Goal: Task Accomplishment & Management: Manage account settings

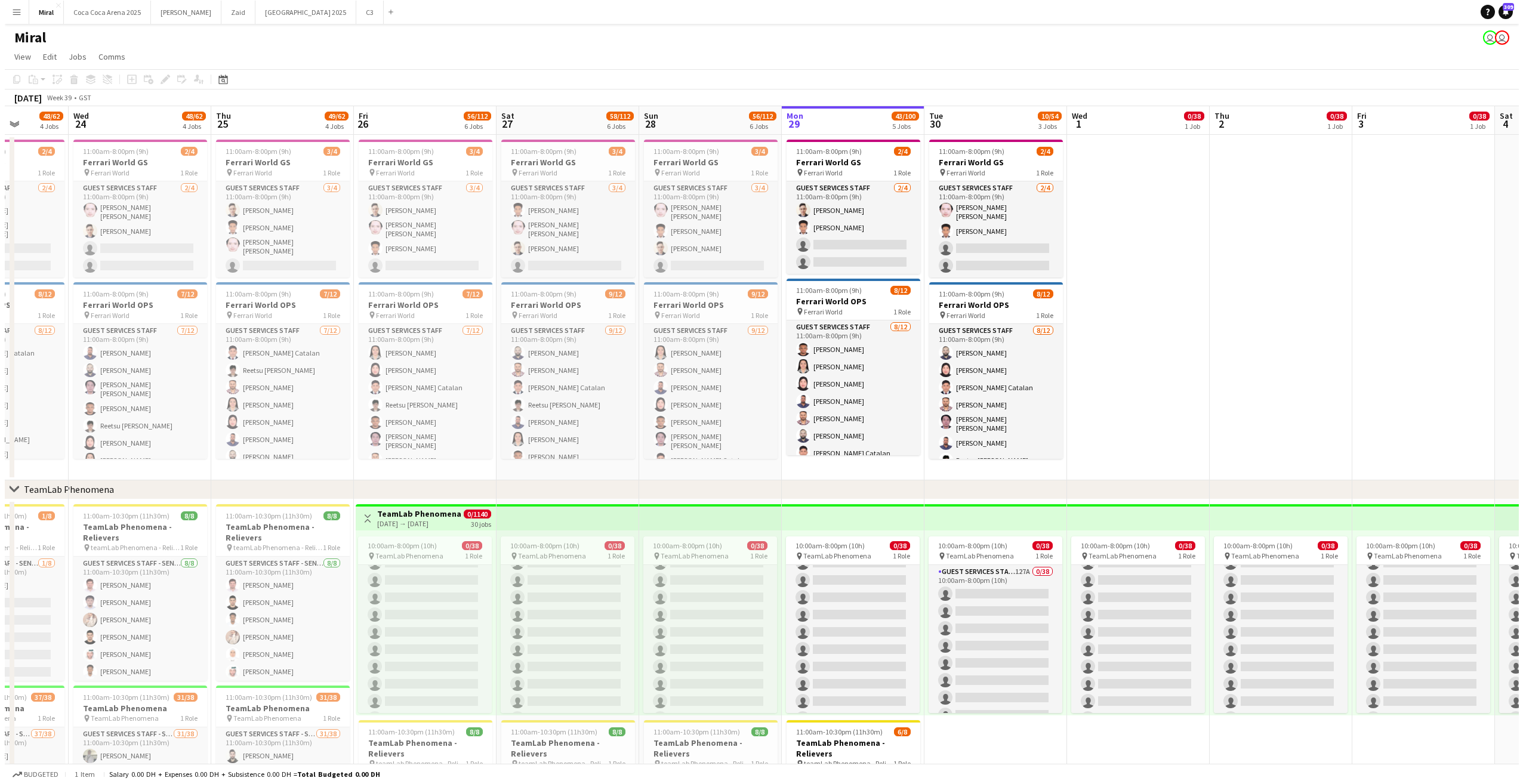
scroll to position [239, 0]
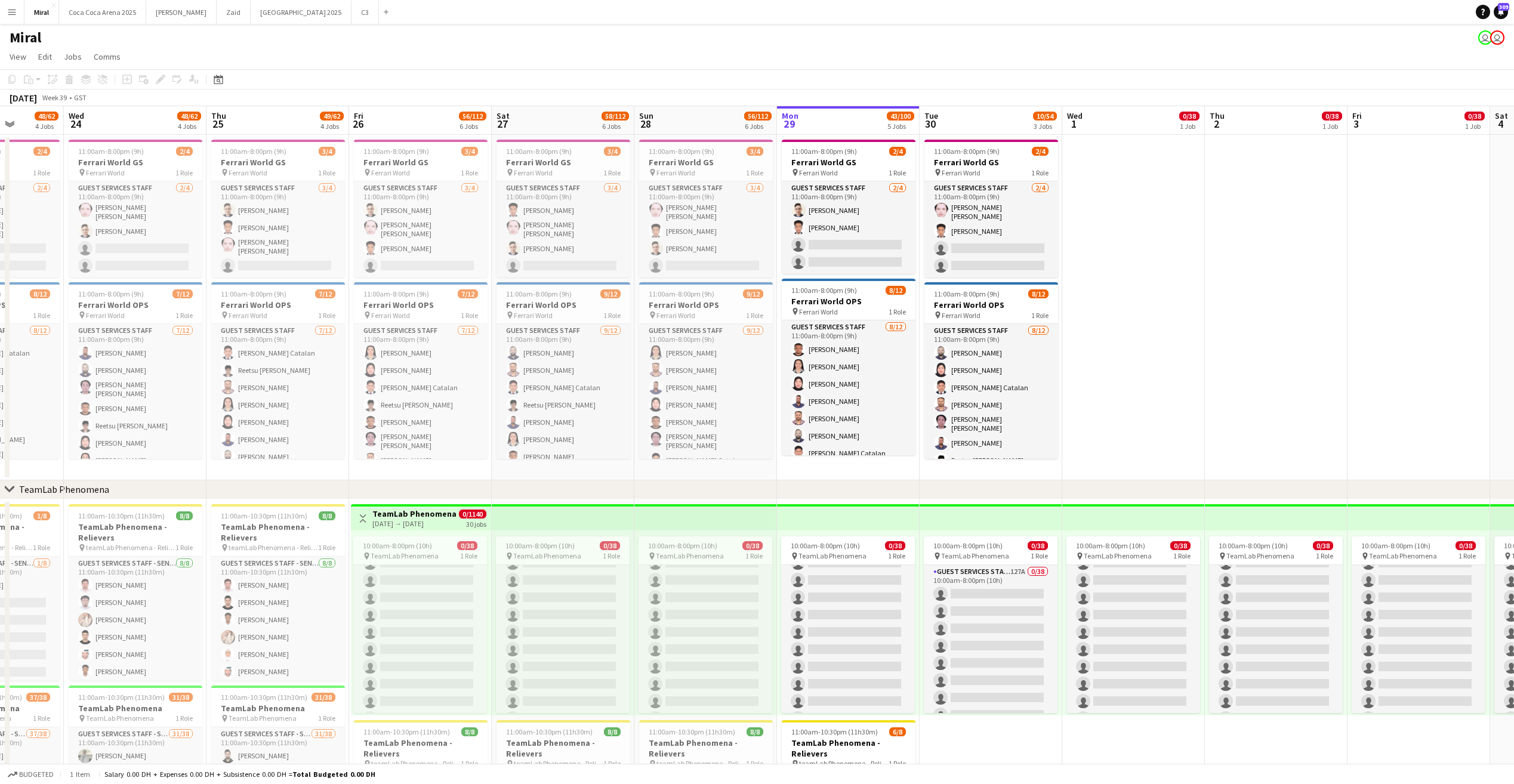
click at [11, 11] on app-icon "Menu" at bounding box center [12, 12] width 10 height 10
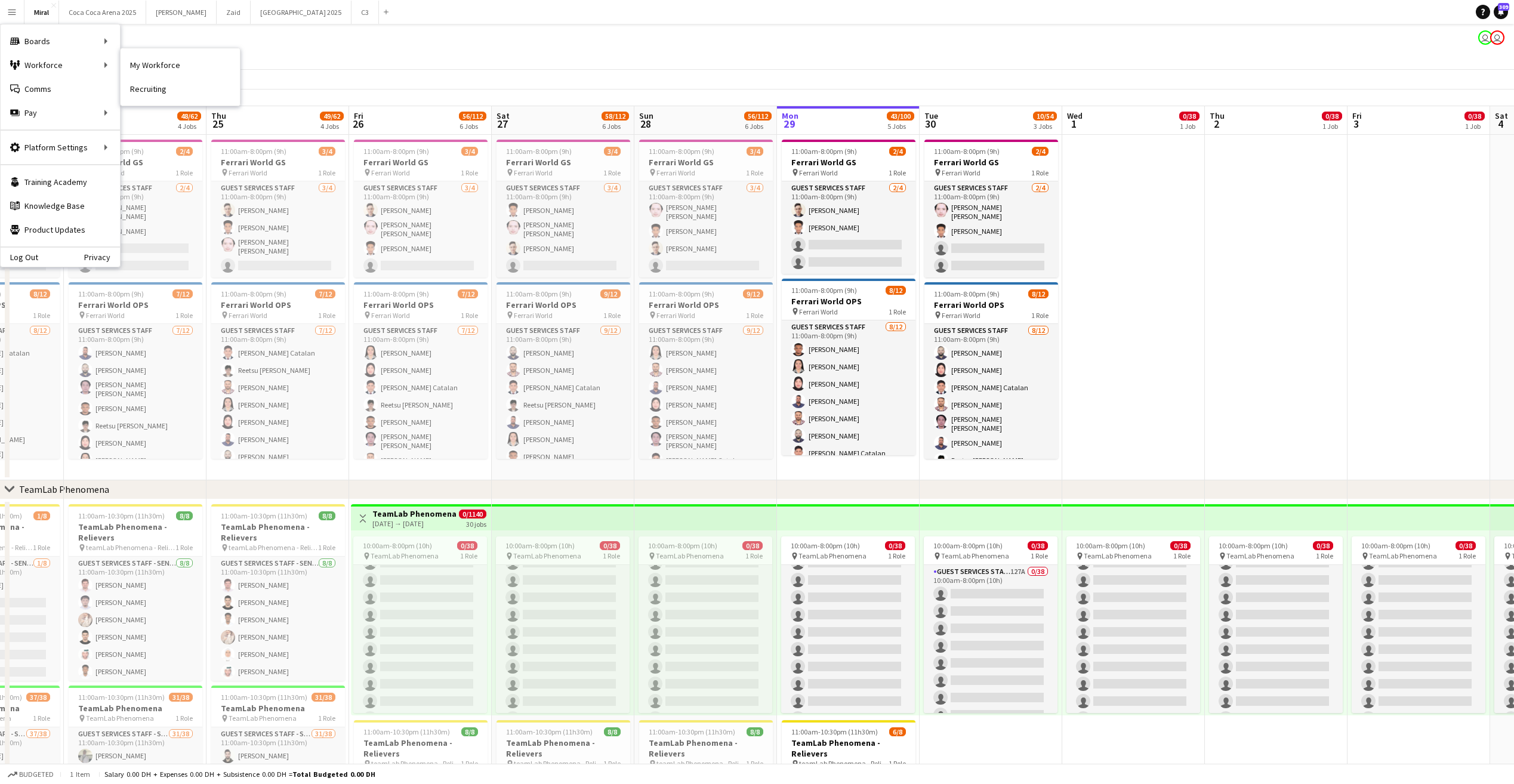
drag, startPoint x: 178, startPoint y: 64, endPoint x: 833, endPoint y: 102, distance: 656.1
click at [178, 64] on link "My Workforce" at bounding box center [180, 65] width 119 height 24
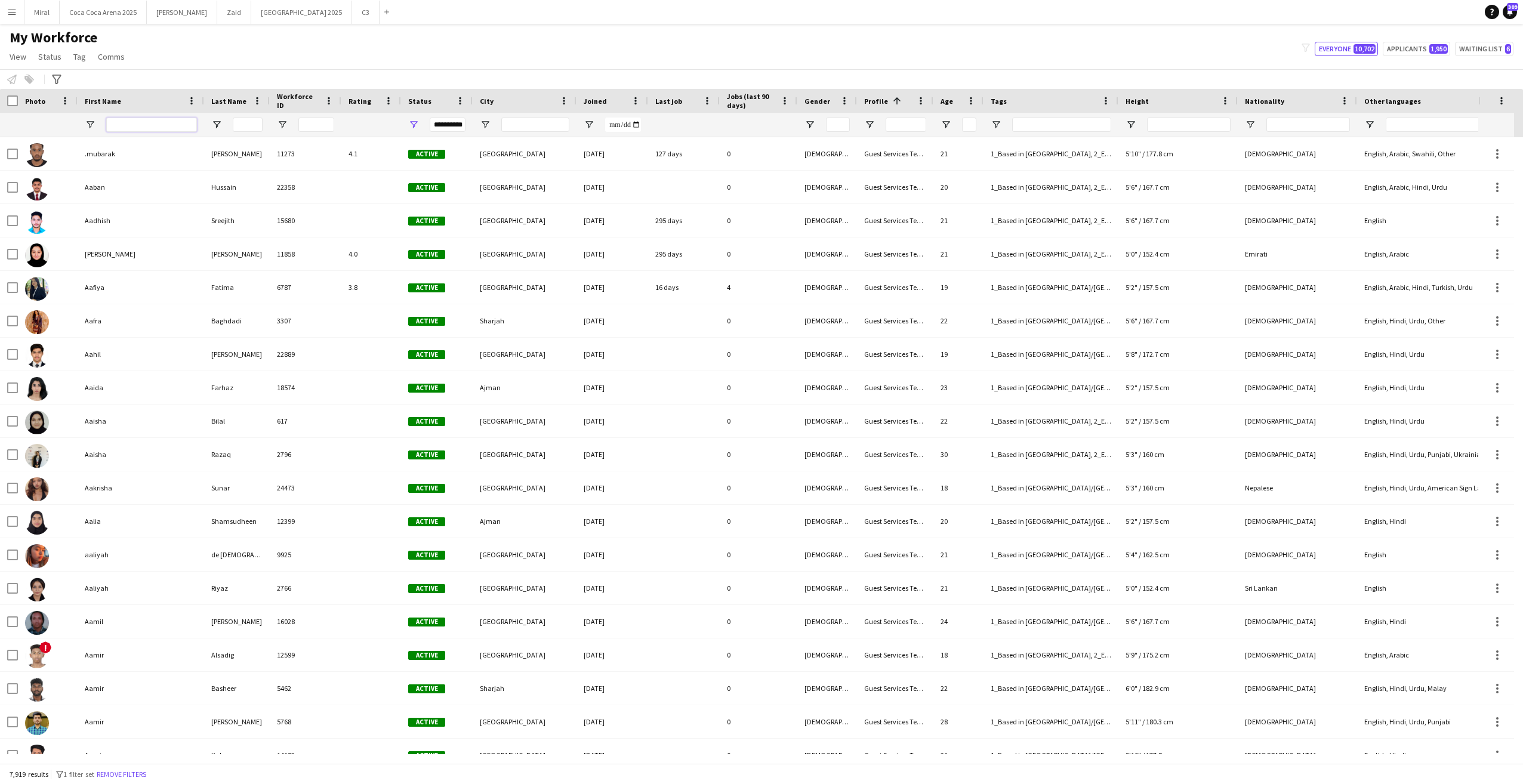
click at [125, 123] on input "First Name Filter Input" at bounding box center [152, 125] width 91 height 14
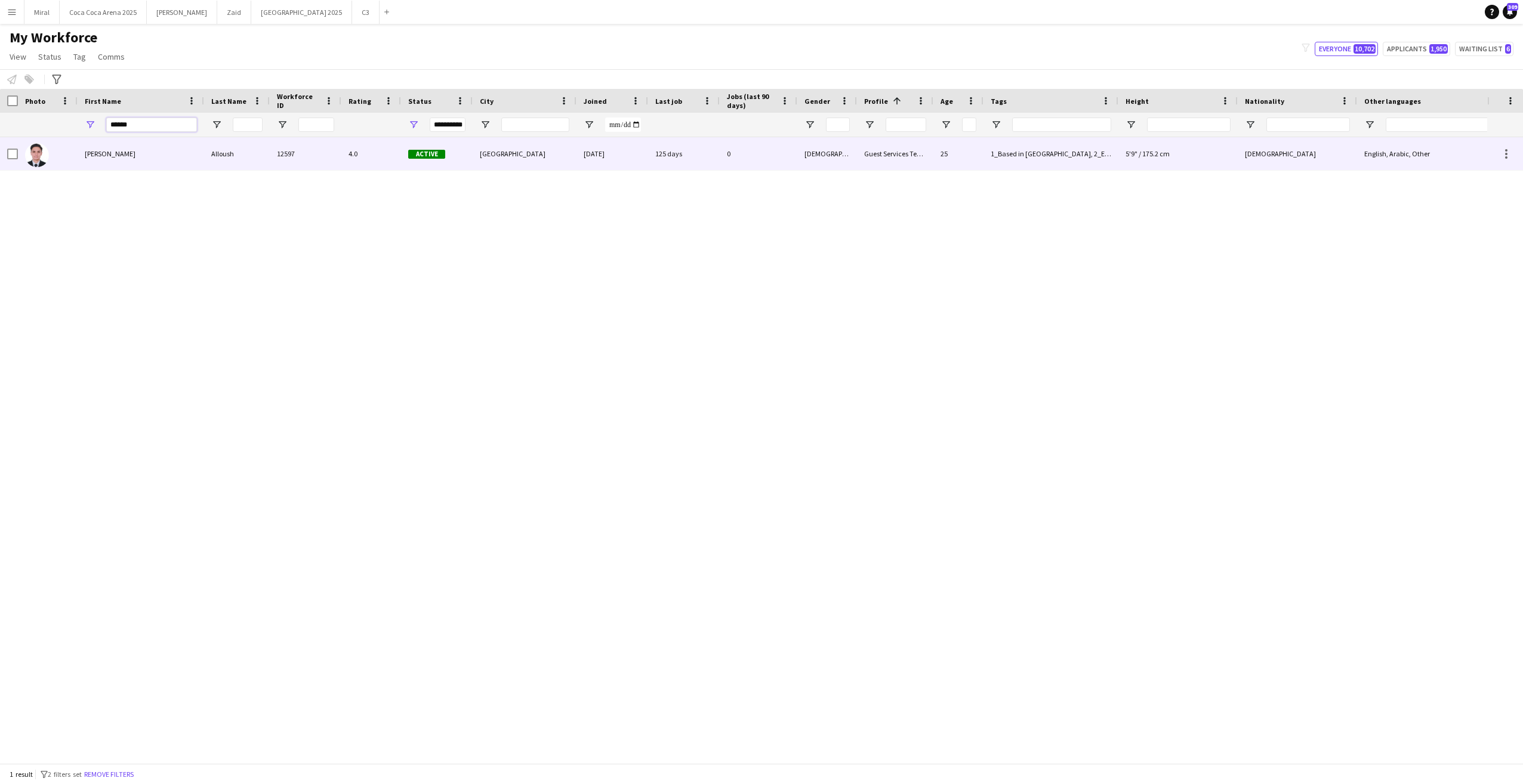
type input "******"
click at [104, 158] on div "Abedel Rahman" at bounding box center [141, 154] width 127 height 33
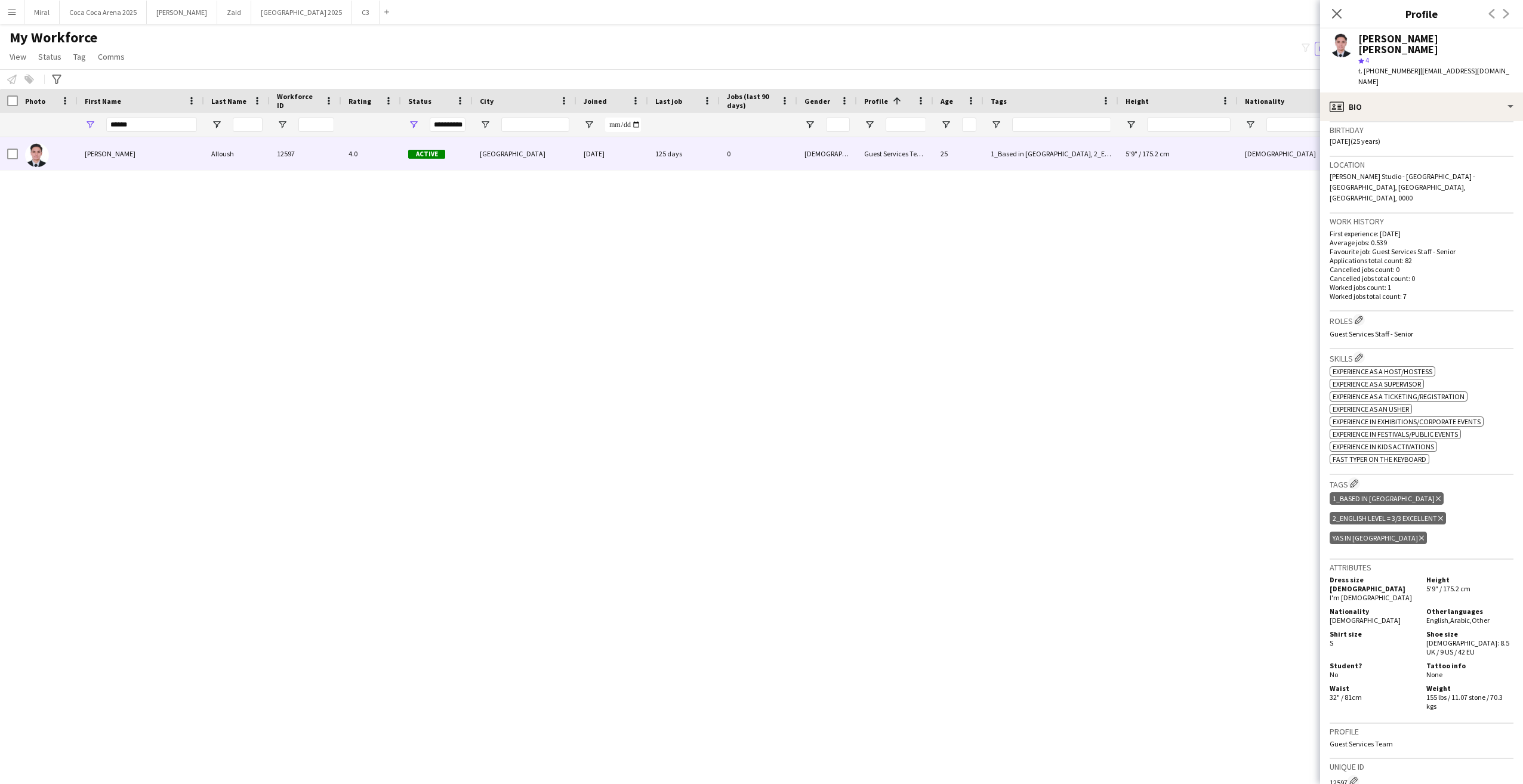
scroll to position [239, 0]
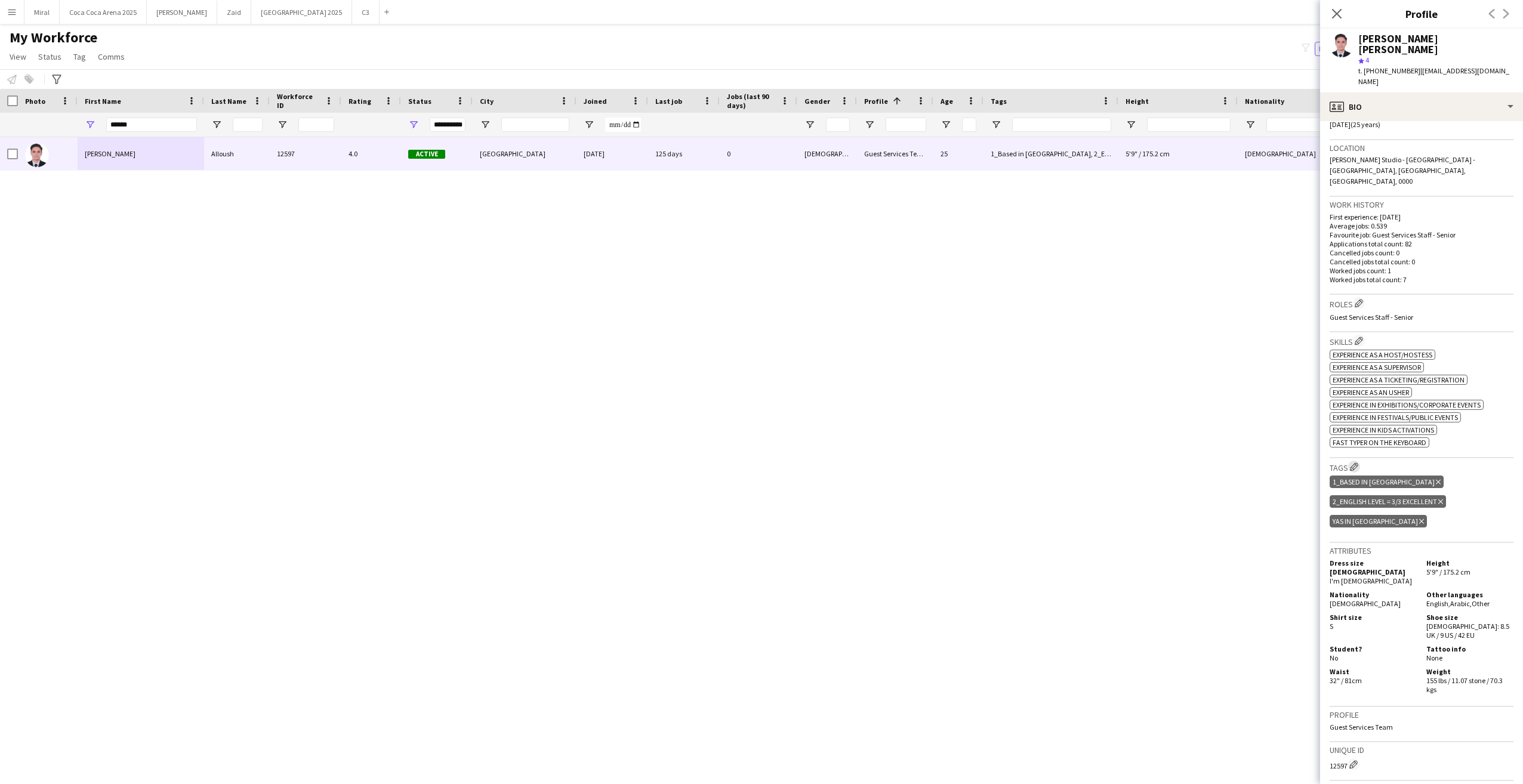
click at [1132, 462] on app-icon "Edit crew company tags" at bounding box center [1355, 466] width 8 height 8
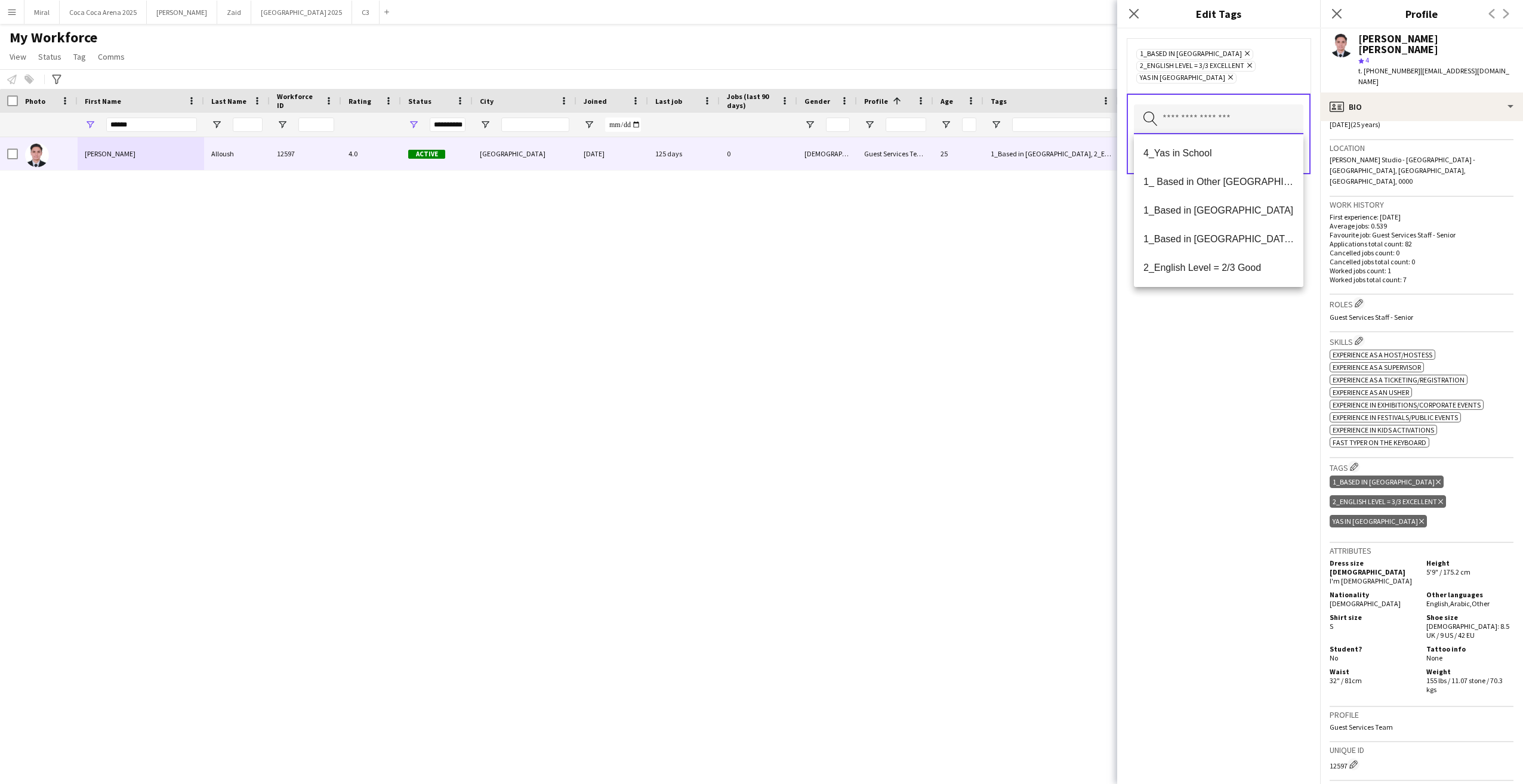
click at [1132, 118] on input "text" at bounding box center [1219, 119] width 170 height 30
type input "***"
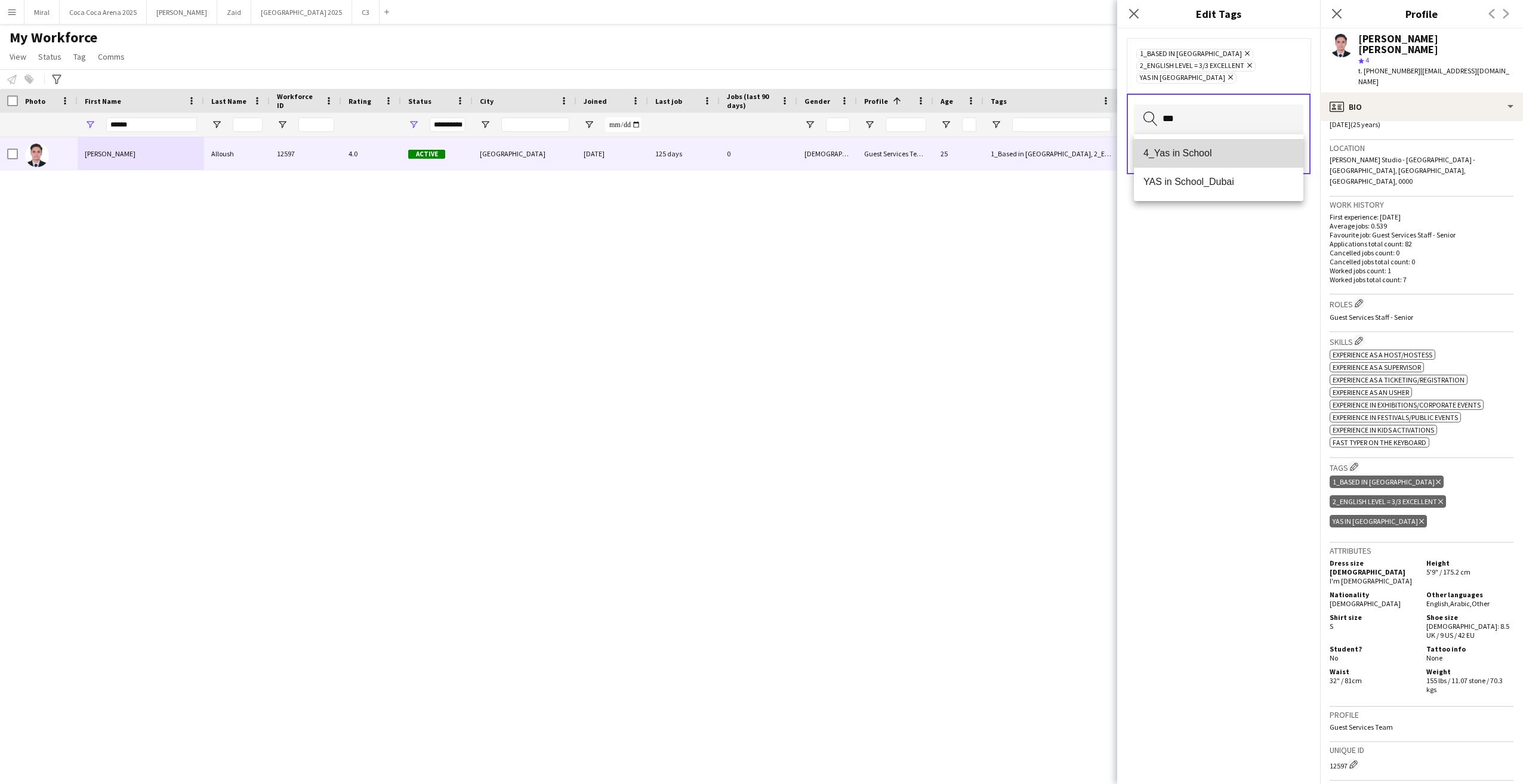
click at [1132, 153] on span "4_Yas in School" at bounding box center [1219, 153] width 150 height 11
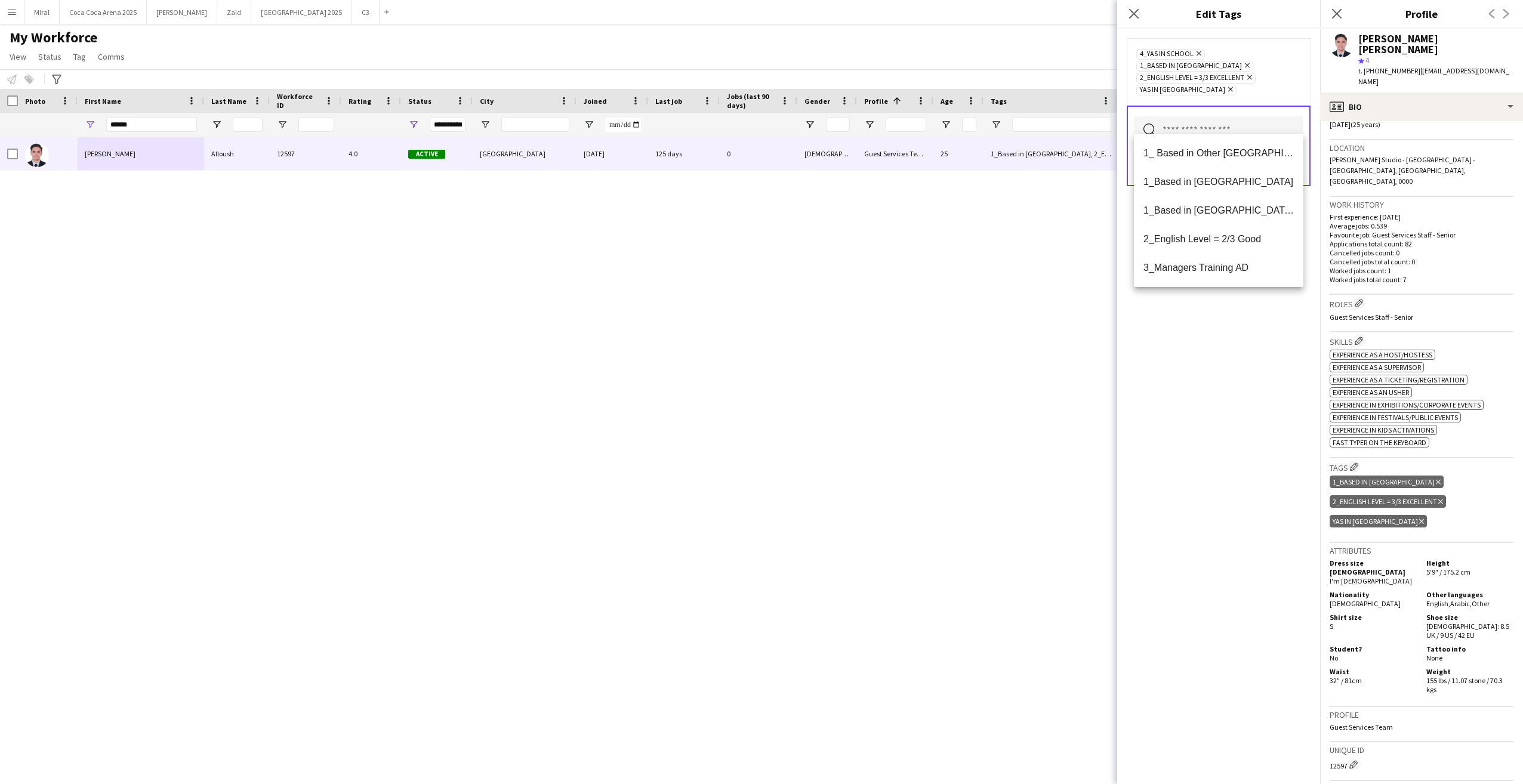
click at [1132, 359] on div "4_Yas in School Remove 1_Based in Abu Dhabi Remove 2_English Level = 3/3 Excell…" at bounding box center [1219, 406] width 203 height 755
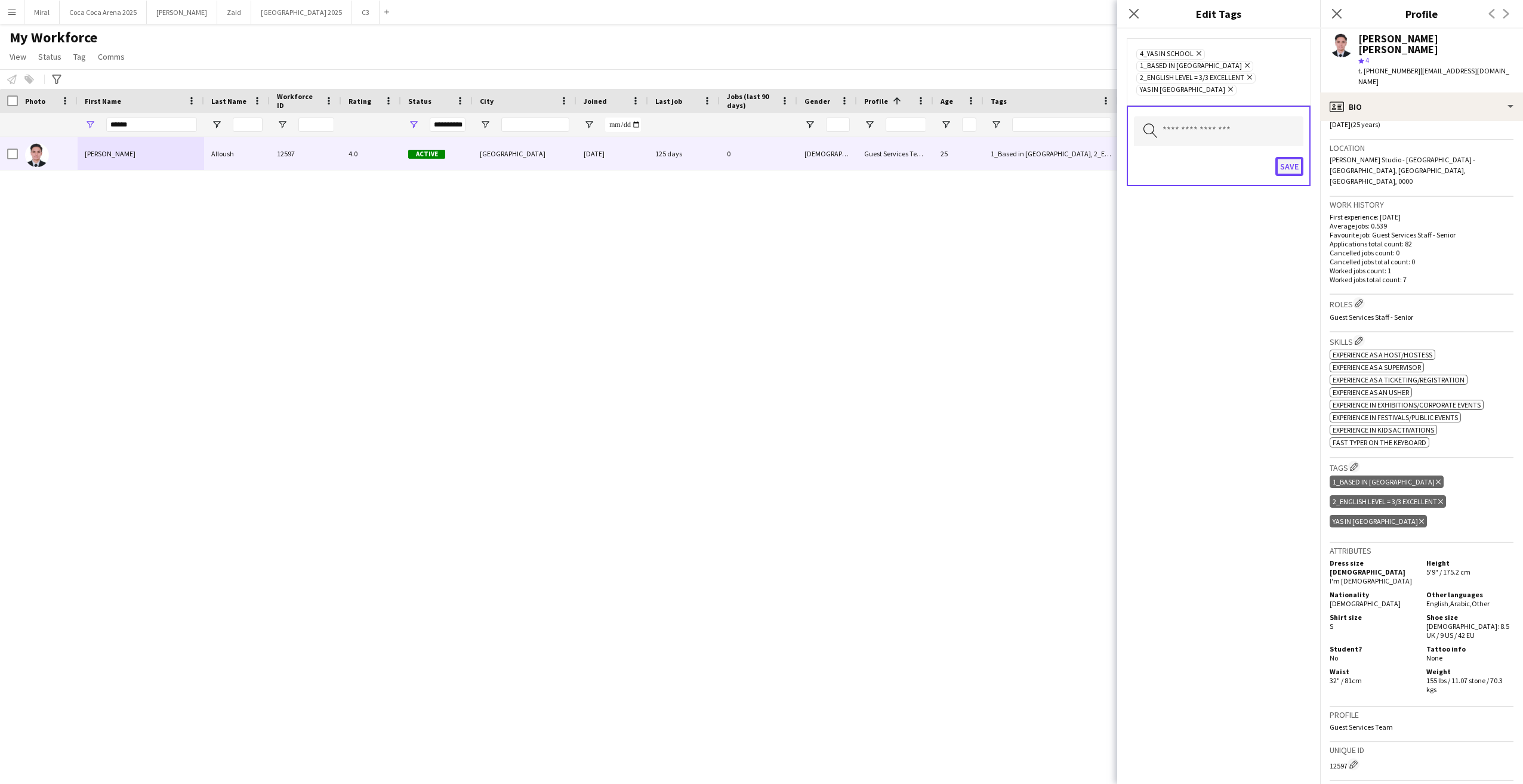
click at [1132, 157] on button "Save" at bounding box center [1290, 166] width 28 height 19
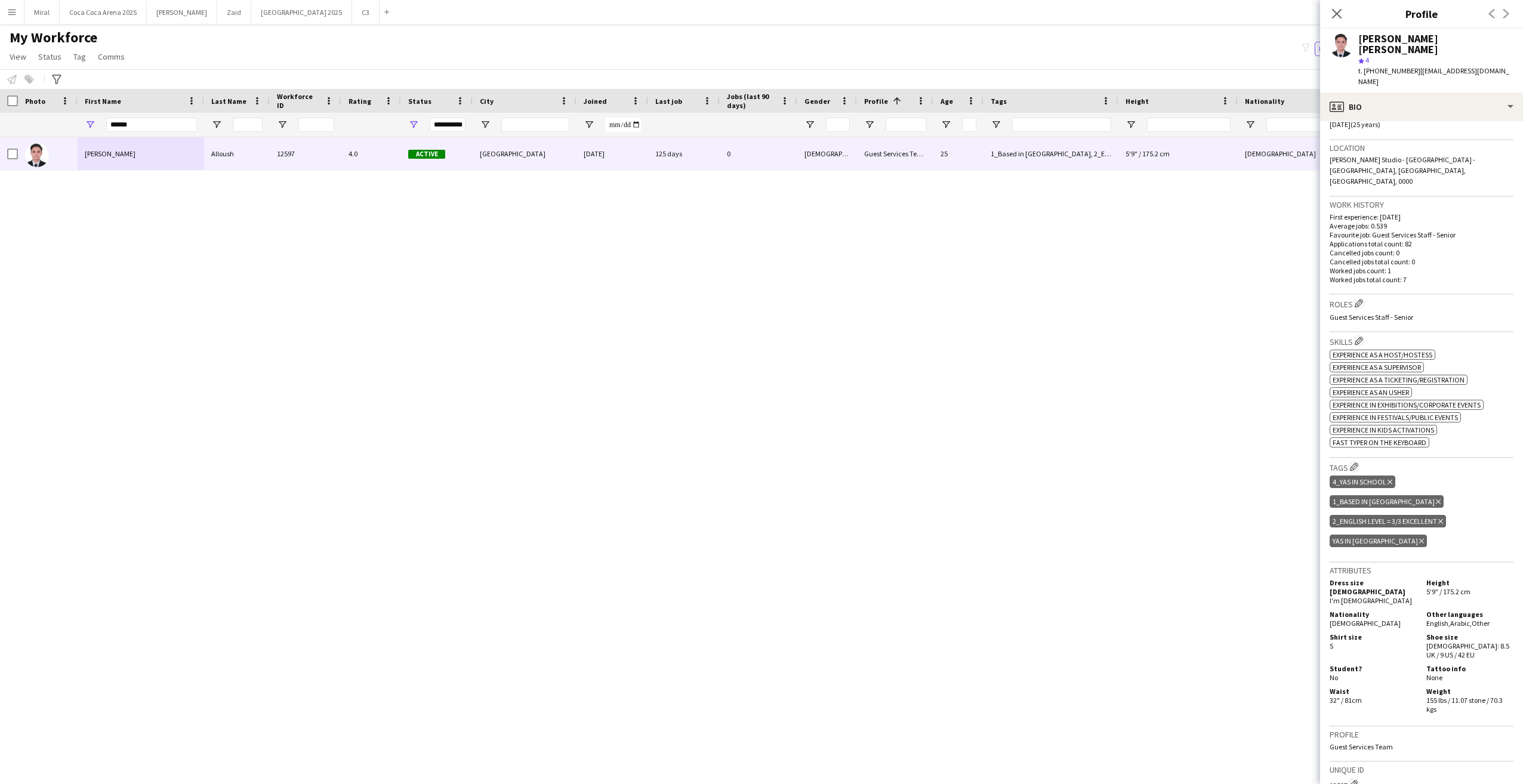
click at [1132, 537] on icon "Delete tag" at bounding box center [1422, 541] width 5 height 7
drag, startPoint x: 155, startPoint y: 129, endPoint x: 99, endPoint y: 127, distance: 56.0
click at [99, 127] on div "******" at bounding box center [141, 125] width 127 height 24
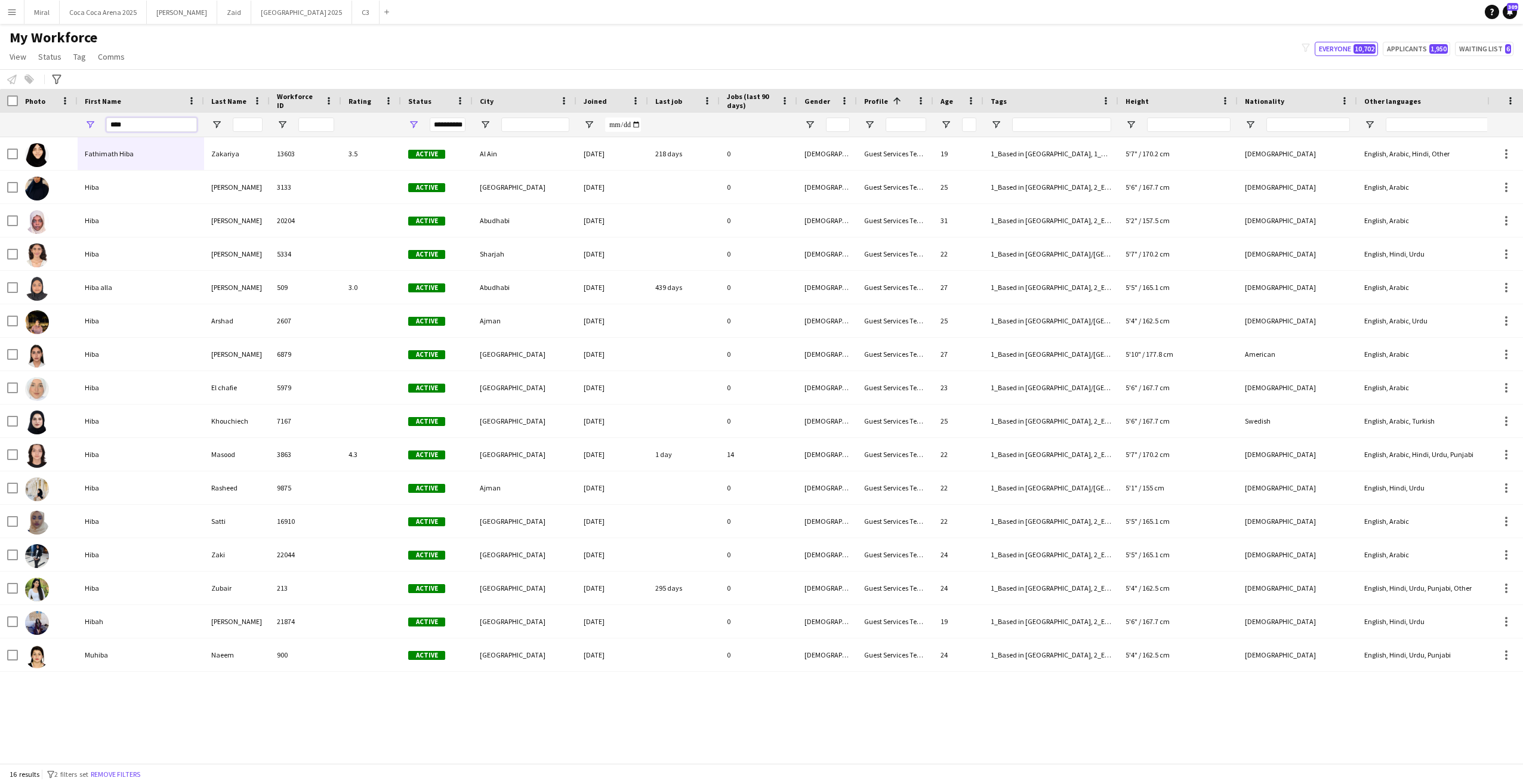
type input "****"
click at [244, 123] on div at bounding box center [247, 125] width 30 height 24
click at [245, 124] on input "Last Name Filter Input" at bounding box center [247, 125] width 30 height 14
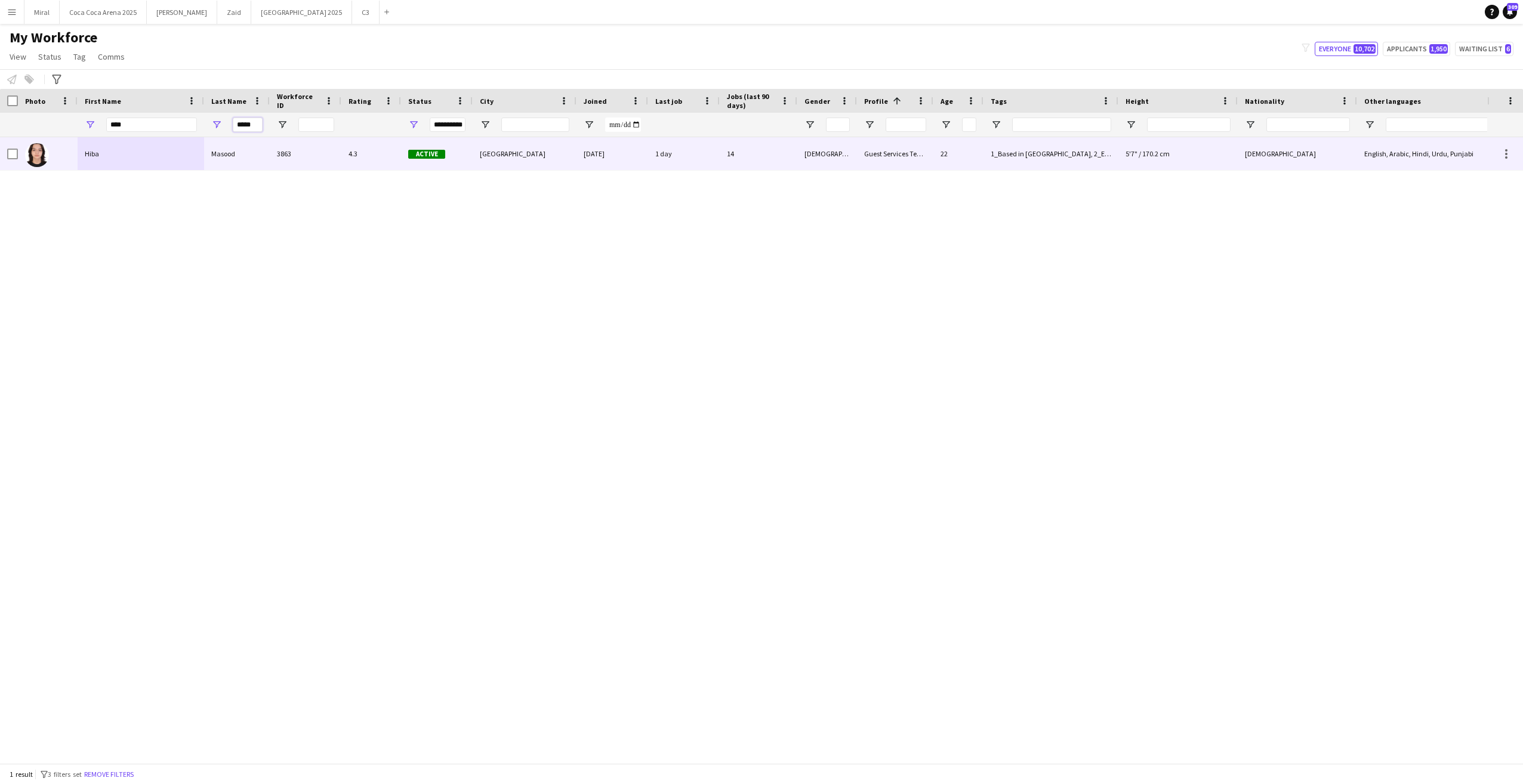
type input "*****"
click at [179, 153] on div "Hiba" at bounding box center [141, 154] width 127 height 33
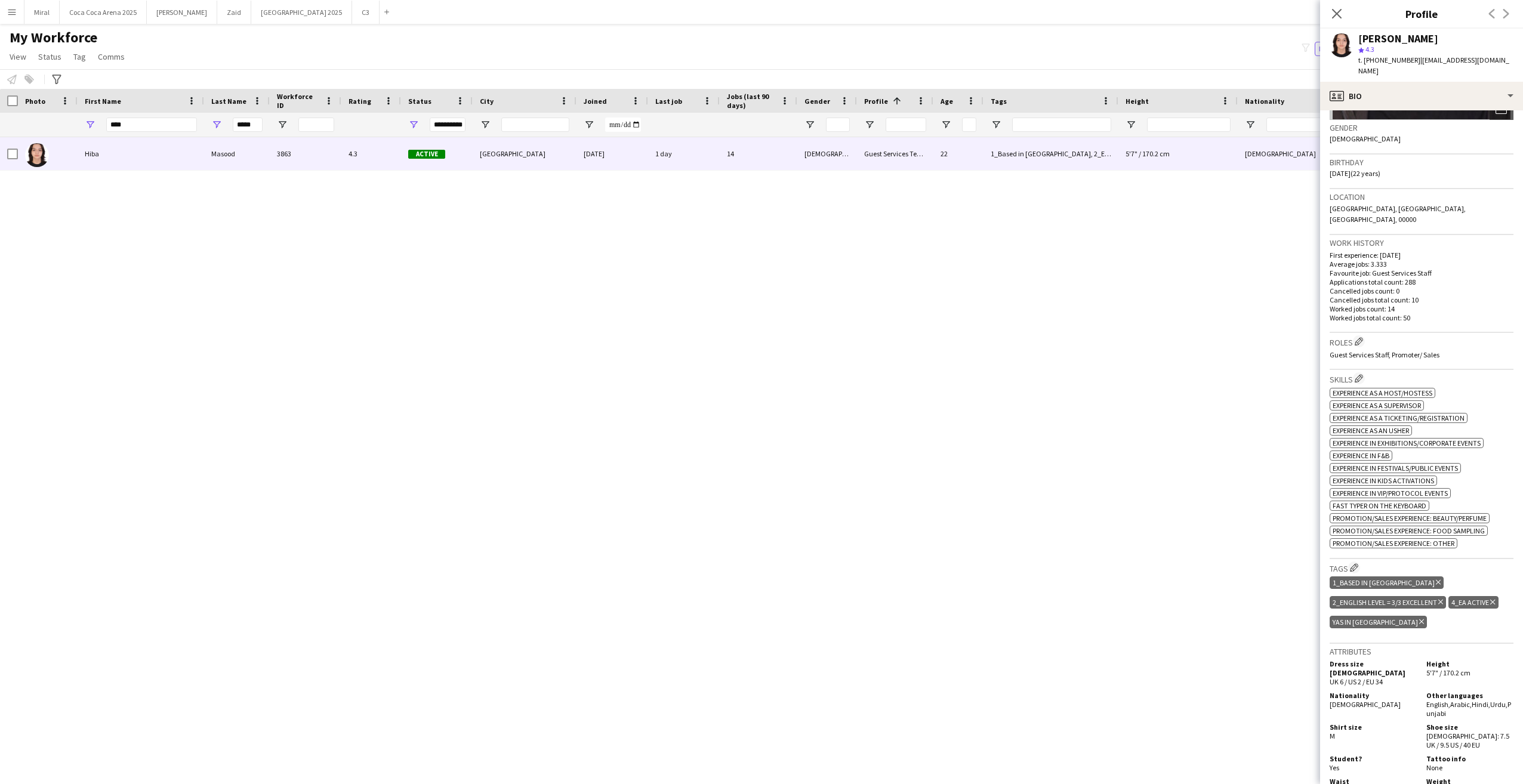
scroll to position [298, 0]
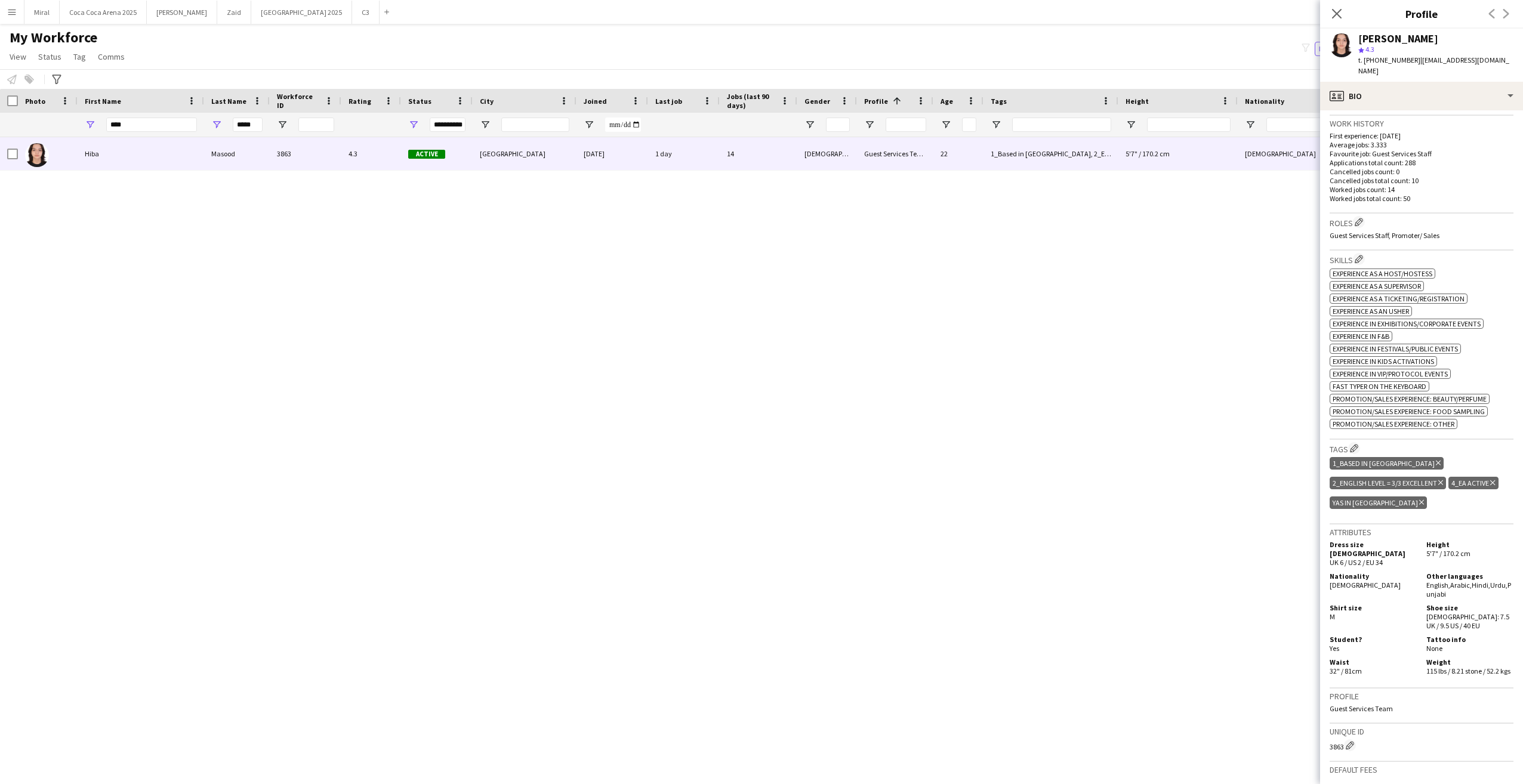
click at [1132, 499] on icon "Delete tag" at bounding box center [1422, 502] width 5 height 7
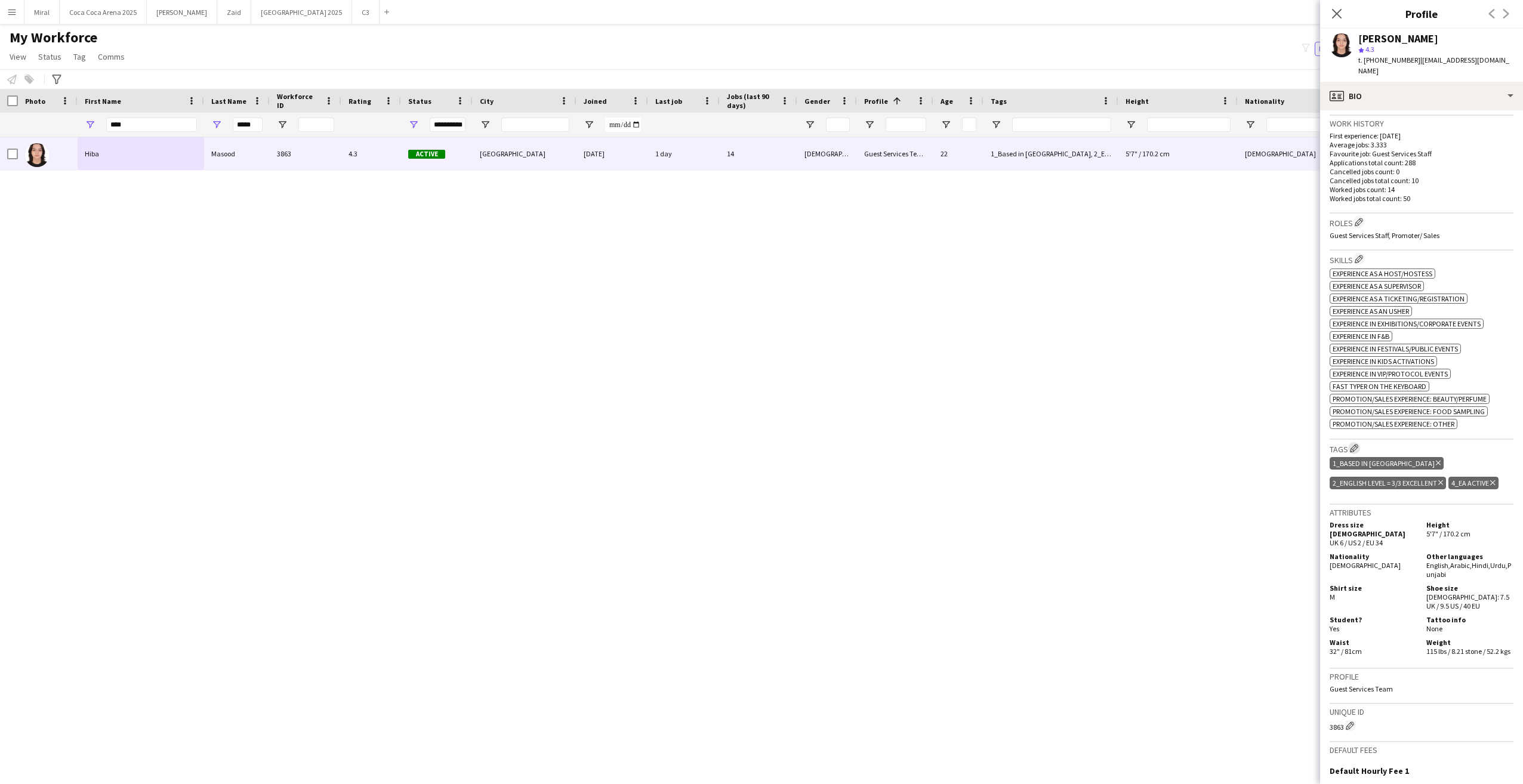
click at [1132, 444] on app-icon "Edit crew company tags" at bounding box center [1355, 448] width 8 height 8
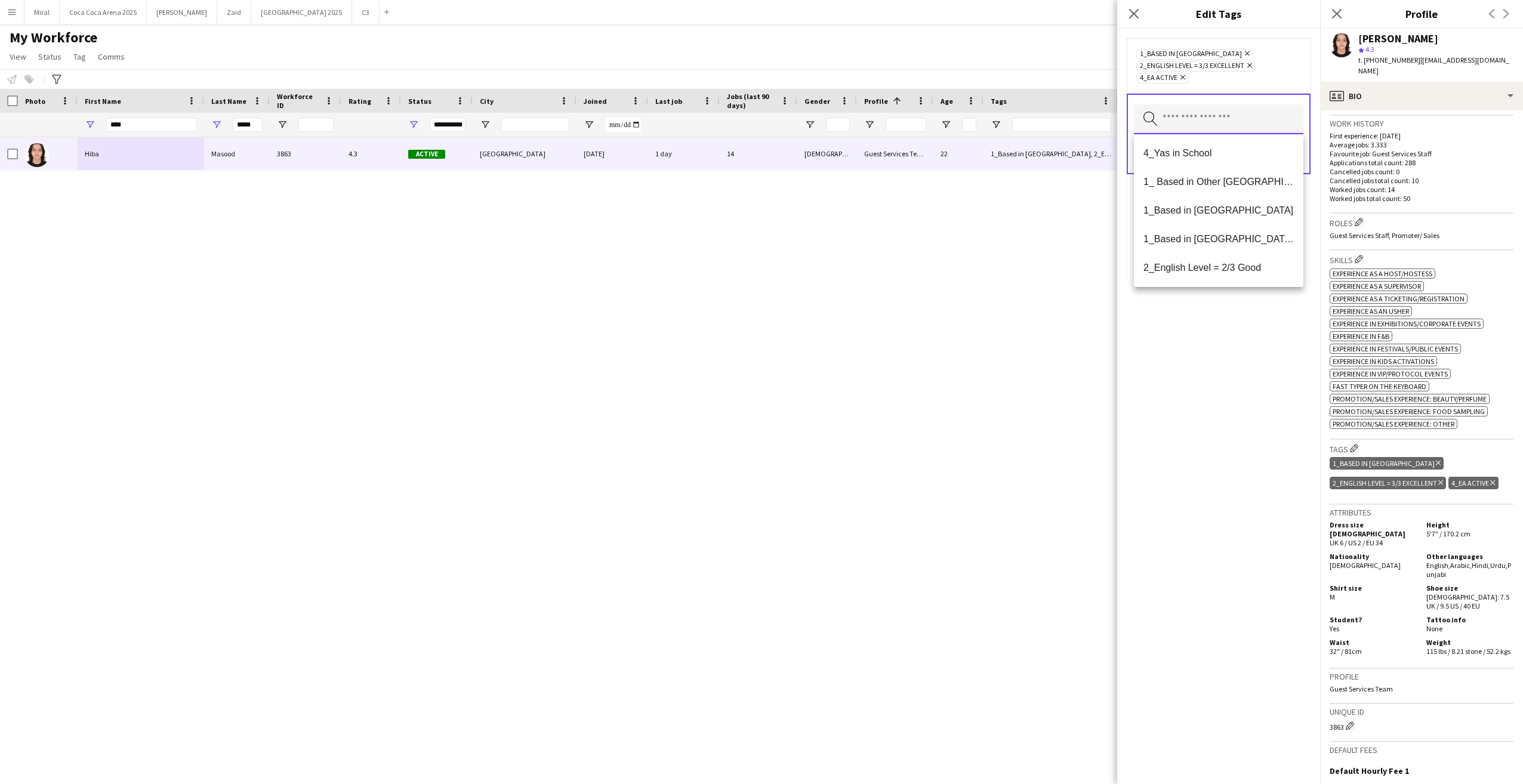
click at [1132, 120] on input "text" at bounding box center [1219, 119] width 170 height 30
type input "*"
click at [1132, 151] on span "4_Yas in School" at bounding box center [1219, 153] width 150 height 11
click at [1132, 435] on div "4_Yas in School Remove 1_Based in Abu Dhabi Remove 2_English Level = 3/3 Excell…" at bounding box center [1219, 406] width 203 height 755
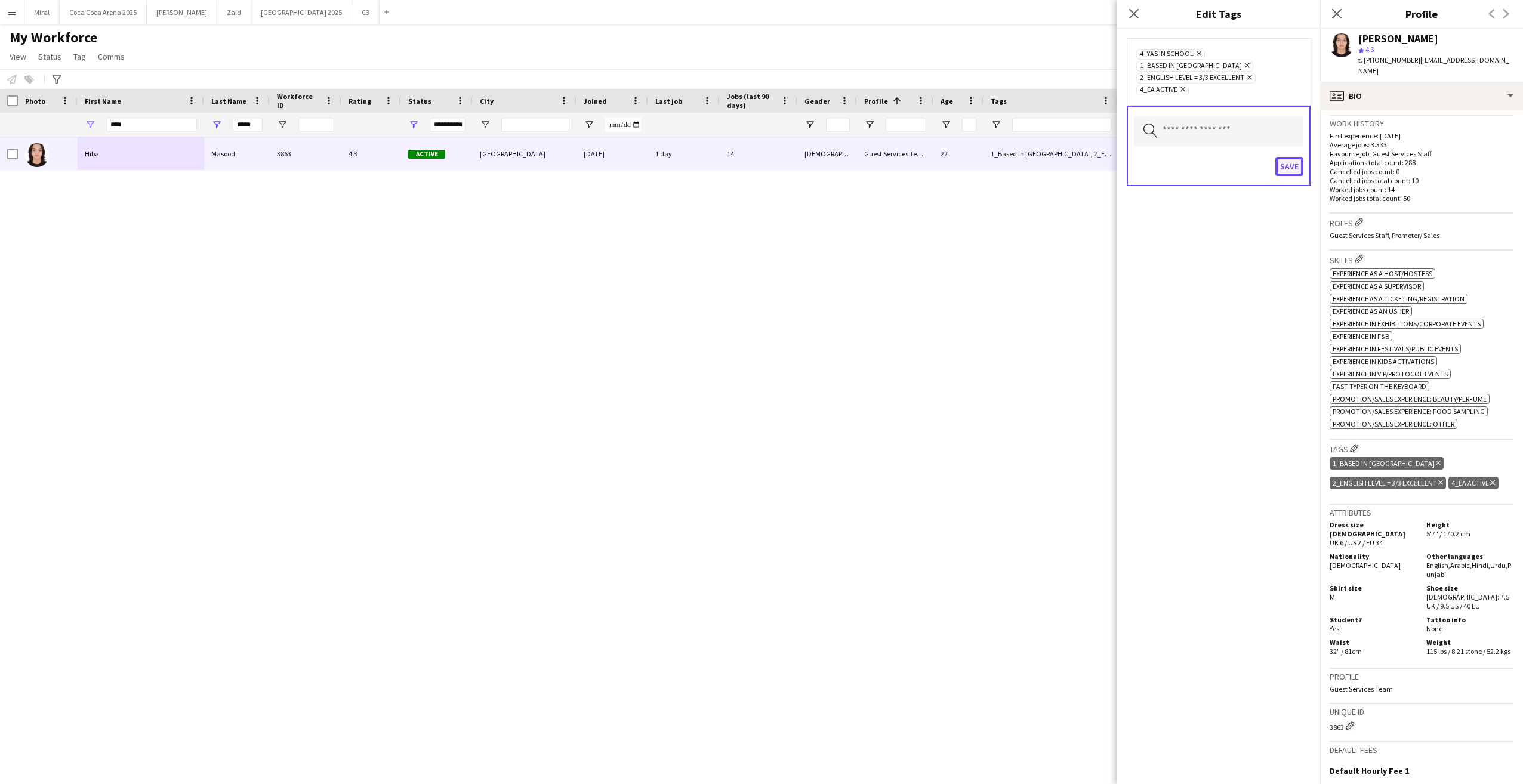
click at [1132, 162] on button "Save" at bounding box center [1290, 166] width 28 height 19
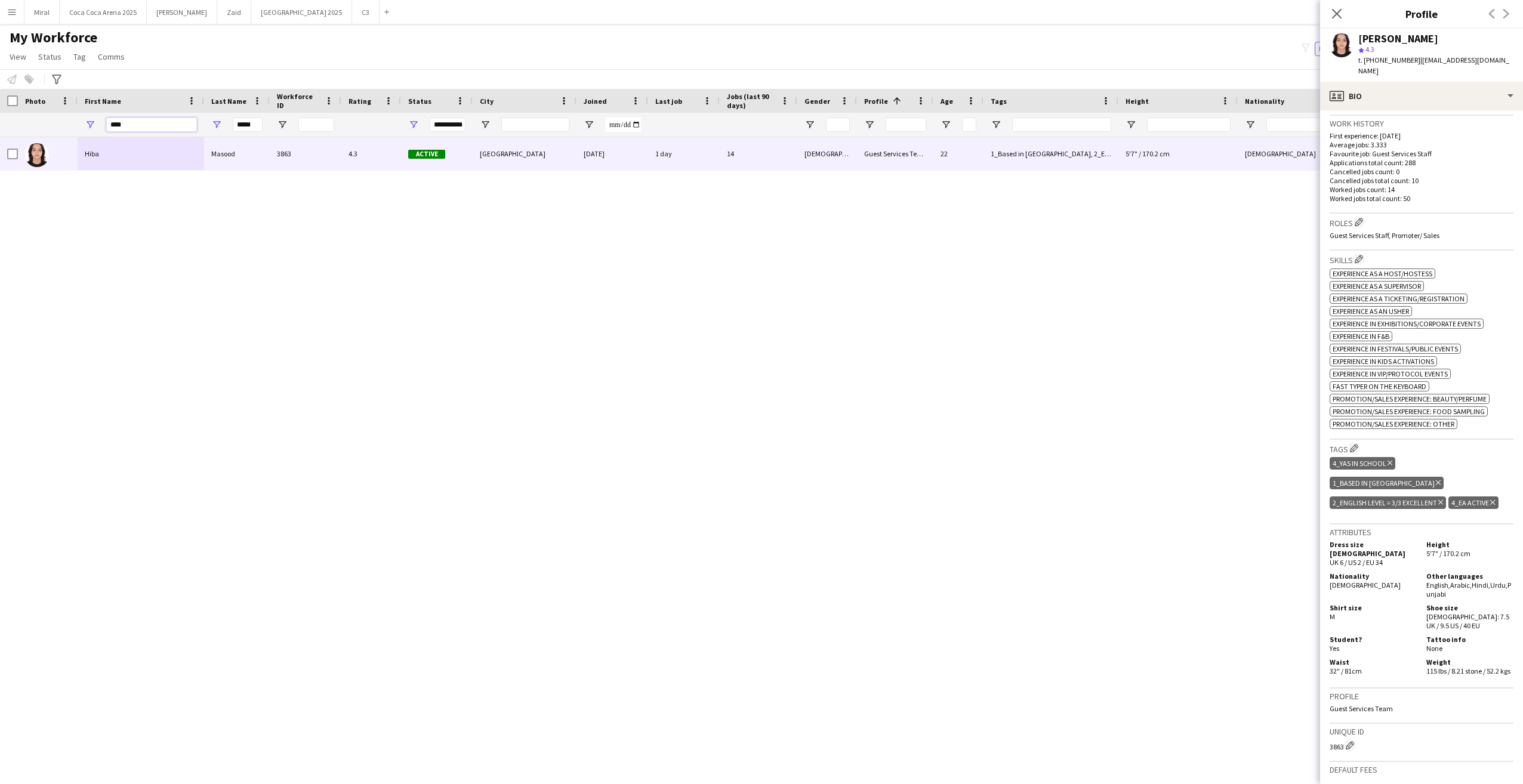
drag, startPoint x: 155, startPoint y: 127, endPoint x: 84, endPoint y: 123, distance: 71.1
click at [84, 123] on div "****" at bounding box center [141, 125] width 127 height 24
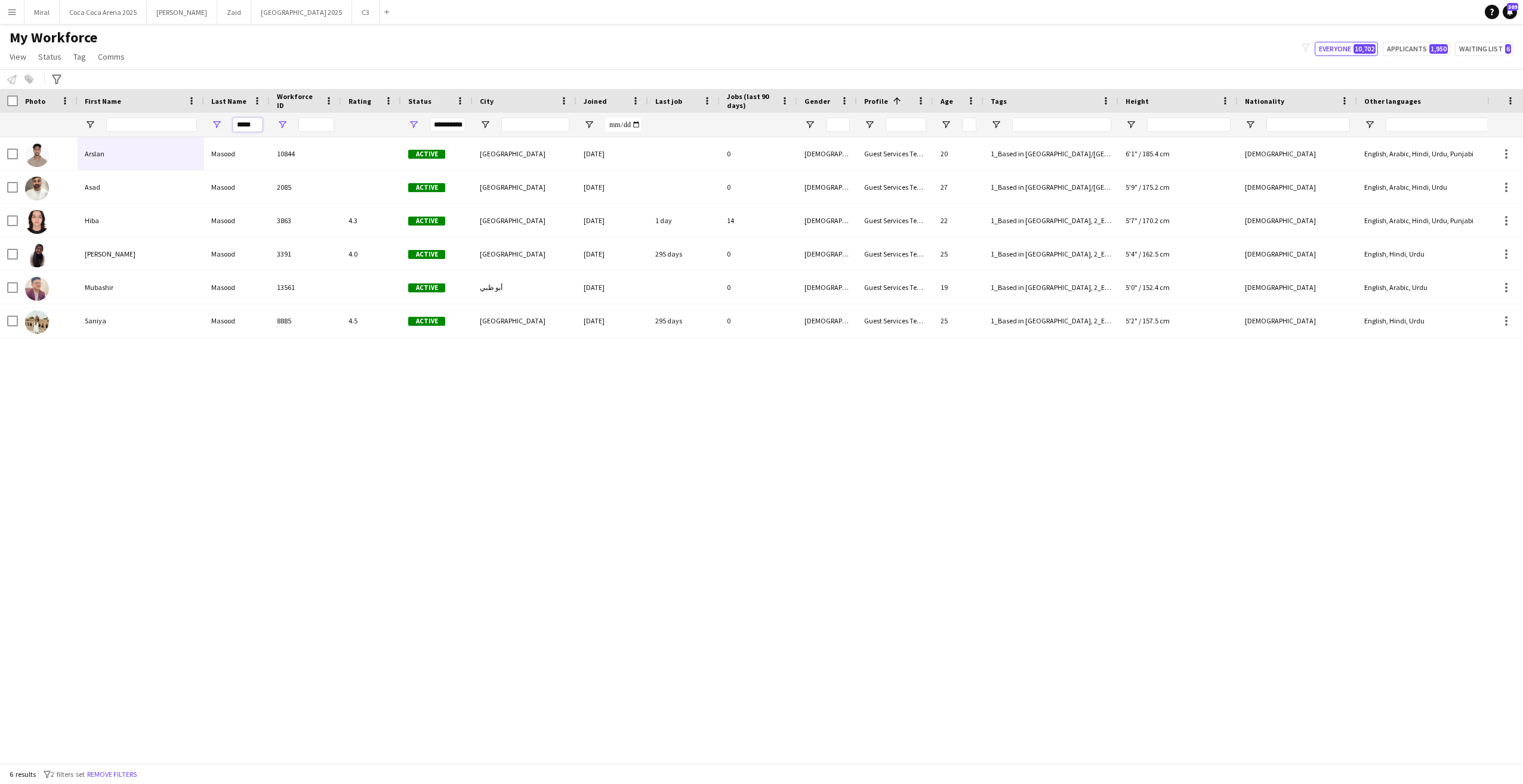
drag, startPoint x: 238, startPoint y: 127, endPoint x: 280, endPoint y: 129, distance: 42.0
click at [285, 128] on div "**********" at bounding box center [955, 125] width 1910 height 24
click at [184, 123] on input "First Name Filter Input" at bounding box center [152, 125] width 91 height 14
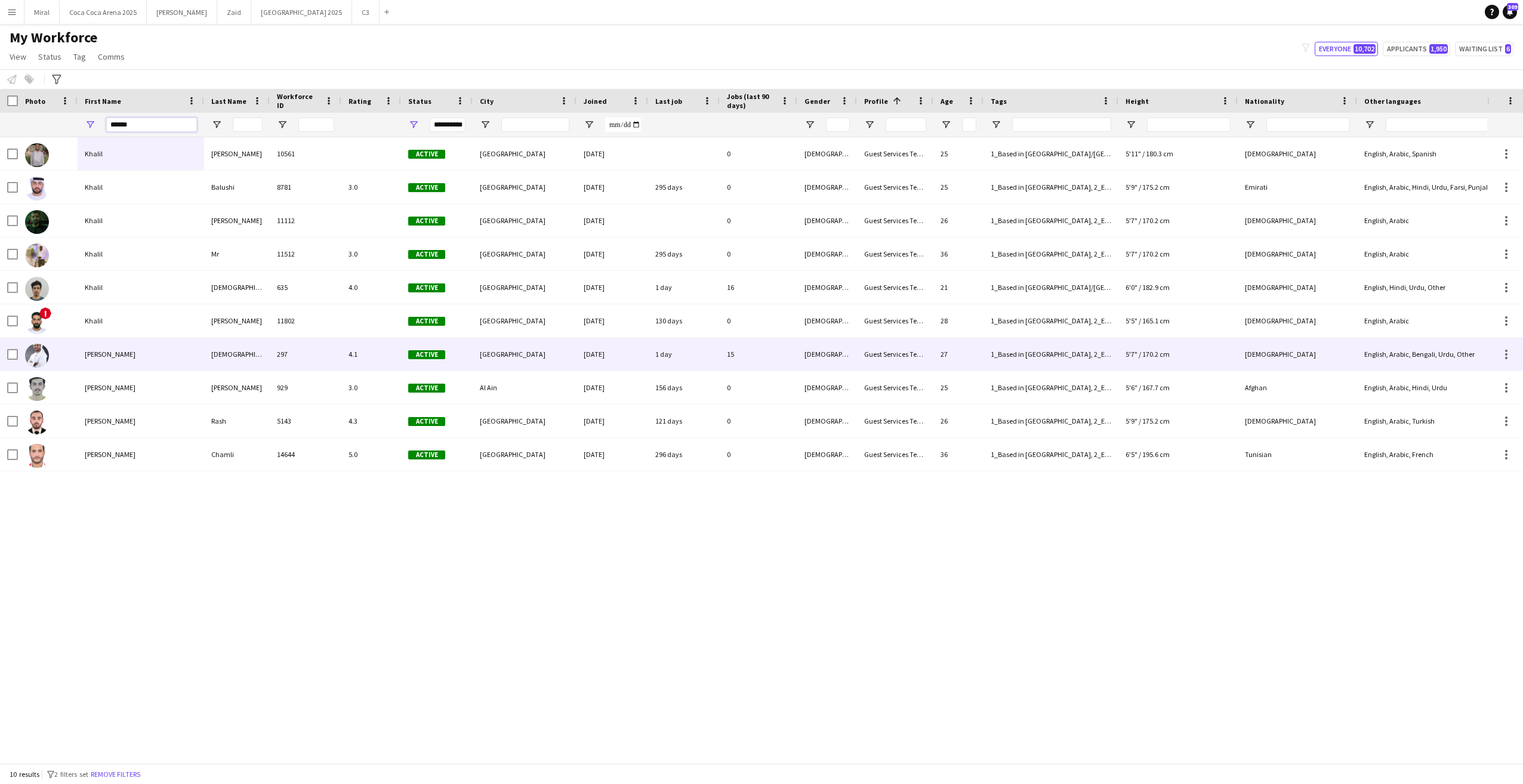
type input "******"
click at [159, 356] on div "Khalil rehman" at bounding box center [141, 354] width 127 height 33
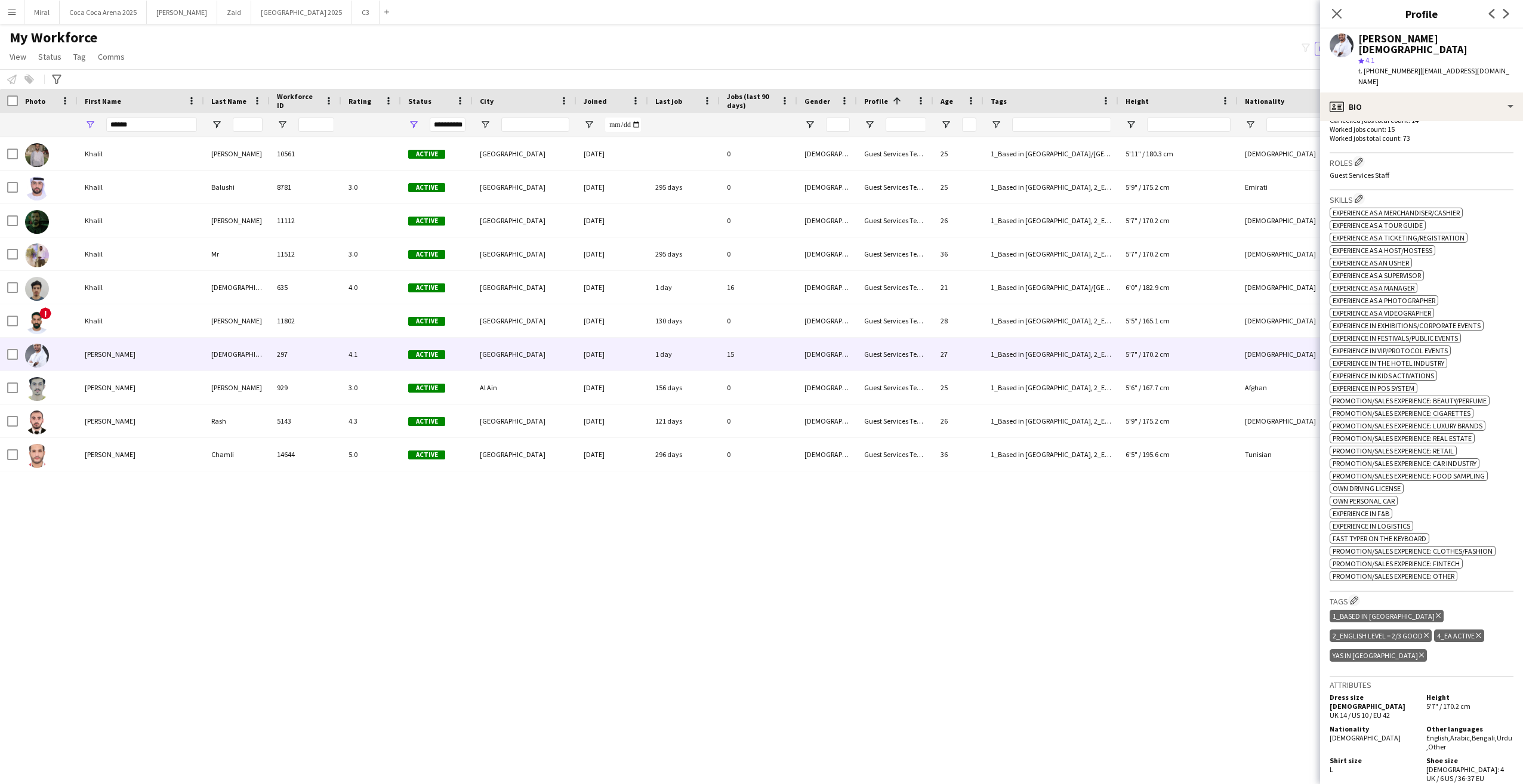
scroll to position [477, 0]
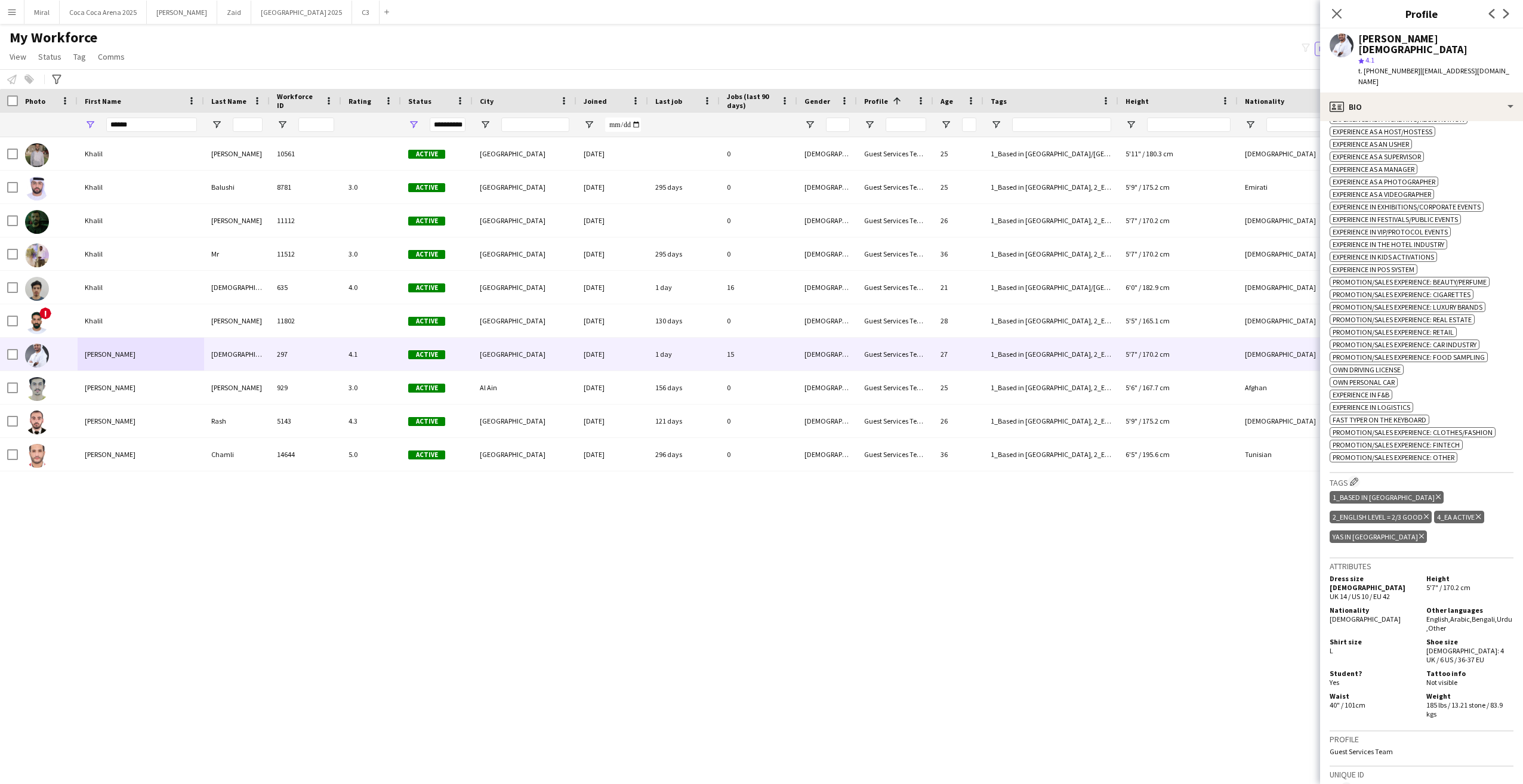
click at [1132, 533] on icon "Delete tag" at bounding box center [1422, 536] width 5 height 7
click at [1132, 477] on app-icon "Edit crew company tags" at bounding box center [1355, 481] width 8 height 8
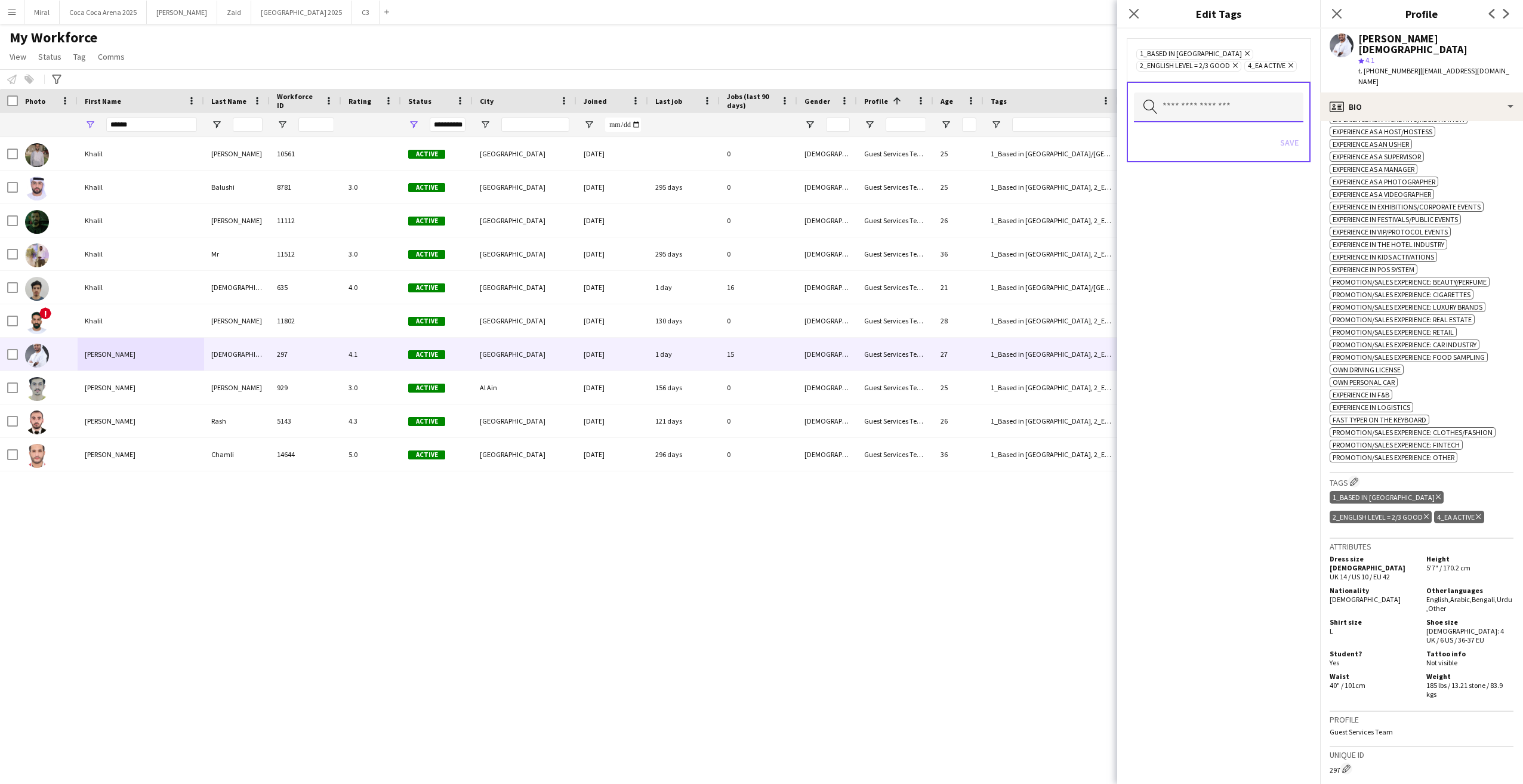
click at [1132, 115] on input "text" at bounding box center [1219, 107] width 170 height 30
type input "***"
click at [1132, 142] on span "4_Yas in School" at bounding box center [1219, 141] width 150 height 11
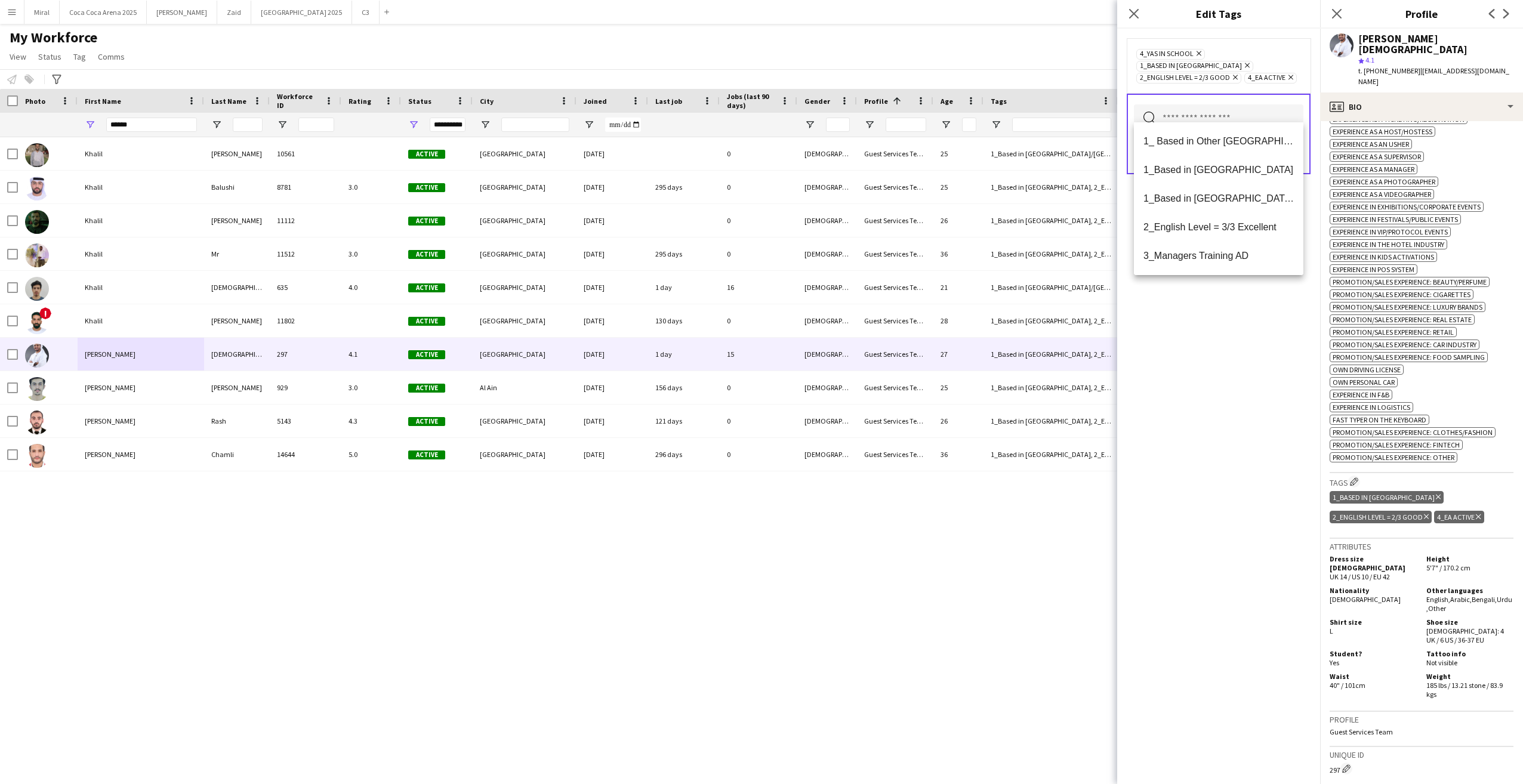
click at [1132, 361] on div "4_Yas in School Remove 1_Based in Abu Dhabi Remove 2_English Level = 2/3 Good R…" at bounding box center [1219, 406] width 203 height 755
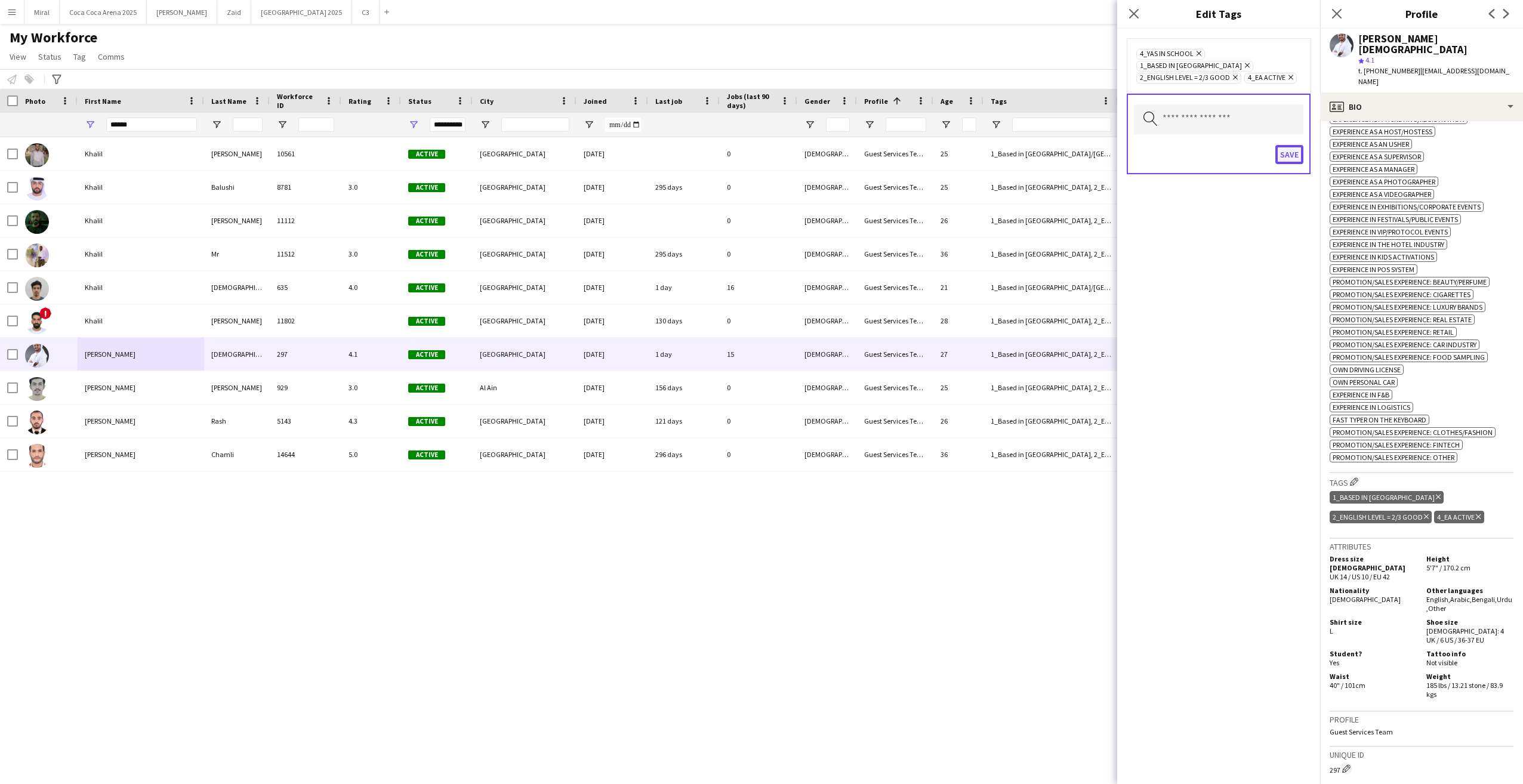
click at [1132, 145] on button "Save" at bounding box center [1290, 154] width 28 height 19
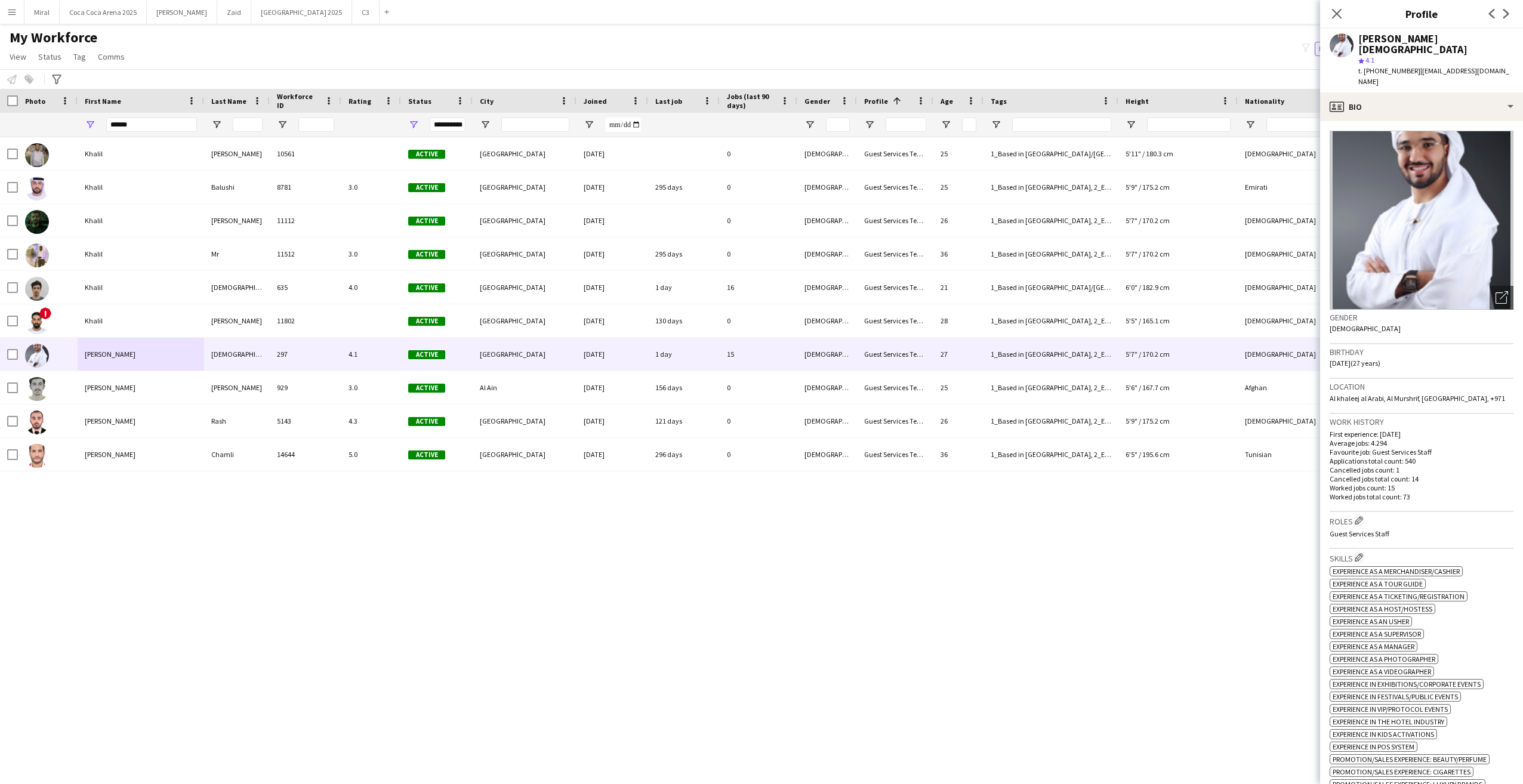
scroll to position [477, 0]
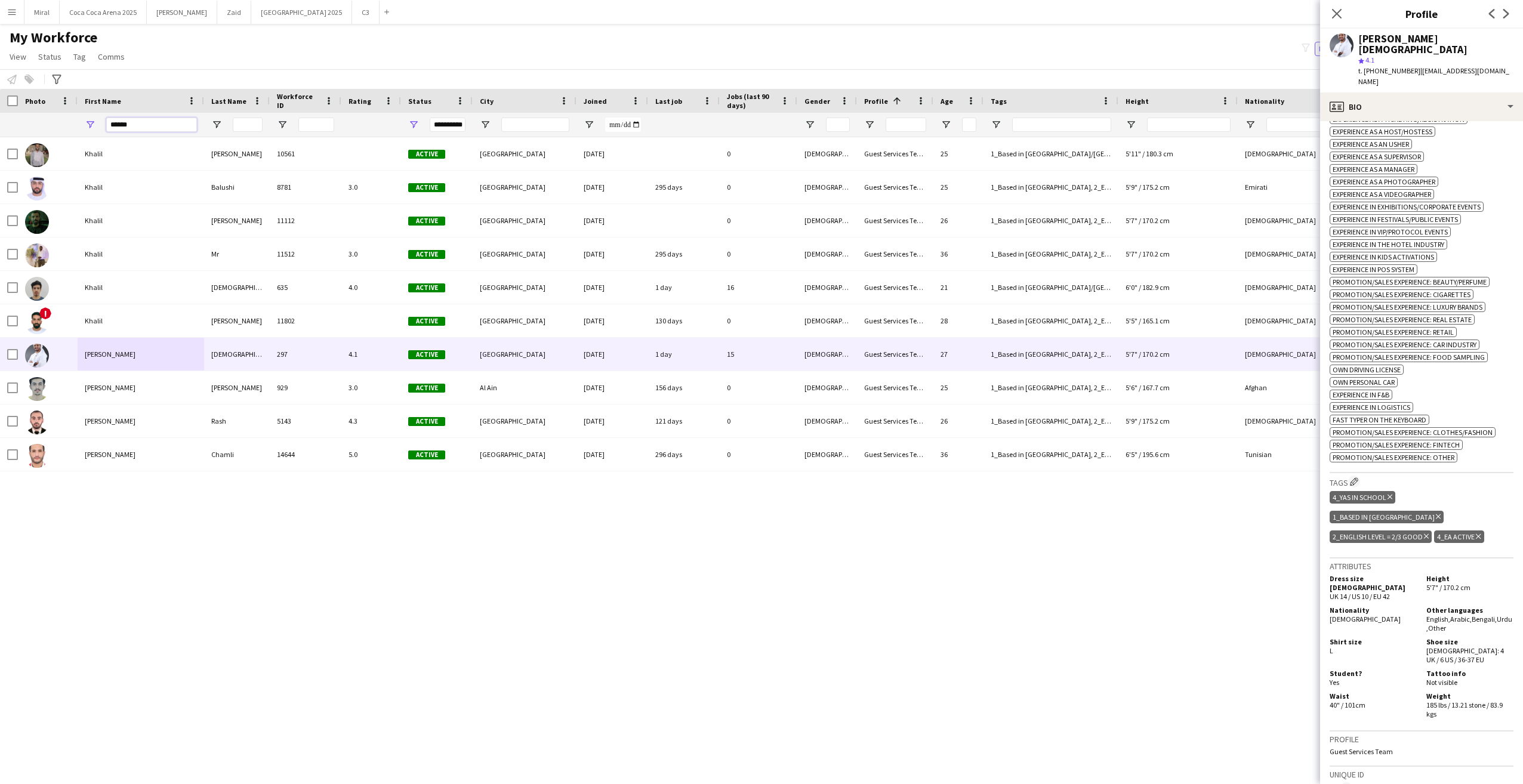
drag, startPoint x: 138, startPoint y: 123, endPoint x: 108, endPoint y: 124, distance: 30.0
click at [108, 124] on input "******" at bounding box center [152, 125] width 91 height 14
type input "*"
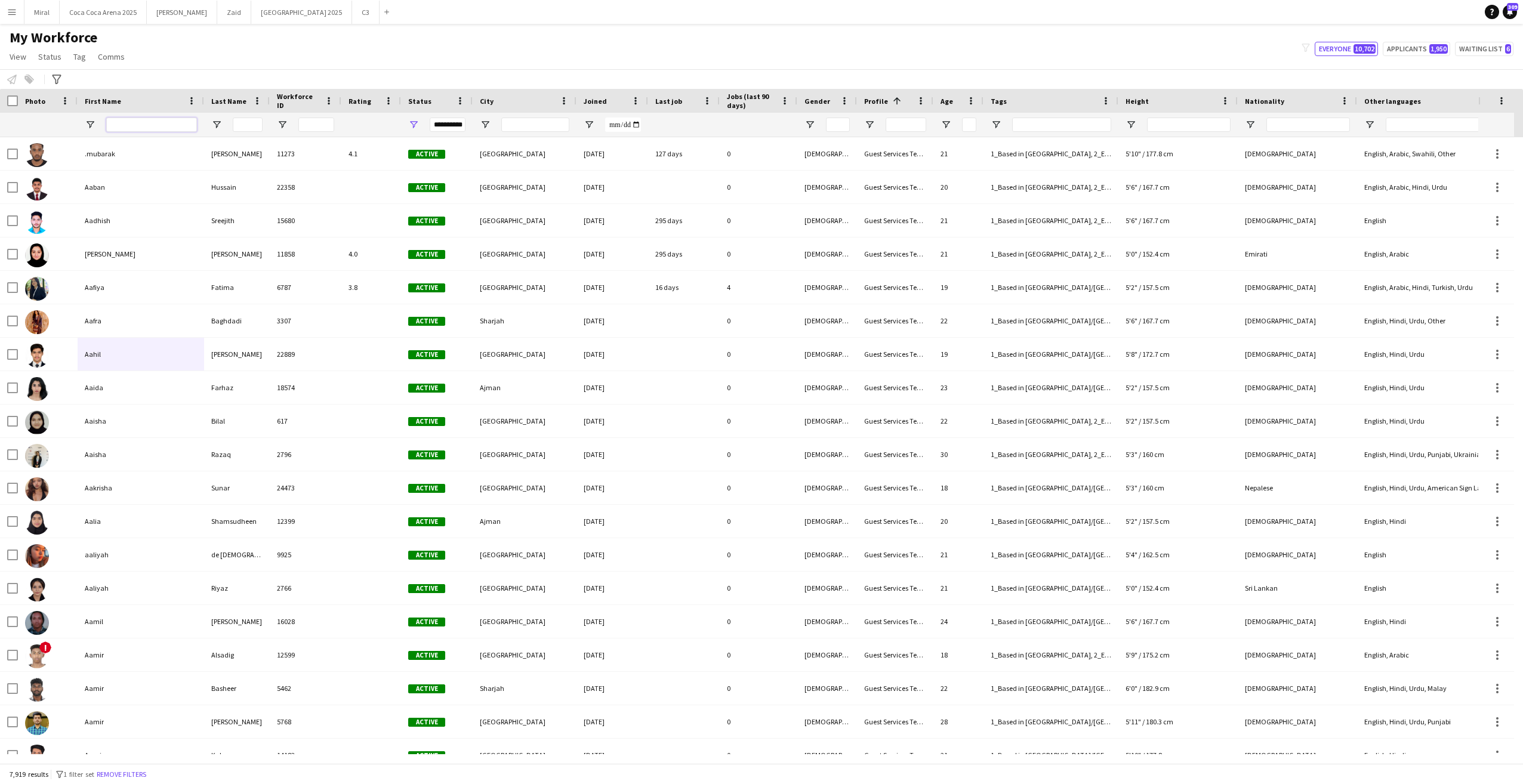
click at [173, 125] on input "First Name Filter Input" at bounding box center [152, 125] width 91 height 14
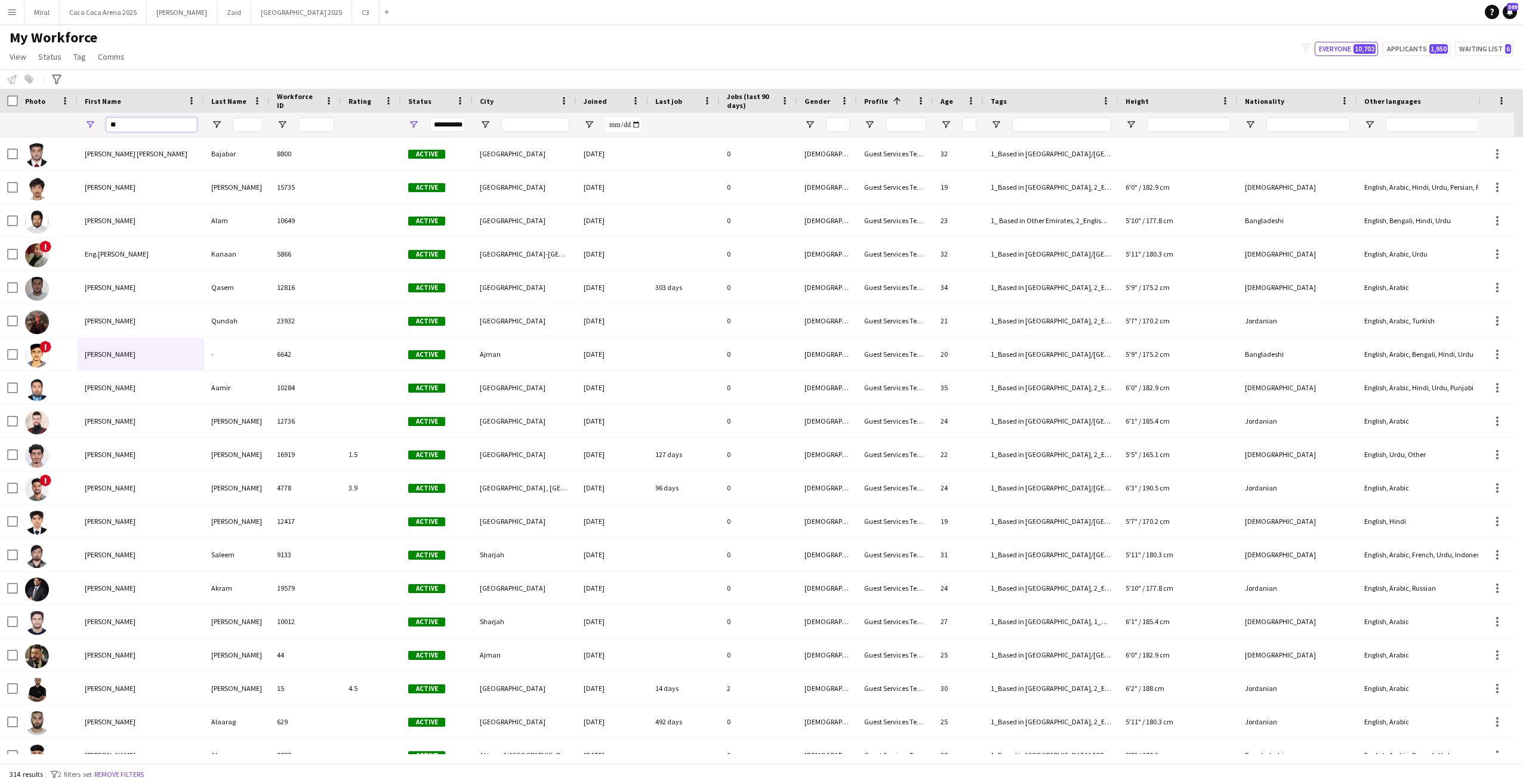
type input "*"
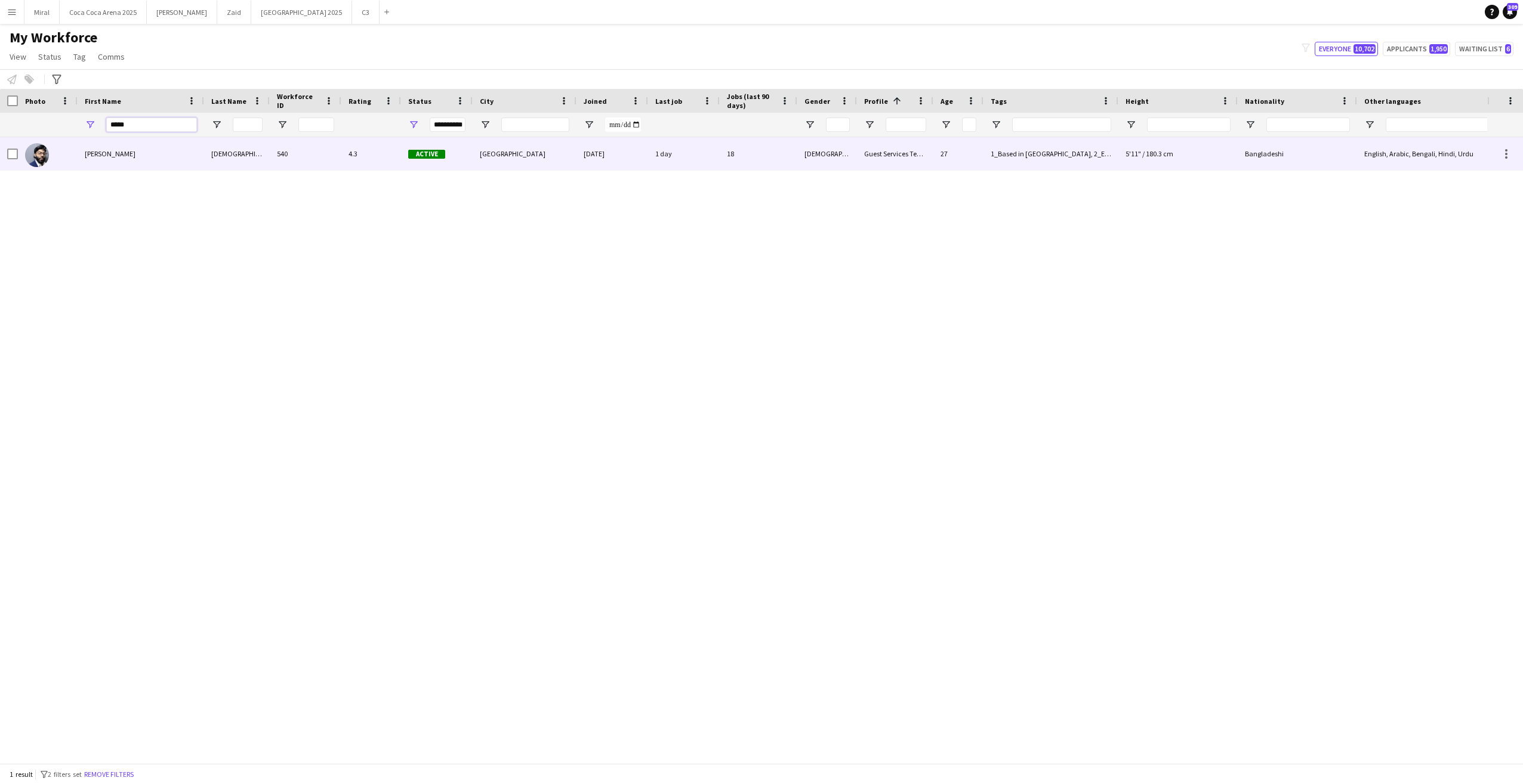
type input "*****"
click at [93, 154] on div "Manzurul" at bounding box center [141, 154] width 127 height 33
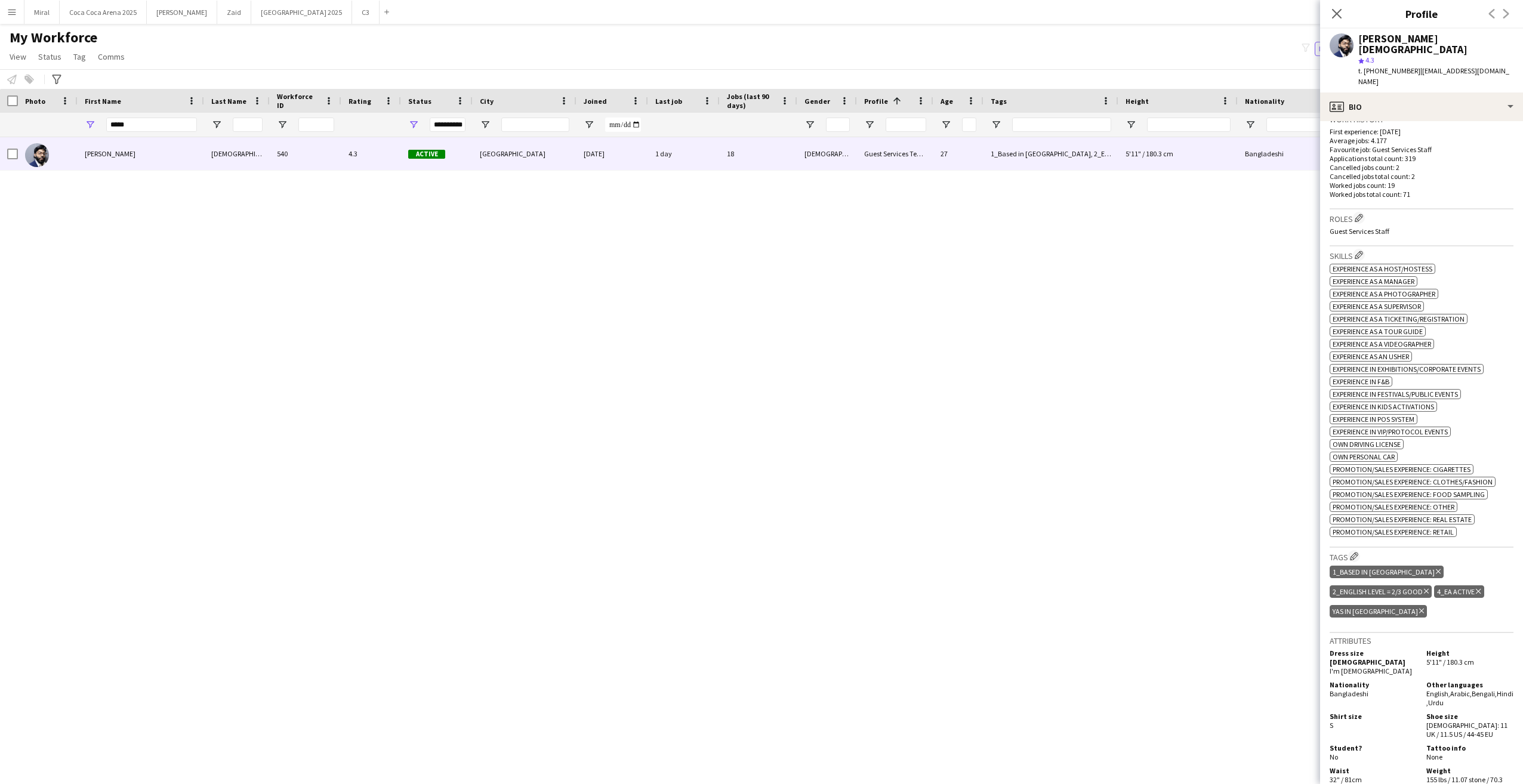
scroll to position [418, 0]
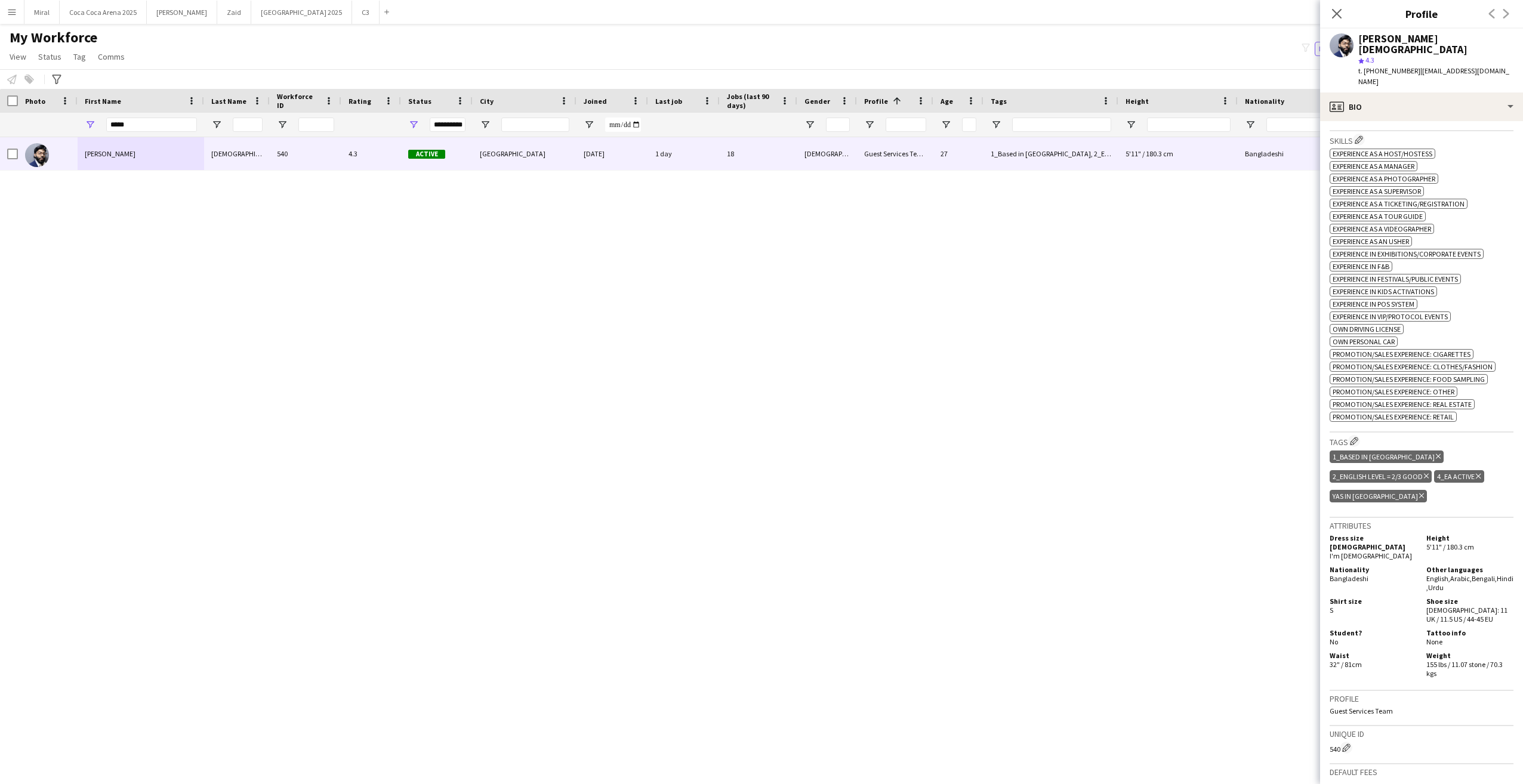
click at [1420, 492] on icon "Delete tag" at bounding box center [1422, 496] width 5 height 7
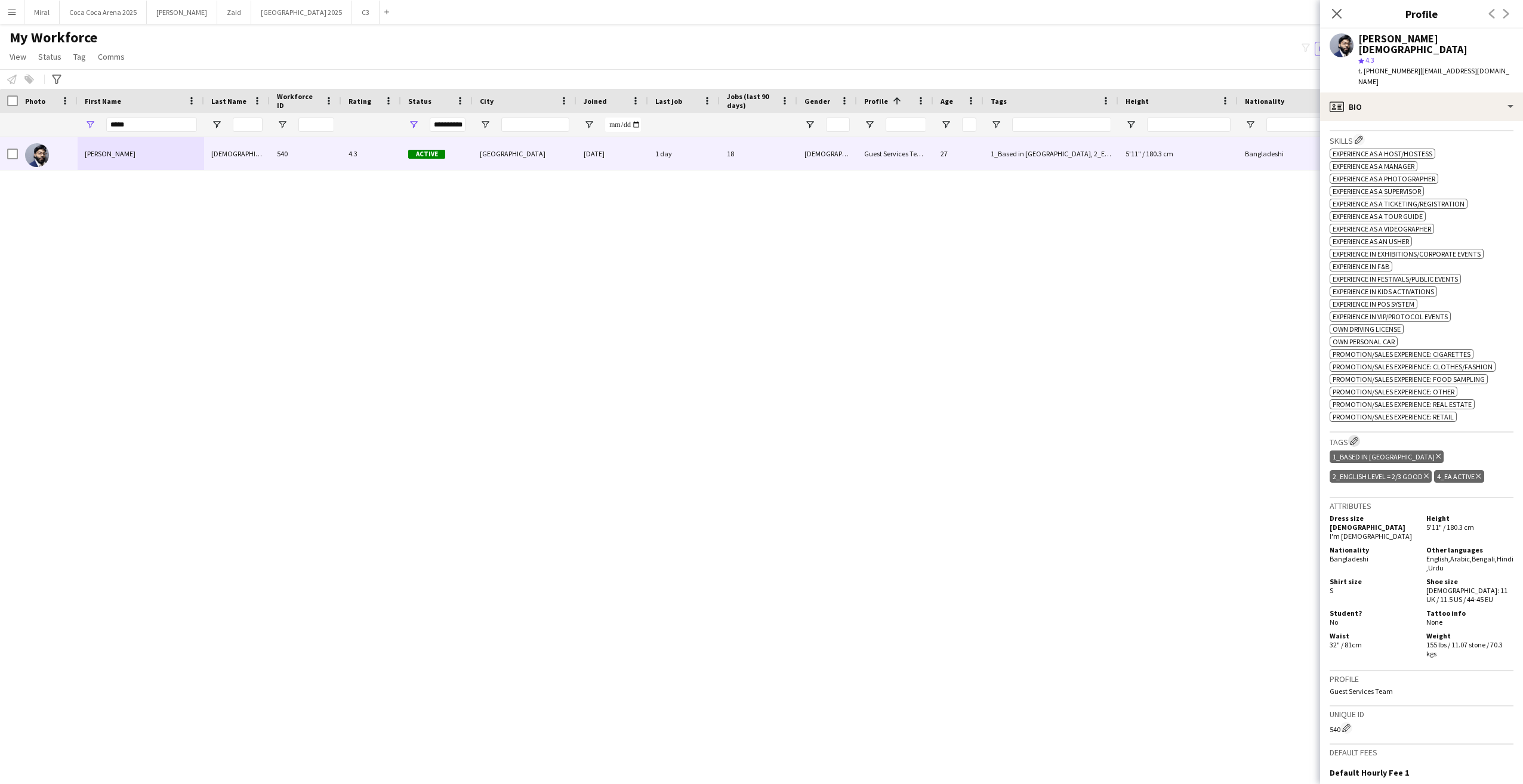
click at [1355, 437] on app-icon "Edit crew company tags" at bounding box center [1355, 441] width 8 height 8
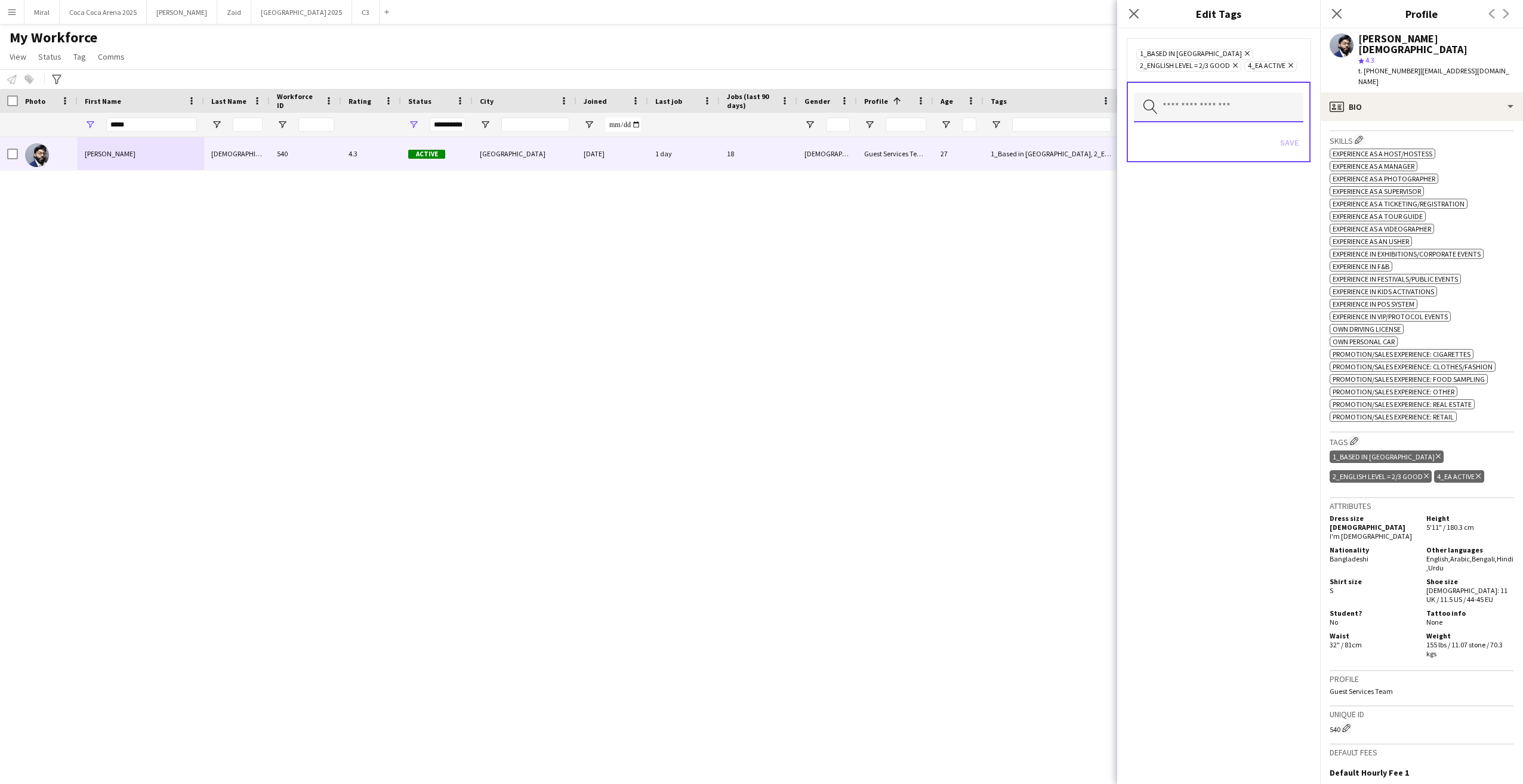
click at [1187, 104] on input "text" at bounding box center [1219, 107] width 170 height 30
type input "***"
click at [1193, 144] on span "4_Yas in School" at bounding box center [1219, 141] width 150 height 11
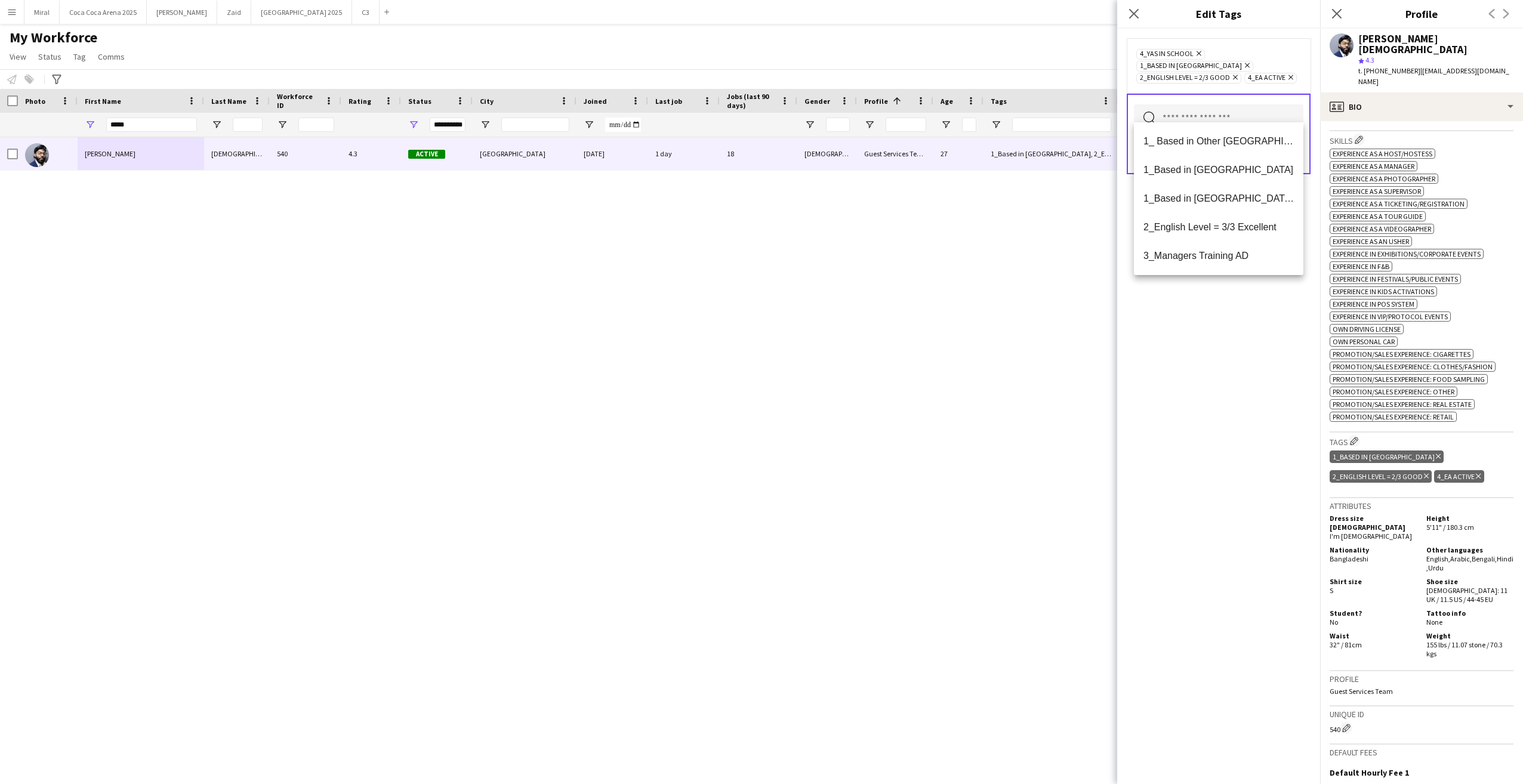
click at [1252, 362] on div "4_Yas in School Remove 1_Based in Abu Dhabi Remove 2_English Level = 2/3 Good R…" at bounding box center [1219, 406] width 203 height 755
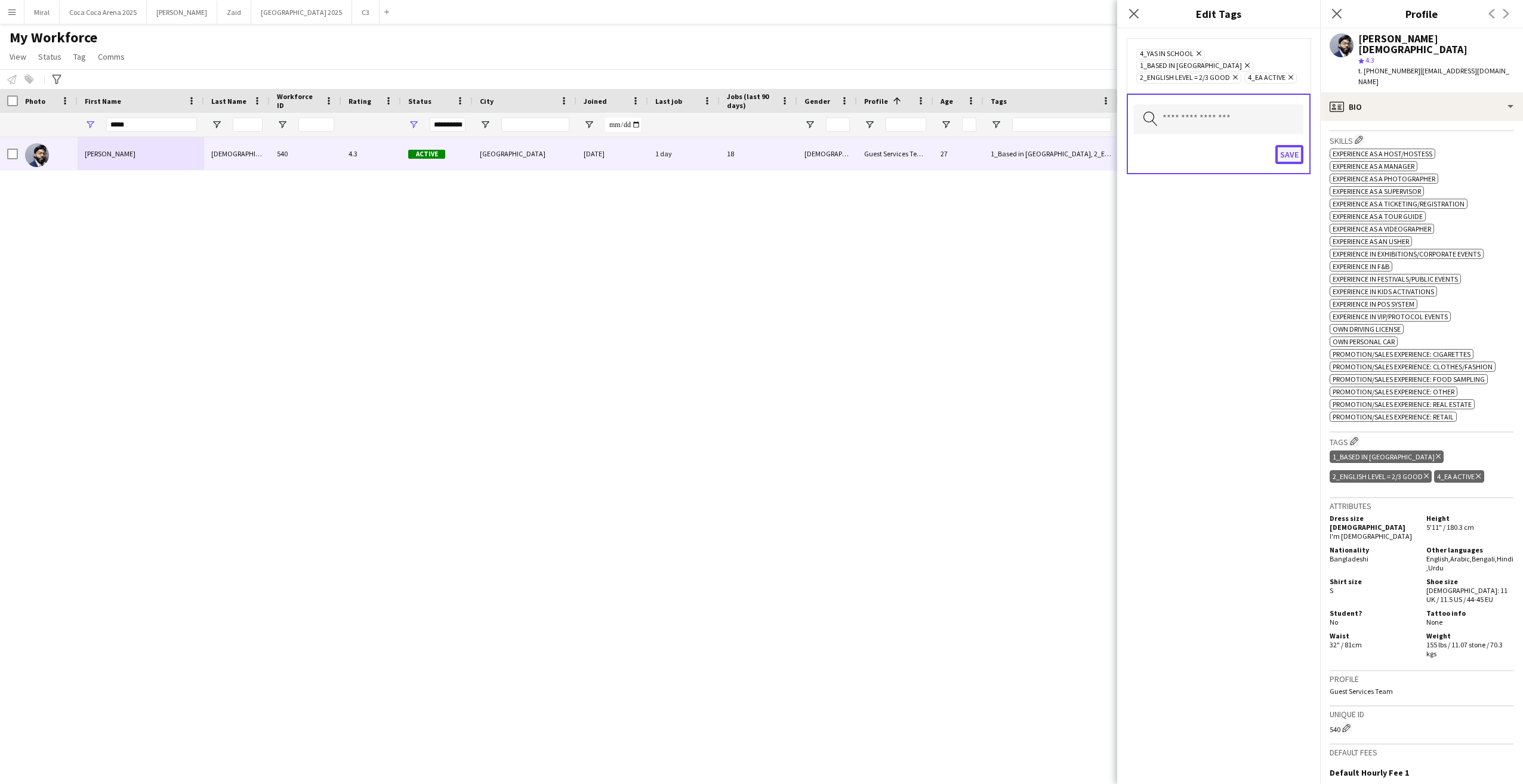
click at [1295, 145] on button "Save" at bounding box center [1290, 154] width 28 height 19
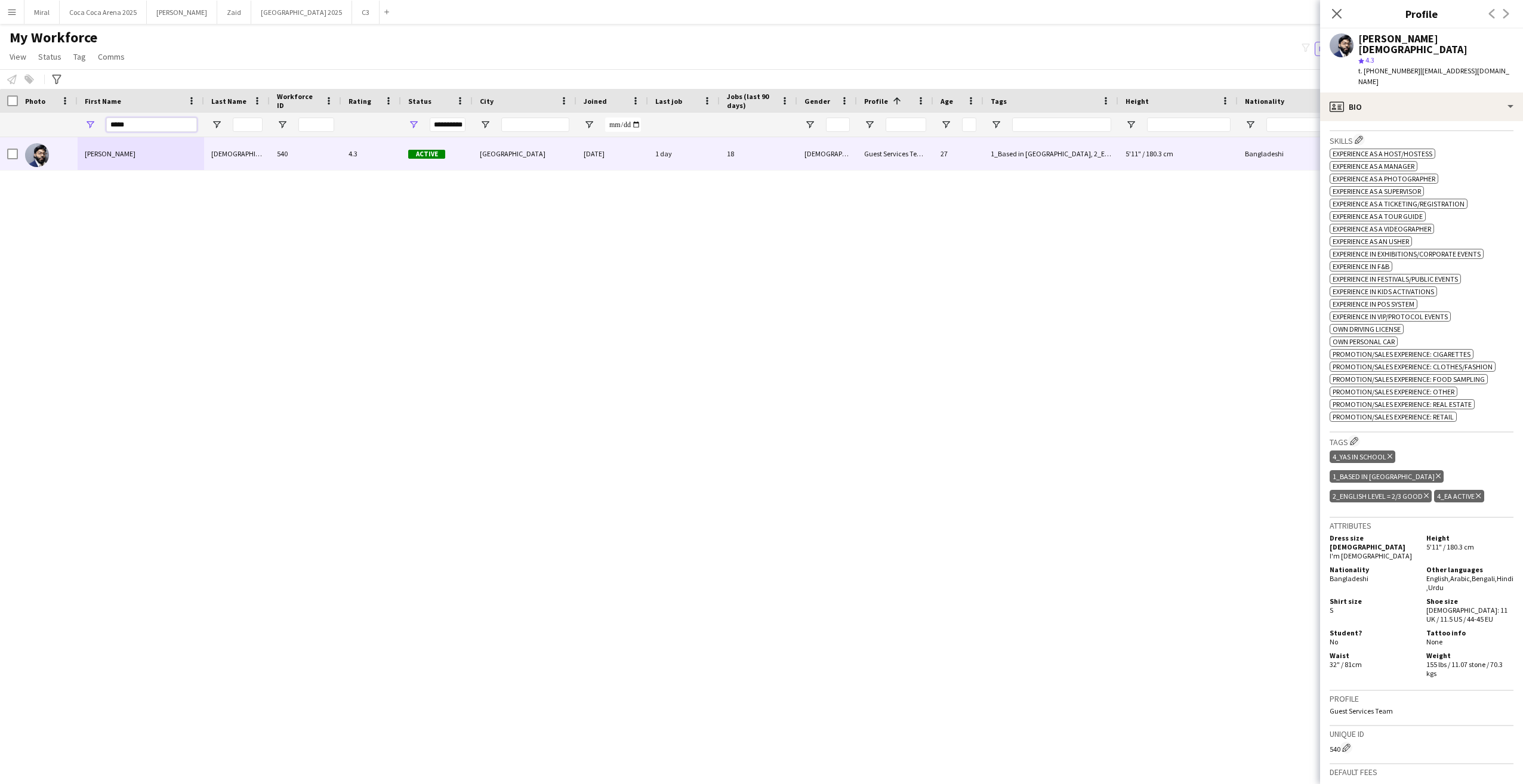
drag, startPoint x: 172, startPoint y: 118, endPoint x: 90, endPoint y: 119, distance: 82.0
click at [90, 119] on div "*****" at bounding box center [141, 125] width 127 height 24
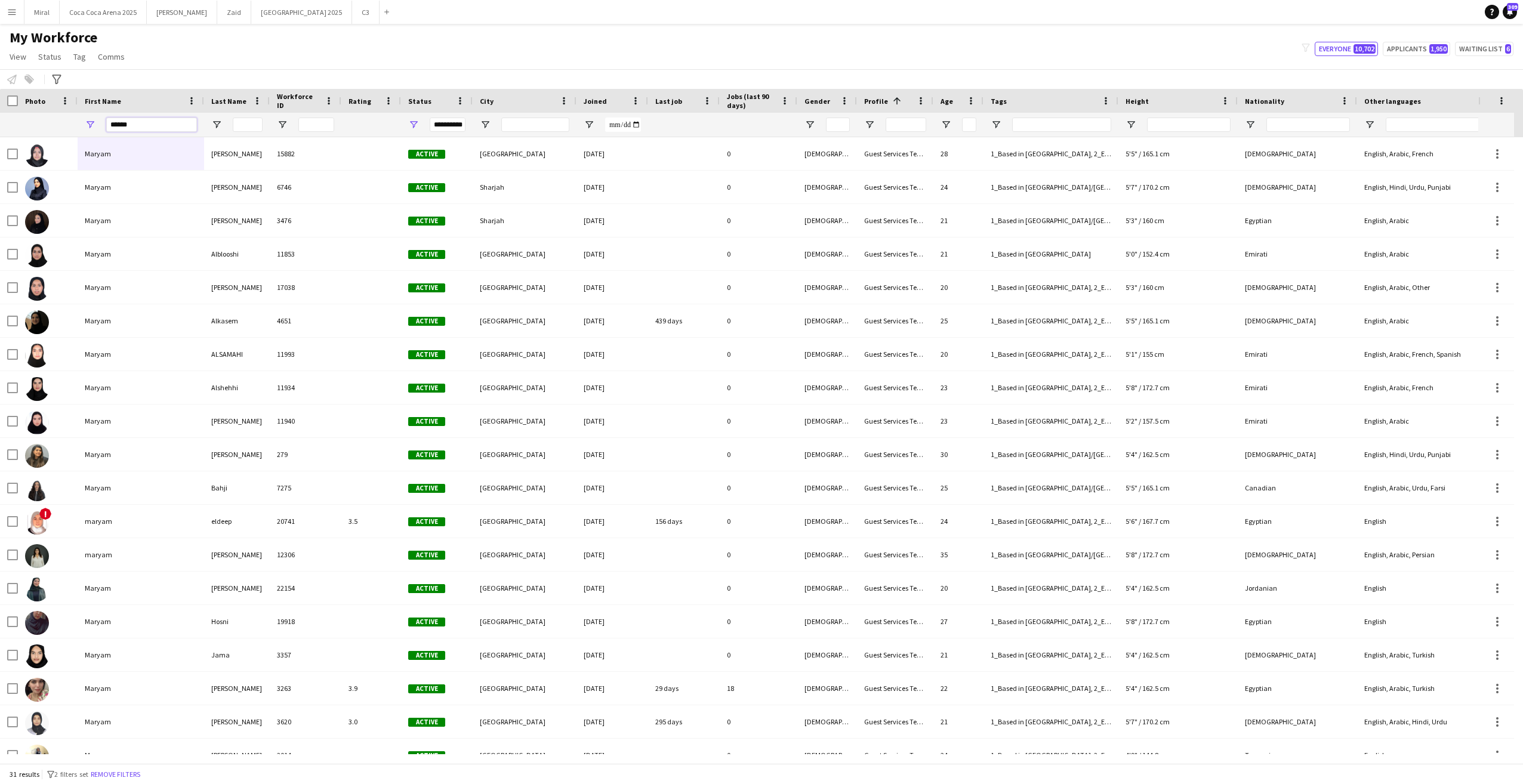
type input "******"
click at [242, 123] on input "Last Name Filter Input" at bounding box center [247, 125] width 30 height 14
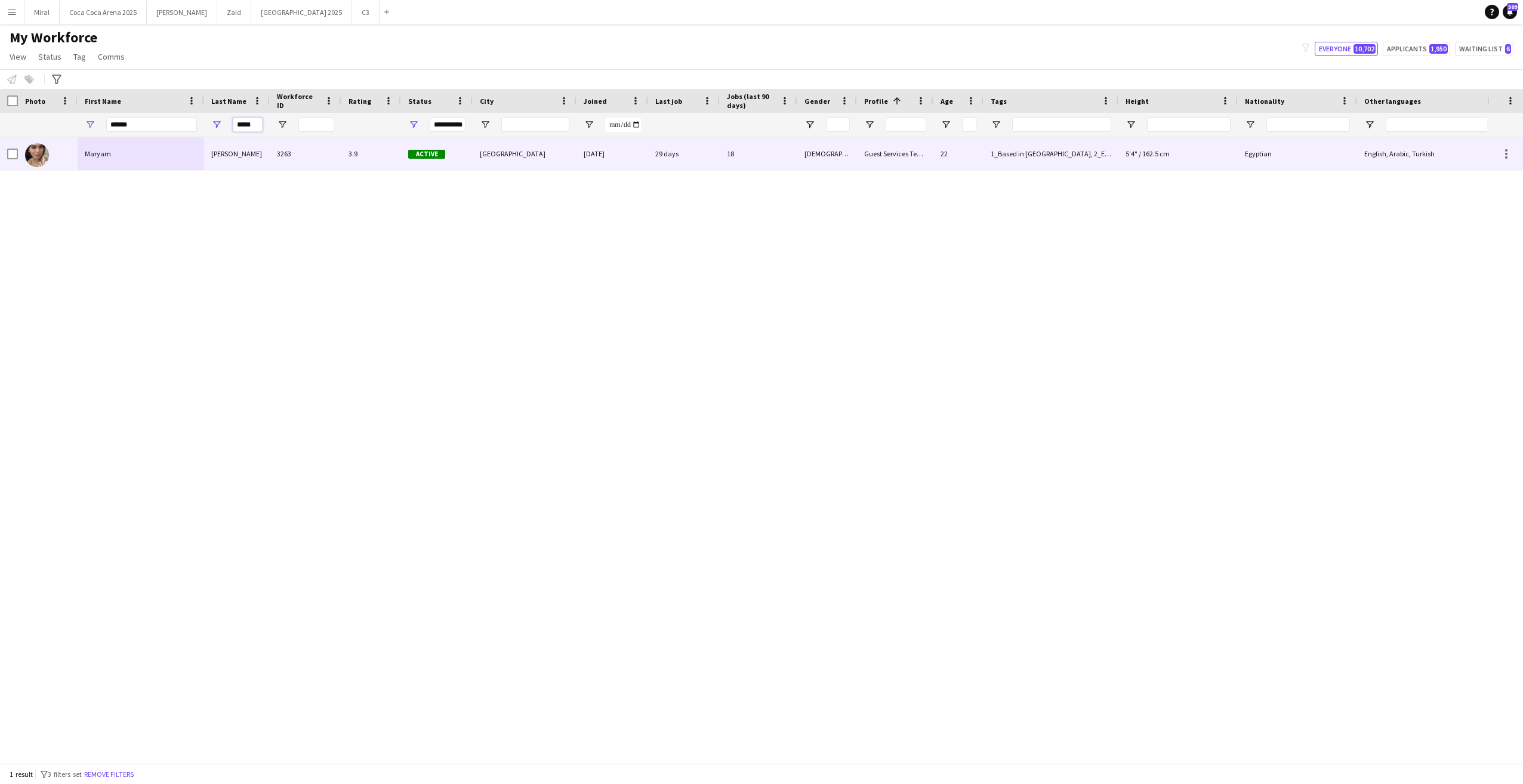
type input "*****"
click at [178, 154] on div "Maryam" at bounding box center [141, 154] width 127 height 33
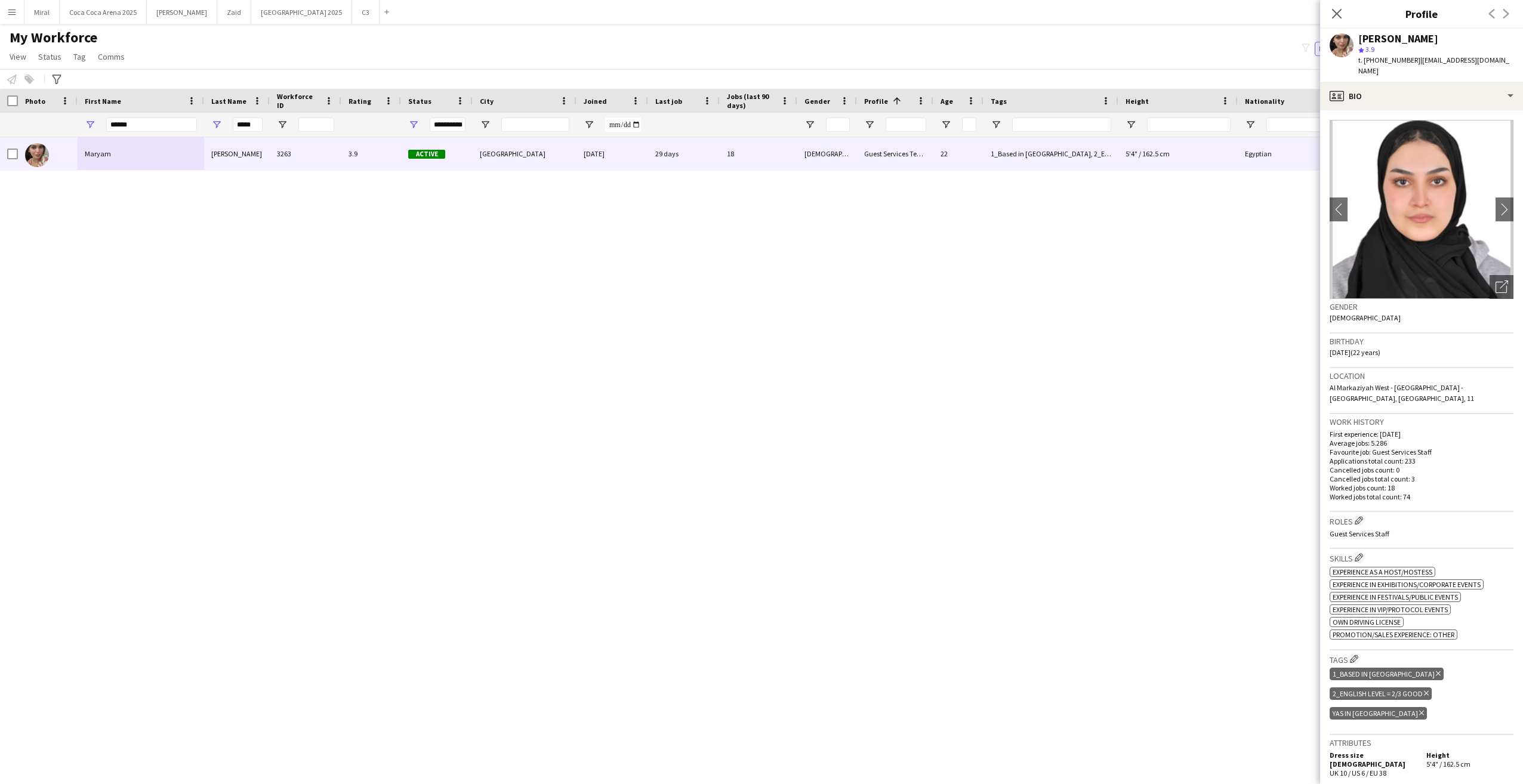
click at [1422, 709] on icon "Delete tag" at bounding box center [1422, 713] width 5 height 7
click at [1357, 654] on app-icon "Edit crew company tags" at bounding box center [1355, 659] width 8 height 8
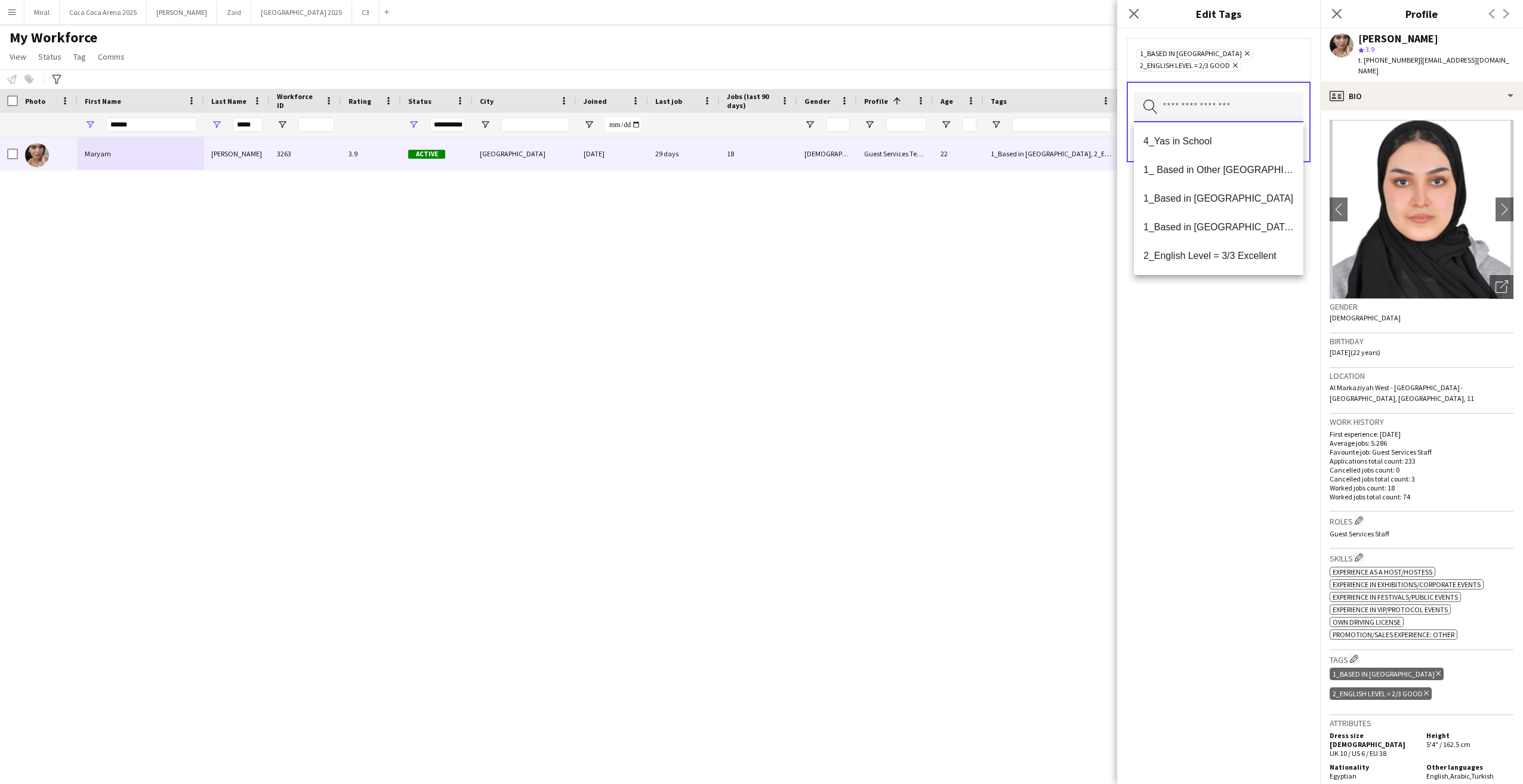
click at [1190, 106] on input "text" at bounding box center [1219, 107] width 170 height 30
type input "***"
click at [1183, 146] on span "4_Yas in School" at bounding box center [1219, 141] width 150 height 11
click at [1271, 380] on div "4_Yas in School Remove 1_Based in Abu Dhabi Remove 2_English Level = 2/3 Good R…" at bounding box center [1219, 406] width 203 height 755
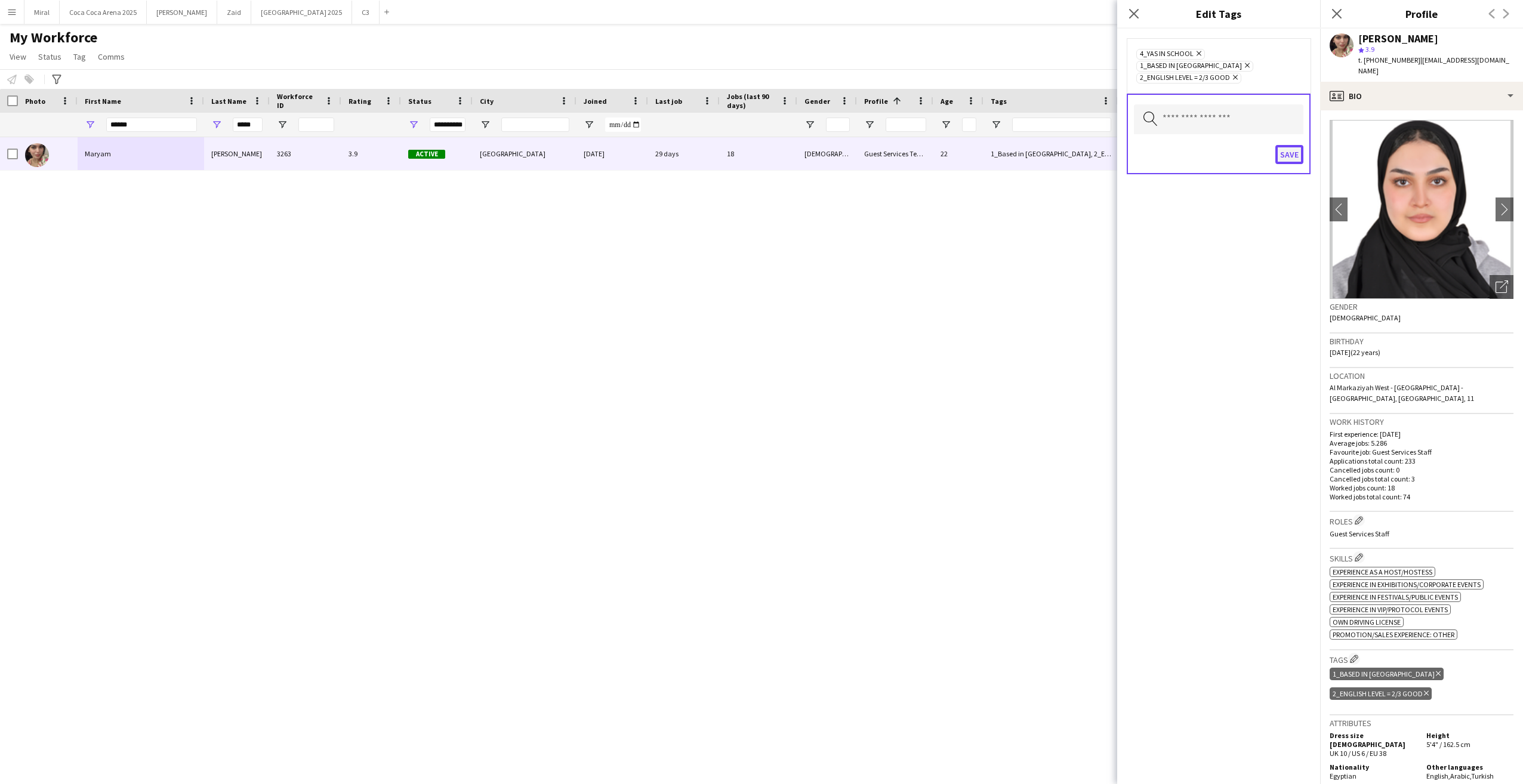
click at [1284, 145] on button "Save" at bounding box center [1290, 154] width 28 height 19
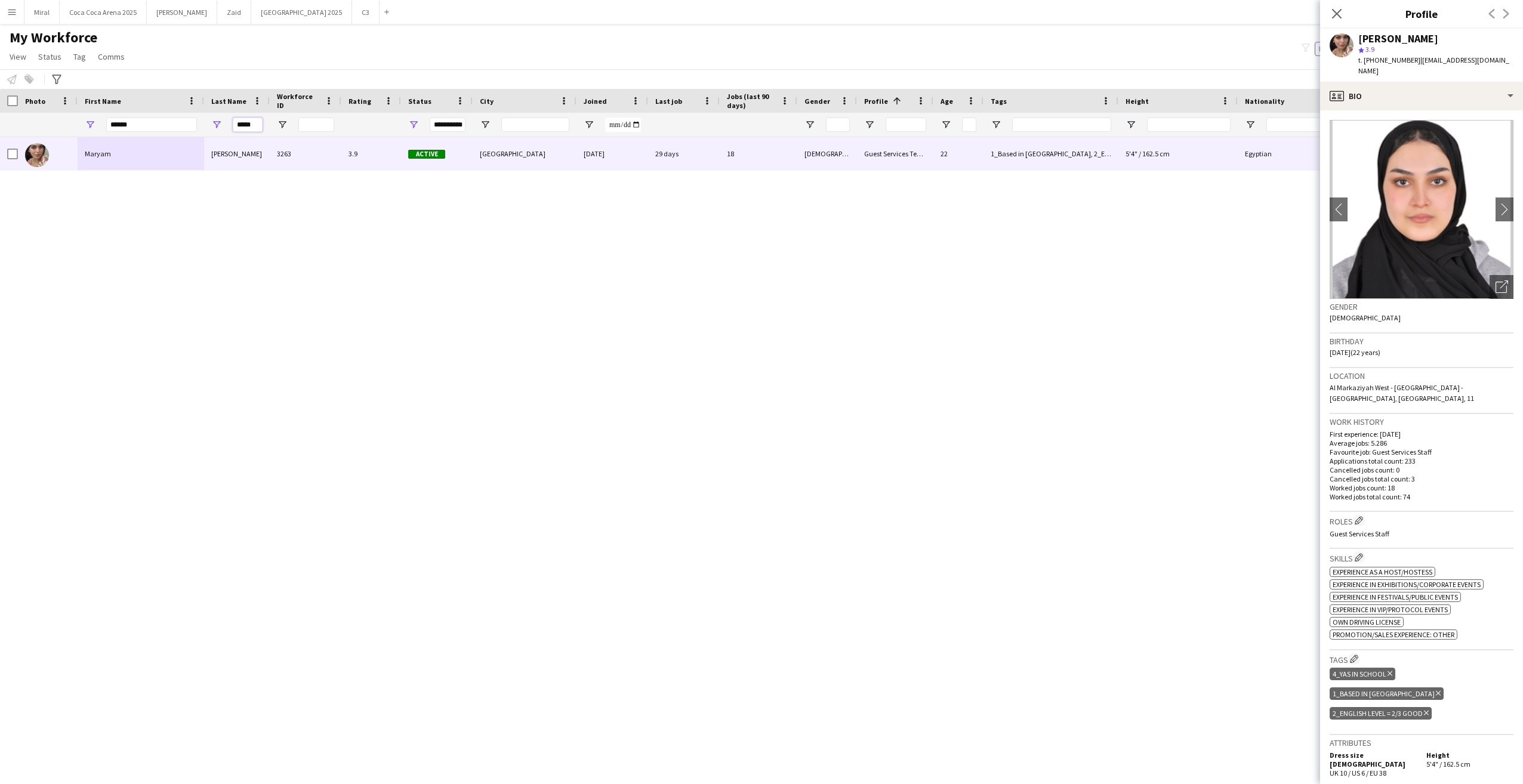
drag, startPoint x: 260, startPoint y: 124, endPoint x: 218, endPoint y: 123, distance: 42.0
click at [218, 123] on div "*****" at bounding box center [237, 125] width 66 height 24
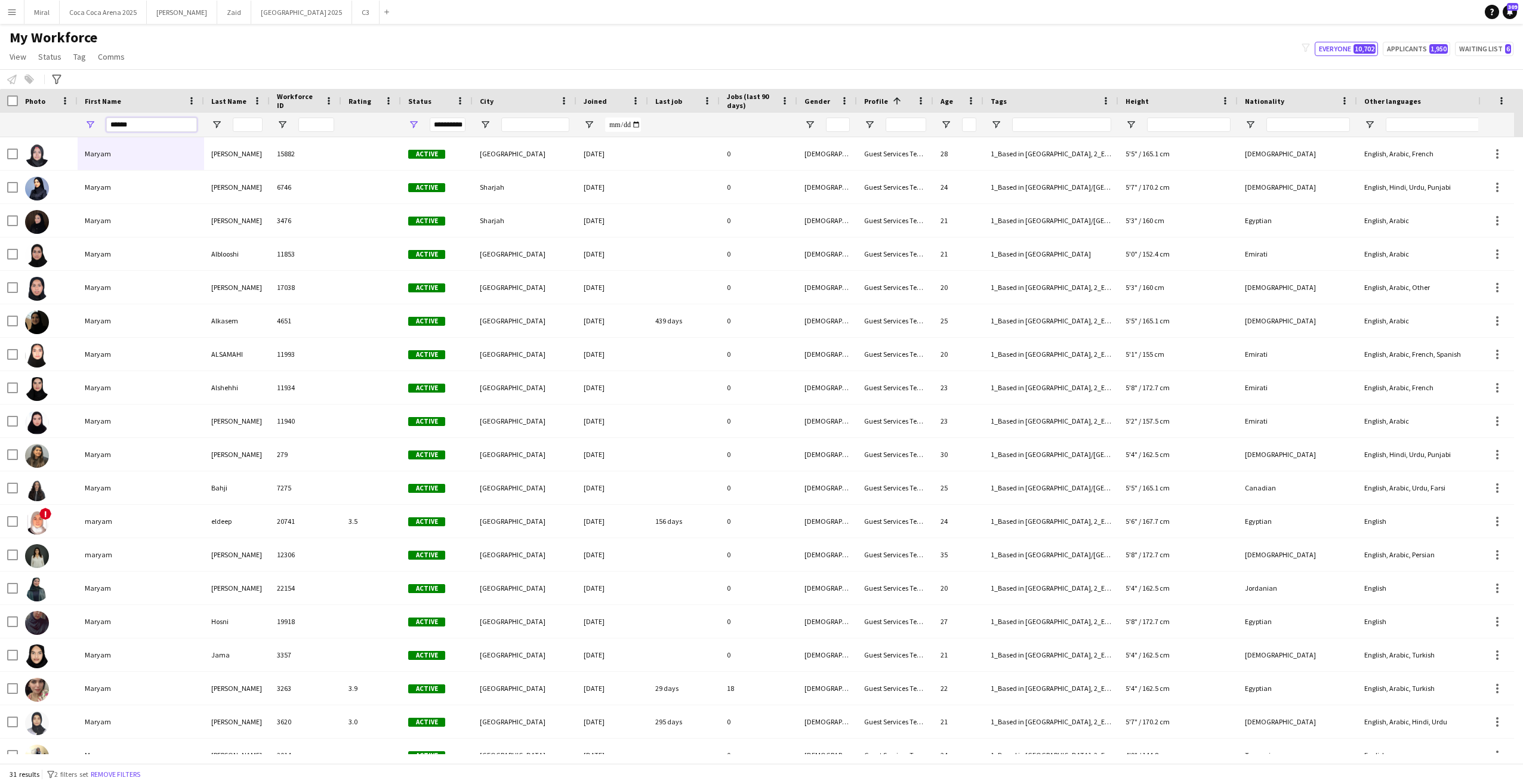
drag, startPoint x: 159, startPoint y: 125, endPoint x: 86, endPoint y: 125, distance: 73.0
click at [86, 125] on div "******" at bounding box center [141, 125] width 127 height 24
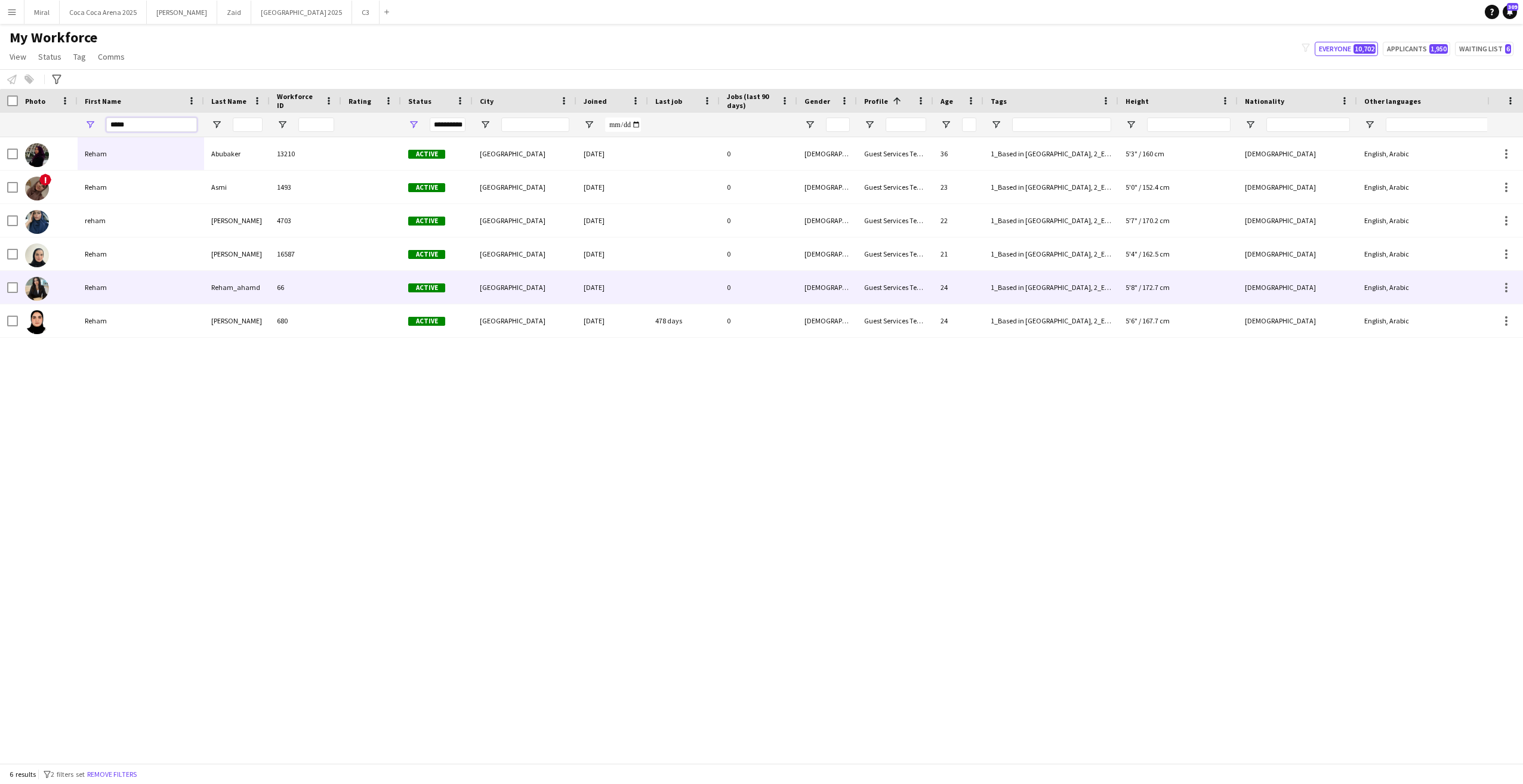
type input "*****"
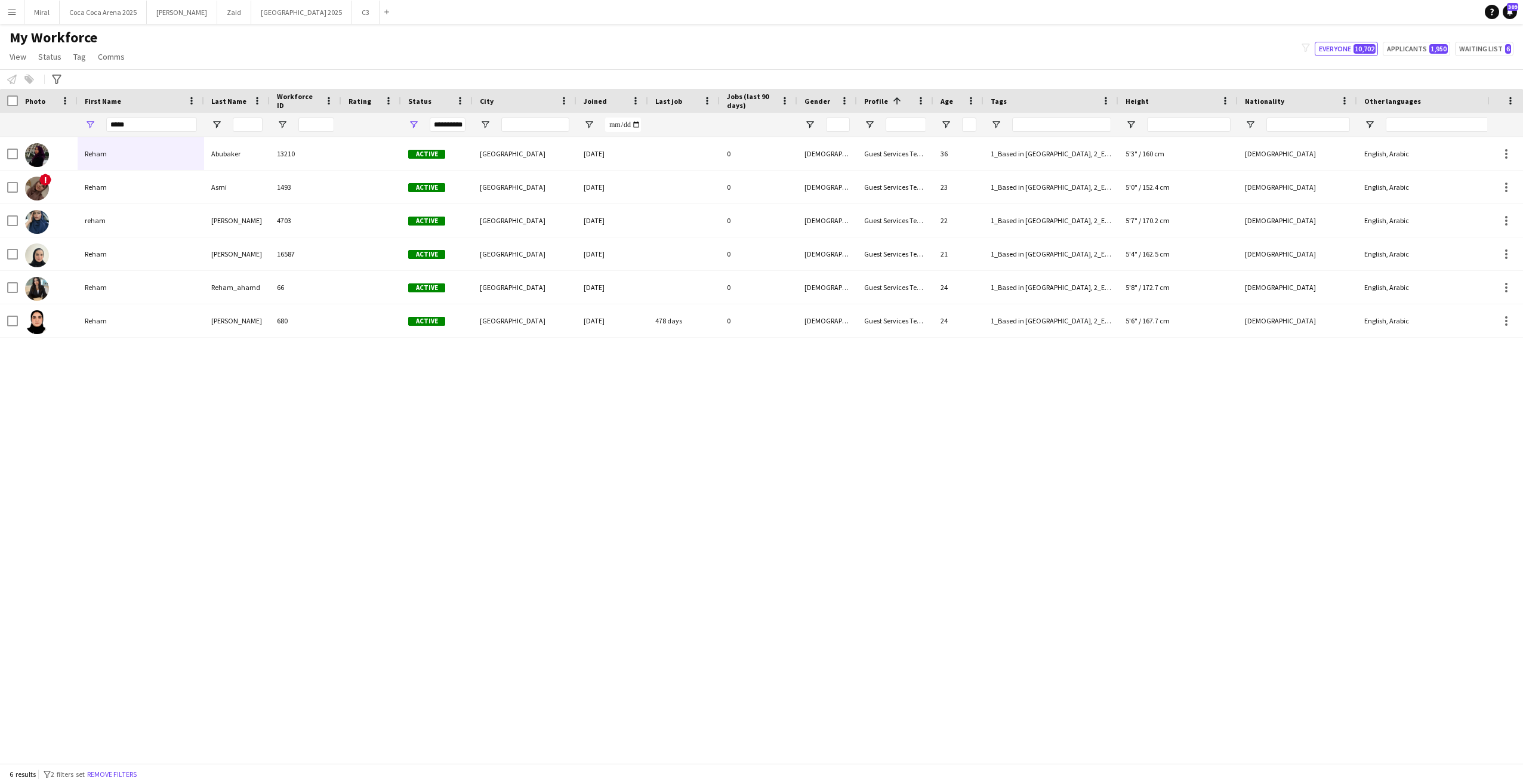
click at [299, 475] on div "Reham Abubaker 13210 Active Abu Dhabi 18-09-2024 0 Female Guest Services Team 3…" at bounding box center [744, 446] width 1487 height 617
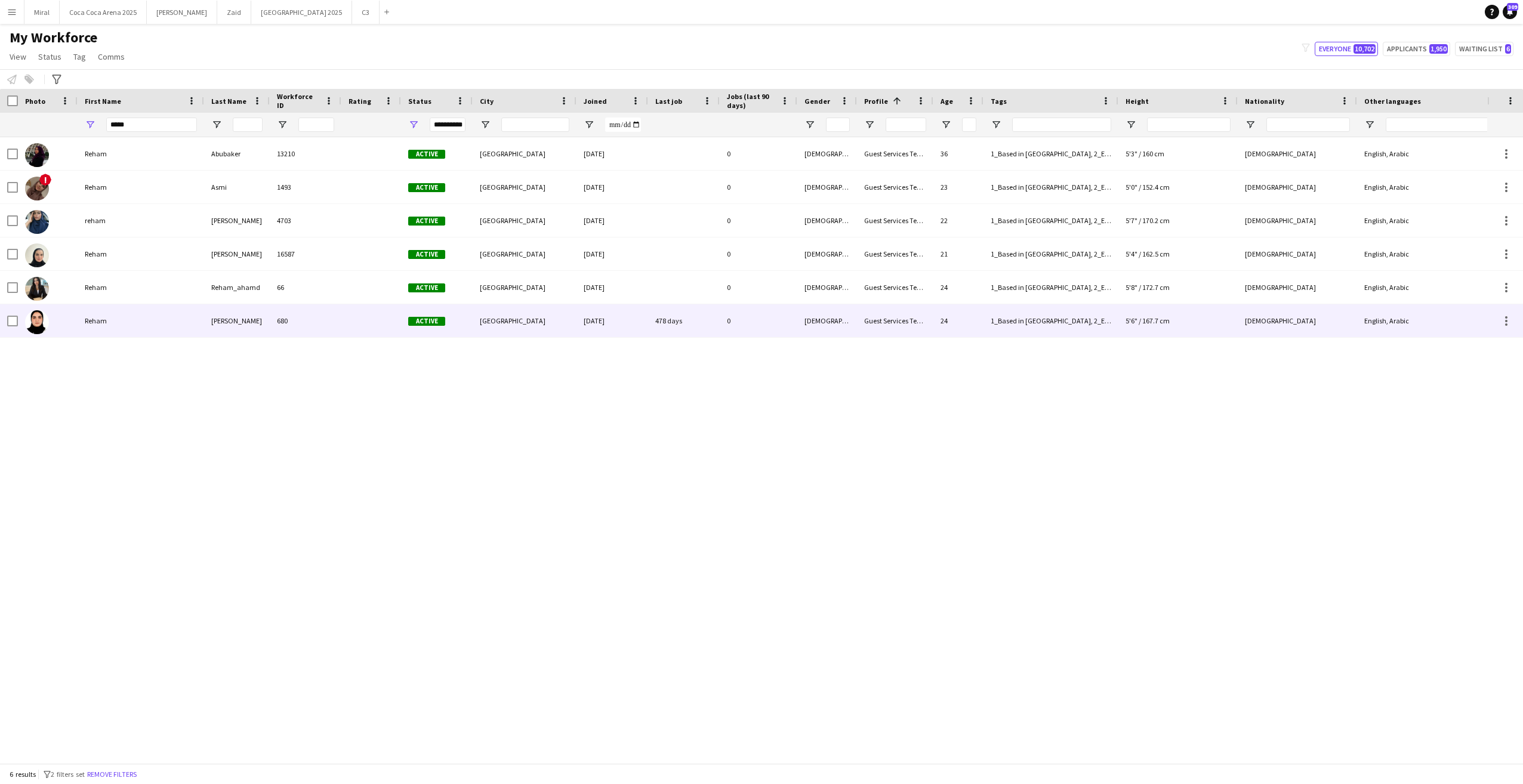
click at [195, 318] on div "Reham" at bounding box center [141, 321] width 127 height 33
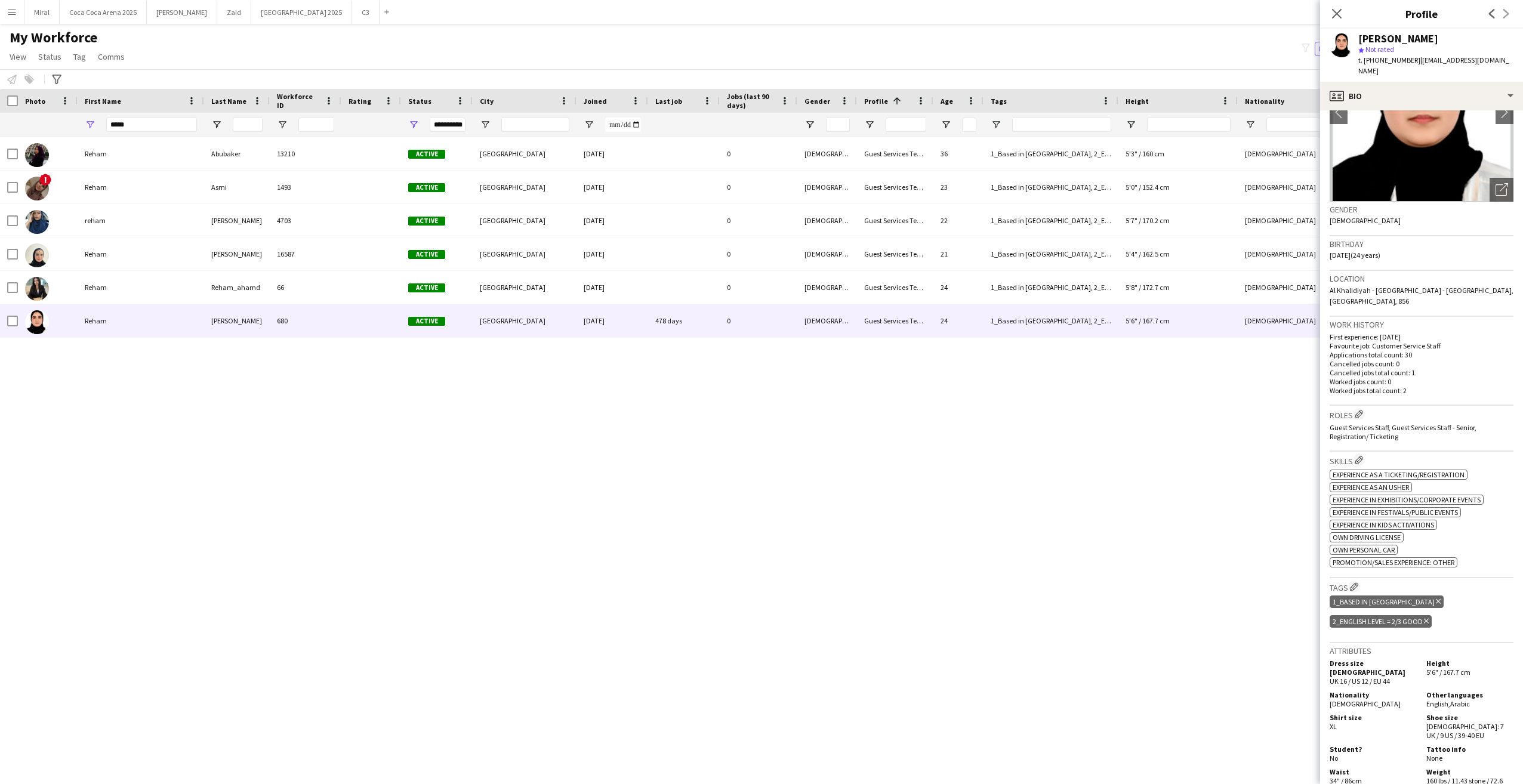
scroll to position [0, 0]
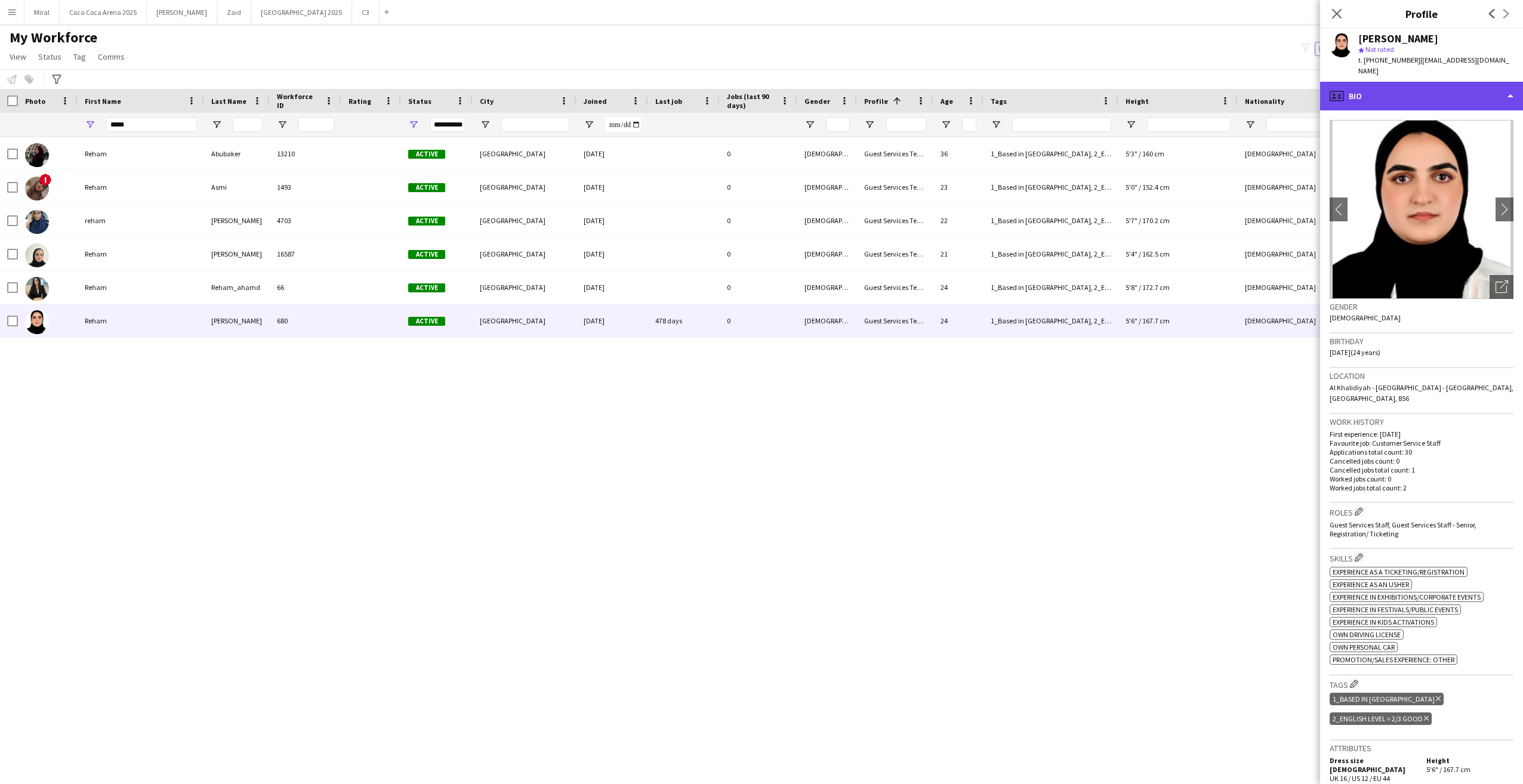
click at [1429, 87] on div "profile Bio" at bounding box center [1422, 96] width 203 height 29
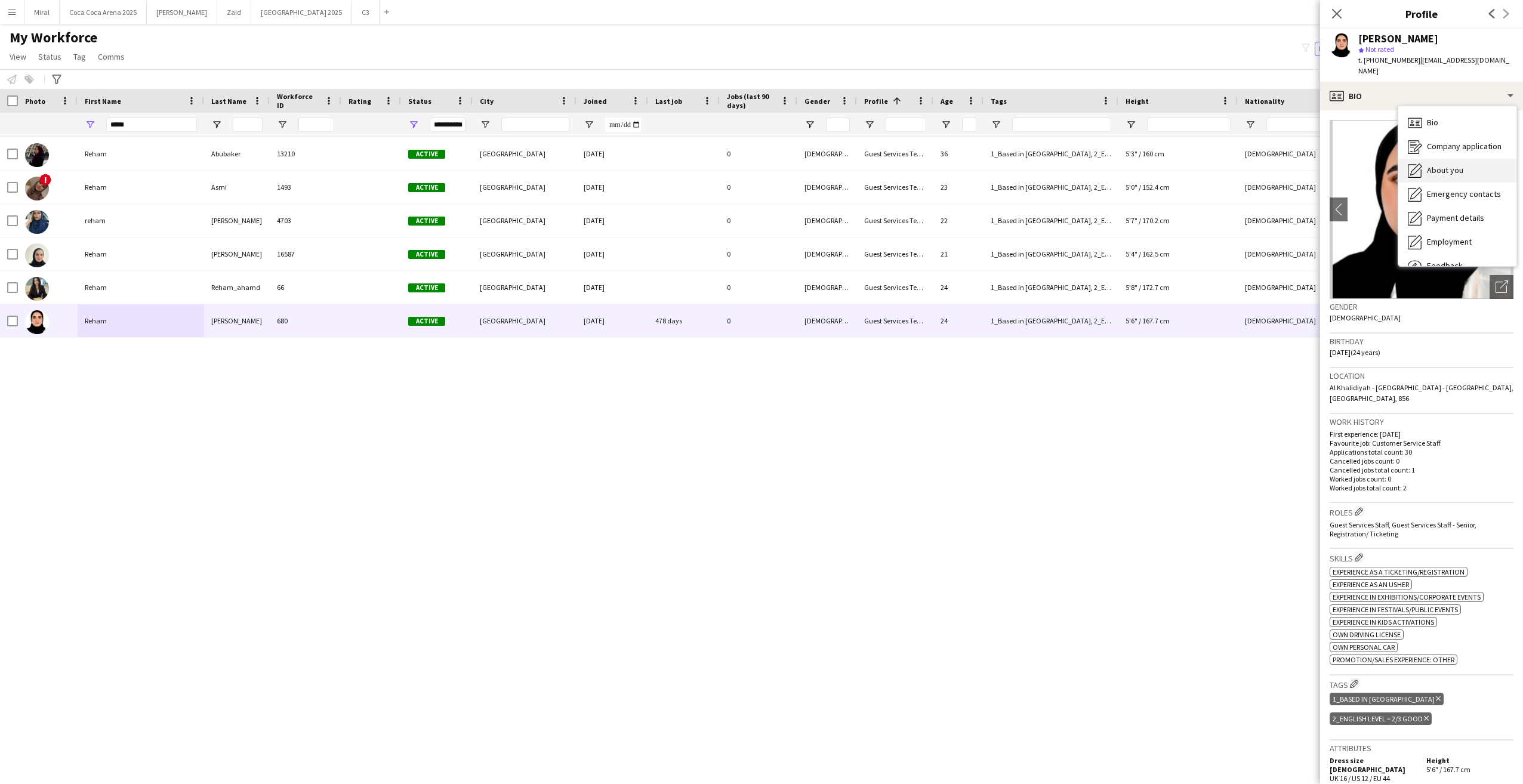
click at [1450, 165] on span "About you" at bounding box center [1445, 170] width 37 height 11
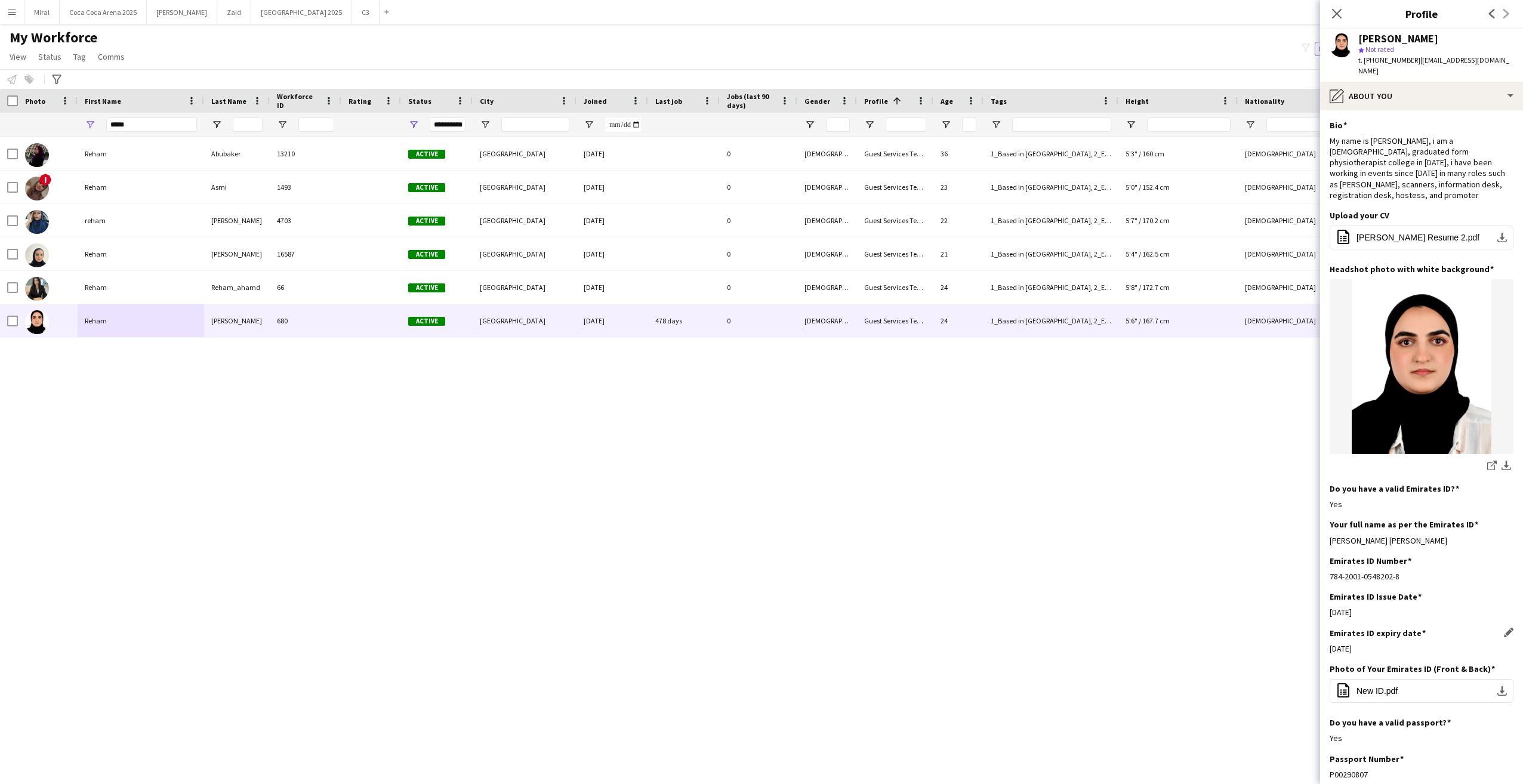
scroll to position [179, 0]
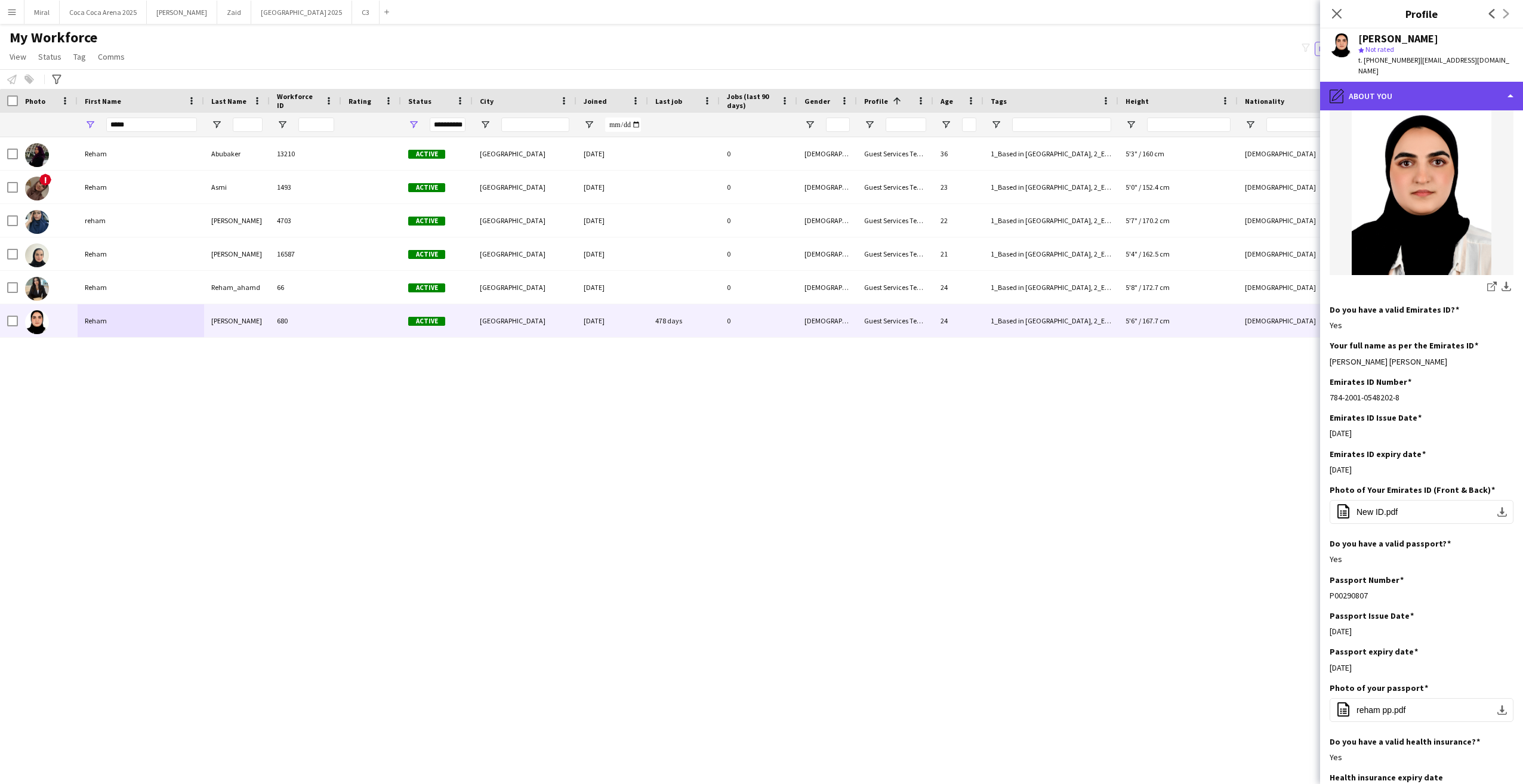
click at [1419, 82] on div "pencil4 About you" at bounding box center [1422, 96] width 203 height 29
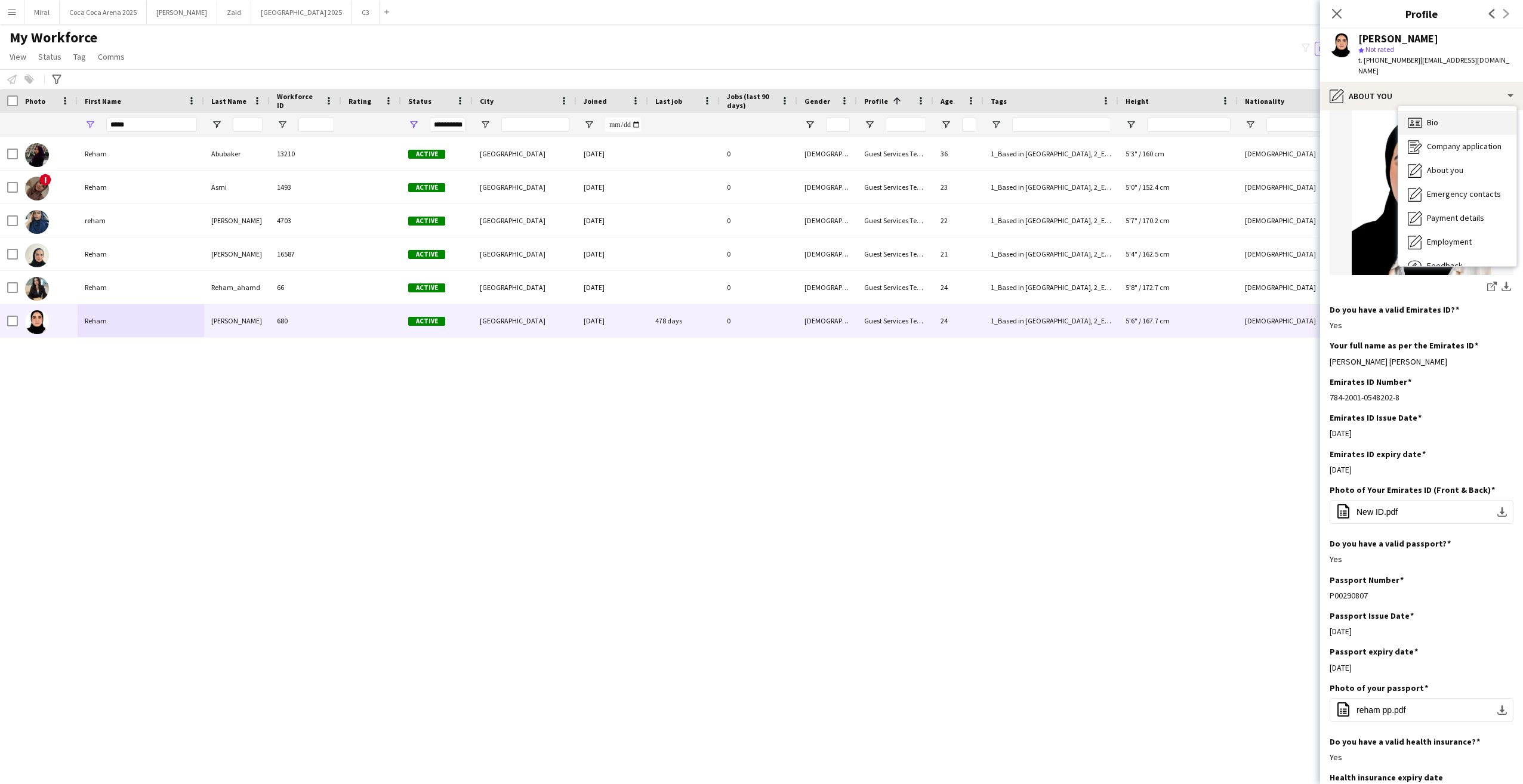
click at [1446, 111] on div "Bio Bio" at bounding box center [1457, 123] width 118 height 24
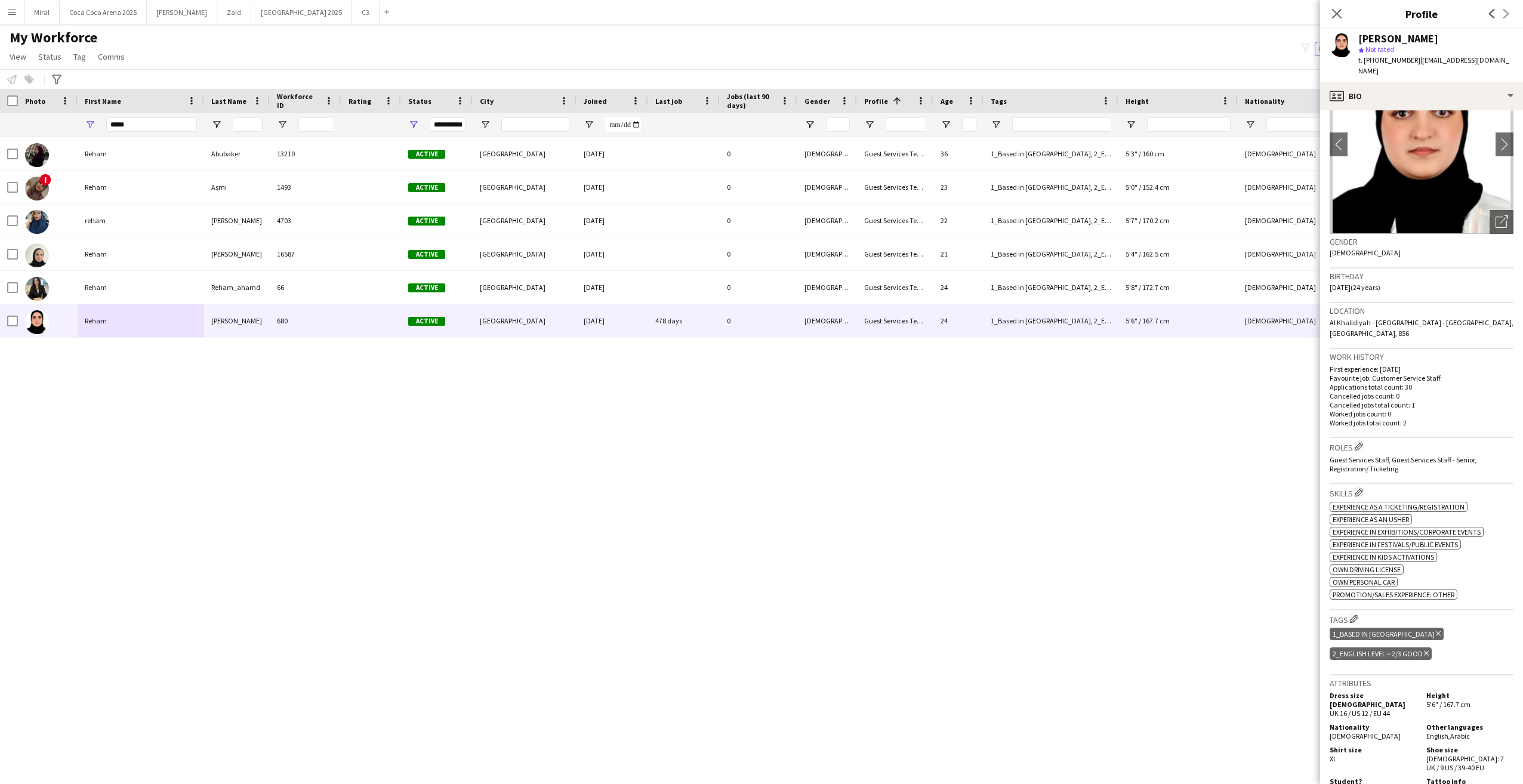
scroll to position [119, 0]
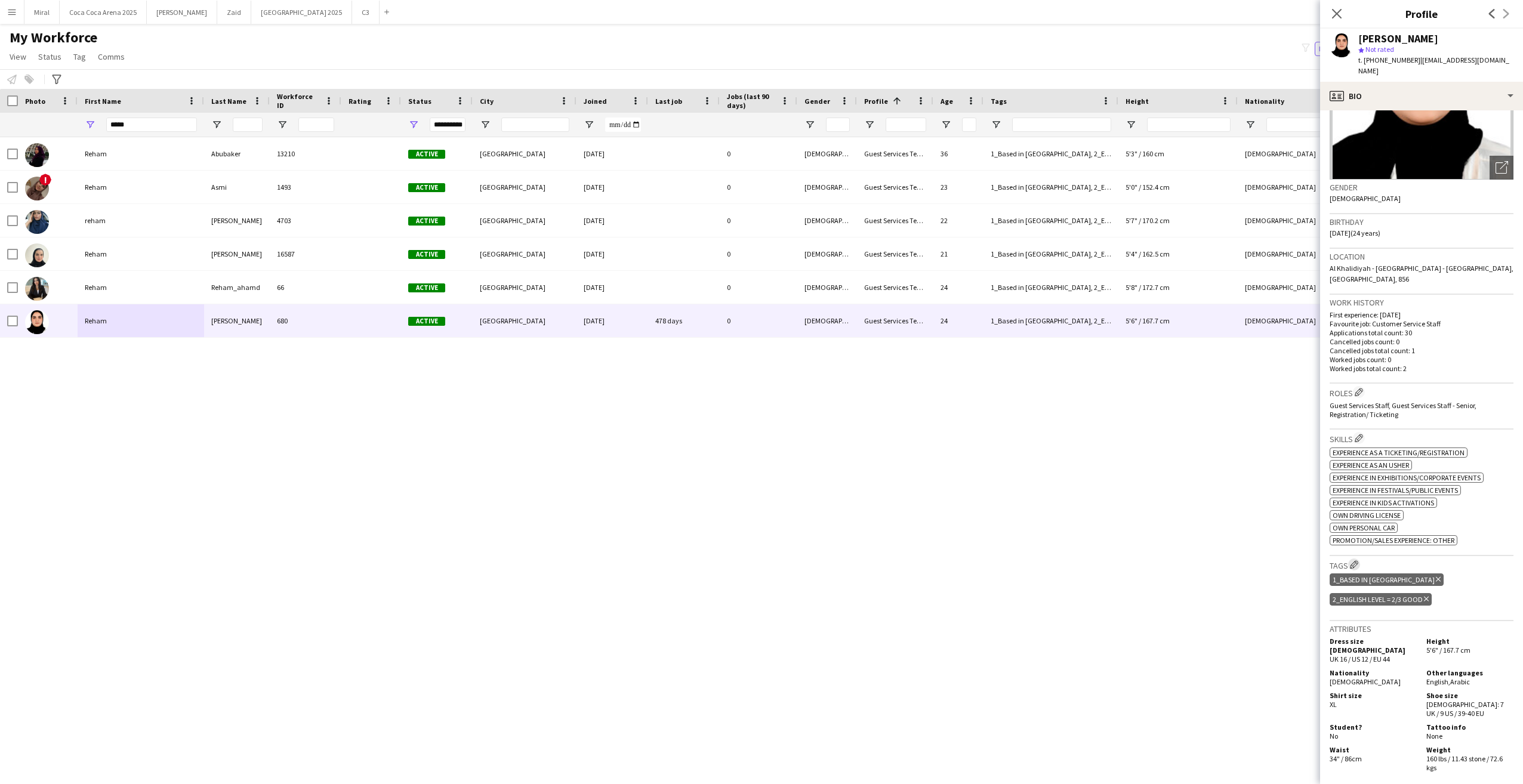
click at [1357, 560] on app-icon "Edit crew company tags" at bounding box center [1355, 564] width 8 height 8
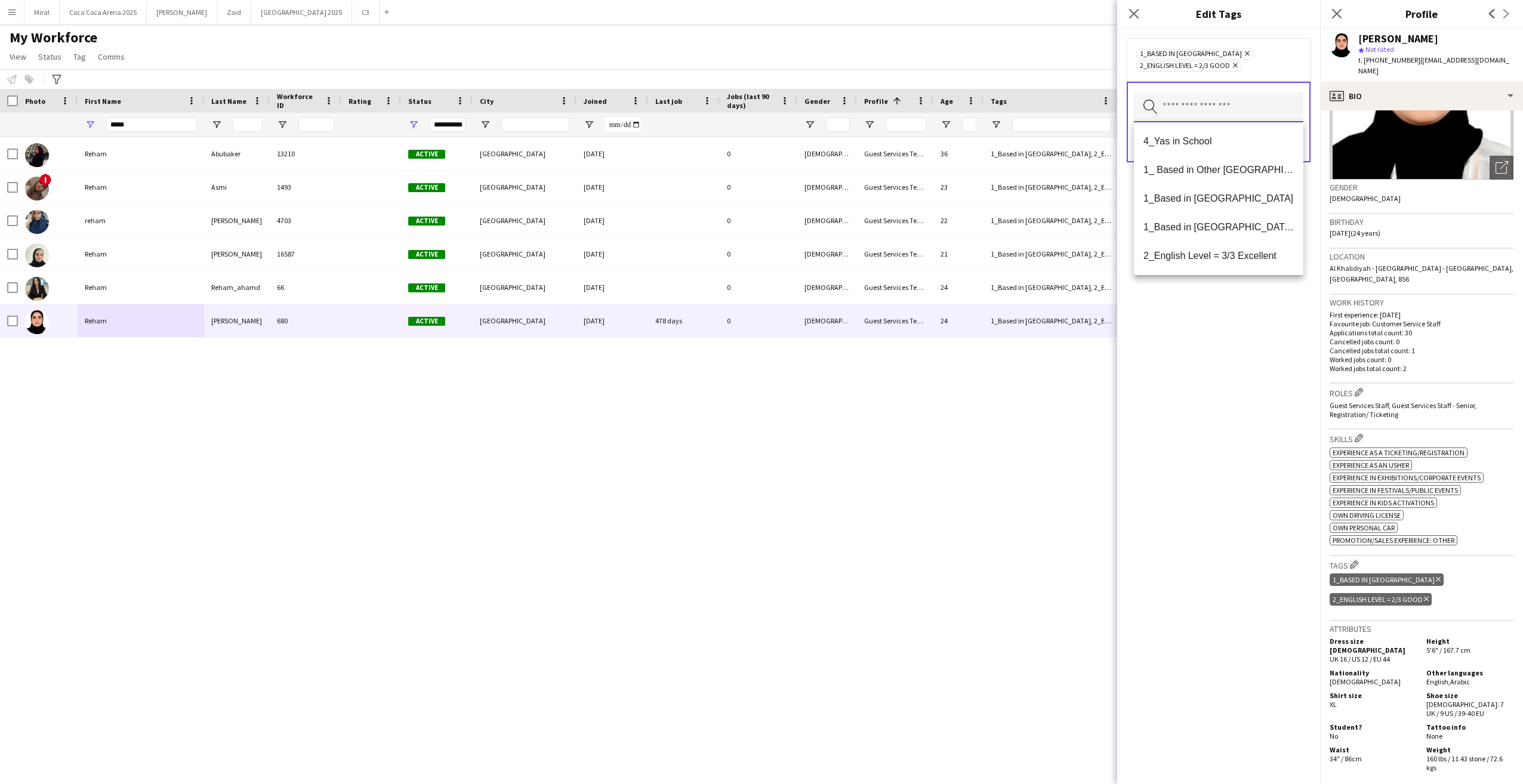
click at [1229, 104] on input "text" at bounding box center [1219, 107] width 170 height 30
type input "***"
click at [1210, 142] on span "4_Yas in School" at bounding box center [1219, 141] width 150 height 11
click at [1239, 435] on div "4_Yas in School Remove 1_Based in Abu Dhabi Remove 2_English Level = 2/3 Good R…" at bounding box center [1219, 406] width 203 height 755
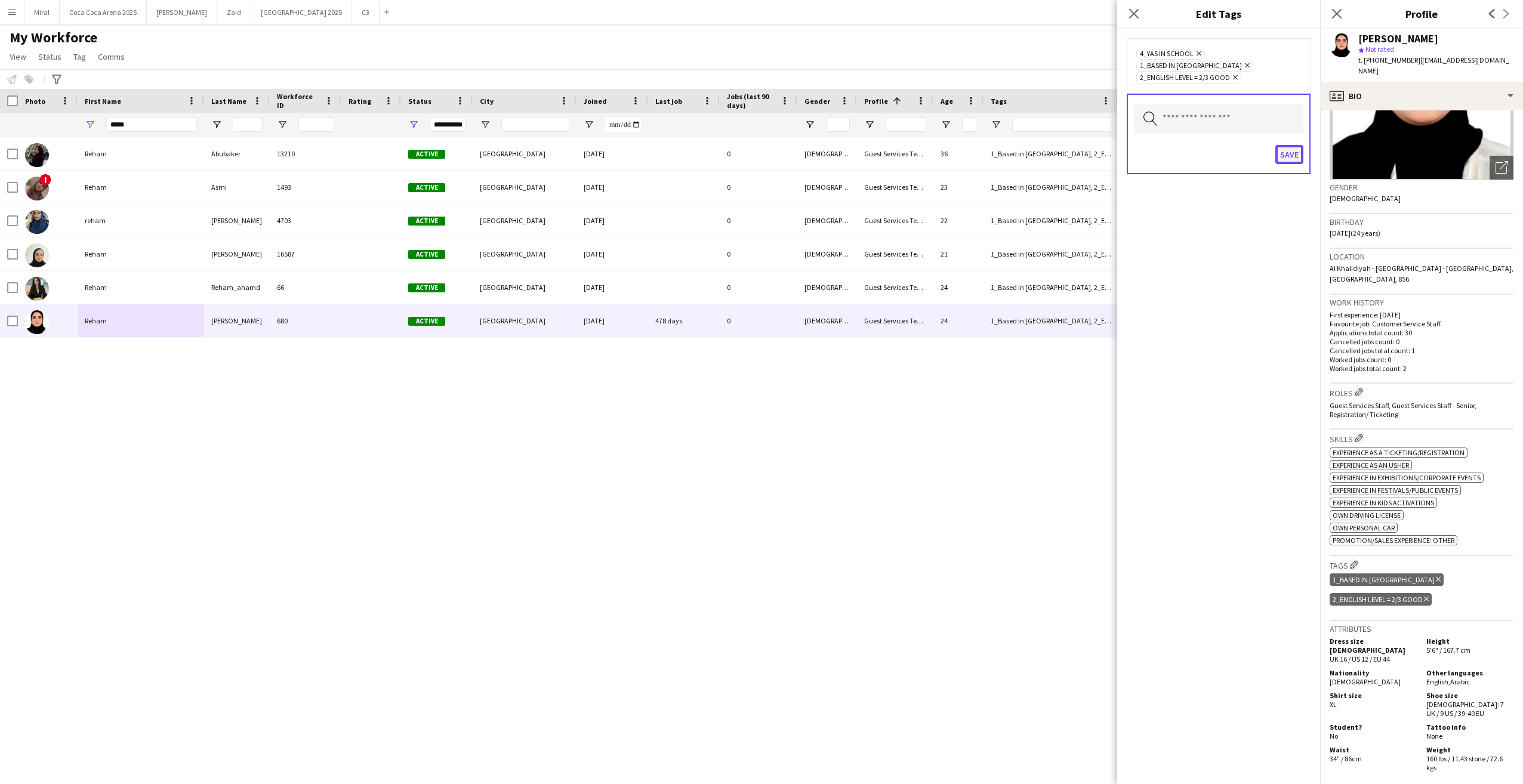
click at [1285, 145] on button "Save" at bounding box center [1290, 154] width 28 height 19
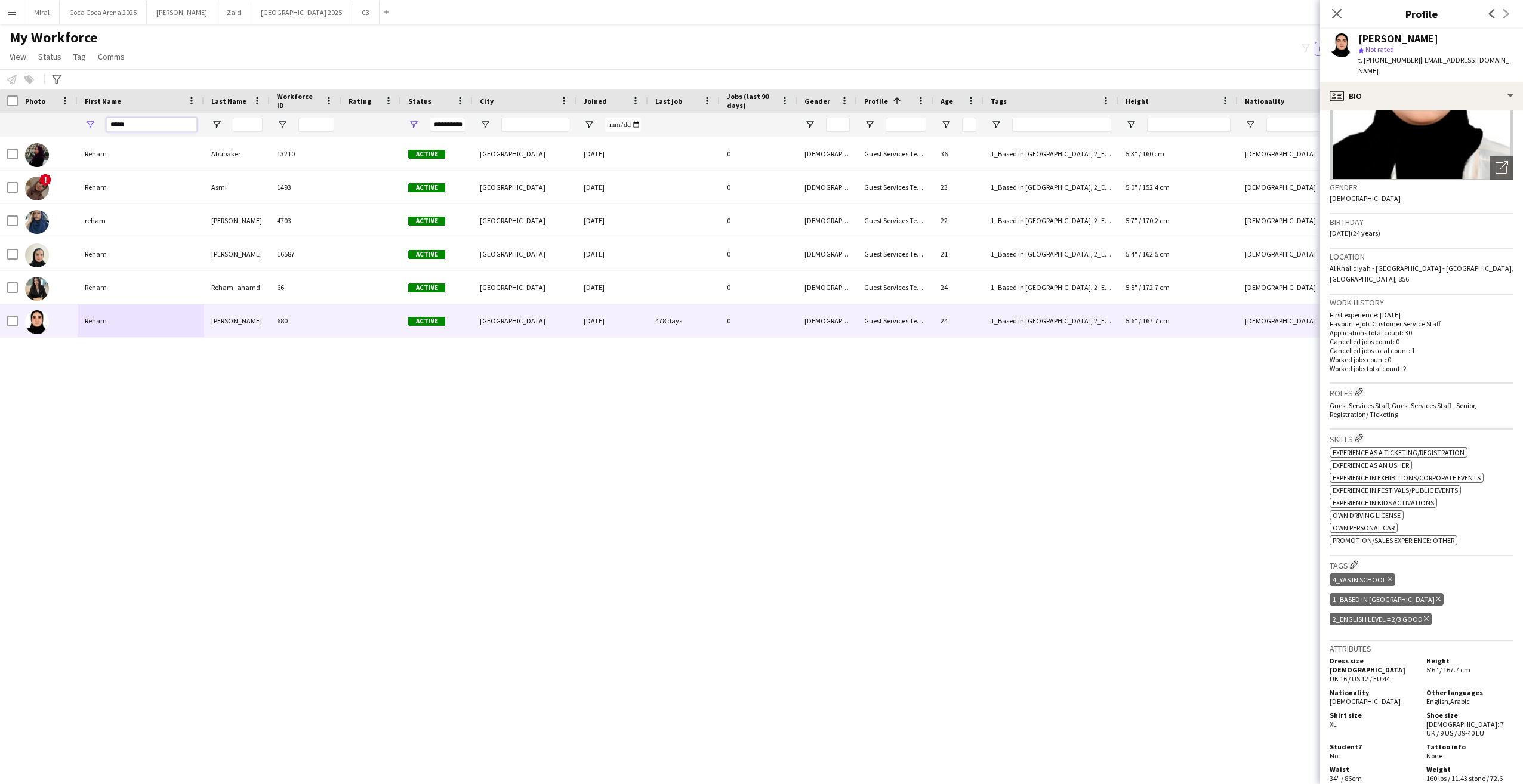
drag, startPoint x: 160, startPoint y: 128, endPoint x: 32, endPoint y: 107, distance: 129.7
click at [32, 107] on div "Workforce Details Crew Attributes Profile Data Photo" at bounding box center [955, 113] width 1910 height 49
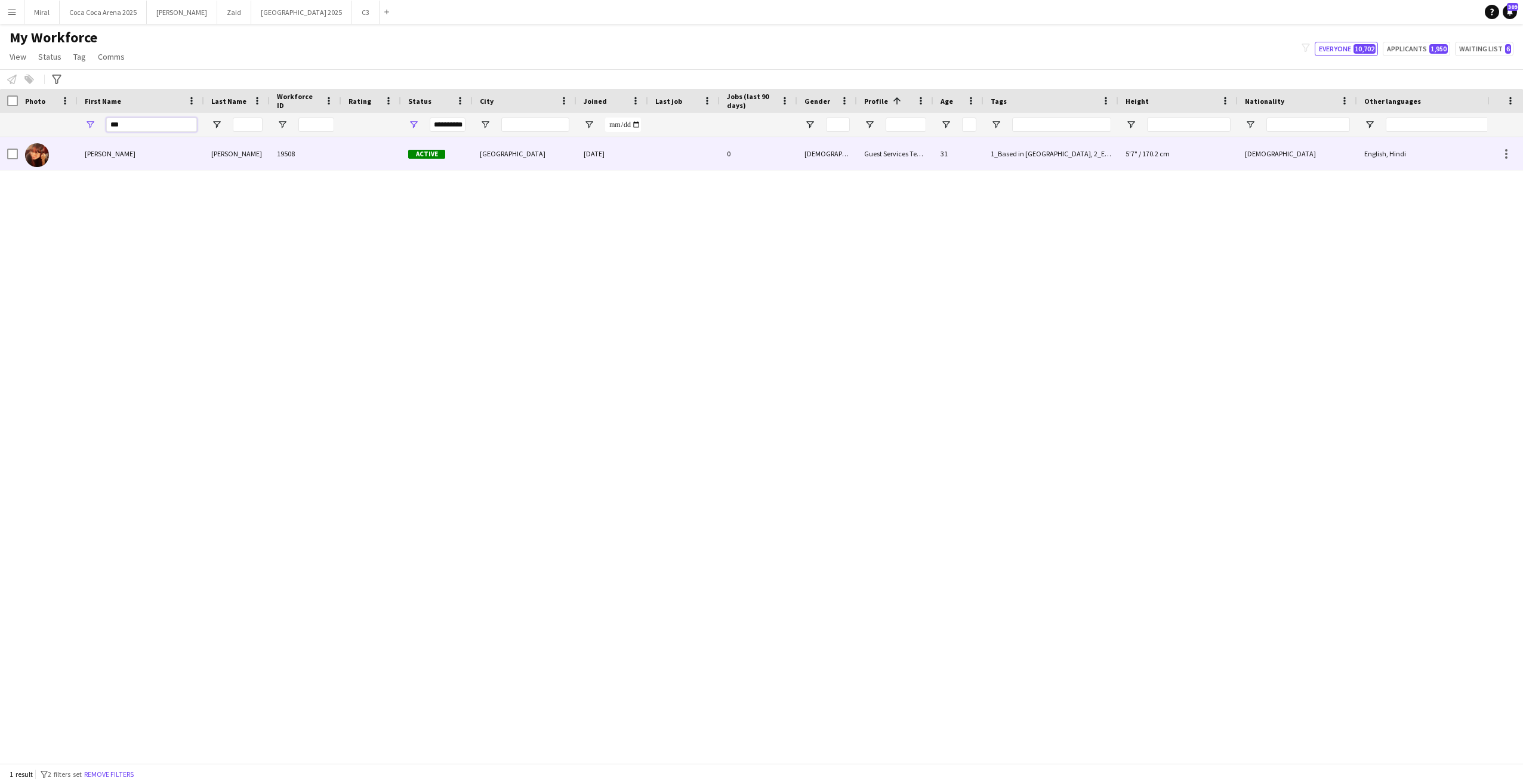
type input "***"
click at [110, 152] on div "Zoe" at bounding box center [141, 154] width 127 height 33
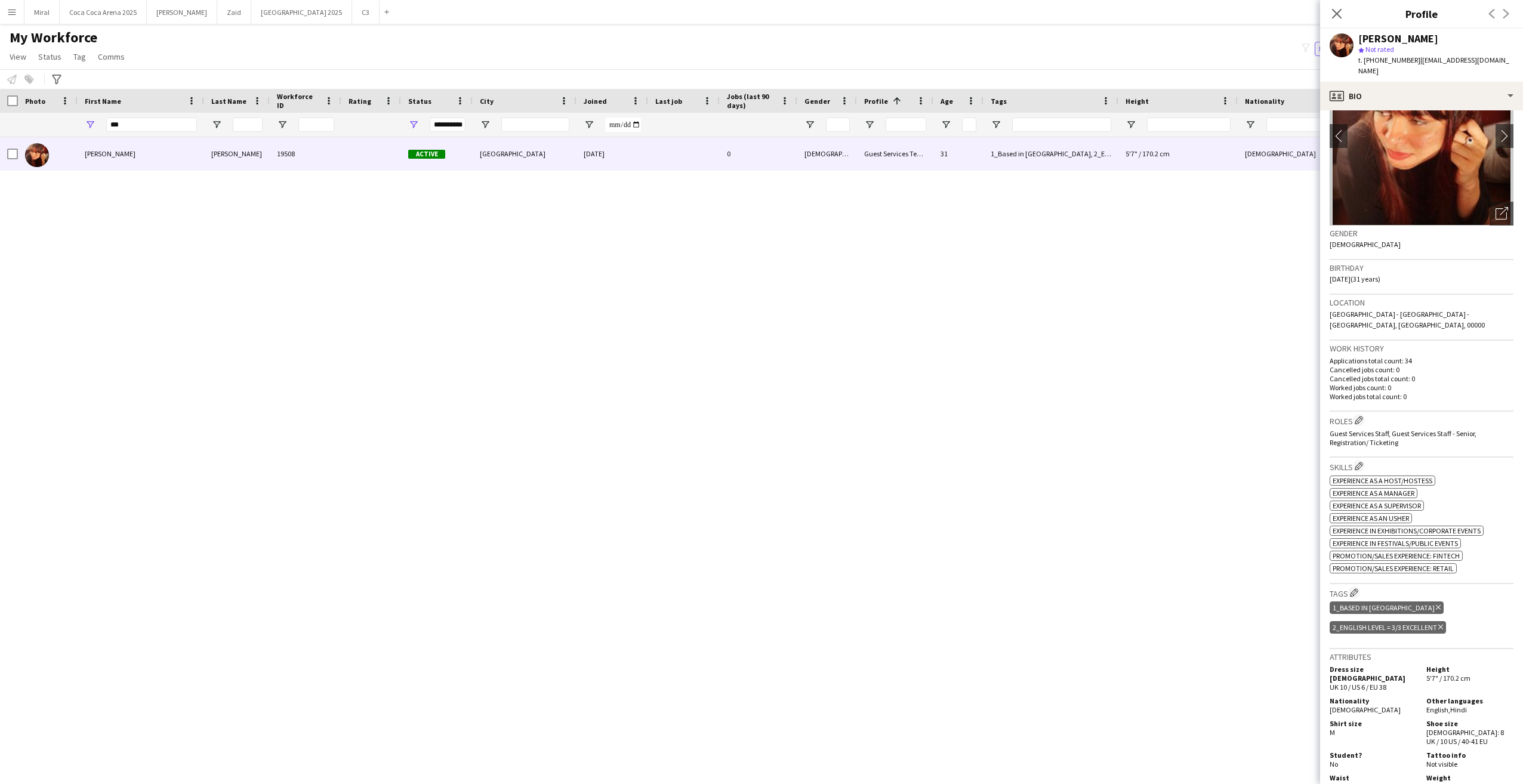
scroll to position [179, 0]
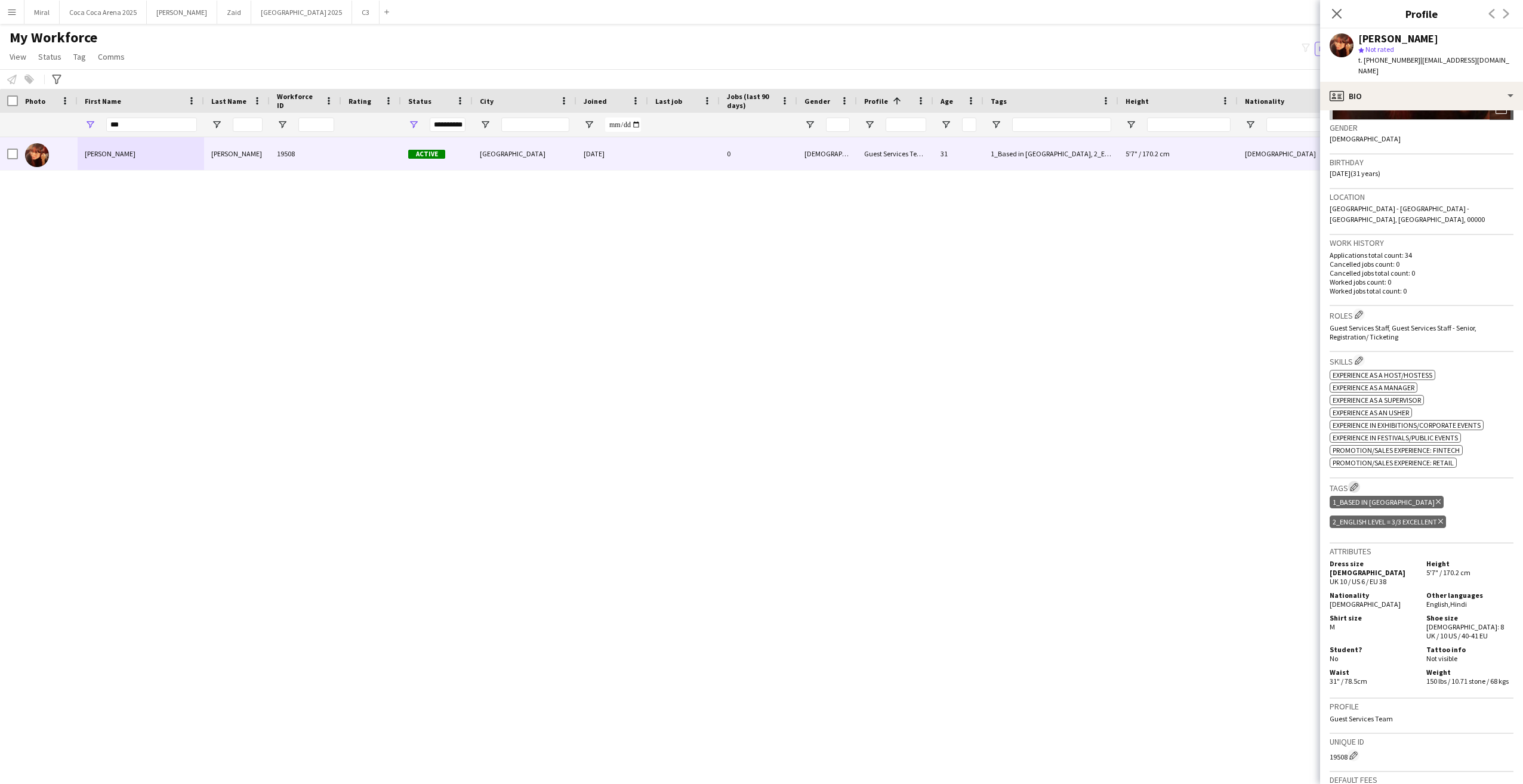
click at [1354, 483] on app-icon "Edit crew company tags" at bounding box center [1355, 487] width 8 height 8
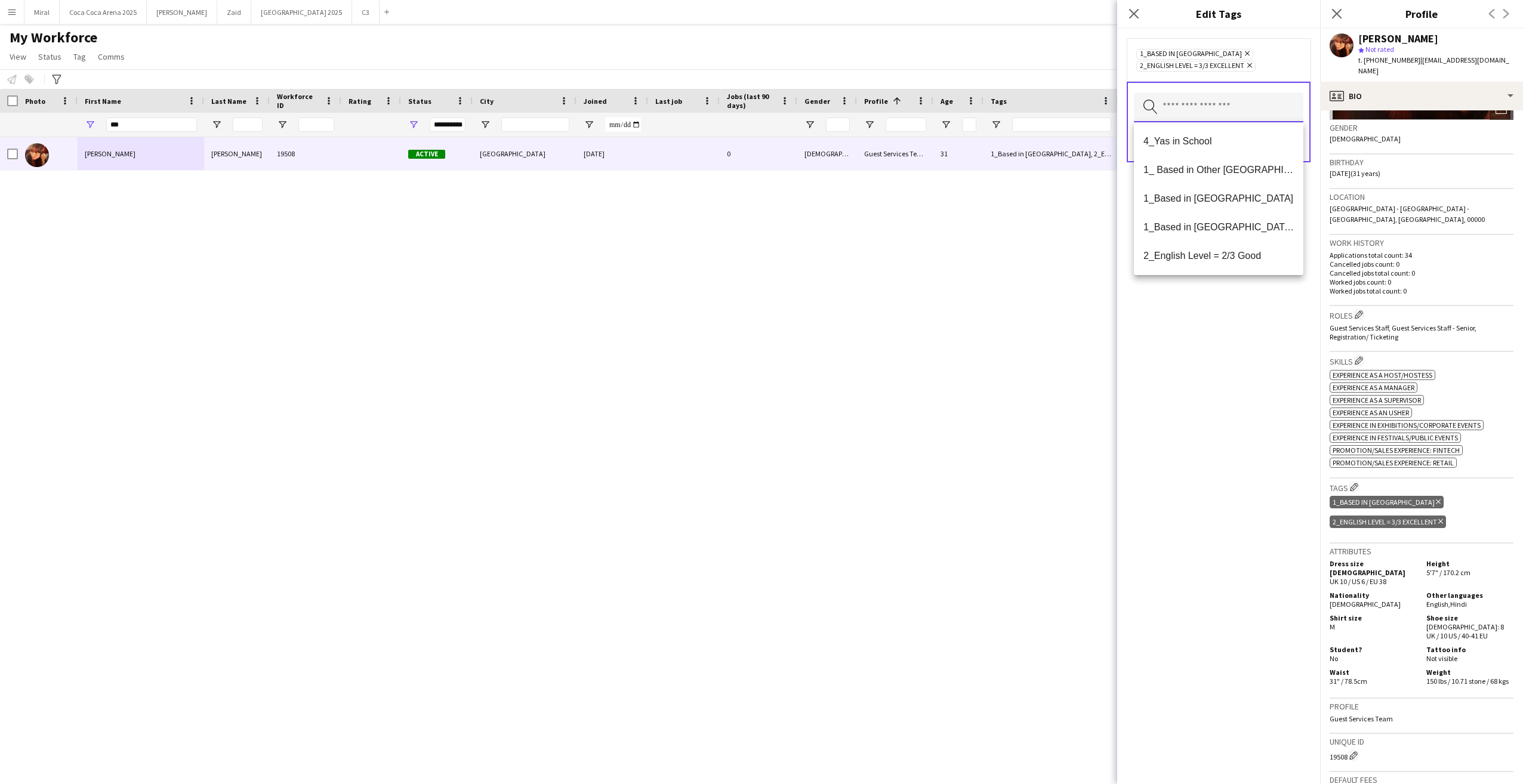
click at [1201, 104] on input "text" at bounding box center [1219, 107] width 170 height 30
type input "***"
click at [1196, 142] on span "4_Yas in School" at bounding box center [1219, 141] width 150 height 11
drag, startPoint x: 1246, startPoint y: 411, endPoint x: 1281, endPoint y: 259, distance: 156.0
click at [1247, 408] on div "4_Yas in School Remove 1_Based in Abu Dhabi Remove 2_English Level = 3/3 Excell…" at bounding box center [1219, 406] width 203 height 755
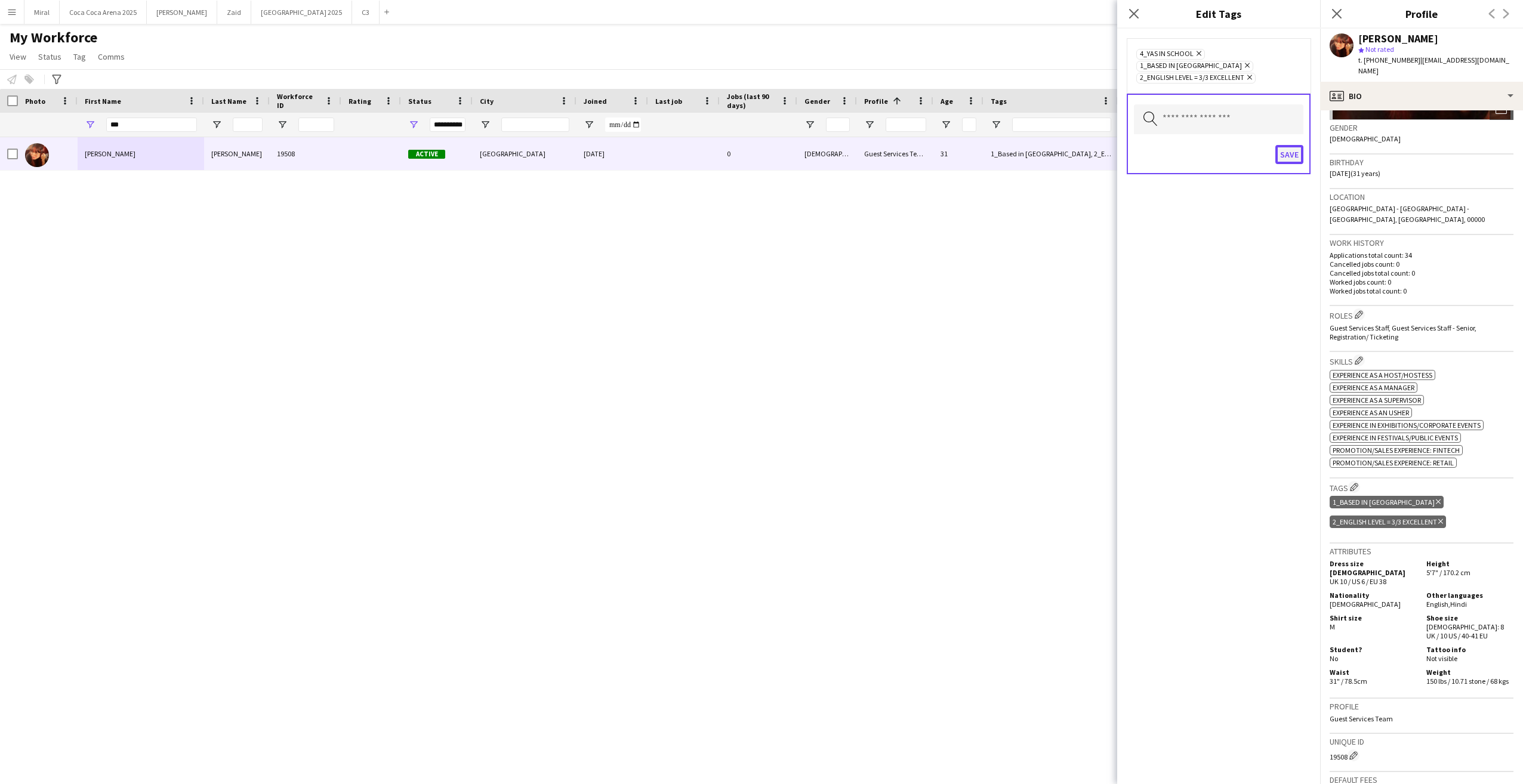
click at [1290, 145] on button "Save" at bounding box center [1290, 154] width 28 height 19
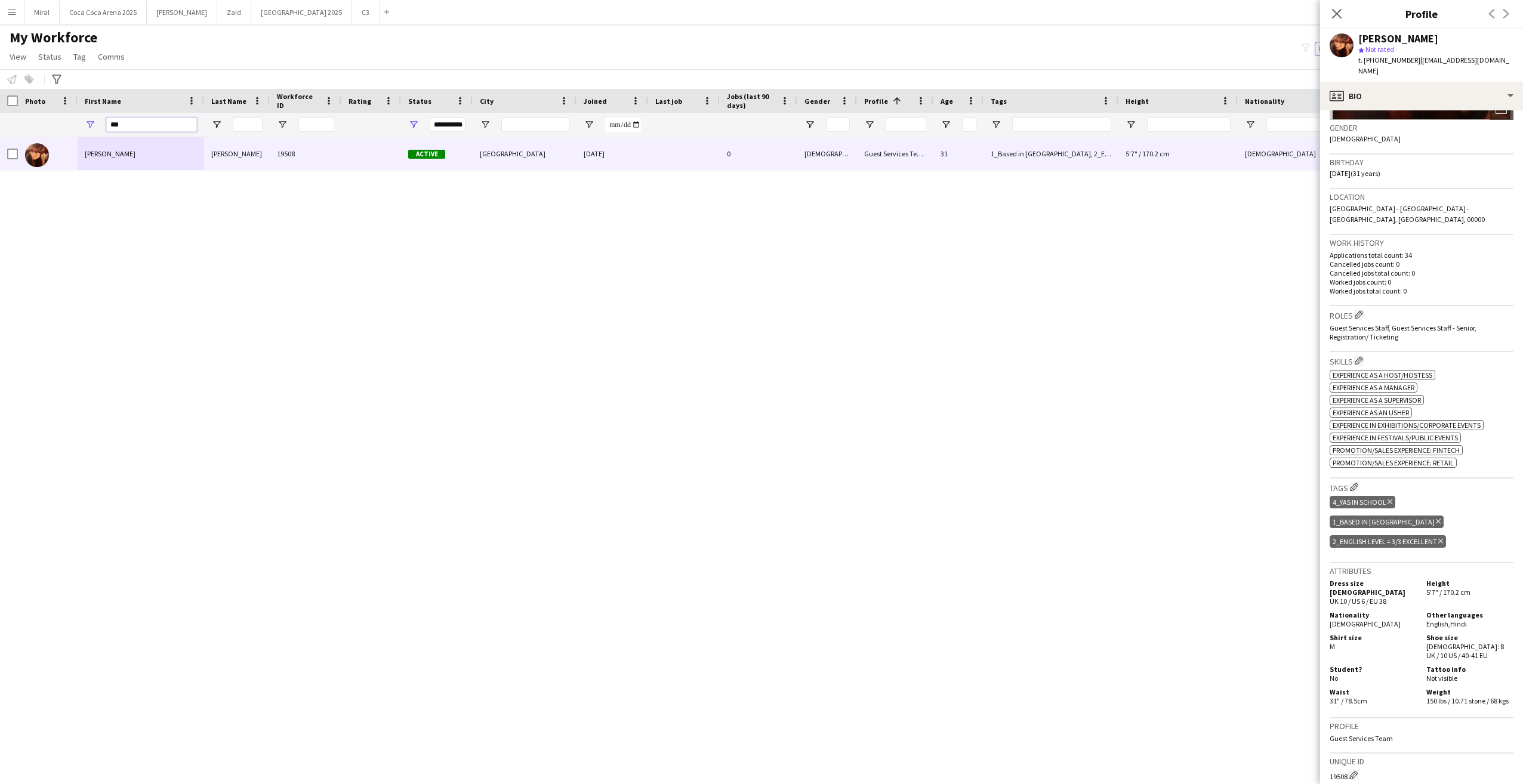
drag, startPoint x: 125, startPoint y: 124, endPoint x: 56, endPoint y: 124, distance: 69.0
click at [56, 124] on div "**********" at bounding box center [955, 125] width 1910 height 24
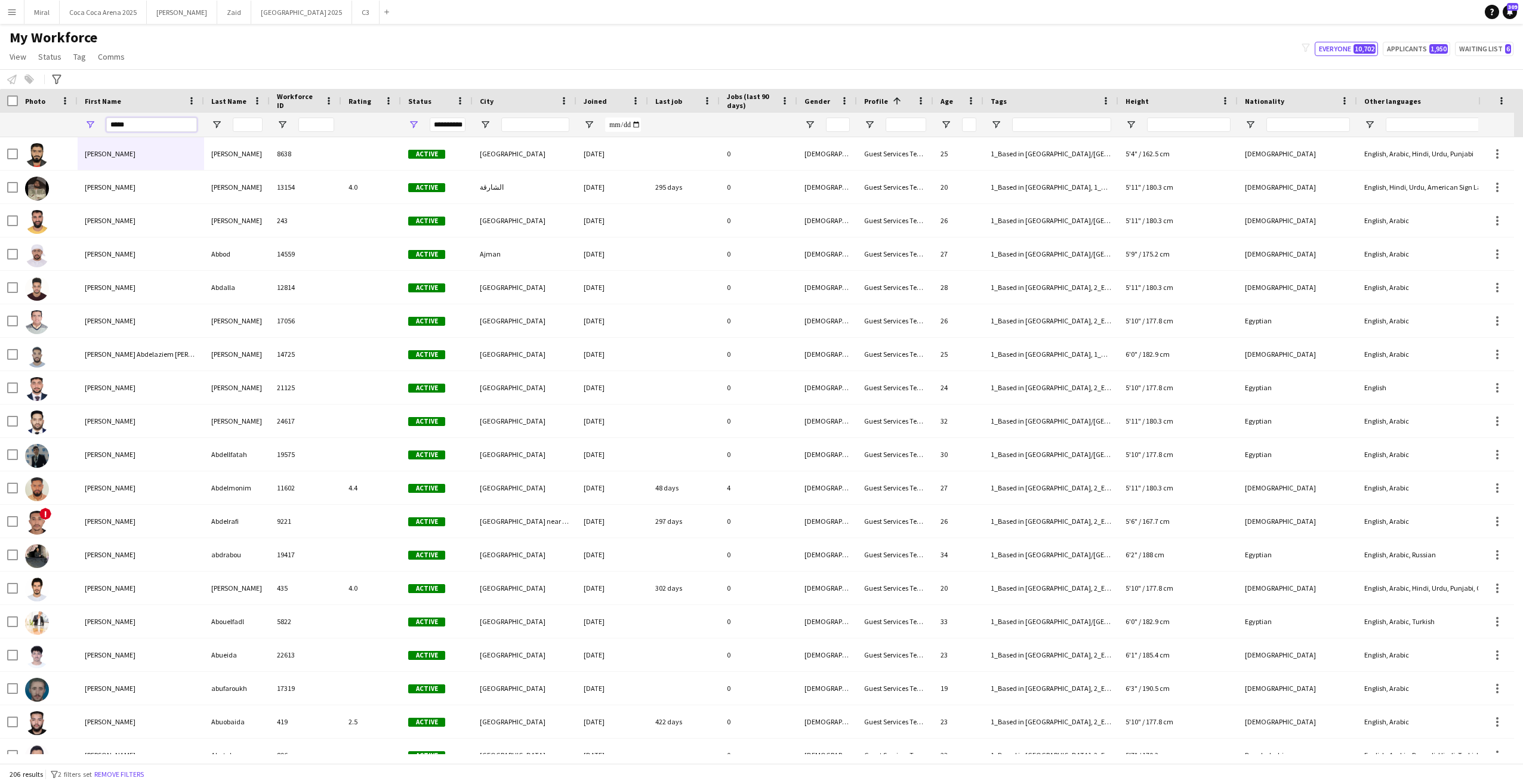
type input "*****"
click at [250, 127] on input "Last Name Filter Input" at bounding box center [247, 125] width 30 height 14
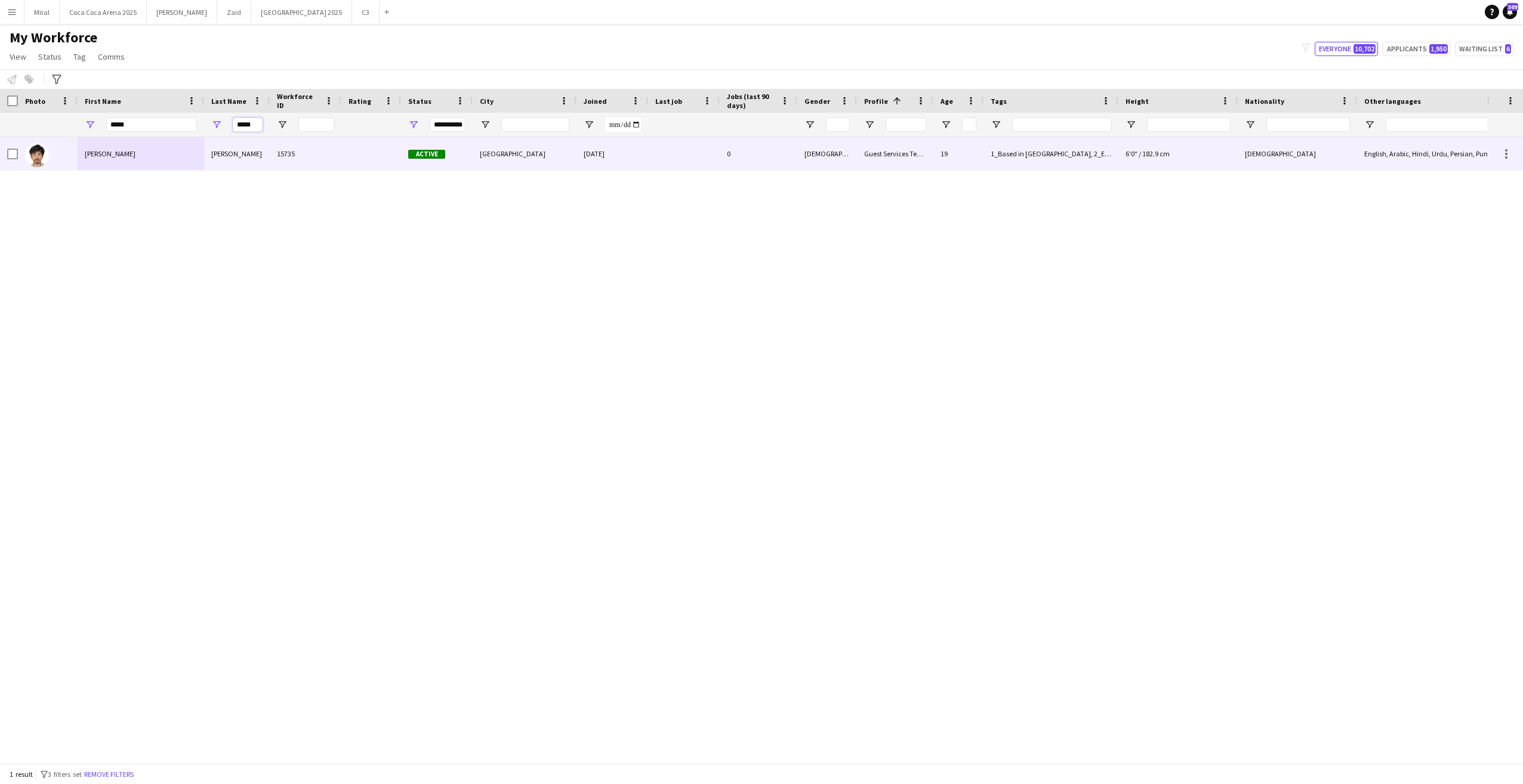
type input "*****"
click at [184, 154] on div "Ahmed Mohammad" at bounding box center [141, 154] width 127 height 33
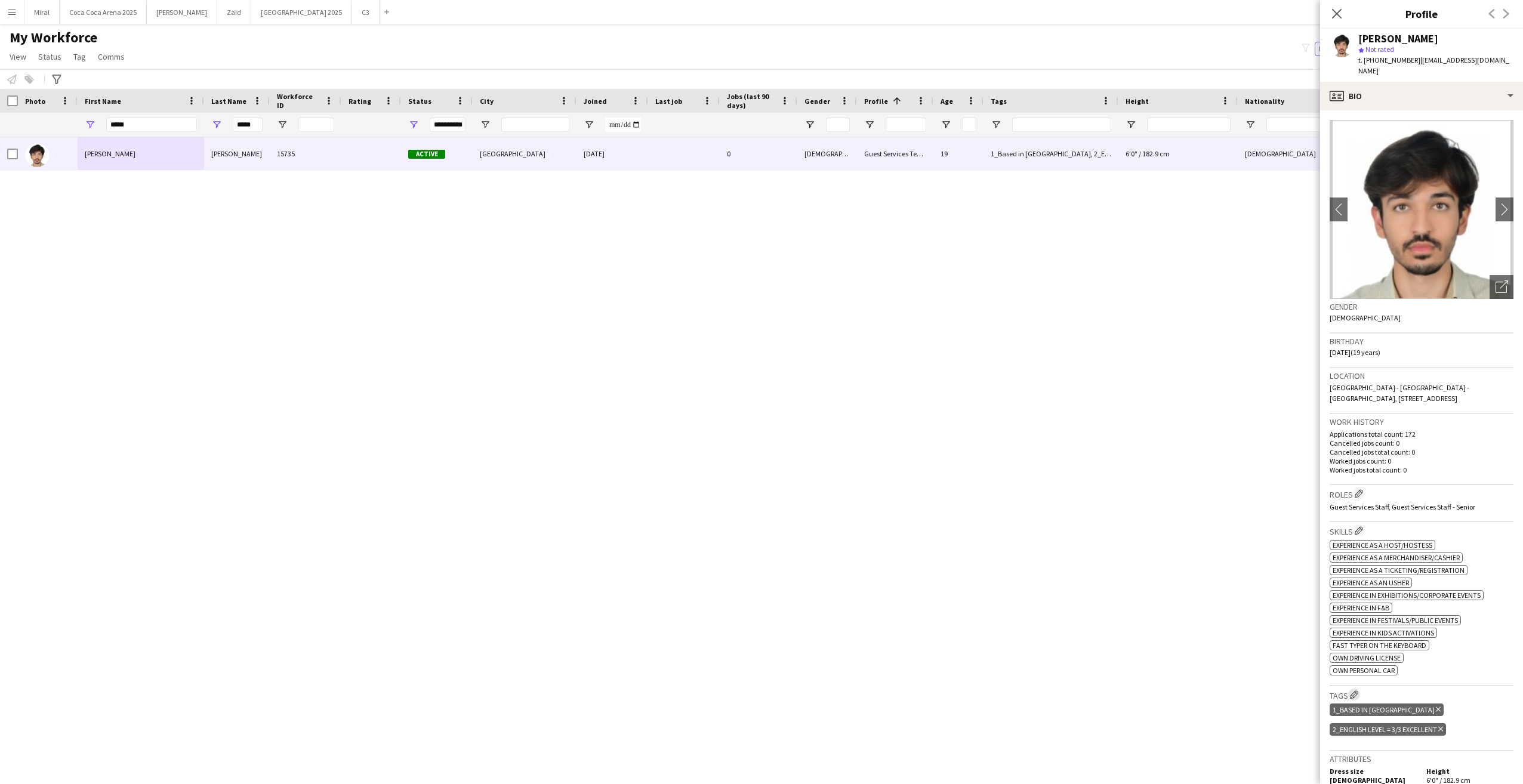
click at [1355, 692] on app-icon "Edit crew company tags" at bounding box center [1355, 695] width 8 height 8
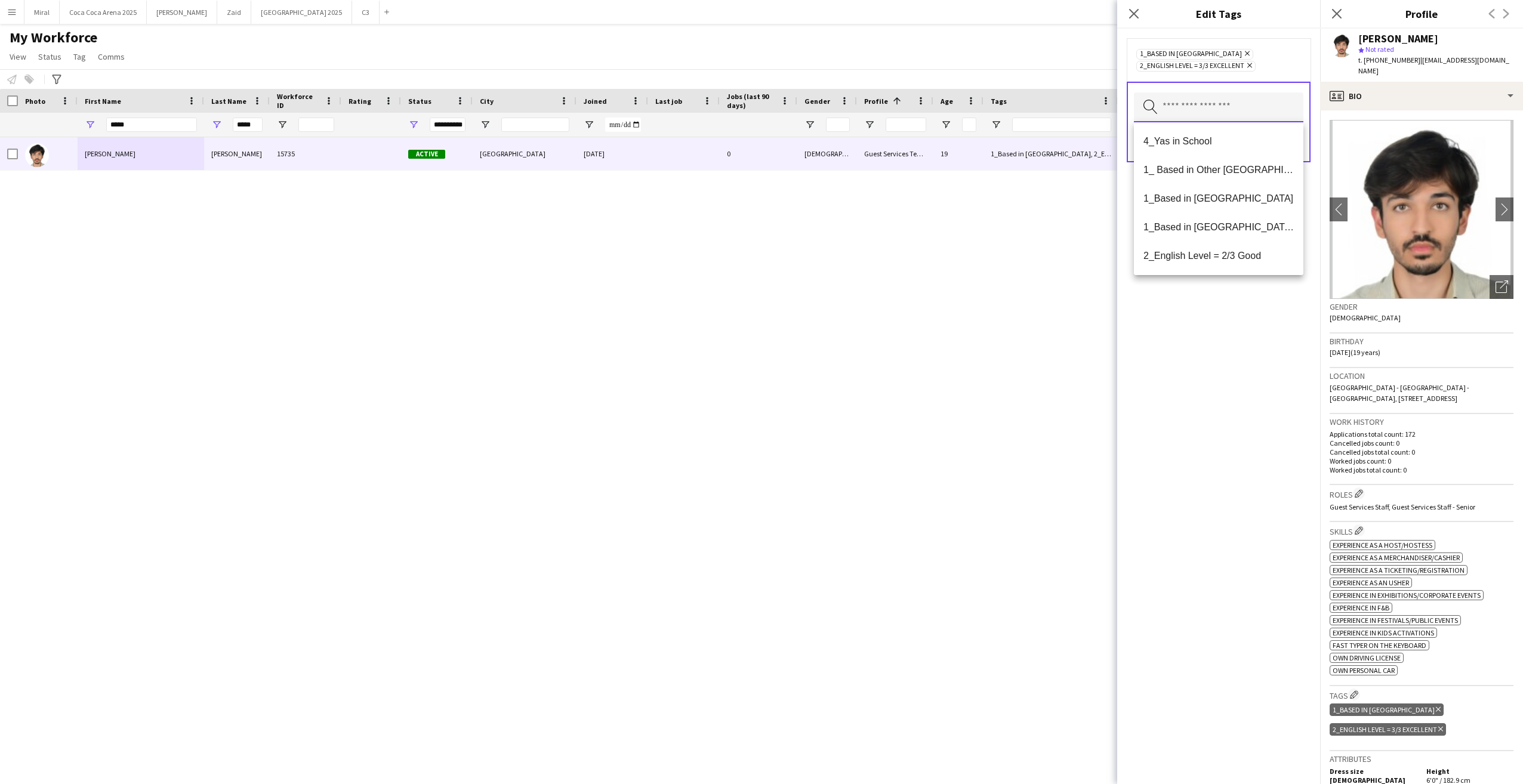
click at [1202, 100] on input "text" at bounding box center [1219, 107] width 170 height 30
type input "***"
click at [1192, 142] on span "4_Yas in School" at bounding box center [1219, 141] width 150 height 11
click at [1190, 430] on div "4_Yas in School Remove 1_Based in Abu Dhabi Remove 2_English Level = 3/3 Excell…" at bounding box center [1219, 406] width 203 height 755
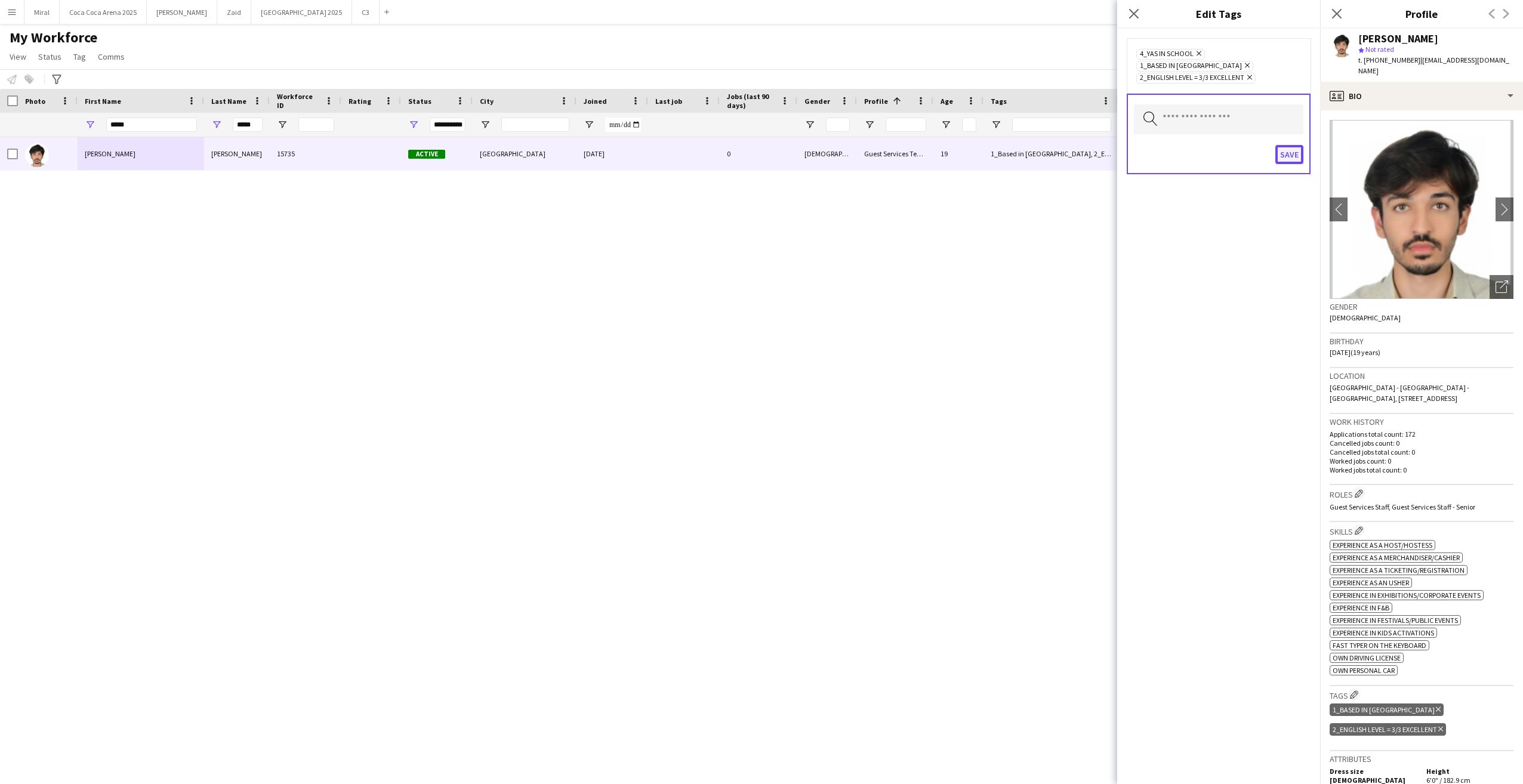
click at [1295, 146] on button "Save" at bounding box center [1290, 154] width 28 height 19
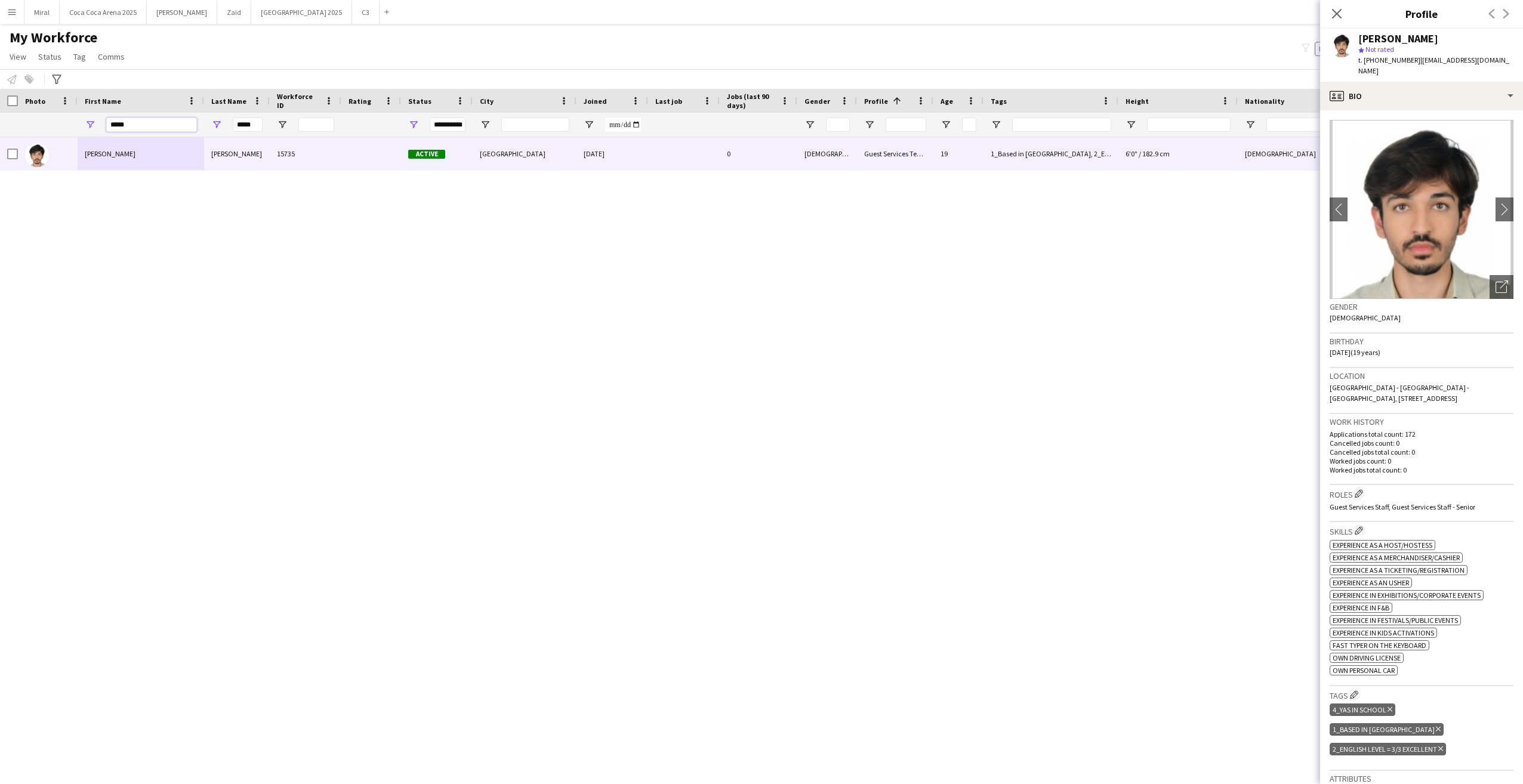
drag, startPoint x: 140, startPoint y: 125, endPoint x: 87, endPoint y: 125, distance: 53.0
click at [87, 125] on div "*****" at bounding box center [141, 125] width 127 height 24
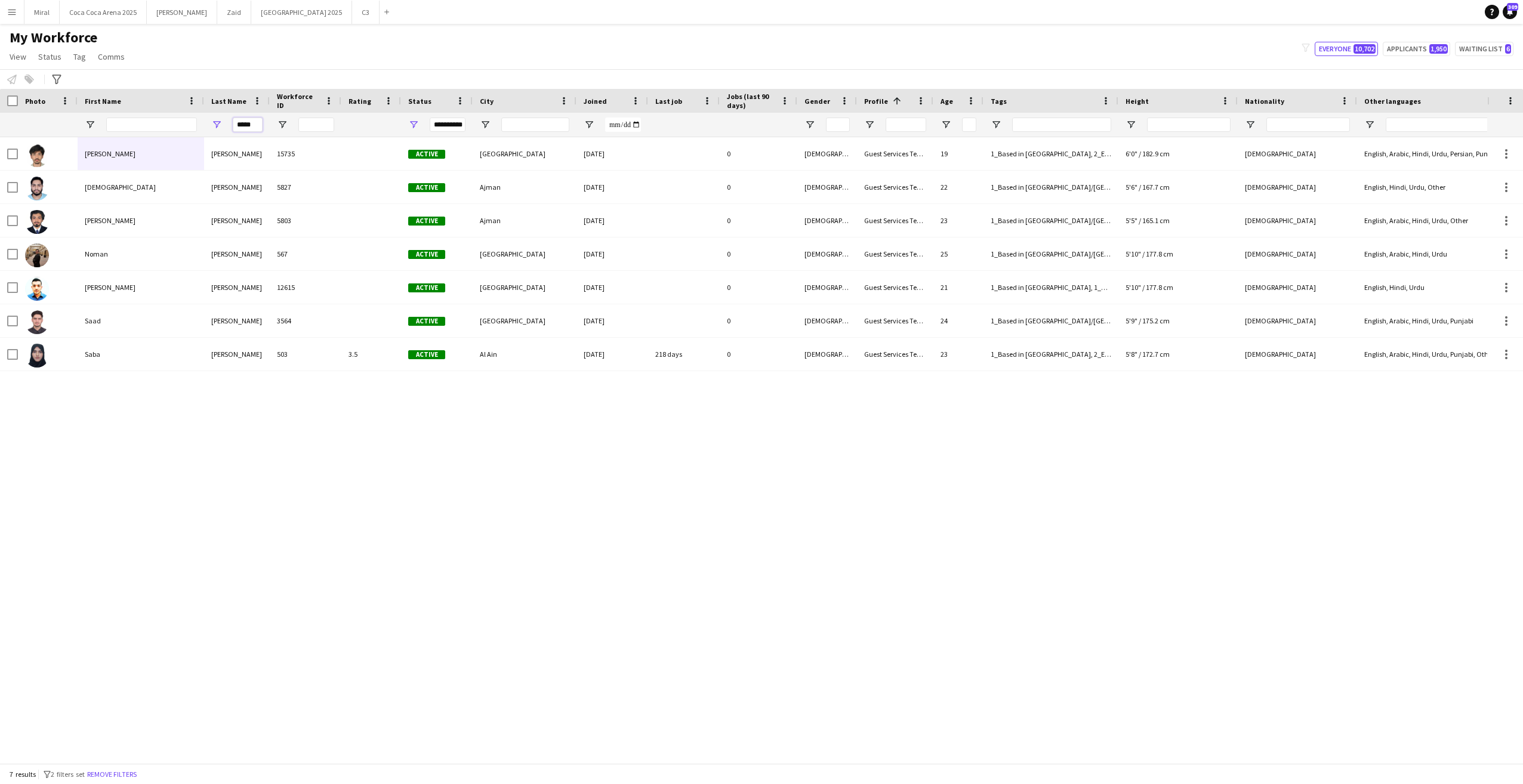
drag, startPoint x: 254, startPoint y: 125, endPoint x: 207, endPoint y: 123, distance: 47.0
click at [207, 123] on div "*****" at bounding box center [237, 125] width 66 height 24
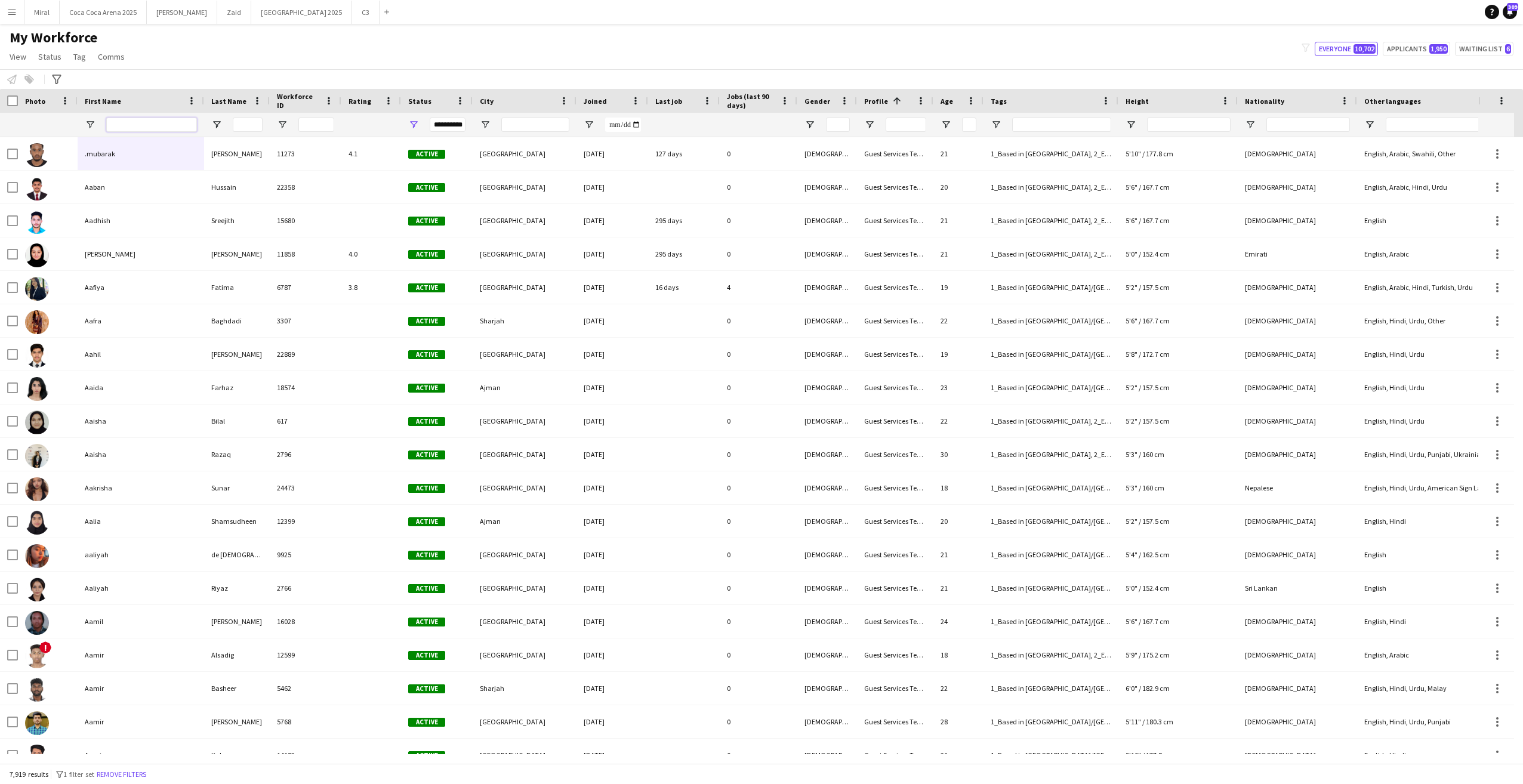
click at [149, 125] on input "First Name Filter Input" at bounding box center [152, 125] width 91 height 14
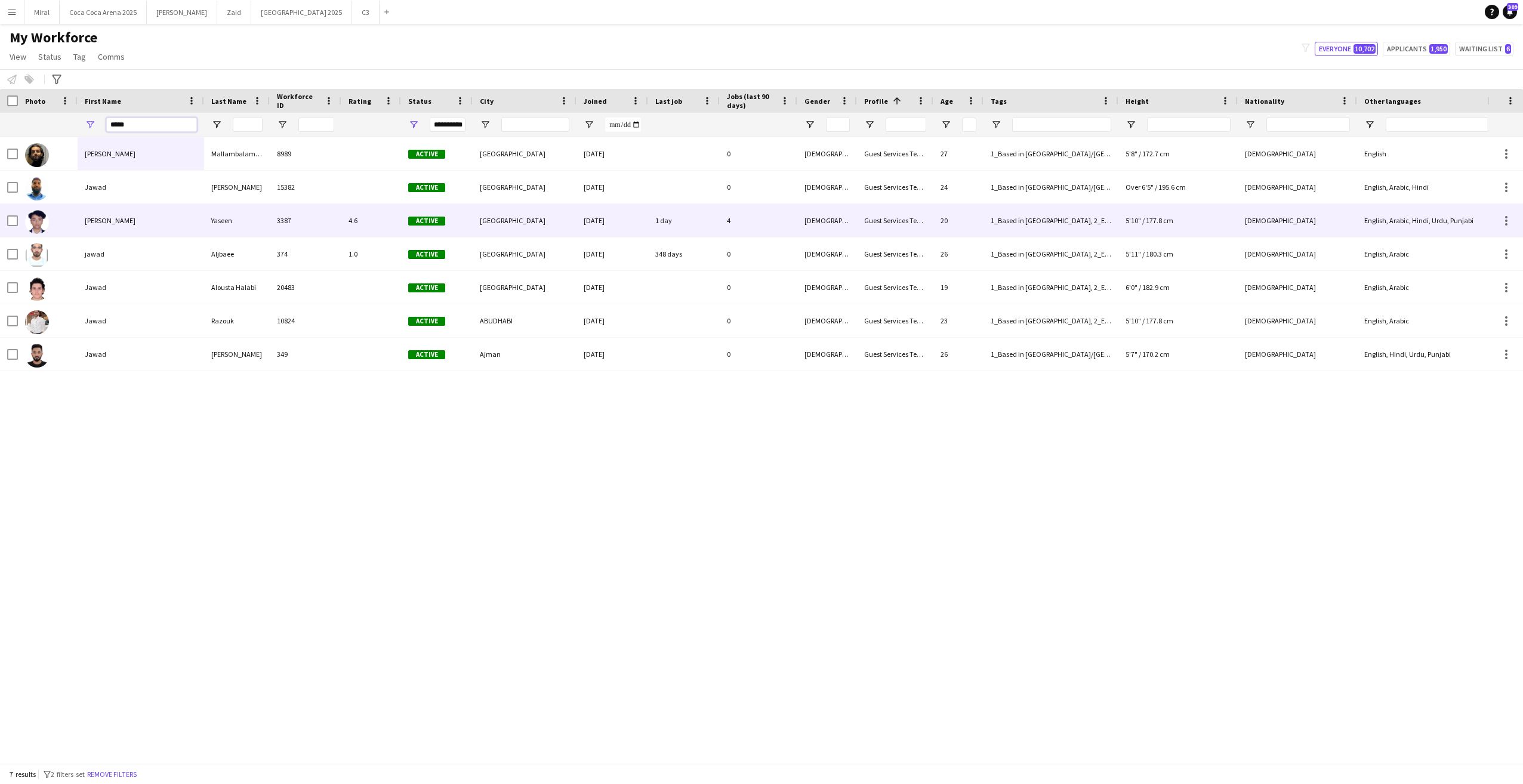
type input "*****"
click at [169, 221] on div "Jawad Ahmed" at bounding box center [141, 220] width 127 height 33
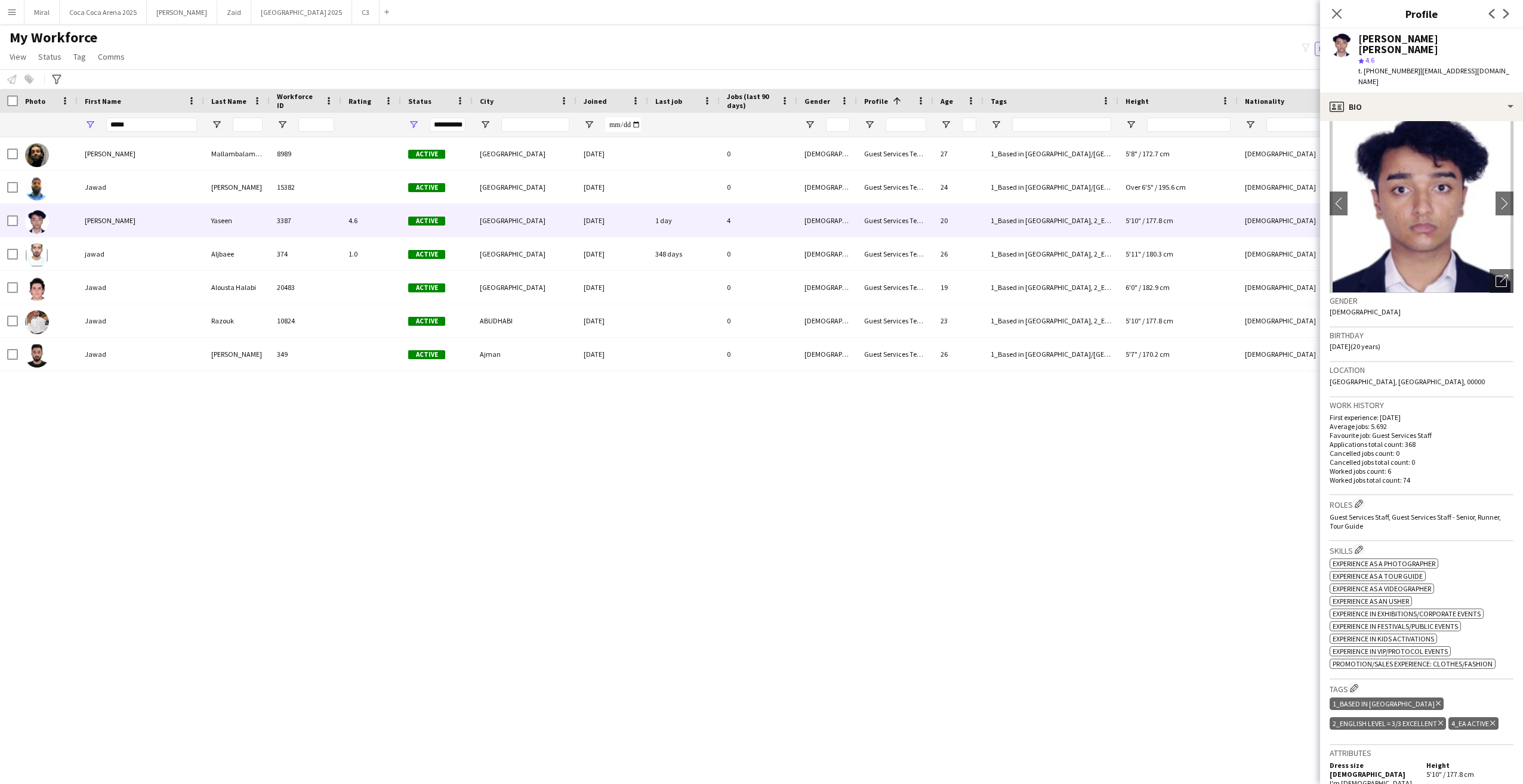
scroll to position [0, 0]
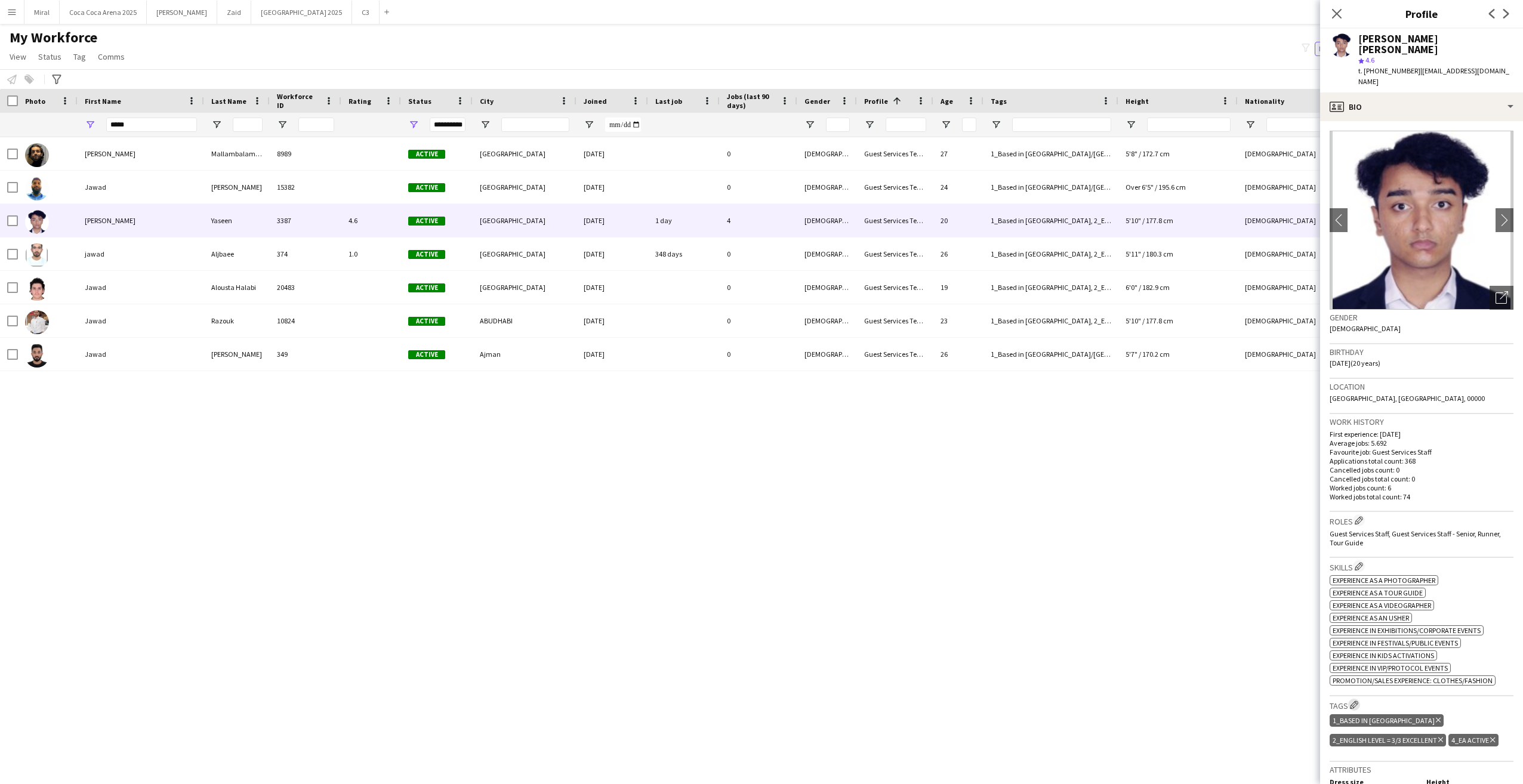
click at [1357, 700] on app-icon "Edit crew company tags" at bounding box center [1355, 704] width 8 height 8
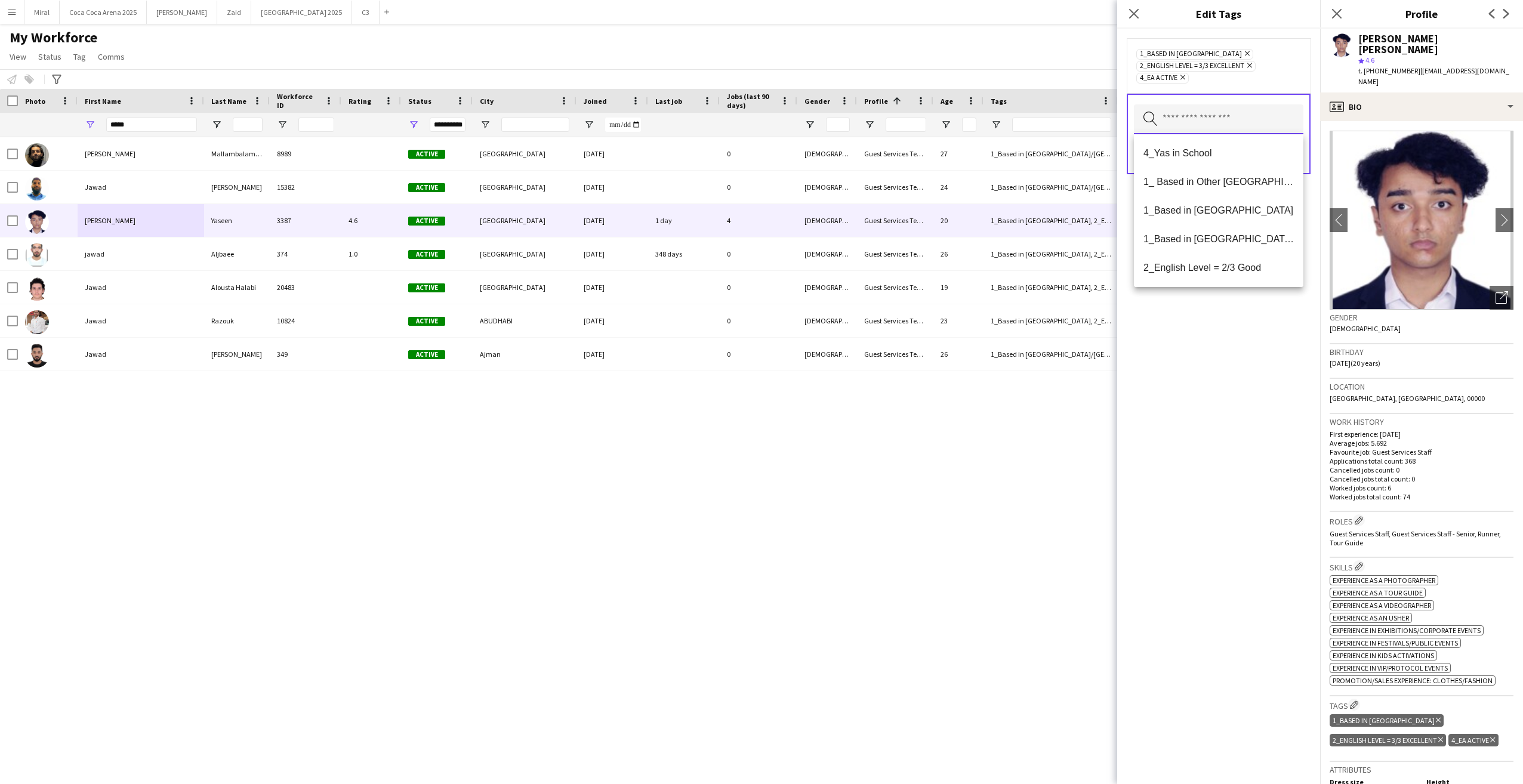
click at [1195, 126] on input "text" at bounding box center [1219, 119] width 170 height 30
type input "***"
click at [1228, 149] on span "4_Yas in School" at bounding box center [1219, 153] width 150 height 11
click at [1282, 453] on div "4_Yas in School Remove 1_Based in Abu Dhabi Remove 2_English Level = 3/3 Excell…" at bounding box center [1219, 406] width 203 height 755
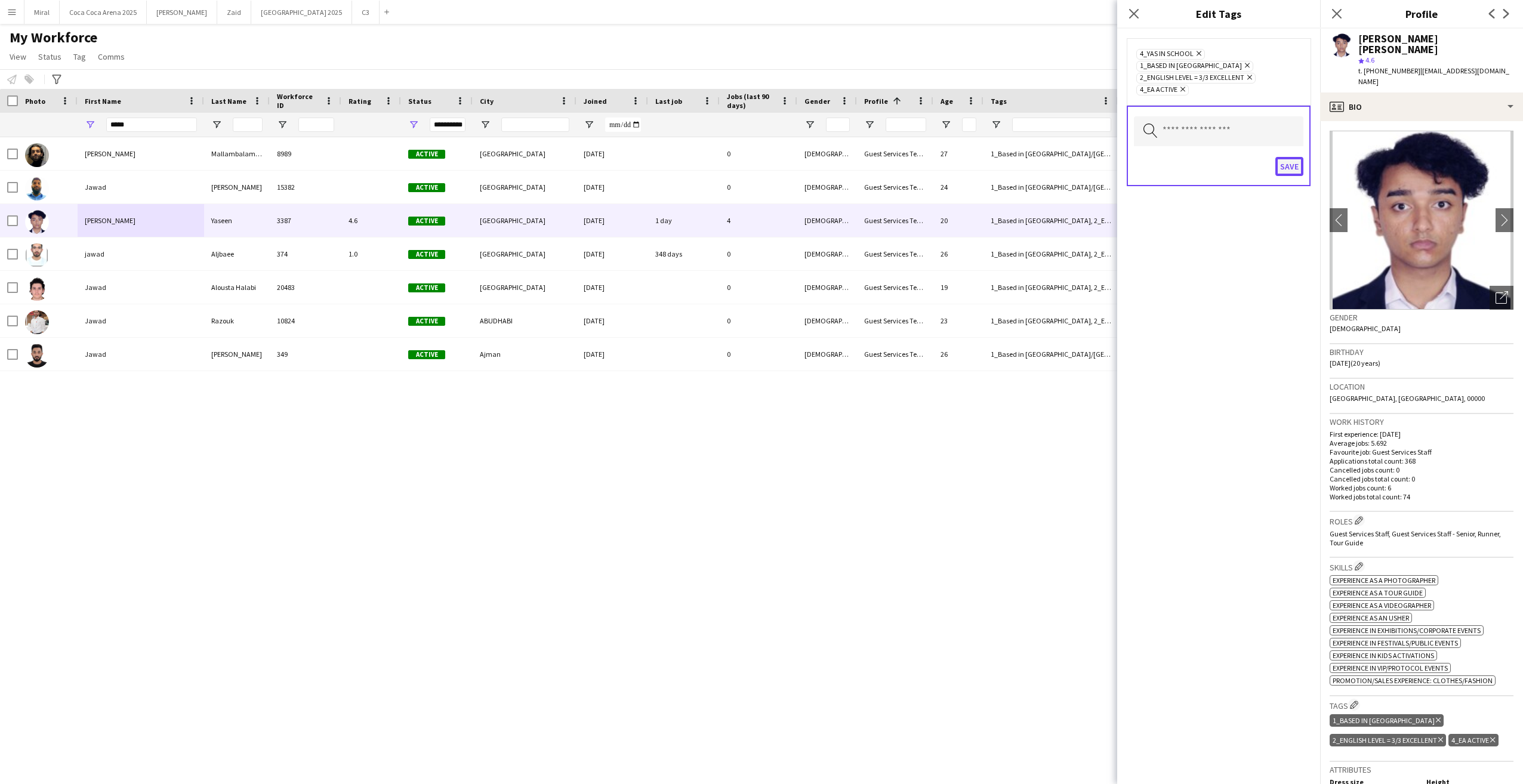
click at [1293, 157] on button "Save" at bounding box center [1290, 166] width 28 height 19
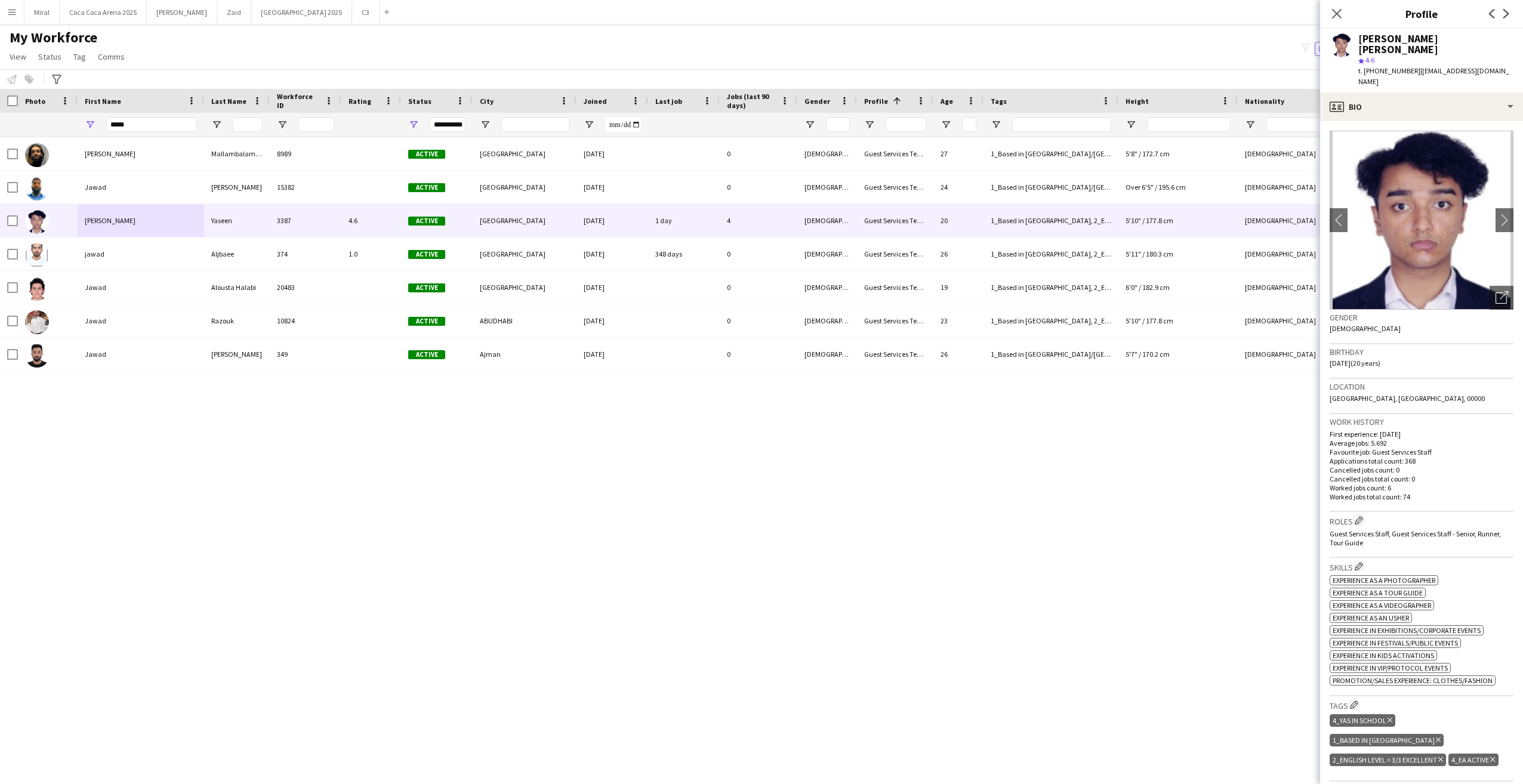
click at [127, 121] on div "*****" at bounding box center [152, 125] width 91 height 24
drag, startPoint x: 127, startPoint y: 124, endPoint x: 110, endPoint y: 124, distance: 17.0
click at [110, 124] on input "*****" at bounding box center [152, 125] width 91 height 14
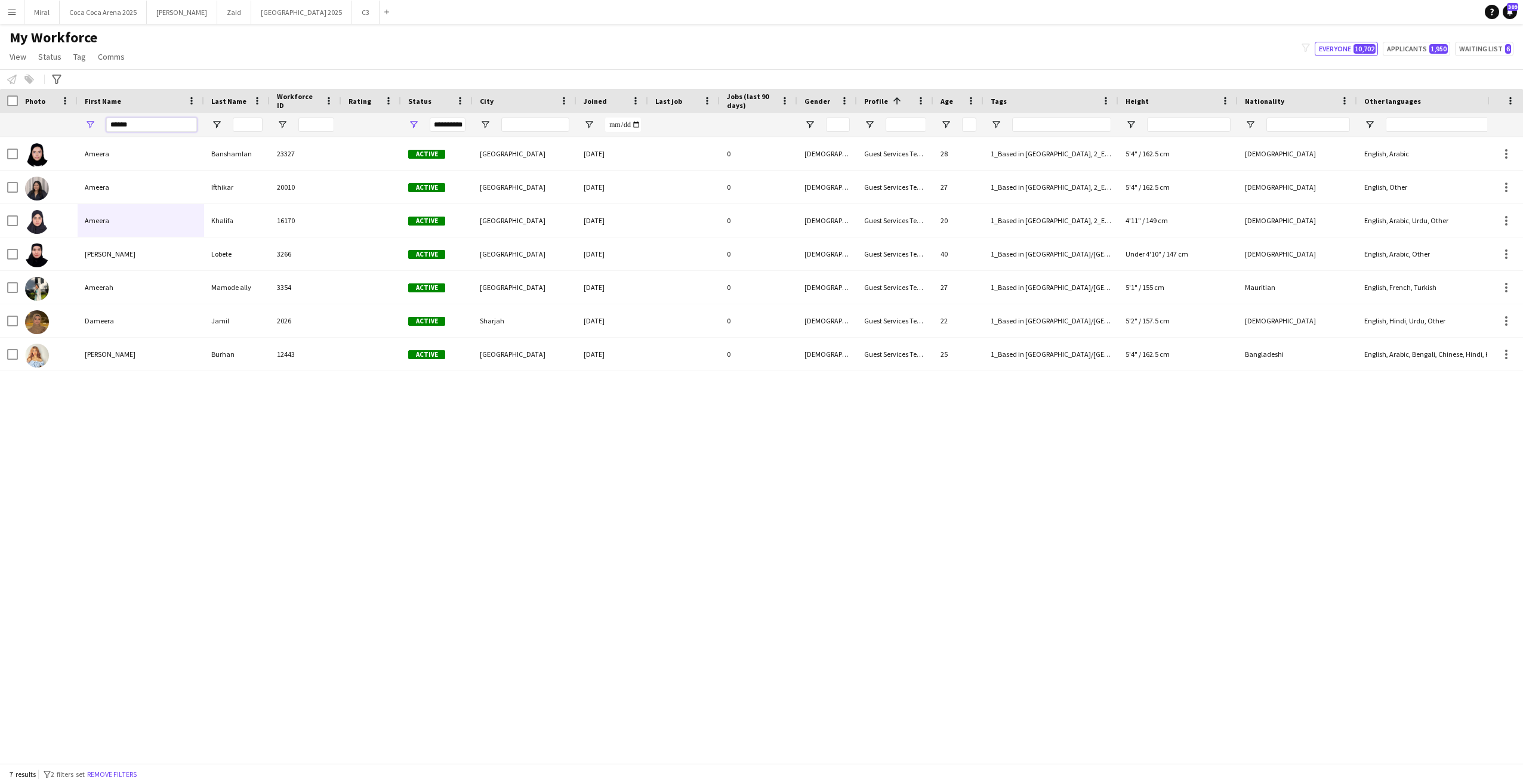
type input "******"
click at [386, 474] on div "Ameera Banshamlan 23327 Active Abu Dhabi 14-07-2025 0 Female Guest Services Tea…" at bounding box center [744, 446] width 1487 height 617
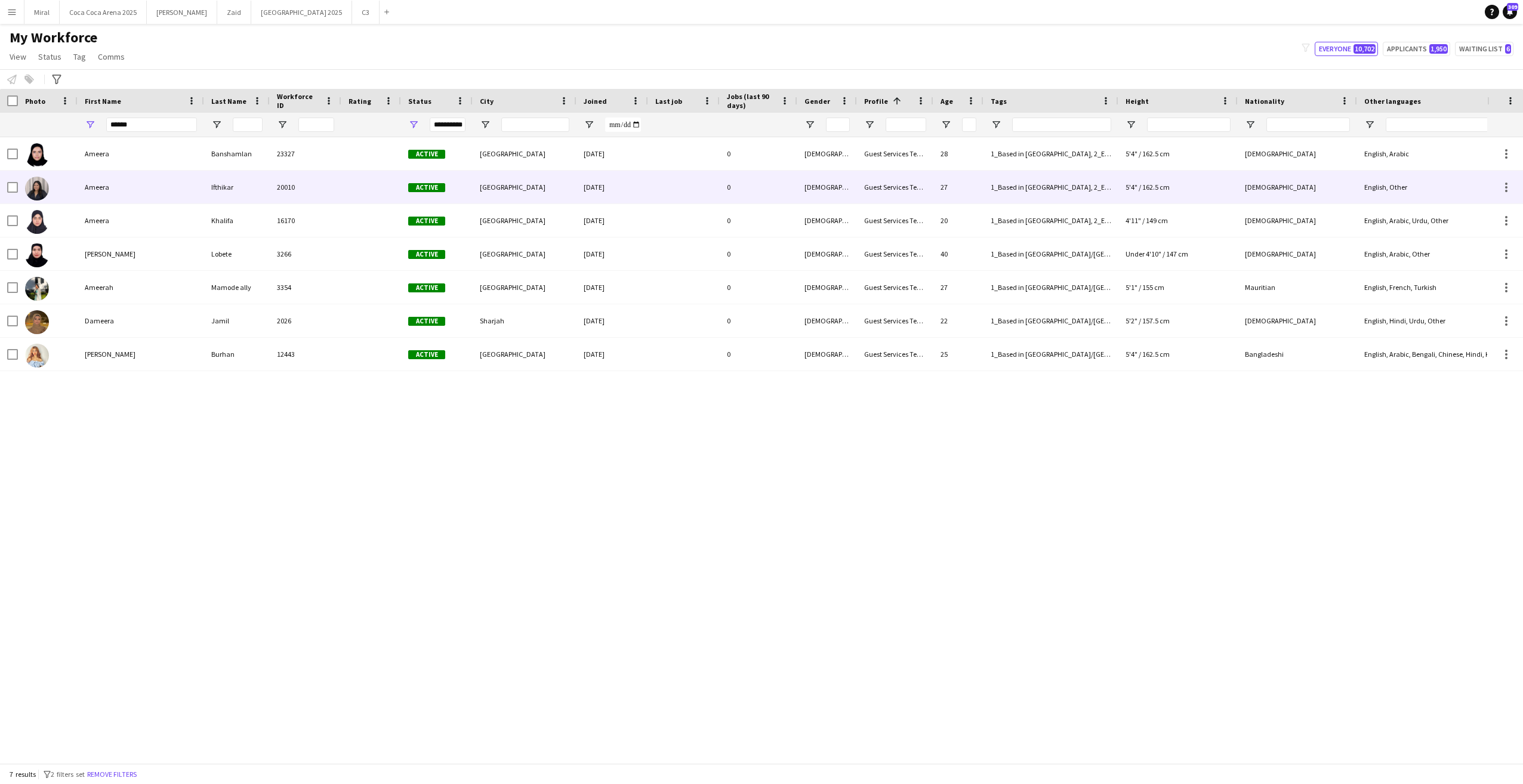
click at [193, 184] on div "Ameera" at bounding box center [141, 187] width 127 height 33
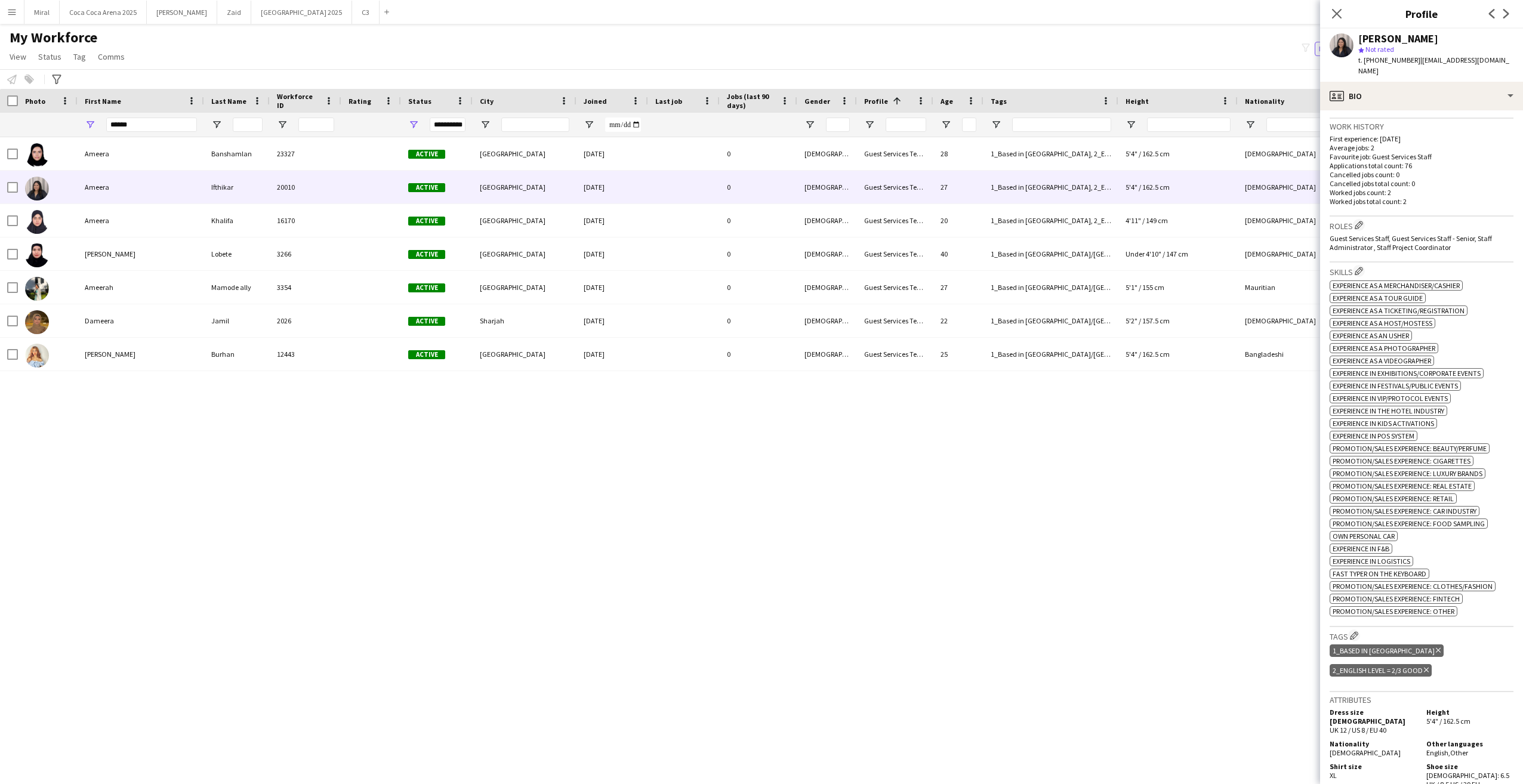
scroll to position [298, 0]
click at [1354, 628] on app-icon "Edit crew company tags" at bounding box center [1355, 633] width 8 height 8
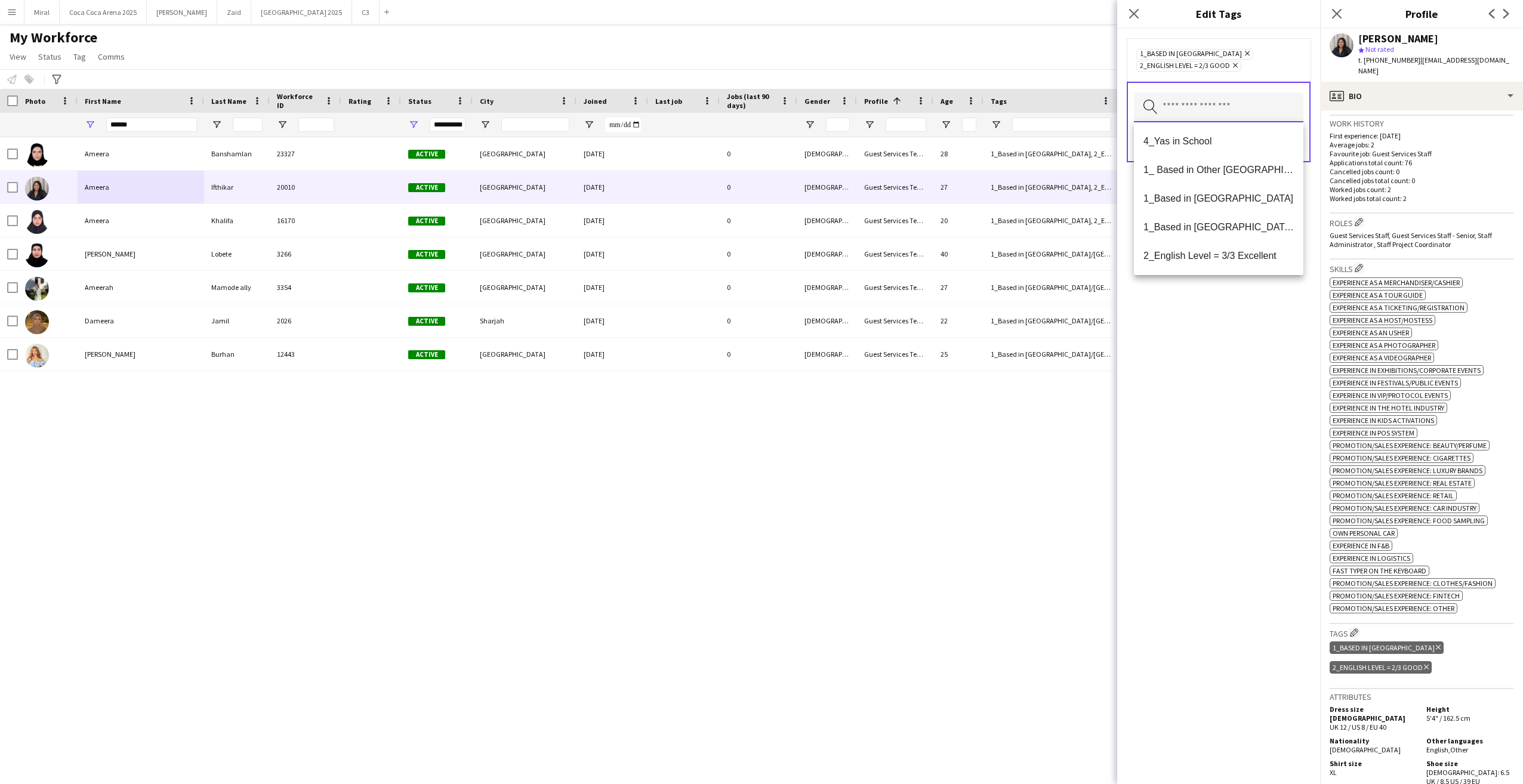
click at [1191, 107] on input "text" at bounding box center [1219, 107] width 170 height 30
type input "***"
click at [1175, 137] on span "4_Yas in School" at bounding box center [1219, 141] width 150 height 11
drag, startPoint x: 1221, startPoint y: 384, endPoint x: 1260, endPoint y: 257, distance: 132.9
click at [1221, 384] on div "4_Yas in School Remove 1_Based in Abu Dhabi Remove 2_English Level = 2/3 Good R…" at bounding box center [1219, 406] width 203 height 755
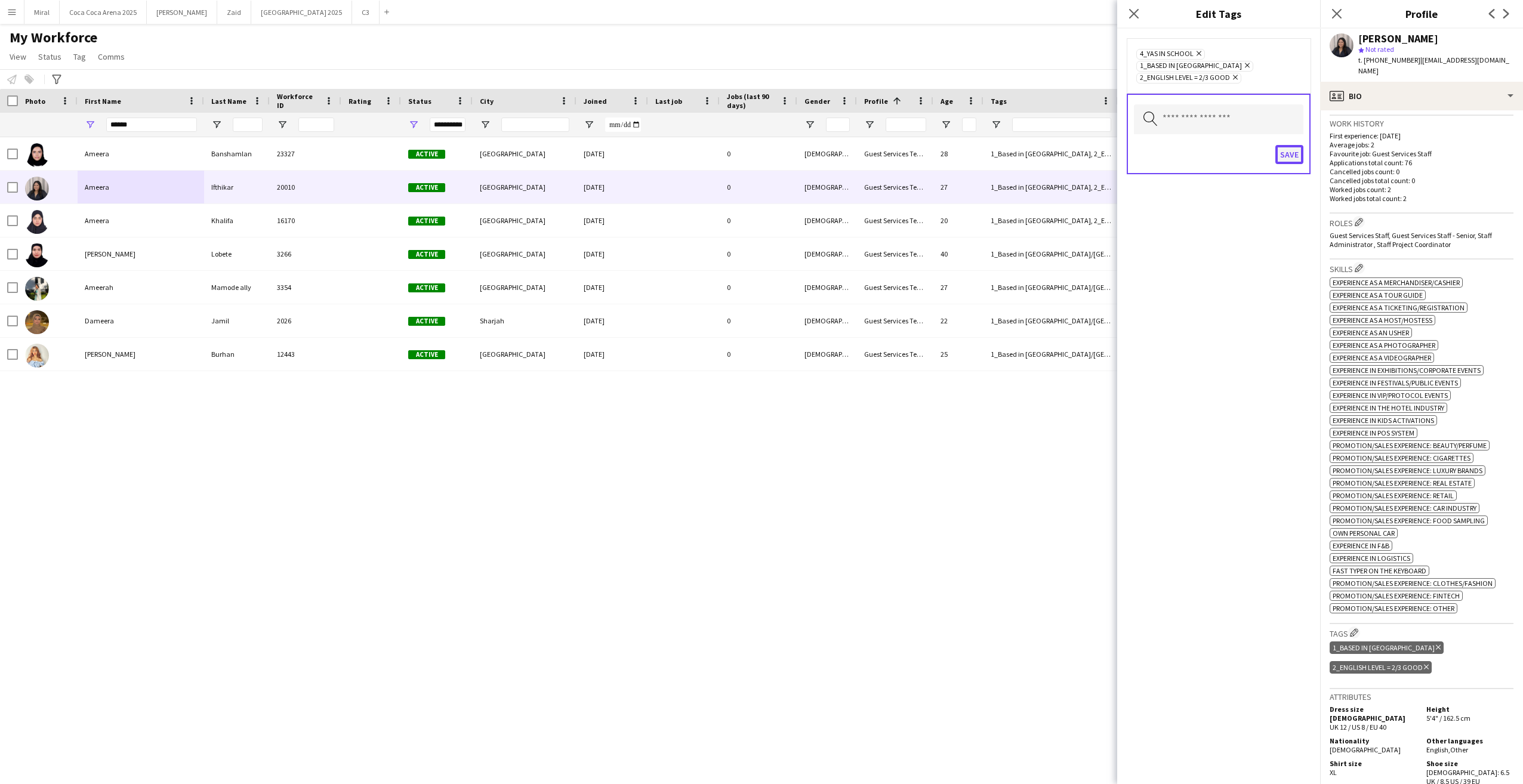
click at [1295, 145] on button "Save" at bounding box center [1290, 154] width 28 height 19
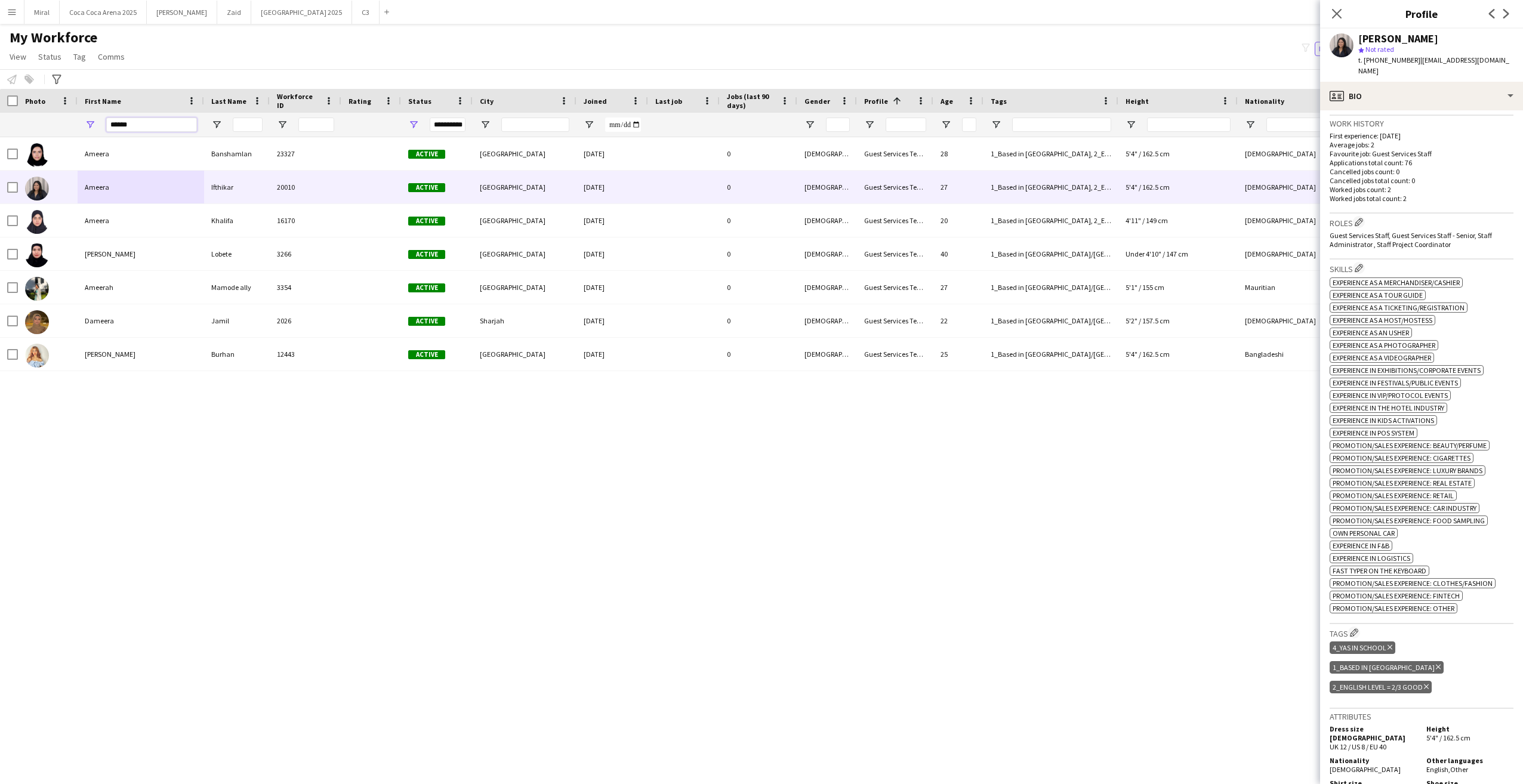
drag, startPoint x: 162, startPoint y: 121, endPoint x: 89, endPoint y: 123, distance: 73.0
click at [89, 123] on div "******" at bounding box center [141, 125] width 127 height 24
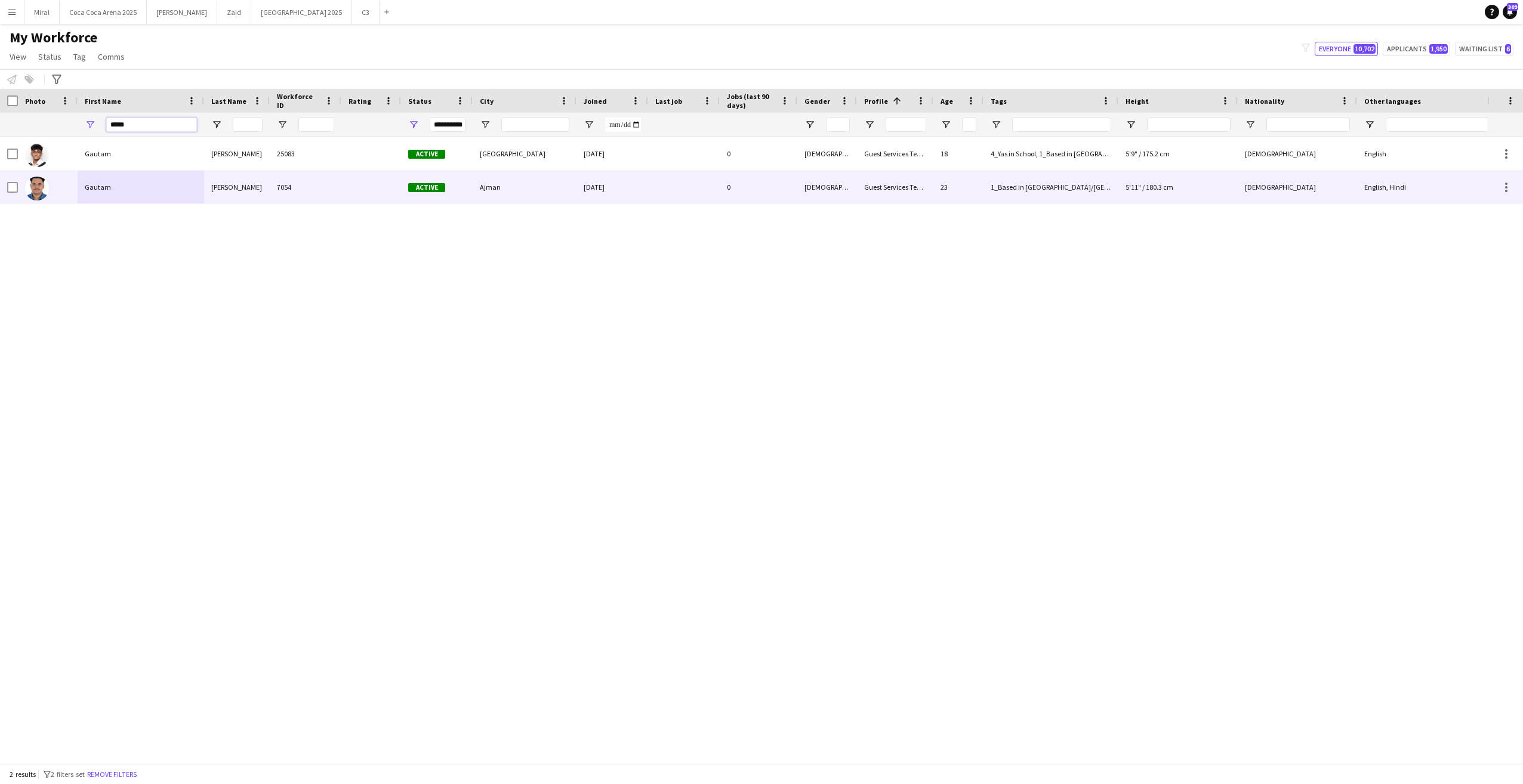
type input "*****"
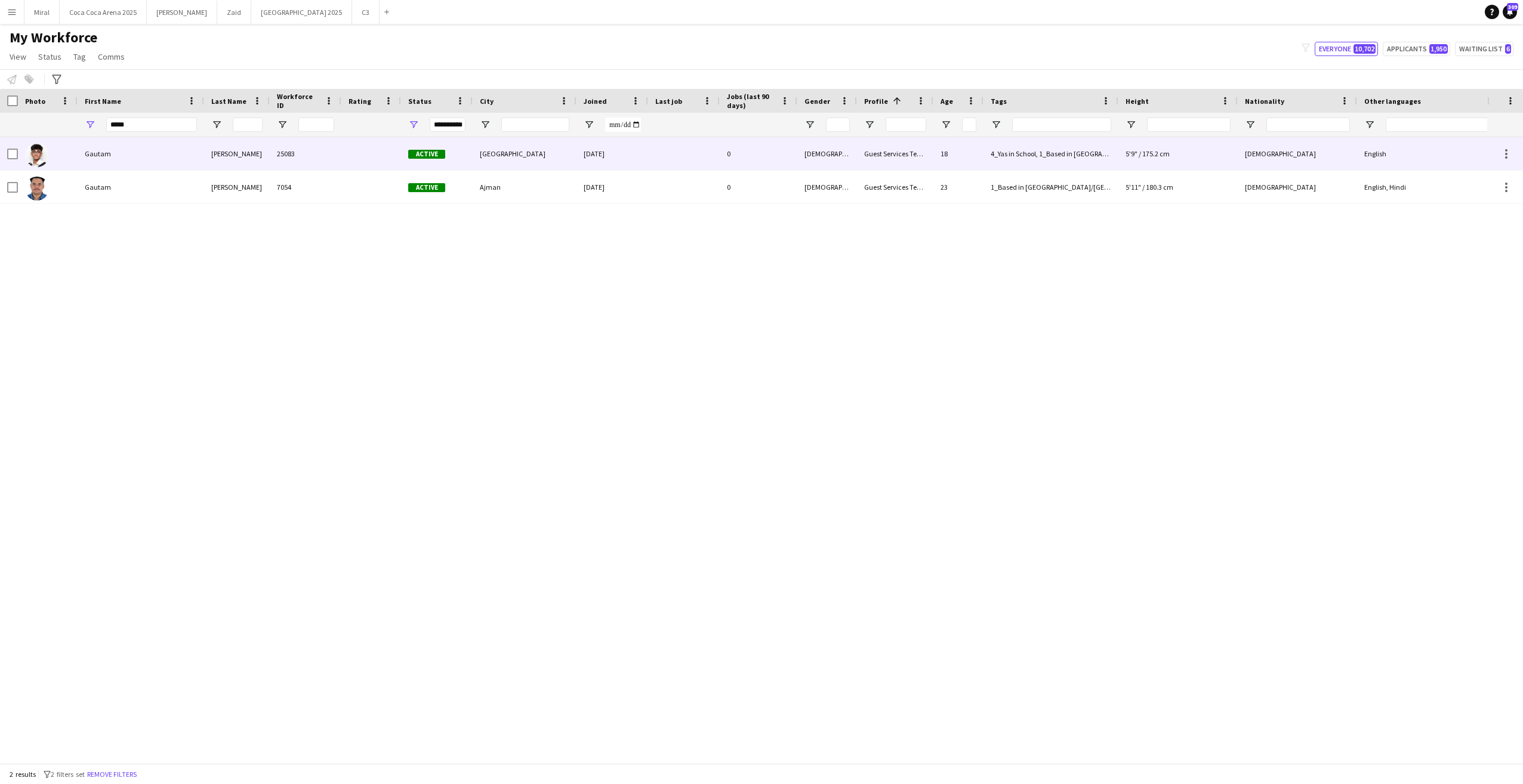
click at [110, 157] on div "Gautam" at bounding box center [141, 154] width 127 height 33
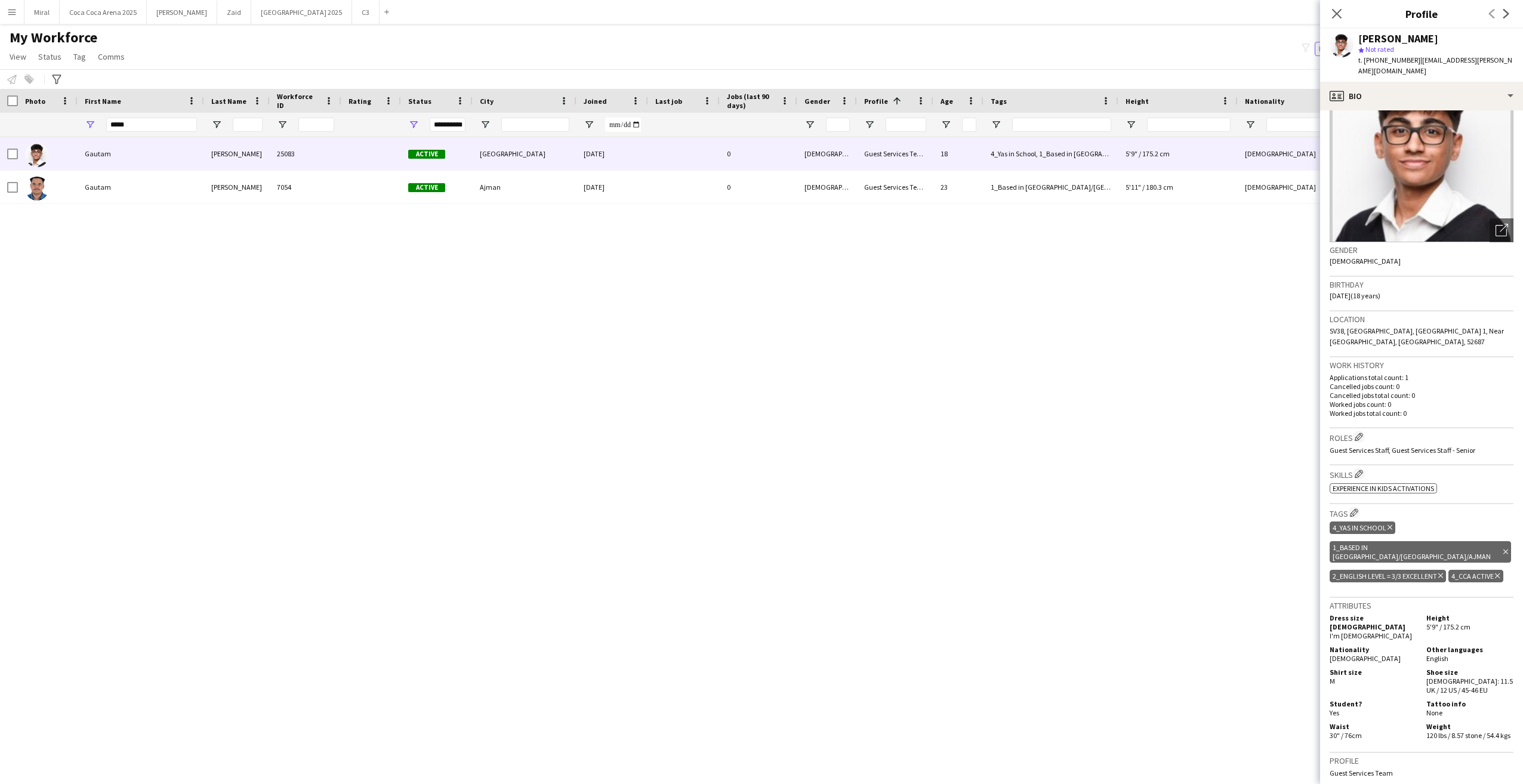
scroll to position [179, 0]
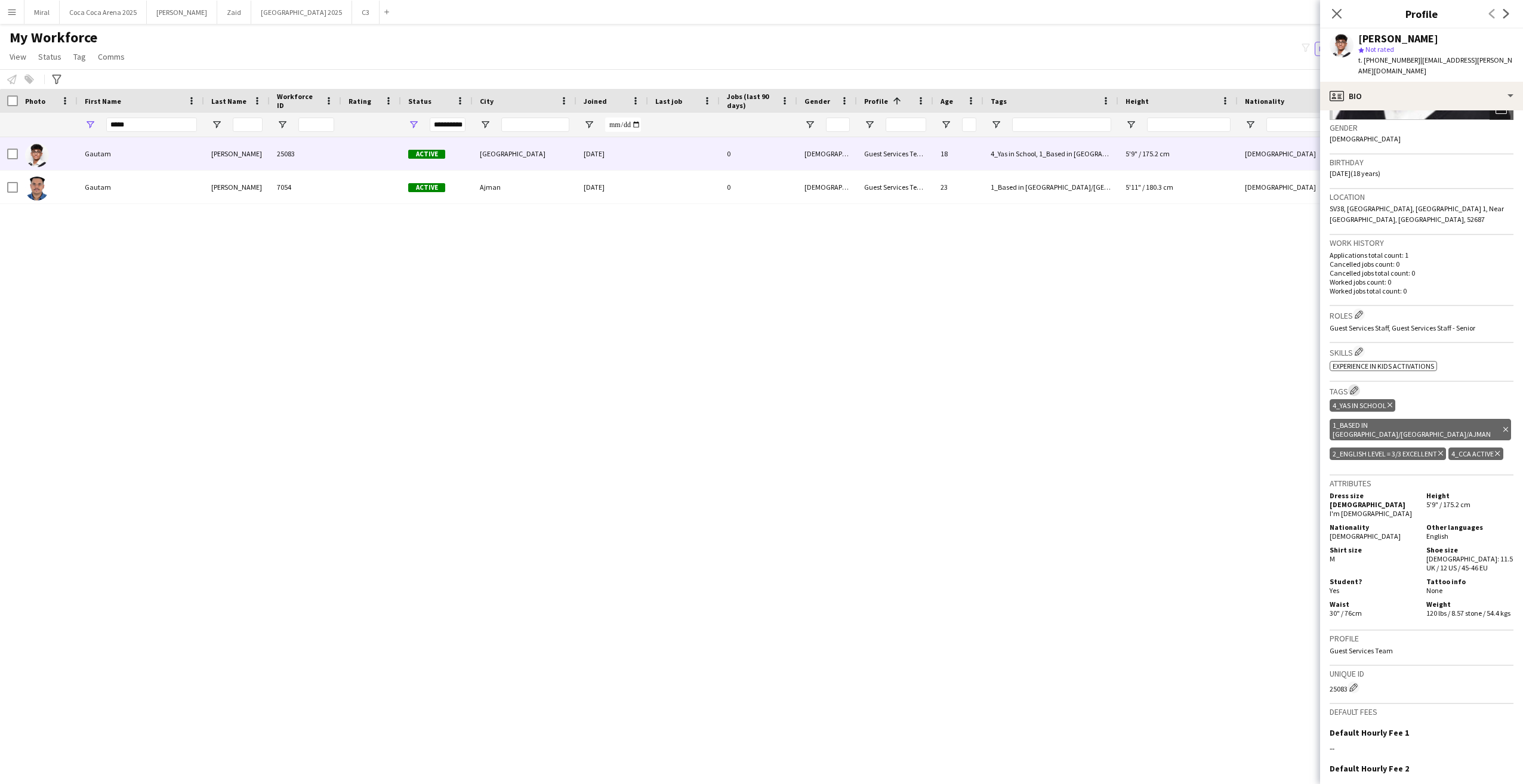
click at [1357, 386] on app-icon "Edit crew company tags" at bounding box center [1355, 390] width 8 height 8
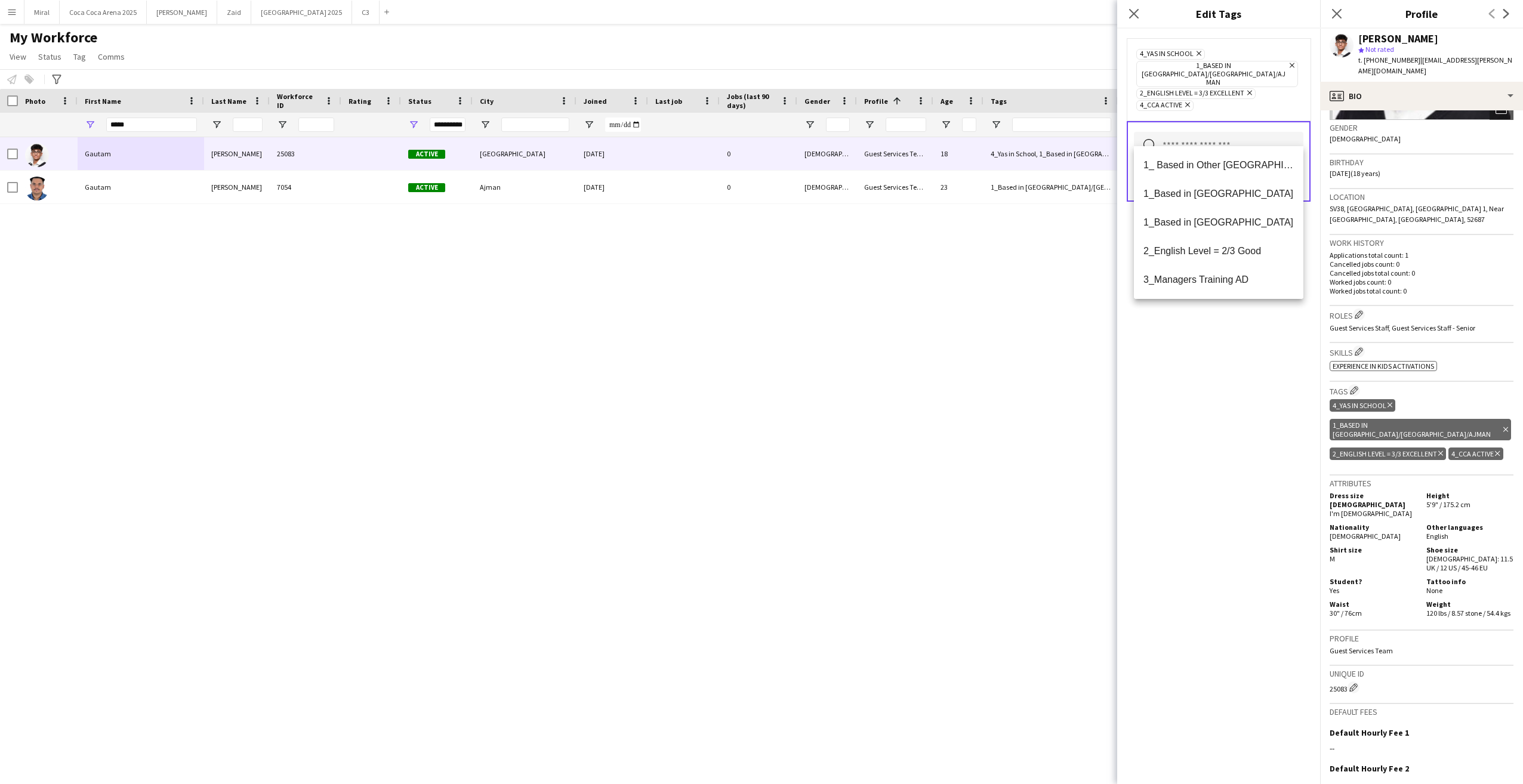
click at [1230, 135] on input "text" at bounding box center [1219, 147] width 170 height 30
type input "*"
drag, startPoint x: 128, startPoint y: 123, endPoint x: 84, endPoint y: 126, distance: 44.1
click at [84, 126] on div "*****" at bounding box center [141, 125] width 127 height 24
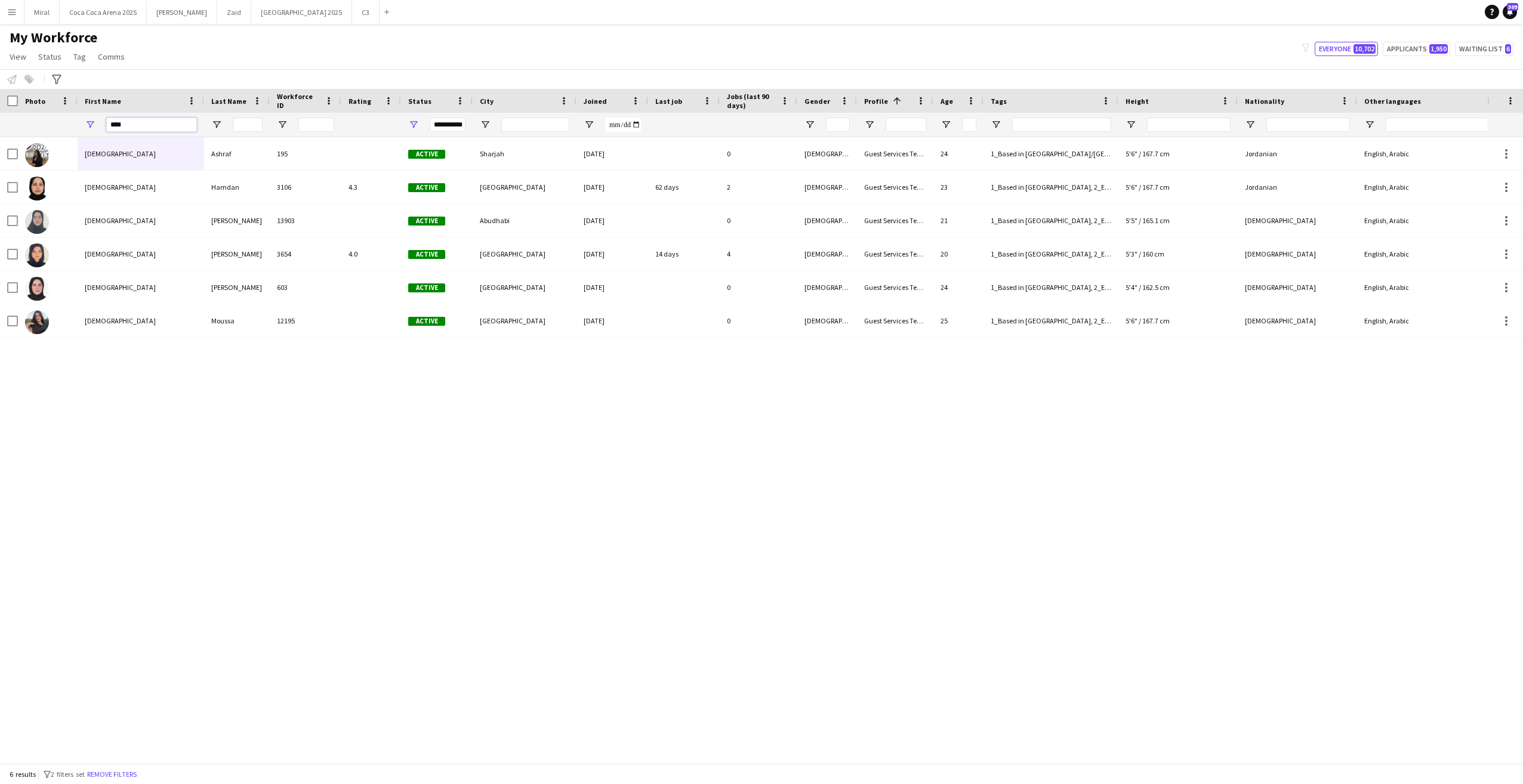
type input "****"
click at [276, 525] on div "Rama Ashraf 195 Active Sharjah 29-04-2024 0 Female Guest Services Team 24 1_Bas…" at bounding box center [744, 446] width 1487 height 617
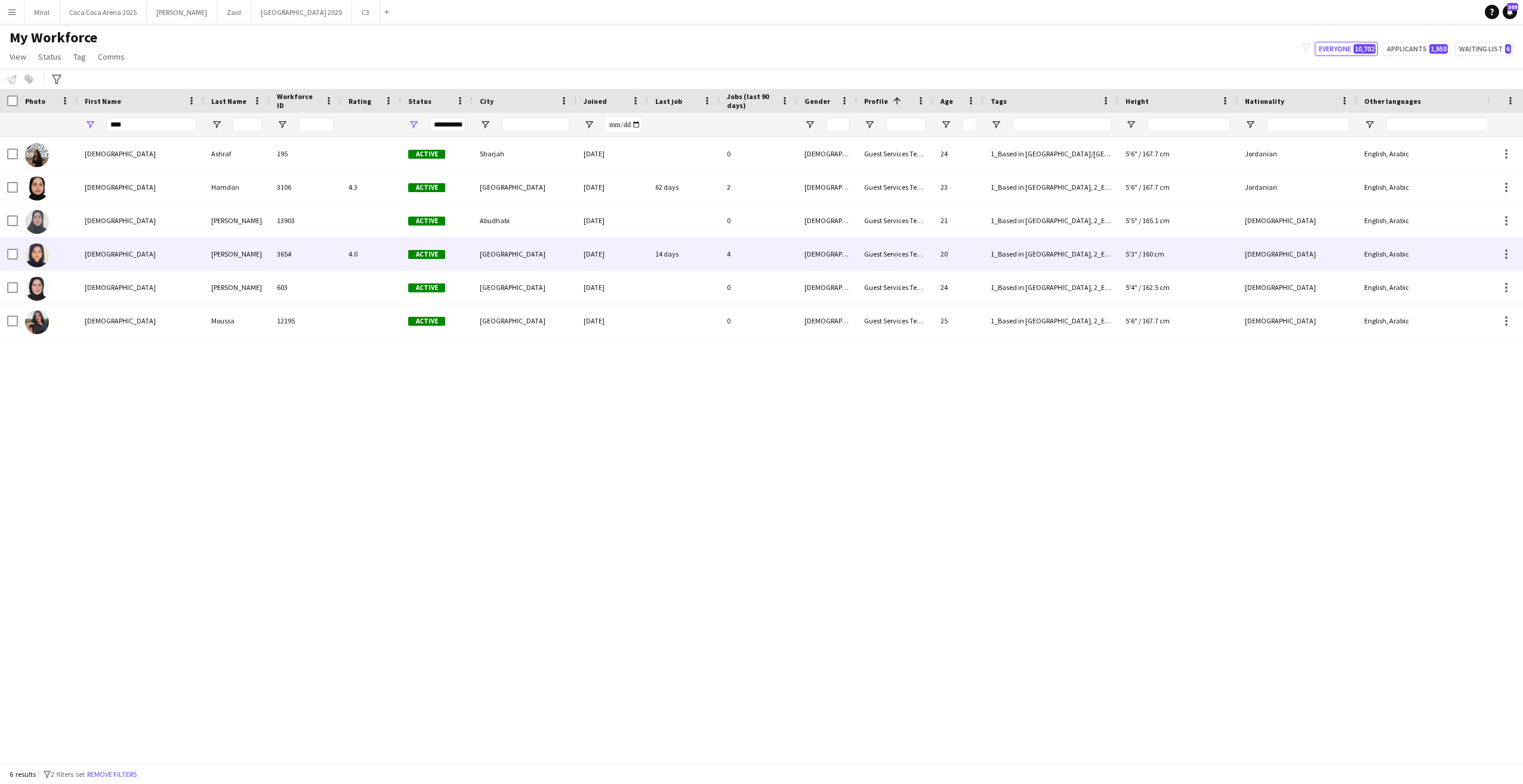
click at [178, 245] on div "Rama" at bounding box center [141, 254] width 127 height 33
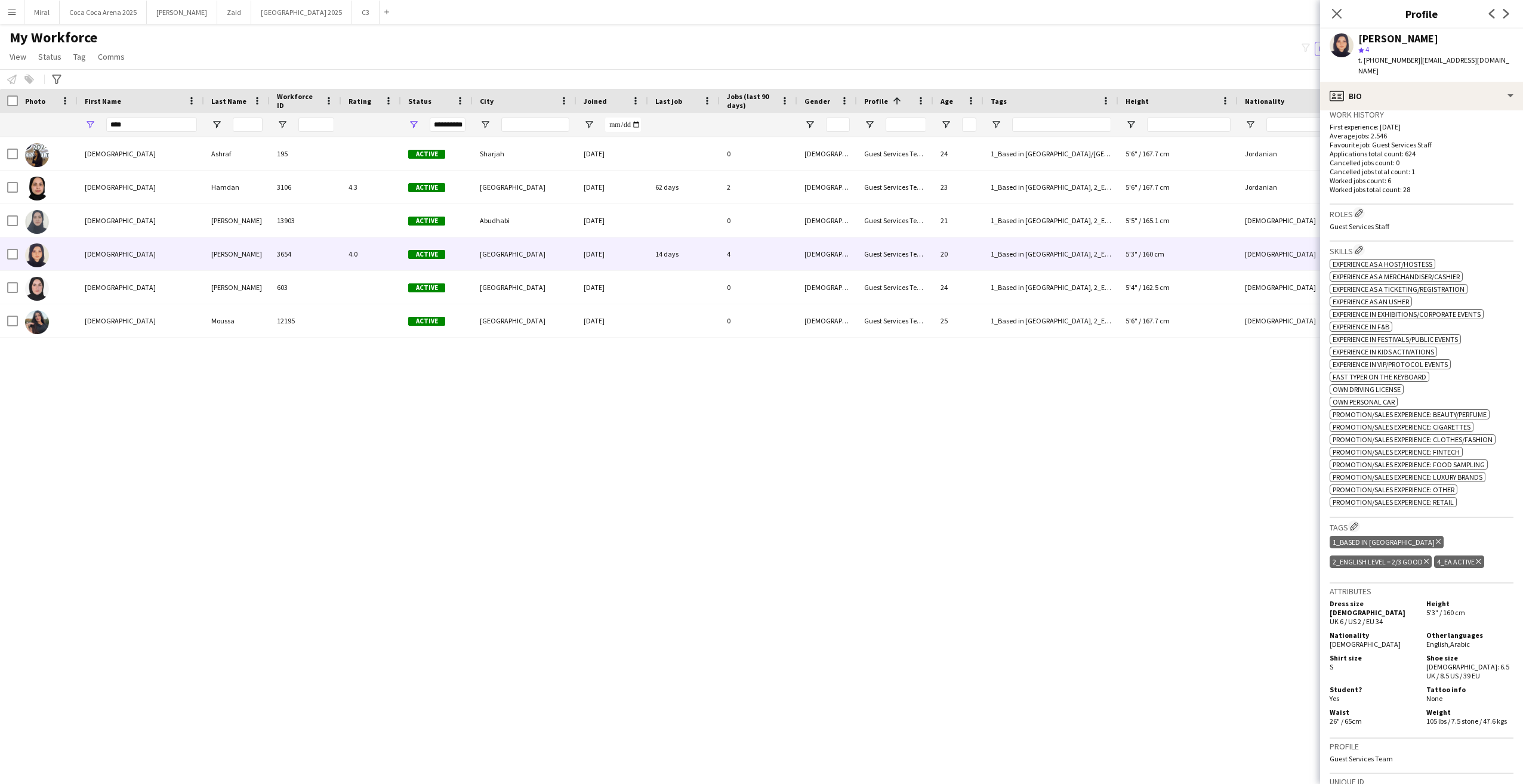
scroll to position [298, 0]
click at [1357, 520] on app-icon "Edit crew company tags" at bounding box center [1355, 524] width 8 height 8
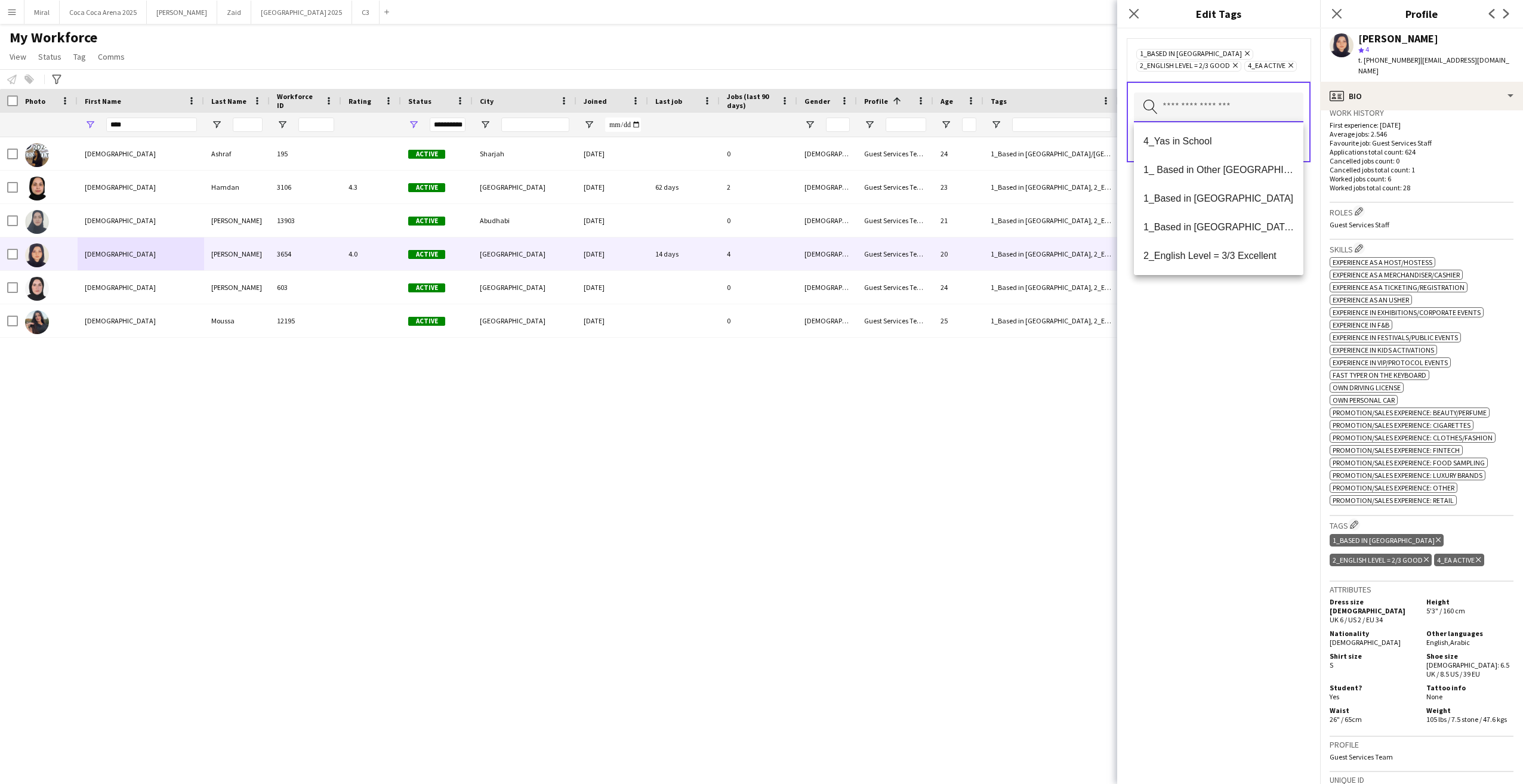
click at [1238, 107] on input "text" at bounding box center [1219, 107] width 170 height 30
click at [1232, 143] on span "4_Yas in School" at bounding box center [1219, 141] width 150 height 11
click at [1214, 329] on div "4_Yas in School Remove 1_Based in Abu Dhabi Remove 2_English Level = 2/3 Good R…" at bounding box center [1219, 406] width 203 height 755
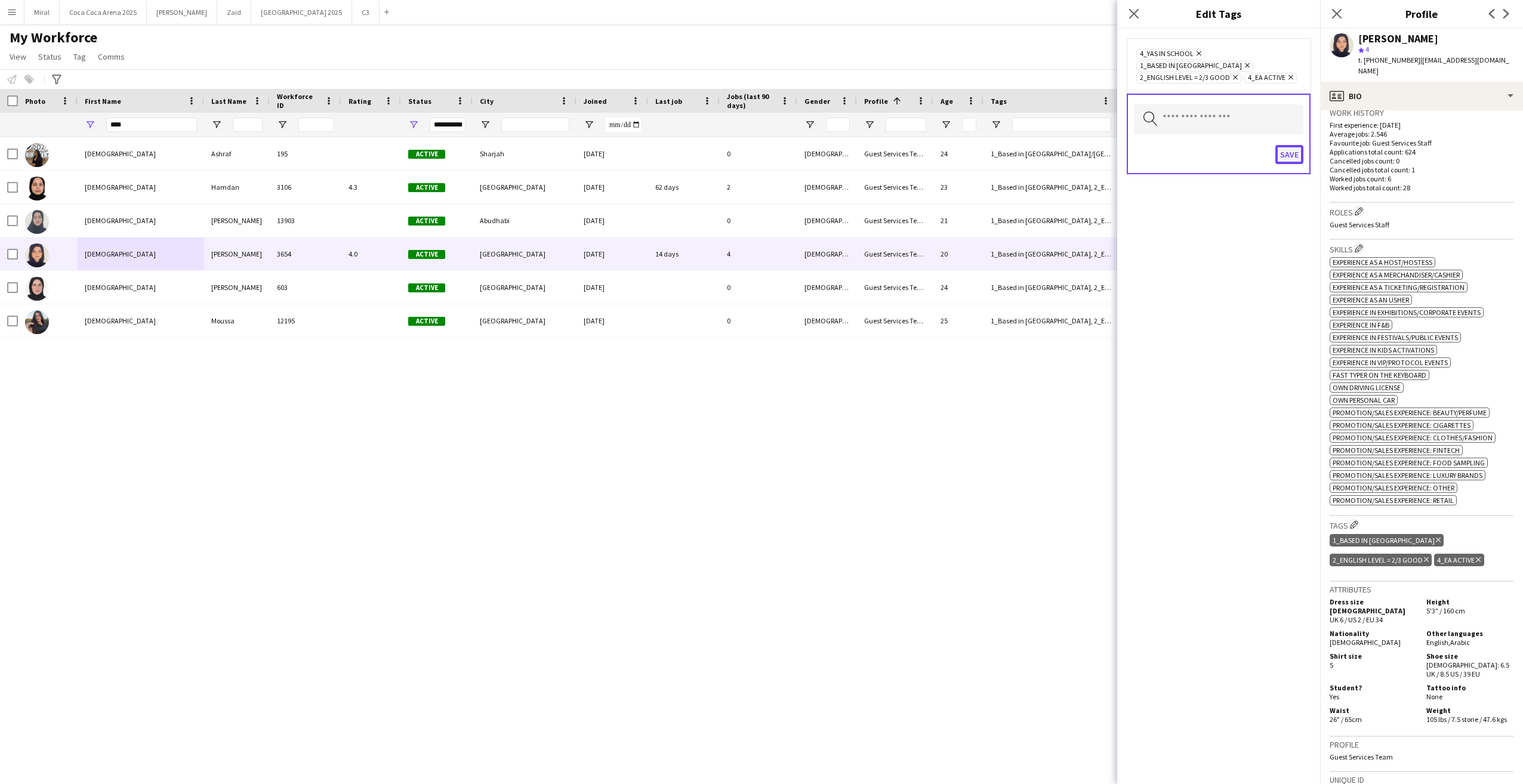
click at [1284, 145] on button "Save" at bounding box center [1290, 154] width 28 height 19
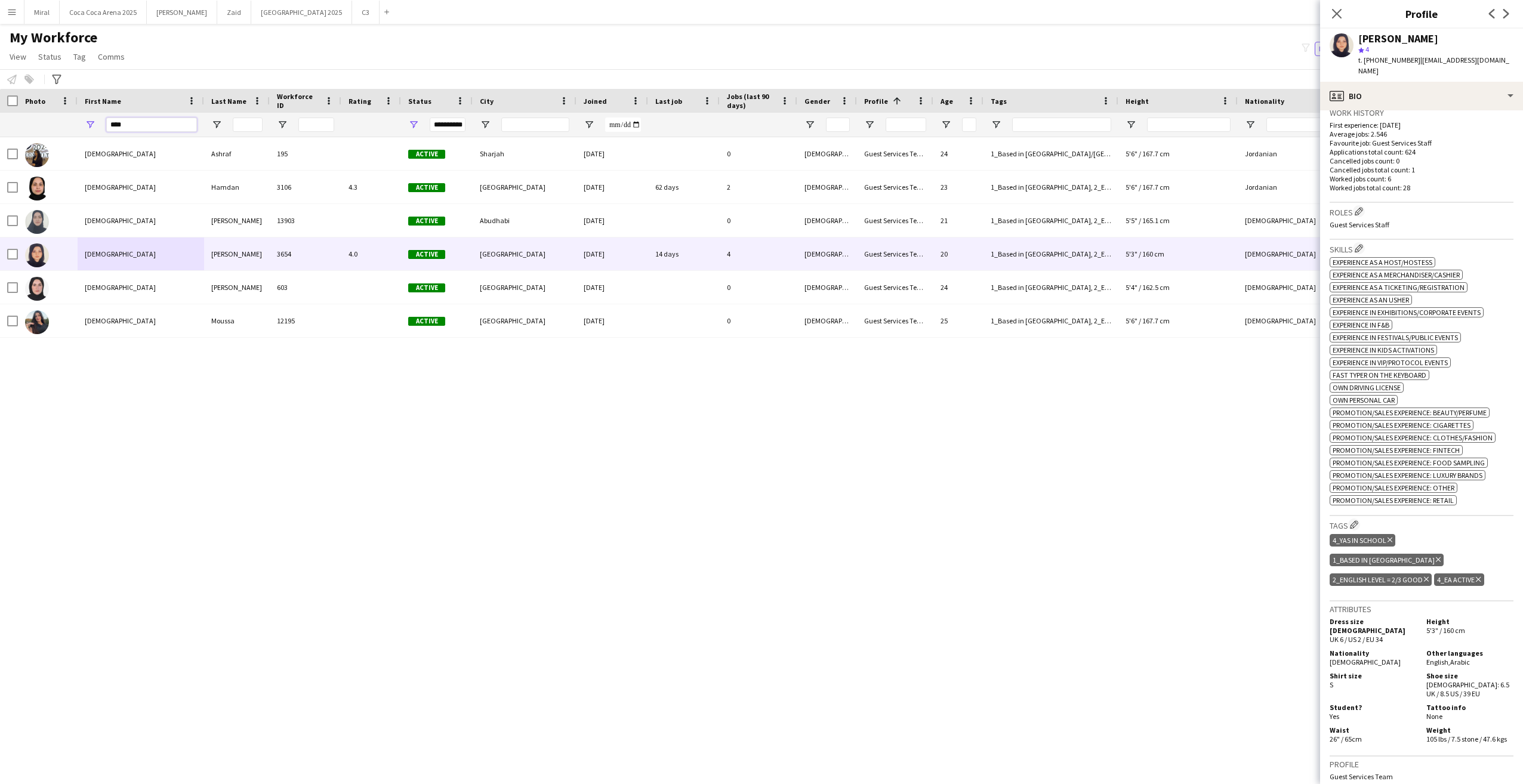
drag, startPoint x: 110, startPoint y: 123, endPoint x: 11, endPoint y: 119, distance: 99.1
click at [15, 120] on div "**********" at bounding box center [955, 125] width 1910 height 24
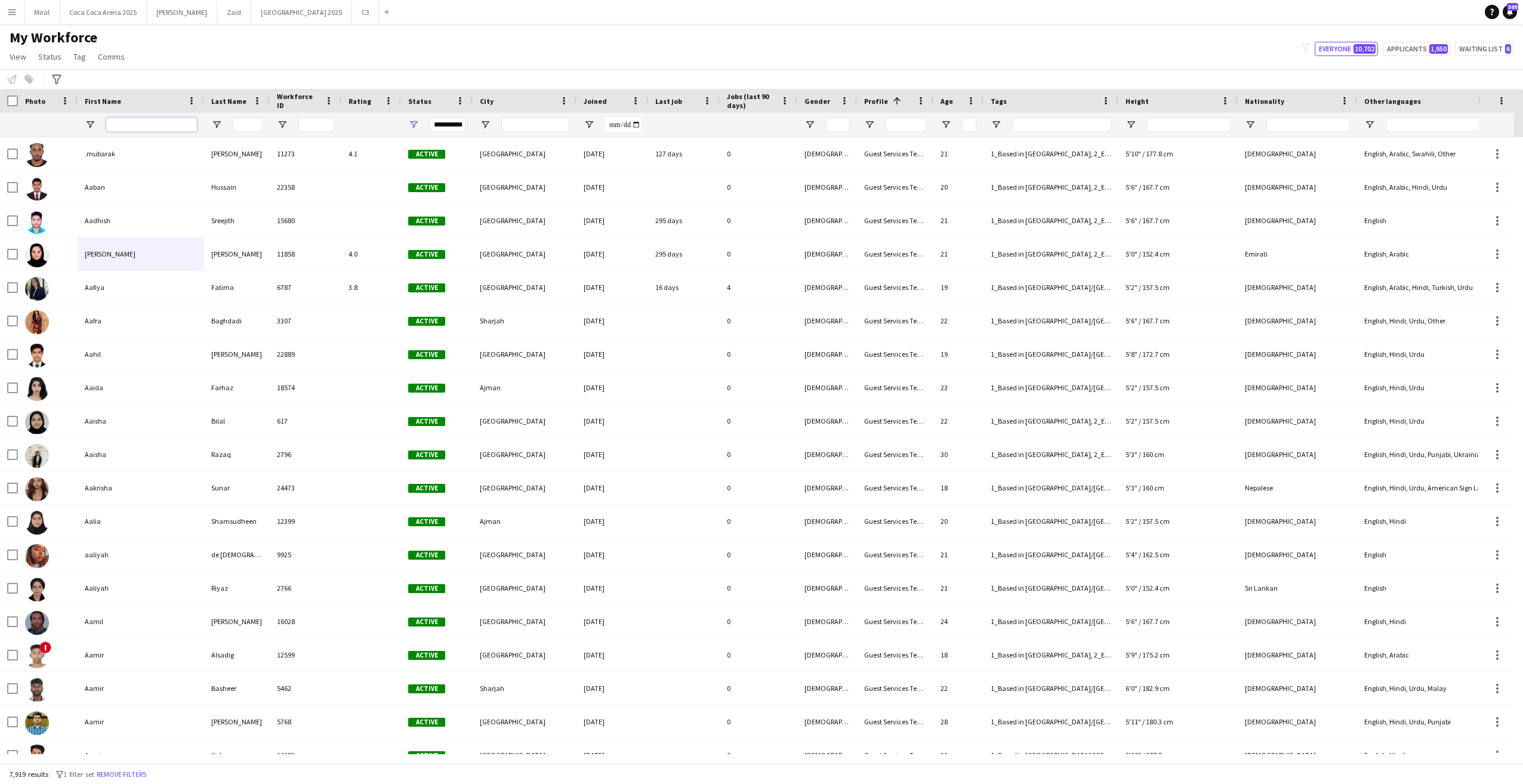
click at [133, 123] on input "First Name Filter Input" at bounding box center [152, 125] width 91 height 14
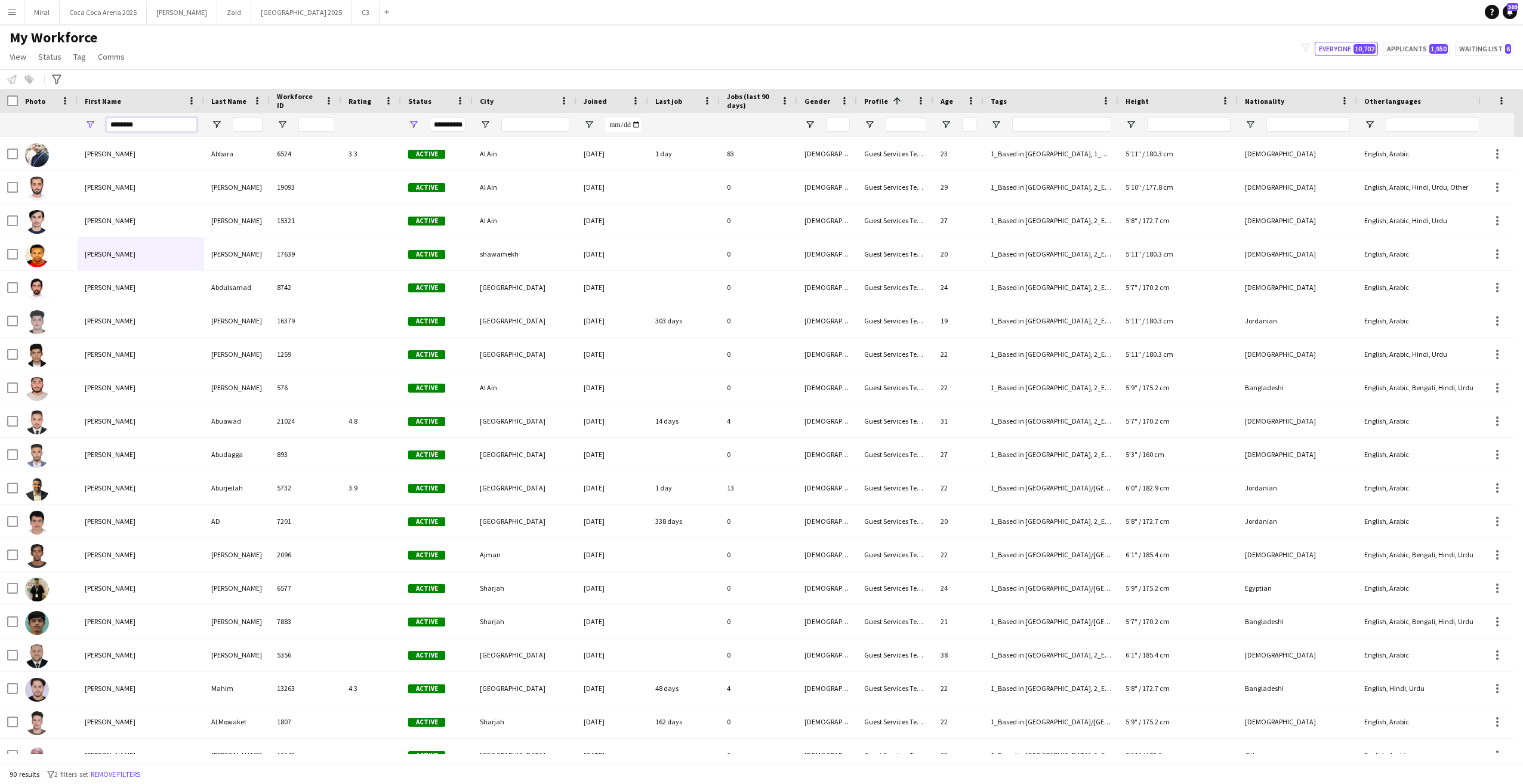
type input "********"
click at [247, 122] on input "Last Name Filter Input" at bounding box center [247, 125] width 30 height 14
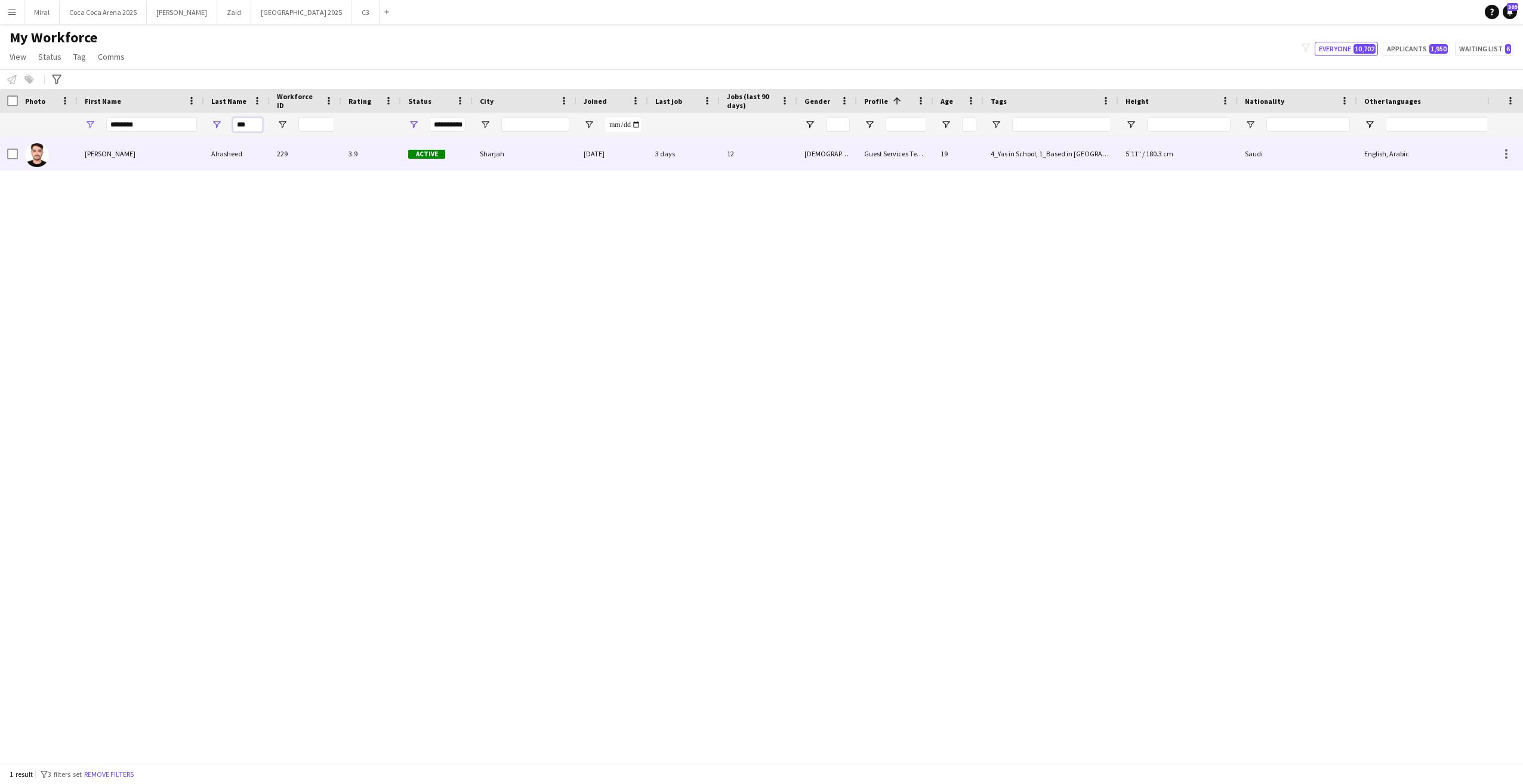
type input "***"
click at [162, 151] on div "Abdullah" at bounding box center [141, 154] width 127 height 33
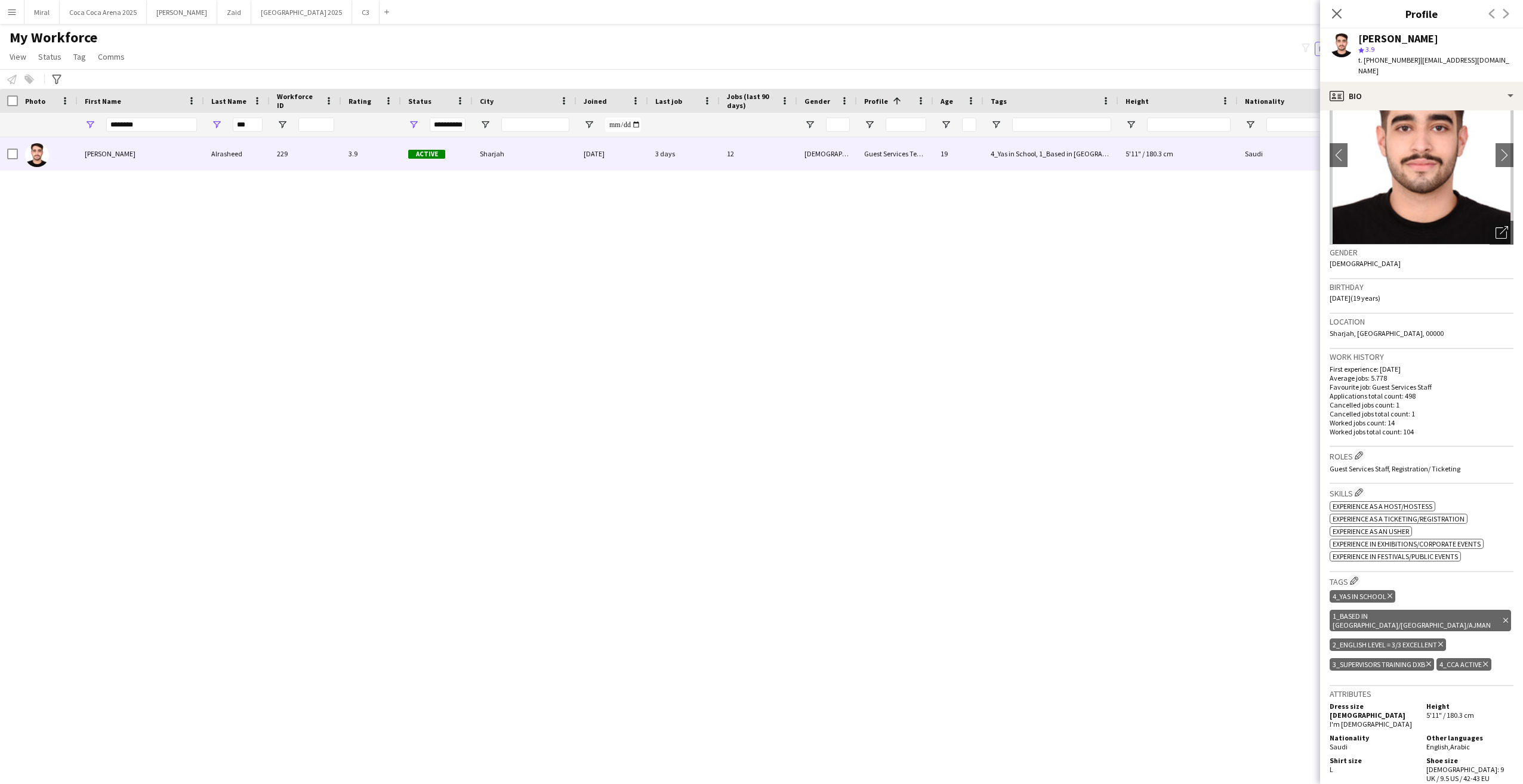
scroll to position [119, 0]
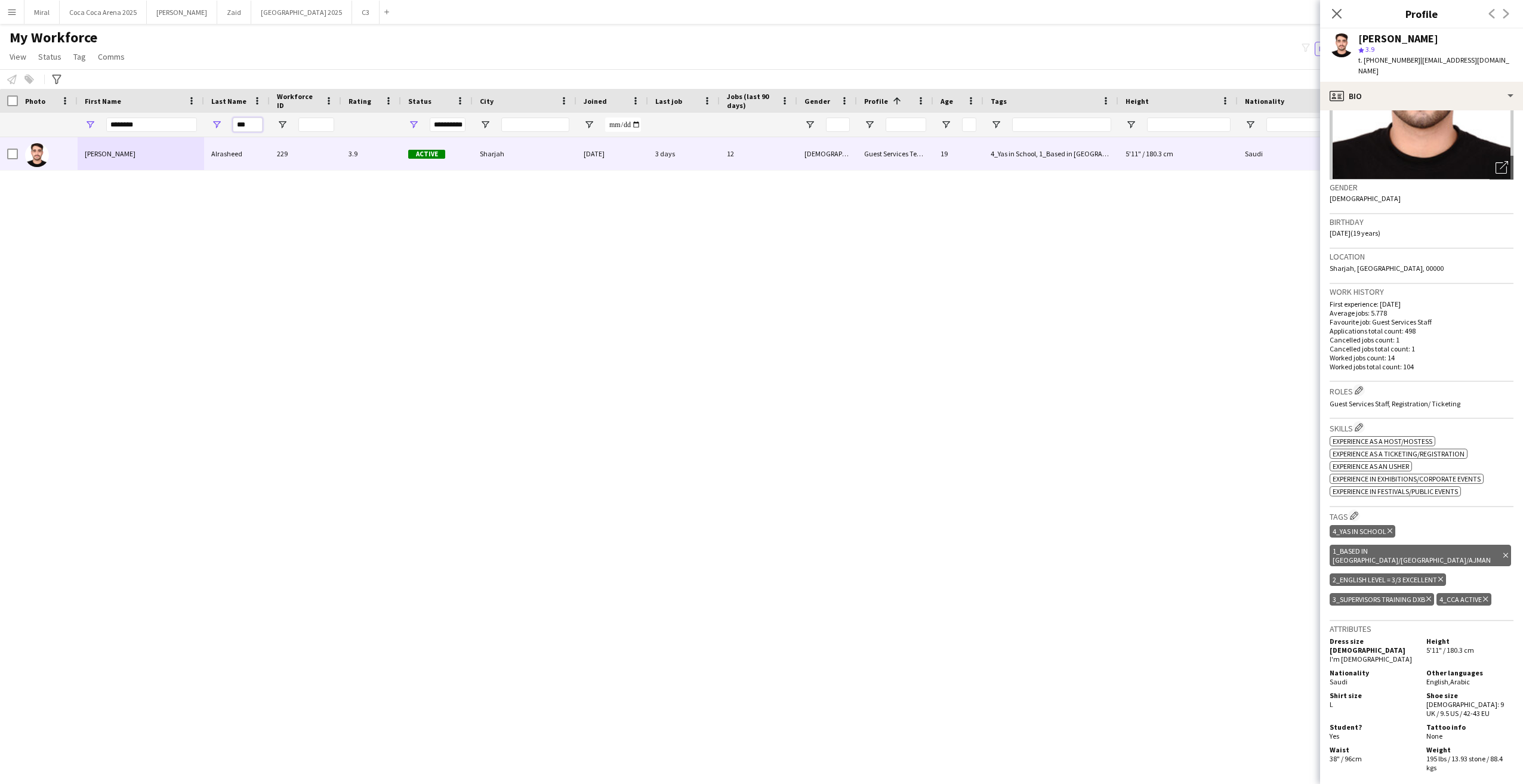
drag, startPoint x: 254, startPoint y: 127, endPoint x: 216, endPoint y: 125, distance: 38.1
click at [216, 125] on div "***" at bounding box center [237, 125] width 66 height 24
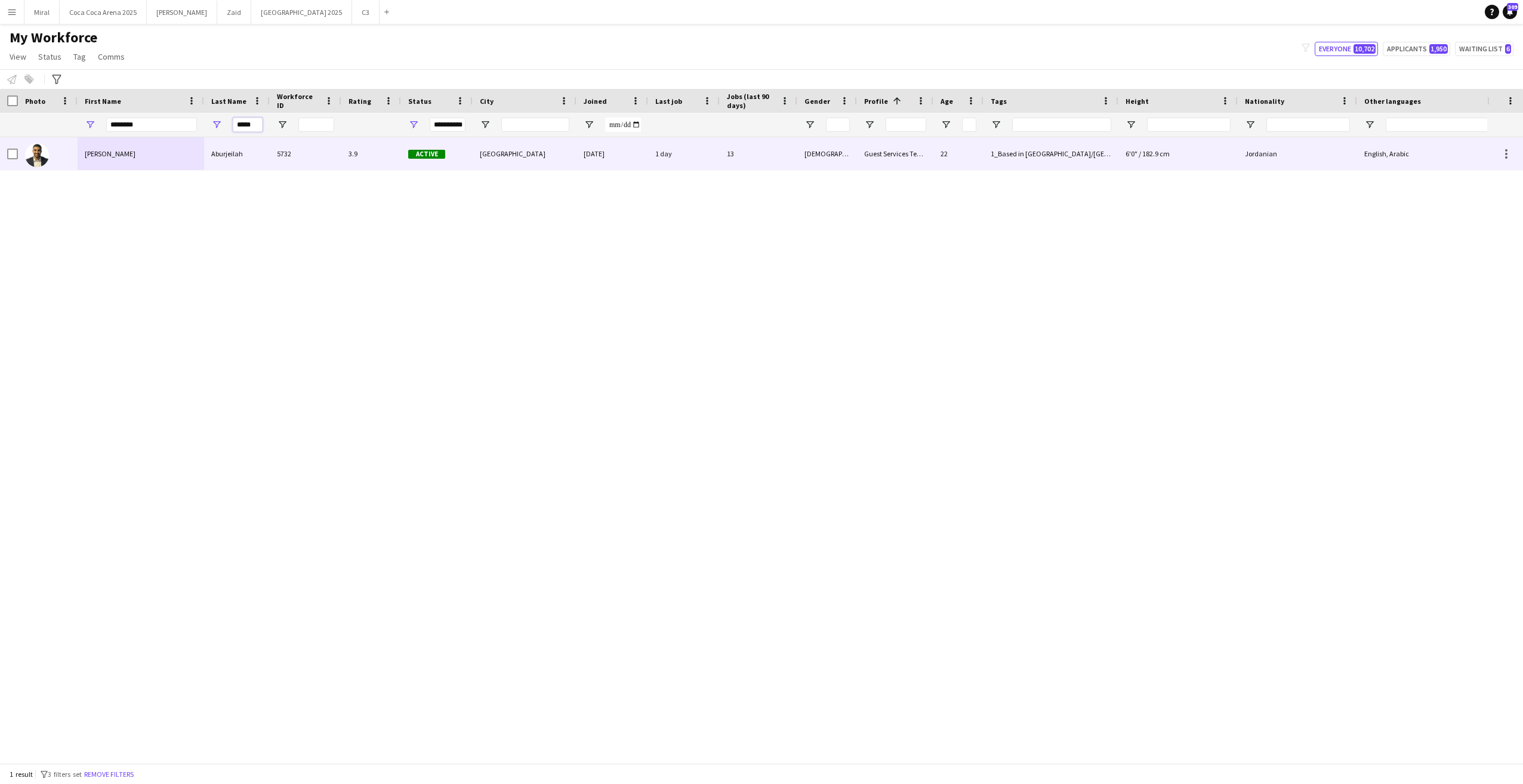
type input "*****"
click at [159, 147] on div "Abdullah" at bounding box center [141, 154] width 127 height 33
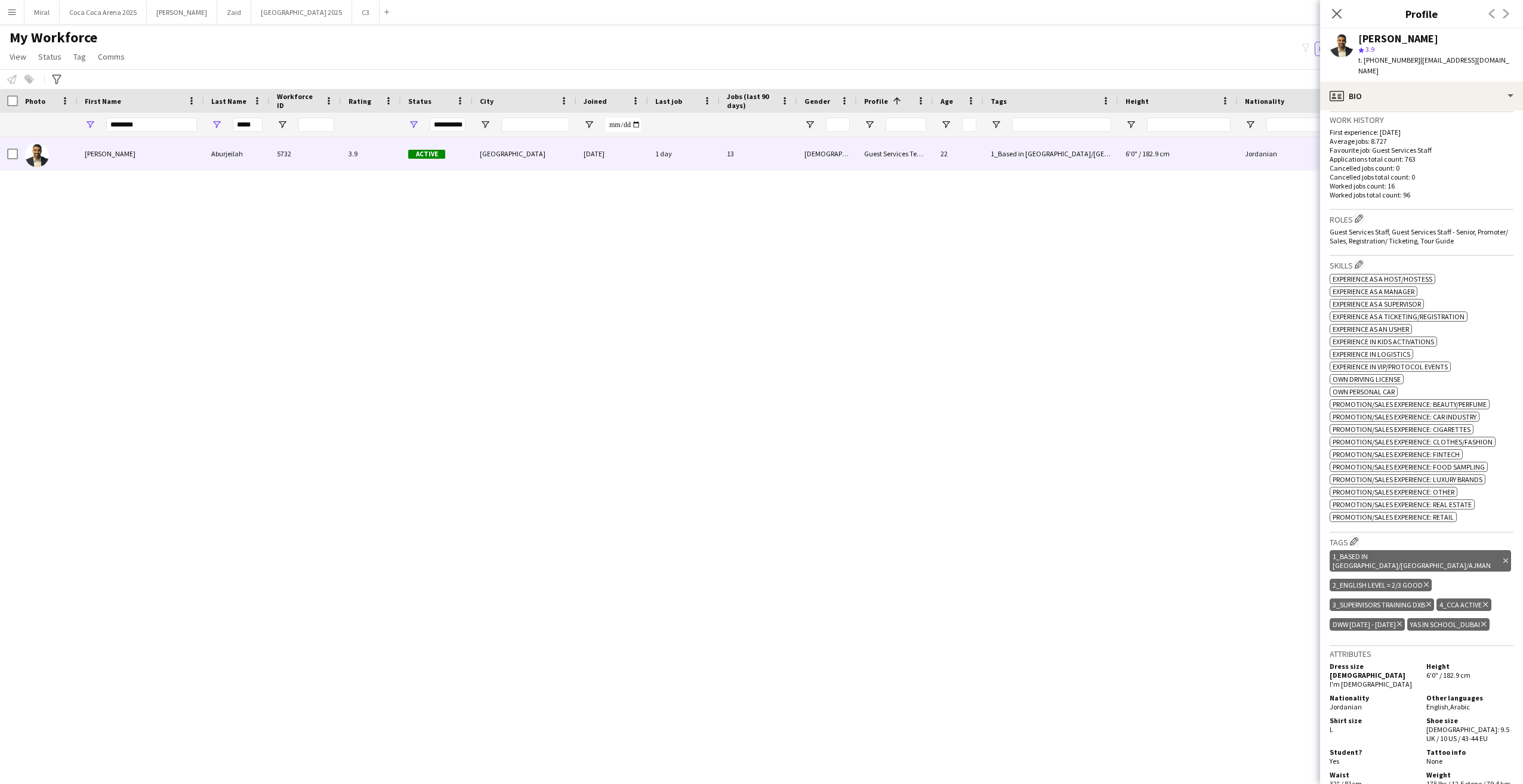
scroll to position [358, 0]
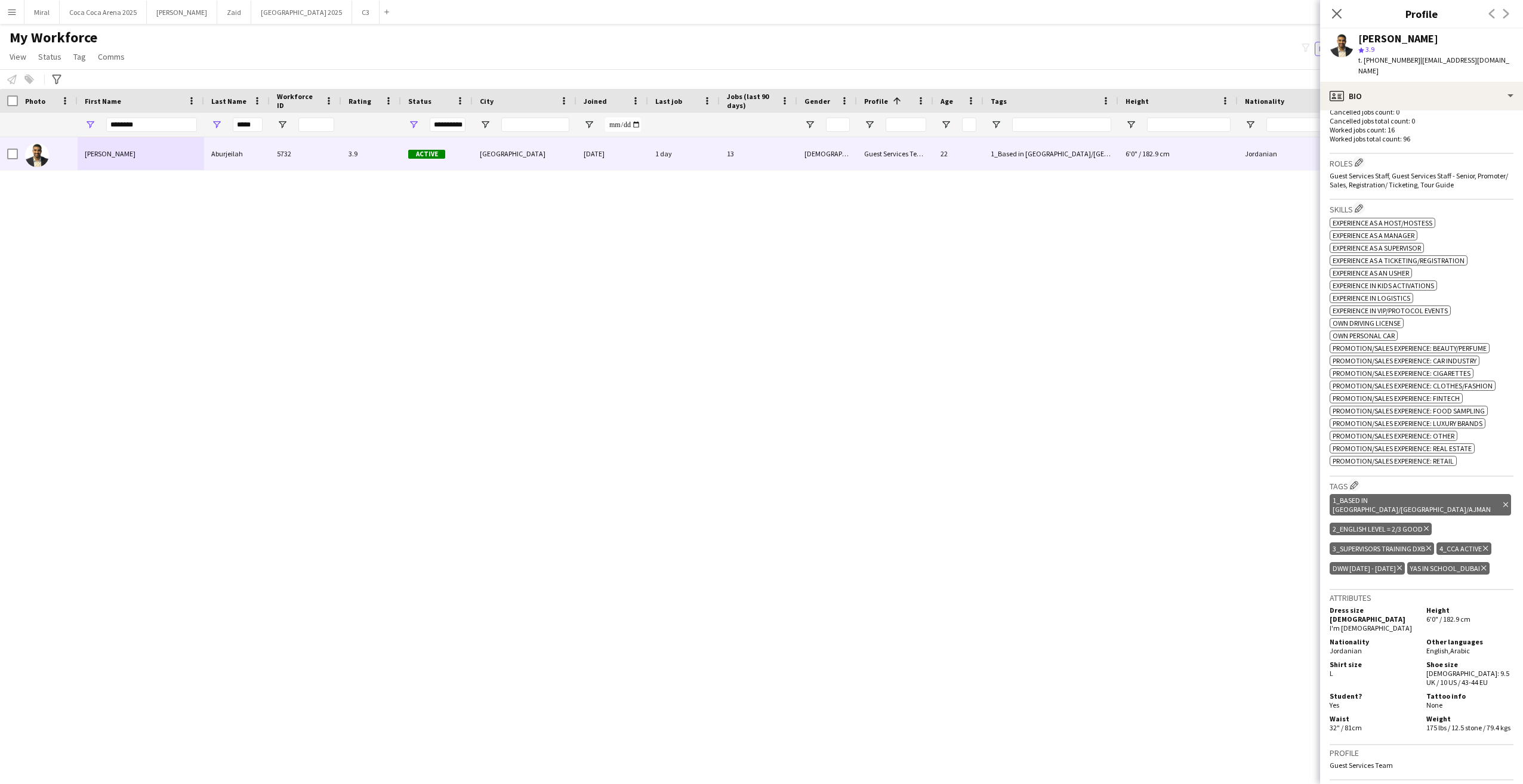
click at [1481, 566] on icon at bounding box center [1484, 568] width 5 height 5
click at [1354, 481] on app-icon "Edit crew company tags" at bounding box center [1355, 485] width 8 height 8
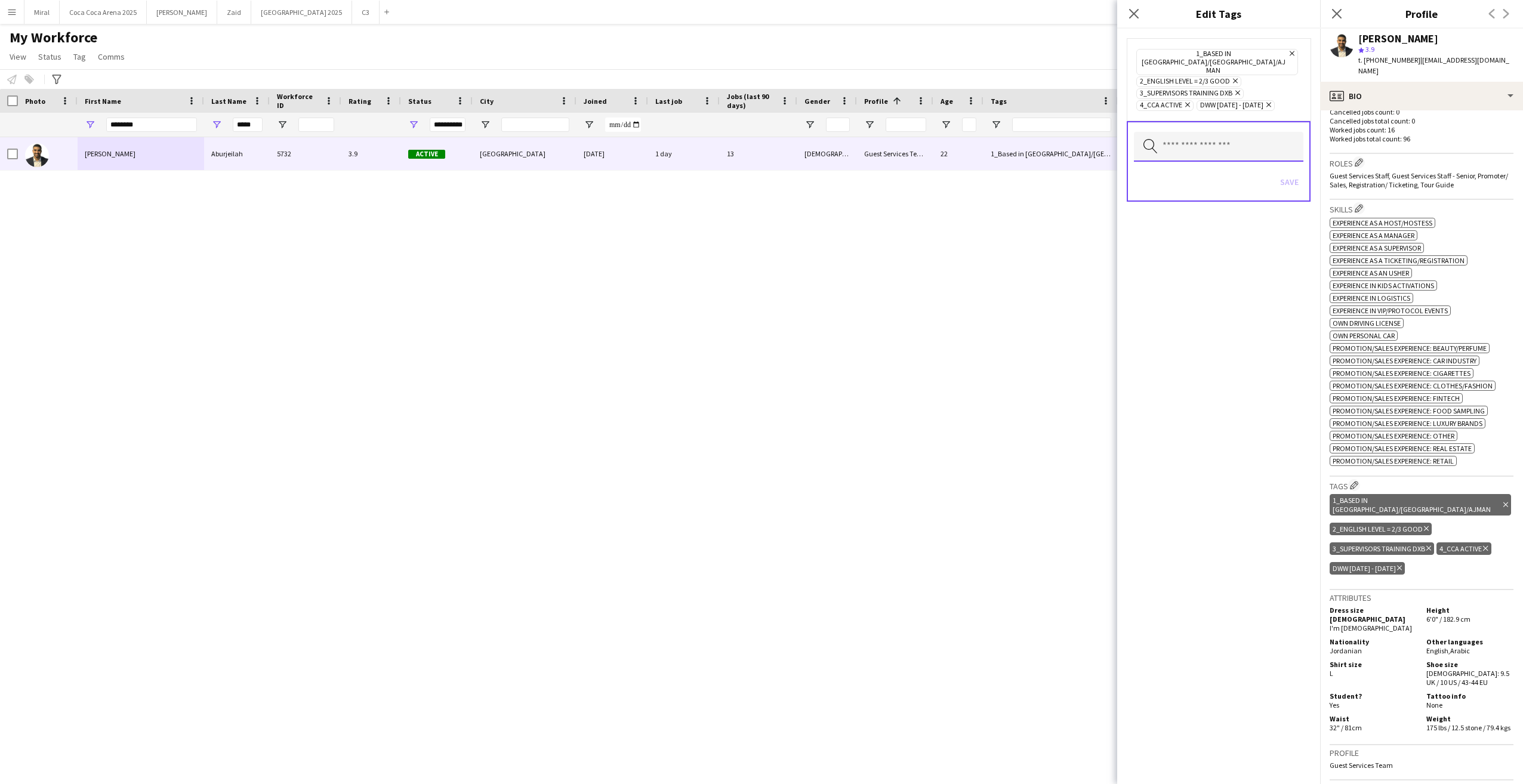
click at [1174, 132] on input "text" at bounding box center [1219, 147] width 170 height 30
type input "***"
click at [1199, 166] on span "4_Yas in School" at bounding box center [1219, 165] width 150 height 11
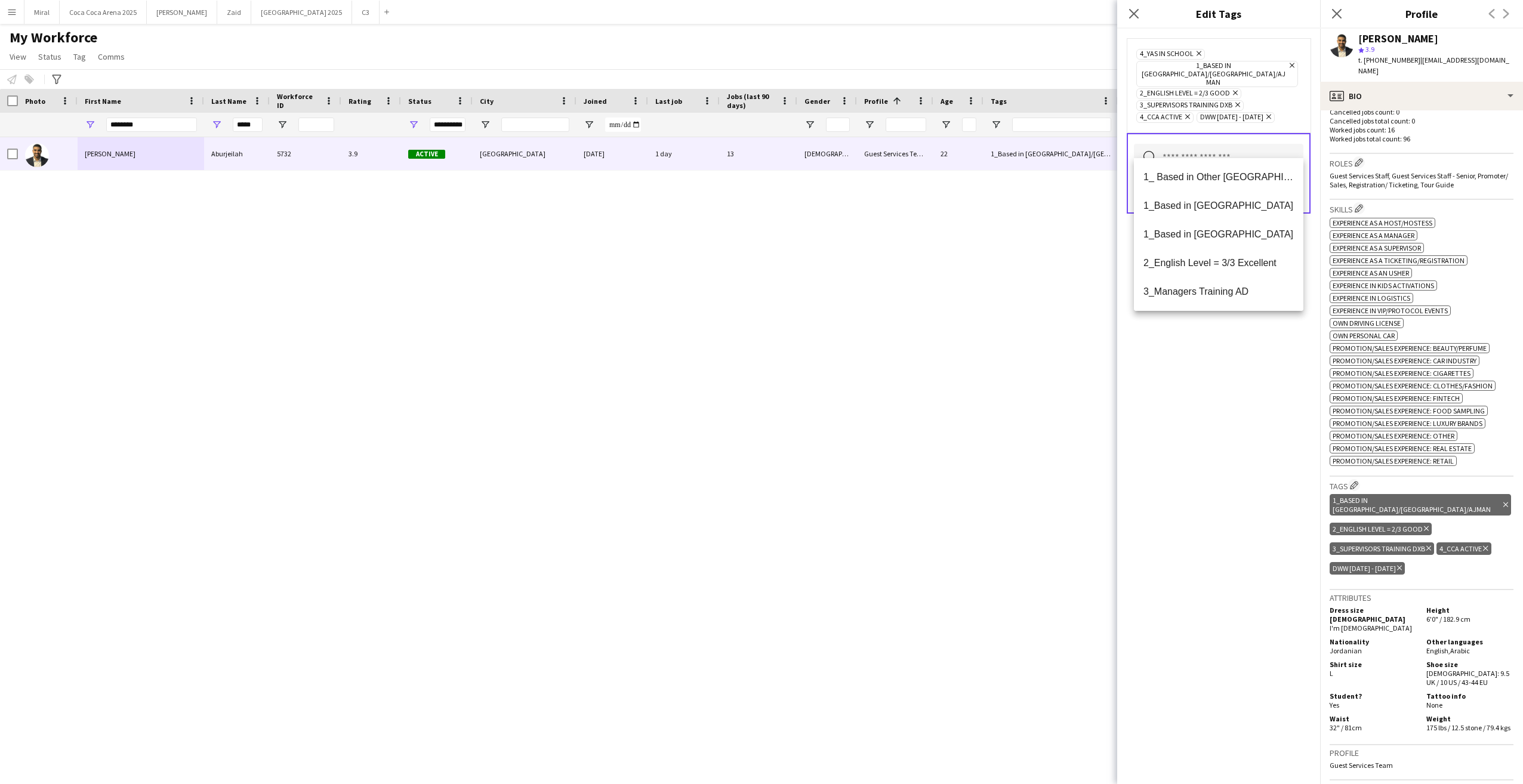
click at [1226, 394] on div "4_Yas in School Remove 1_Based in Dubai/Sharjah/Ajman Remove 2_English Level = …" at bounding box center [1219, 406] width 203 height 755
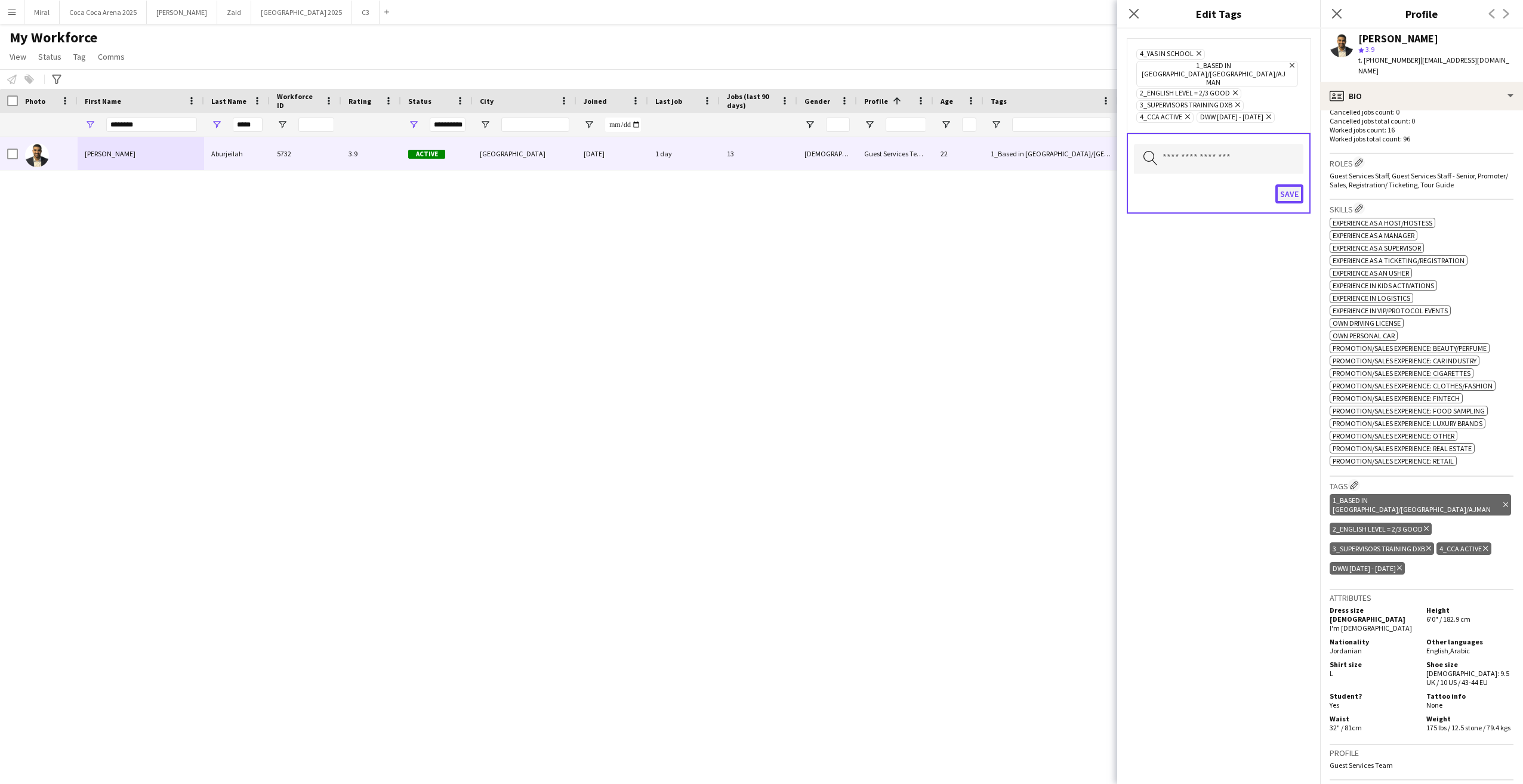
click at [1291, 185] on button "Save" at bounding box center [1290, 194] width 28 height 19
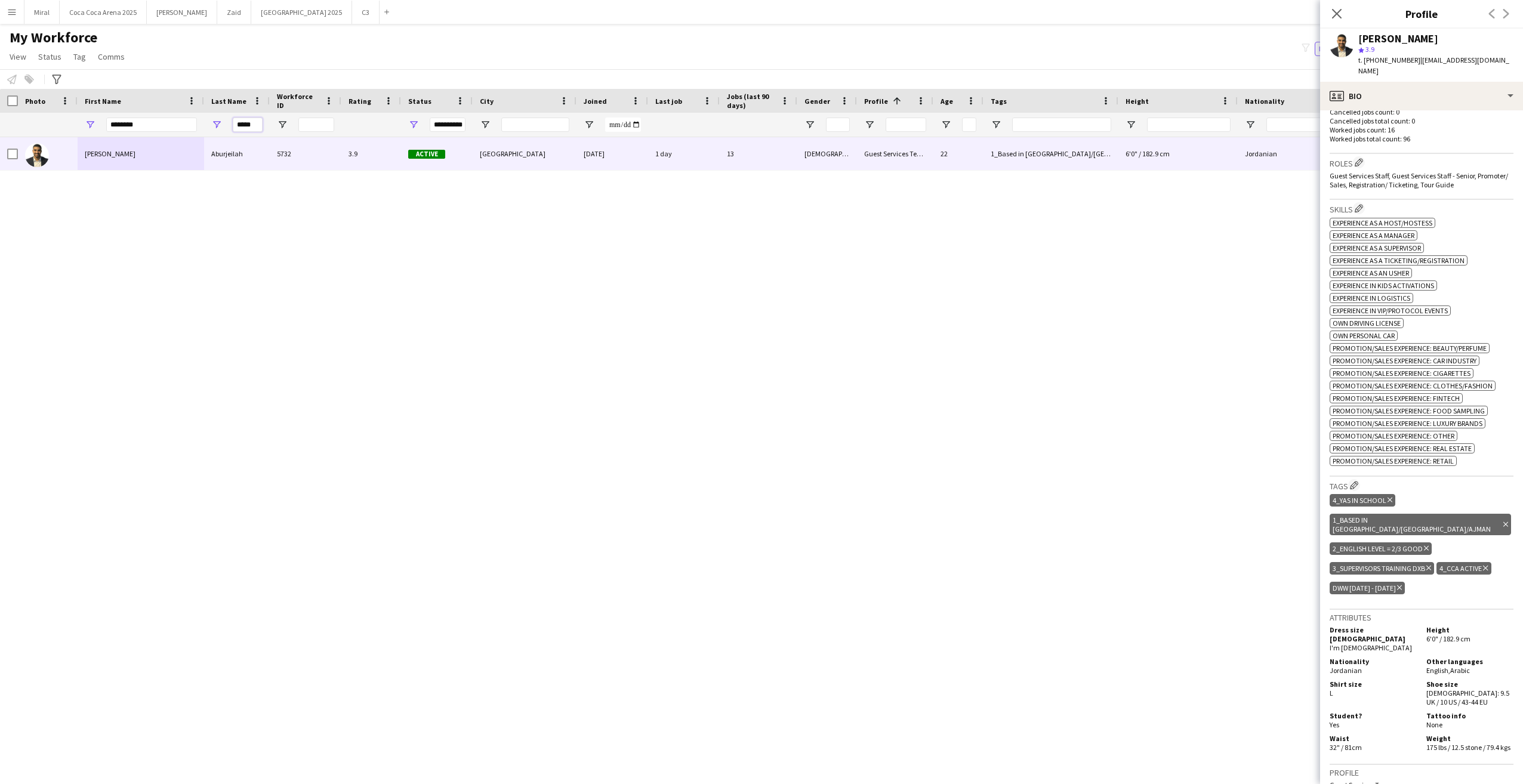
drag, startPoint x: 252, startPoint y: 125, endPoint x: 216, endPoint y: 125, distance: 36.0
click at [216, 125] on div "*****" at bounding box center [237, 125] width 66 height 24
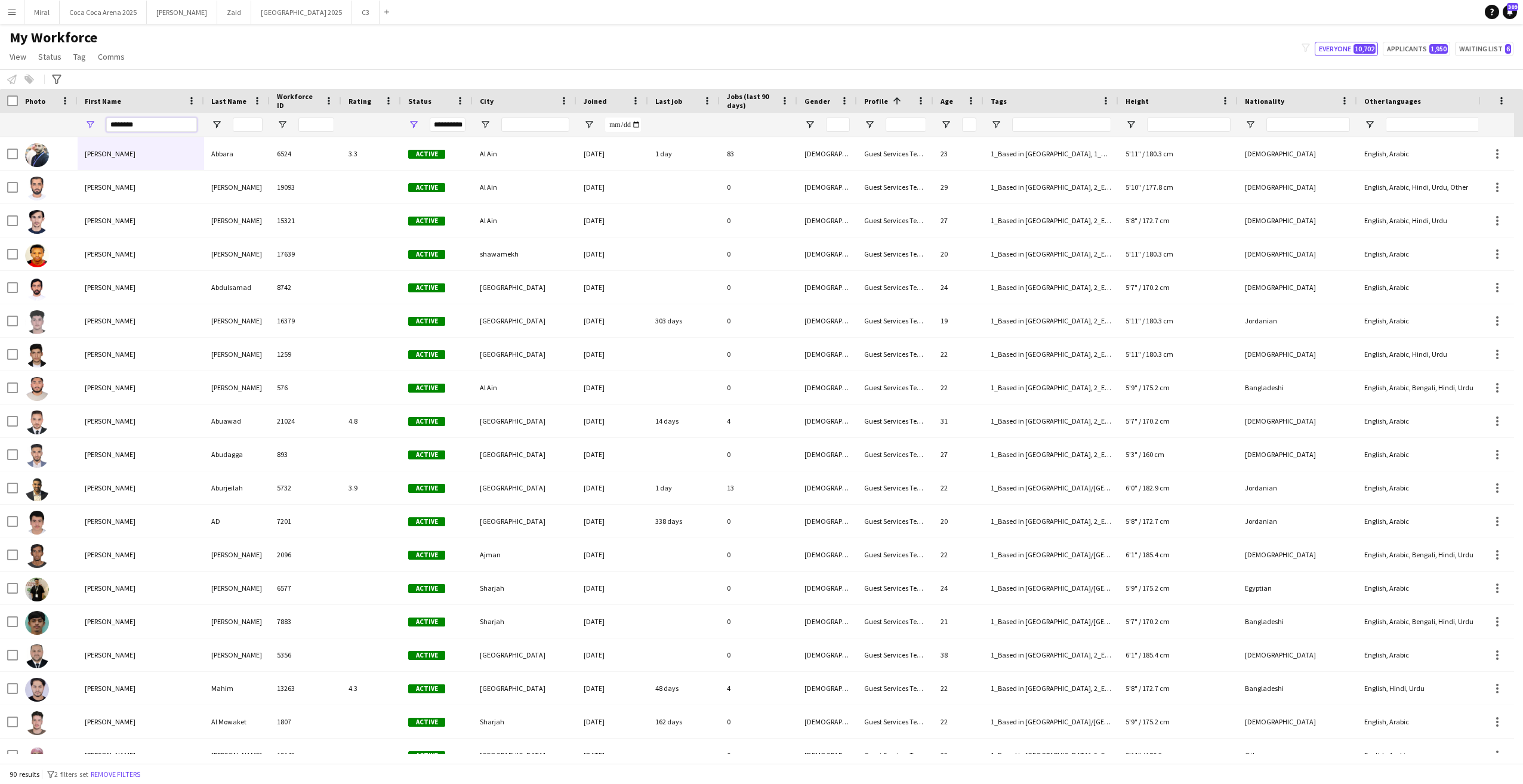
drag, startPoint x: 149, startPoint y: 124, endPoint x: 74, endPoint y: 124, distance: 75.0
click at [74, 124] on div "**********" at bounding box center [955, 125] width 1910 height 24
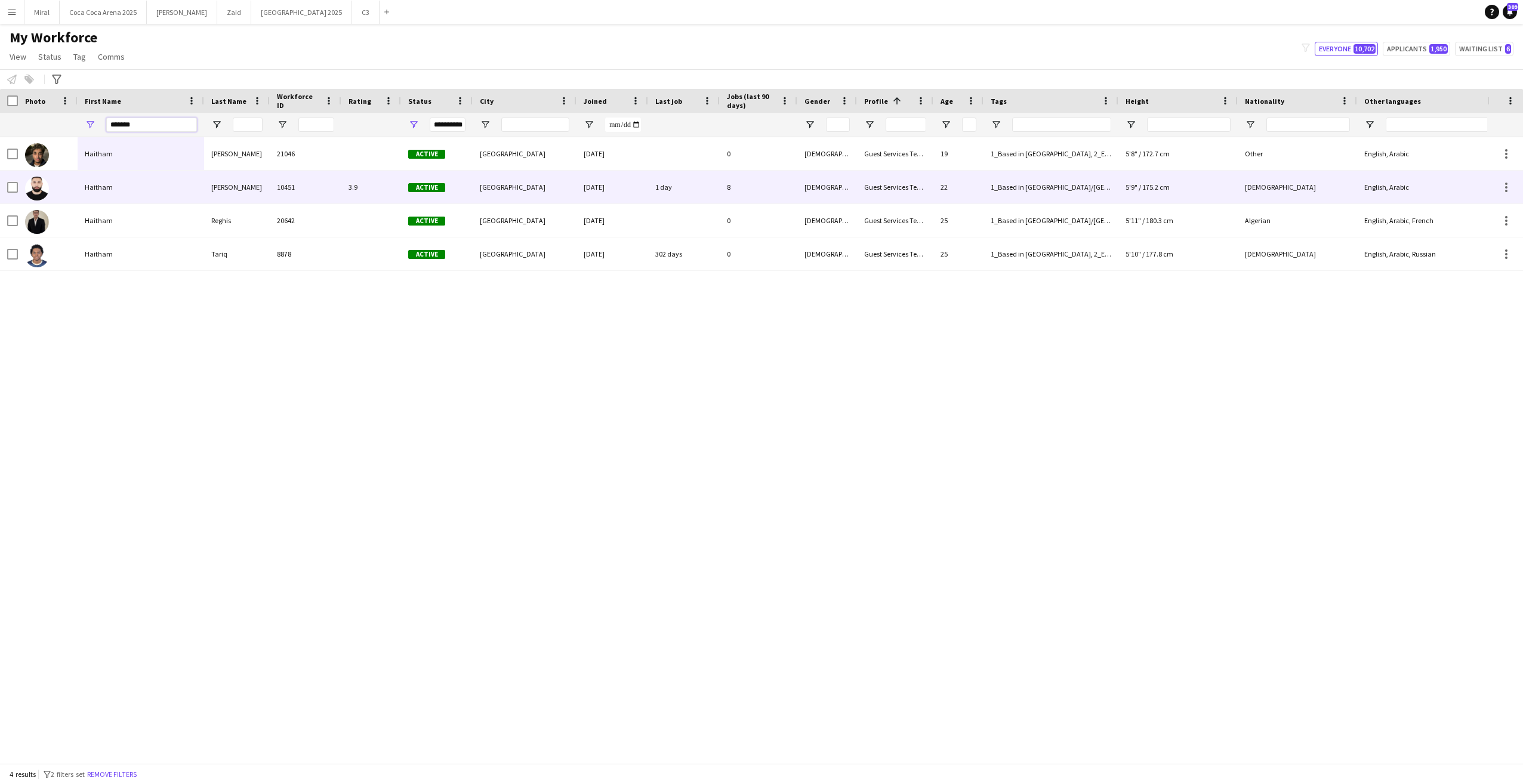
type input "*******"
click at [157, 195] on div "Haitham" at bounding box center [141, 187] width 127 height 33
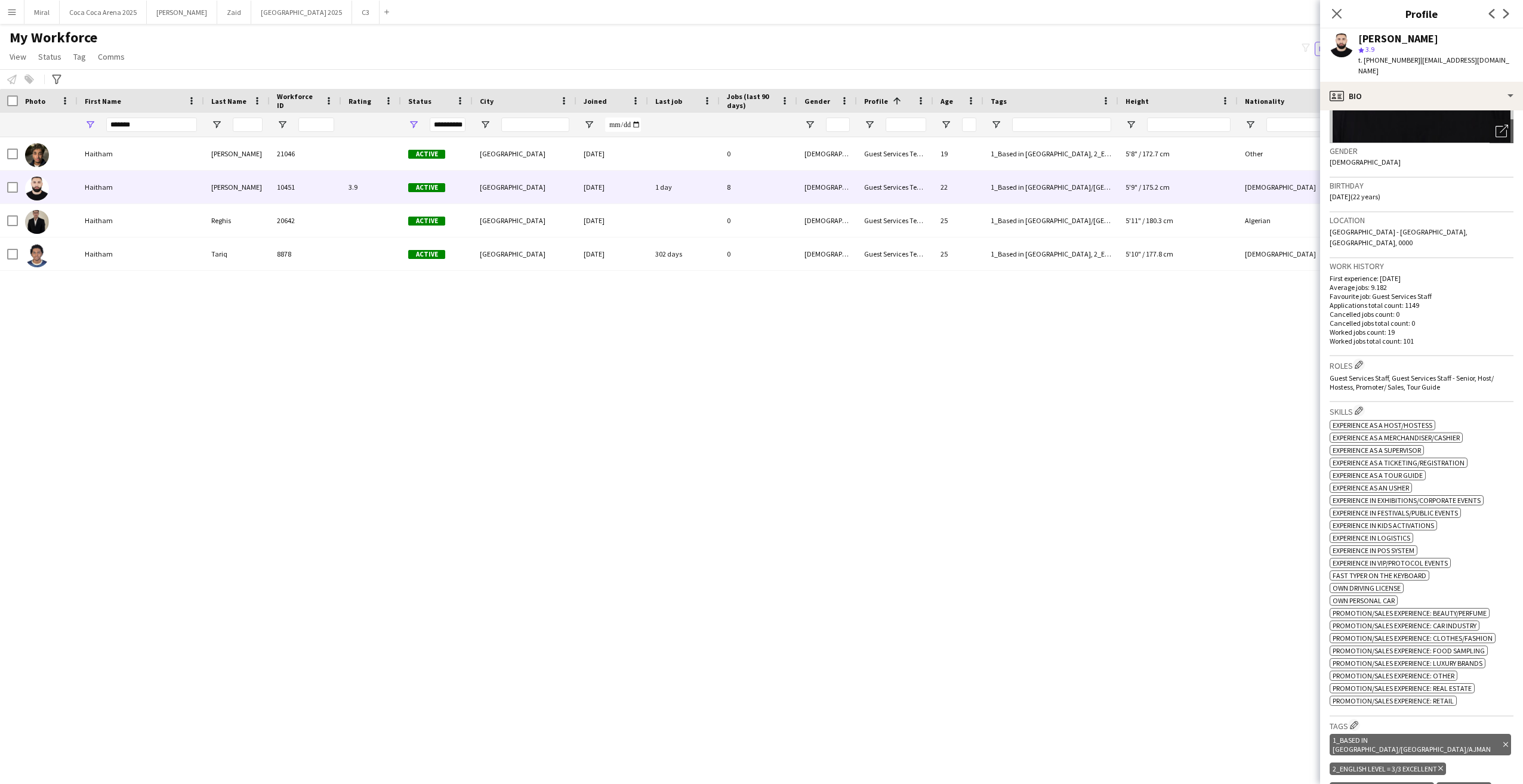
scroll to position [298, 0]
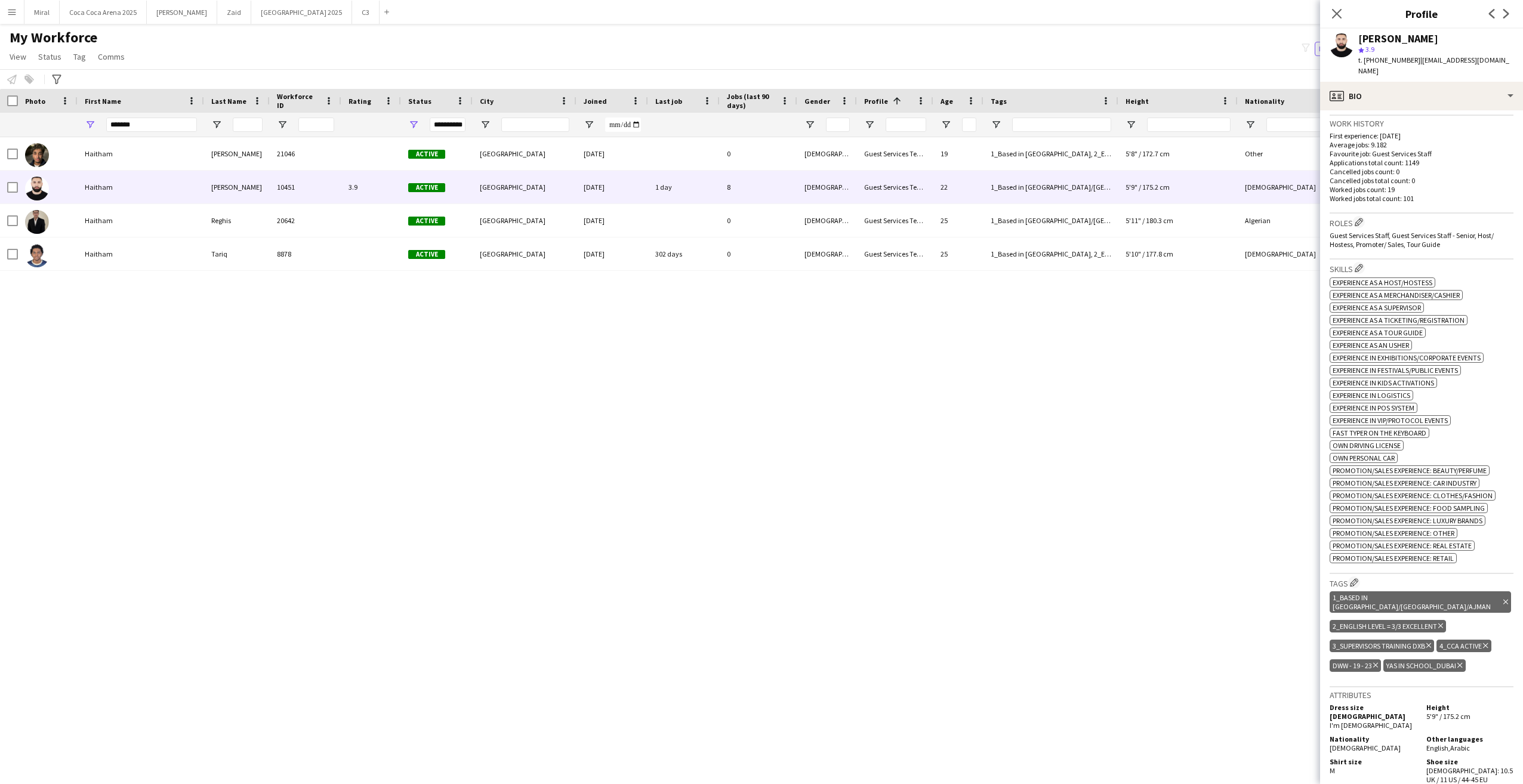
click at [1460, 661] on icon "Delete tag" at bounding box center [1460, 665] width 5 height 7
click at [1353, 578] on app-icon "Edit crew company tags" at bounding box center [1355, 583] width 8 height 8
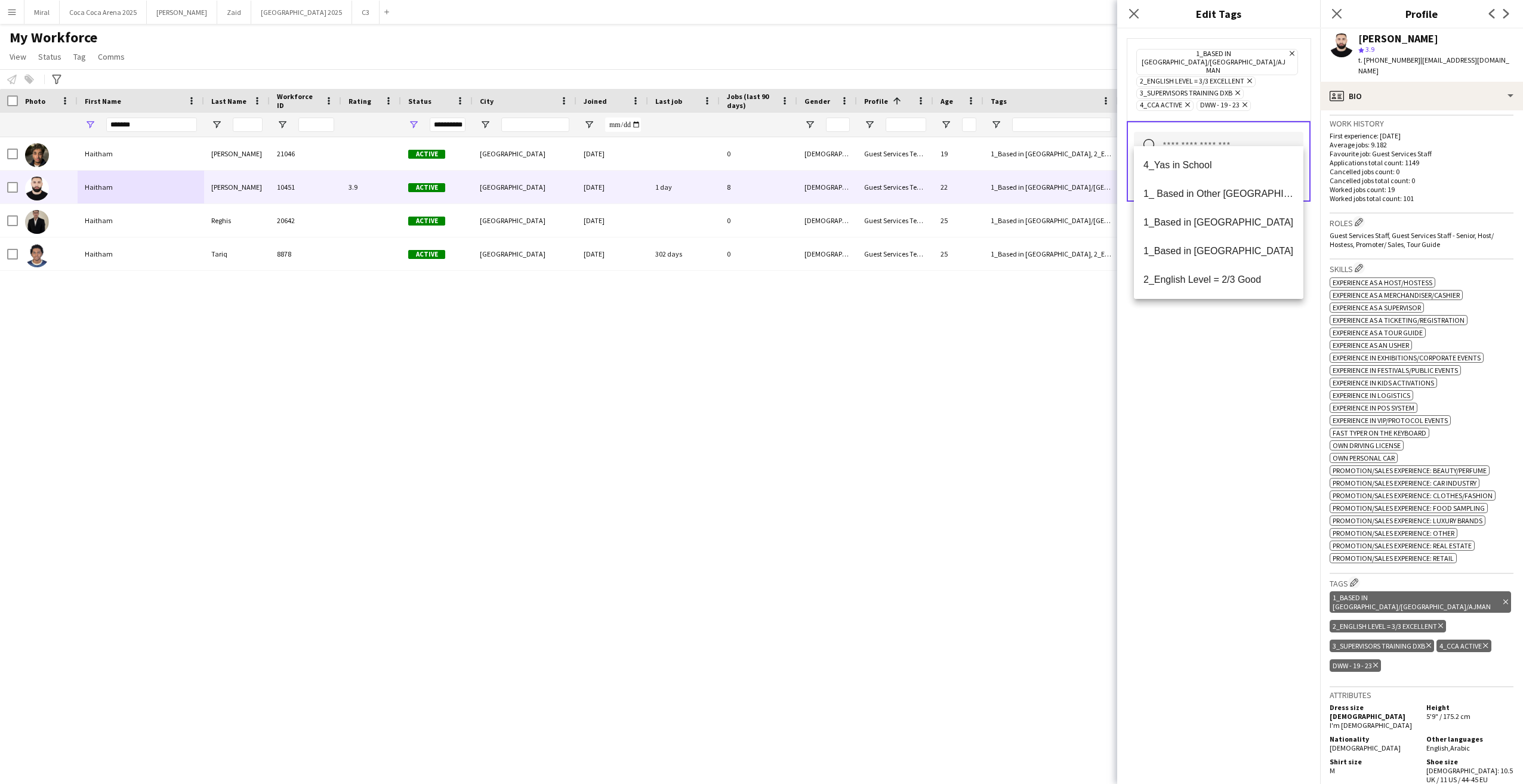
click at [1207, 132] on input "text" at bounding box center [1219, 147] width 170 height 30
type input "***"
click at [1169, 163] on span "4_Yas in School" at bounding box center [1219, 165] width 150 height 11
click at [1257, 373] on div "4_Yas in School Remove 1_Based in Dubai/Sharjah/Ajman Remove 2_English Level = …" at bounding box center [1219, 406] width 203 height 755
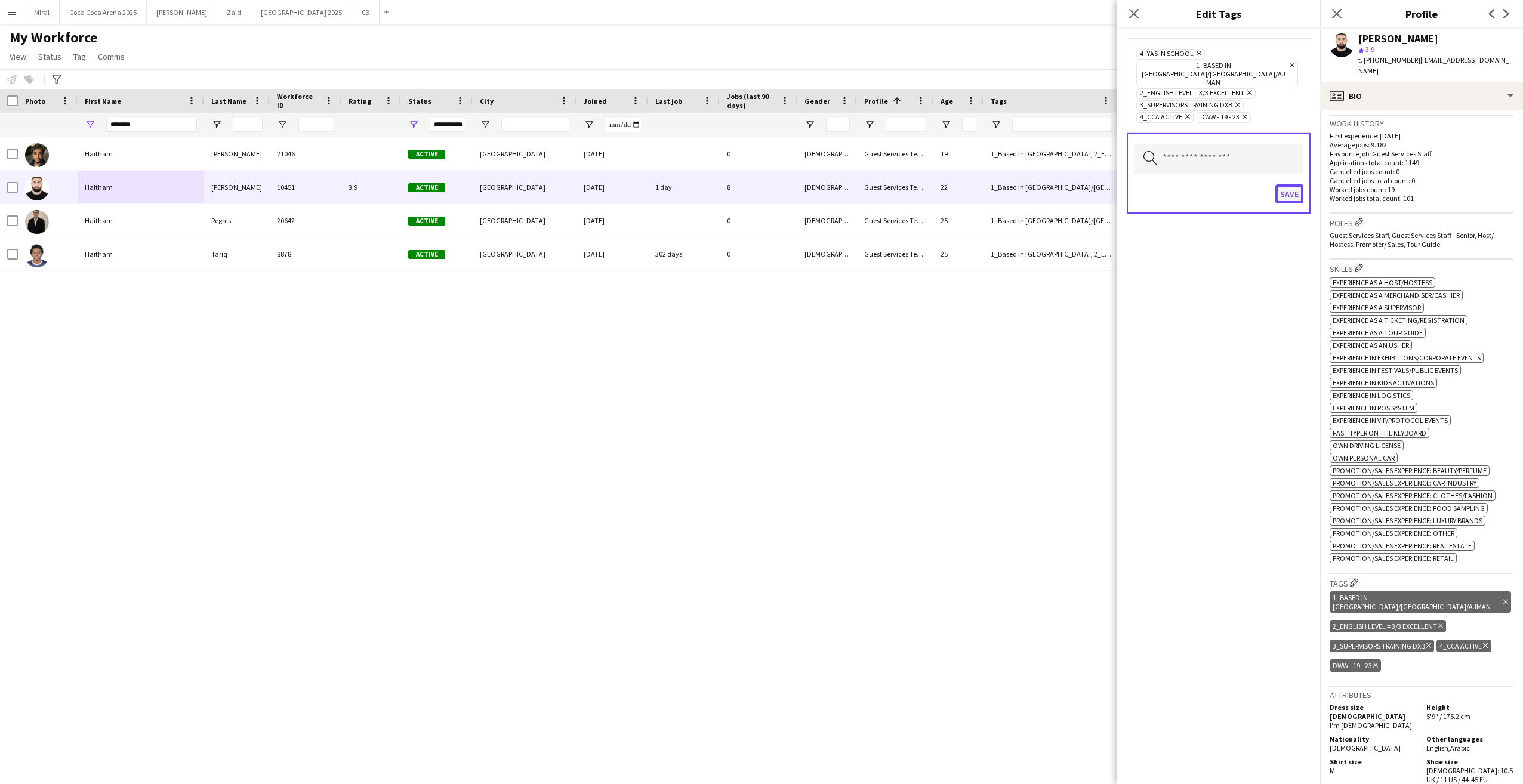
click at [1290, 185] on button "Save" at bounding box center [1290, 194] width 28 height 19
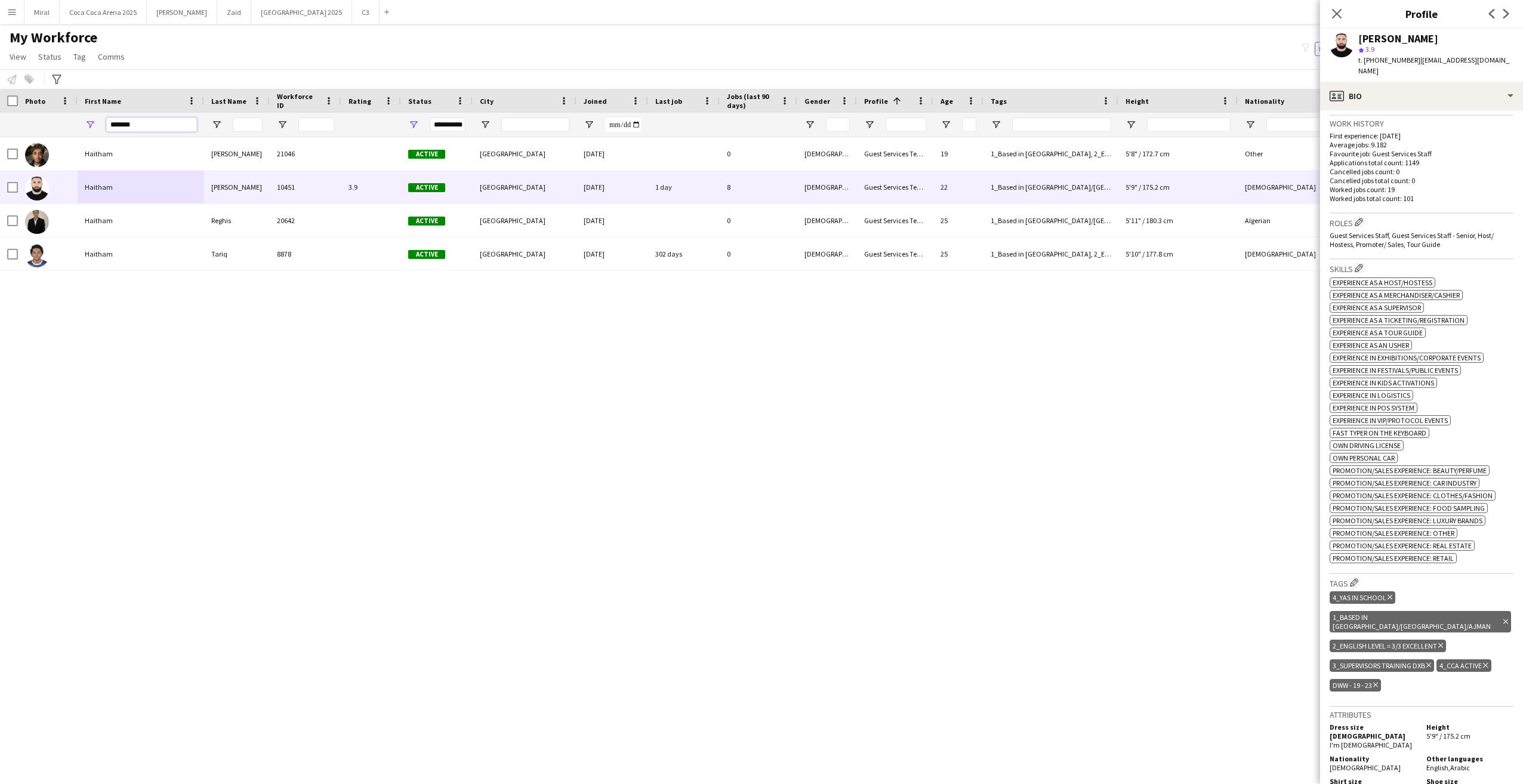
drag, startPoint x: 153, startPoint y: 123, endPoint x: 74, endPoint y: 119, distance: 79.1
click at [76, 120] on div "**********" at bounding box center [955, 125] width 1910 height 24
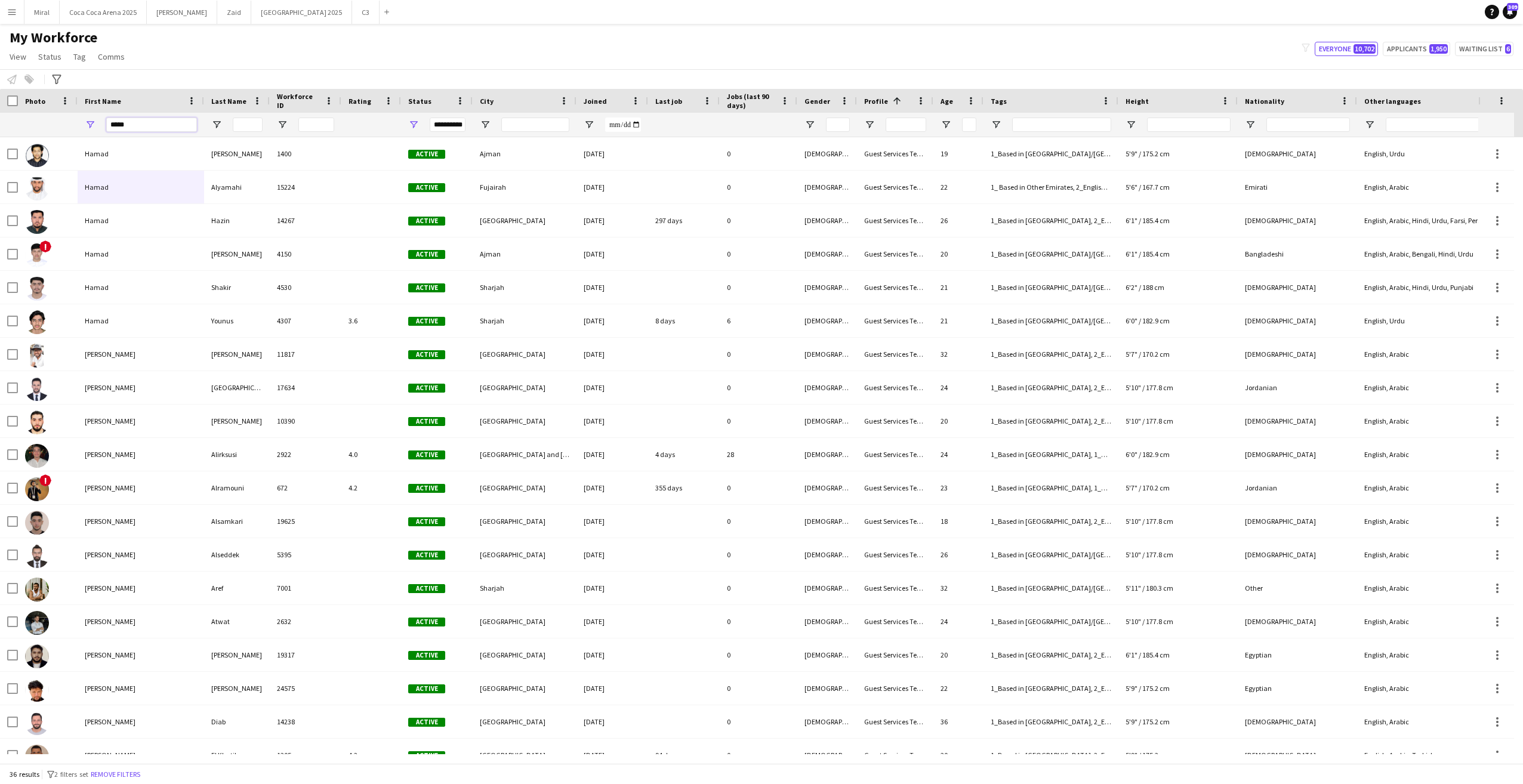
type input "*****"
click at [239, 121] on input "Last Name Filter Input" at bounding box center [247, 125] width 30 height 14
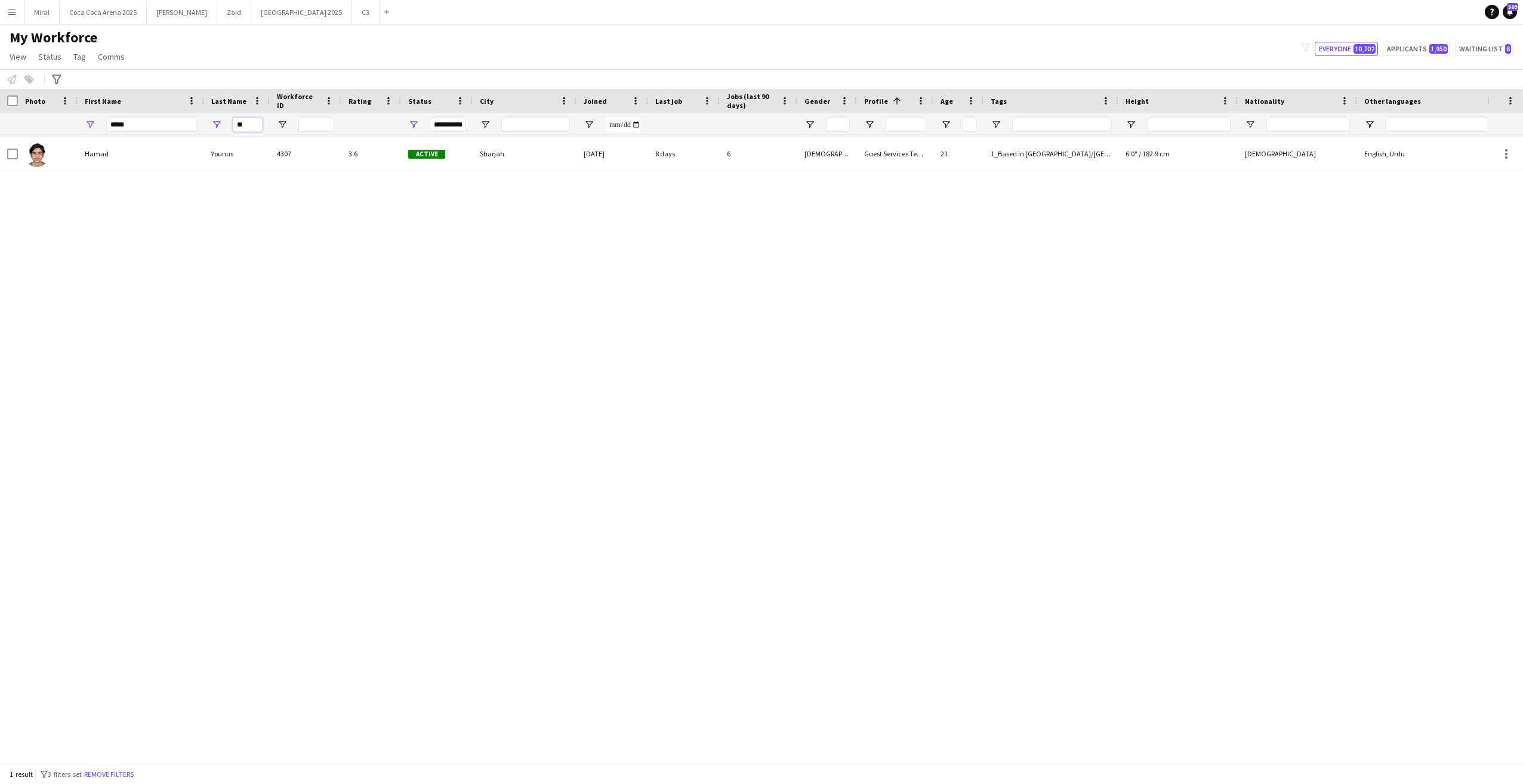
type input "**"
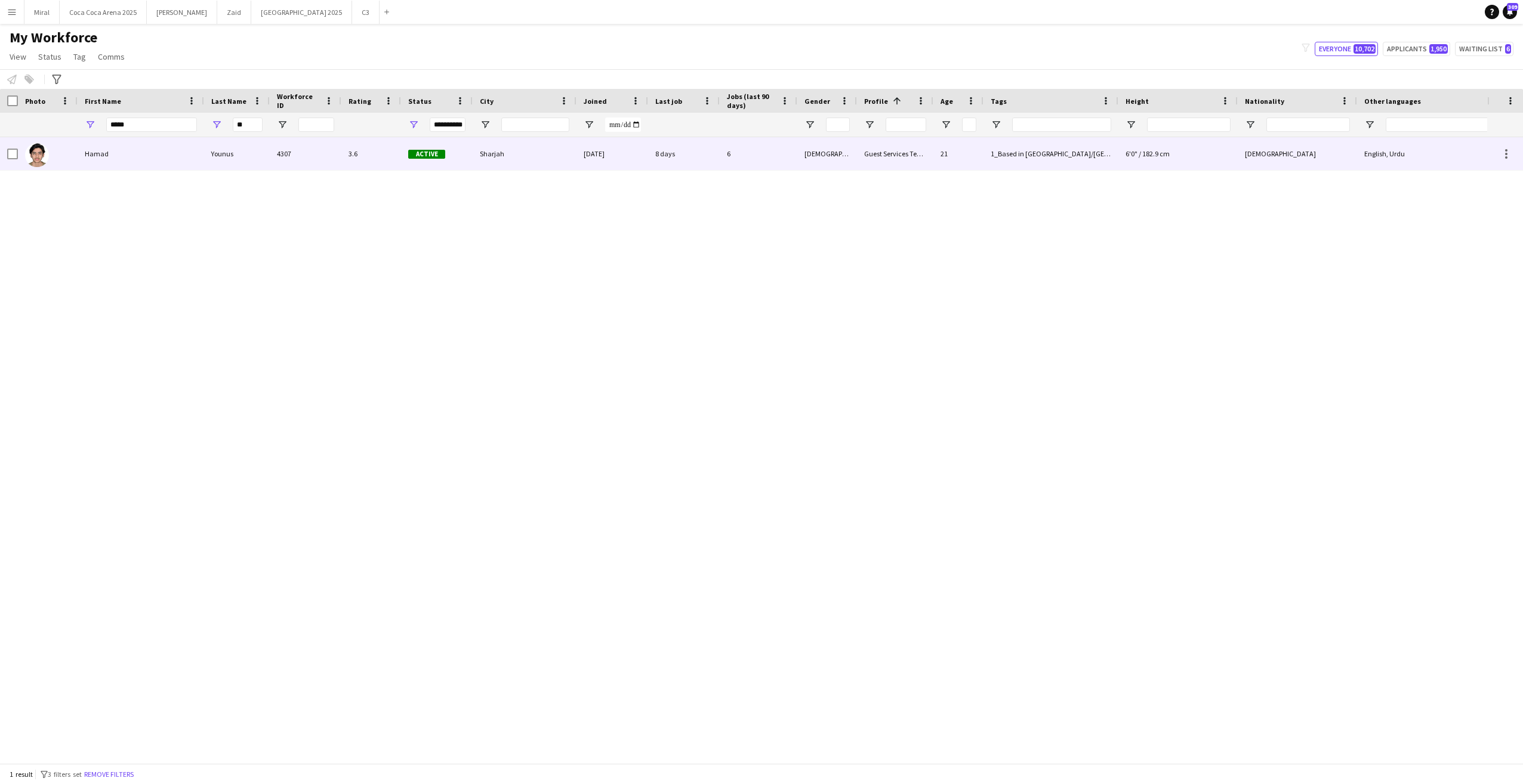
click at [192, 151] on div "Hamad" at bounding box center [141, 154] width 127 height 33
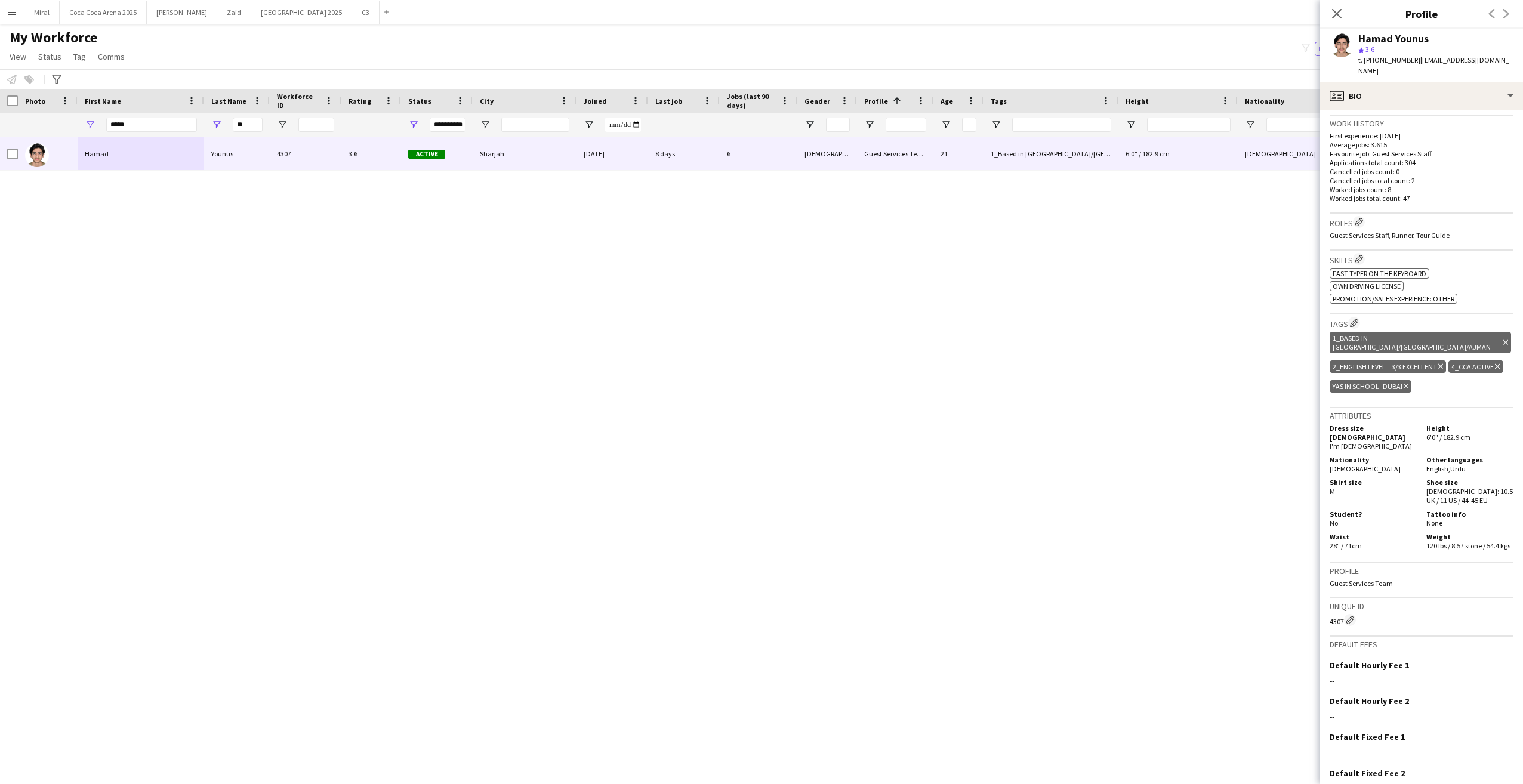
click at [1409, 384] on icon at bounding box center [1406, 386] width 5 height 5
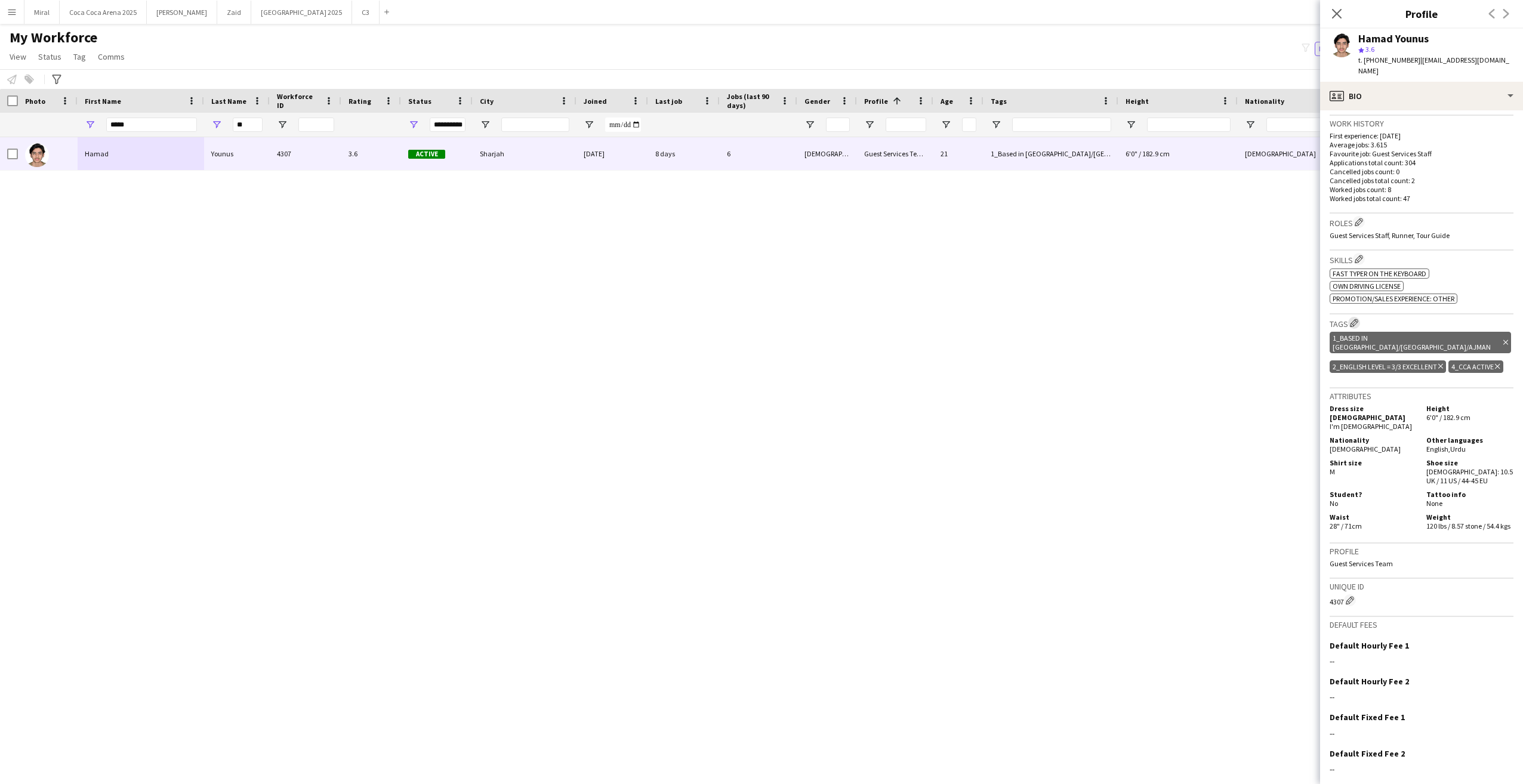
click at [1357, 318] on app-icon "Edit crew company tags" at bounding box center [1355, 323] width 8 height 8
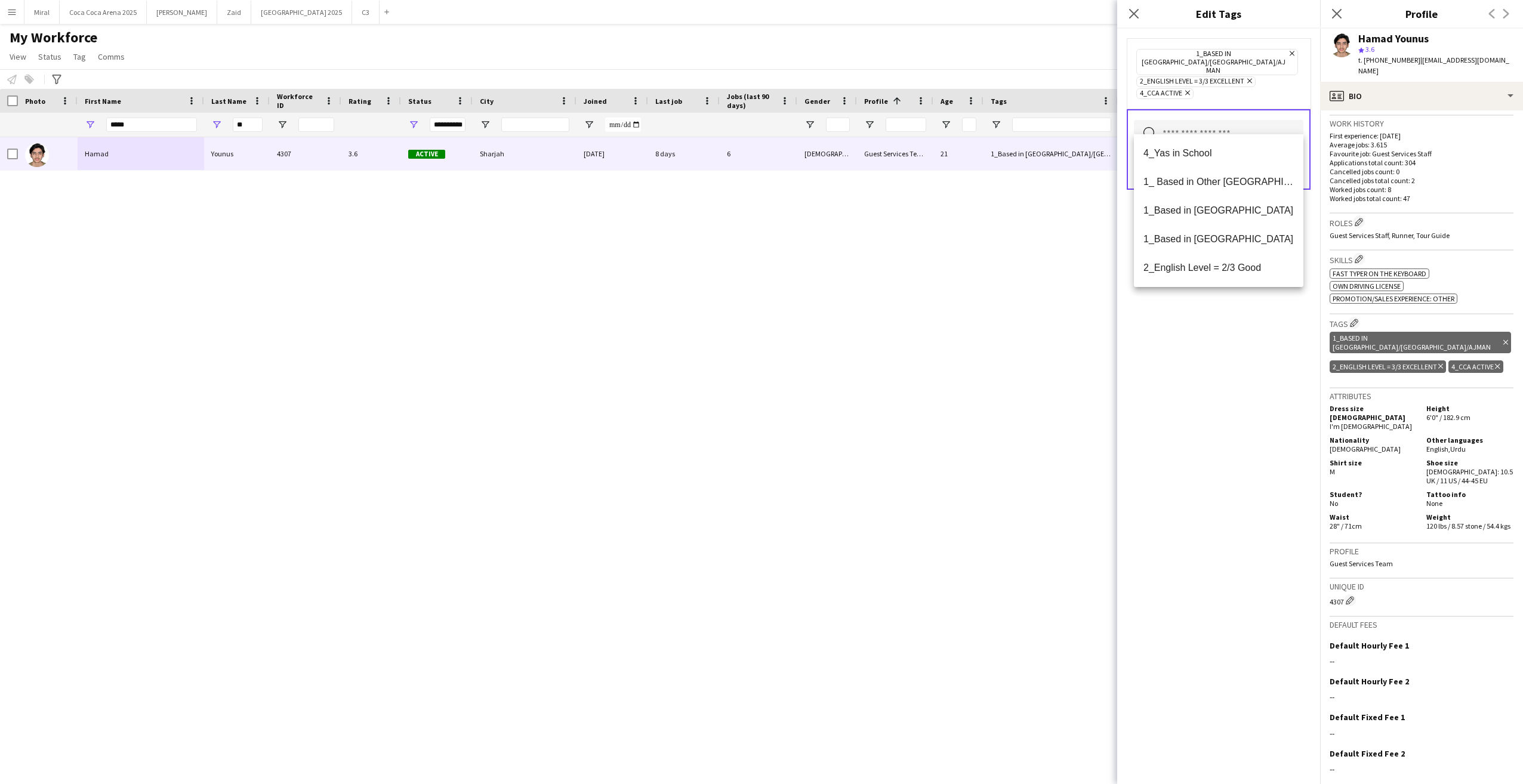
click at [1245, 120] on input "text" at bounding box center [1219, 135] width 170 height 30
type input "***"
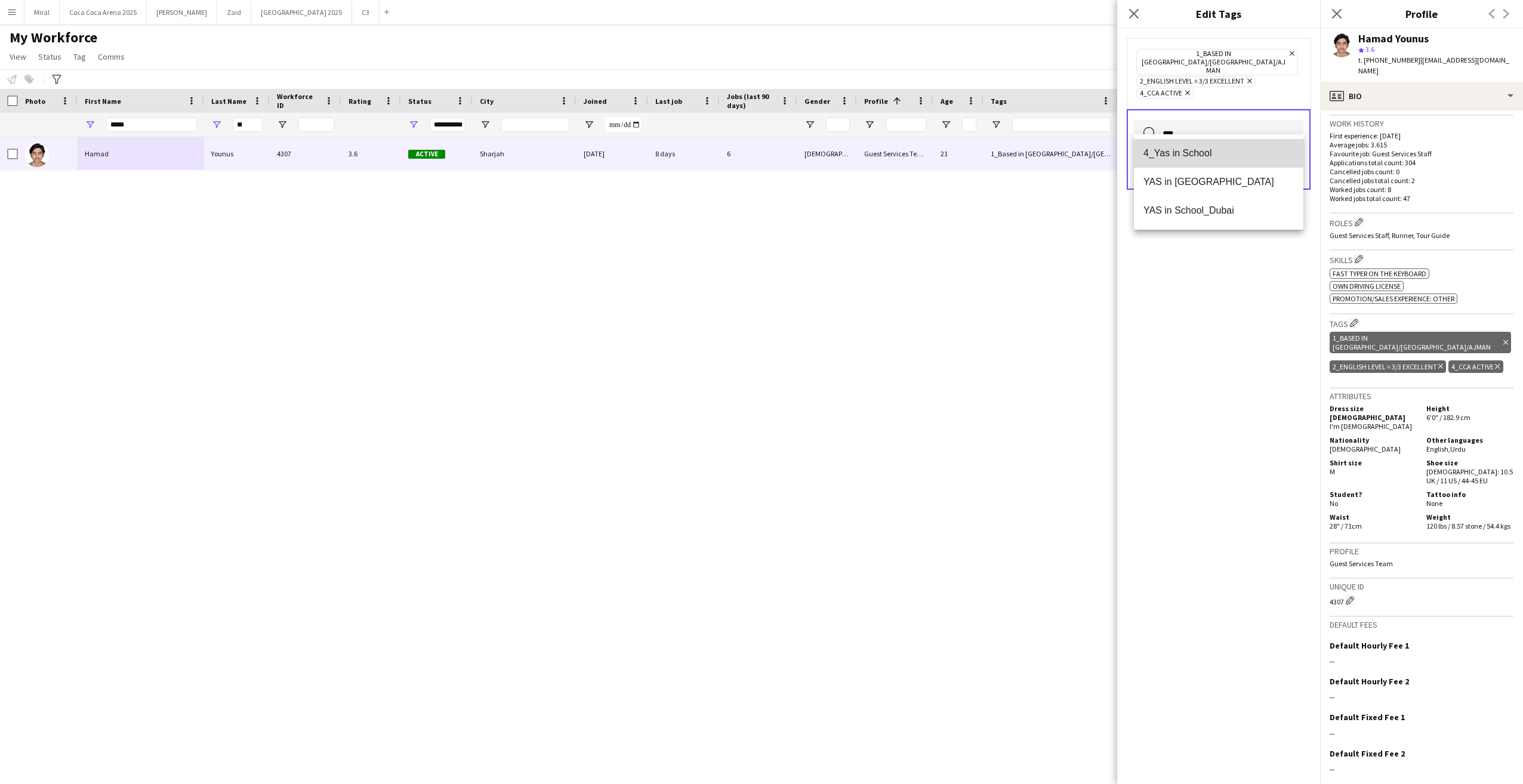
click at [1218, 156] on span "4_Yas in School" at bounding box center [1219, 153] width 150 height 11
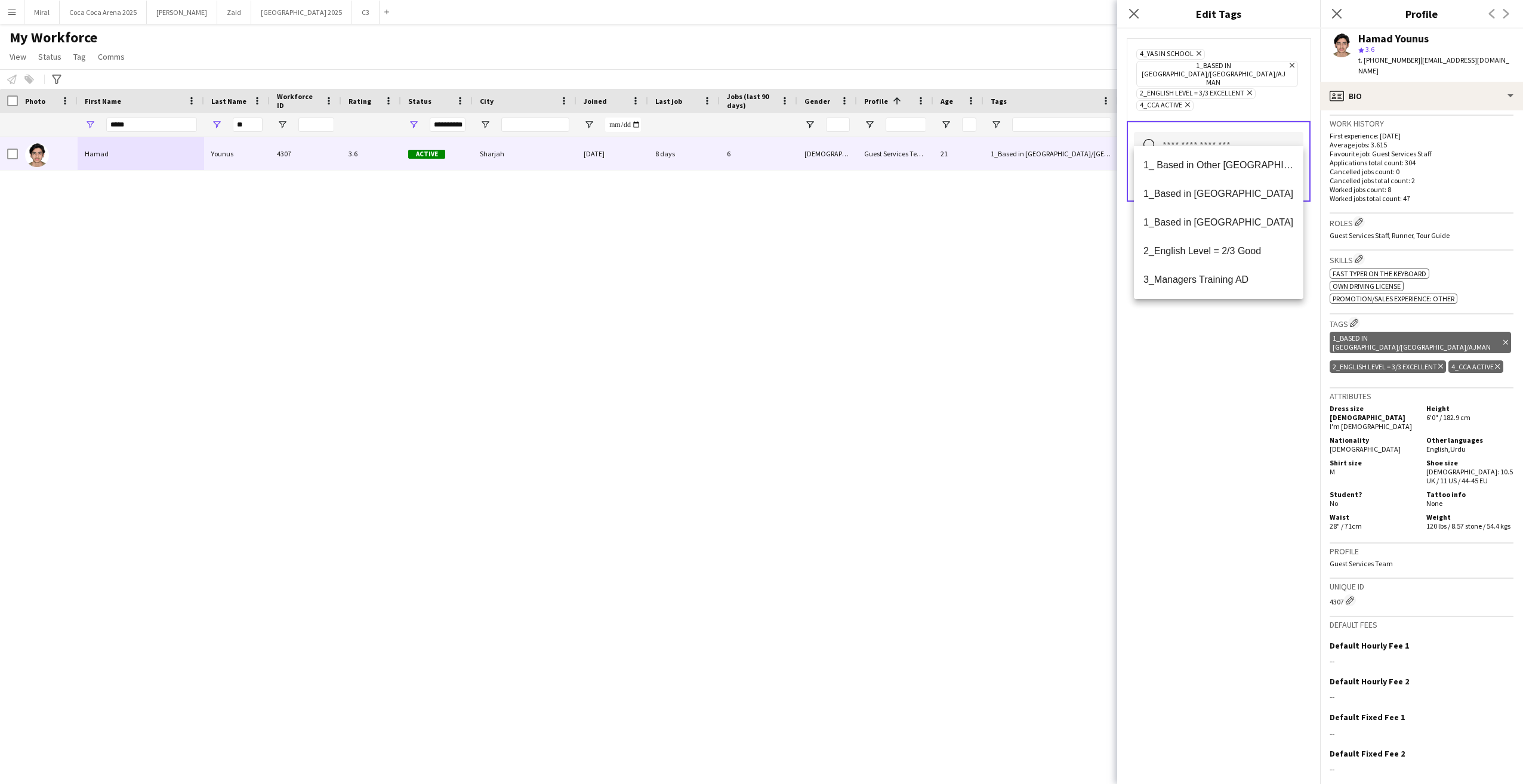
drag, startPoint x: 1248, startPoint y: 421, endPoint x: 1256, endPoint y: 389, distance: 33.0
click at [1250, 411] on div "4_Yas in School Remove 1_Based in Dubai/Sharjah/Ajman Remove 2_English Level = …" at bounding box center [1219, 406] width 203 height 755
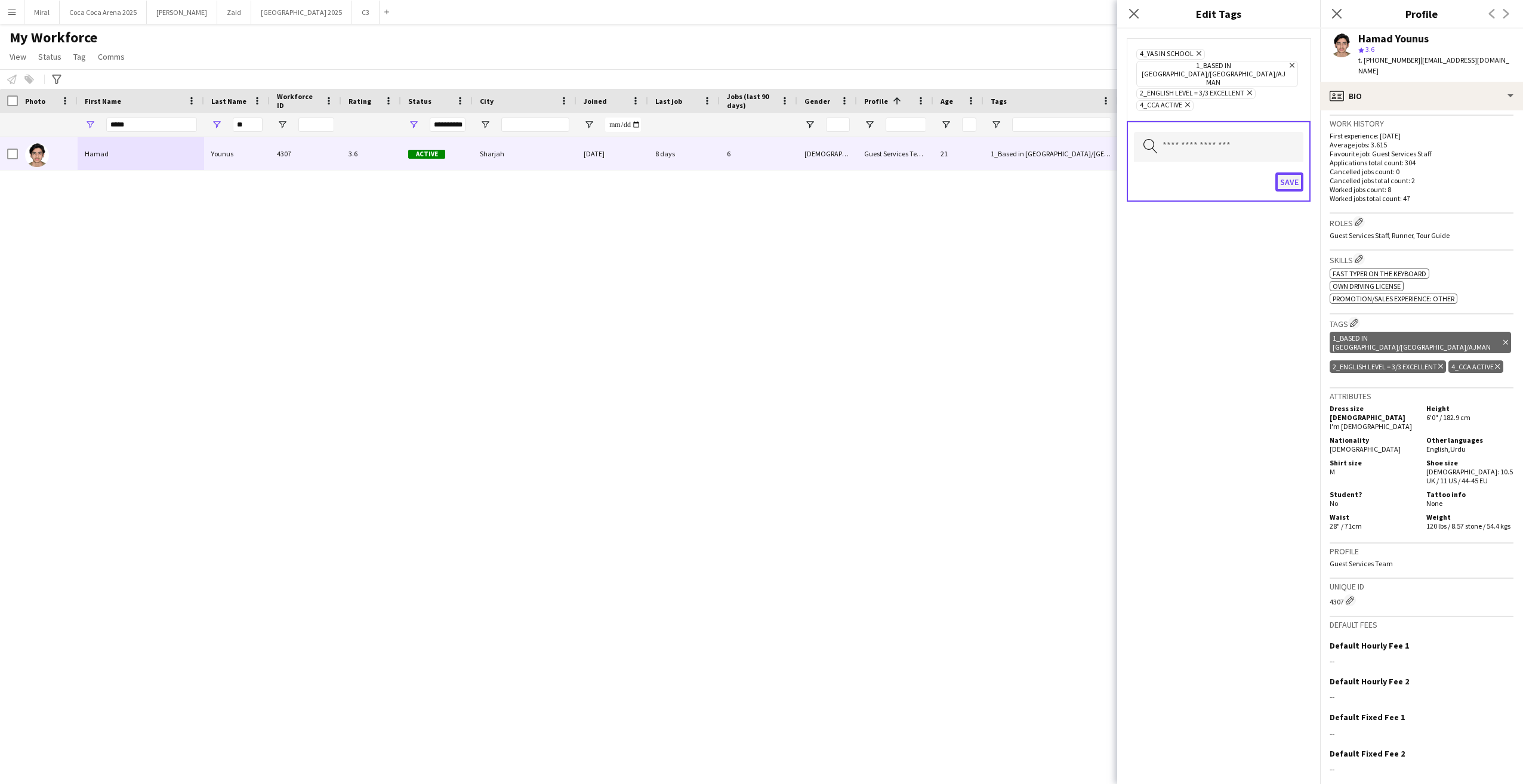
click at [1287, 173] on button "Save" at bounding box center [1290, 182] width 28 height 19
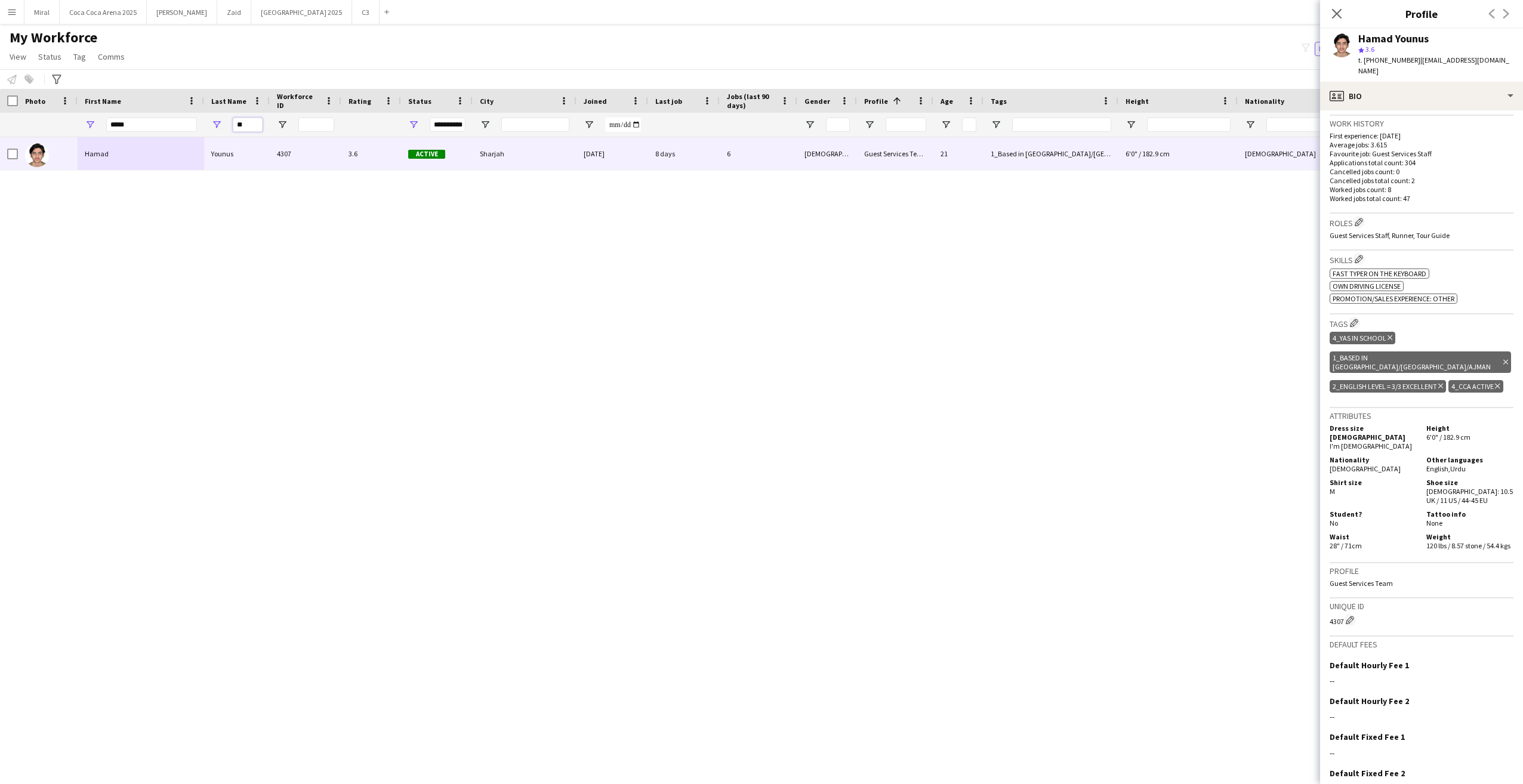
drag, startPoint x: 255, startPoint y: 119, endPoint x: 230, endPoint y: 123, distance: 25.3
click at [230, 123] on div "**" at bounding box center [237, 125] width 66 height 24
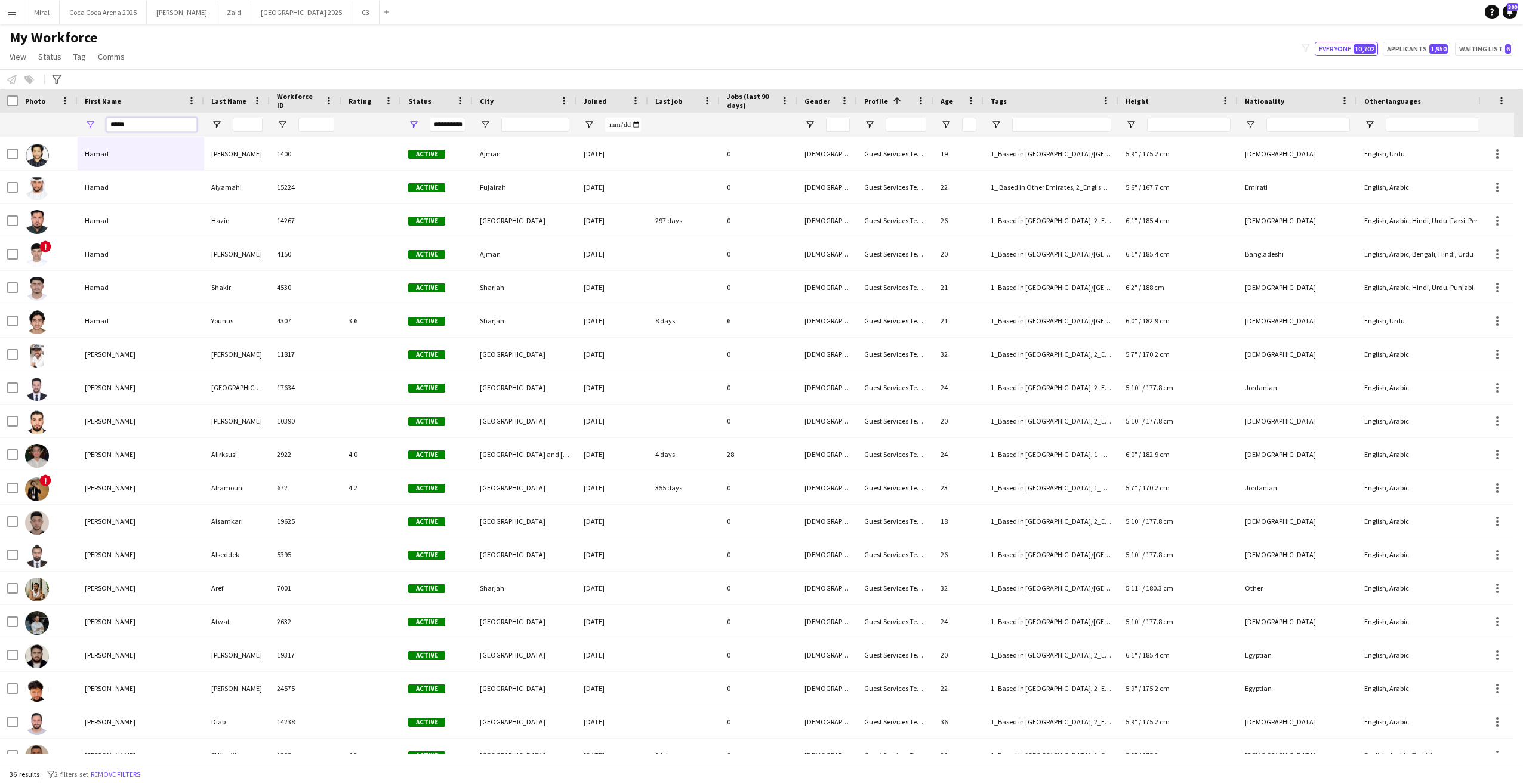
drag, startPoint x: 155, startPoint y: 123, endPoint x: 72, endPoint y: 125, distance: 83.0
click at [72, 125] on div "**********" at bounding box center [955, 125] width 1910 height 24
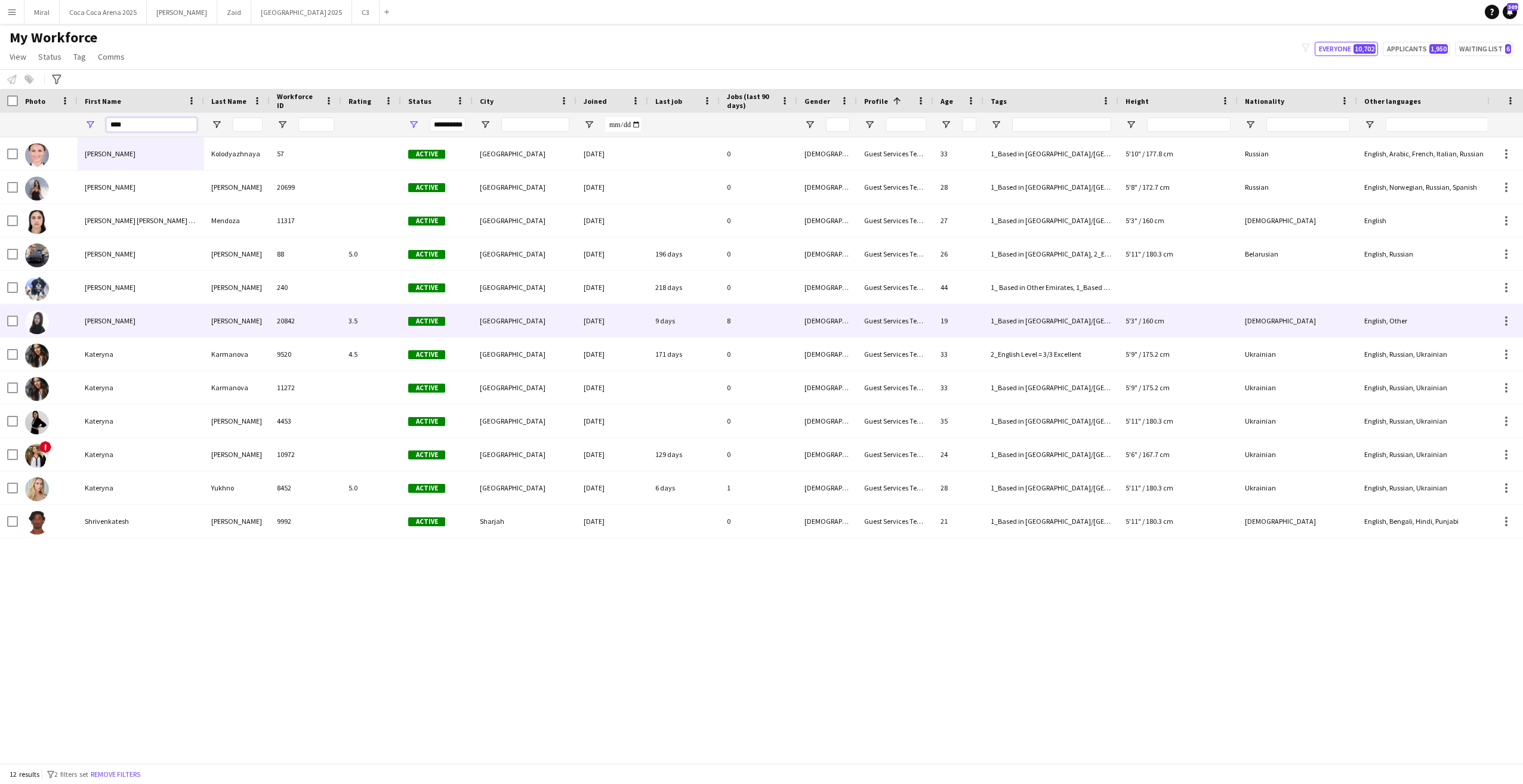
type input "****"
click at [124, 319] on div "[PERSON_NAME]" at bounding box center [141, 321] width 127 height 33
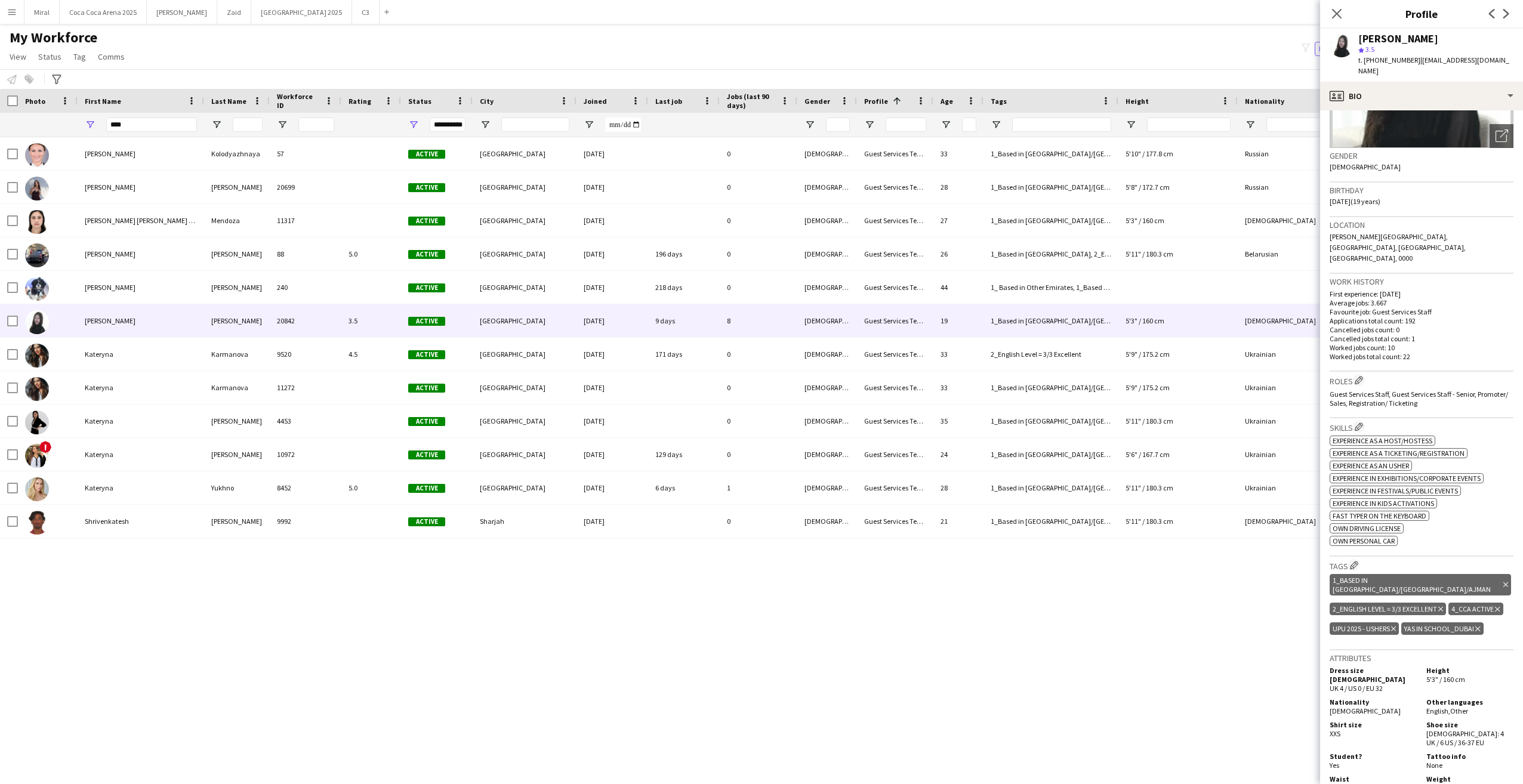
scroll to position [179, 0]
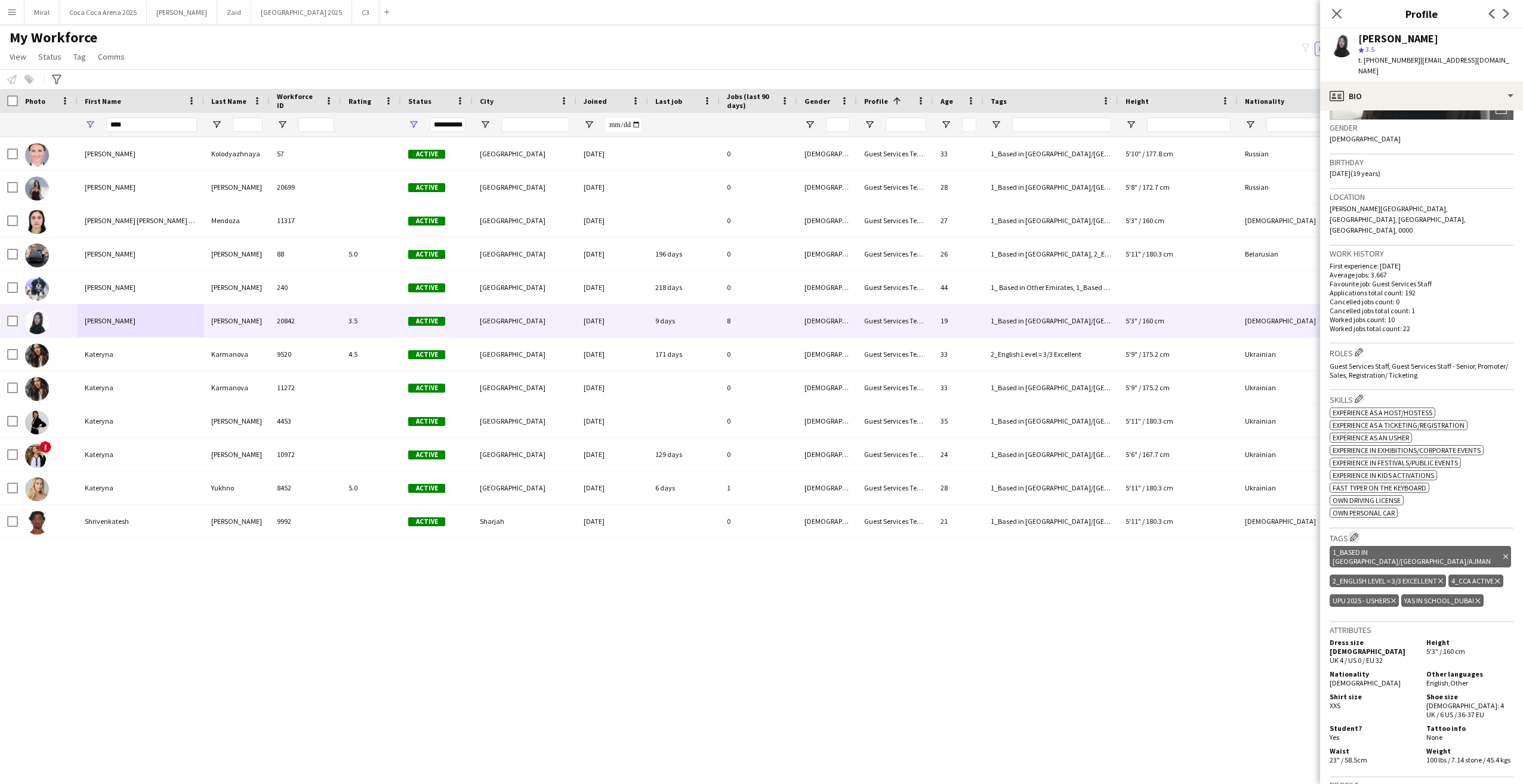
click at [1357, 533] on app-icon "Edit crew company tags" at bounding box center [1355, 537] width 8 height 8
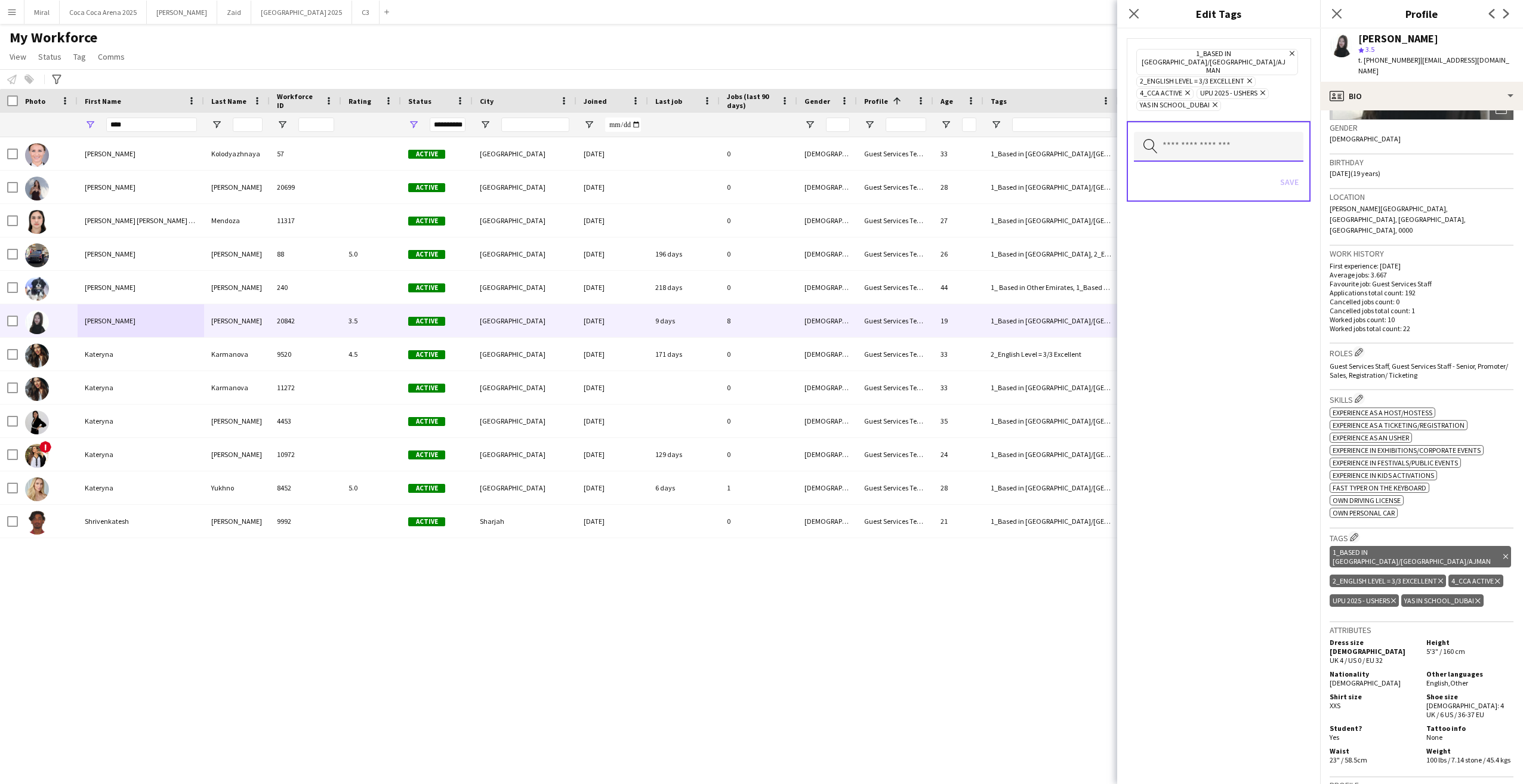
click at [1236, 132] on input "text" at bounding box center [1219, 147] width 170 height 30
type input "***"
click at [1231, 170] on span "4_Yas in School" at bounding box center [1219, 165] width 150 height 11
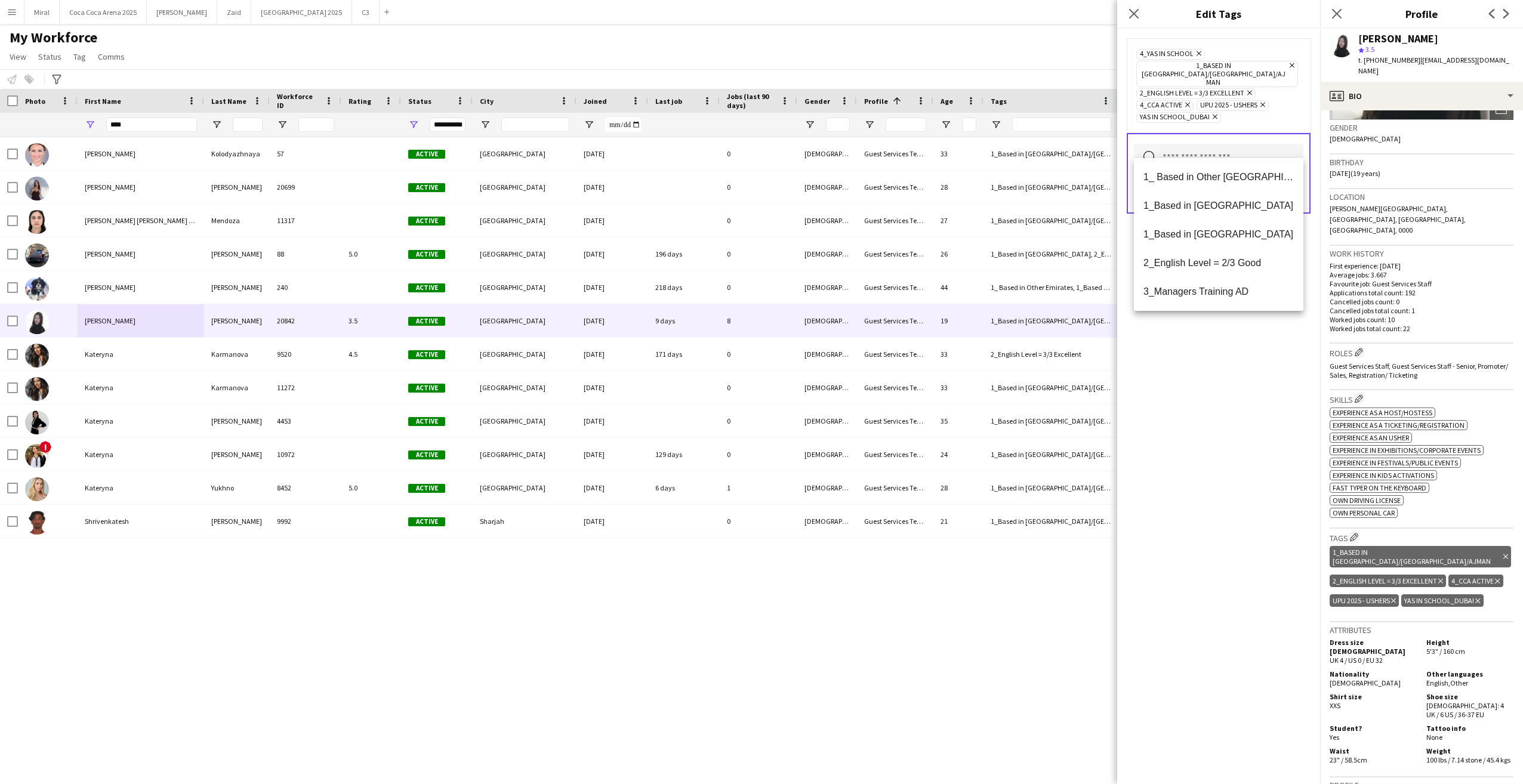
click at [1475, 597] on icon "Delete tag" at bounding box center [1477, 601] width 5 height 7
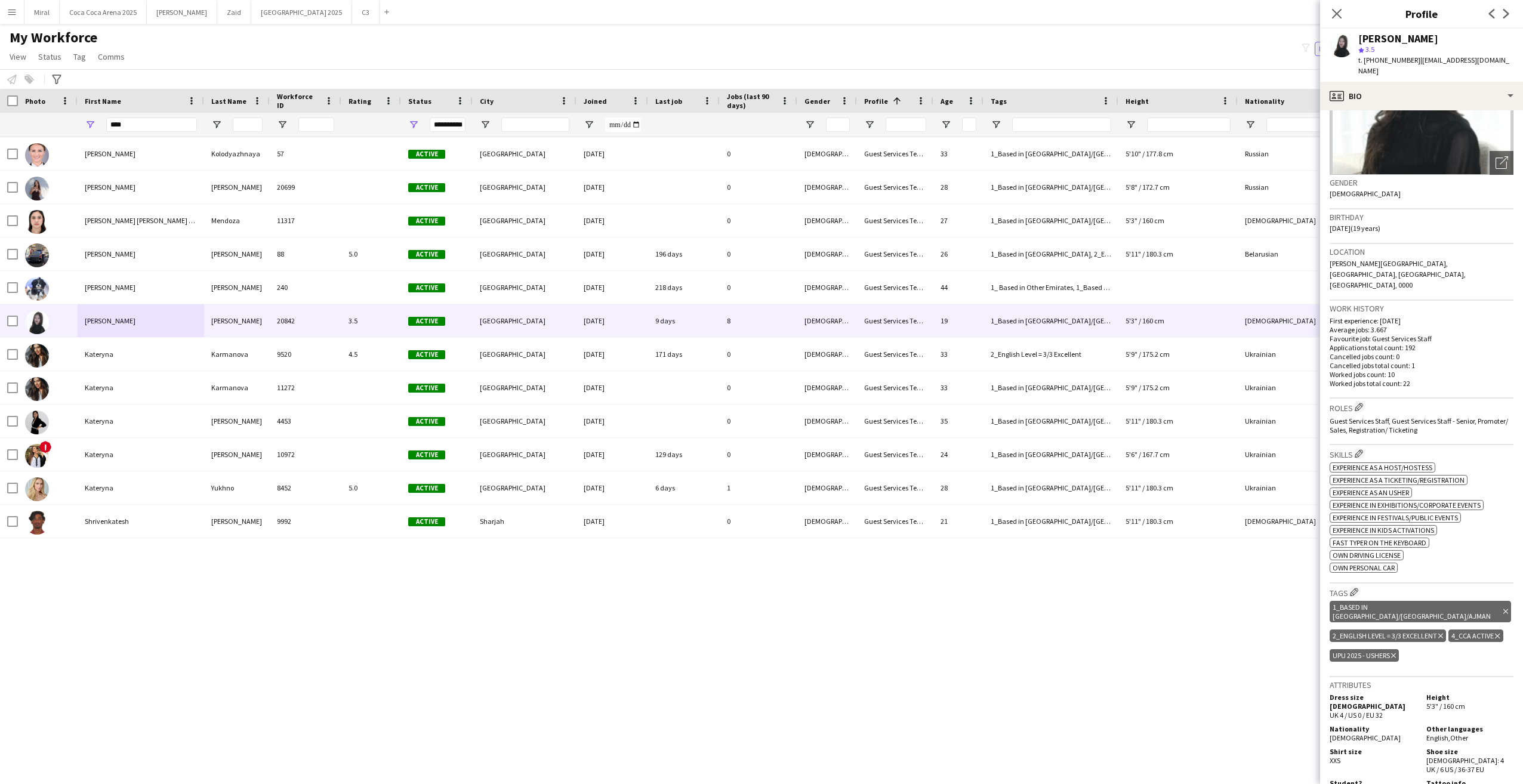
scroll to position [60, 0]
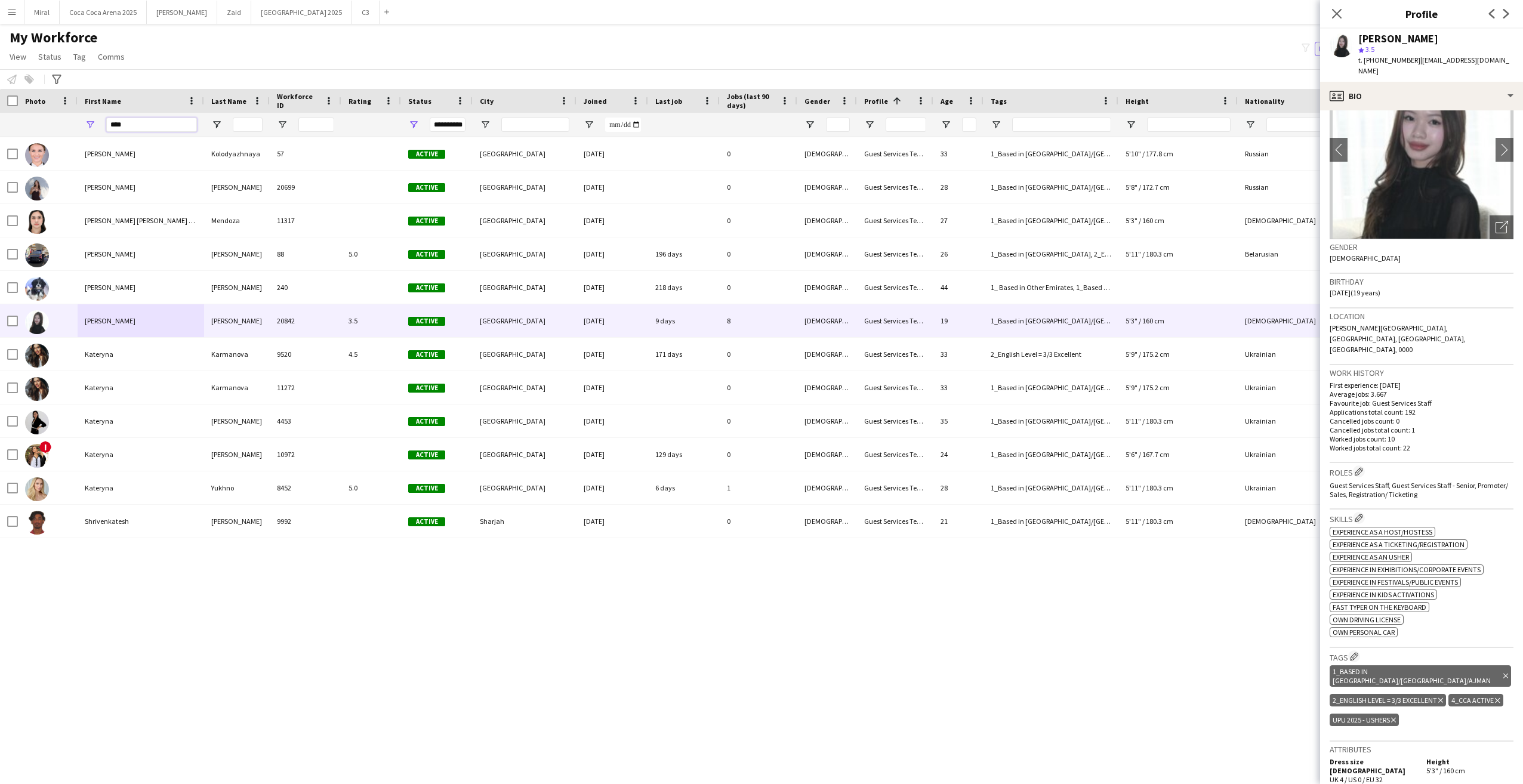
drag, startPoint x: 146, startPoint y: 125, endPoint x: 109, endPoint y: 126, distance: 37.0
click at [109, 126] on input "****" at bounding box center [152, 125] width 91 height 14
click at [1496, 220] on icon "Open photos pop-in" at bounding box center [1502, 227] width 13 height 13
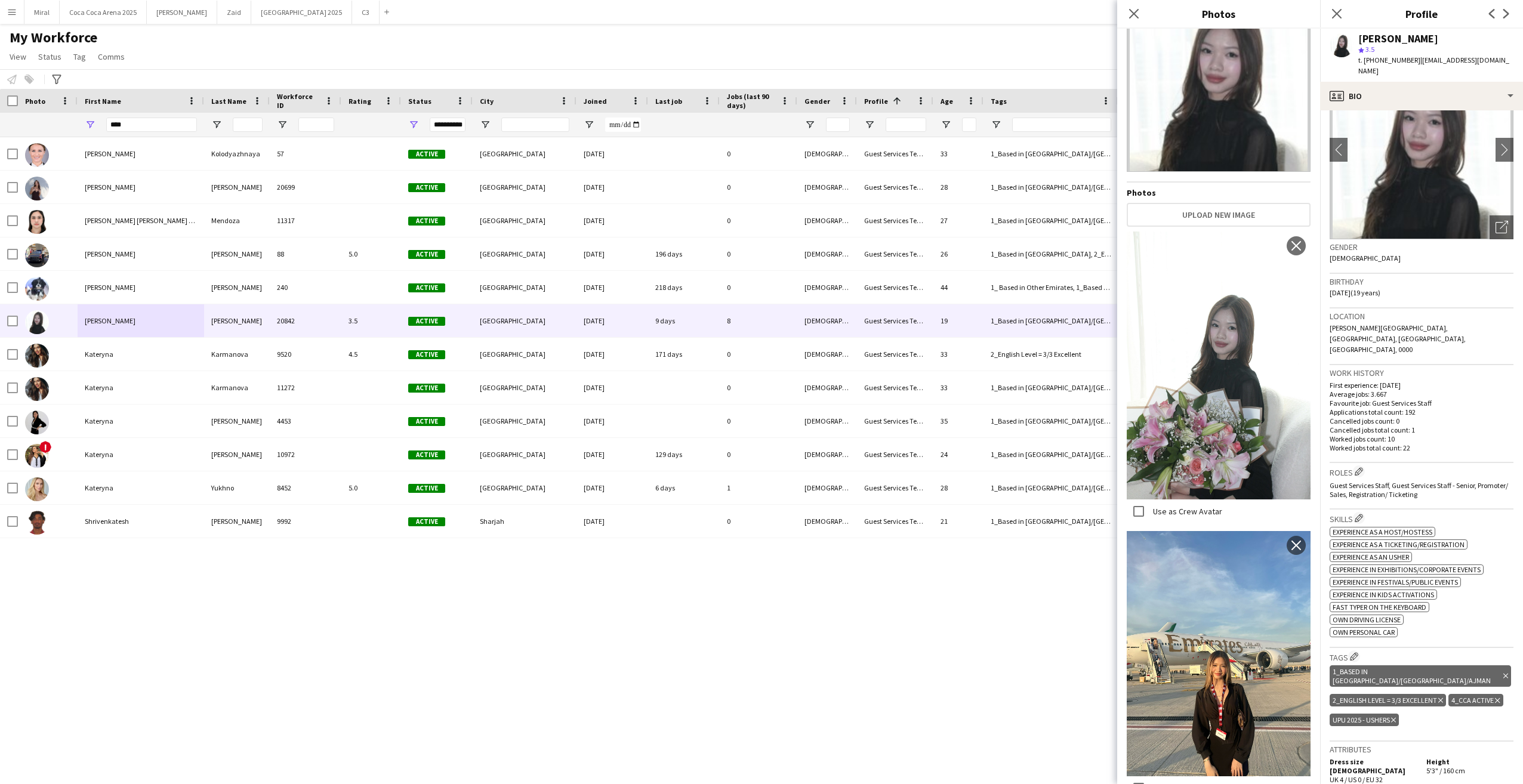
scroll to position [0, 0]
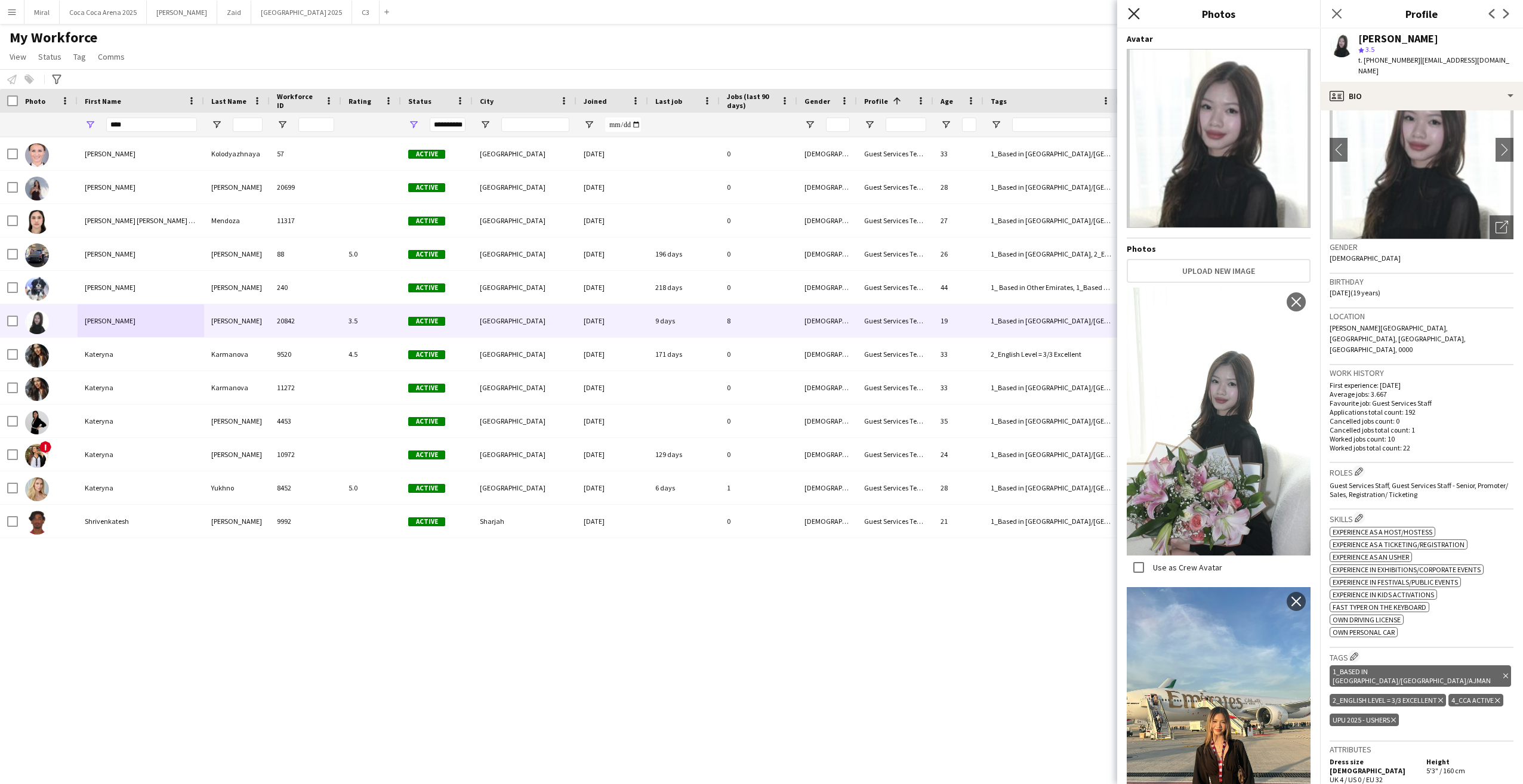
click at [1133, 16] on icon "Close pop-in" at bounding box center [1134, 13] width 11 height 11
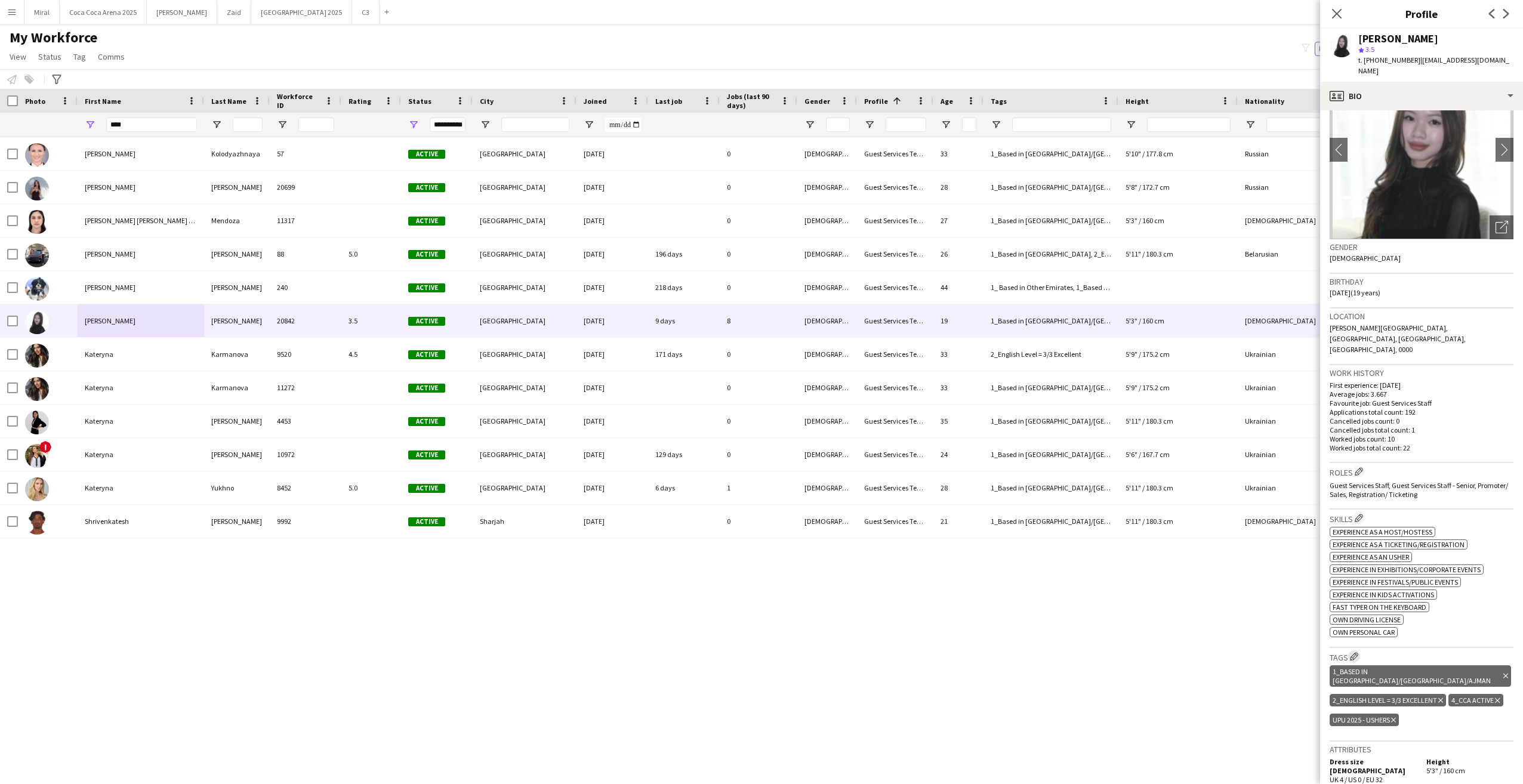
click at [1354, 652] on app-icon "Edit crew company tags" at bounding box center [1355, 657] width 8 height 8
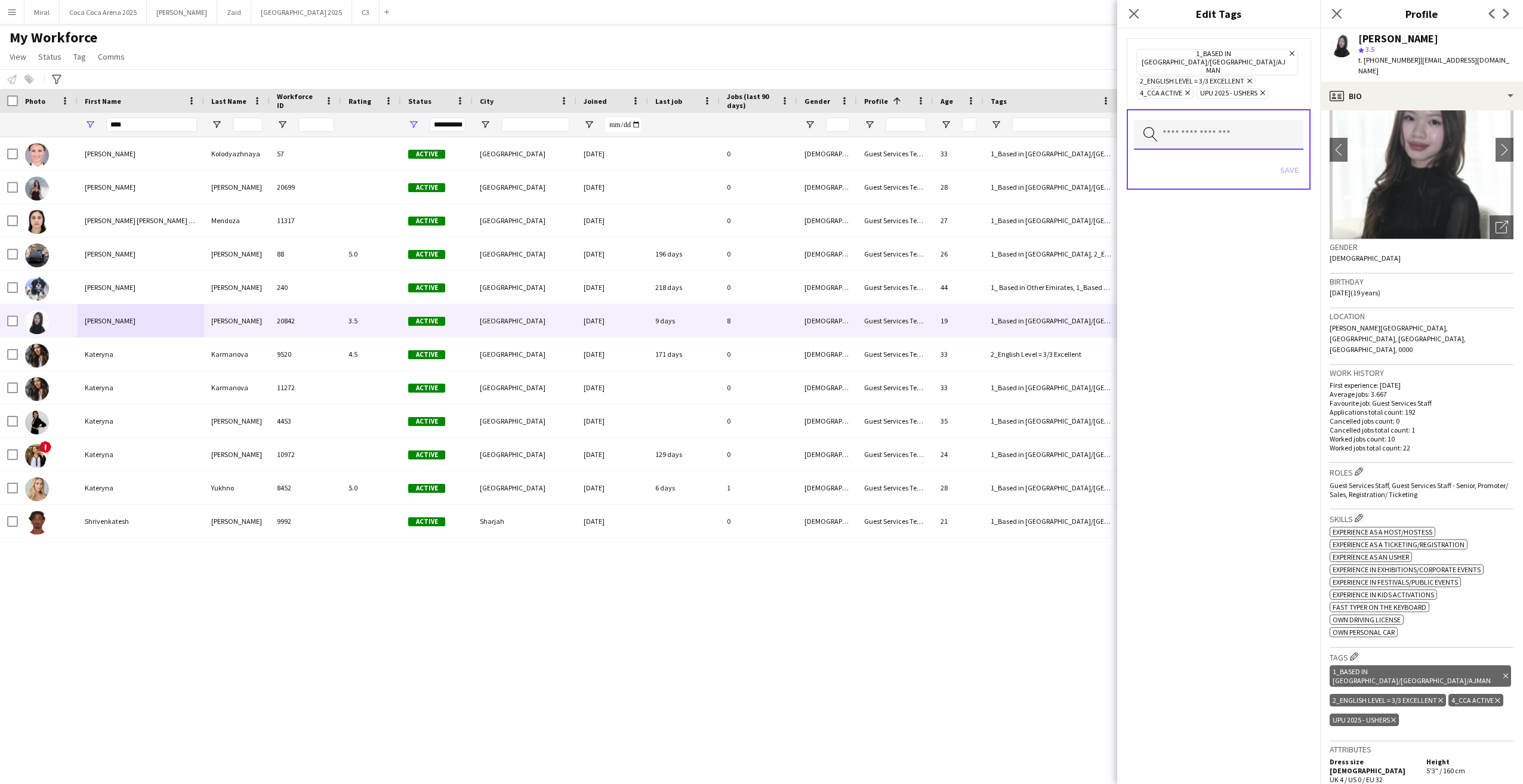
click at [1202, 120] on input "text" at bounding box center [1219, 135] width 170 height 30
type input "***"
drag, startPoint x: 1202, startPoint y: 116, endPoint x: 1180, endPoint y: 151, distance: 41.3
click at [1180, 151] on span "4_Yas in School" at bounding box center [1219, 153] width 150 height 11
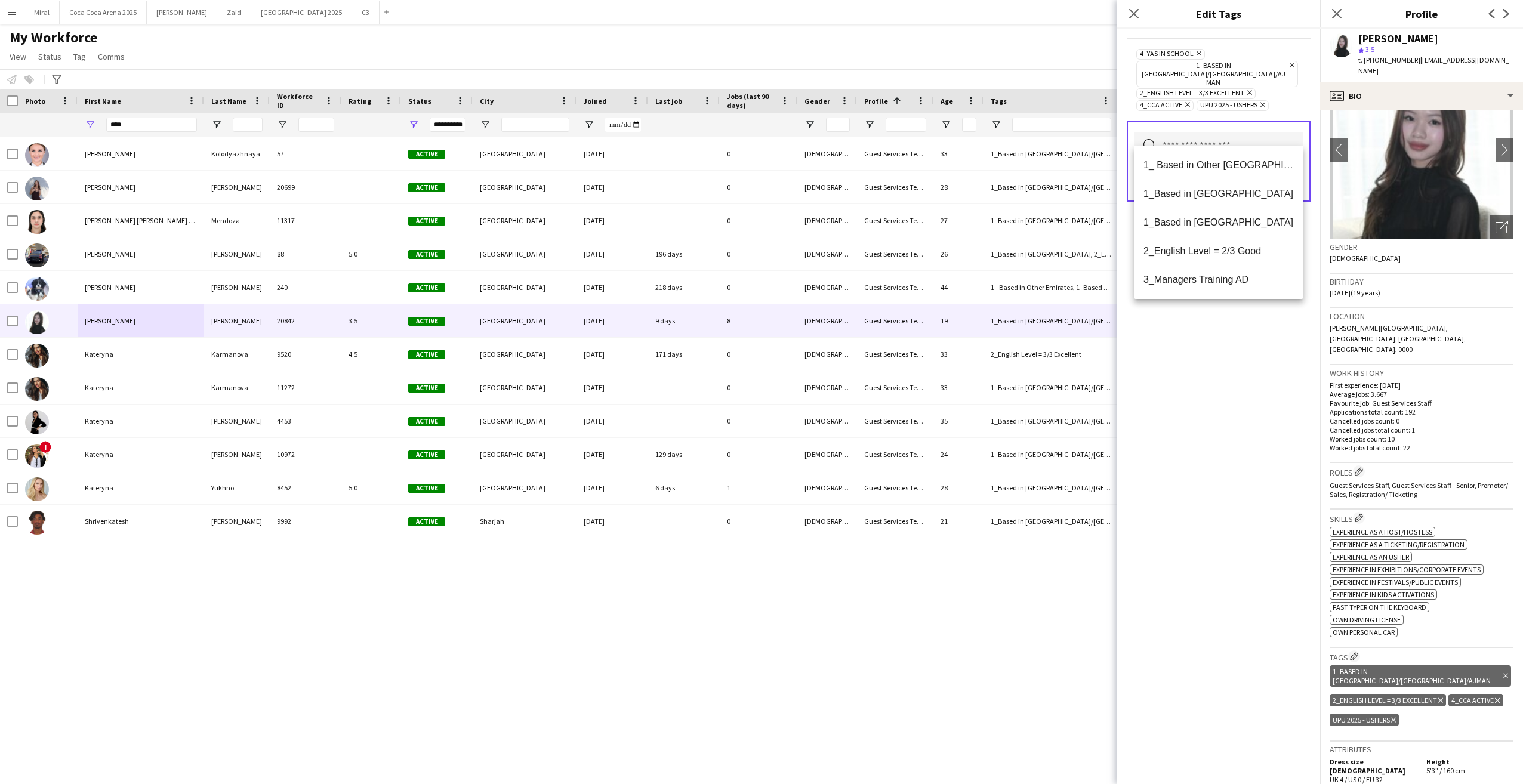
click at [1201, 390] on div "4_Yas in School Remove 1_Based in Dubai/Sharjah/Ajman Remove 2_English Level = …" at bounding box center [1219, 406] width 203 height 755
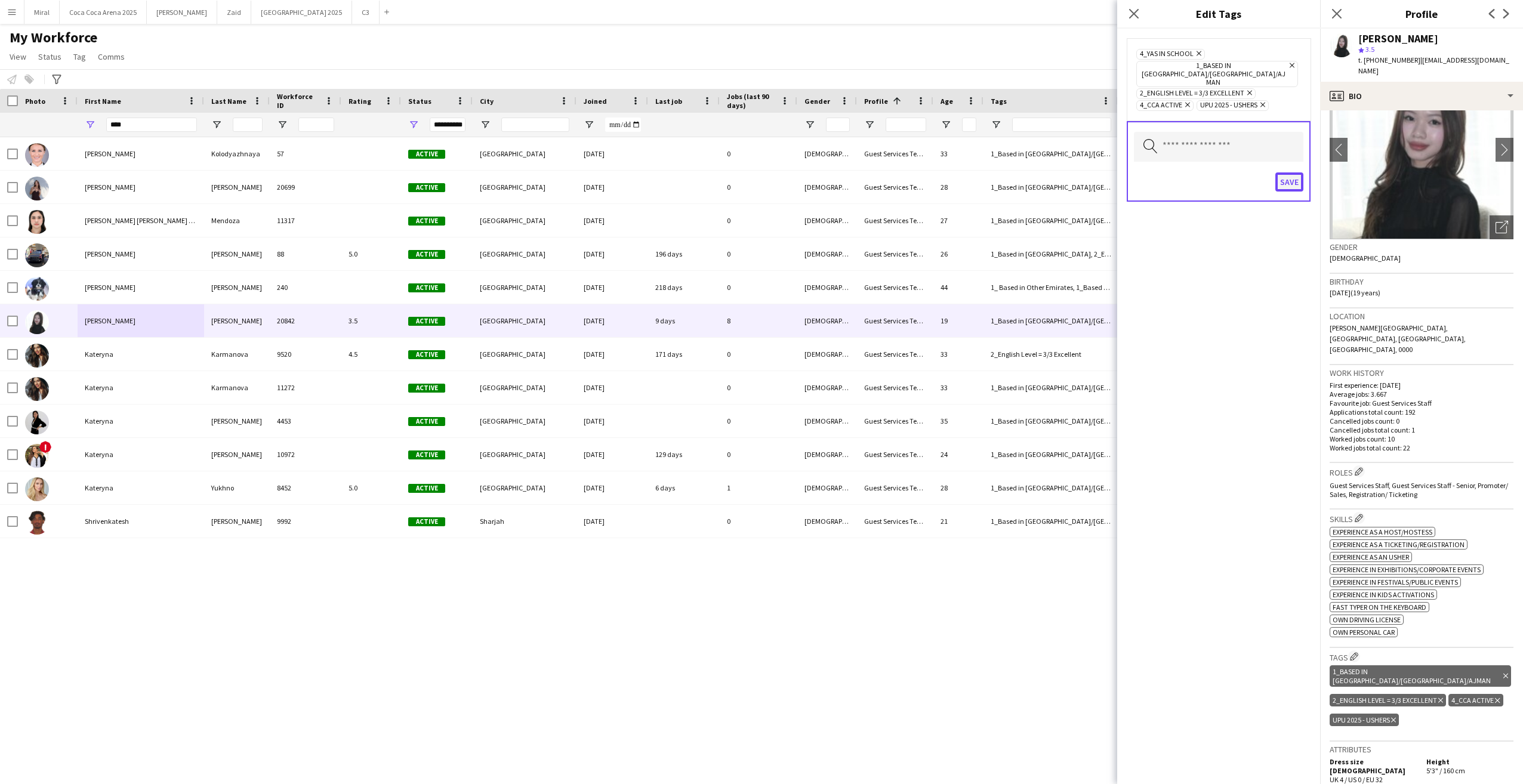
click at [1293, 173] on button "Save" at bounding box center [1290, 182] width 28 height 19
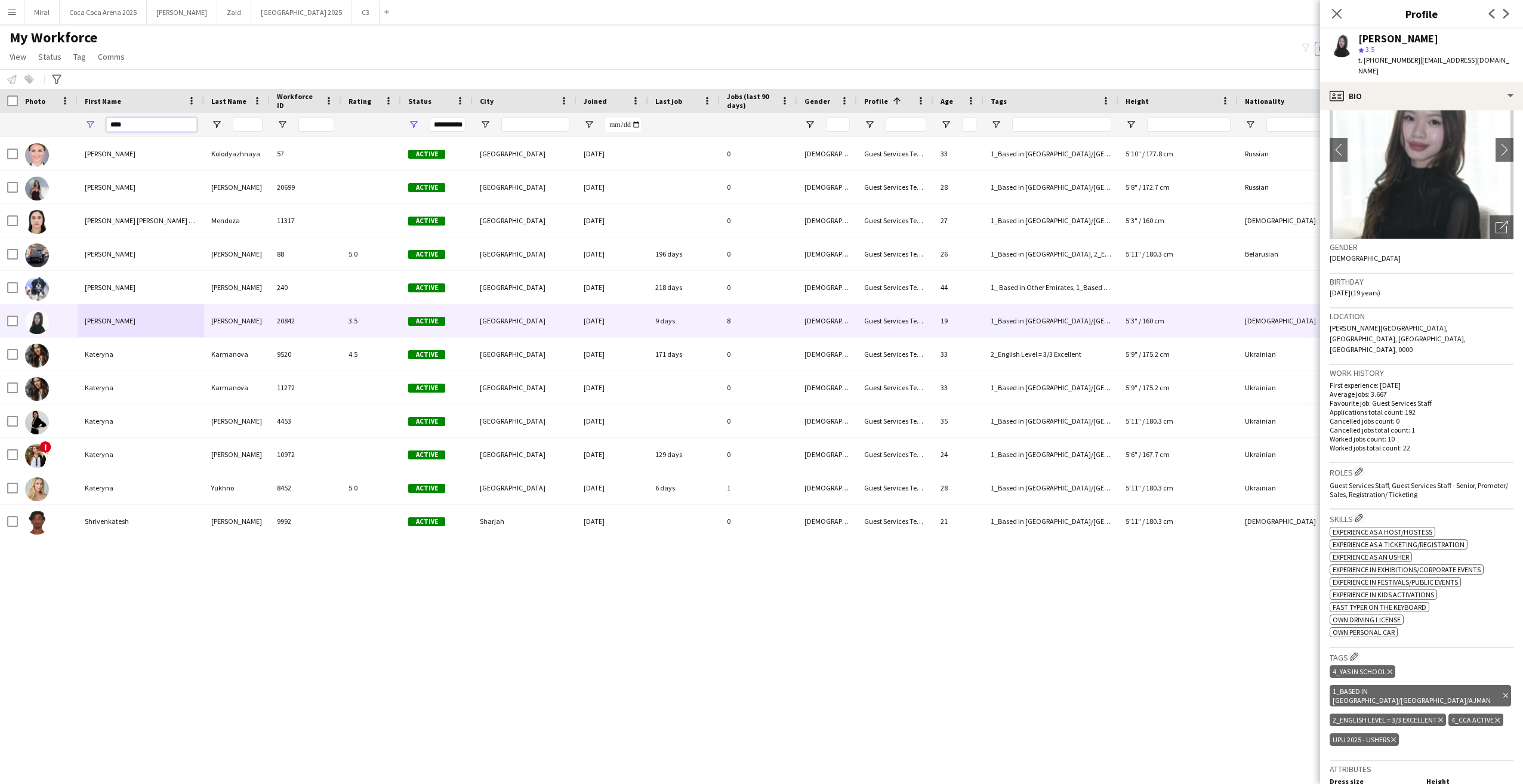
drag, startPoint x: 183, startPoint y: 127, endPoint x: 82, endPoint y: 123, distance: 101.1
click at [82, 123] on div "****" at bounding box center [141, 125] width 127 height 24
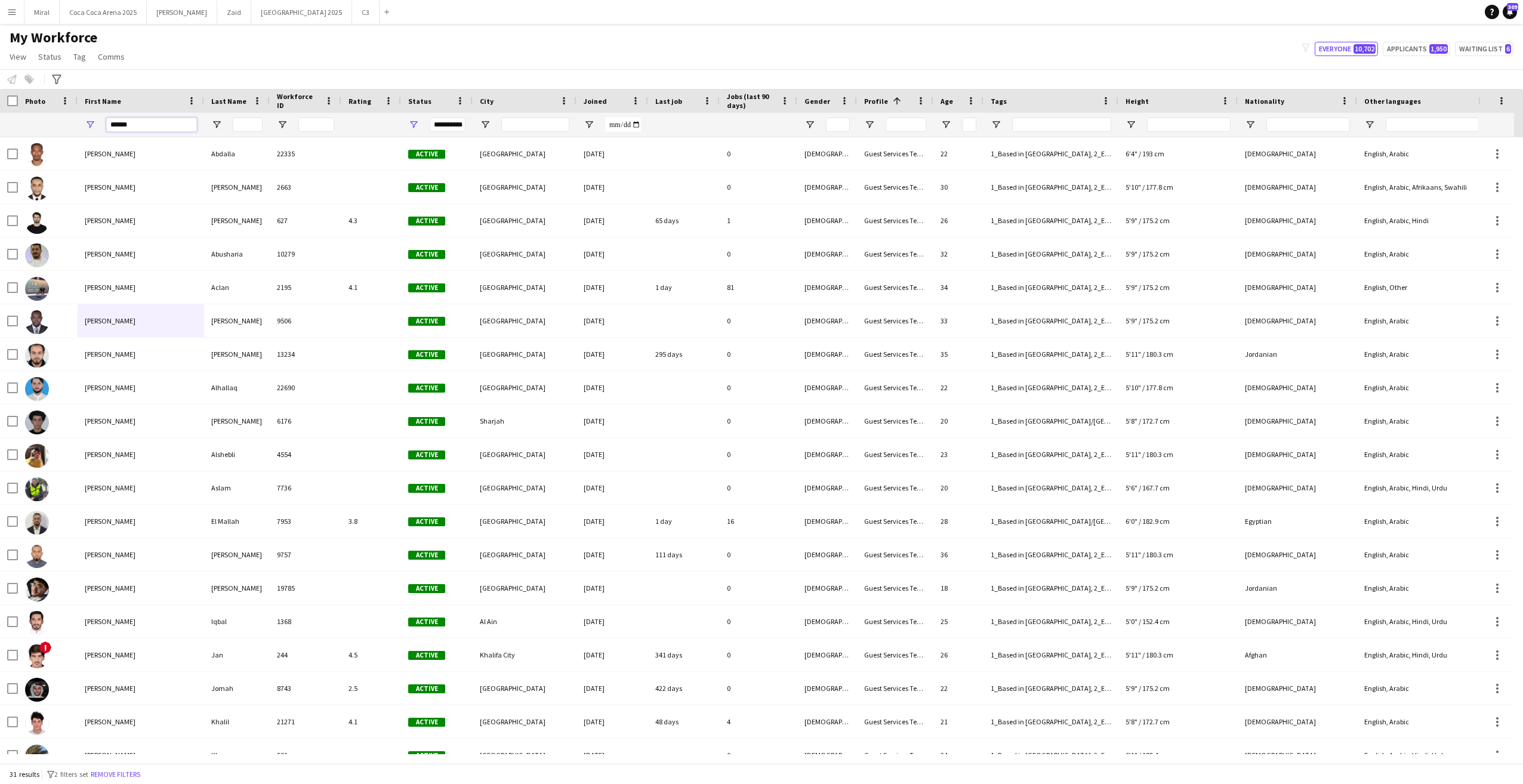
type input "******"
click at [243, 127] on input "Last Name Filter Input" at bounding box center [247, 125] width 30 height 14
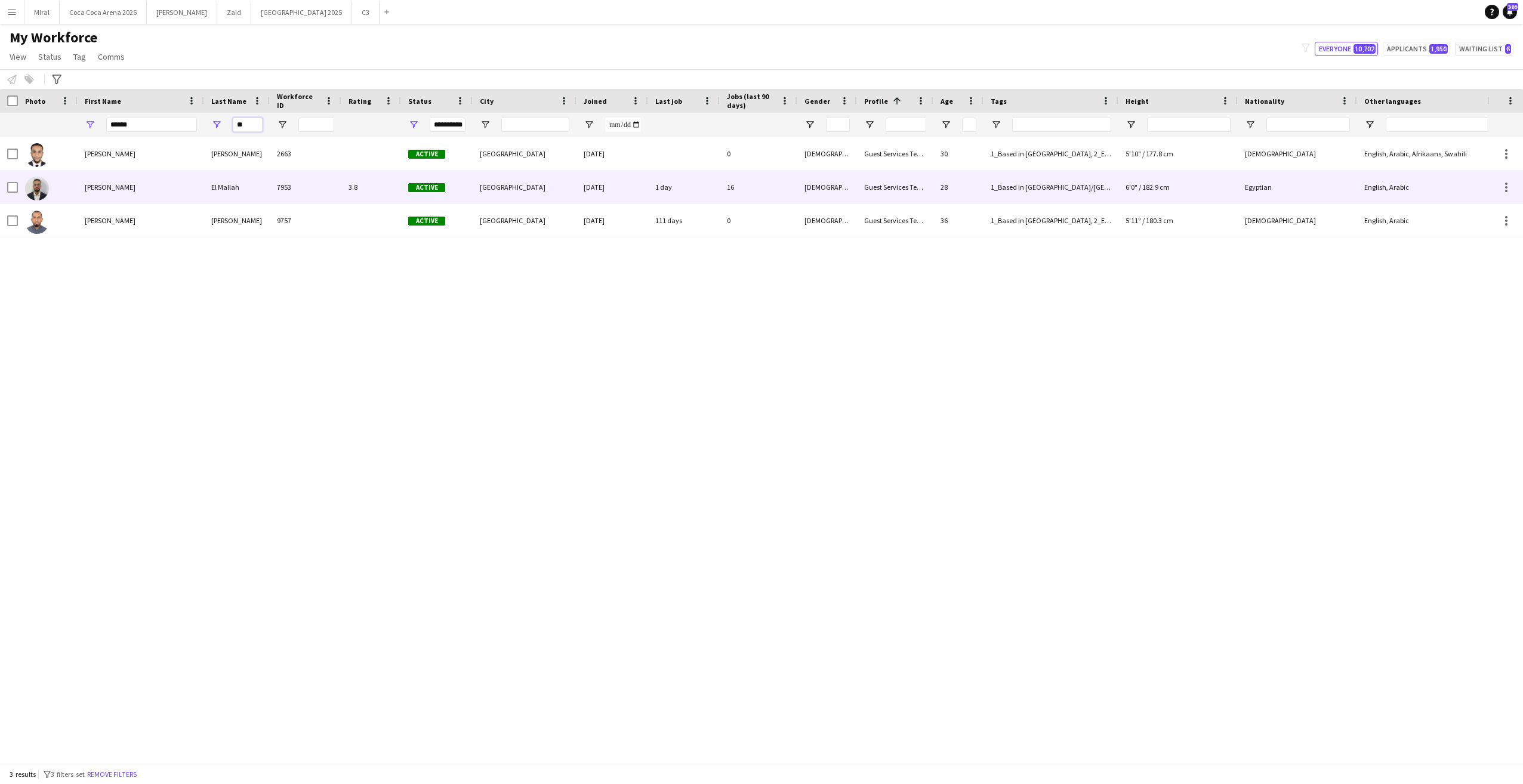
type input "**"
click at [174, 184] on div "Khalid" at bounding box center [141, 187] width 127 height 33
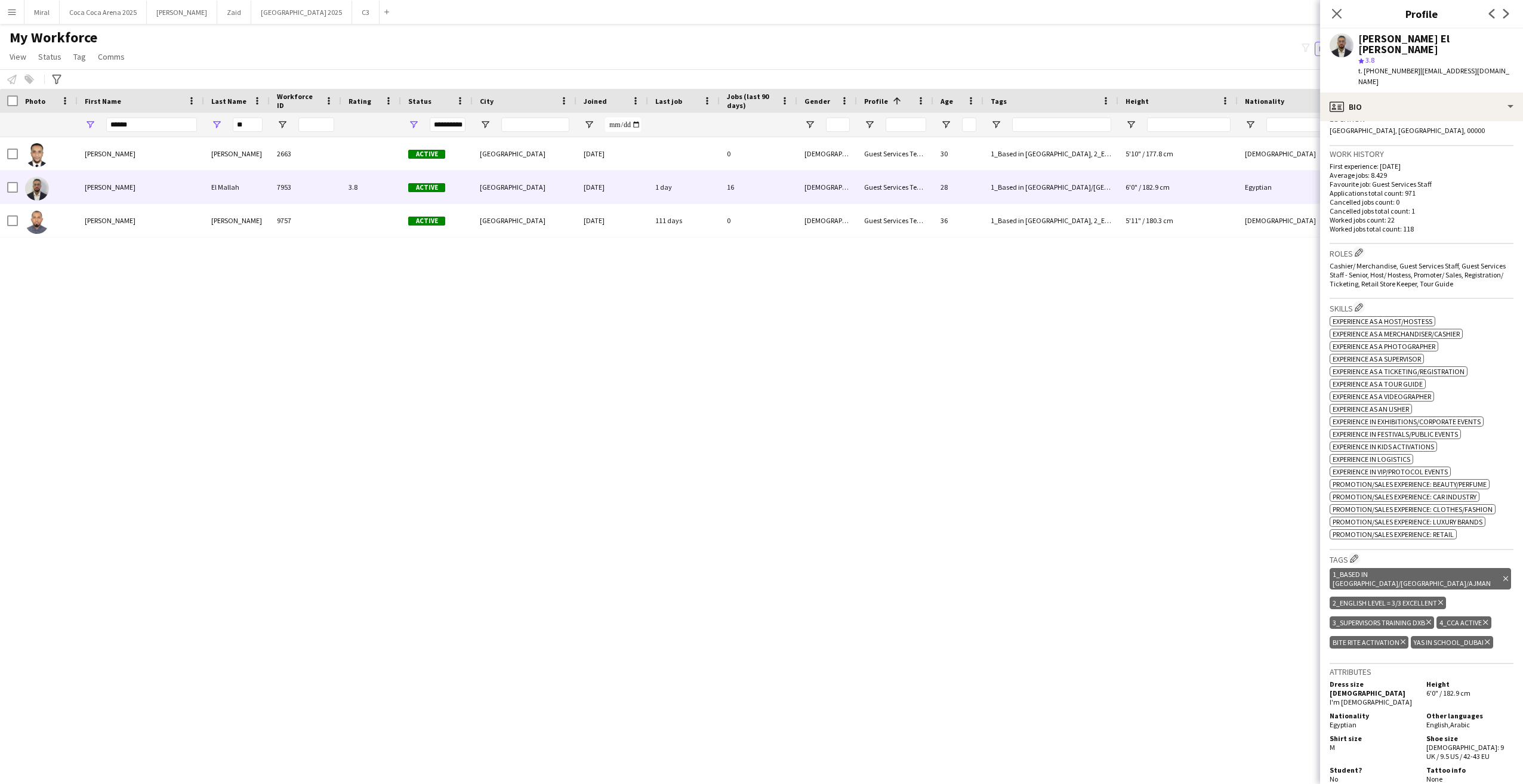
scroll to position [298, 0]
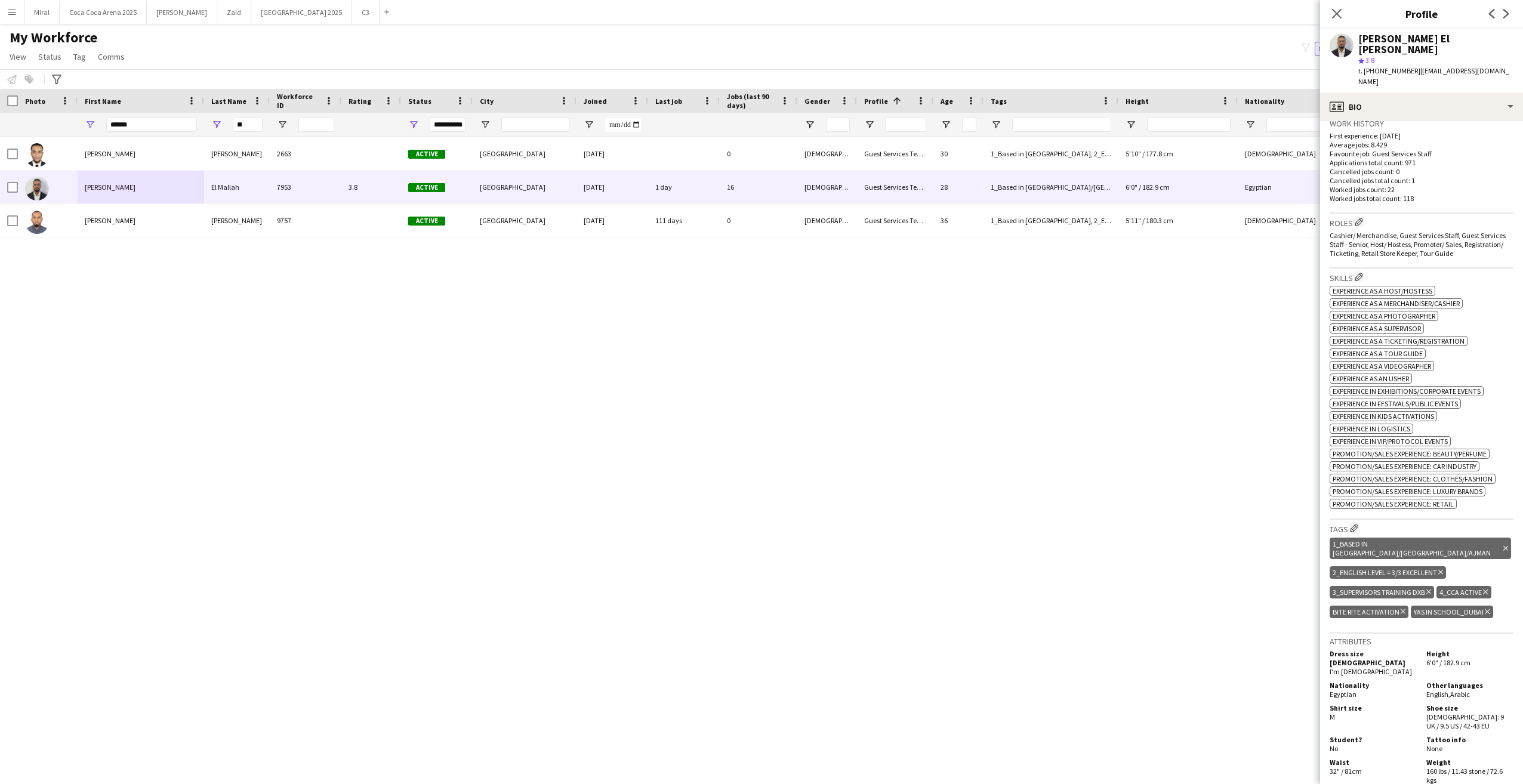
click at [1486, 609] on icon at bounding box center [1487, 611] width 5 height 5
click at [1354, 524] on app-icon "Edit crew company tags" at bounding box center [1355, 528] width 8 height 8
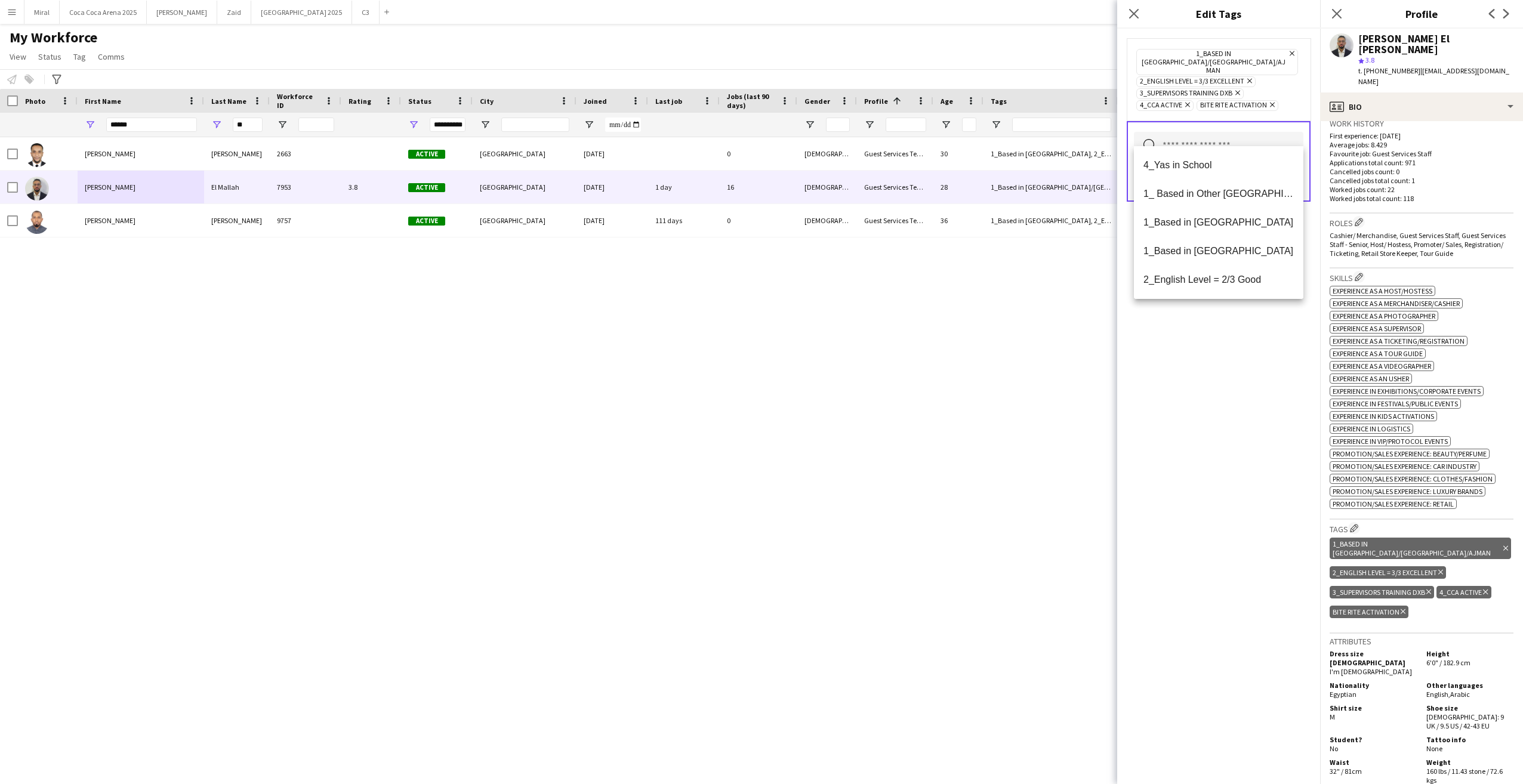
click at [1185, 132] on input "text" at bounding box center [1219, 147] width 170 height 30
type input "*"
type input "***"
click at [1169, 170] on span "4_Yas in School" at bounding box center [1219, 165] width 150 height 11
click at [1219, 349] on div "4_Yas in School Remove 1_Based in Dubai/Sharjah/Ajman Remove 2_English Level = …" at bounding box center [1219, 406] width 203 height 755
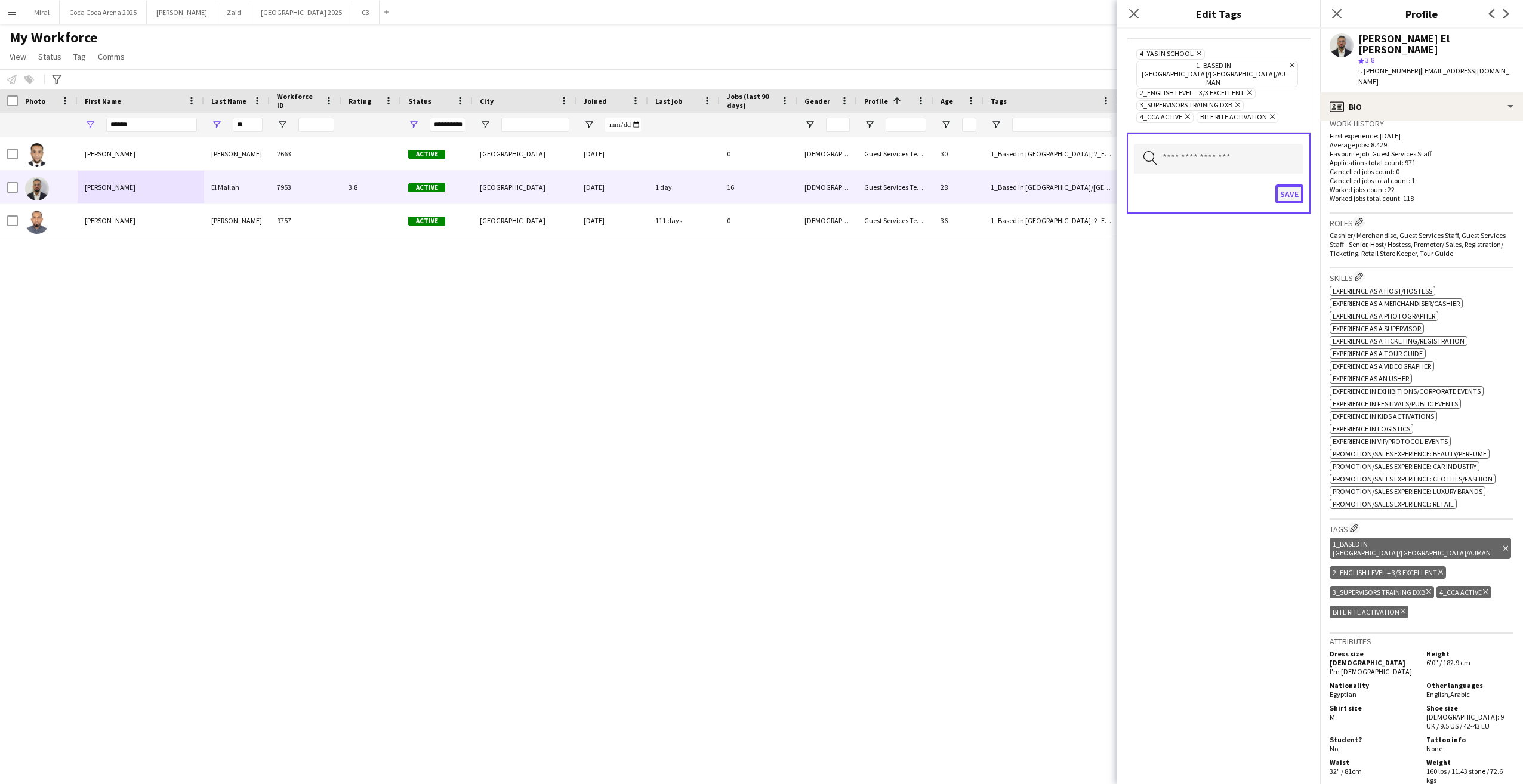
click at [1292, 185] on button "Save" at bounding box center [1290, 194] width 28 height 19
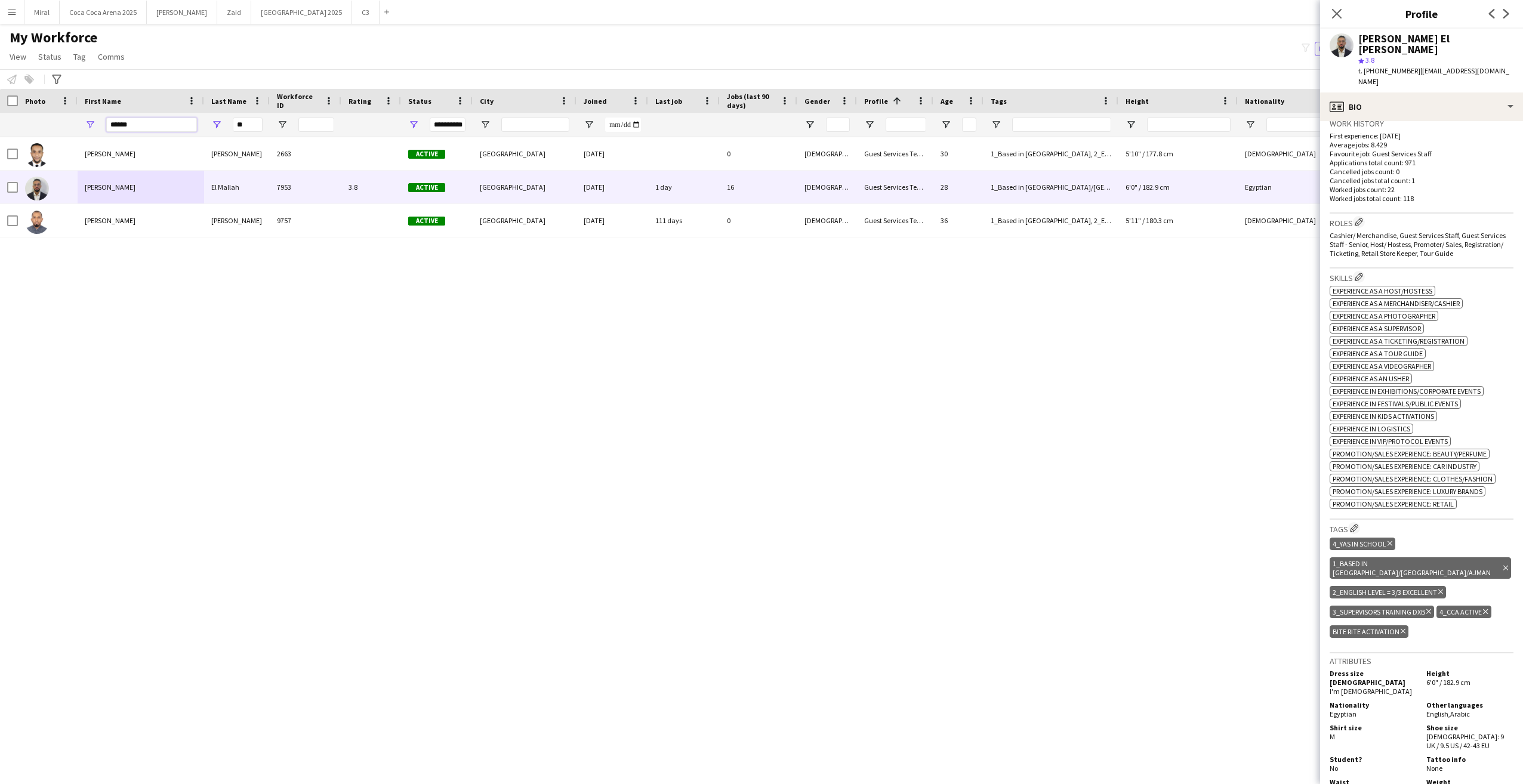
drag, startPoint x: 141, startPoint y: 123, endPoint x: 104, endPoint y: 125, distance: 37.1
click at [104, 125] on div "******" at bounding box center [141, 125] width 127 height 24
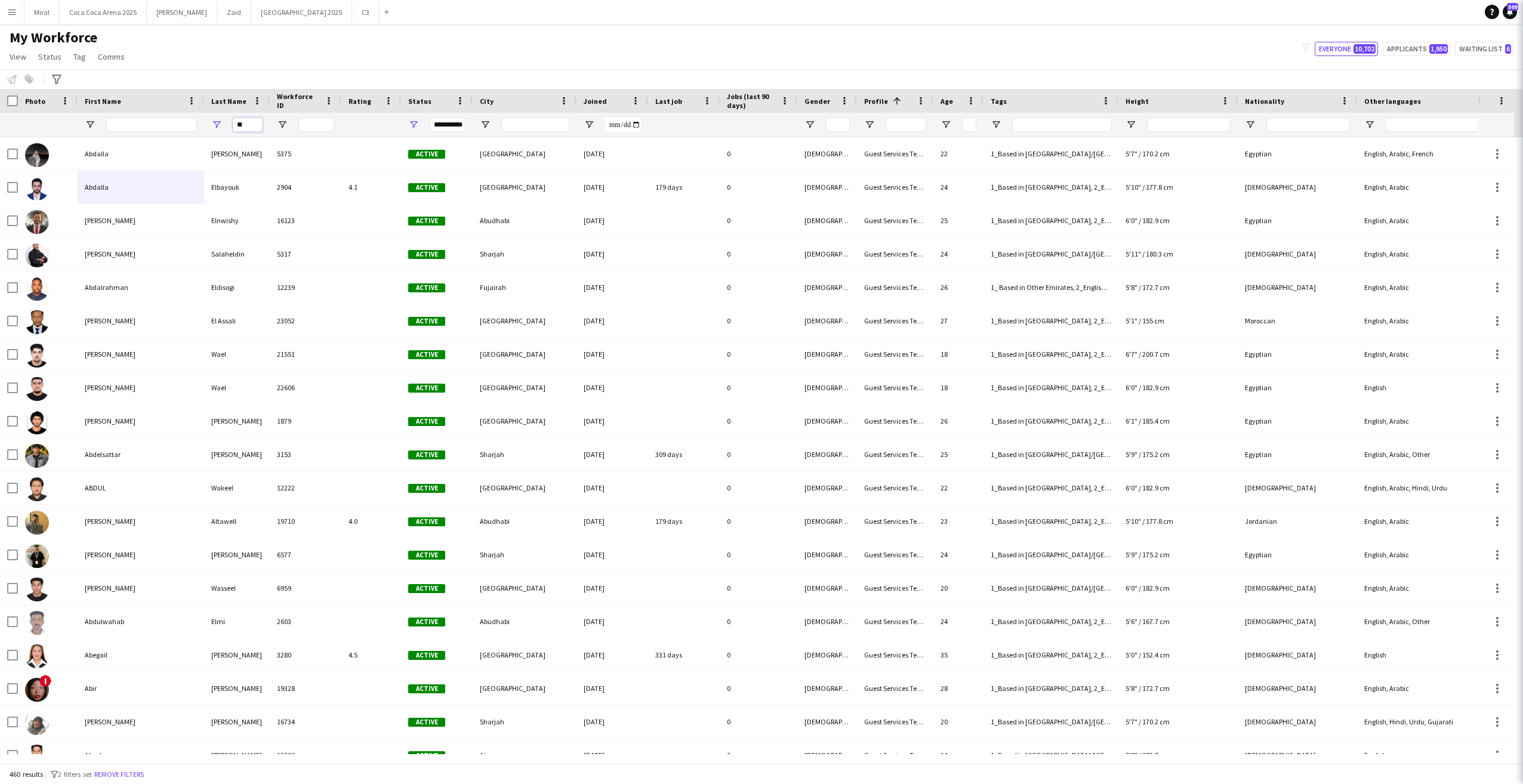
drag, startPoint x: 256, startPoint y: 127, endPoint x: 192, endPoint y: 127, distance: 64.0
click at [192, 127] on div "**********" at bounding box center [955, 125] width 1910 height 24
click at [175, 122] on input "First Name Filter Input" at bounding box center [152, 125] width 91 height 14
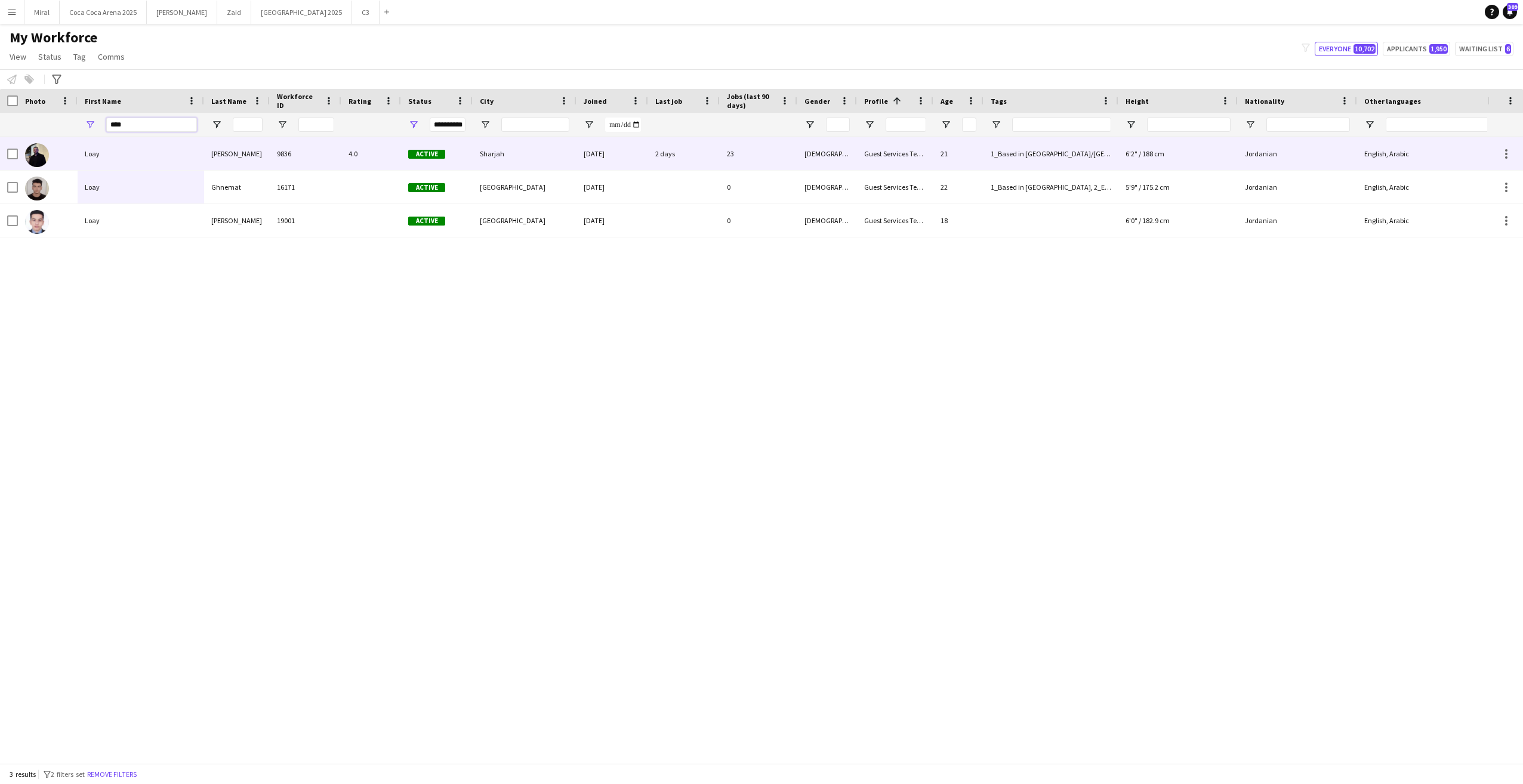
type input "****"
click at [155, 151] on div "Loay" at bounding box center [141, 154] width 127 height 33
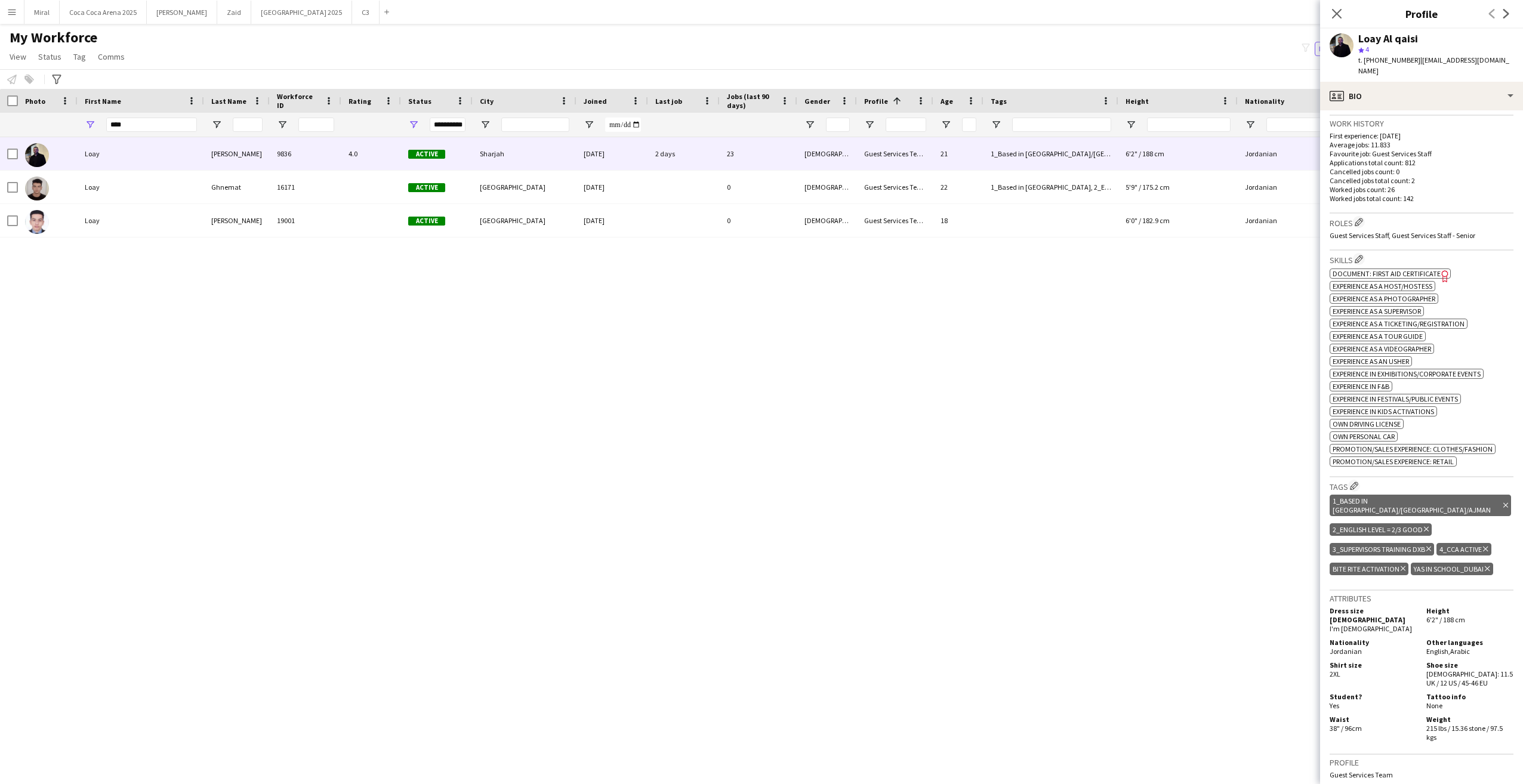
click at [1487, 566] on icon at bounding box center [1487, 568] width 5 height 5
click at [1358, 481] on app-icon "Edit crew company tags" at bounding box center [1355, 485] width 8 height 8
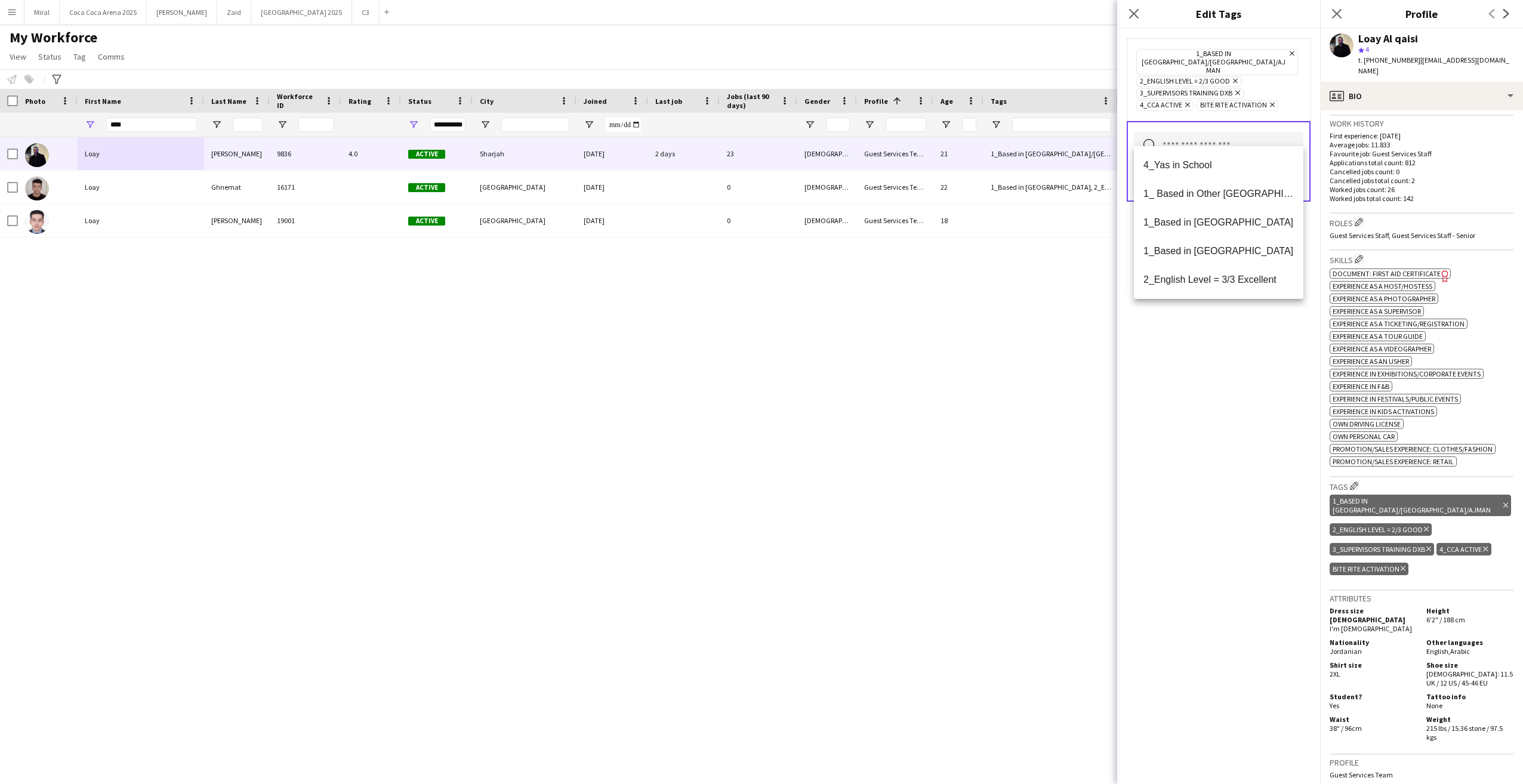
click at [1218, 132] on input "text" at bounding box center [1219, 147] width 170 height 30
type input "***"
click at [1217, 169] on span "4_Yas in School" at bounding box center [1219, 165] width 150 height 11
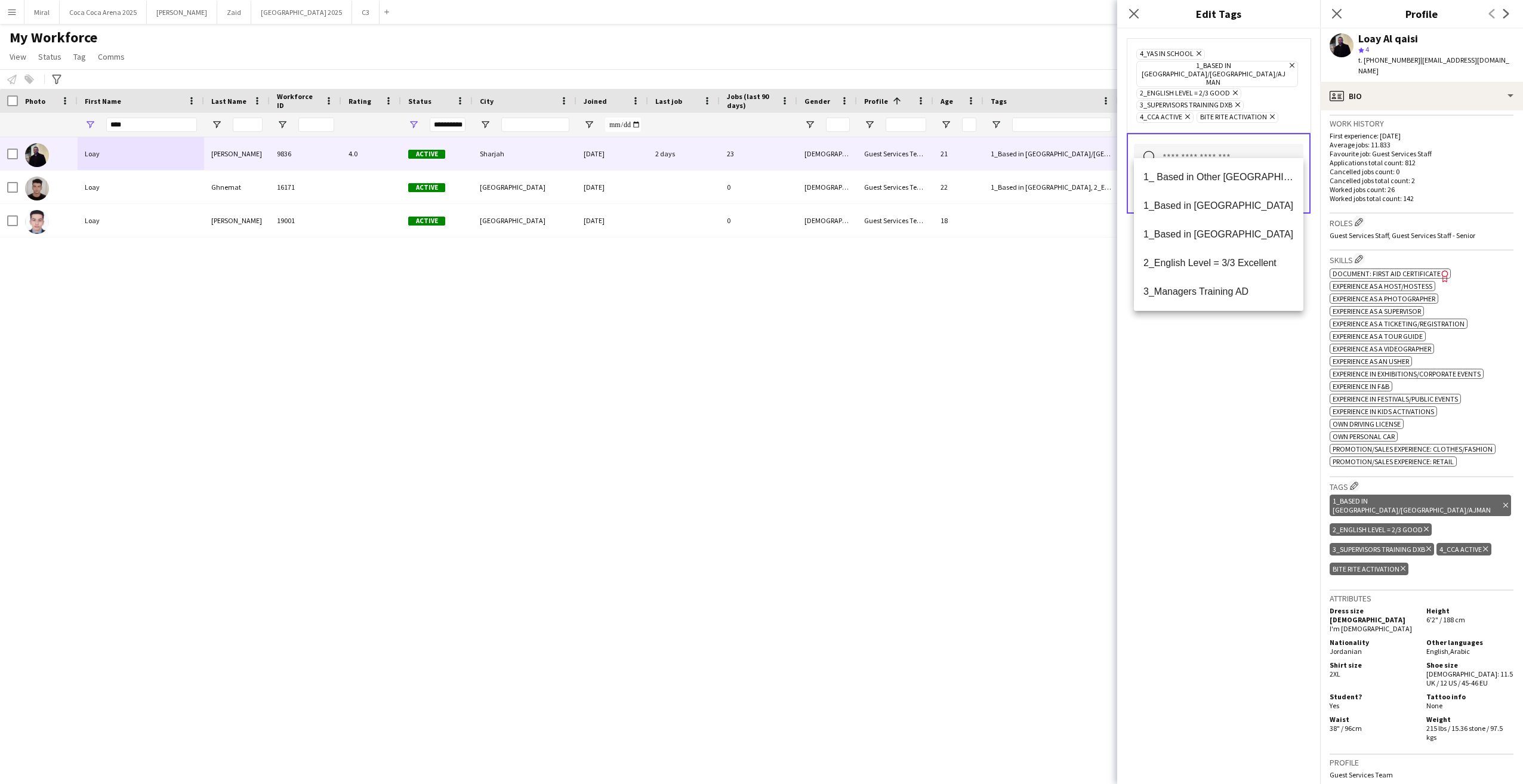
drag, startPoint x: 1240, startPoint y: 426, endPoint x: 1256, endPoint y: 309, distance: 118.1
click at [1241, 423] on div "4_Yas in School Remove 1_Based in Dubai/Sharjah/Ajman Remove 2_English Level = …" at bounding box center [1219, 406] width 203 height 755
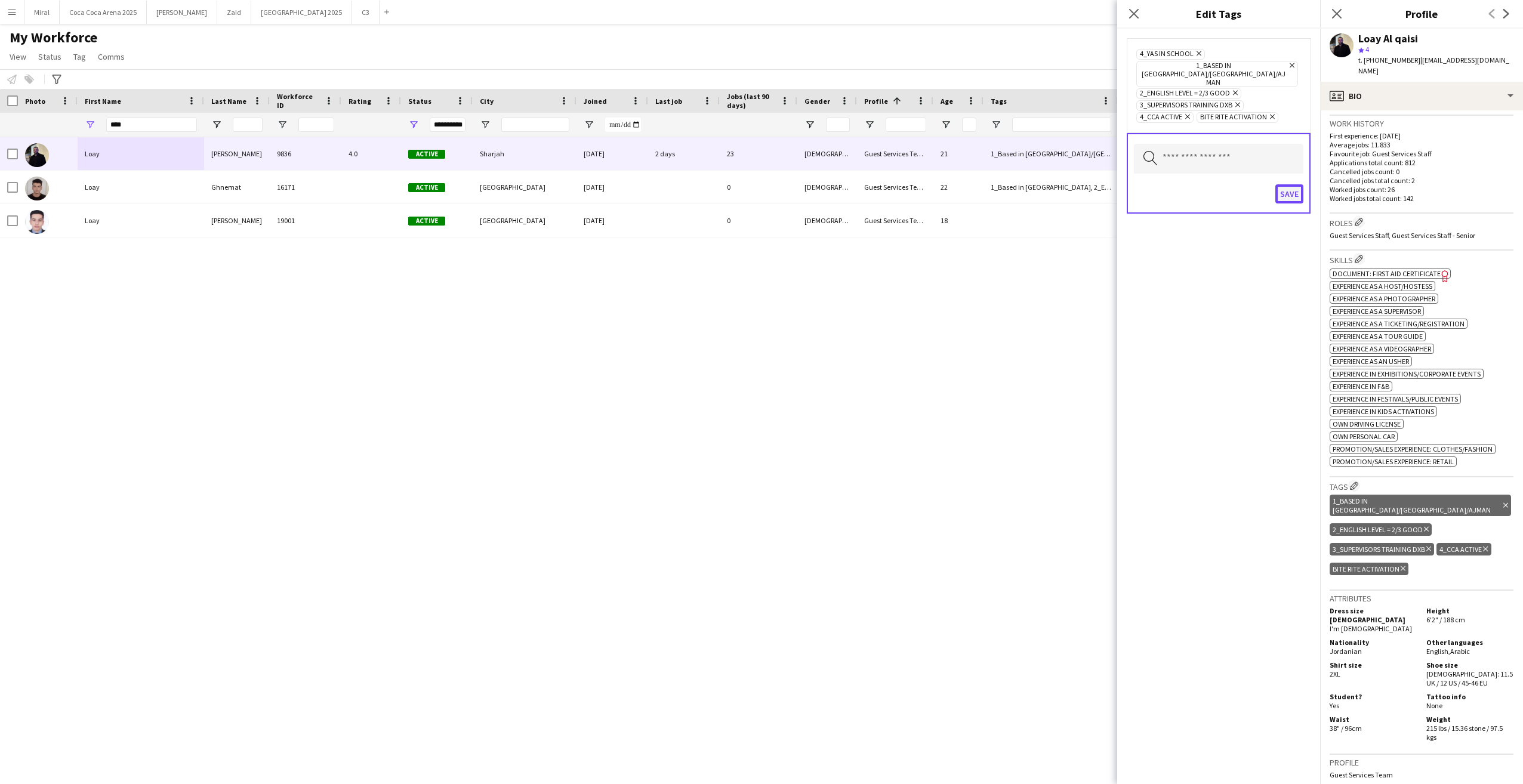
click at [1293, 185] on button "Save" at bounding box center [1290, 194] width 28 height 19
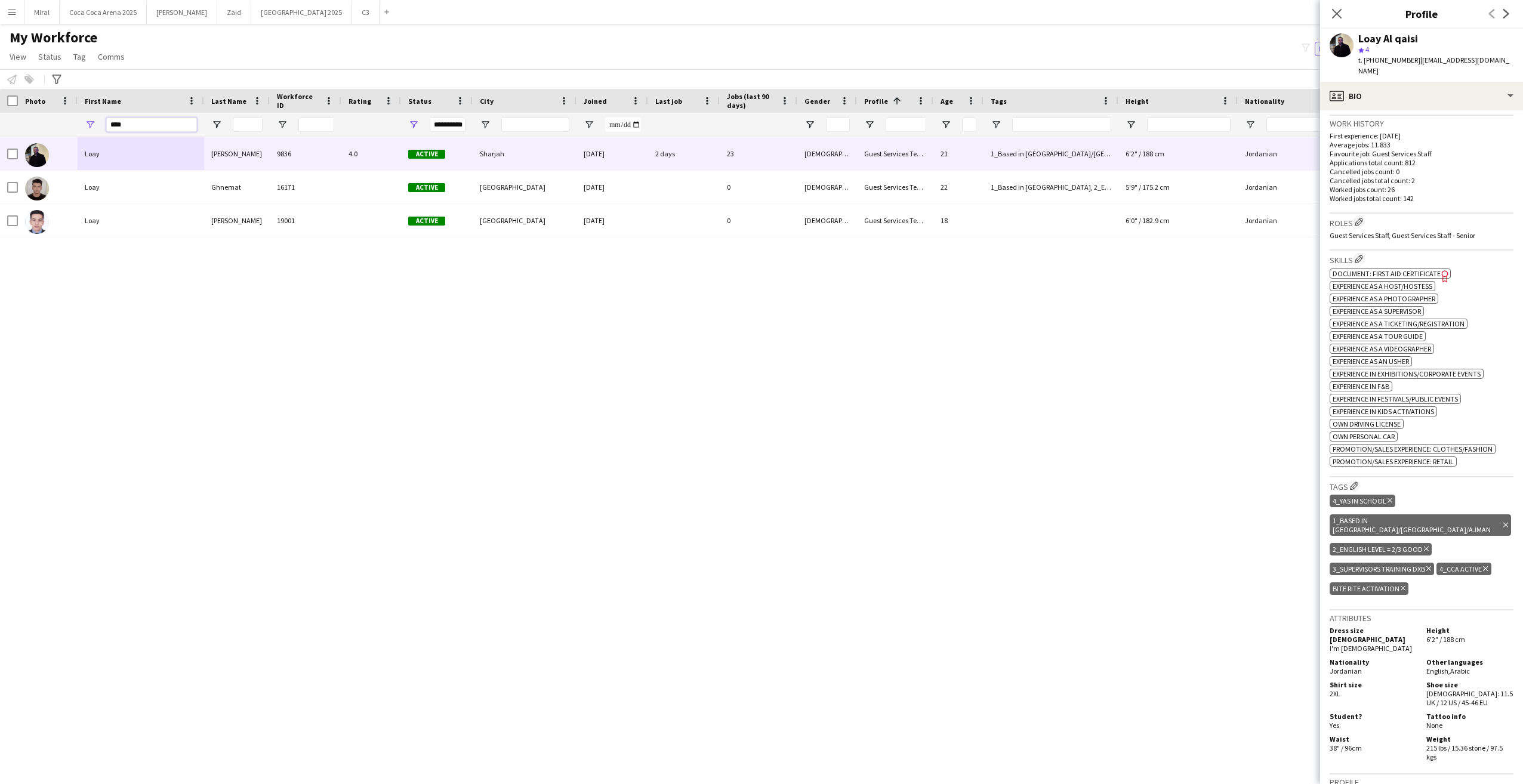
drag, startPoint x: 134, startPoint y: 123, endPoint x: 99, endPoint y: 121, distance: 35.1
click at [99, 121] on div "****" at bounding box center [141, 125] width 127 height 24
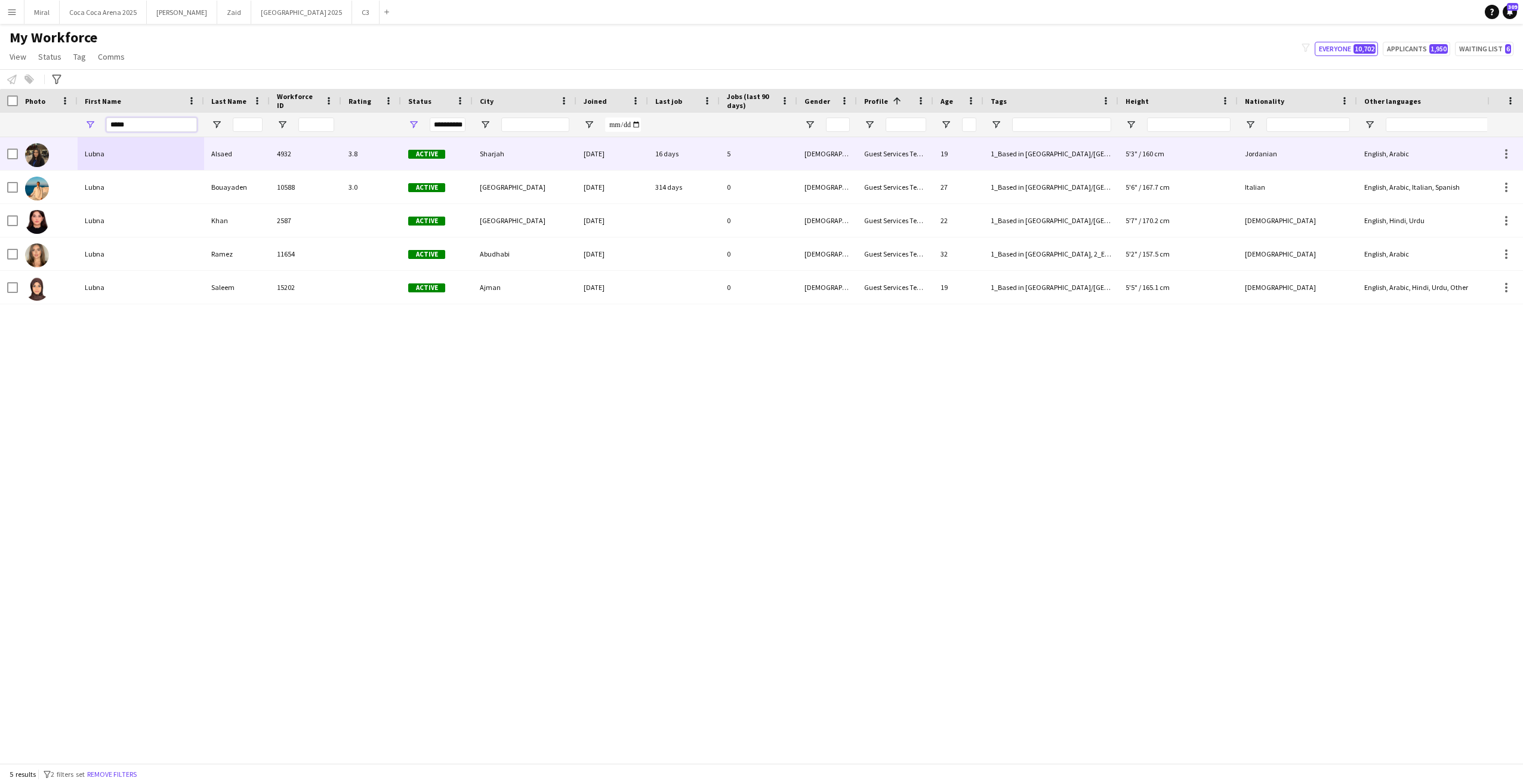
type input "*****"
click at [171, 151] on div "Lubna" at bounding box center [141, 154] width 127 height 33
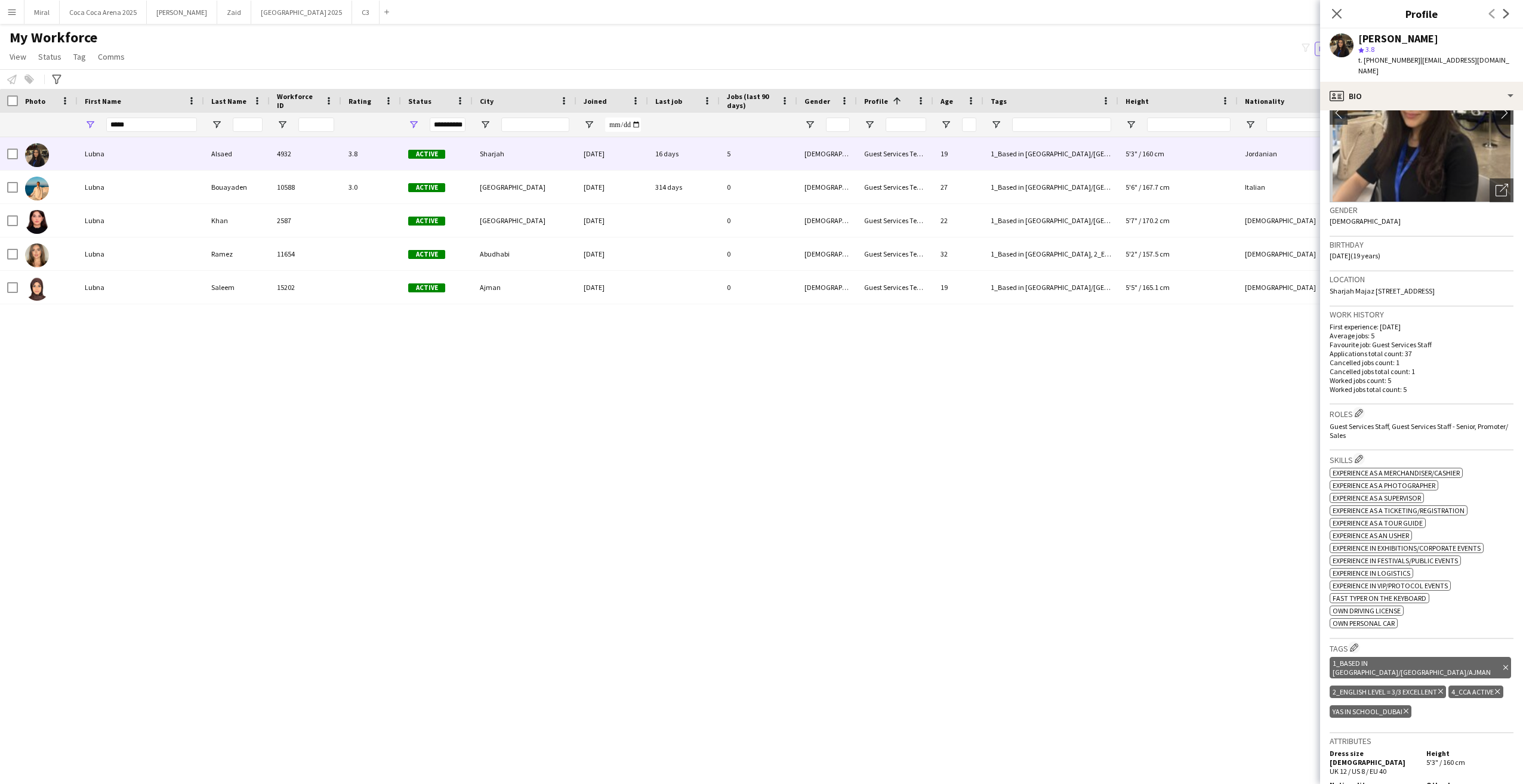
scroll to position [239, 0]
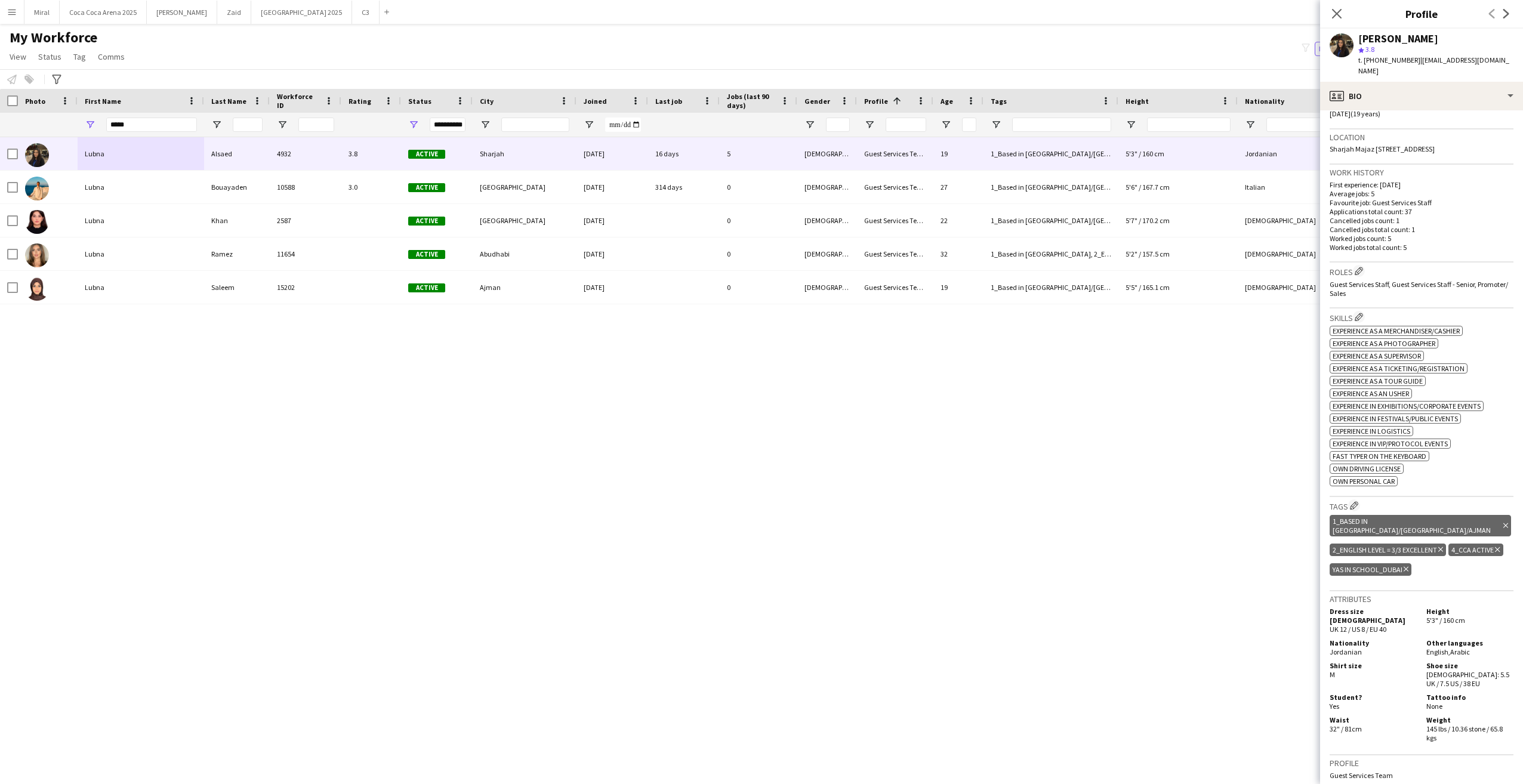
click at [1409, 566] on icon "Delete tag" at bounding box center [1406, 569] width 5 height 7
click at [1357, 506] on app-icon "Edit crew company tags" at bounding box center [1355, 505] width 8 height 8
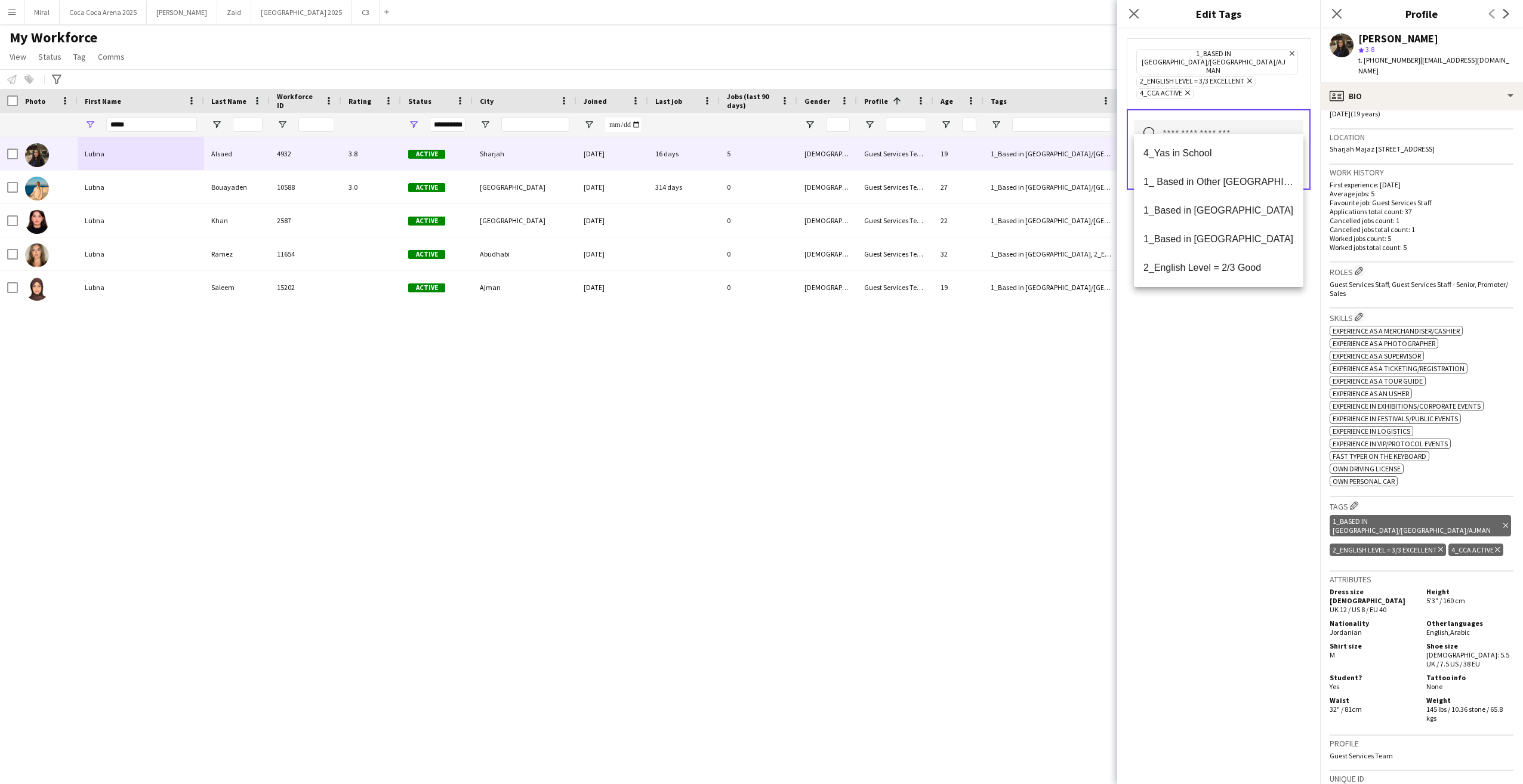
click at [1264, 120] on input "text" at bounding box center [1219, 135] width 170 height 30
click at [1222, 155] on span "4_Yas in School" at bounding box center [1219, 153] width 150 height 11
click at [1254, 403] on div "4_Yas in School Remove 1_Based in Dubai/Sharjah/Ajman Remove 2_English Level = …" at bounding box center [1219, 406] width 203 height 755
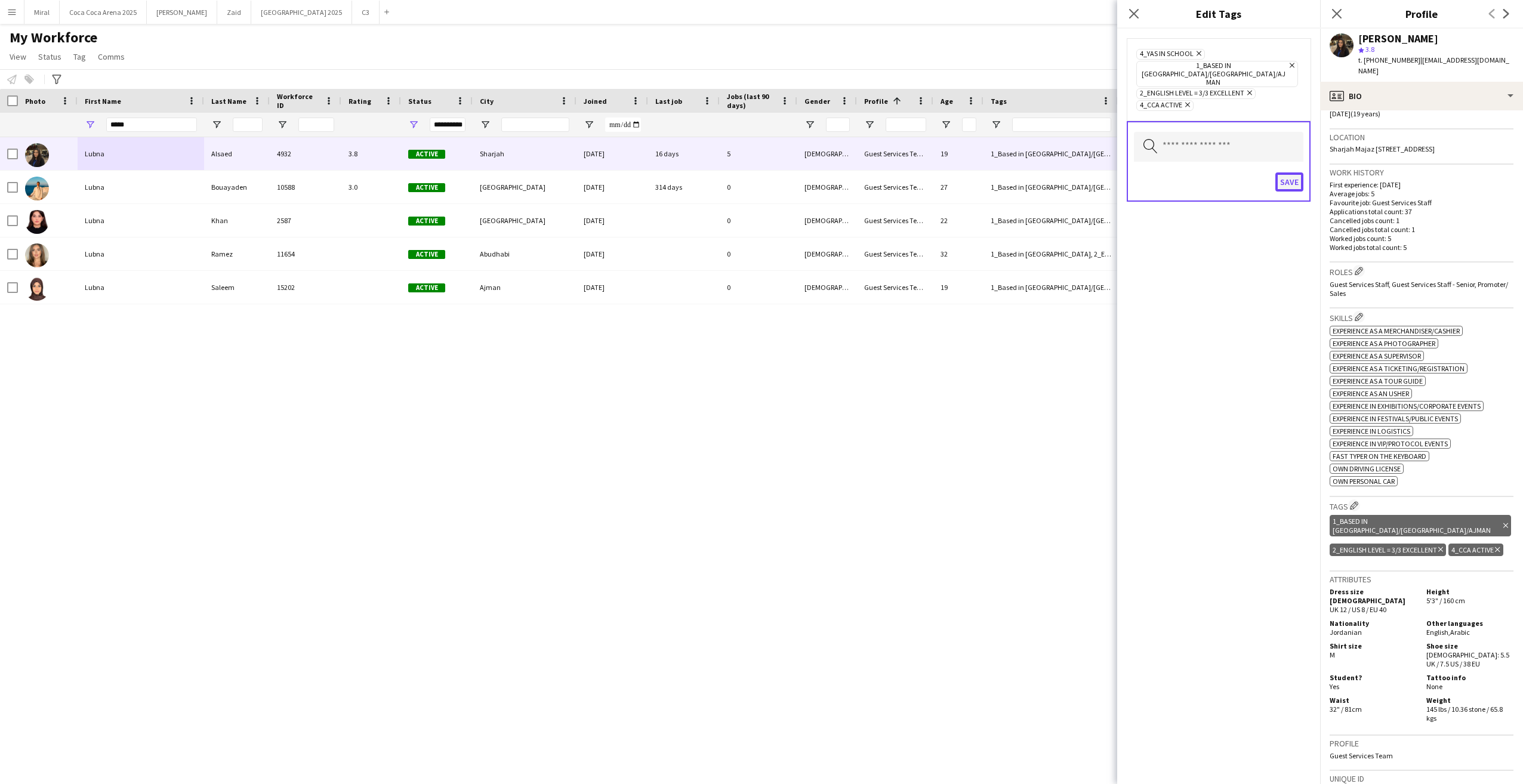
click at [1288, 173] on button "Save" at bounding box center [1290, 182] width 28 height 19
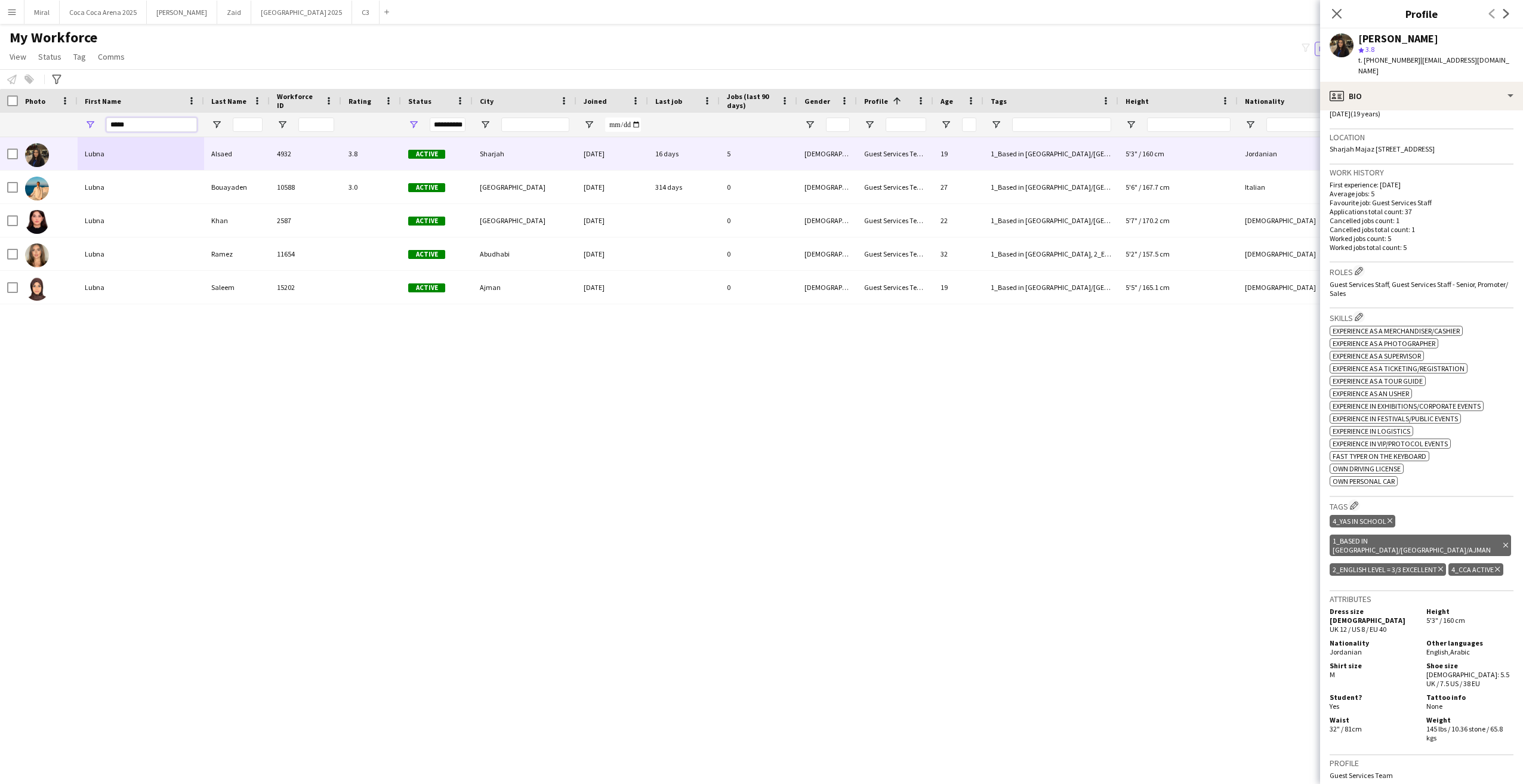
drag, startPoint x: 145, startPoint y: 129, endPoint x: 70, endPoint y: 124, distance: 75.2
click at [70, 124] on div "**********" at bounding box center [955, 125] width 1910 height 24
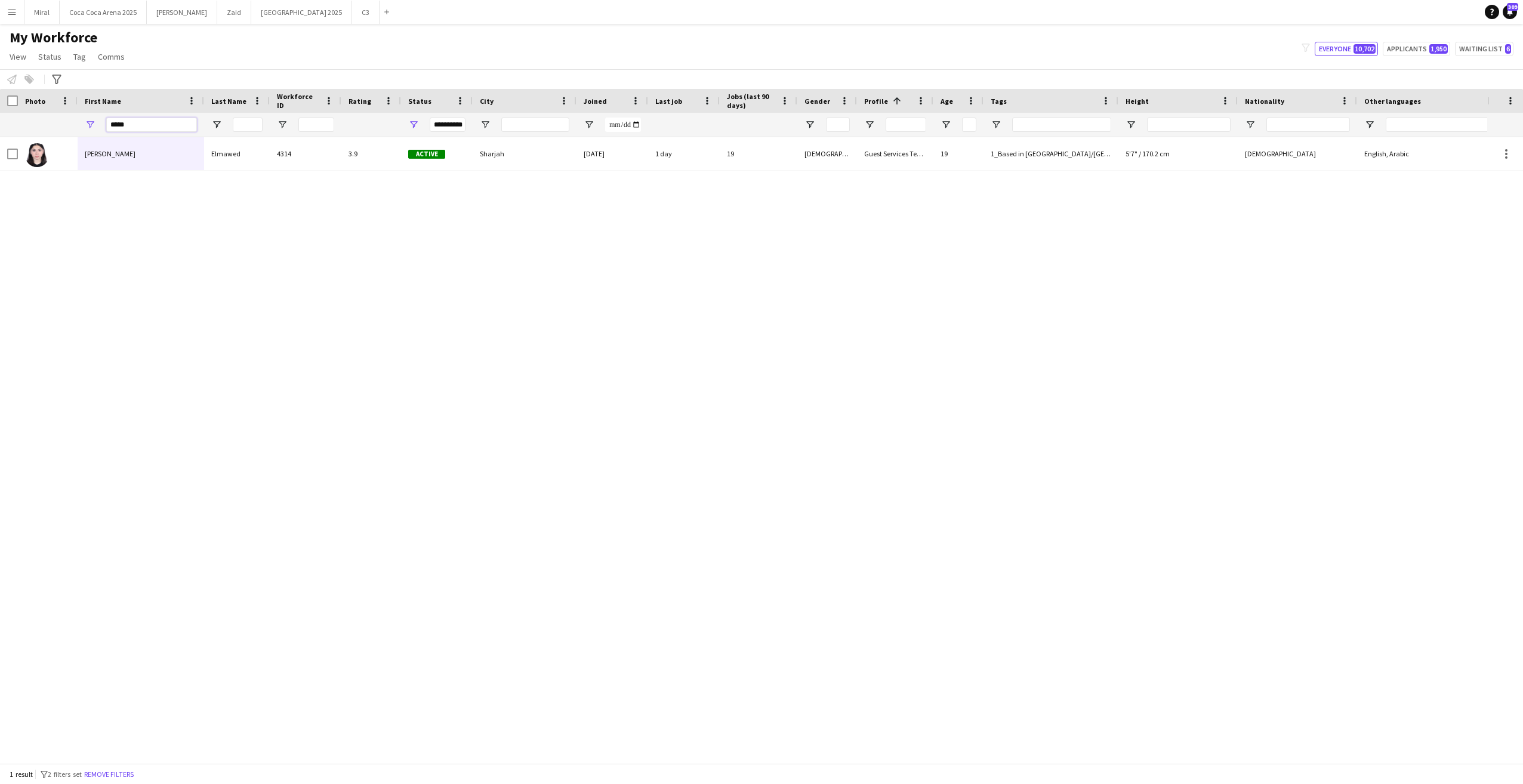
type input "*****"
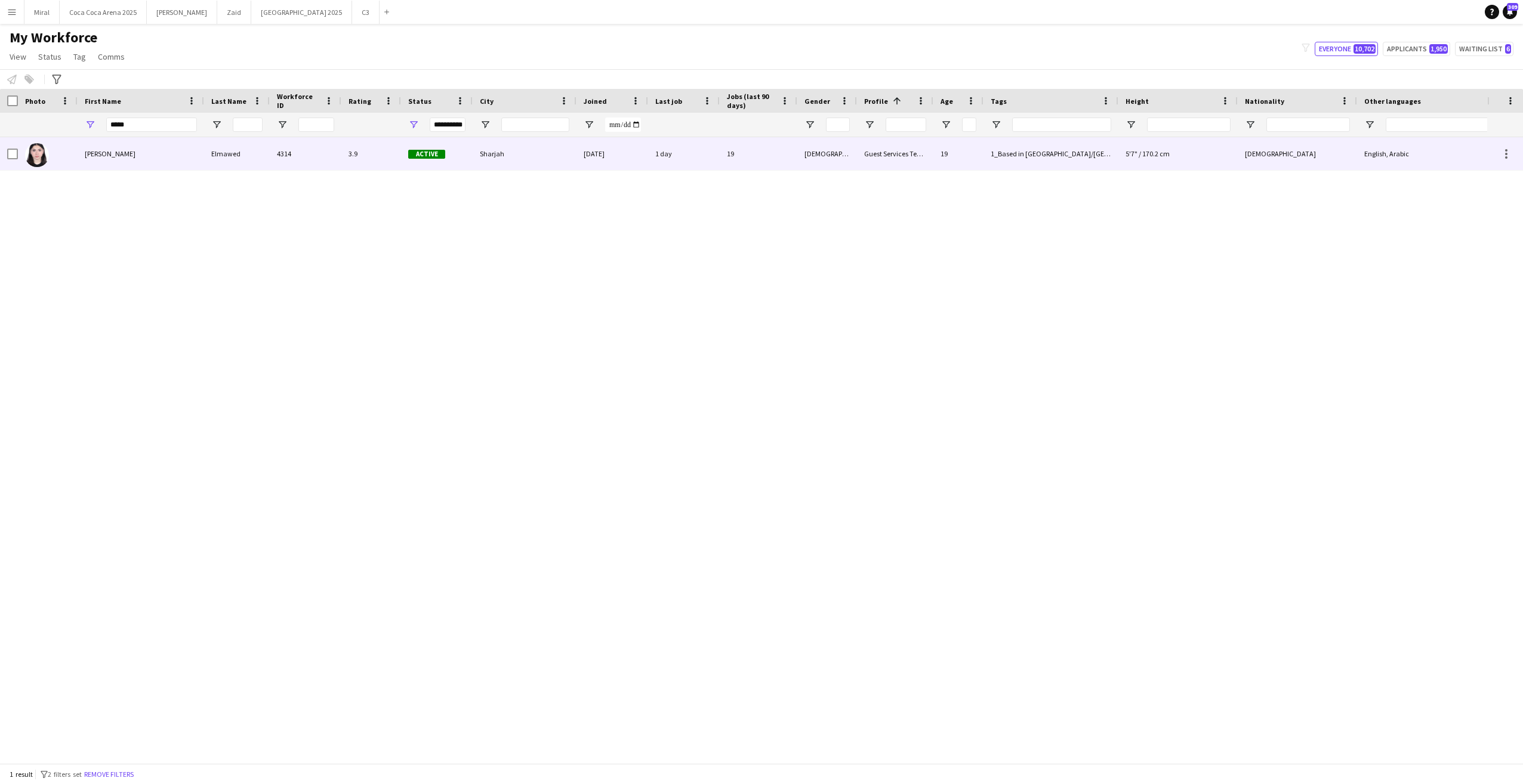
click at [365, 151] on div "3.9" at bounding box center [371, 154] width 60 height 33
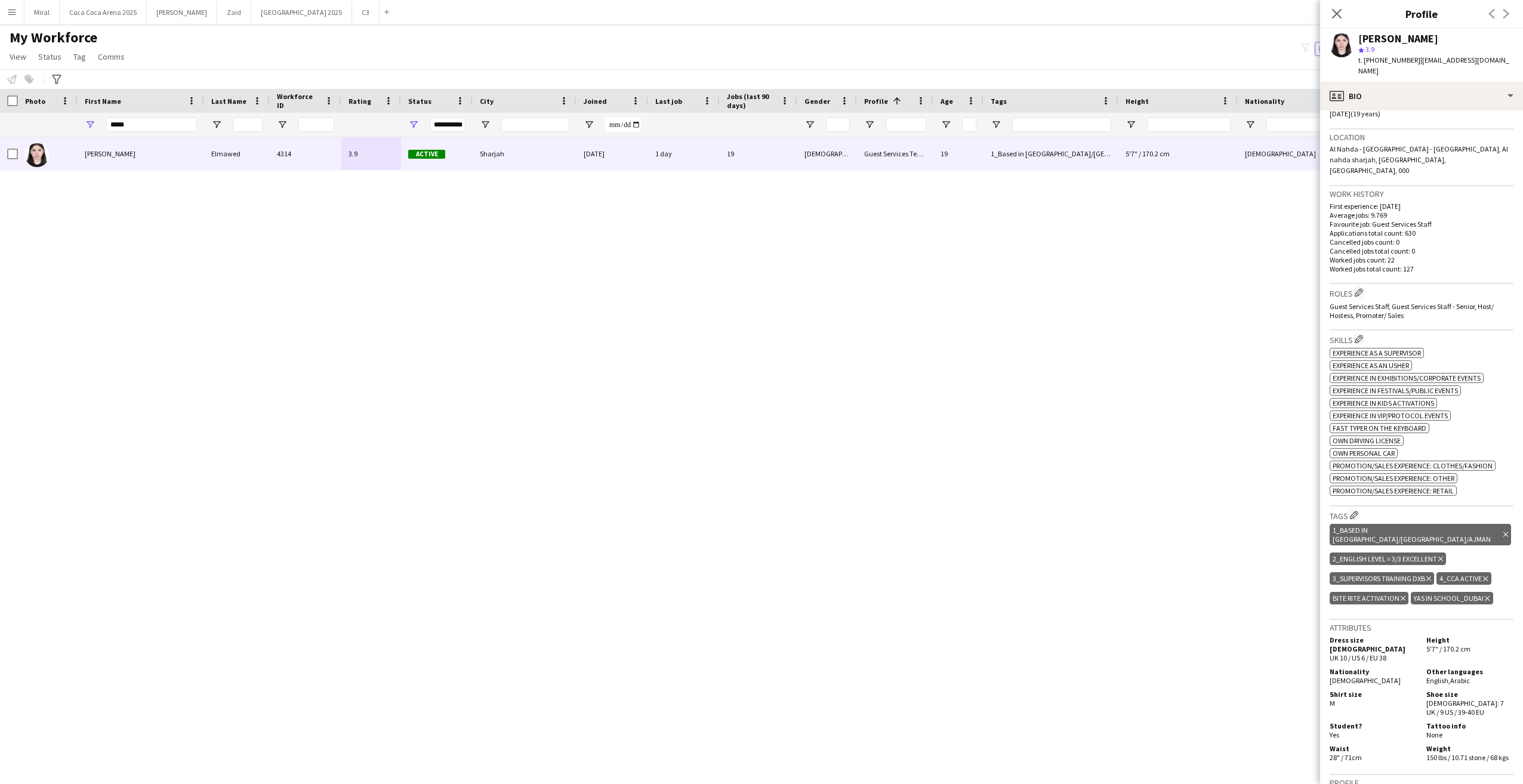
click at [1485, 595] on icon "Delete tag" at bounding box center [1487, 598] width 5 height 7
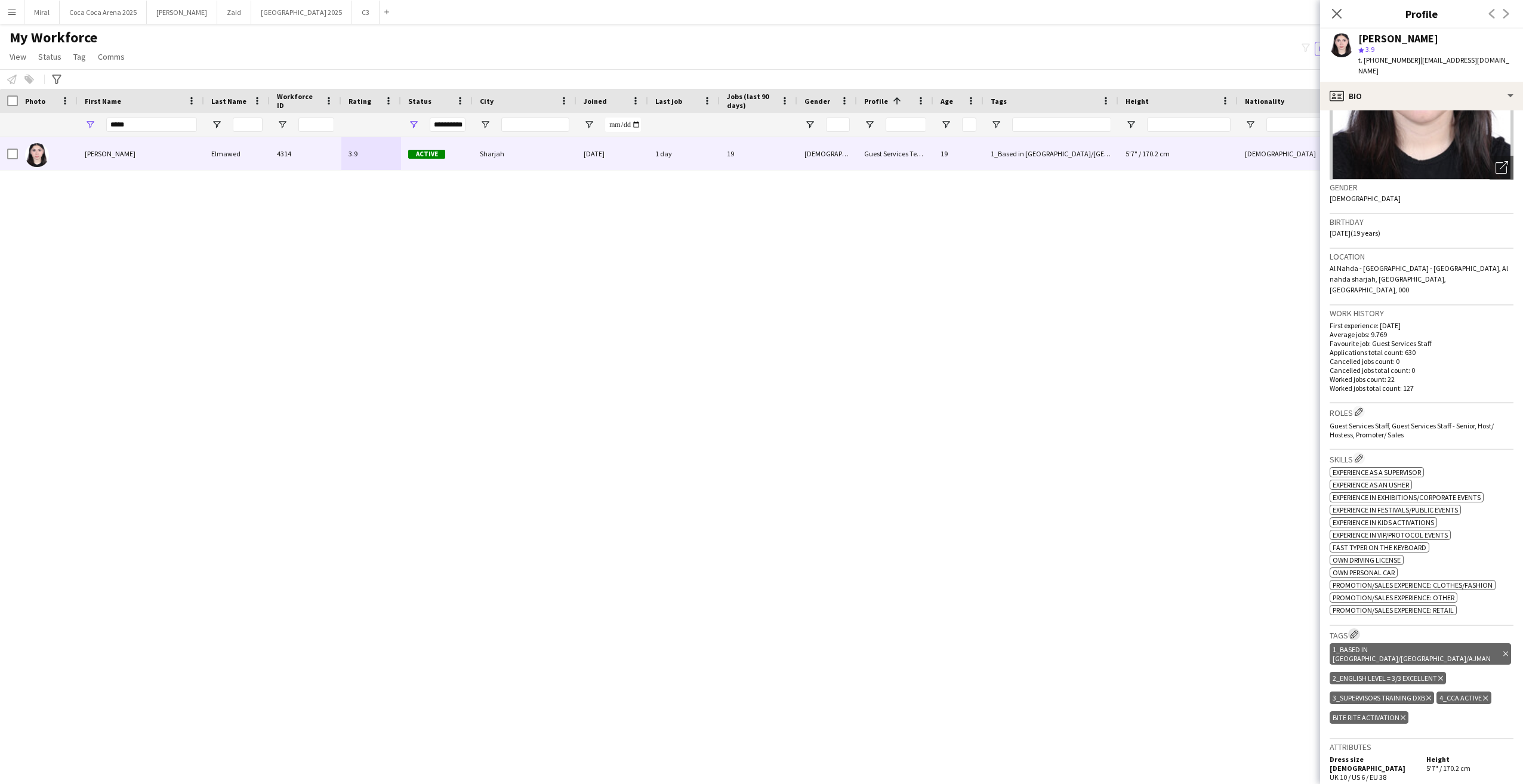
click at [1356, 630] on app-icon "Edit crew company tags" at bounding box center [1355, 634] width 8 height 8
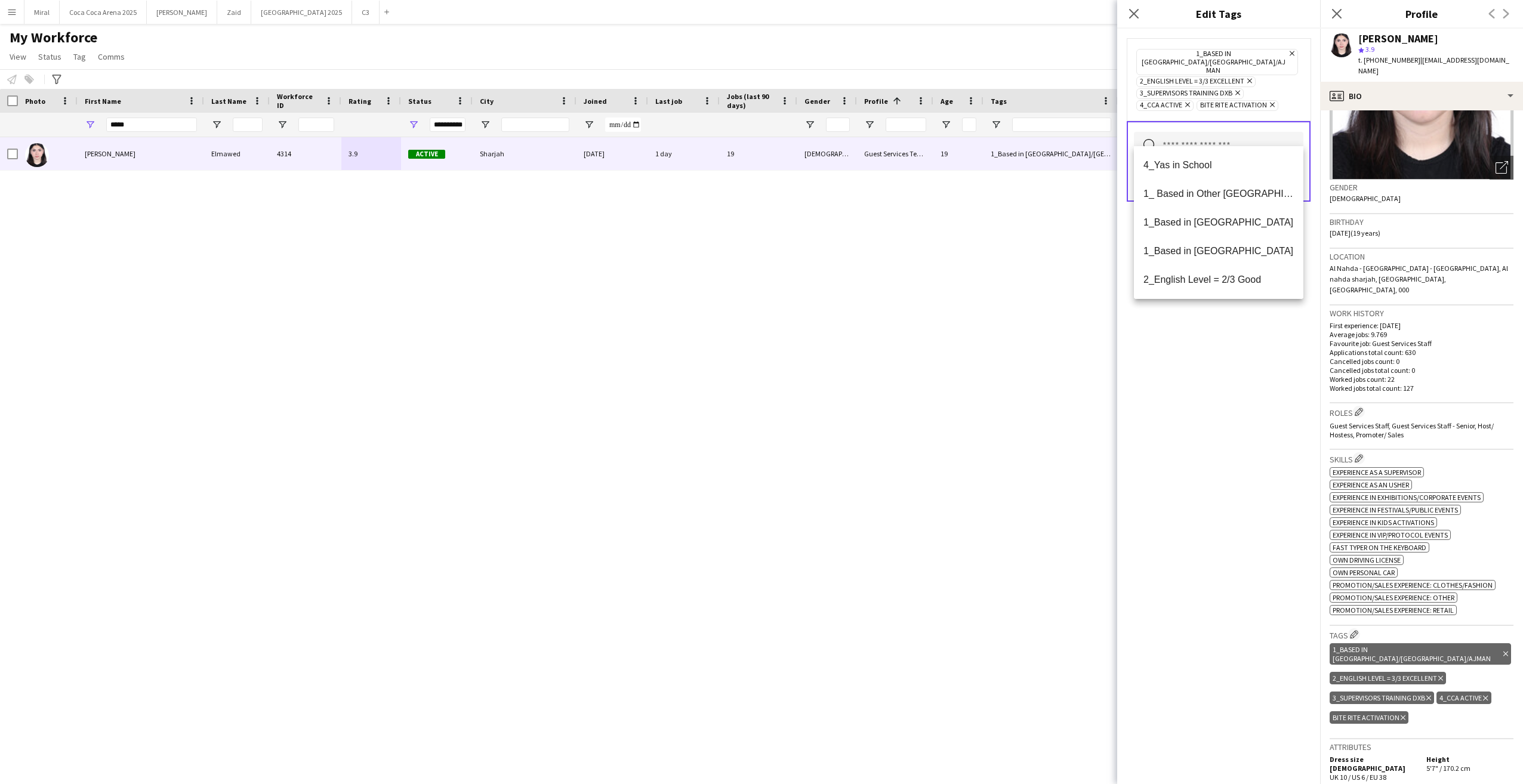
click at [1252, 132] on input "text" at bounding box center [1219, 147] width 170 height 30
type input "***"
click at [1231, 154] on mat-option "4_Yas in School" at bounding box center [1219, 165] width 170 height 29
click at [1244, 392] on div "4_Yas in School Remove 1_Based in Dubai/Sharjah/Ajman Remove 2_English Level = …" at bounding box center [1219, 406] width 203 height 755
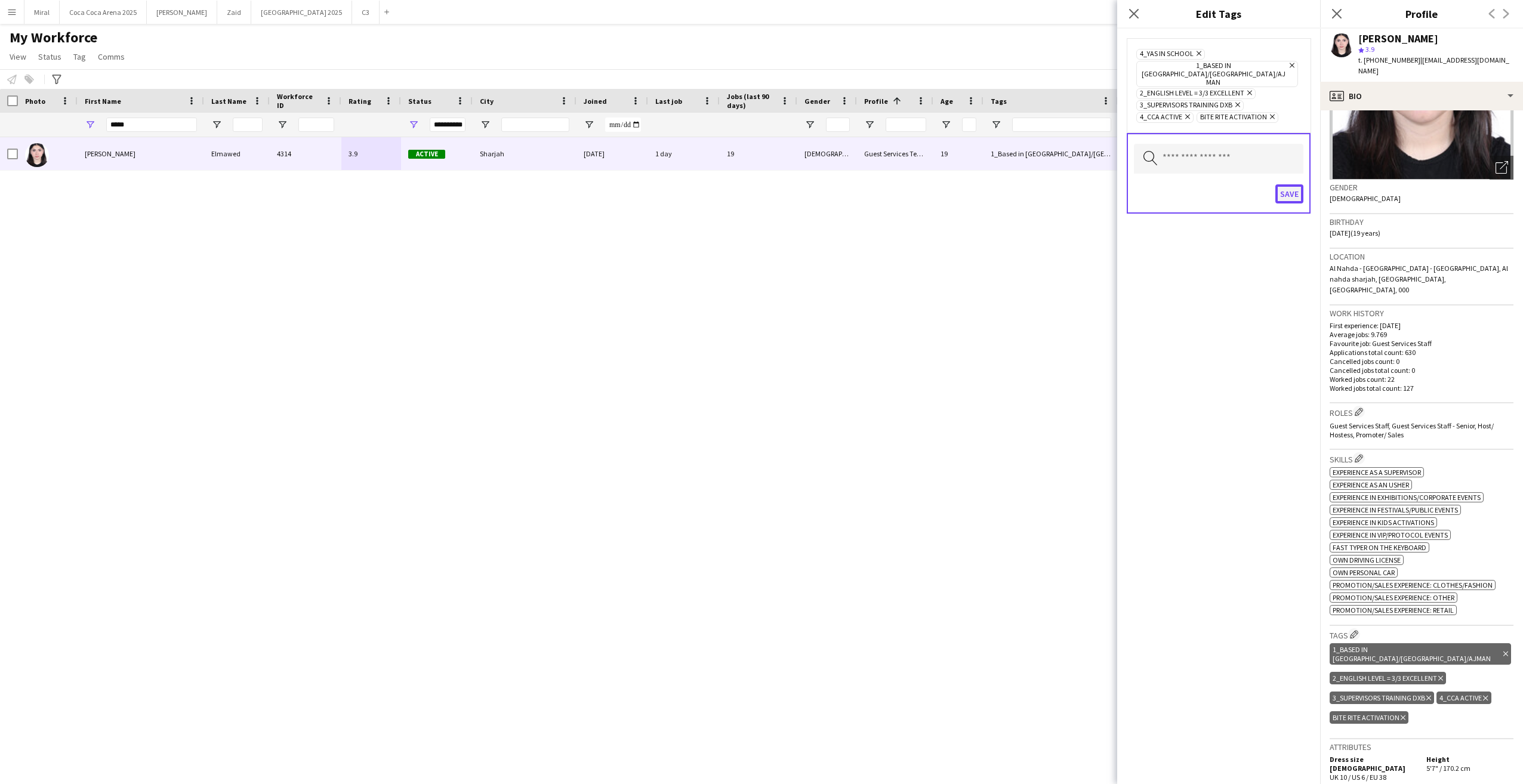
click at [1286, 185] on button "Save" at bounding box center [1290, 194] width 28 height 19
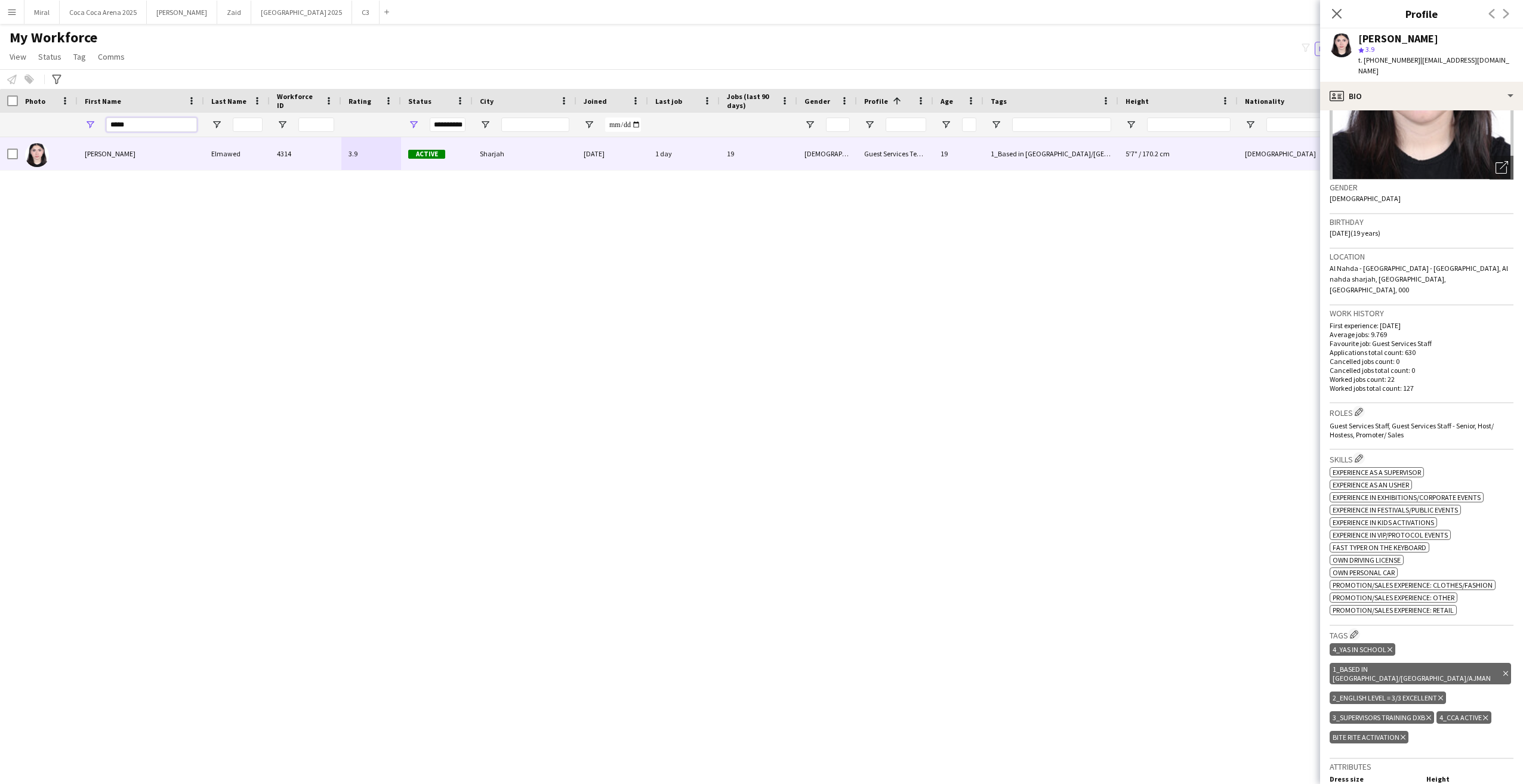
drag, startPoint x: 152, startPoint y: 118, endPoint x: 99, endPoint y: 118, distance: 53.0
click at [99, 118] on div "*****" at bounding box center [141, 125] width 127 height 24
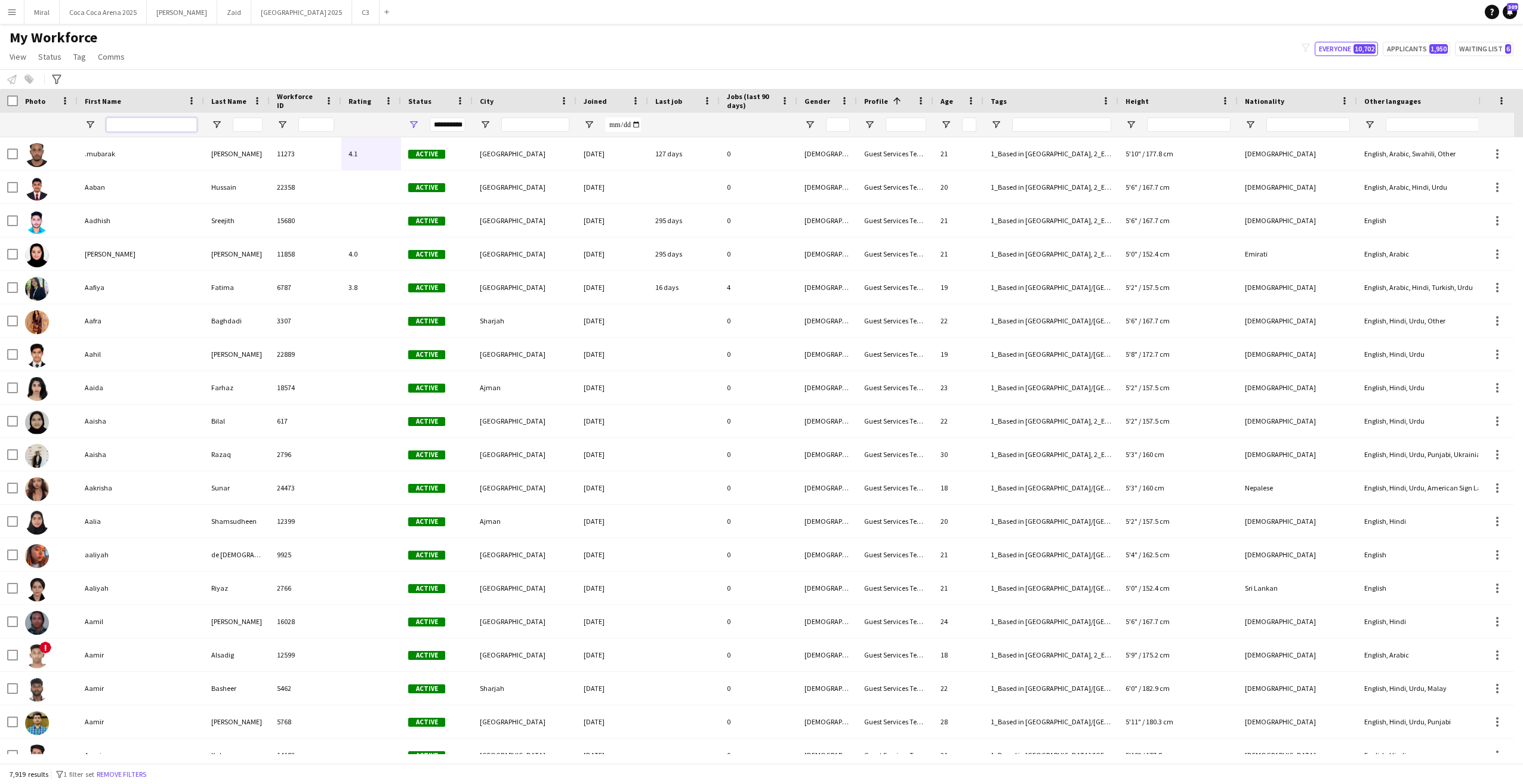
click at [164, 127] on input "First Name Filter Input" at bounding box center [152, 125] width 91 height 14
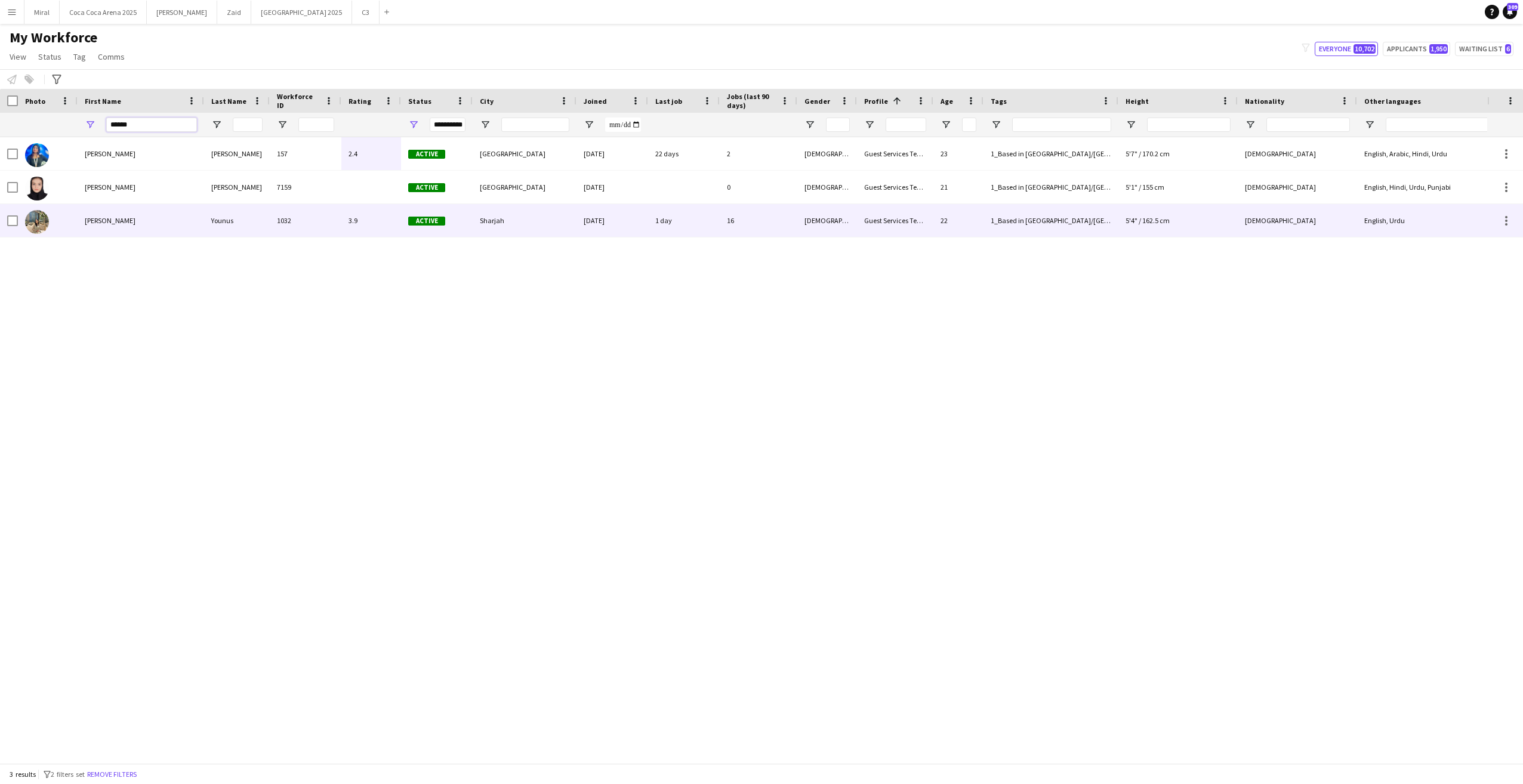
type input "******"
click at [162, 221] on div "Marium" at bounding box center [141, 220] width 127 height 33
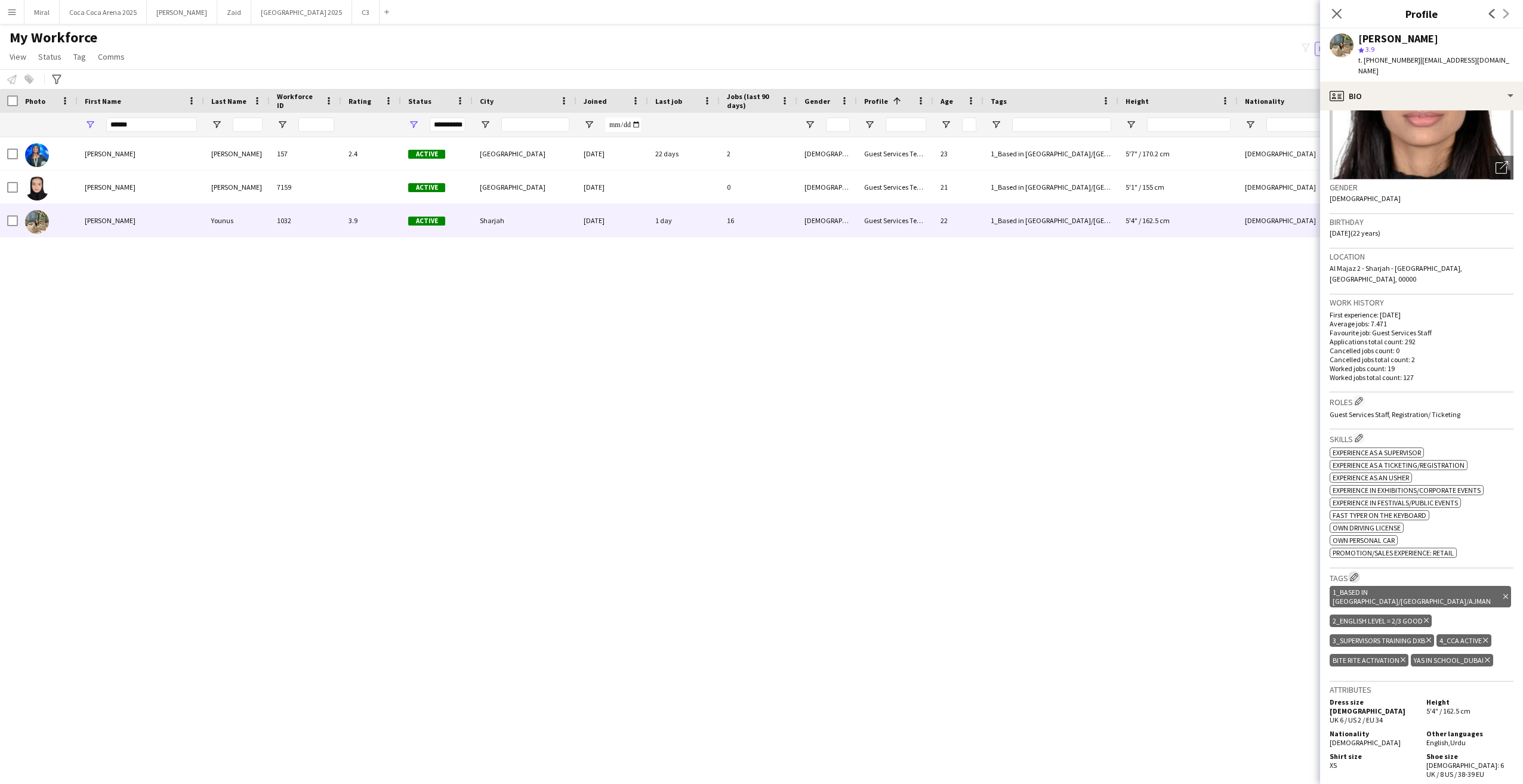
scroll to position [179, 0]
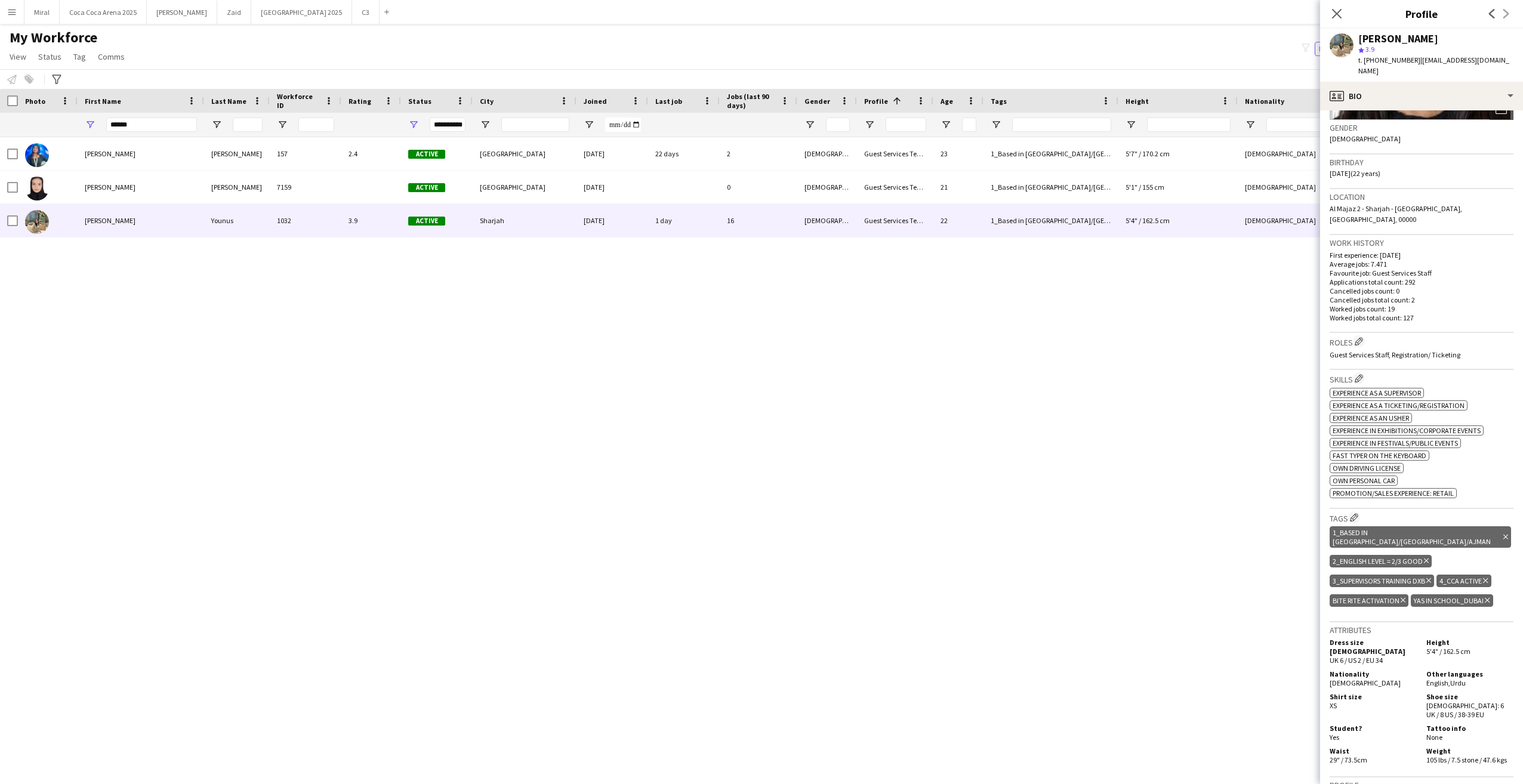
click at [1486, 597] on icon "Delete tag" at bounding box center [1487, 600] width 5 height 7
click at [1354, 486] on div "Skills Edit crew company skills ok-circled2 background Layer 1 cross-circle-red…" at bounding box center [1422, 439] width 184 height 138
click at [1355, 513] on app-icon "Edit crew company tags" at bounding box center [1355, 517] width 8 height 8
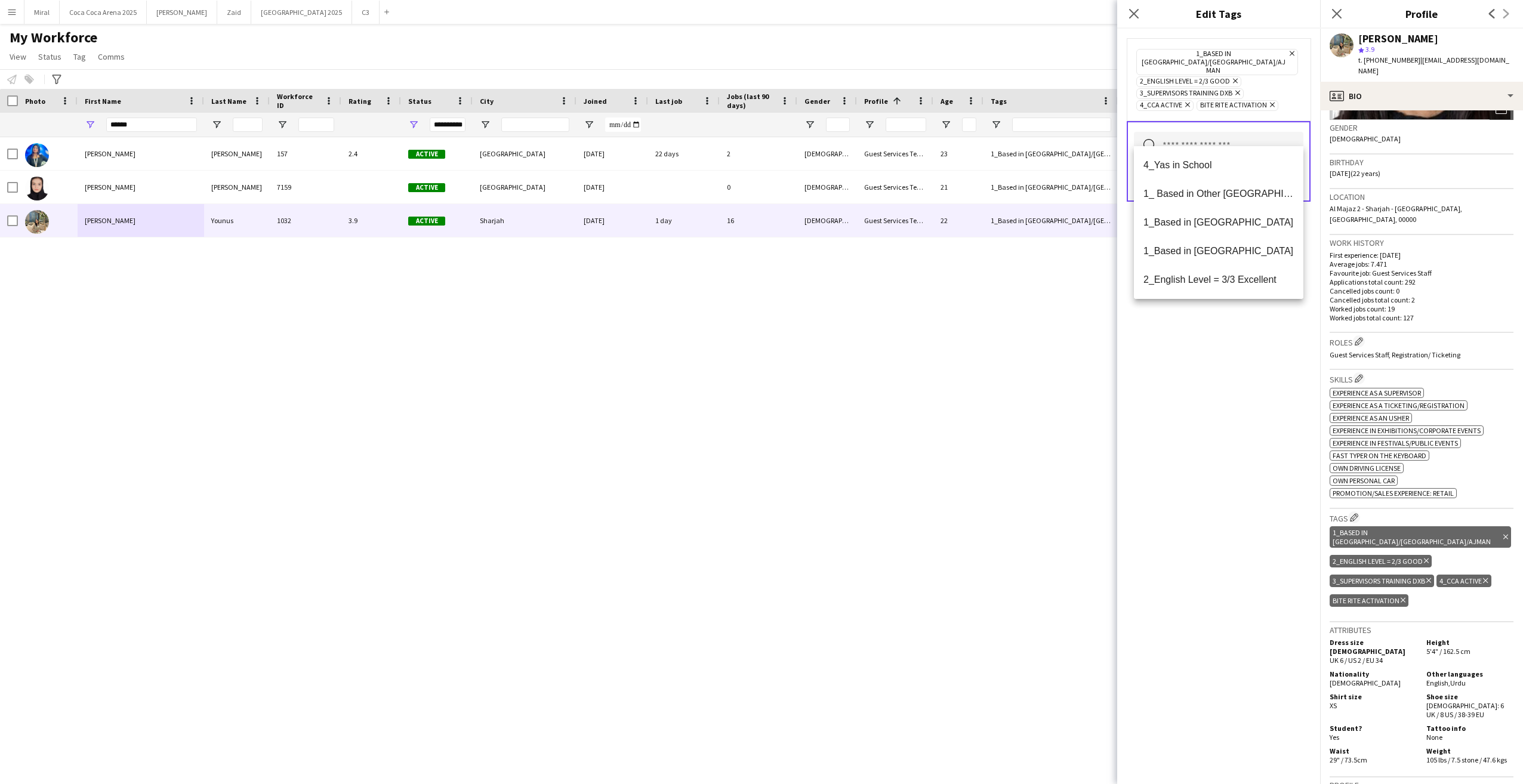
click at [1211, 132] on input "text" at bounding box center [1219, 147] width 170 height 30
type input "***"
click at [1179, 162] on span "4_Yas in School" at bounding box center [1219, 165] width 150 height 11
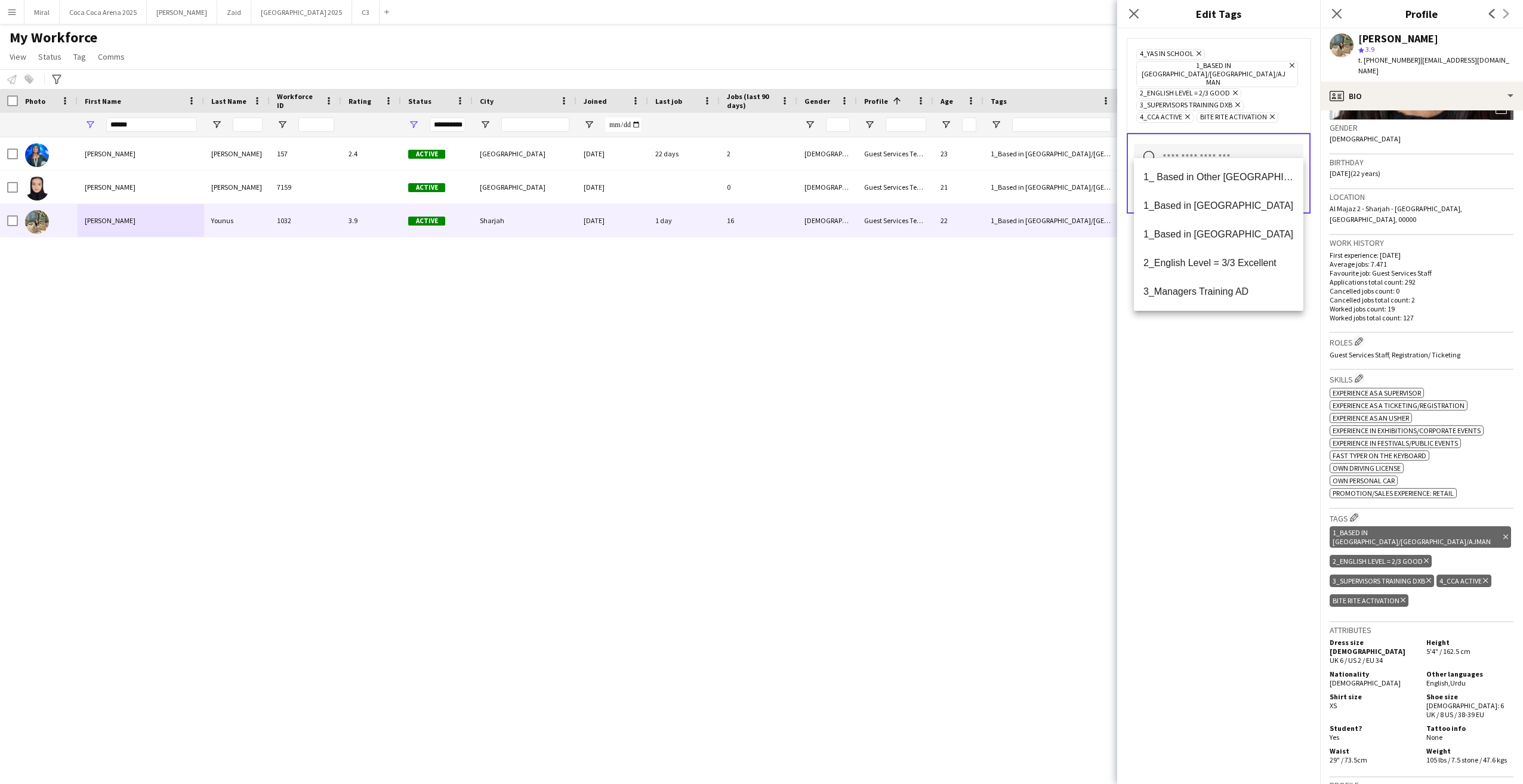
click at [1262, 423] on div "4_Yas in School Remove 1_Based in Dubai/Sharjah/Ajman Remove 2_English Level = …" at bounding box center [1219, 406] width 203 height 755
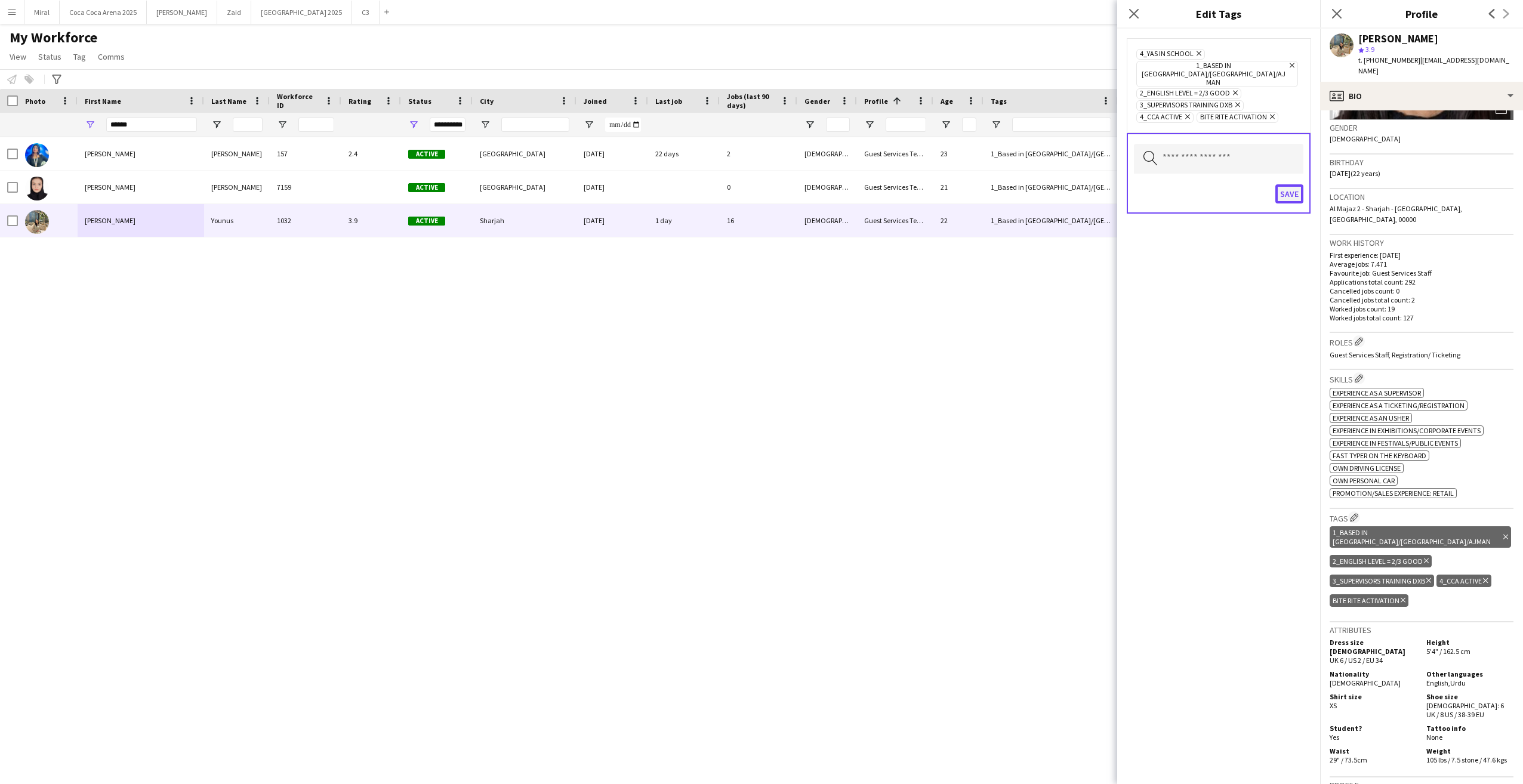
click at [1295, 185] on button "Save" at bounding box center [1290, 194] width 28 height 19
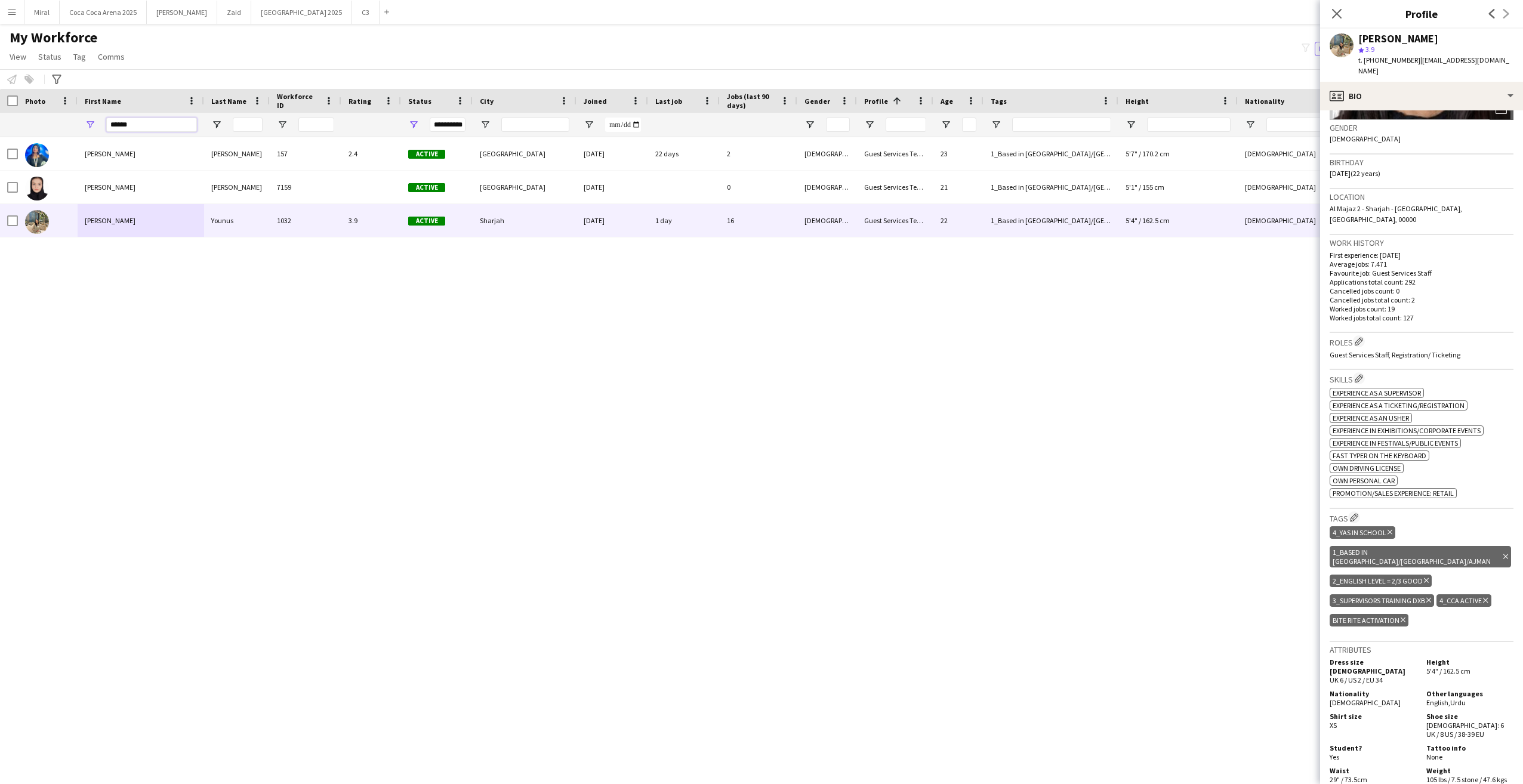
drag, startPoint x: 170, startPoint y: 119, endPoint x: 66, endPoint y: 116, distance: 104.0
click at [66, 116] on div "**********" at bounding box center [955, 125] width 1910 height 24
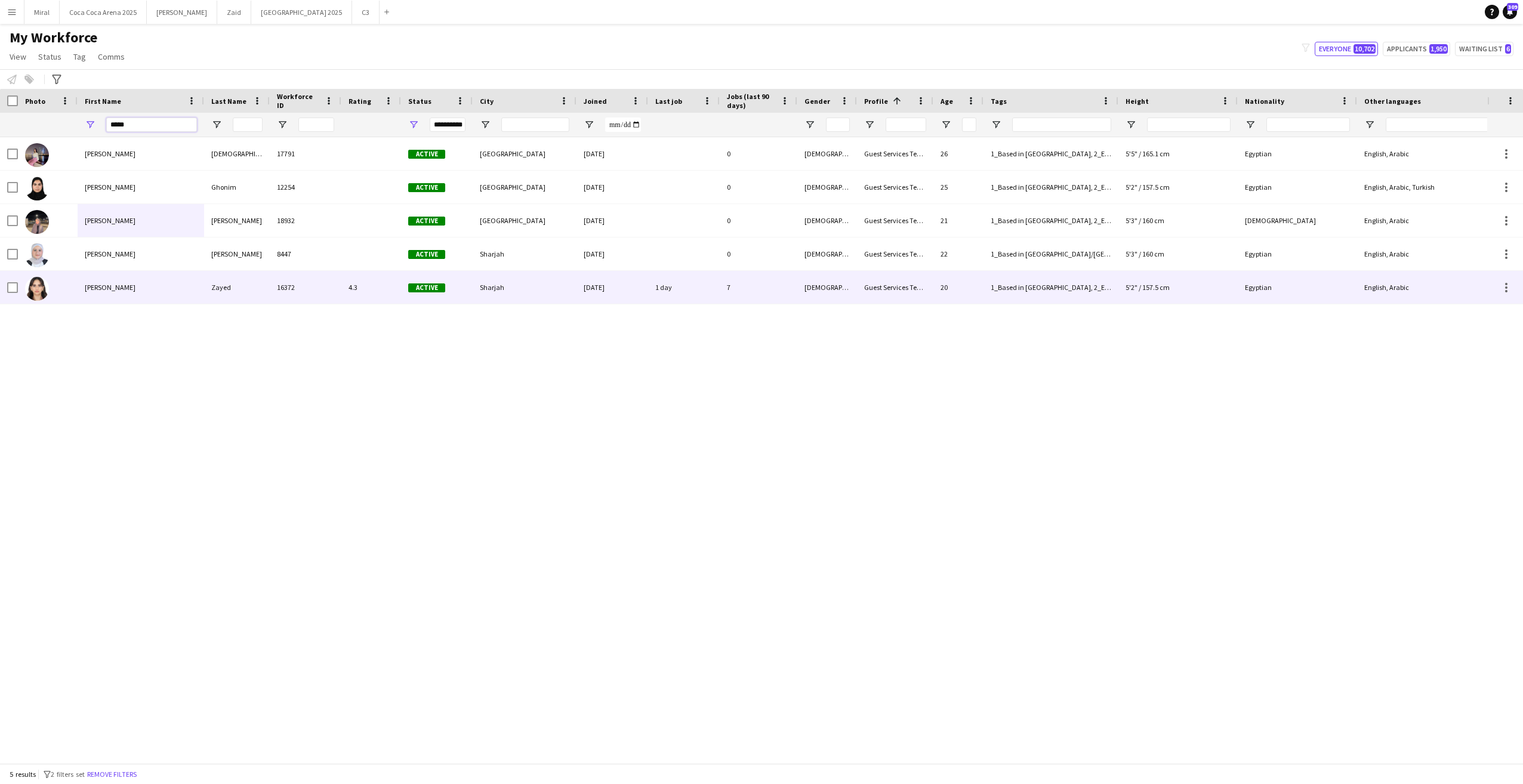
type input "*****"
click at [150, 290] on div "Menna" at bounding box center [141, 287] width 127 height 33
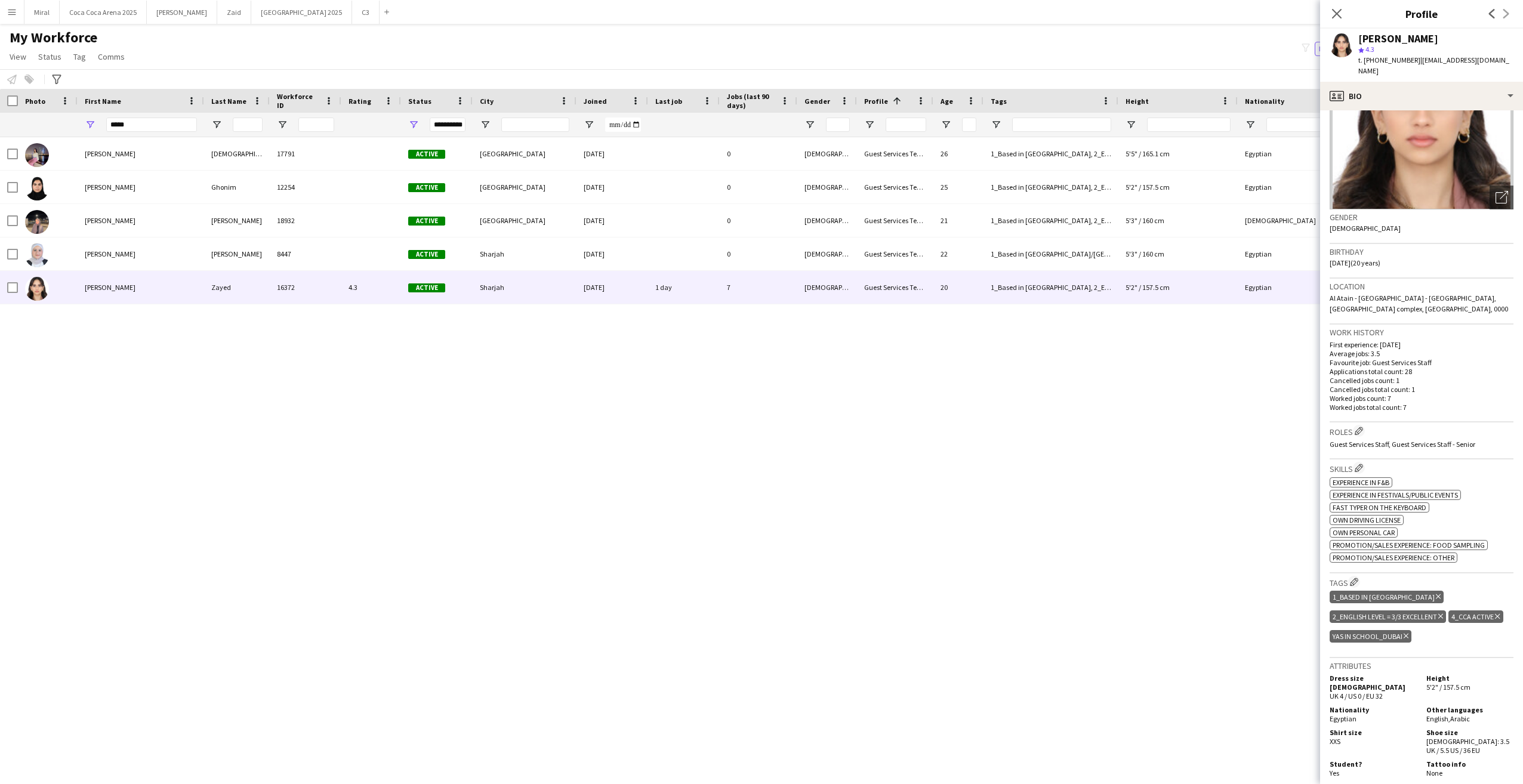
scroll to position [298, 0]
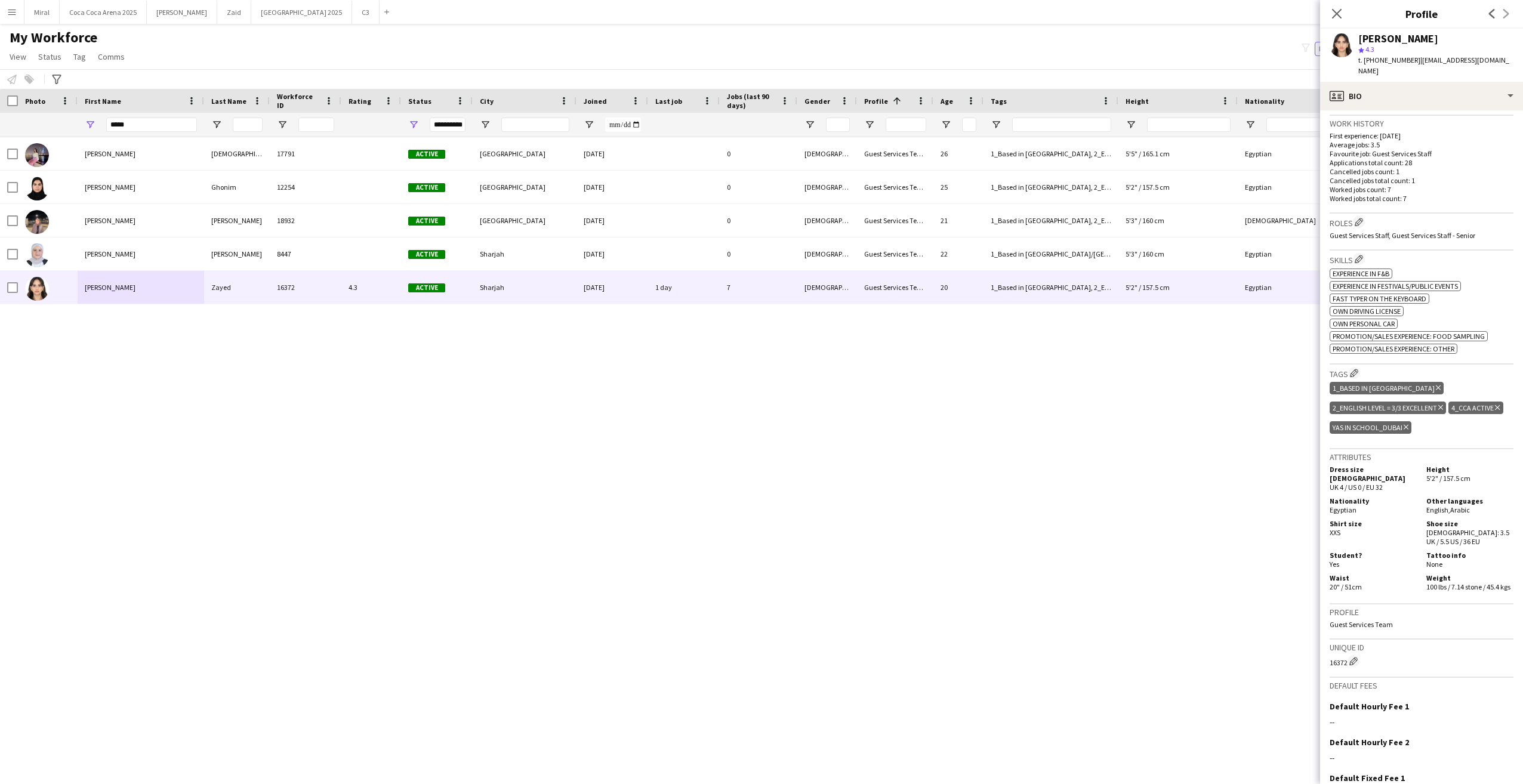
click at [1409, 423] on icon "Delete tag" at bounding box center [1406, 427] width 5 height 7
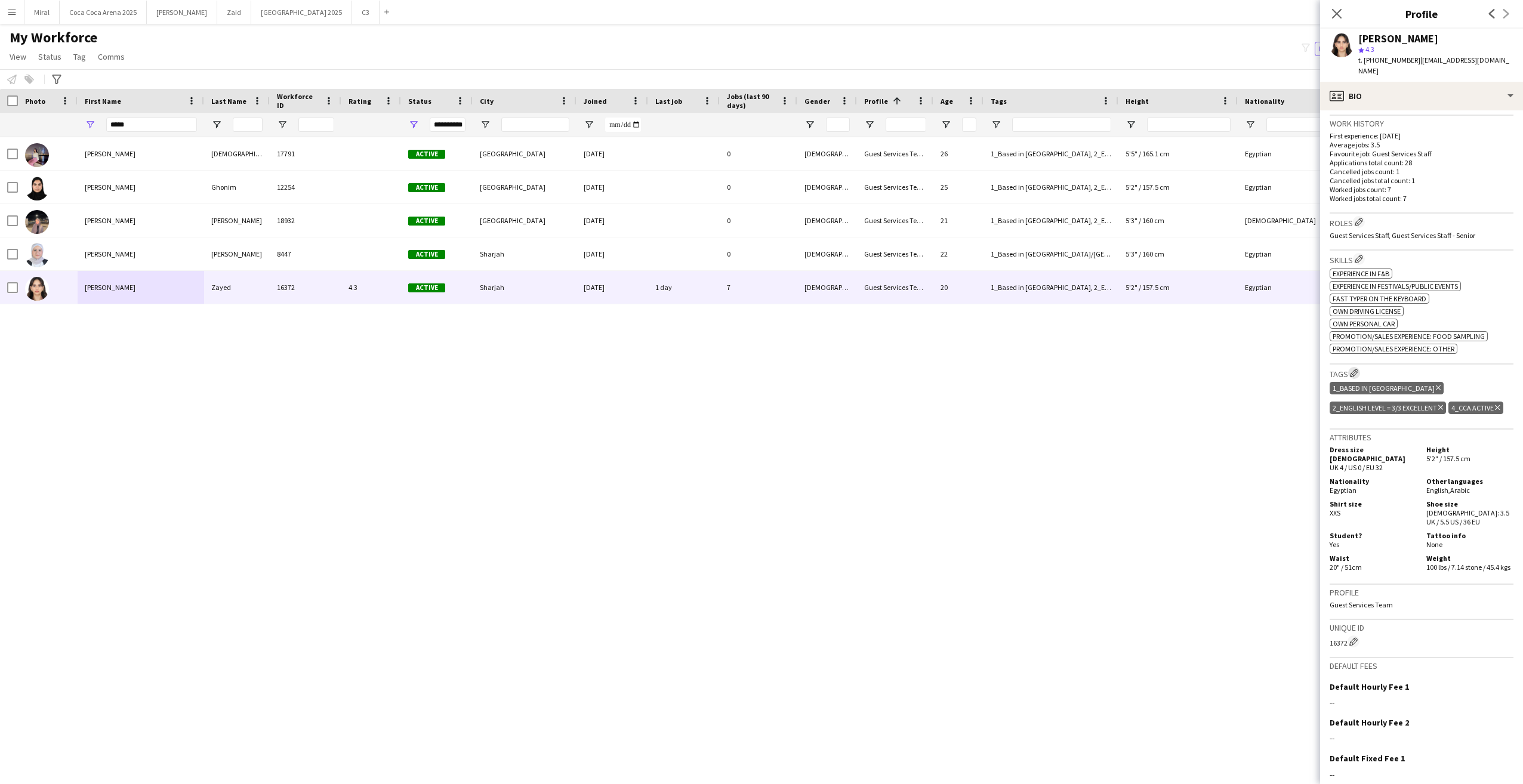
click at [1355, 368] on app-icon "Edit crew company tags" at bounding box center [1355, 373] width 8 height 8
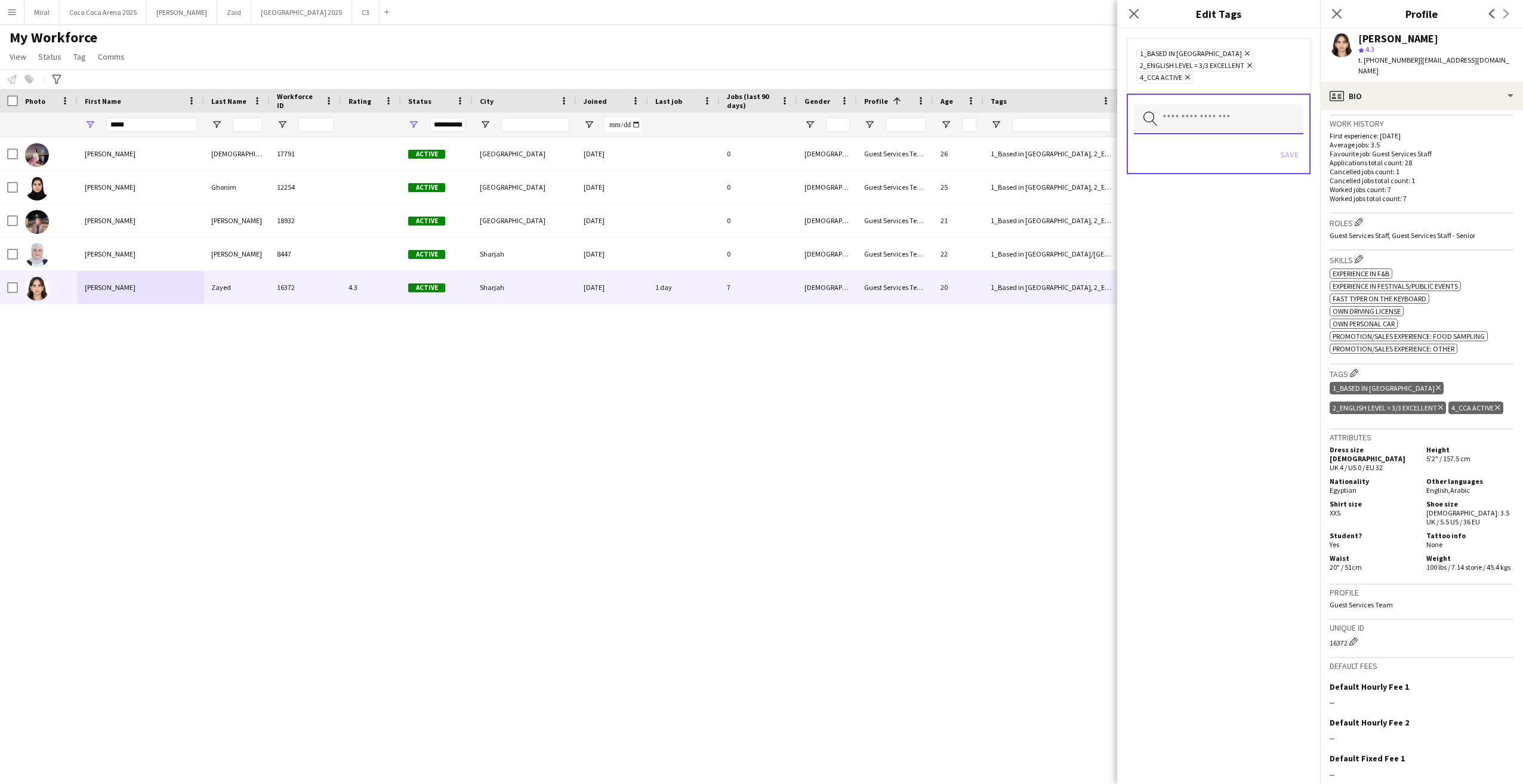
click at [1199, 124] on input "text" at bounding box center [1219, 119] width 170 height 30
type input "***"
click at [1211, 147] on span "4_Yas in School" at bounding box center [1219, 153] width 150 height 11
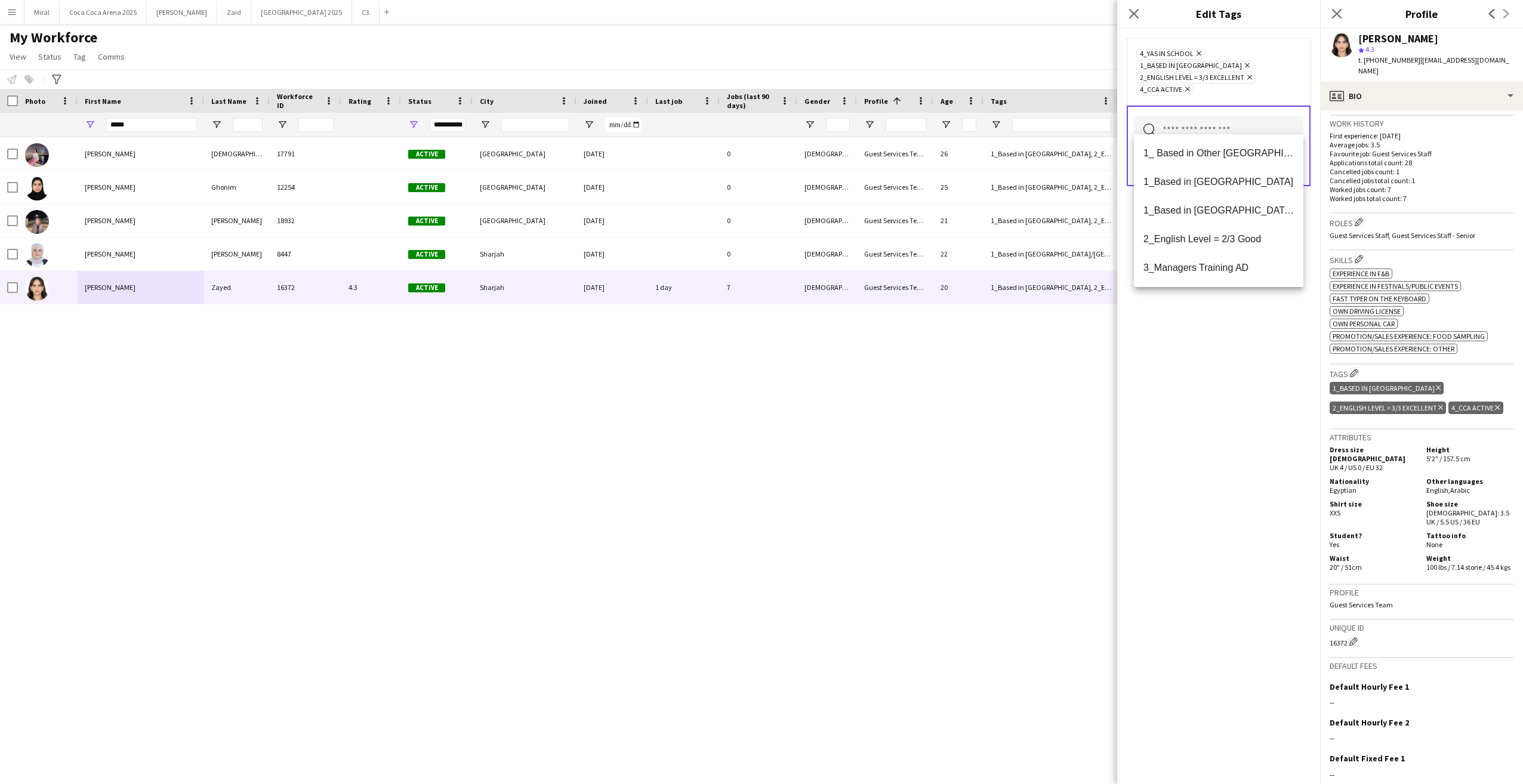
click at [1285, 411] on div "4_Yas in School Remove 1_Based in Abu Dhabi Remove 2_English Level = 3/3 Excell…" at bounding box center [1219, 406] width 203 height 755
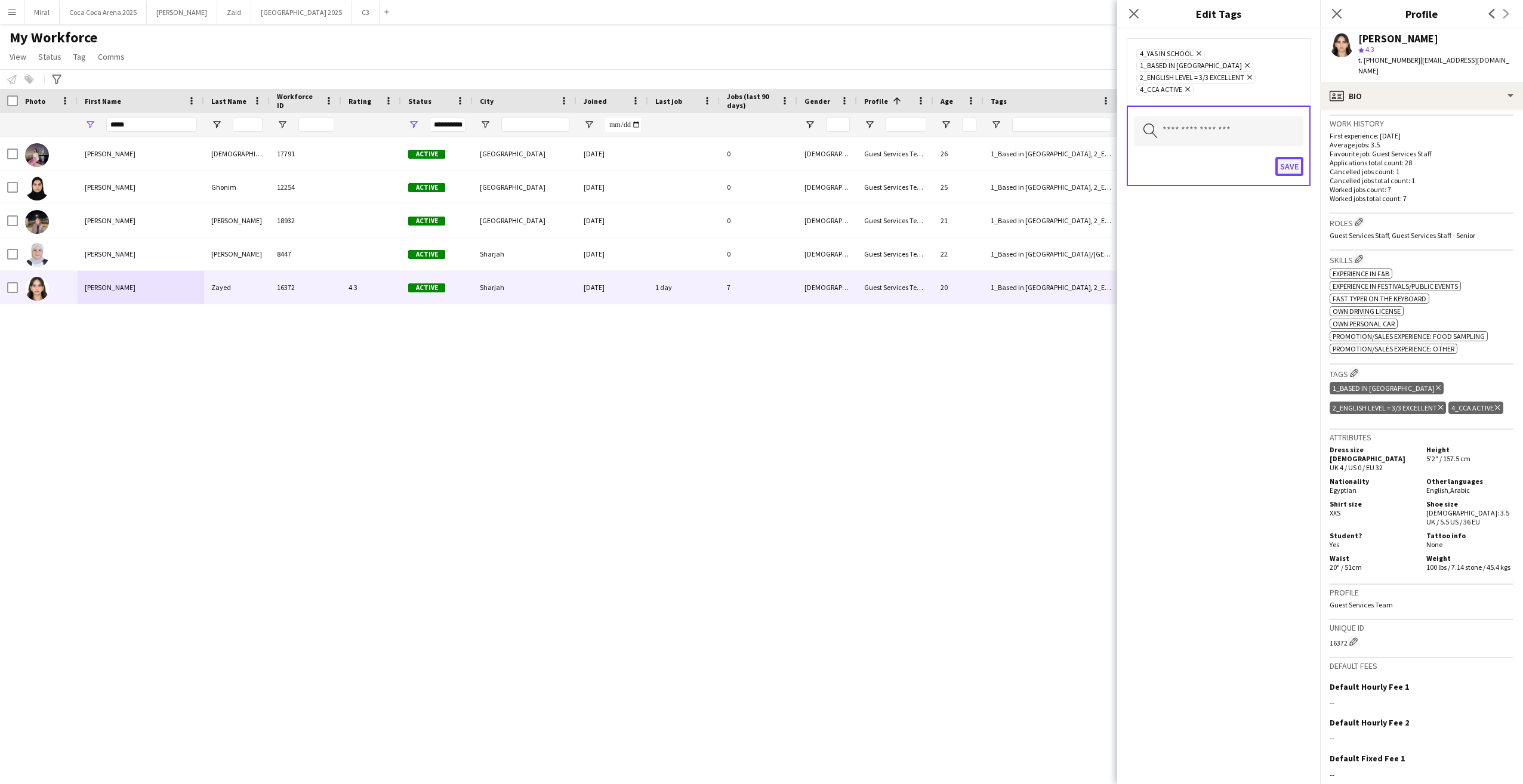
click at [1292, 157] on button "Save" at bounding box center [1290, 166] width 28 height 19
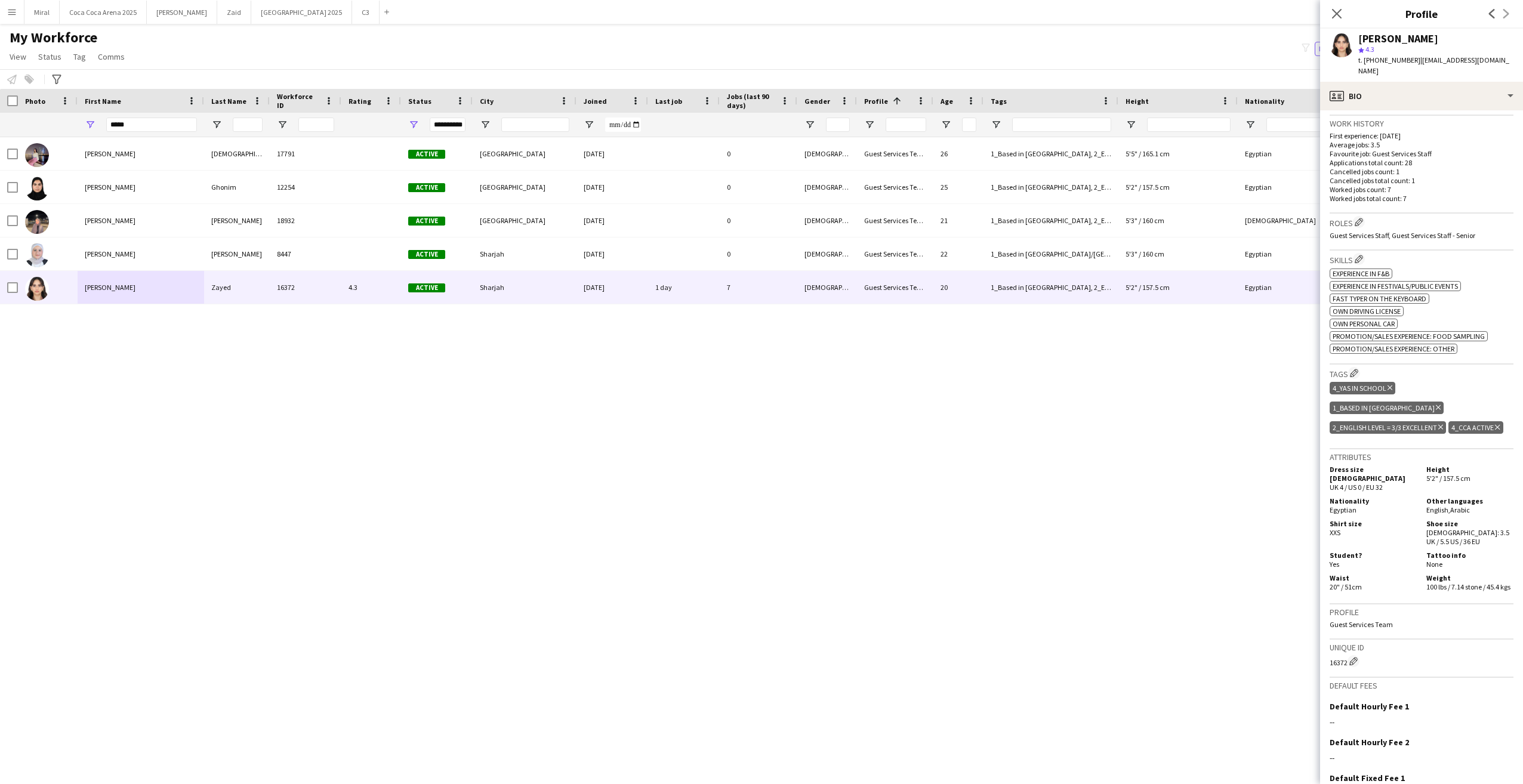
drag, startPoint x: 161, startPoint y: 117, endPoint x: 73, endPoint y: 120, distance: 88.1
click at [73, 120] on div "**********" at bounding box center [955, 125] width 1910 height 24
drag, startPoint x: 159, startPoint y: 127, endPoint x: 81, endPoint y: 122, distance: 78.2
click at [81, 122] on div "*****" at bounding box center [141, 125] width 127 height 24
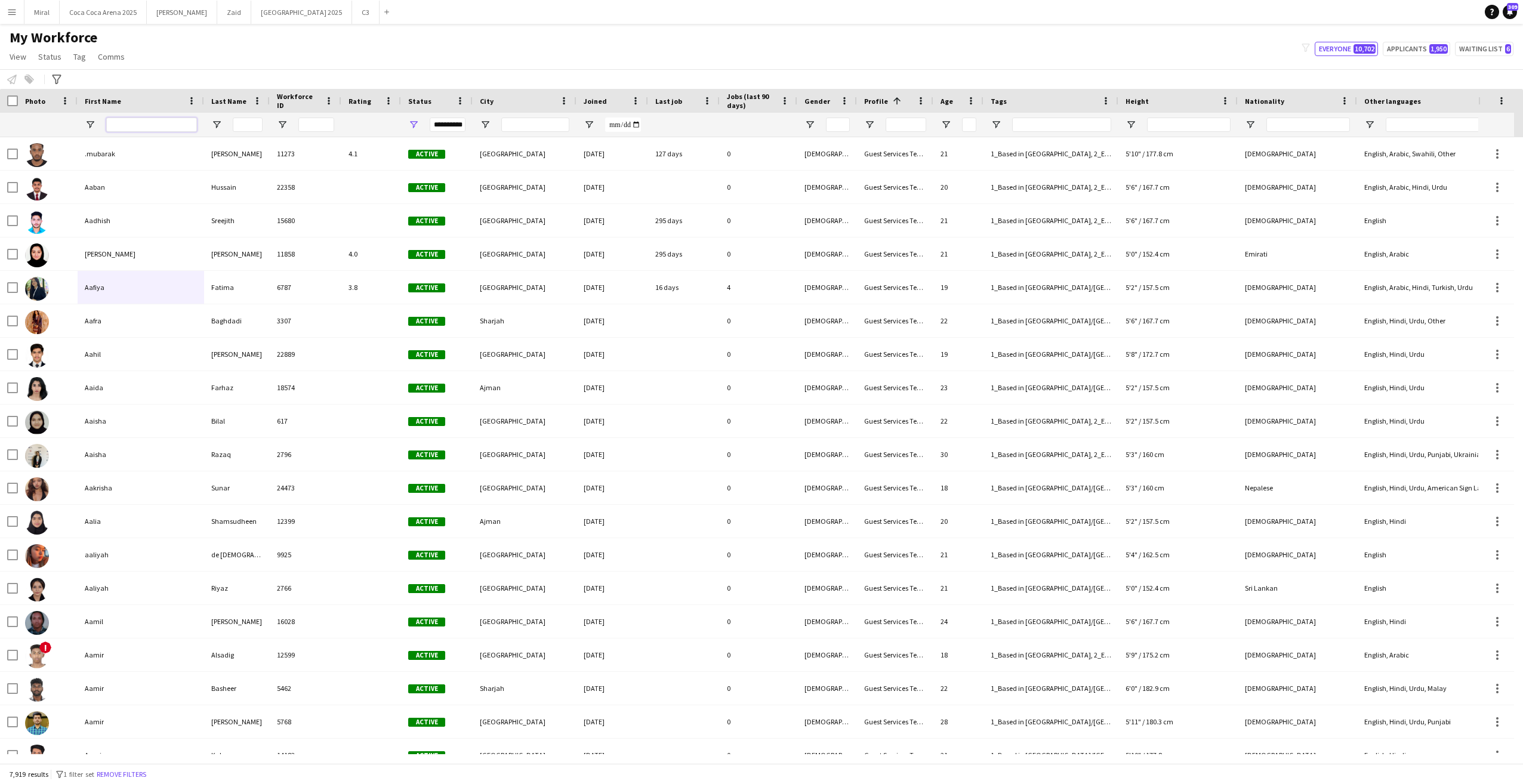
click at [162, 127] on input "First Name Filter Input" at bounding box center [152, 125] width 91 height 14
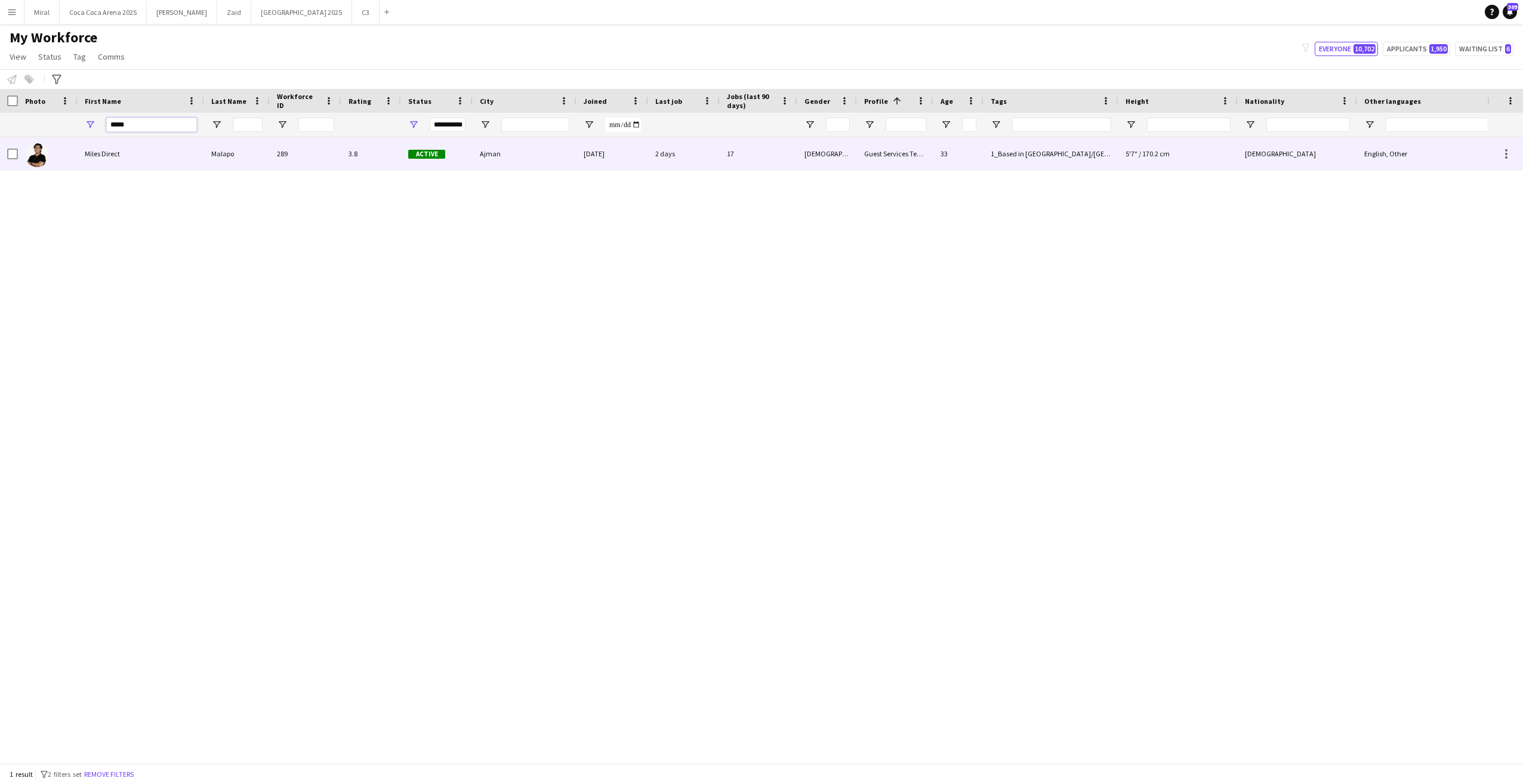
type input "*****"
click at [91, 163] on div "Miles Direct" at bounding box center [141, 154] width 127 height 33
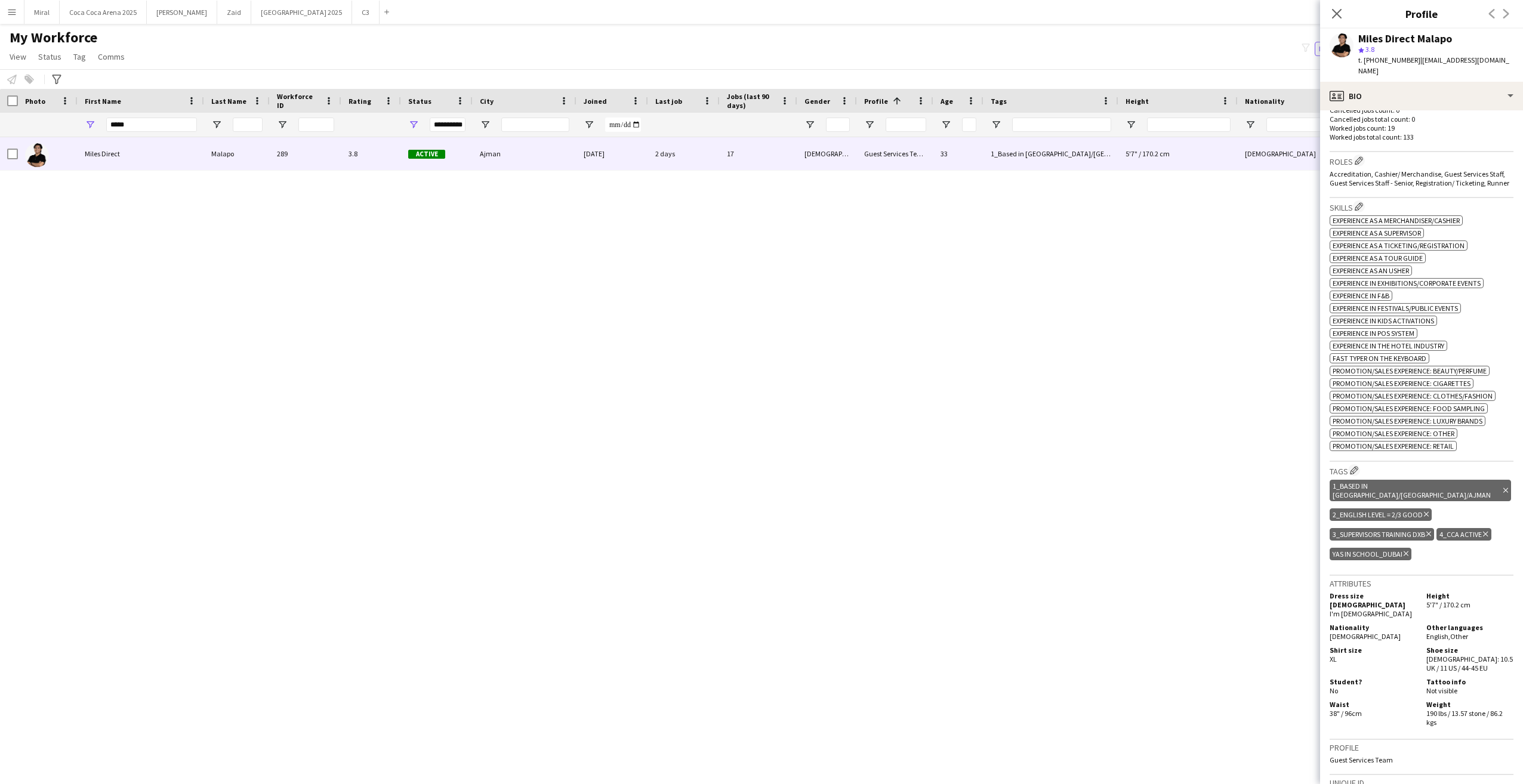
scroll to position [358, 0]
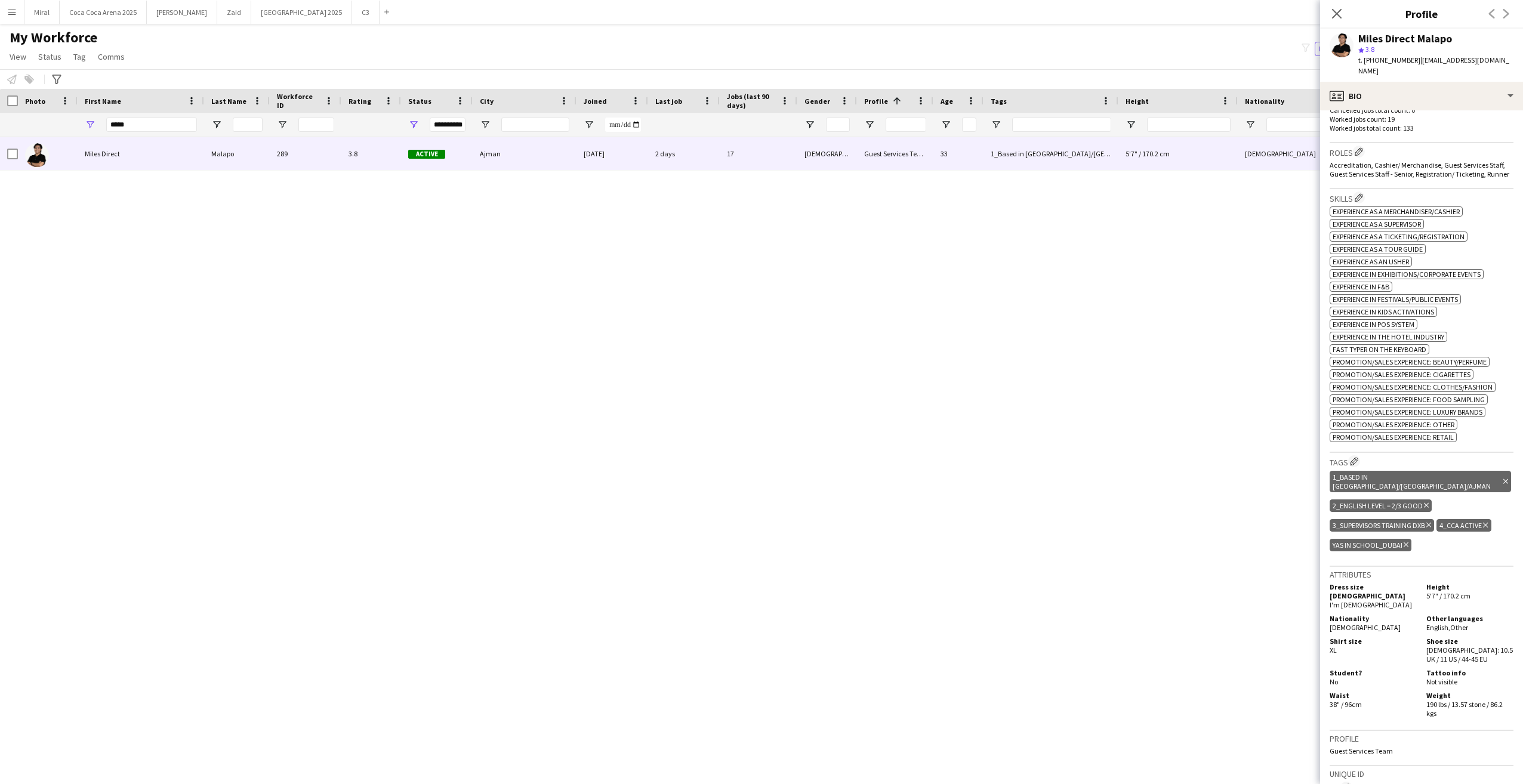
click at [1404, 541] on icon "Delete tag" at bounding box center [1406, 545] width 5 height 7
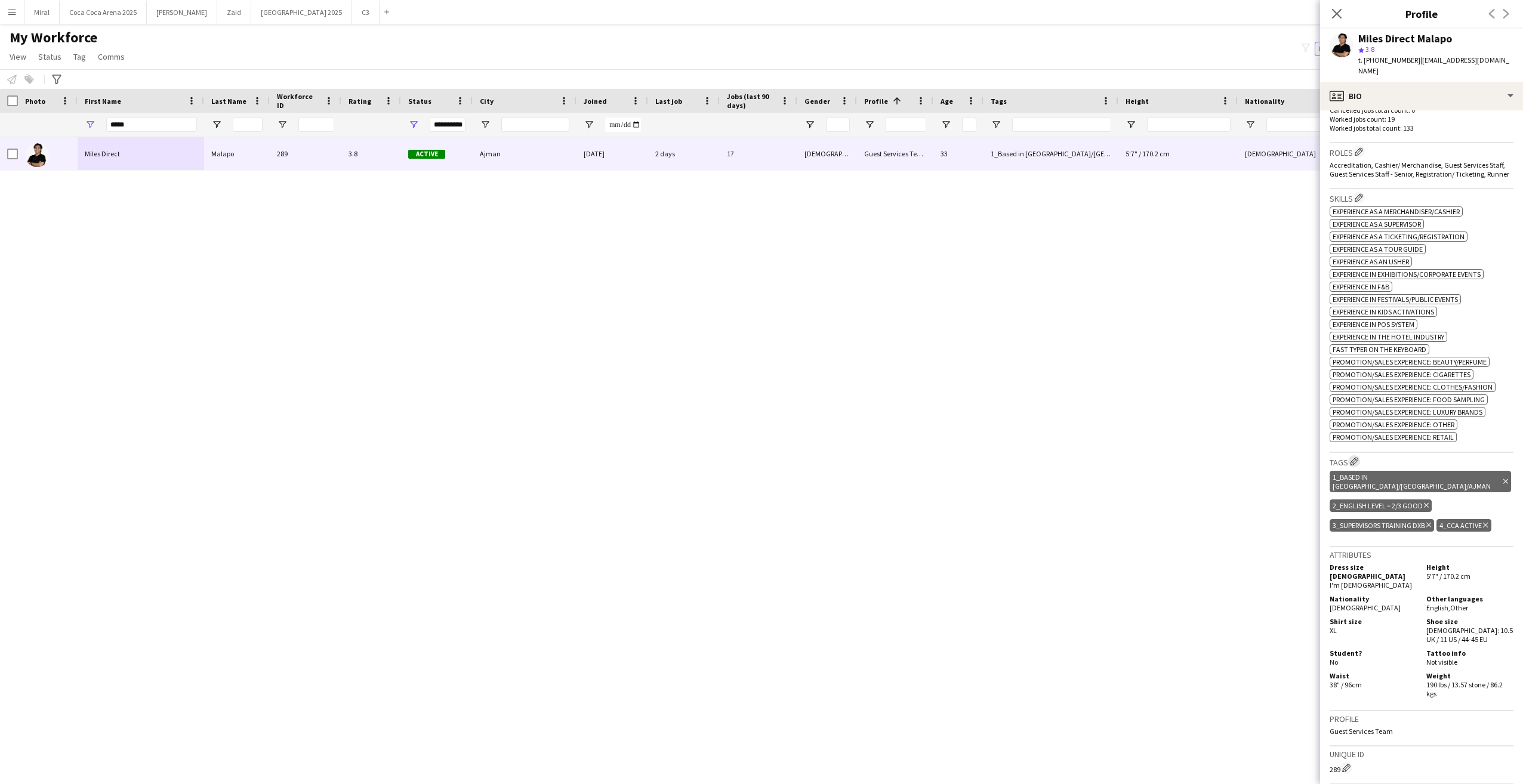
click at [1357, 463] on app-icon "Edit crew company tags" at bounding box center [1355, 461] width 8 height 8
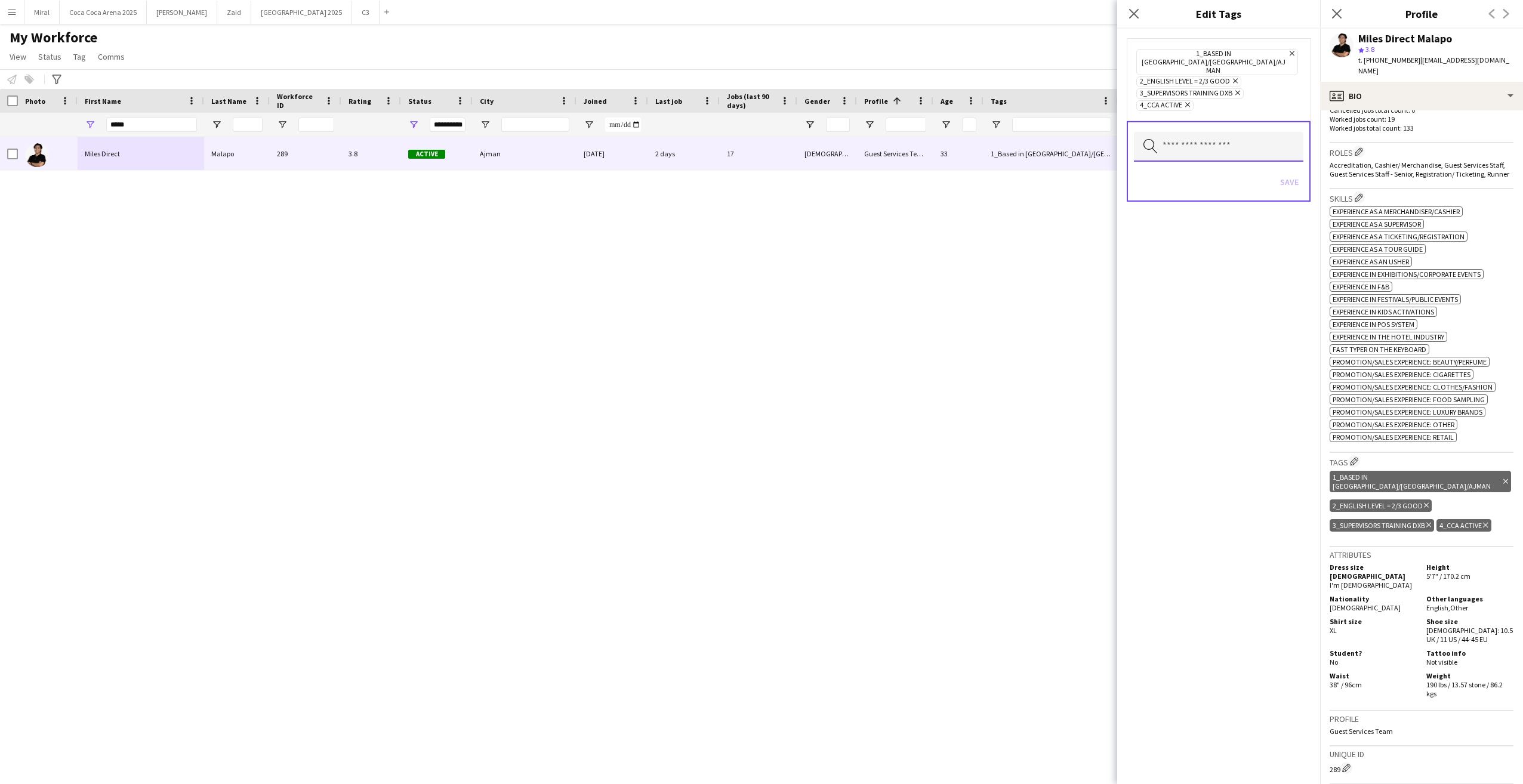
click at [1248, 132] on input "text" at bounding box center [1219, 147] width 170 height 30
type input "***"
click at [1176, 166] on span "4_Yas in School" at bounding box center [1219, 165] width 150 height 11
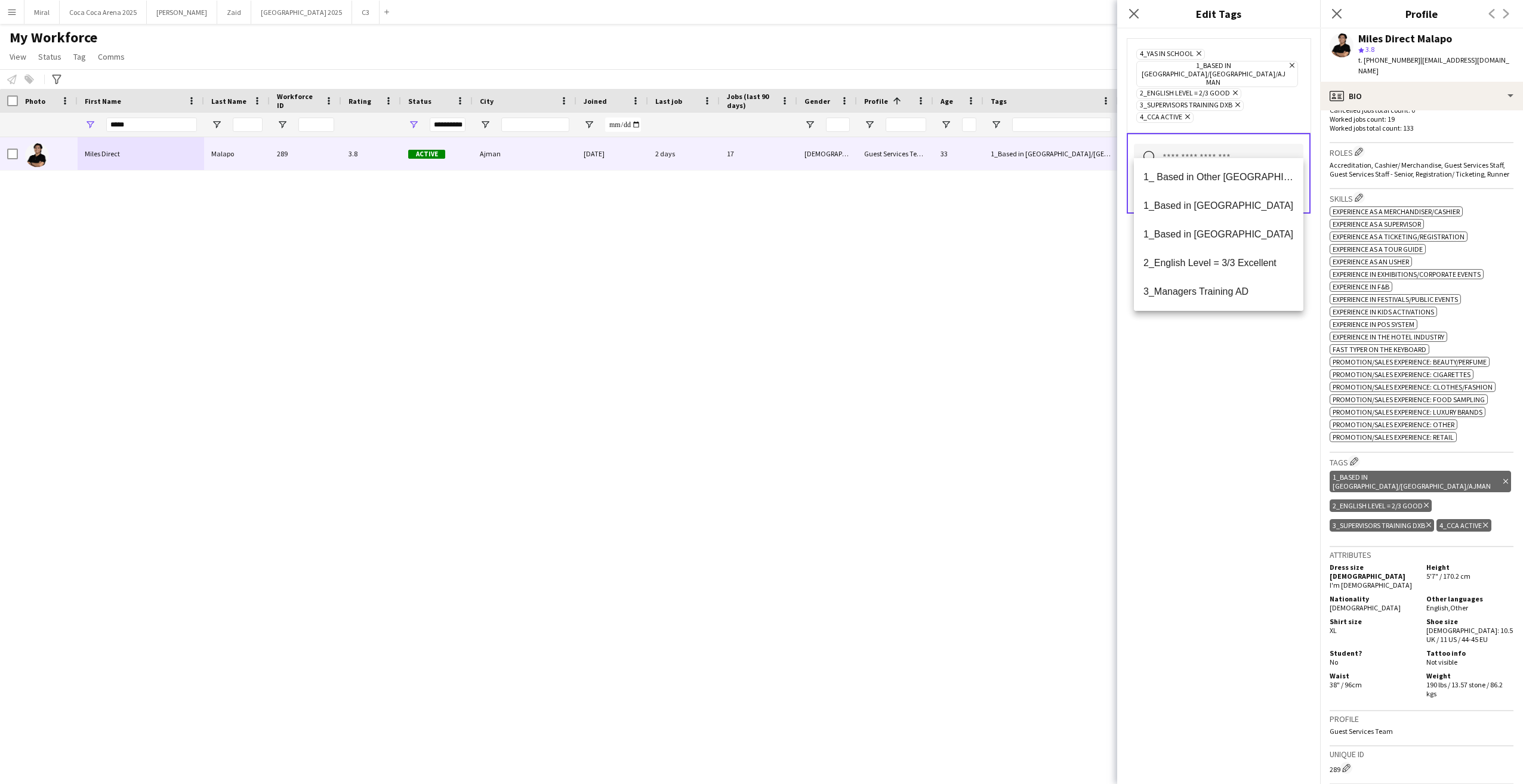
click at [1267, 386] on div "4_Yas in School Remove 1_Based in Dubai/Sharjah/Ajman Remove 2_English Level = …" at bounding box center [1219, 406] width 203 height 755
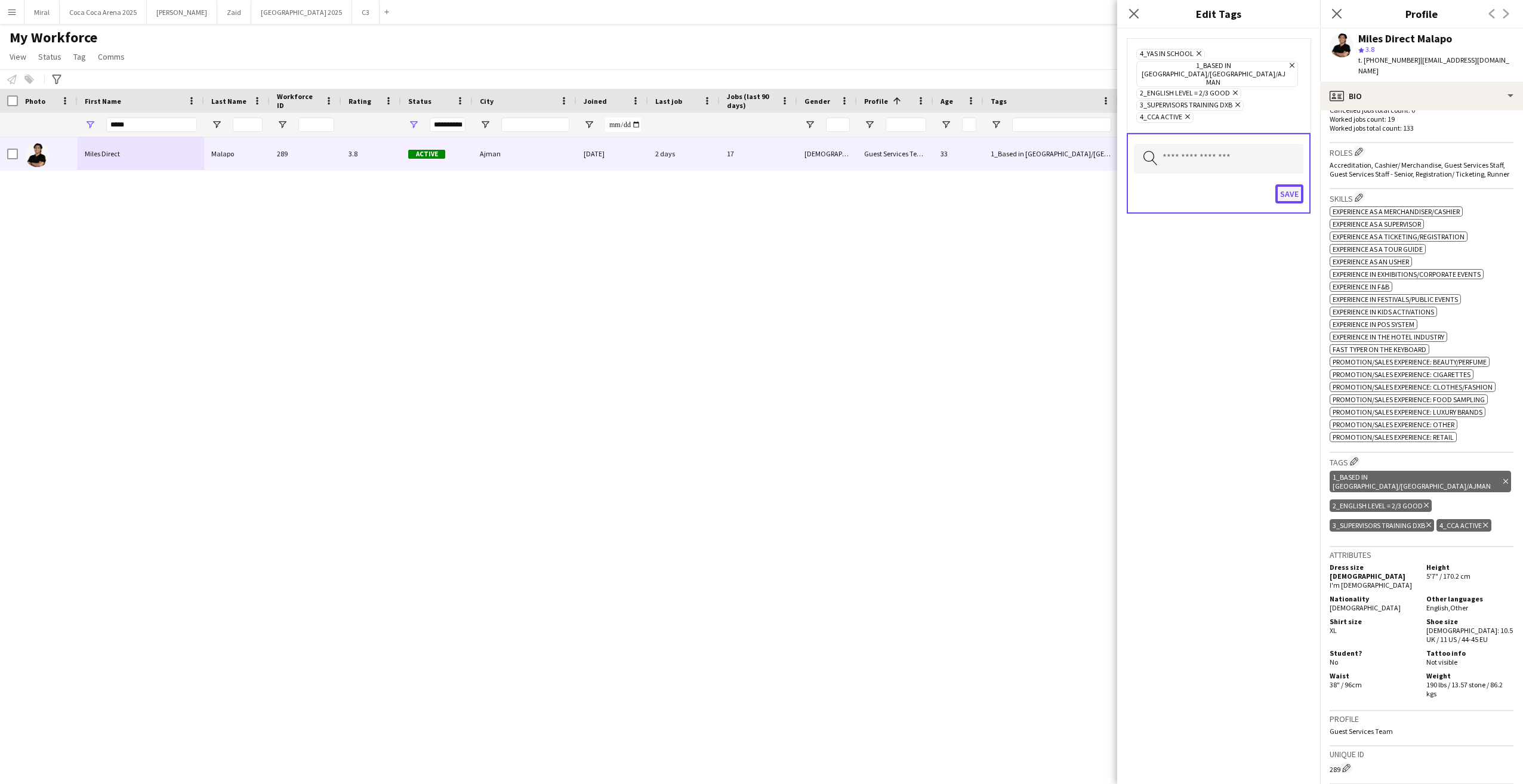
click at [1288, 185] on button "Save" at bounding box center [1290, 194] width 28 height 19
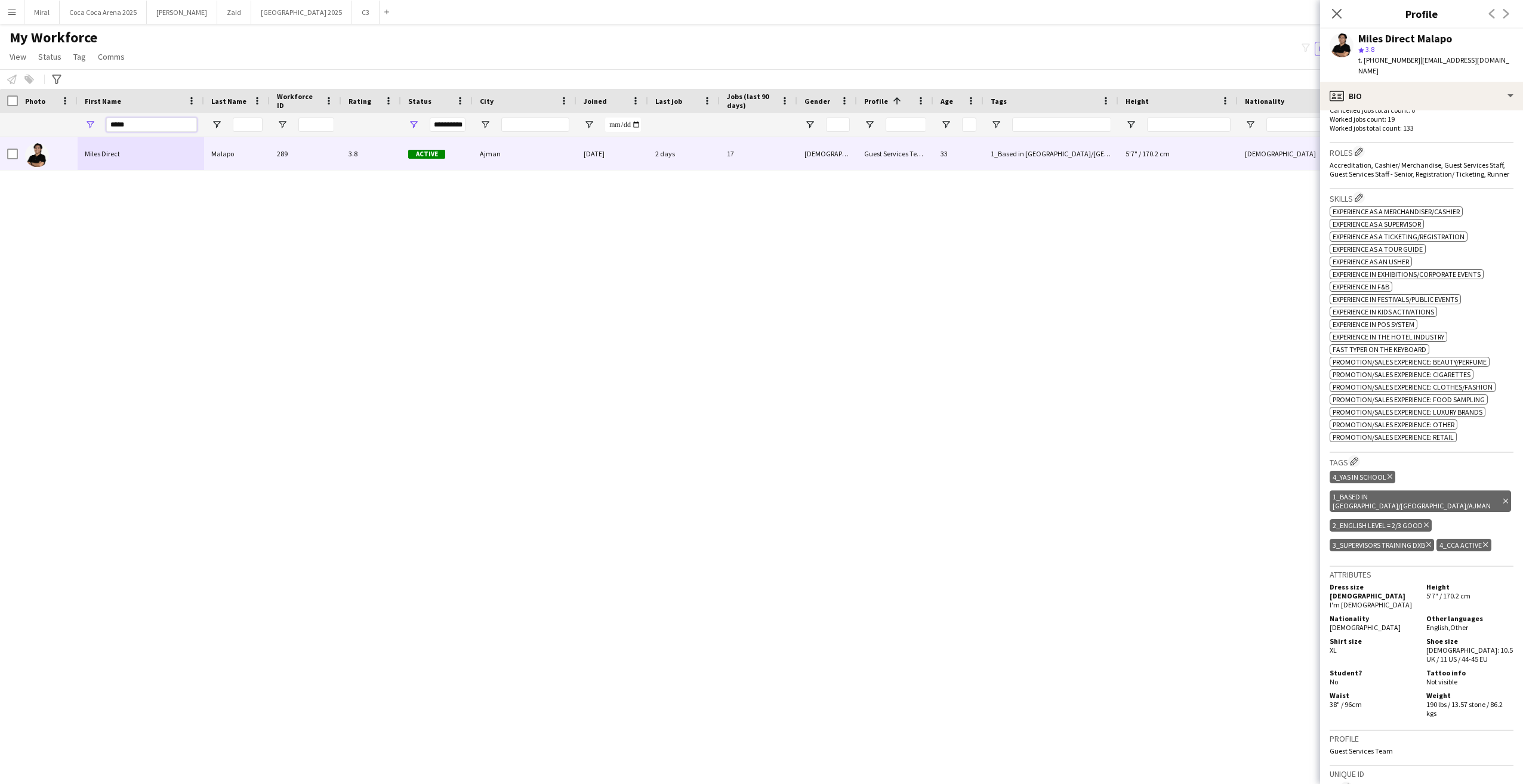
drag, startPoint x: 154, startPoint y: 127, endPoint x: 68, endPoint y: 119, distance: 86.4
click at [79, 123] on div "*****" at bounding box center [141, 125] width 127 height 24
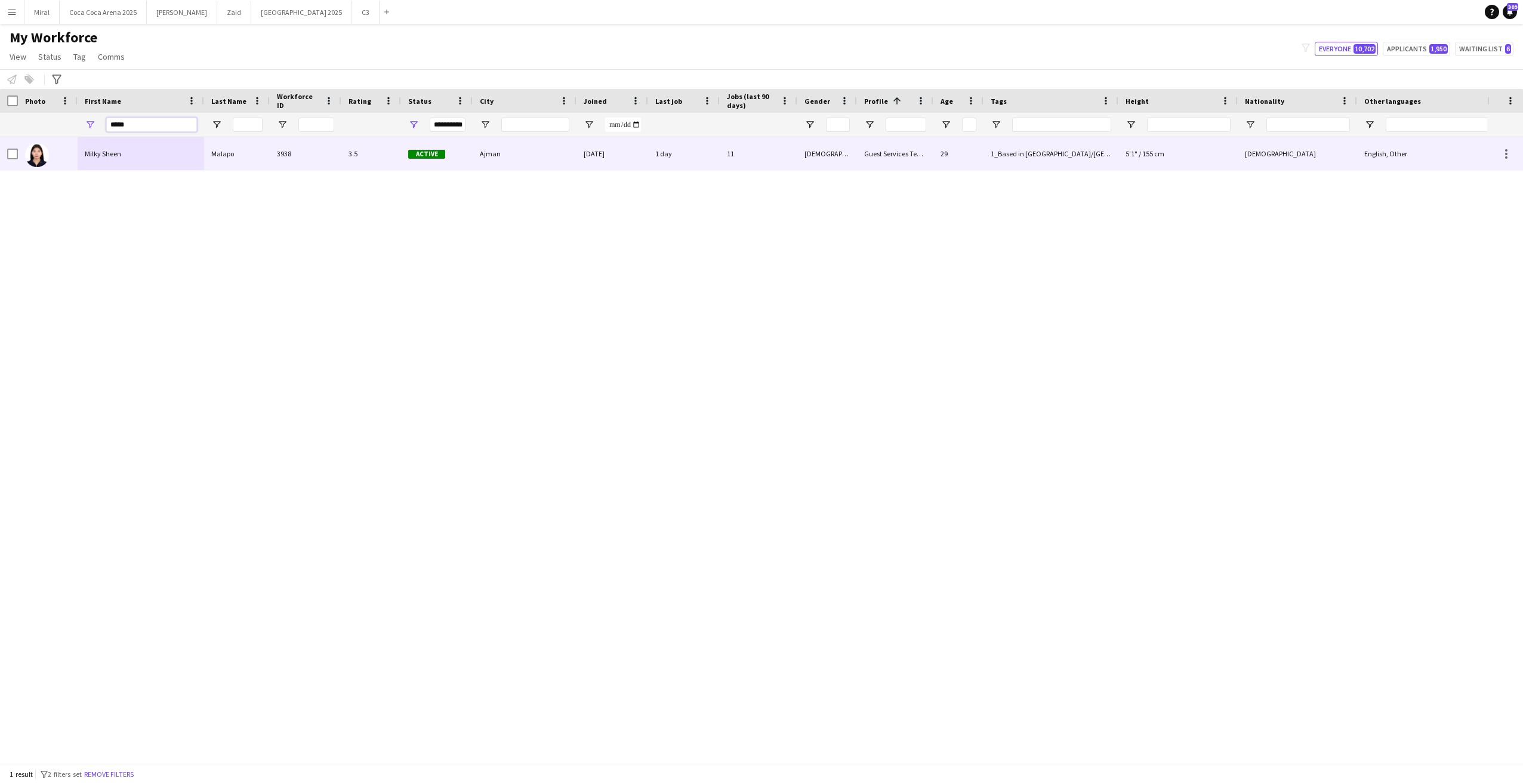
type input "*****"
click at [117, 146] on div "Milky Sheen" at bounding box center [141, 154] width 127 height 33
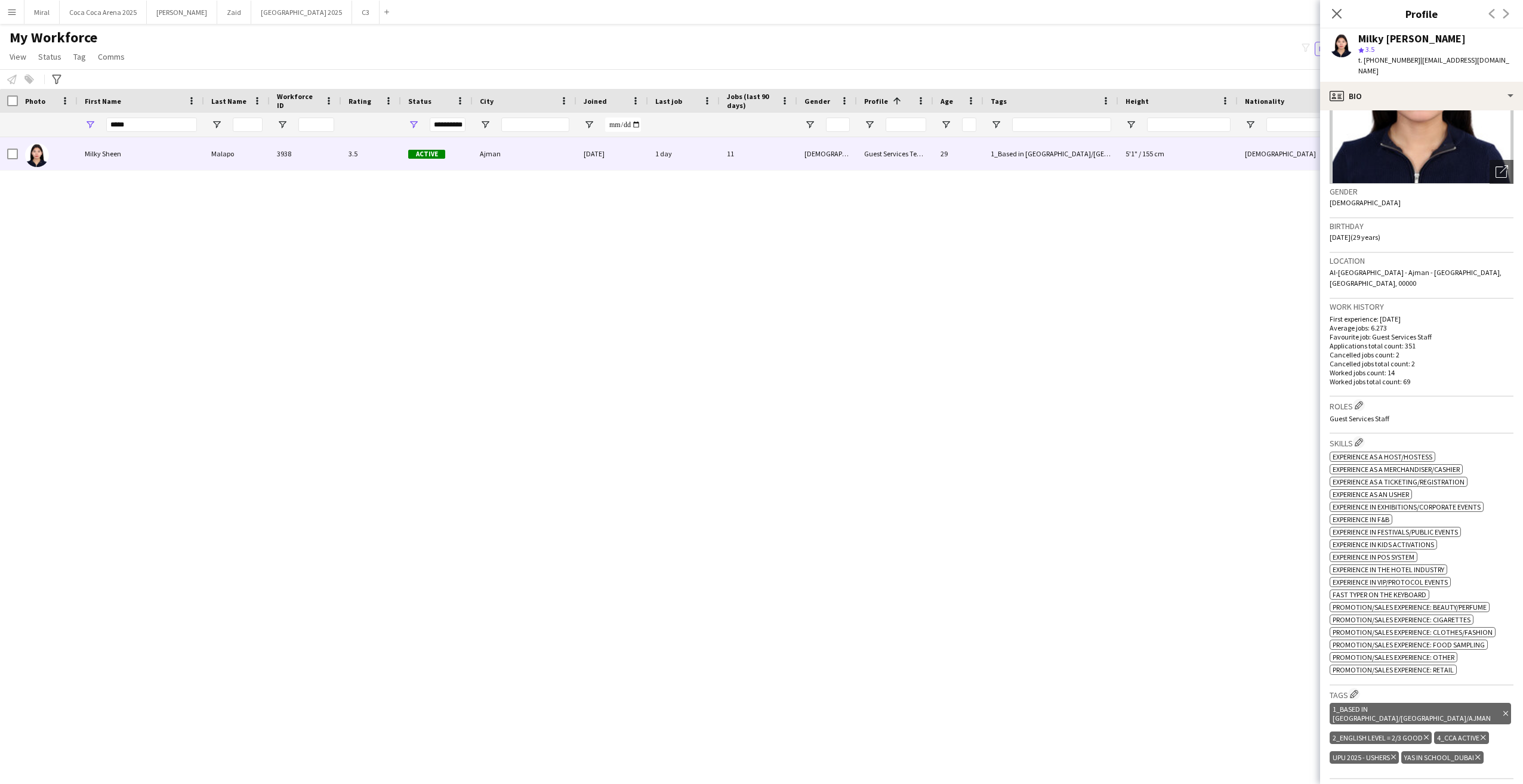
scroll to position [298, 0]
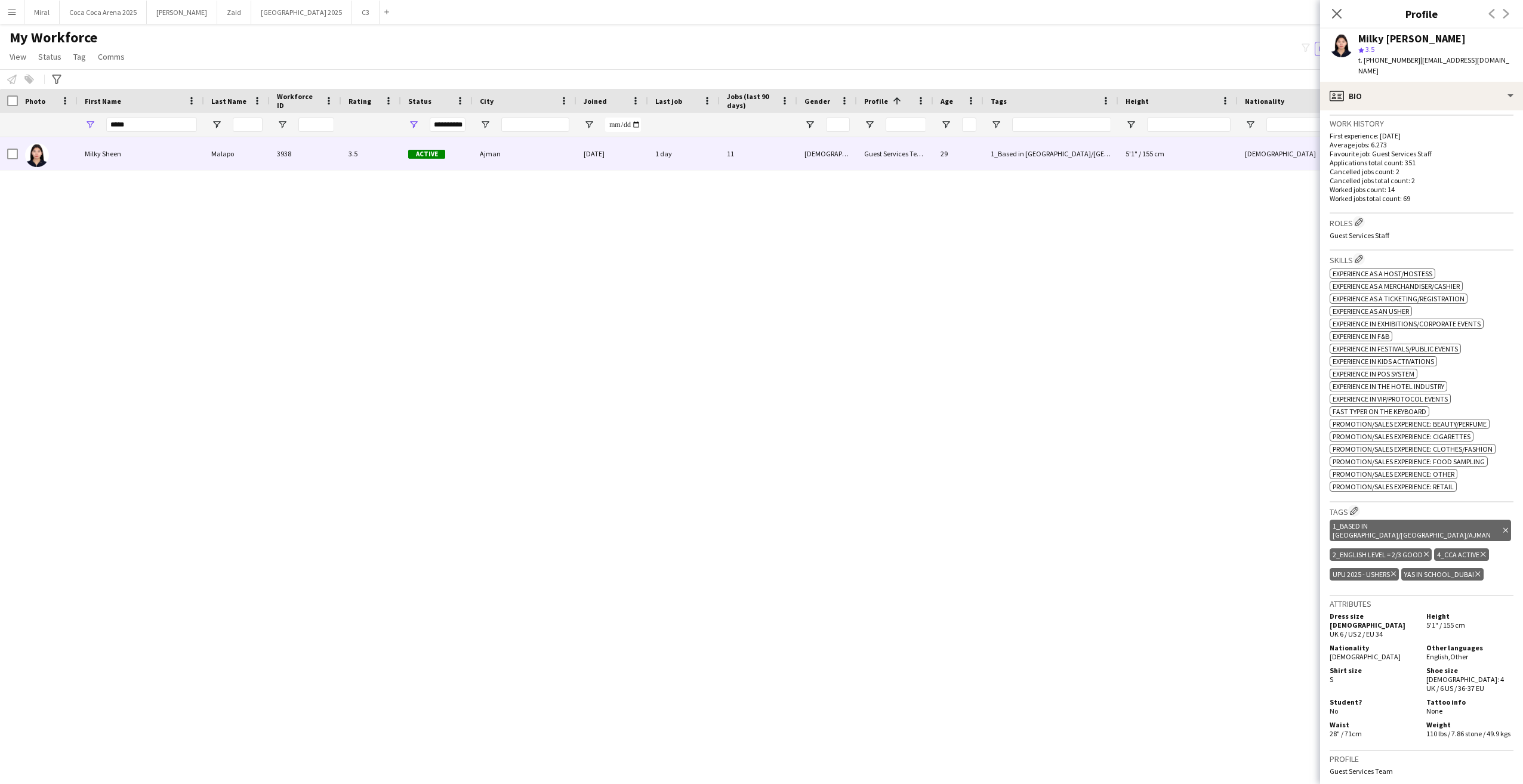
click at [1479, 571] on icon at bounding box center [1477, 573] width 5 height 5
click at [1357, 506] on app-icon "Edit crew company tags" at bounding box center [1355, 511] width 8 height 8
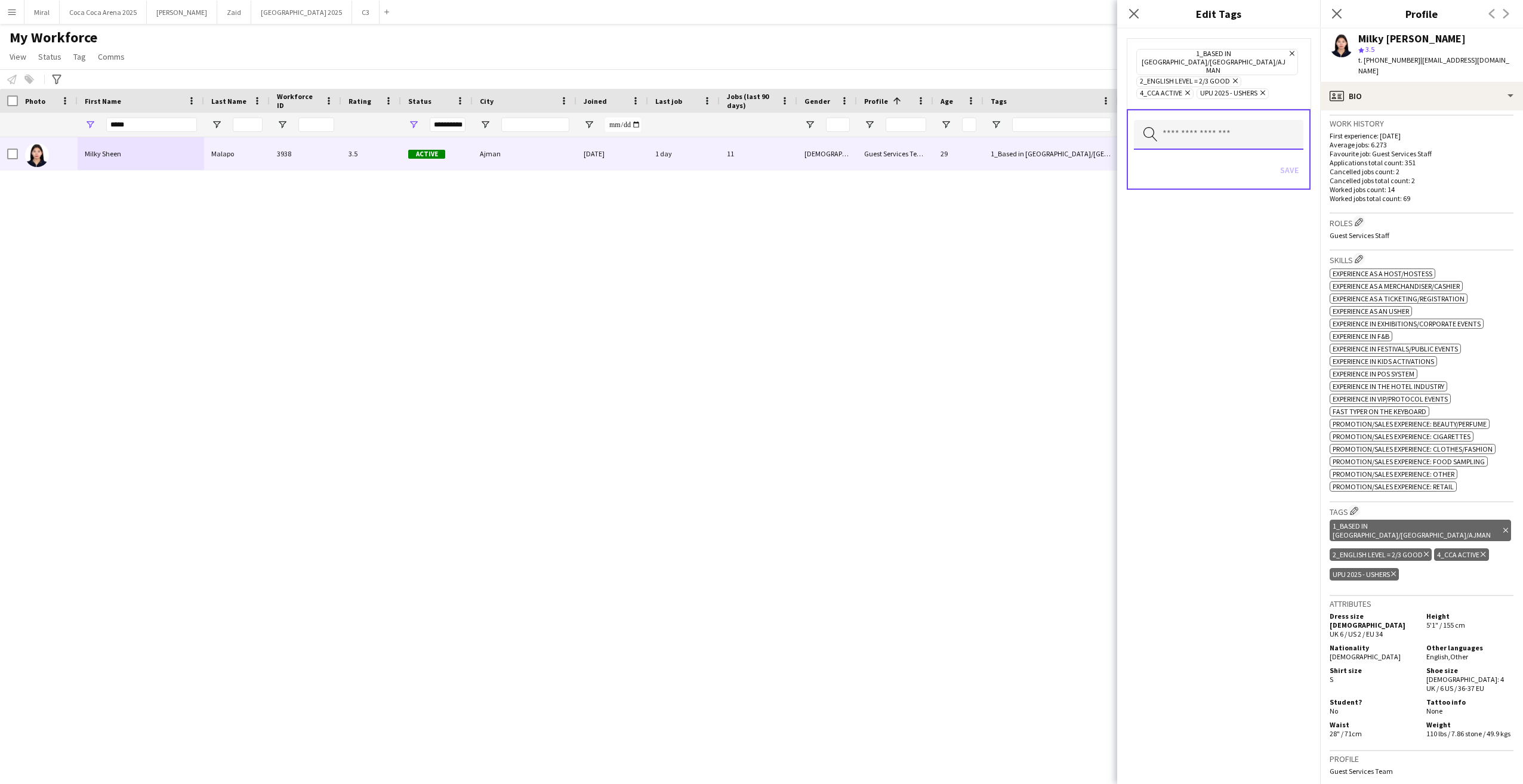
click at [1217, 120] on input "text" at bounding box center [1219, 135] width 170 height 30
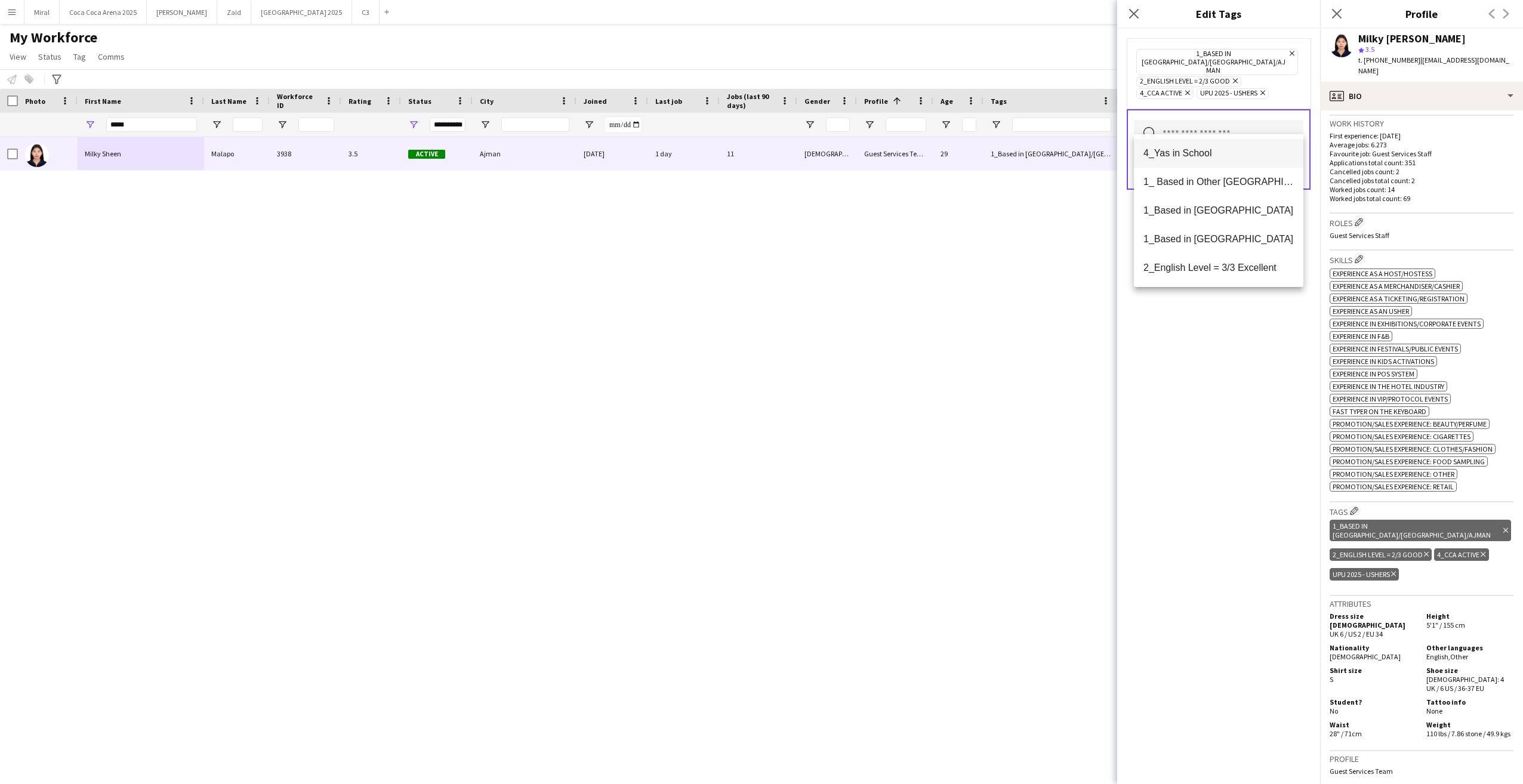
click at [1213, 156] on span "4_Yas in School" at bounding box center [1219, 153] width 150 height 11
drag, startPoint x: 1290, startPoint y: 392, endPoint x: 1295, endPoint y: 245, distance: 147.1
click at [1290, 385] on div "4_Yas in School Remove 1_Based in Dubai/Sharjah/Ajman Remove 2_English Level = …" at bounding box center [1219, 406] width 203 height 755
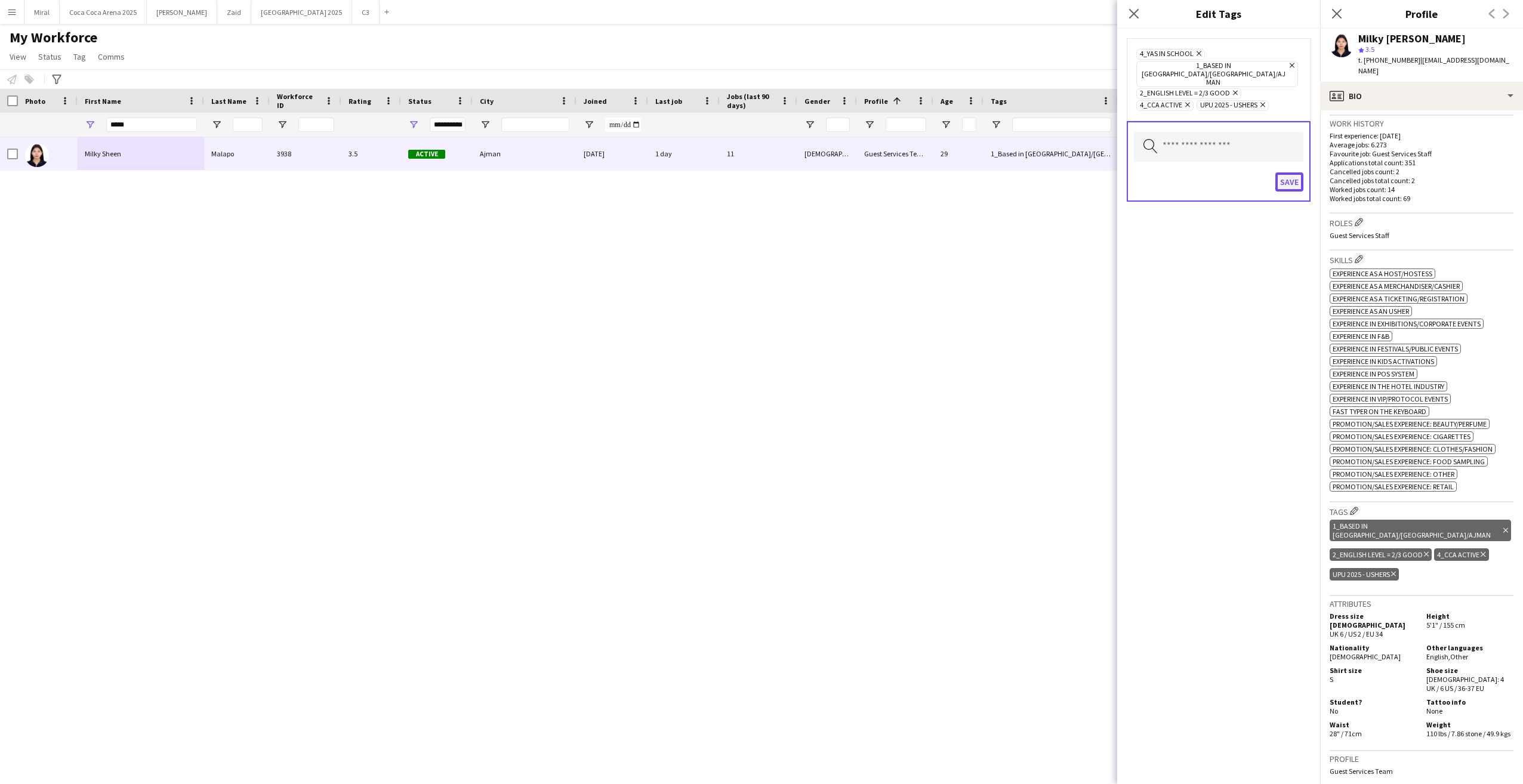
click at [1292, 173] on button "Save" at bounding box center [1290, 182] width 28 height 19
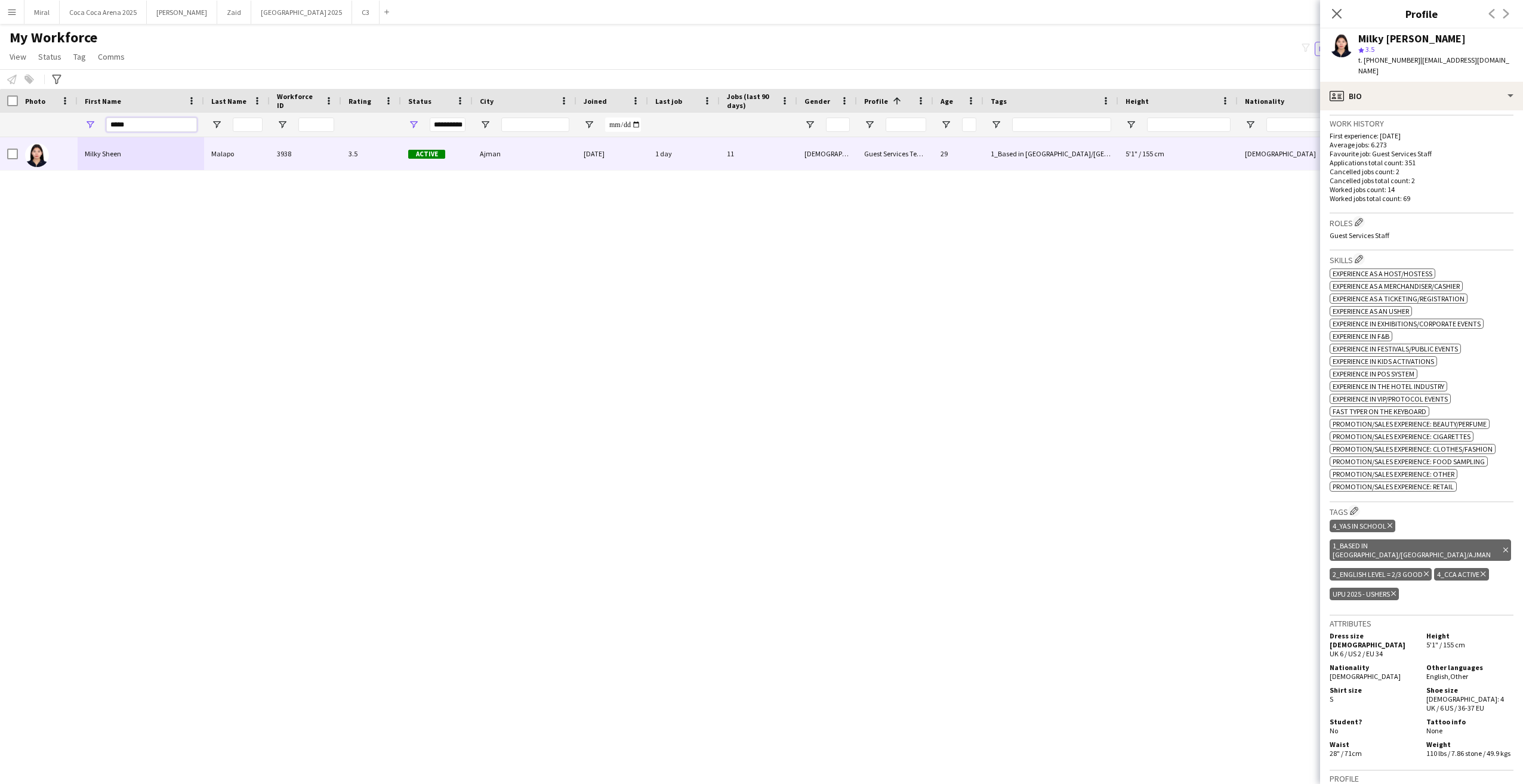
drag, startPoint x: 99, startPoint y: 123, endPoint x: 80, endPoint y: 123, distance: 19.0
click at [80, 123] on div "*****" at bounding box center [141, 125] width 127 height 24
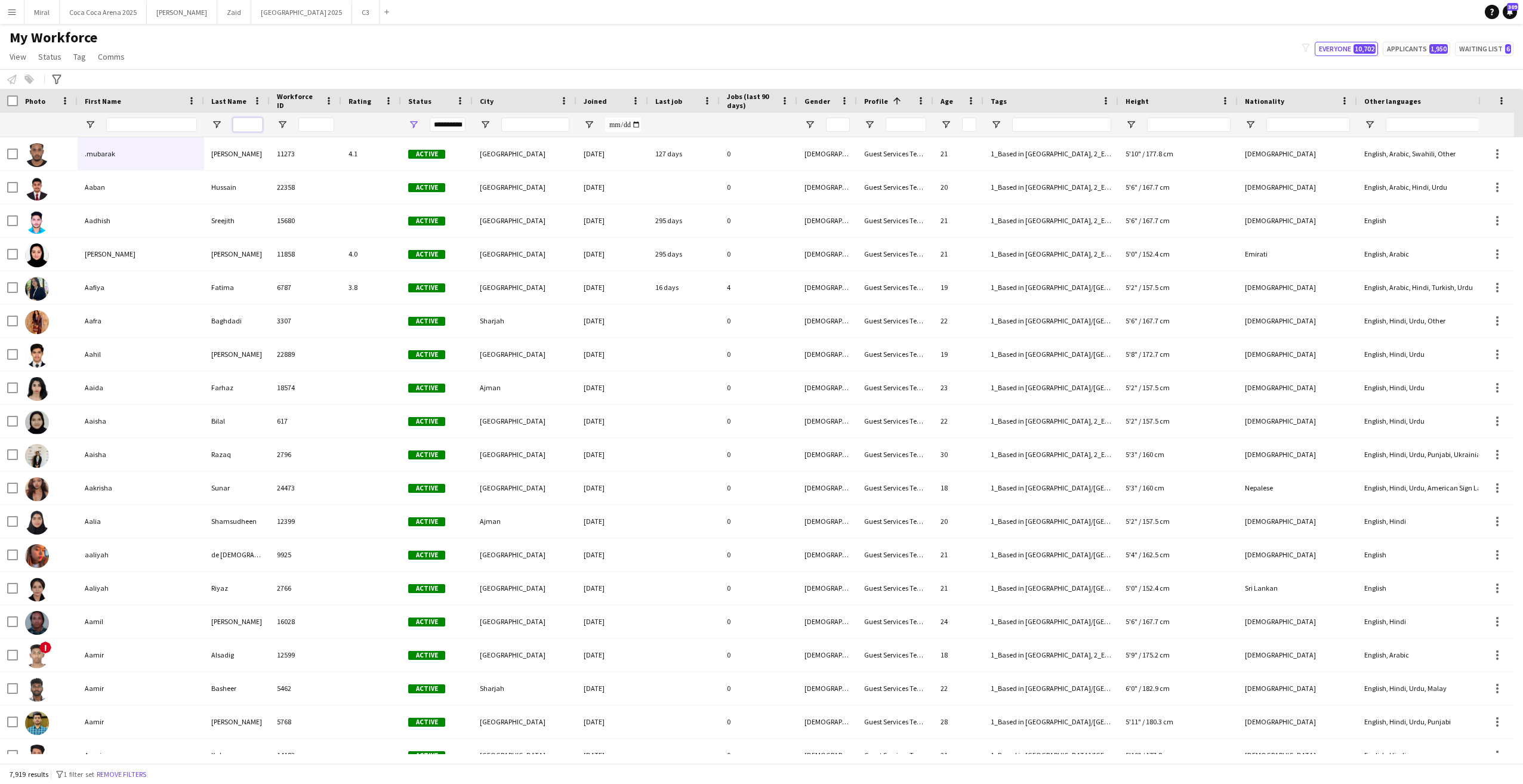
click at [243, 123] on input "Last Name Filter Input" at bounding box center [247, 125] width 30 height 14
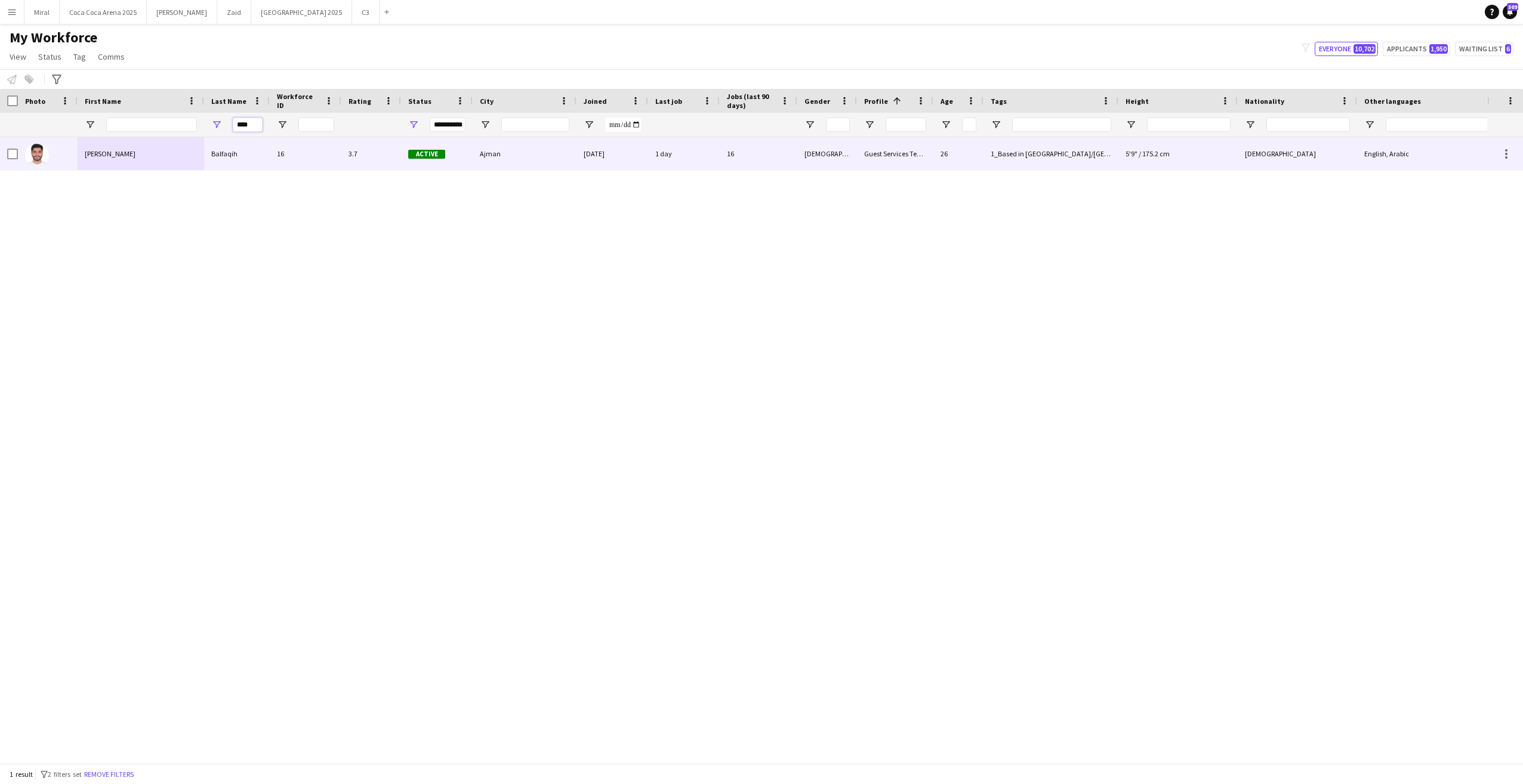
type input "****"
click at [141, 147] on div "Mohammed" at bounding box center [141, 154] width 127 height 33
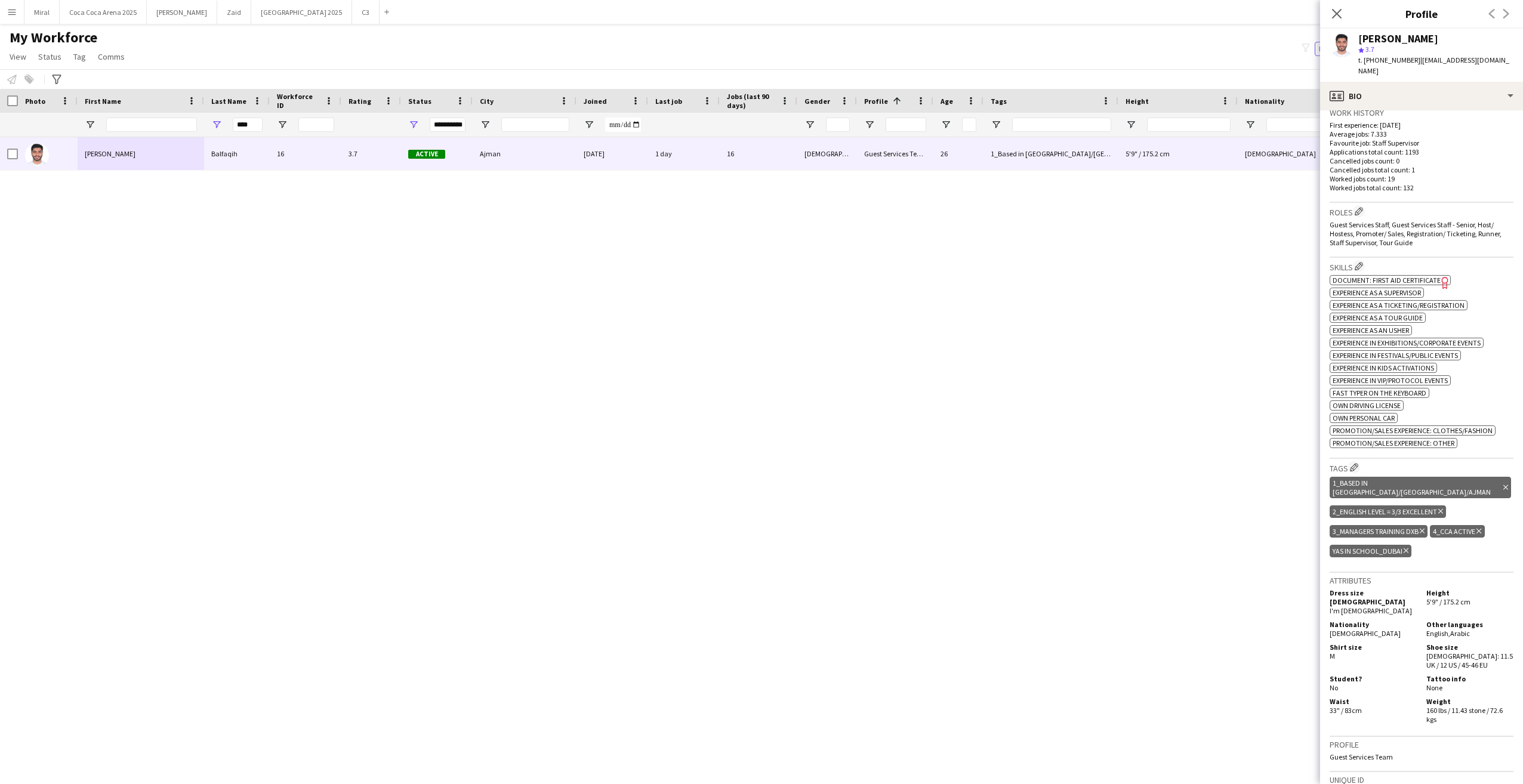
click at [1407, 547] on icon "Delete tag" at bounding box center [1406, 551] width 5 height 7
click at [1355, 463] on app-icon "Edit crew company tags" at bounding box center [1355, 467] width 8 height 8
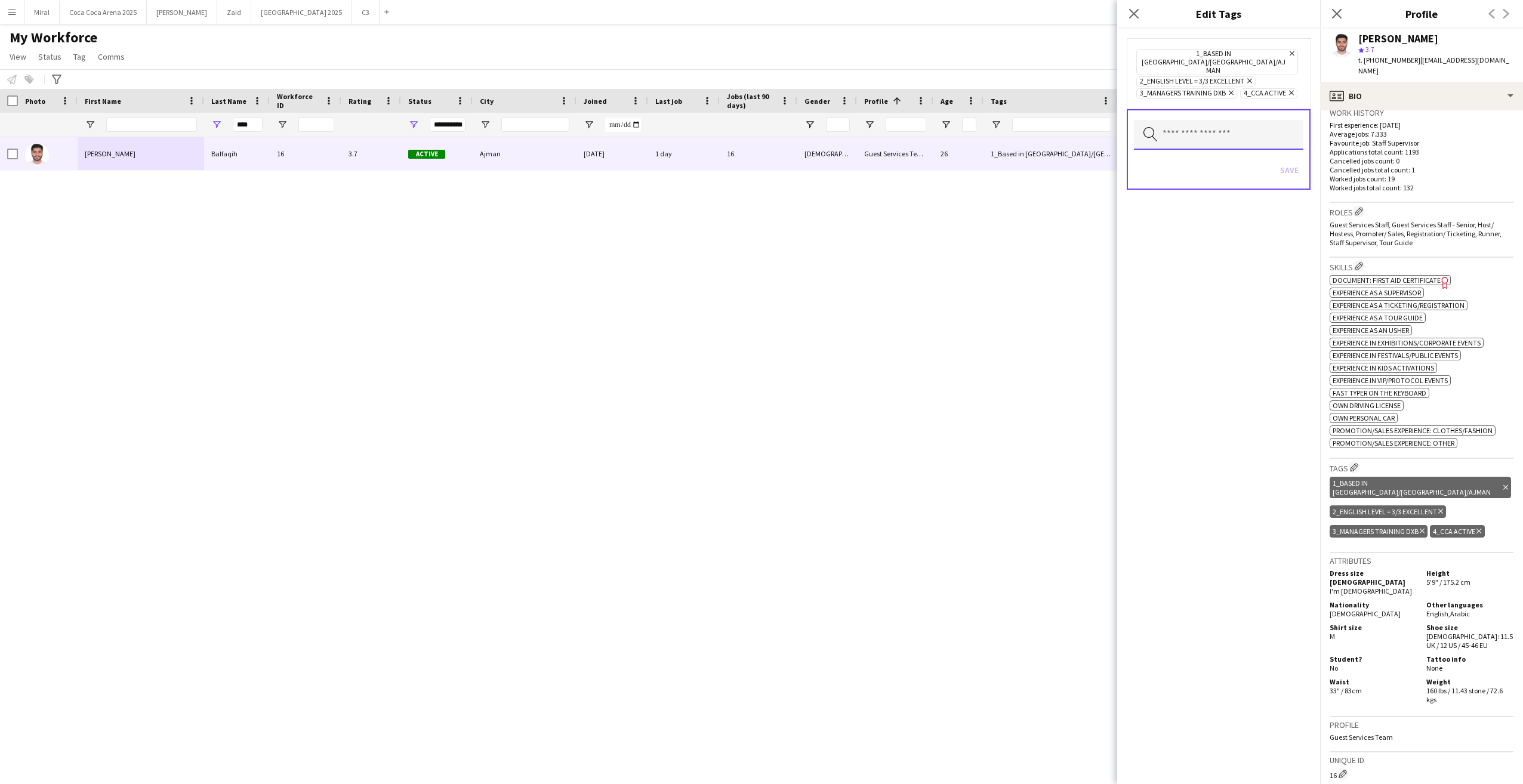
click at [1232, 120] on input "text" at bounding box center [1219, 135] width 170 height 30
type input "***"
click at [1210, 156] on span "4_Yas in School" at bounding box center [1219, 153] width 150 height 11
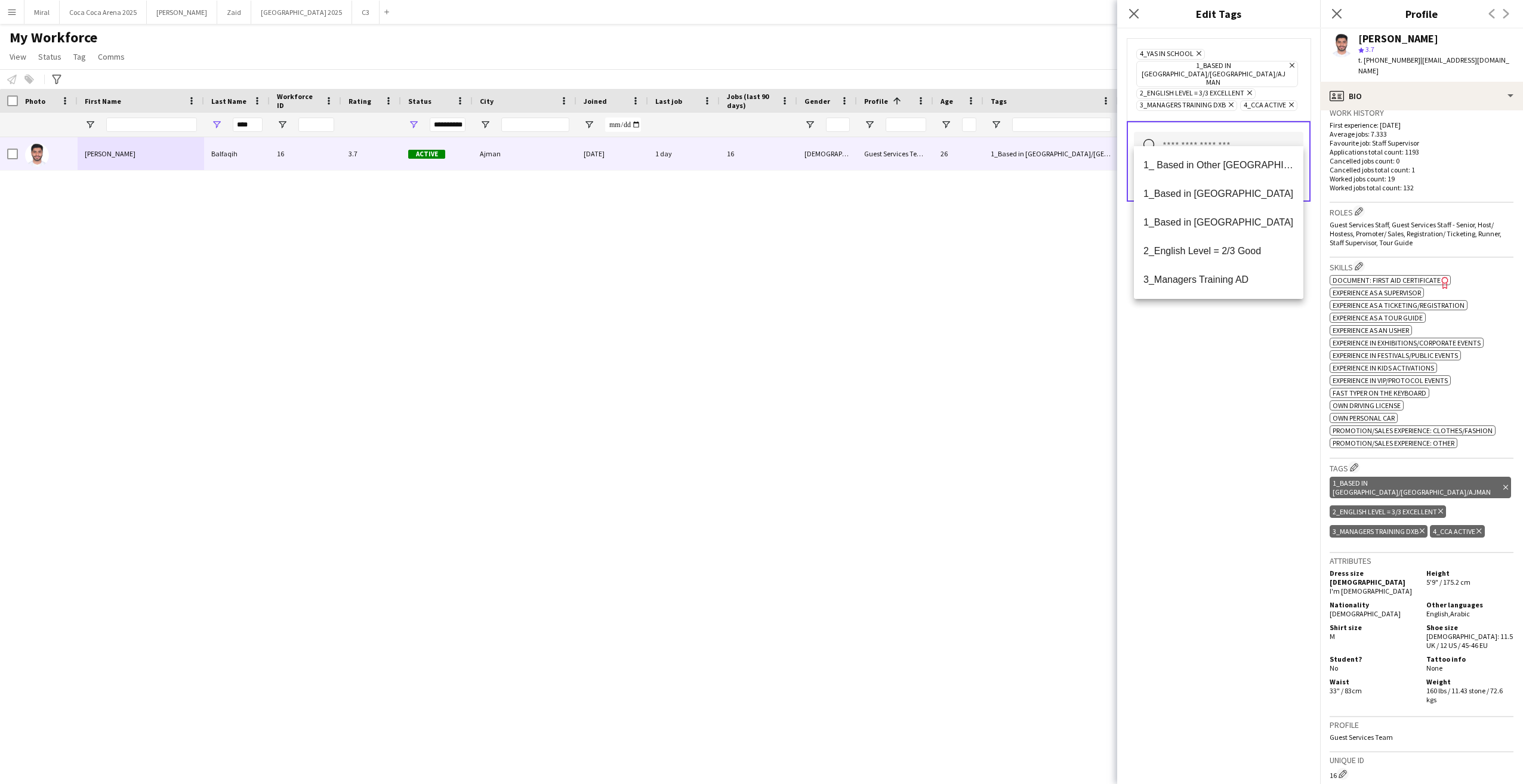
click at [1266, 356] on div "4_Yas in School Remove 1_Based in Dubai/Sharjah/Ajman Remove 2_English Level = …" at bounding box center [1219, 406] width 203 height 755
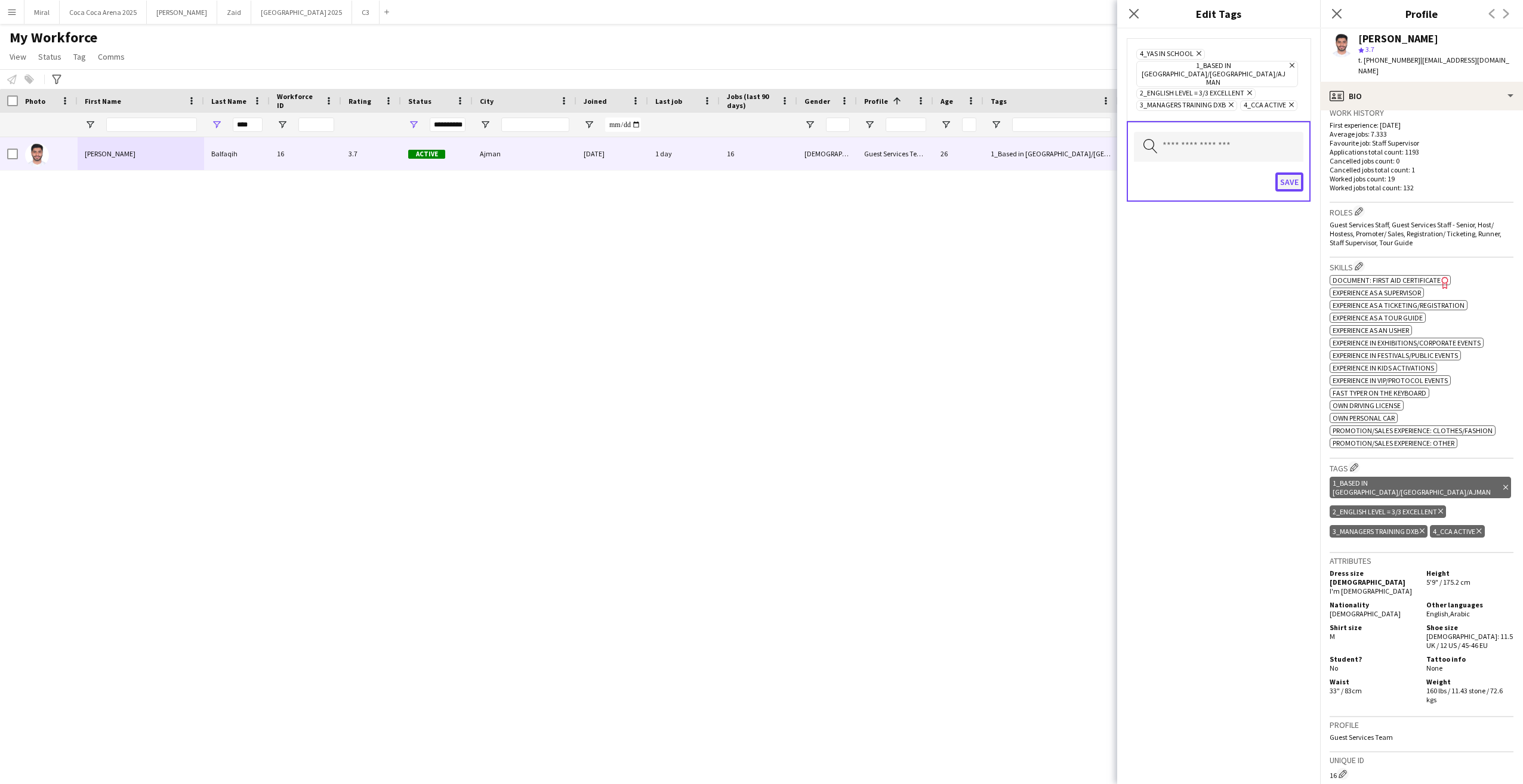
click at [1284, 173] on button "Save" at bounding box center [1290, 182] width 28 height 19
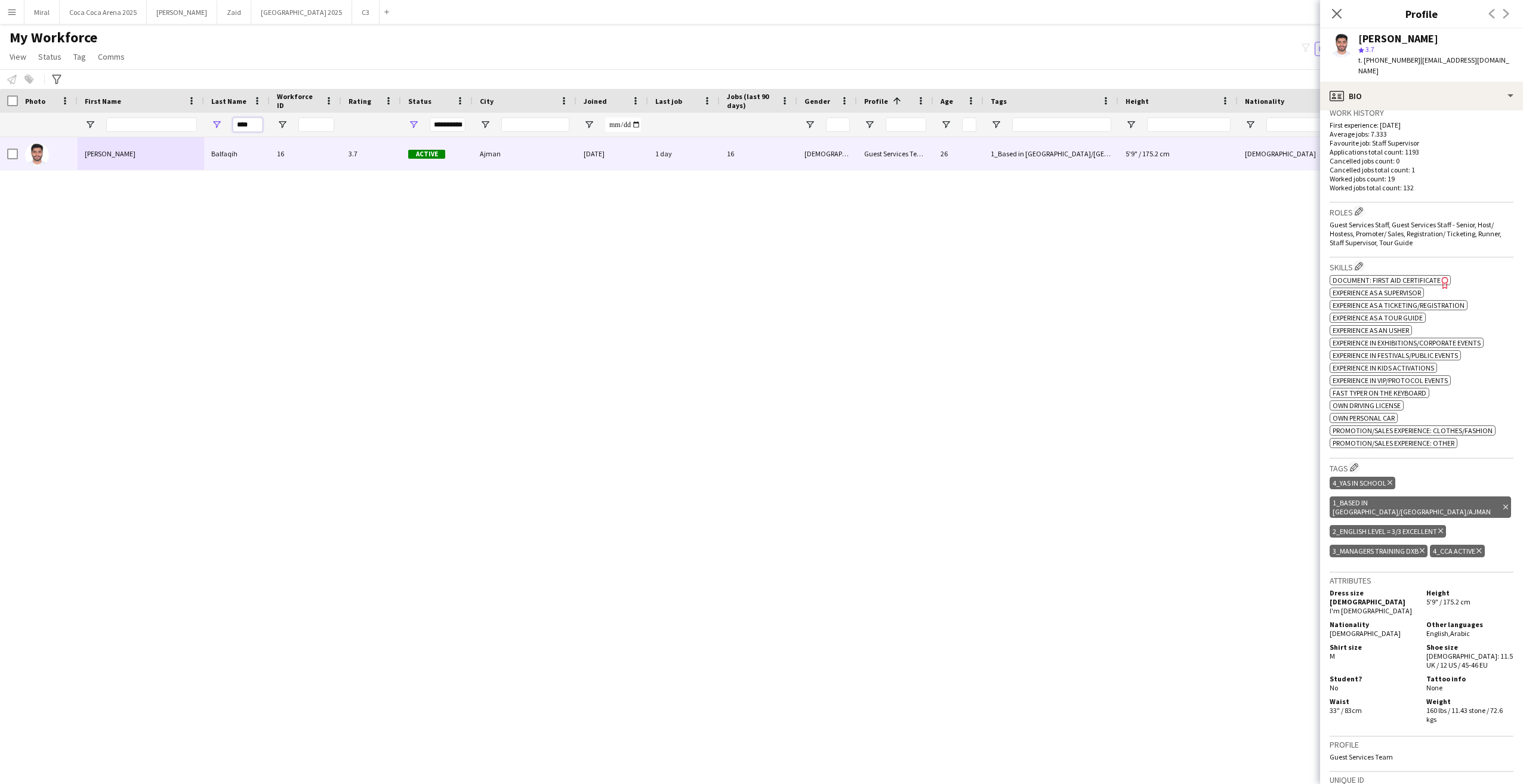
drag, startPoint x: 257, startPoint y: 123, endPoint x: 216, endPoint y: 118, distance: 41.3
click at [220, 121] on div "****" at bounding box center [237, 125] width 66 height 24
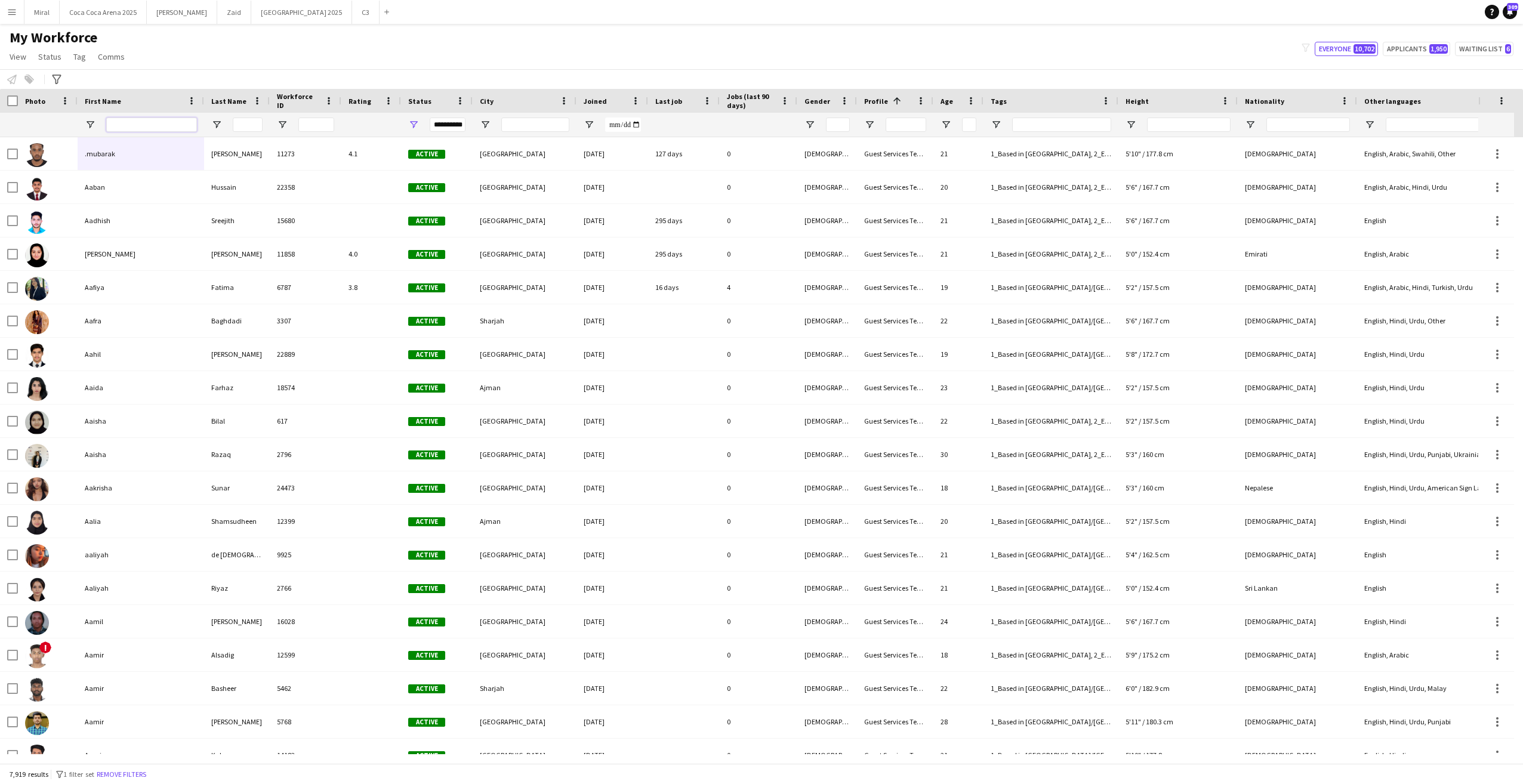
click at [120, 123] on input "First Name Filter Input" at bounding box center [152, 125] width 91 height 14
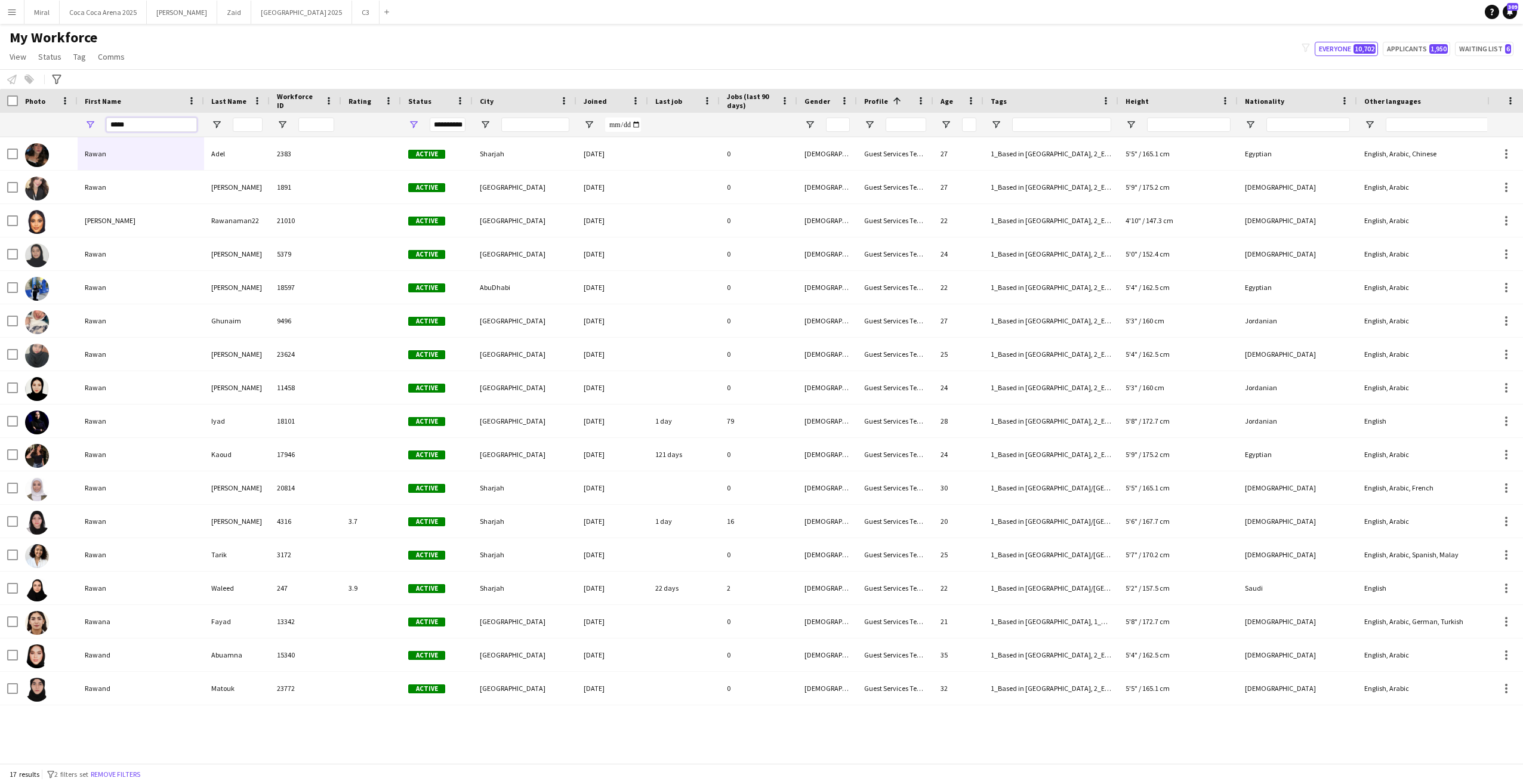
type input "*****"
click at [251, 122] on input "Last Name Filter Input" at bounding box center [247, 125] width 30 height 14
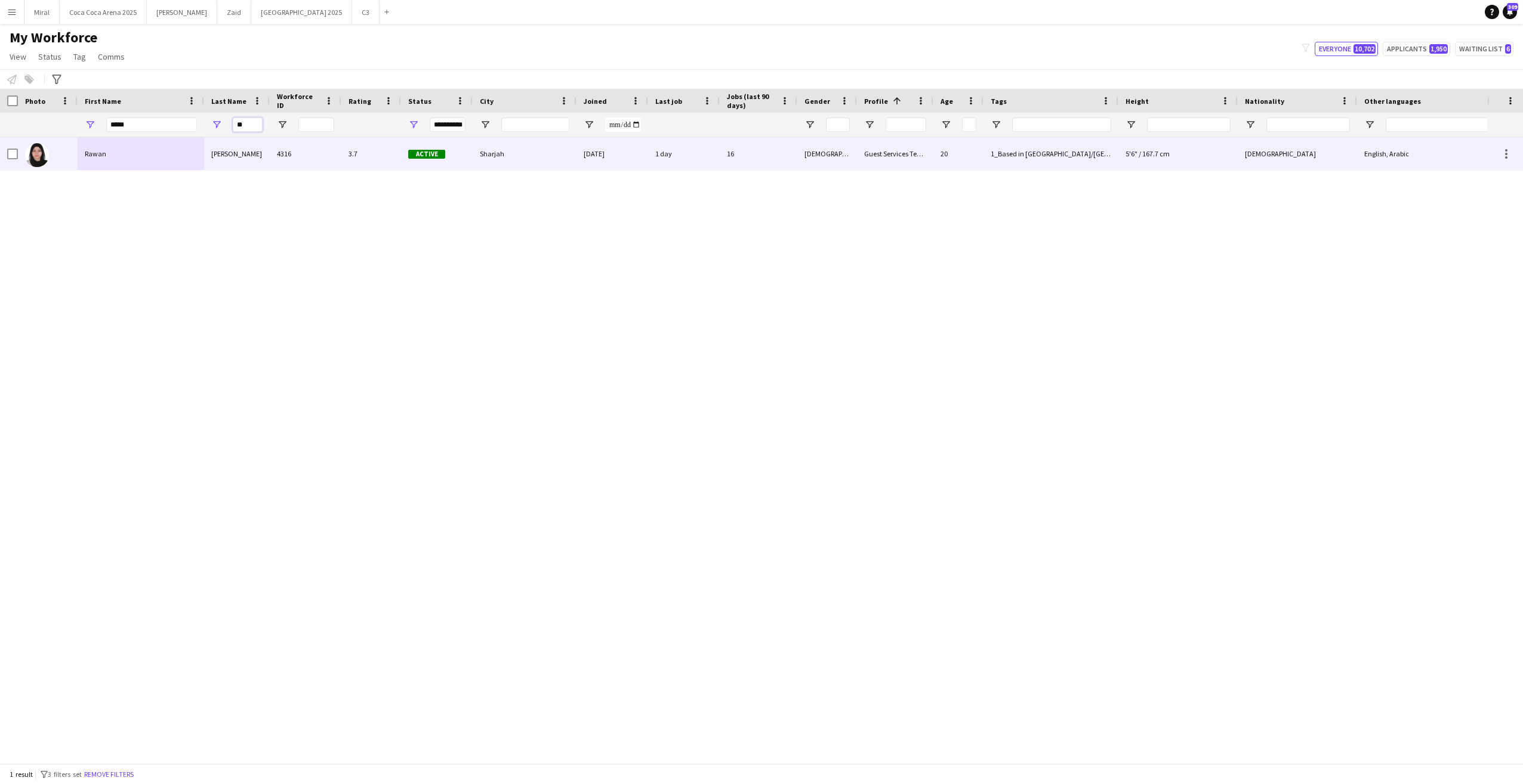
type input "**"
click at [126, 161] on div "Rawan" at bounding box center [141, 154] width 127 height 33
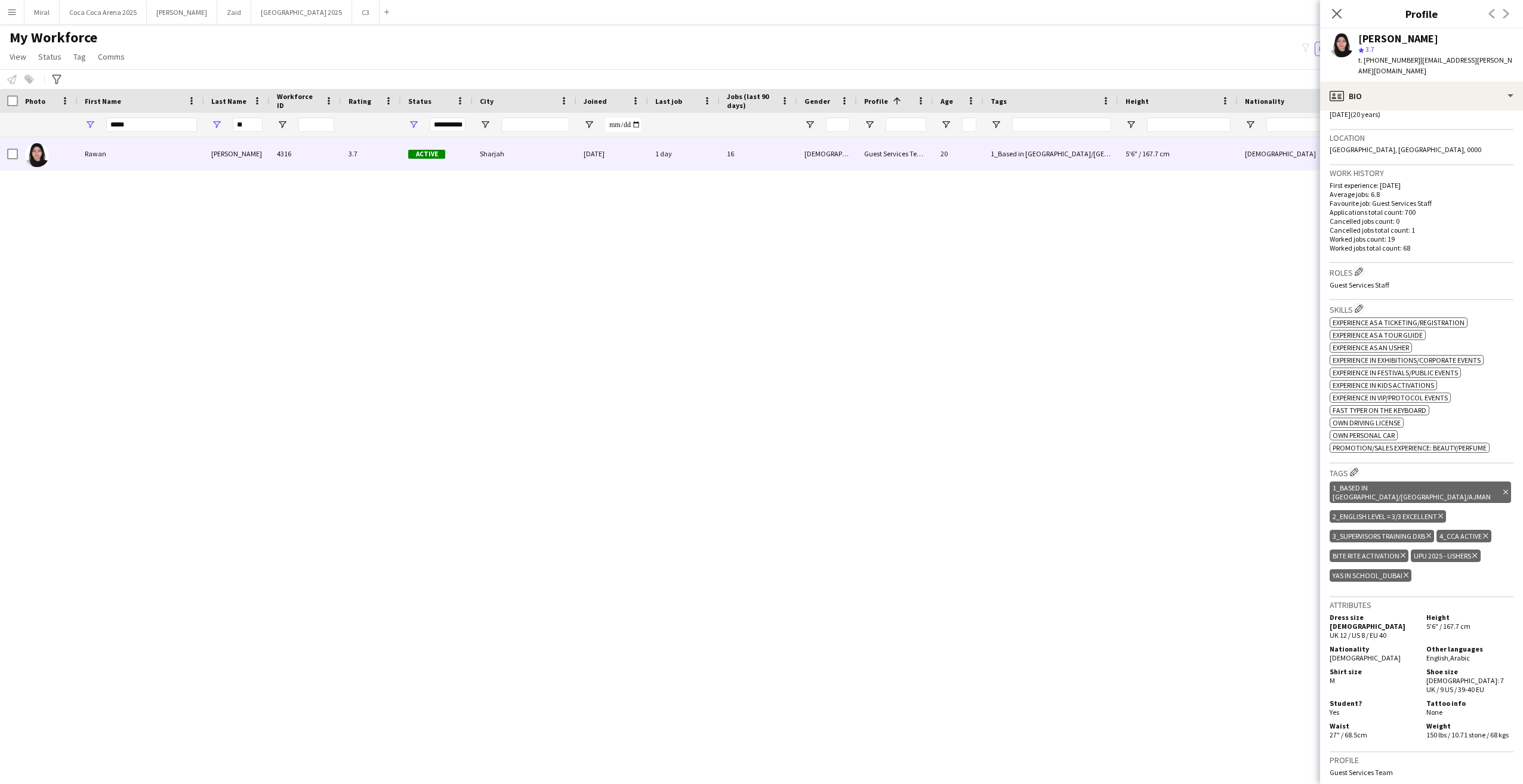
scroll to position [239, 0]
click at [1405, 571] on icon "Delete tag" at bounding box center [1406, 574] width 5 height 7
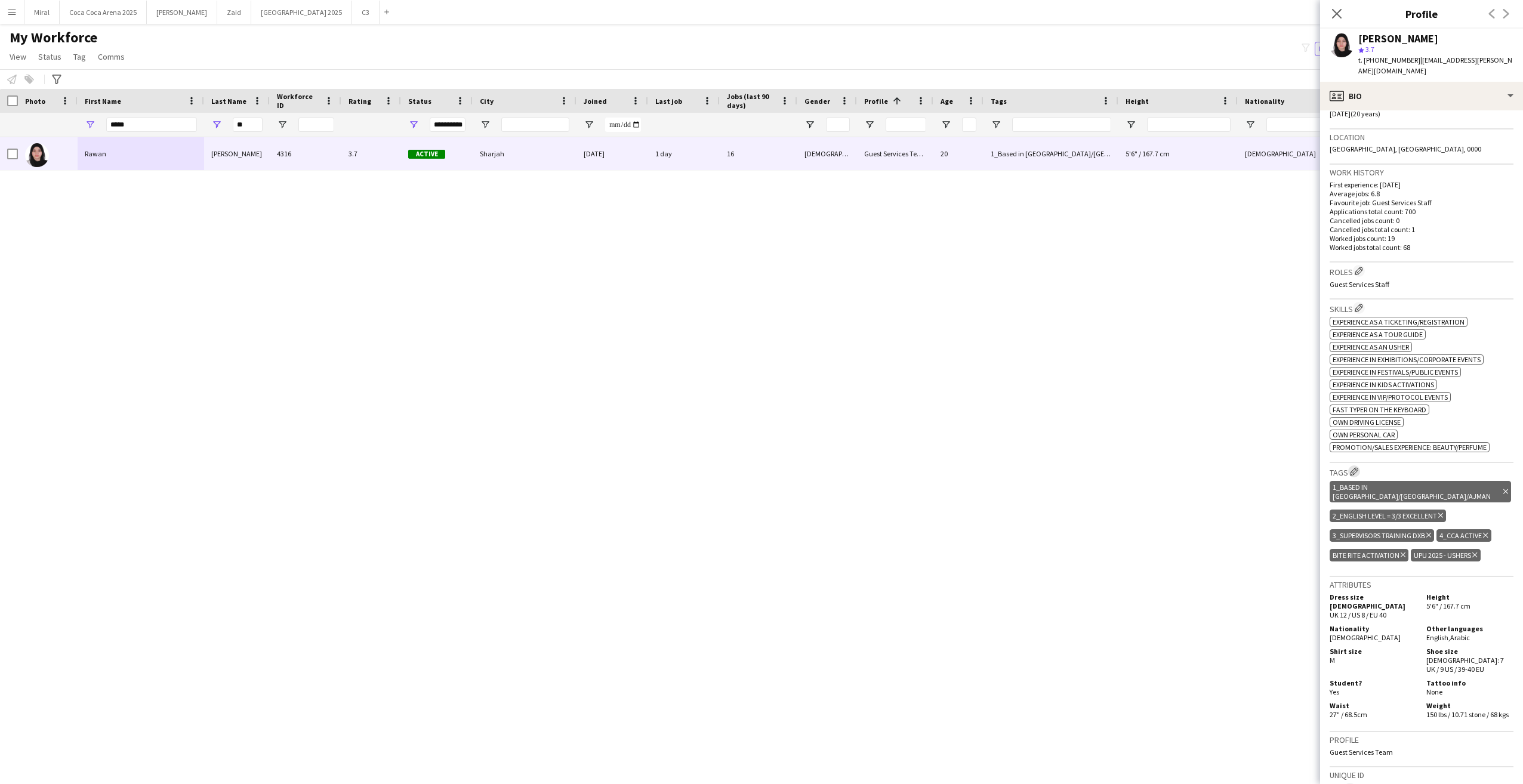
click at [1355, 467] on app-icon "Edit crew company tags" at bounding box center [1355, 471] width 8 height 8
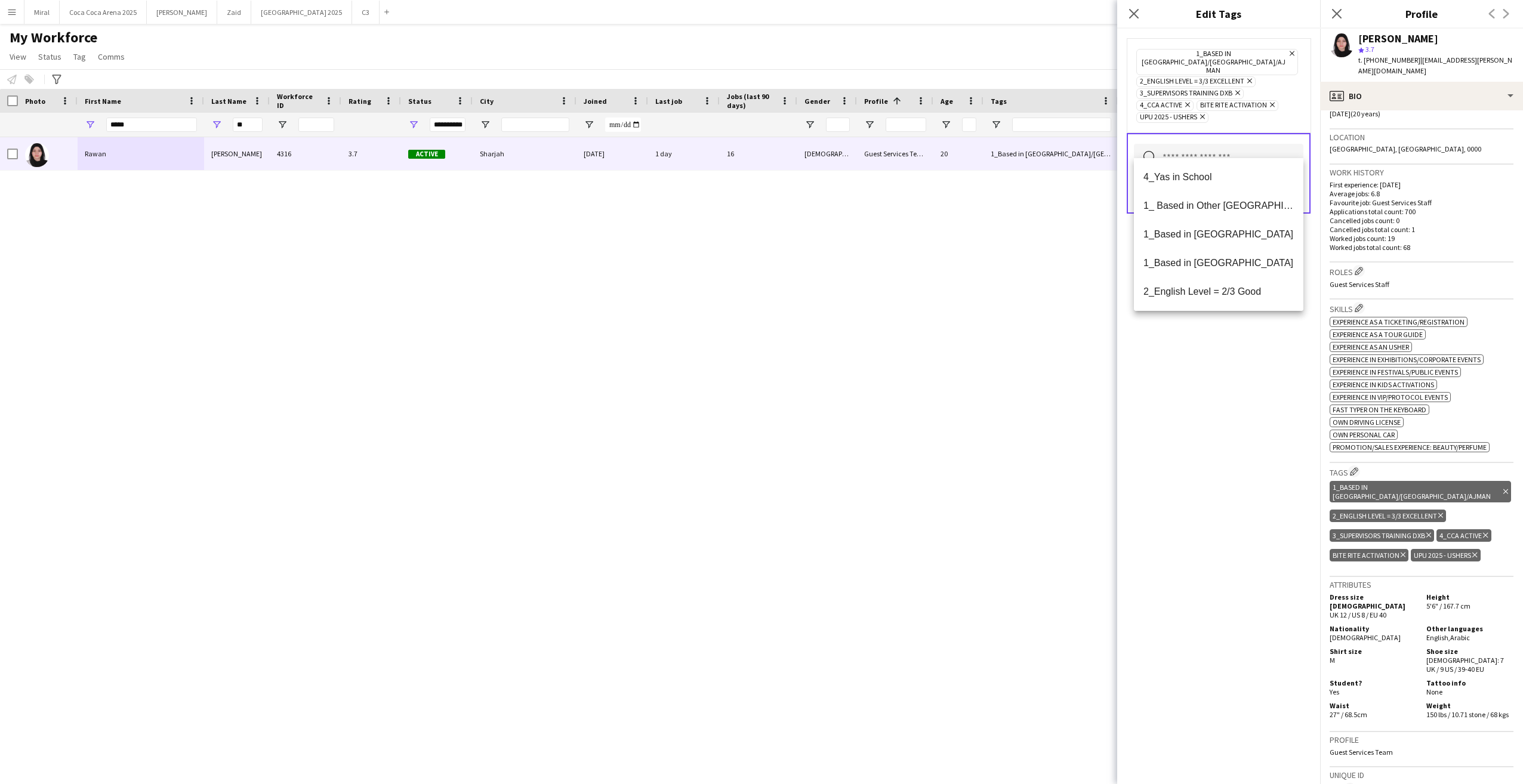
click at [1217, 144] on input "text" at bounding box center [1219, 158] width 170 height 30
type input "***"
click at [1209, 175] on span "4_Yas in School" at bounding box center [1219, 177] width 150 height 11
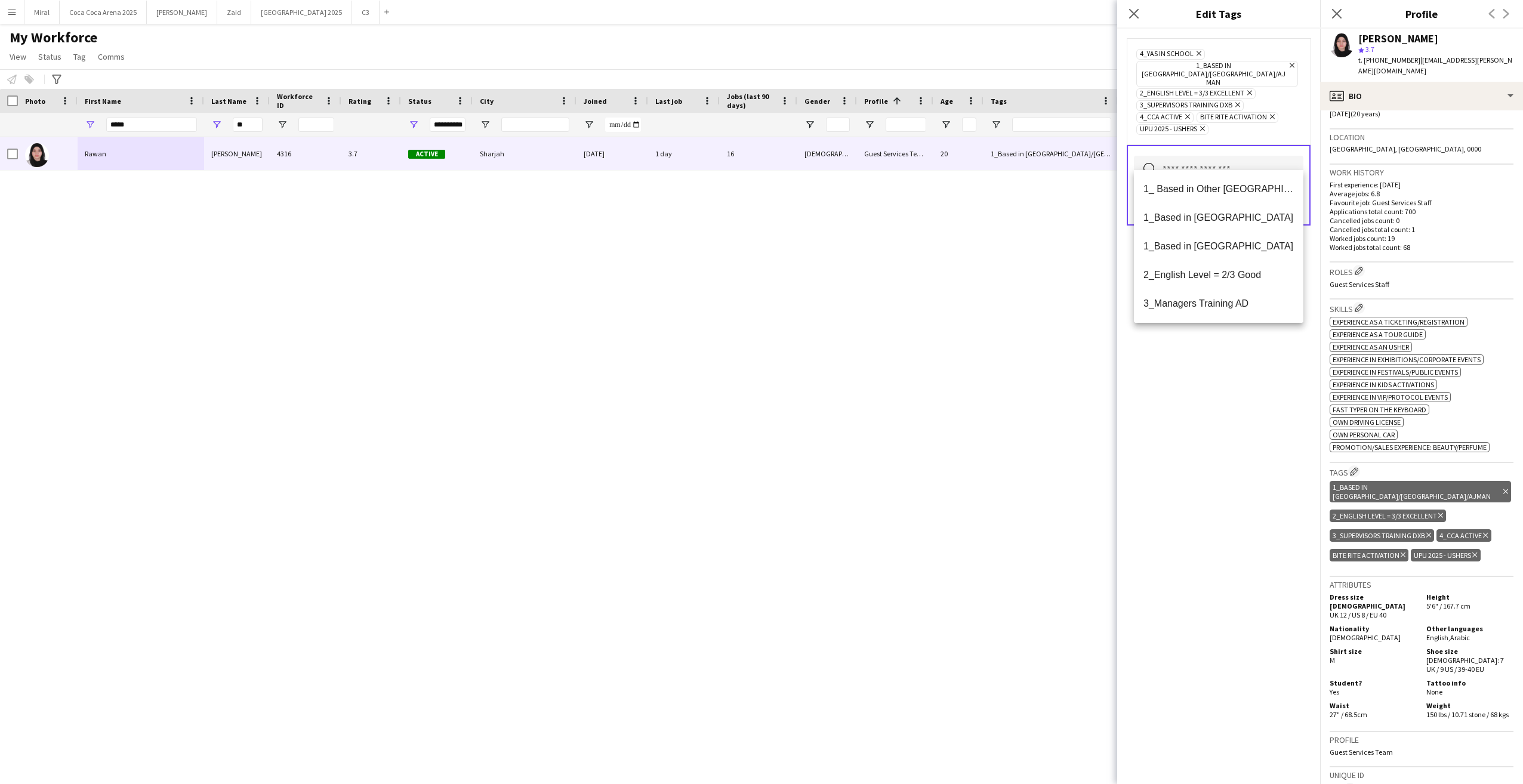
click at [1252, 365] on div "4_Yas in School Remove 1_Based in Dubai/Sharjah/Ajman Remove 2_English Level = …" at bounding box center [1219, 406] width 203 height 755
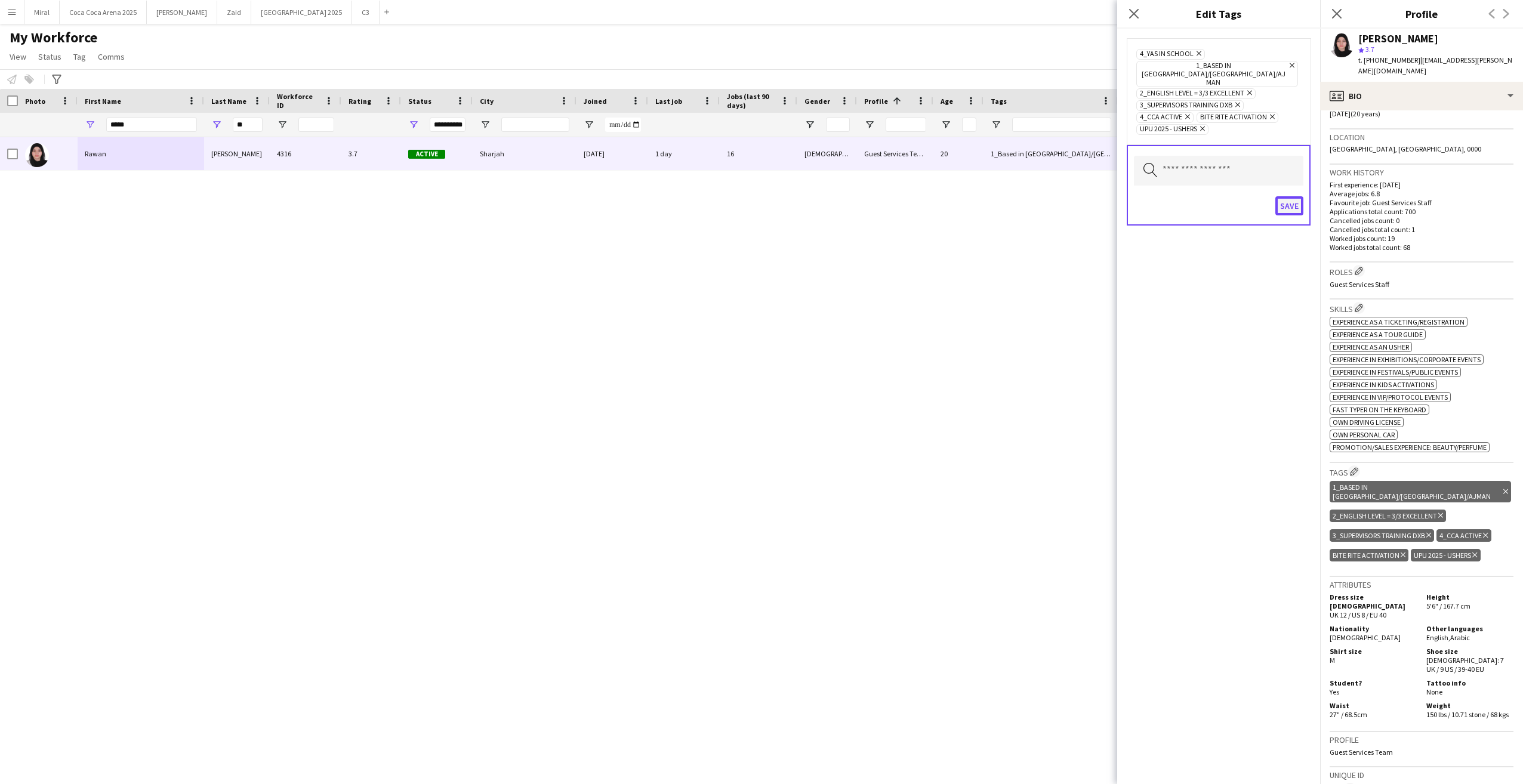
click at [1291, 197] on button "Save" at bounding box center [1290, 206] width 28 height 19
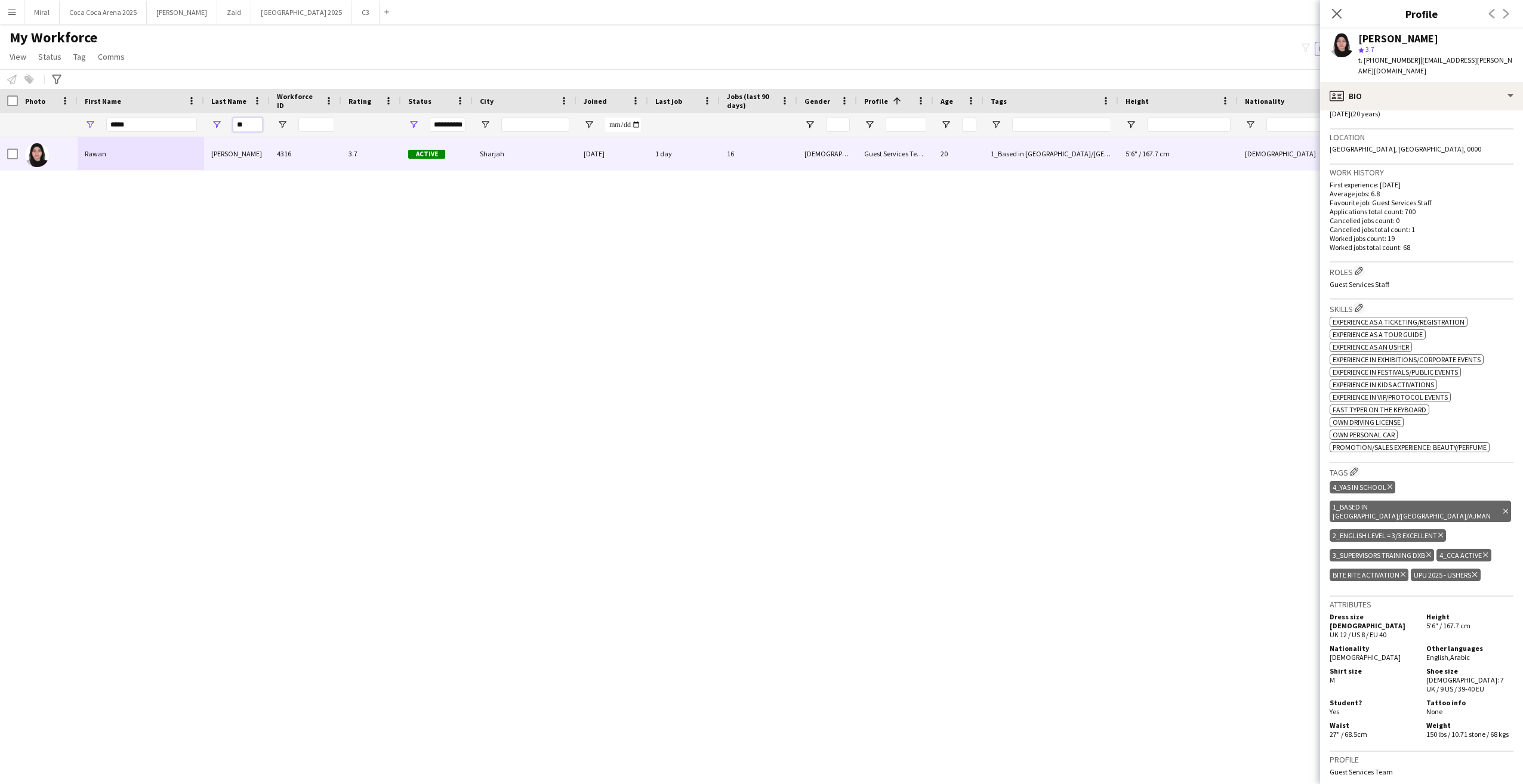
drag, startPoint x: 253, startPoint y: 125, endPoint x: 193, endPoint y: 123, distance: 60.0
click at [193, 123] on div "**********" at bounding box center [955, 125] width 1910 height 24
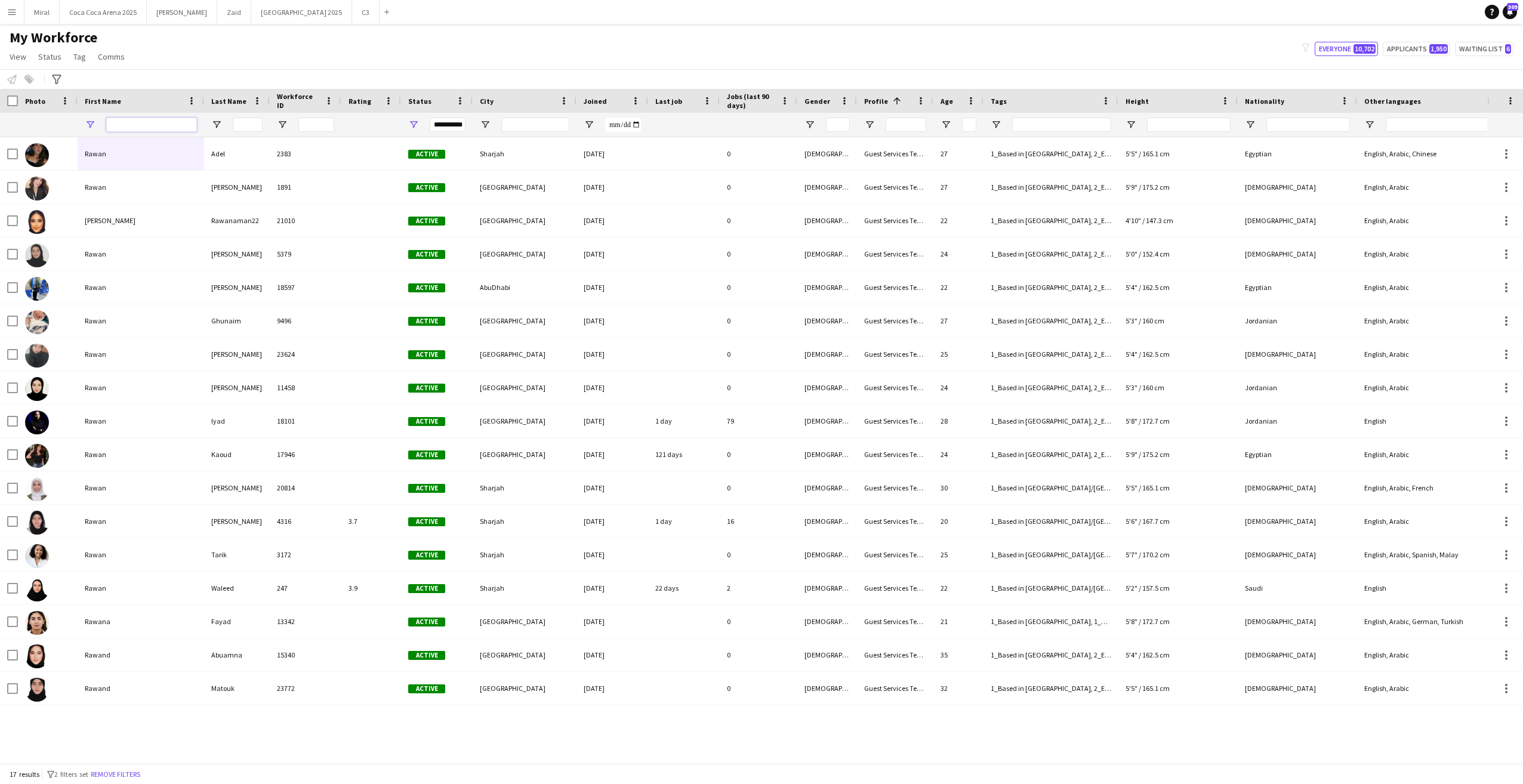
drag, startPoint x: 129, startPoint y: 127, endPoint x: 70, endPoint y: 120, distance: 59.4
click at [70, 120] on div "**********" at bounding box center [955, 125] width 1910 height 24
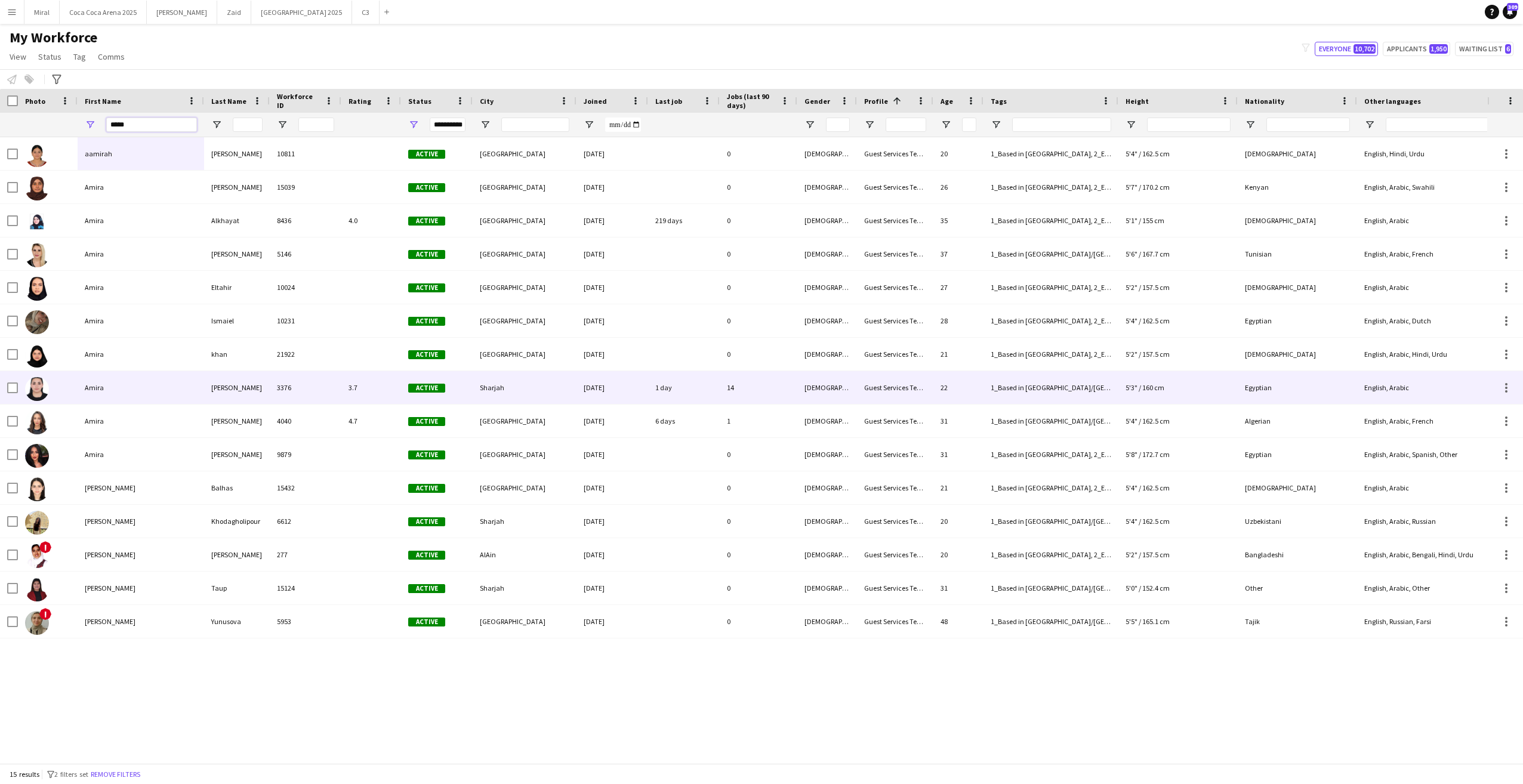
type input "*****"
click at [99, 386] on div "Amira" at bounding box center [141, 387] width 127 height 33
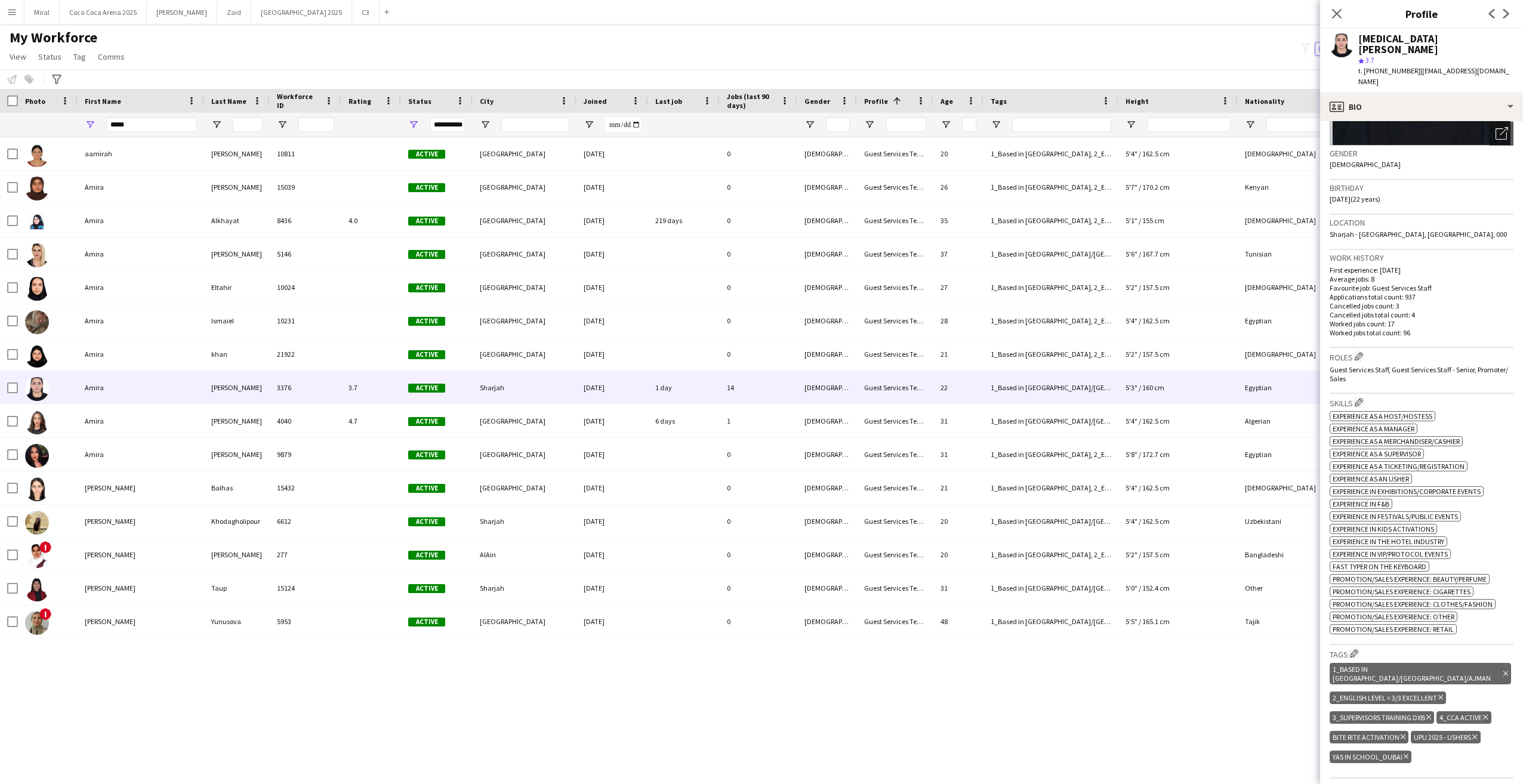
scroll to position [298, 0]
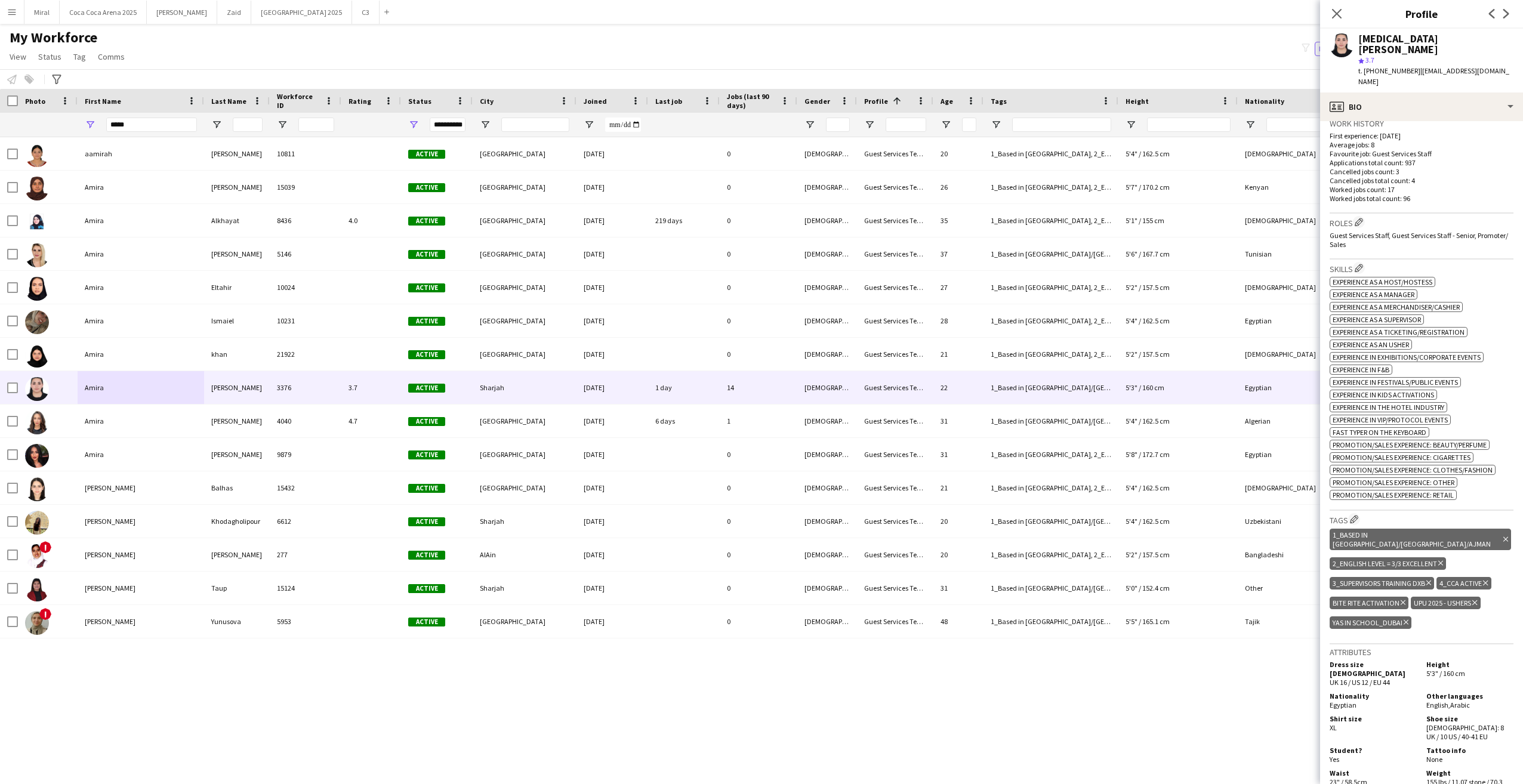
click at [1405, 618] on icon "Delete tag" at bounding box center [1406, 622] width 5 height 7
click at [1352, 513] on button "Edit crew company tags" at bounding box center [1354, 518] width 12 height 12
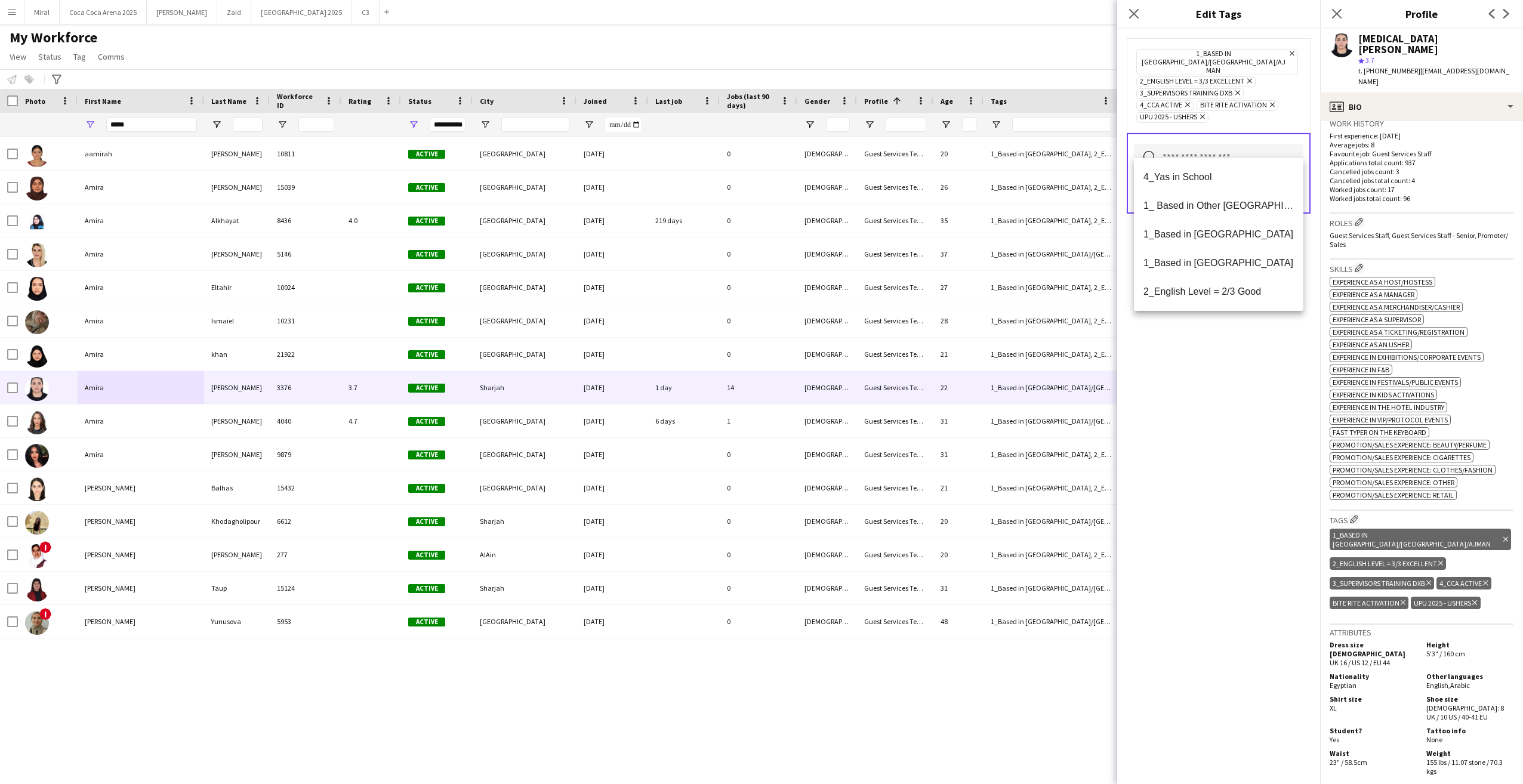
click at [1218, 144] on input "text" at bounding box center [1219, 158] width 170 height 30
type input "***"
click at [1207, 178] on span "4_Yas in School" at bounding box center [1219, 177] width 150 height 11
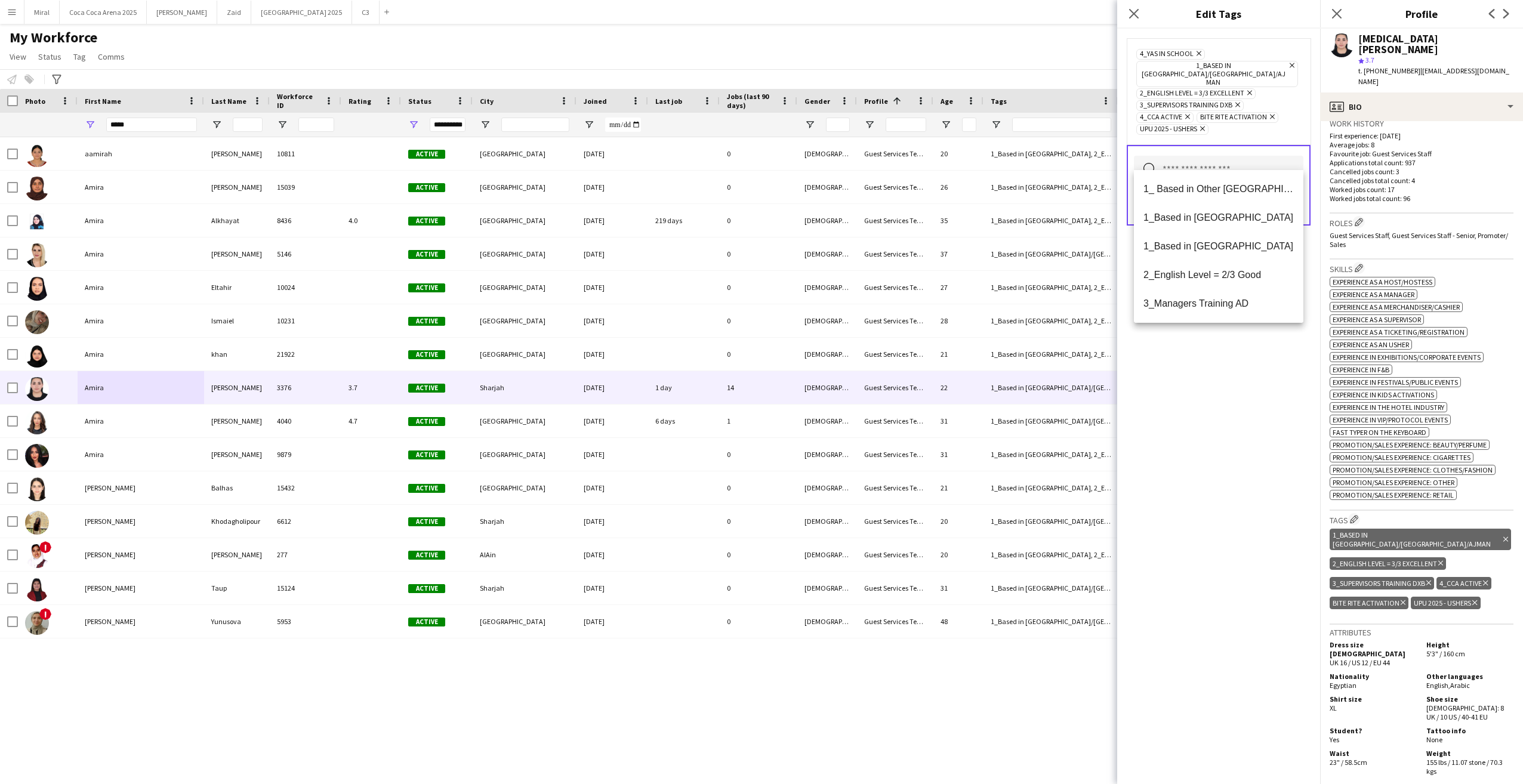
click at [1256, 403] on div "4_Yas in School Remove 1_Based in Dubai/Sharjah/Ajman Remove 2_English Level = …" at bounding box center [1219, 406] width 203 height 755
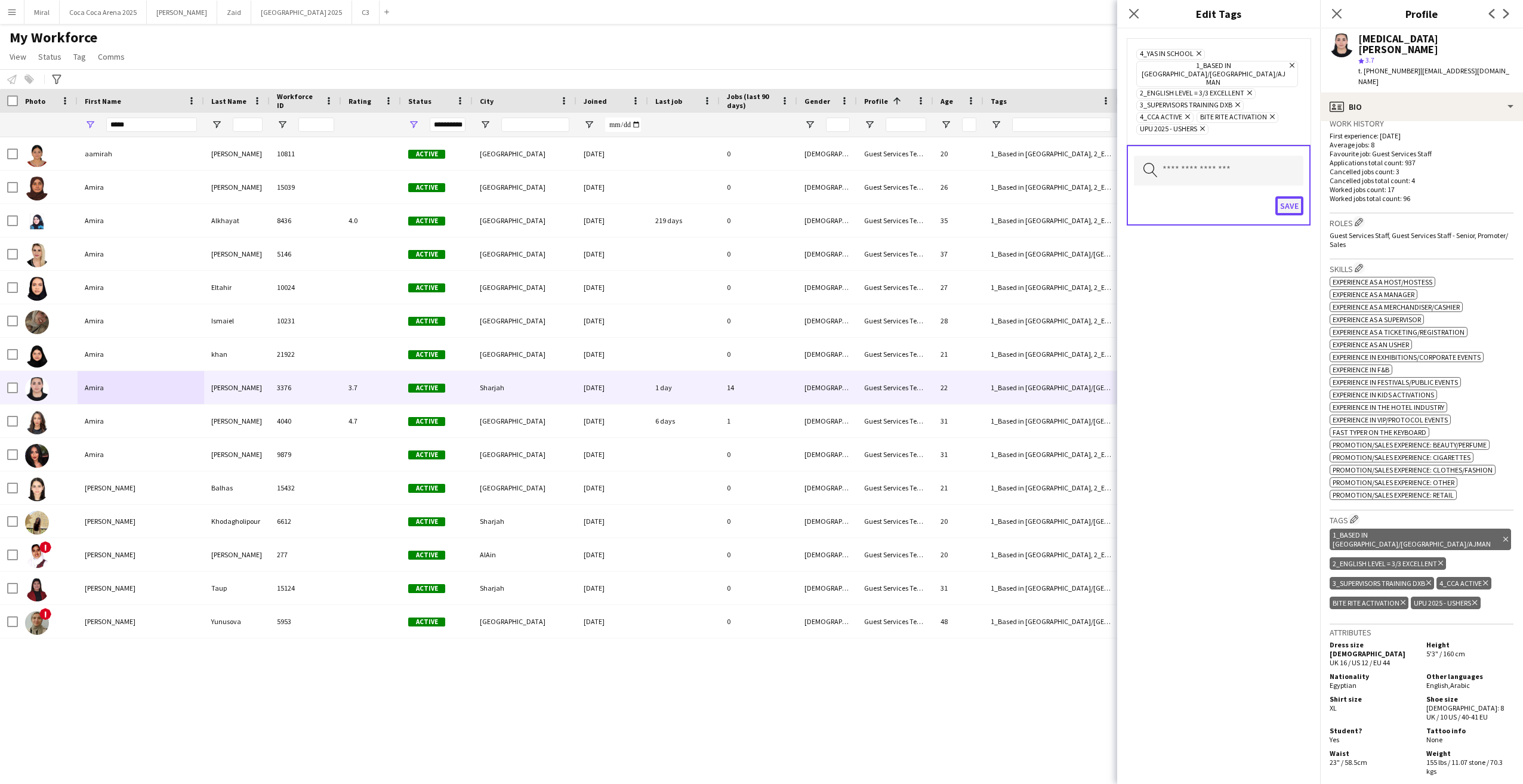
click at [1298, 197] on button "Save" at bounding box center [1290, 206] width 28 height 19
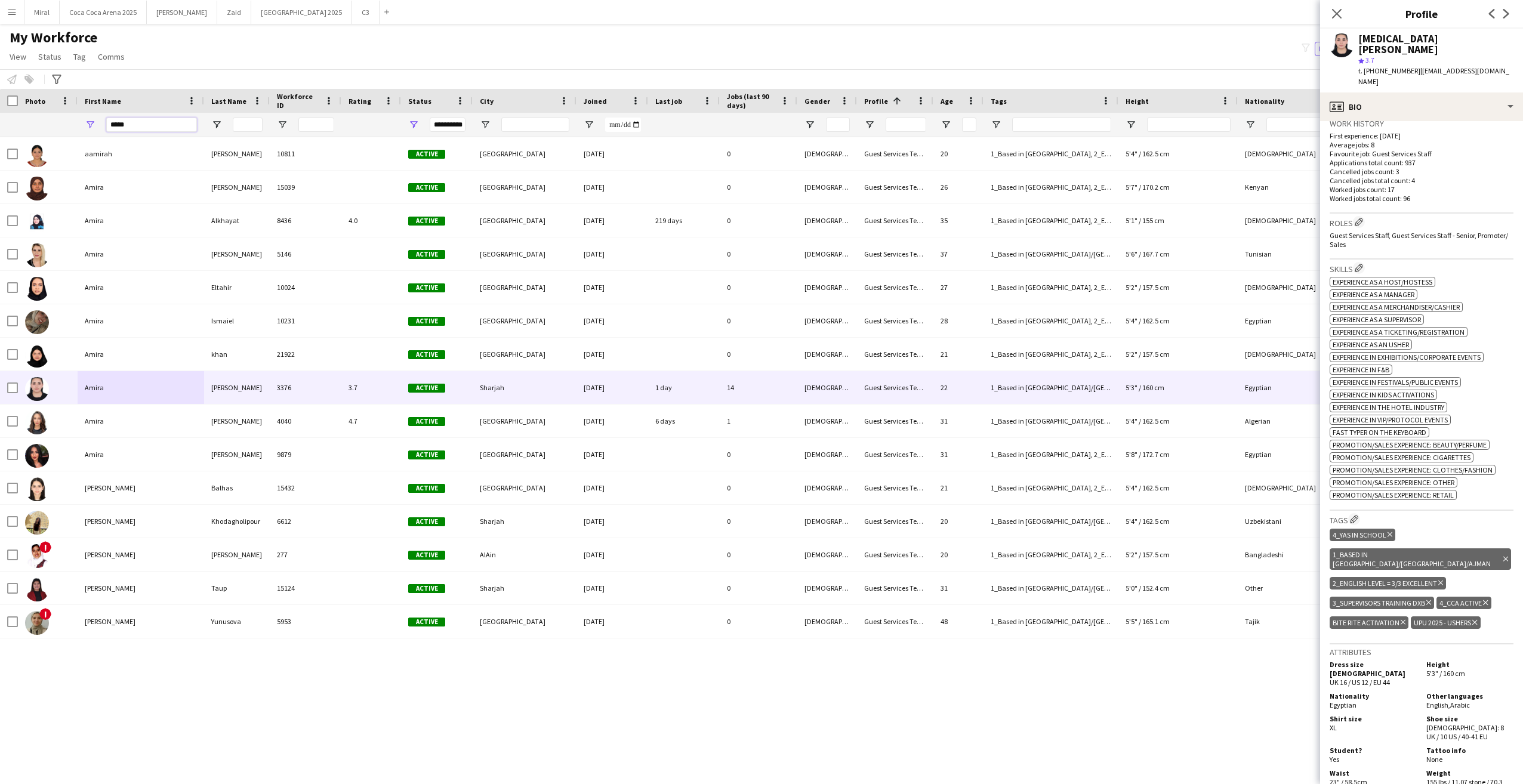
drag, startPoint x: 142, startPoint y: 127, endPoint x: 47, endPoint y: 123, distance: 95.1
click at [47, 123] on div "**********" at bounding box center [955, 125] width 1910 height 24
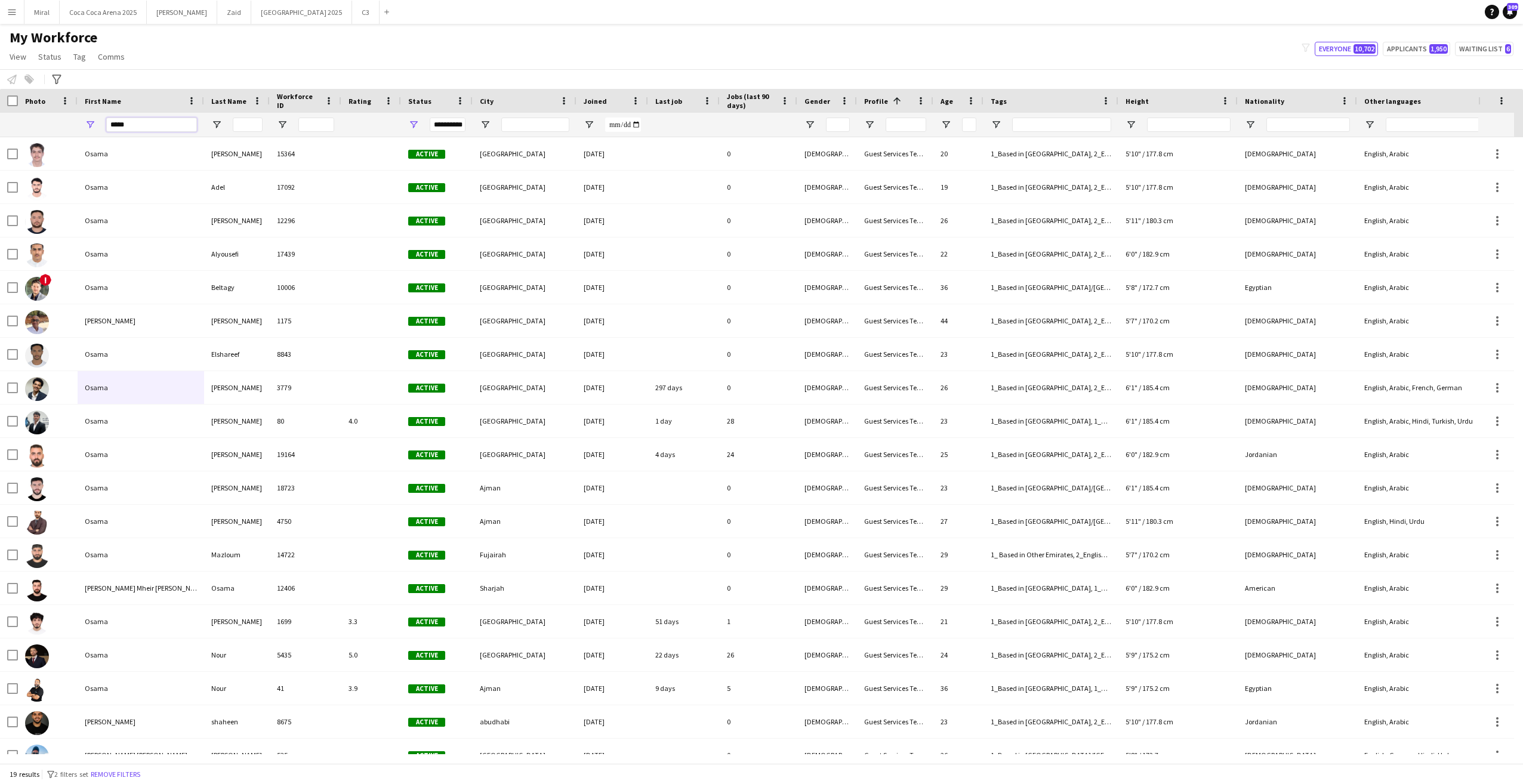
type input "*****"
click at [242, 123] on input "Last Name Filter Input" at bounding box center [247, 125] width 30 height 14
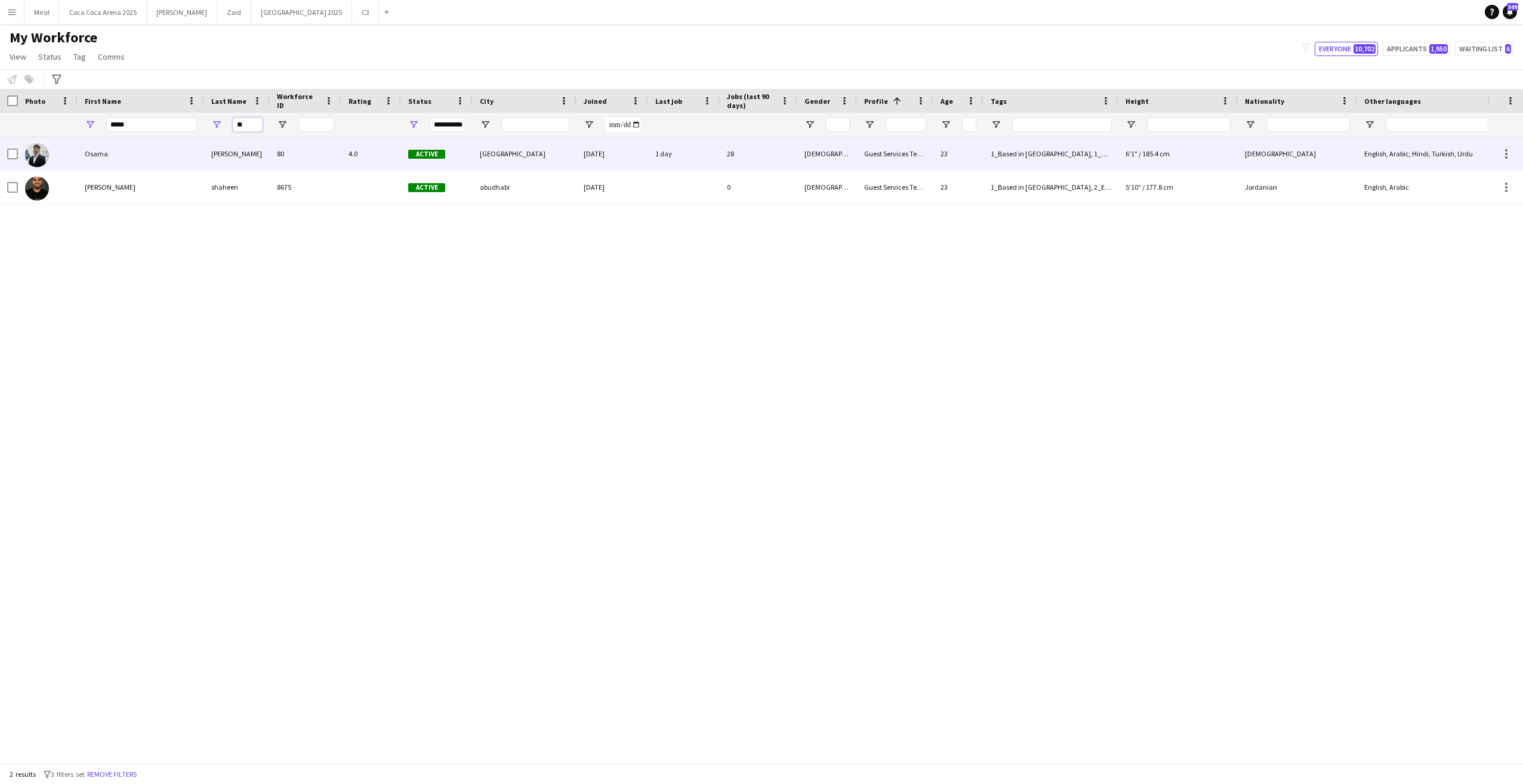
type input "**"
click at [153, 146] on div "Osama" at bounding box center [141, 154] width 127 height 33
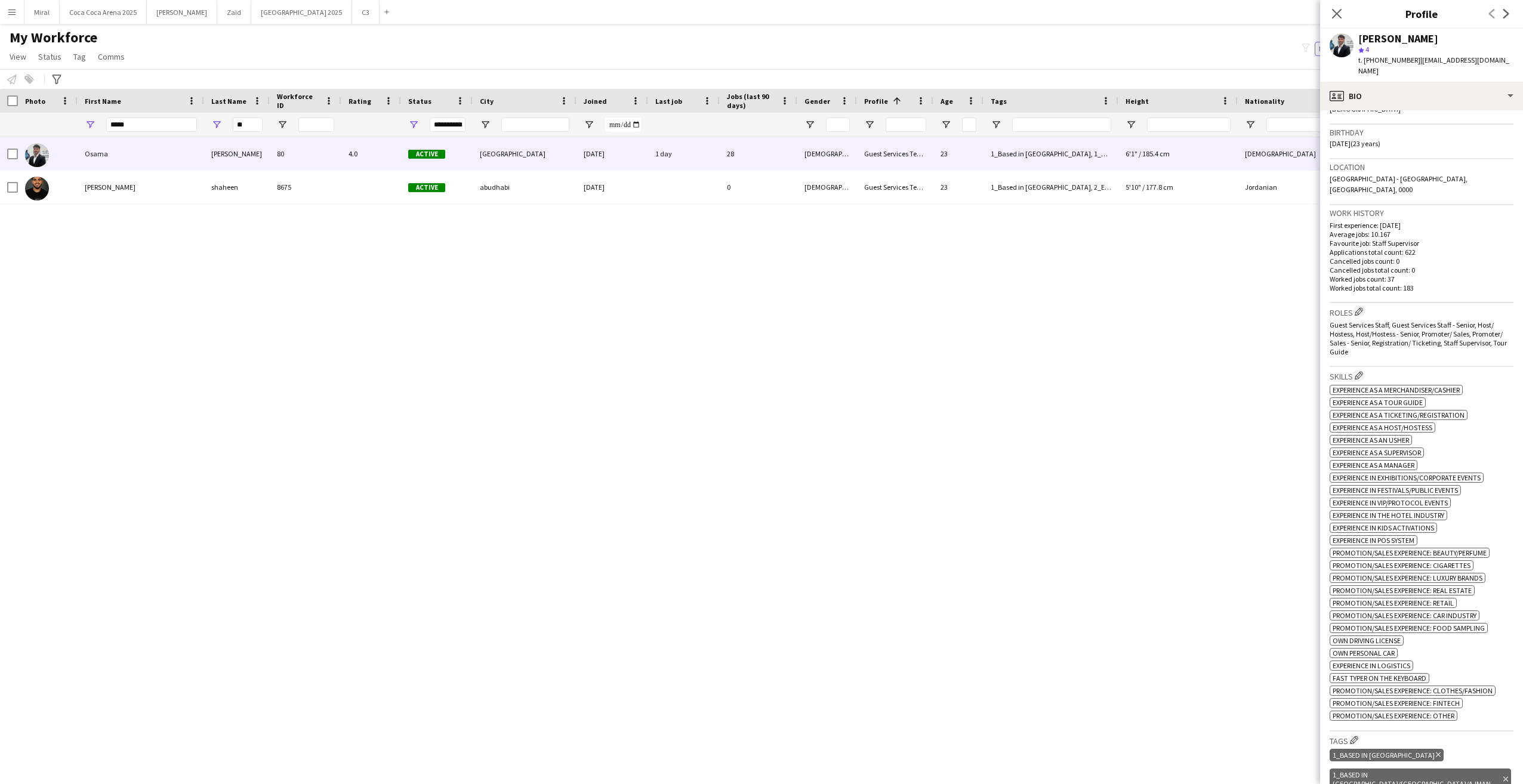
scroll to position [358, 0]
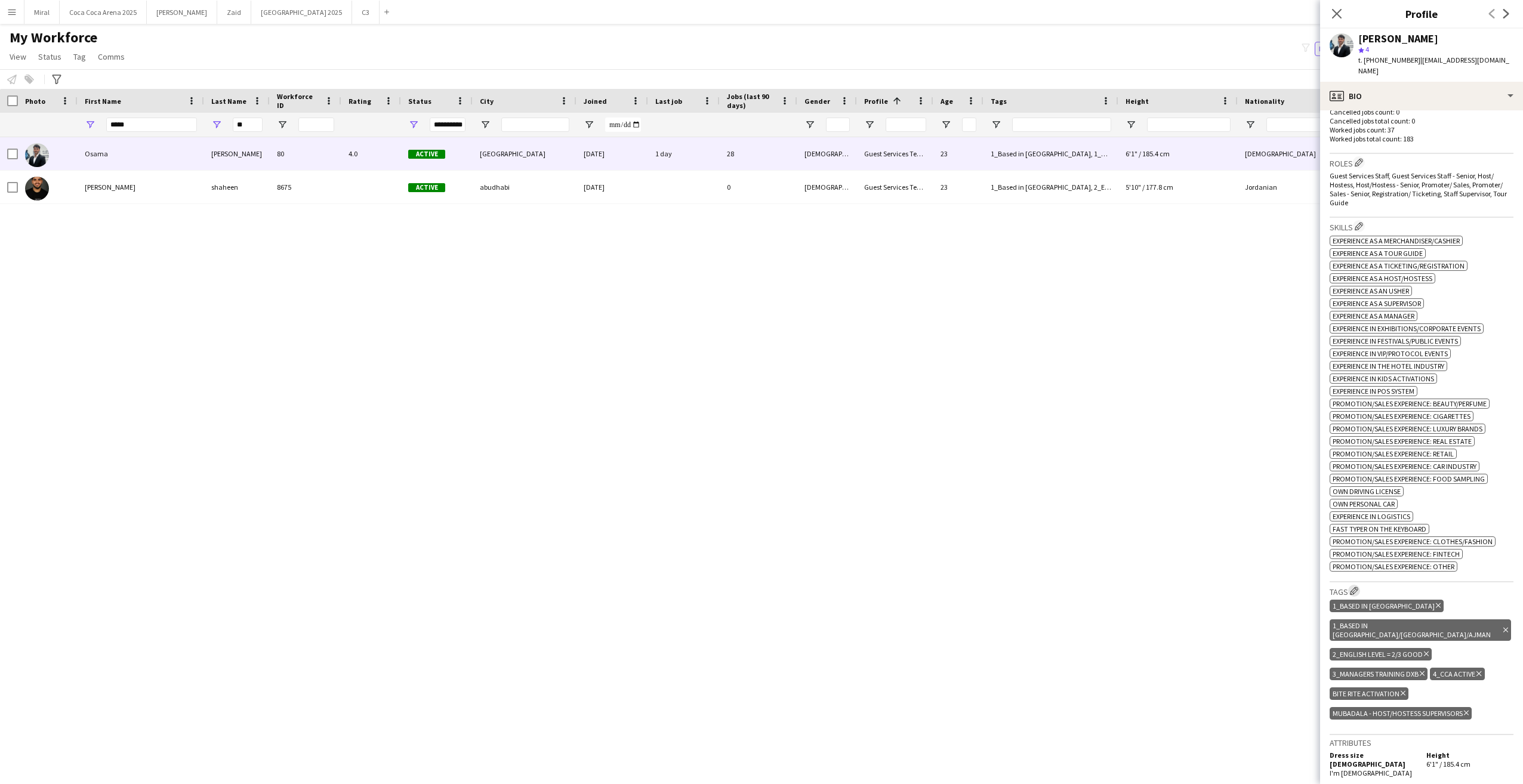
click at [1357, 586] on app-icon "Edit crew company tags" at bounding box center [1355, 590] width 8 height 8
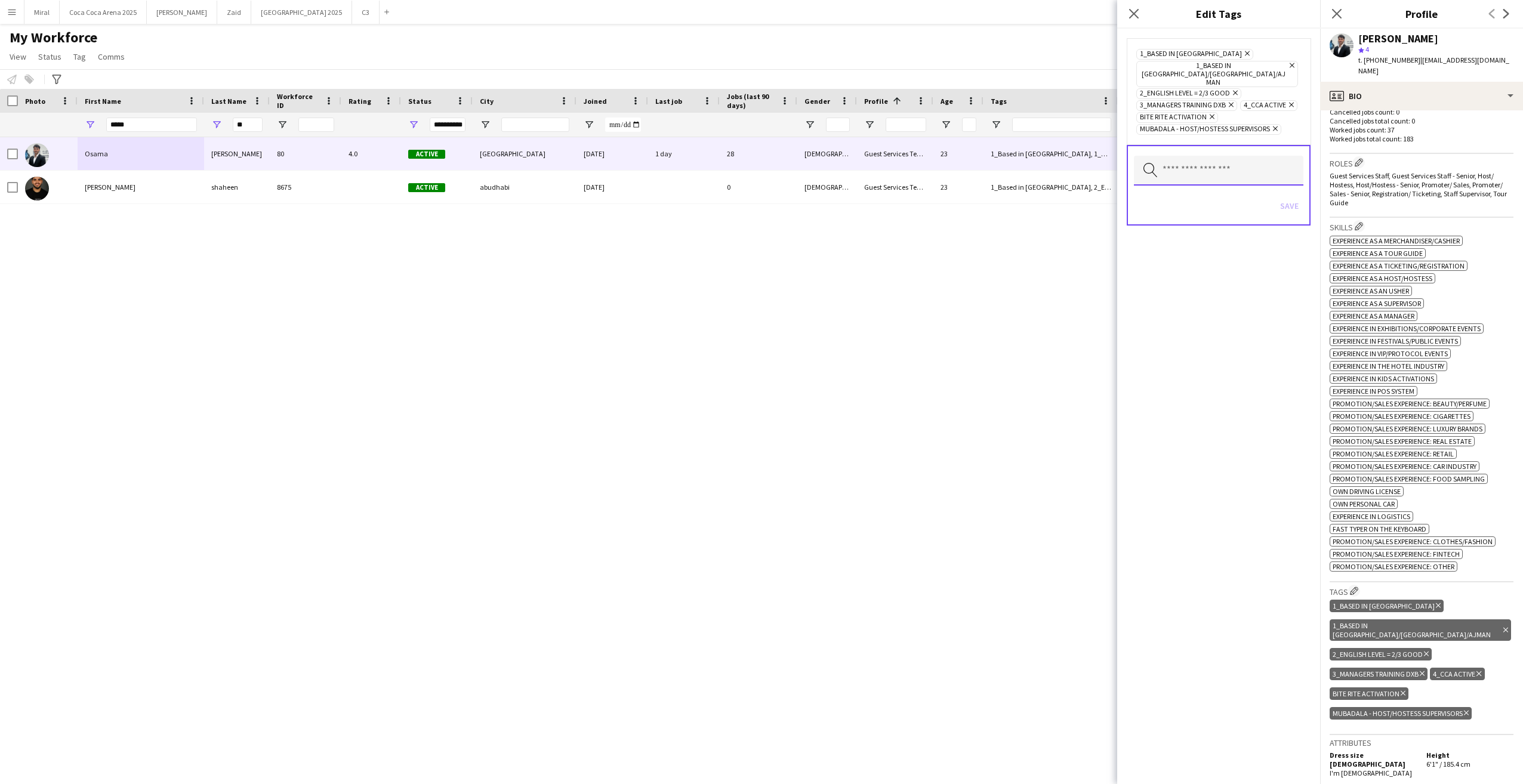
click at [1234, 156] on input "text" at bounding box center [1219, 170] width 170 height 30
type input "***"
click at [1240, 189] on span "4_Yas in School" at bounding box center [1219, 189] width 150 height 11
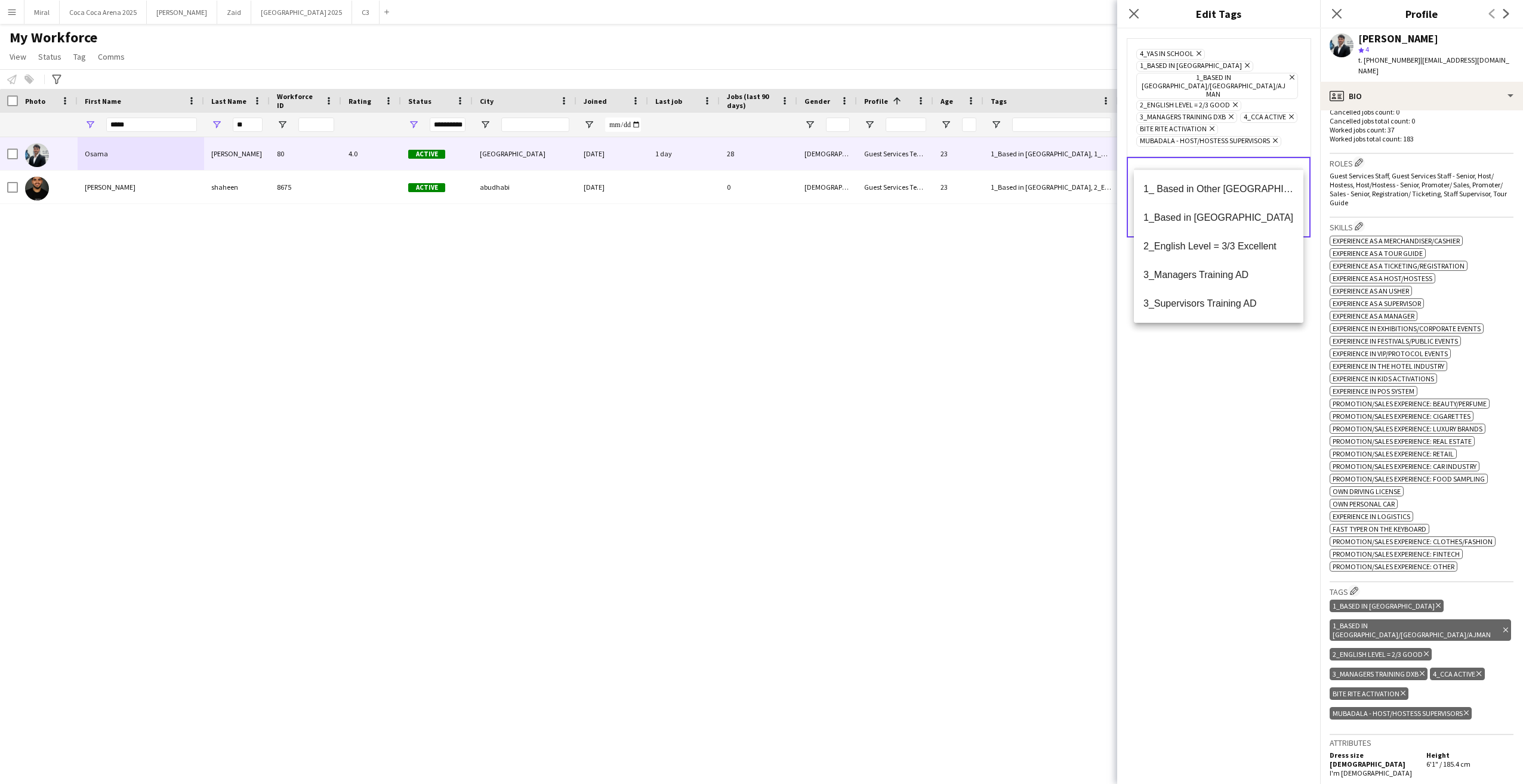
click at [1269, 423] on div "4_Yas in School Remove 1_Based in Abu Dhabi Remove 1_Based in Dubai/Sharjah/Ajm…" at bounding box center [1219, 406] width 203 height 755
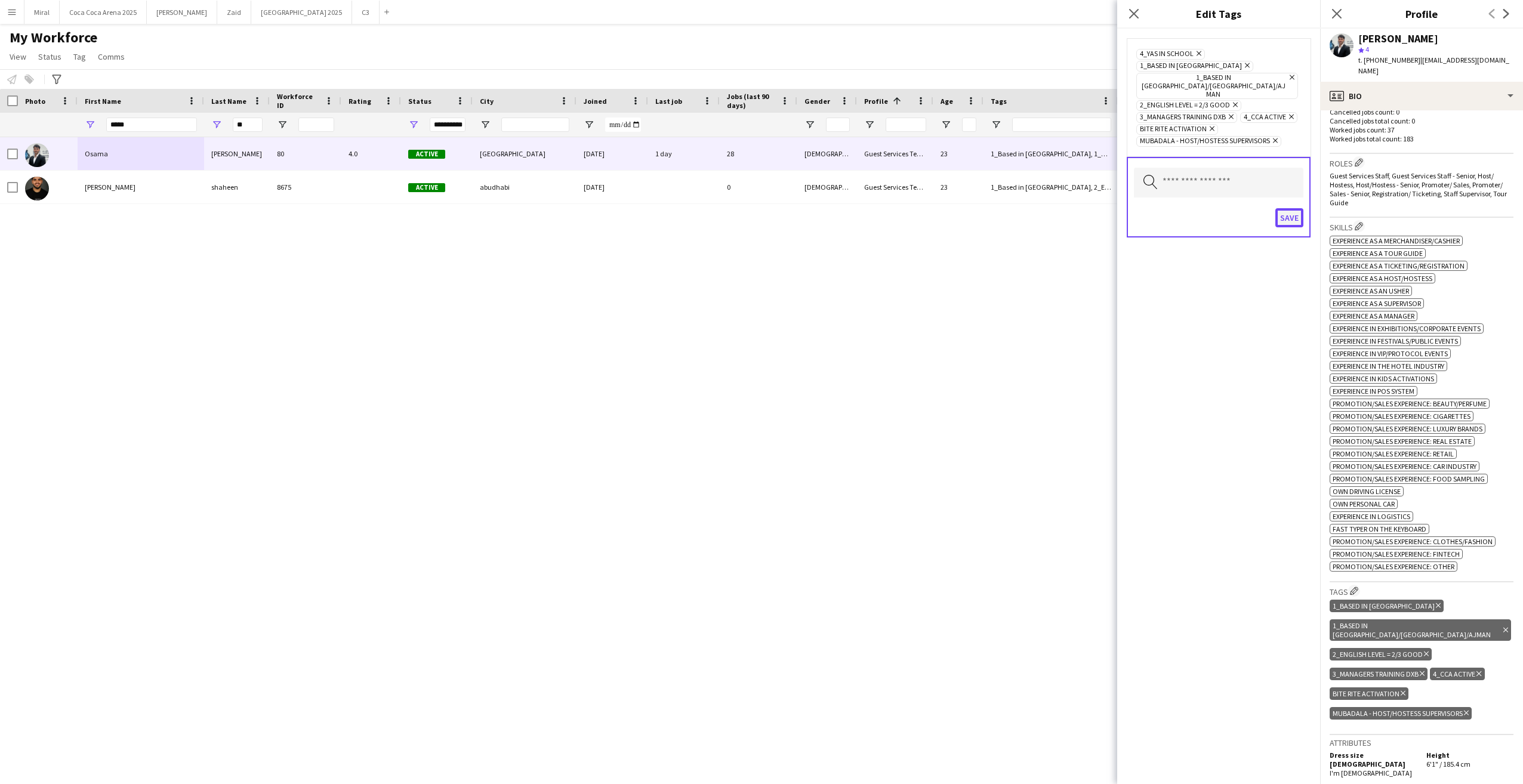
click at [1288, 209] on button "Save" at bounding box center [1290, 218] width 28 height 19
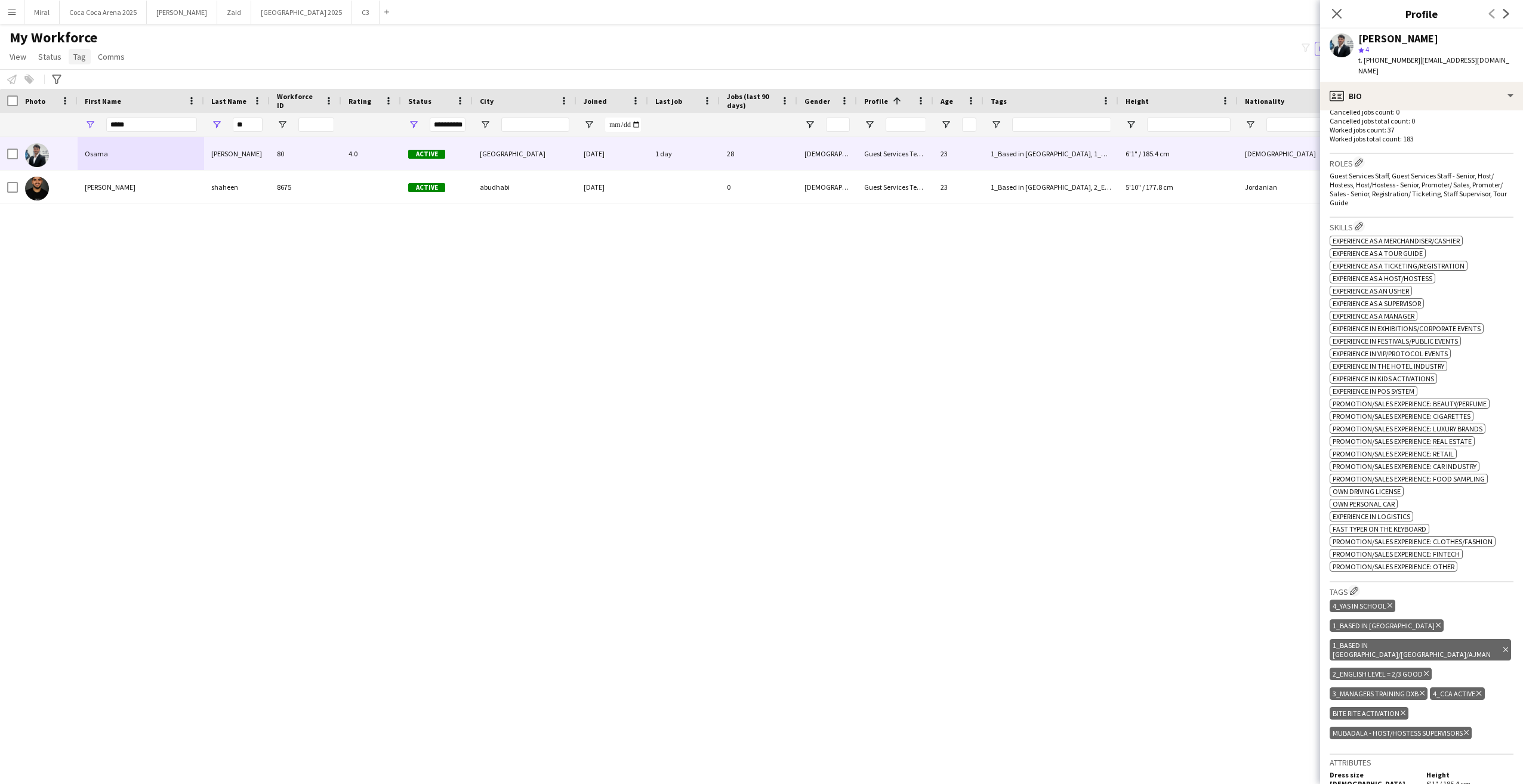
click at [75, 58] on span "Tag" at bounding box center [80, 56] width 13 height 11
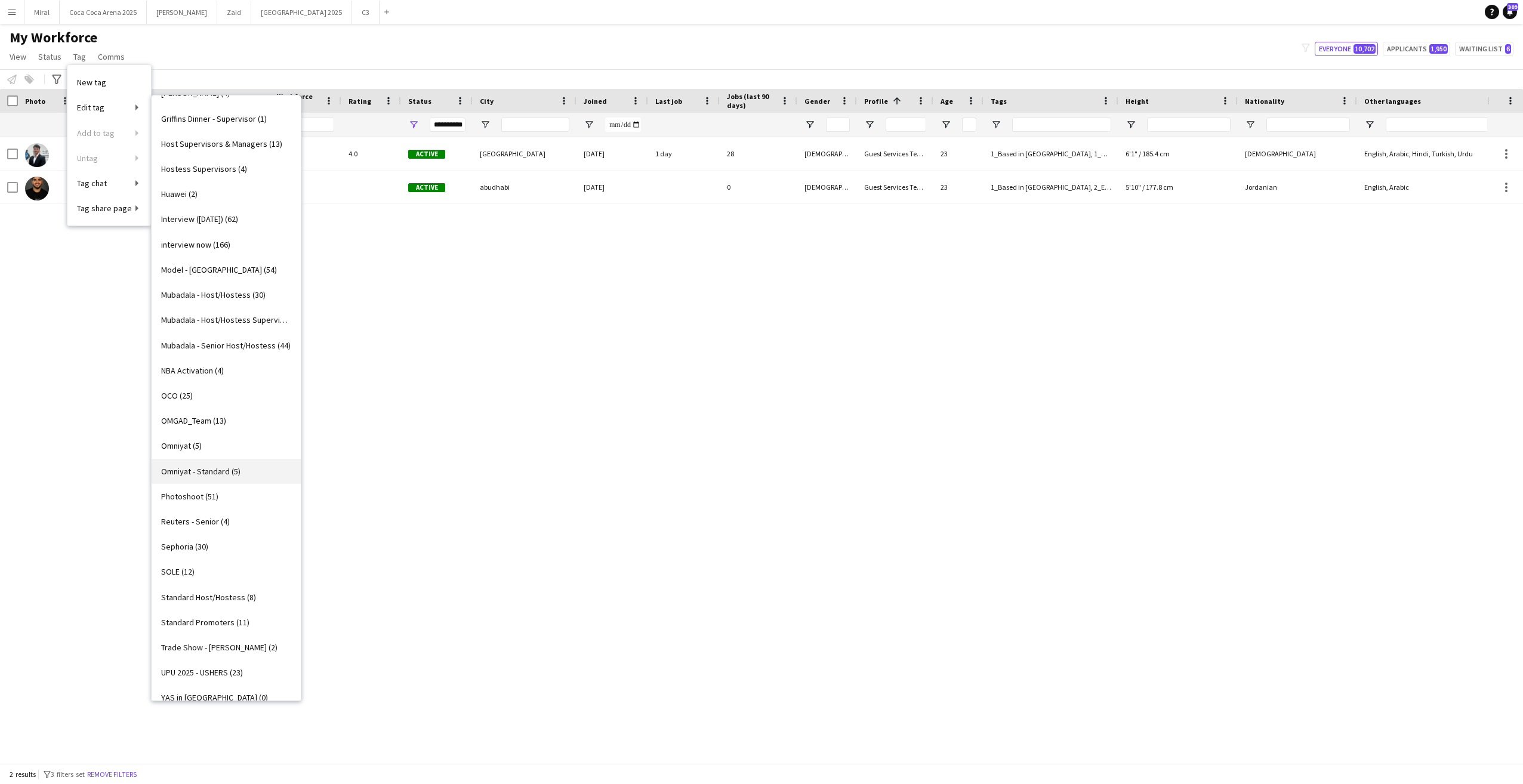
scroll to position [688, 0]
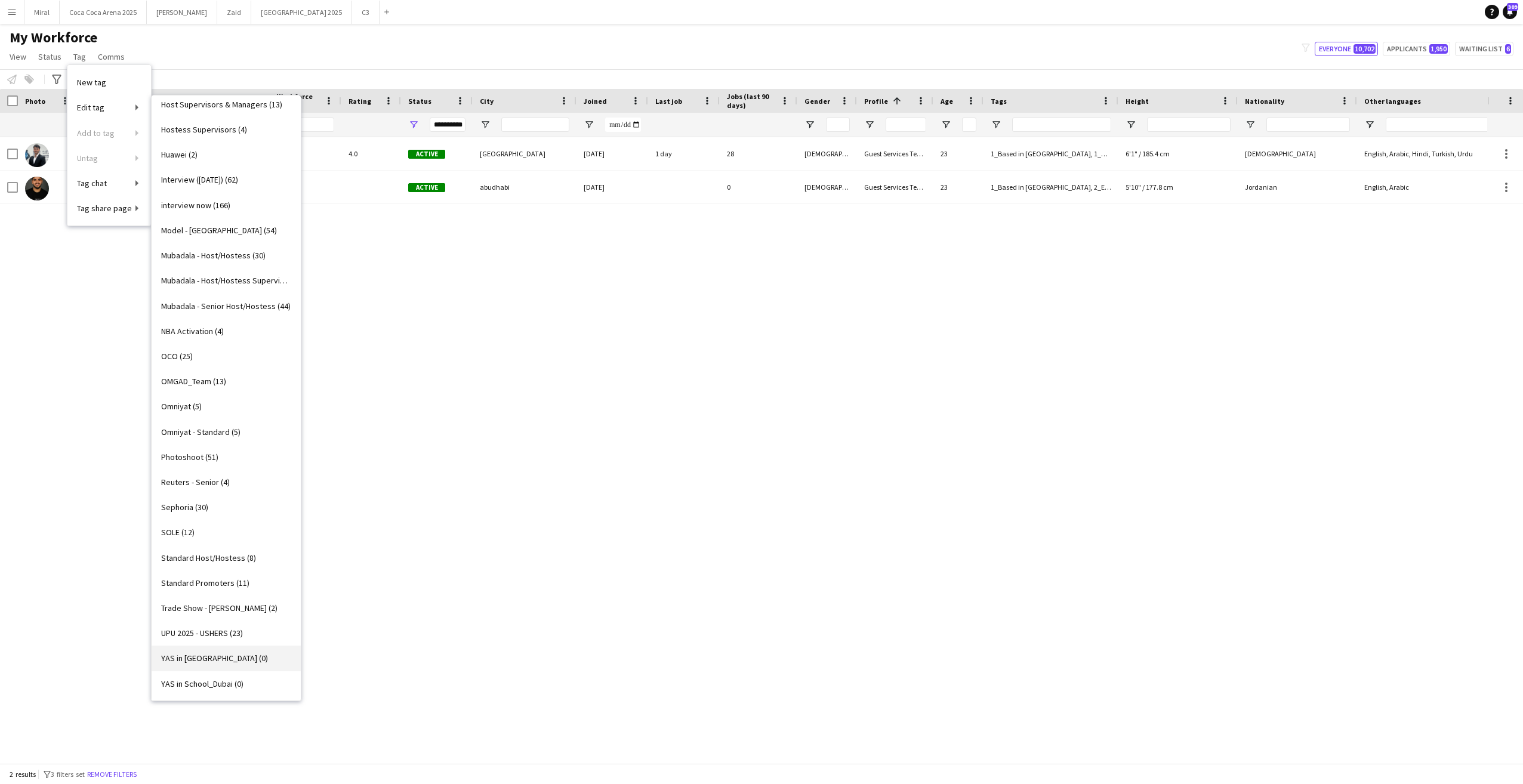
click at [240, 659] on span "YAS in School_Abu Dhabi (0)" at bounding box center [215, 657] width 107 height 11
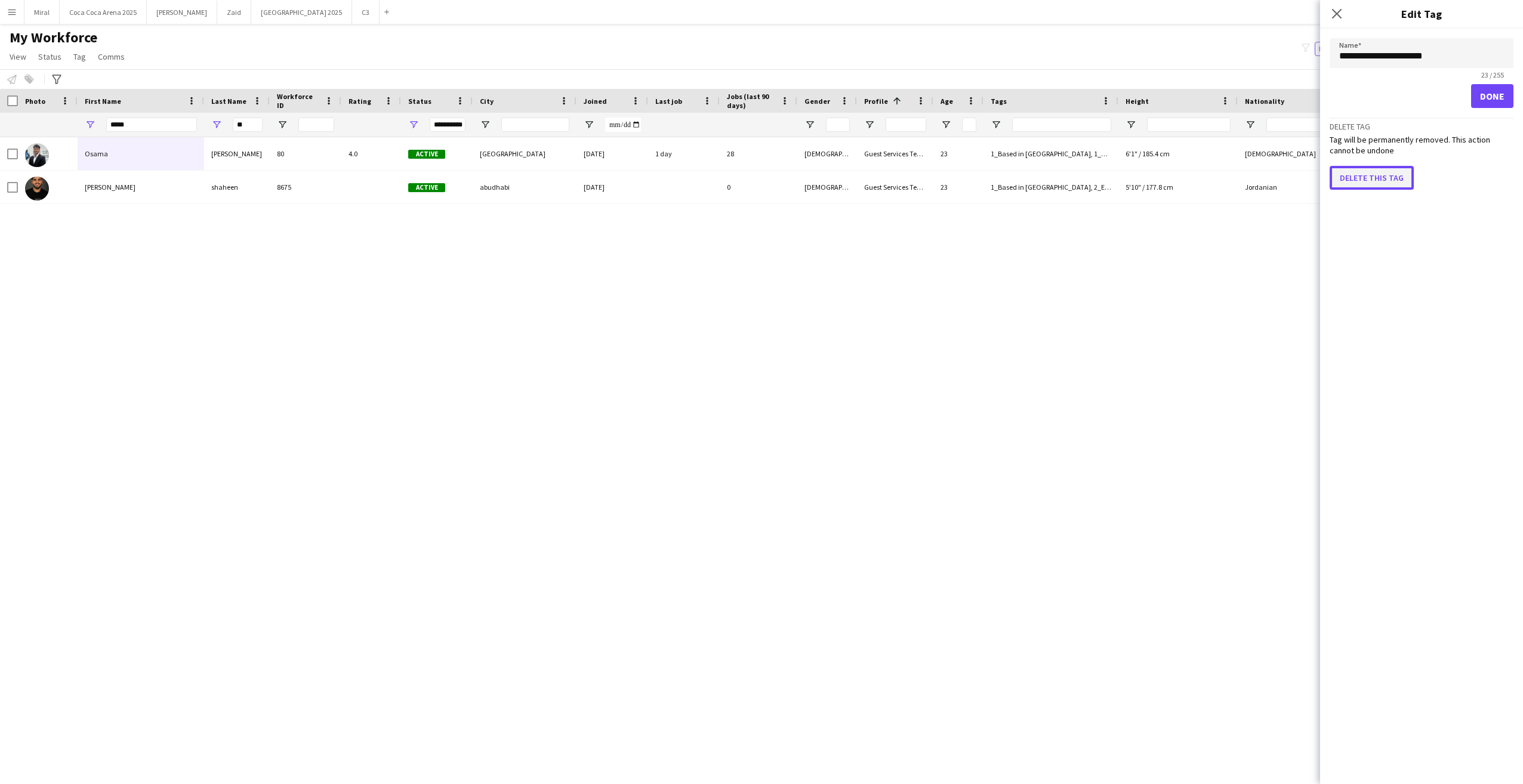
click at [1378, 178] on button "Delete this tag" at bounding box center [1371, 178] width 84 height 24
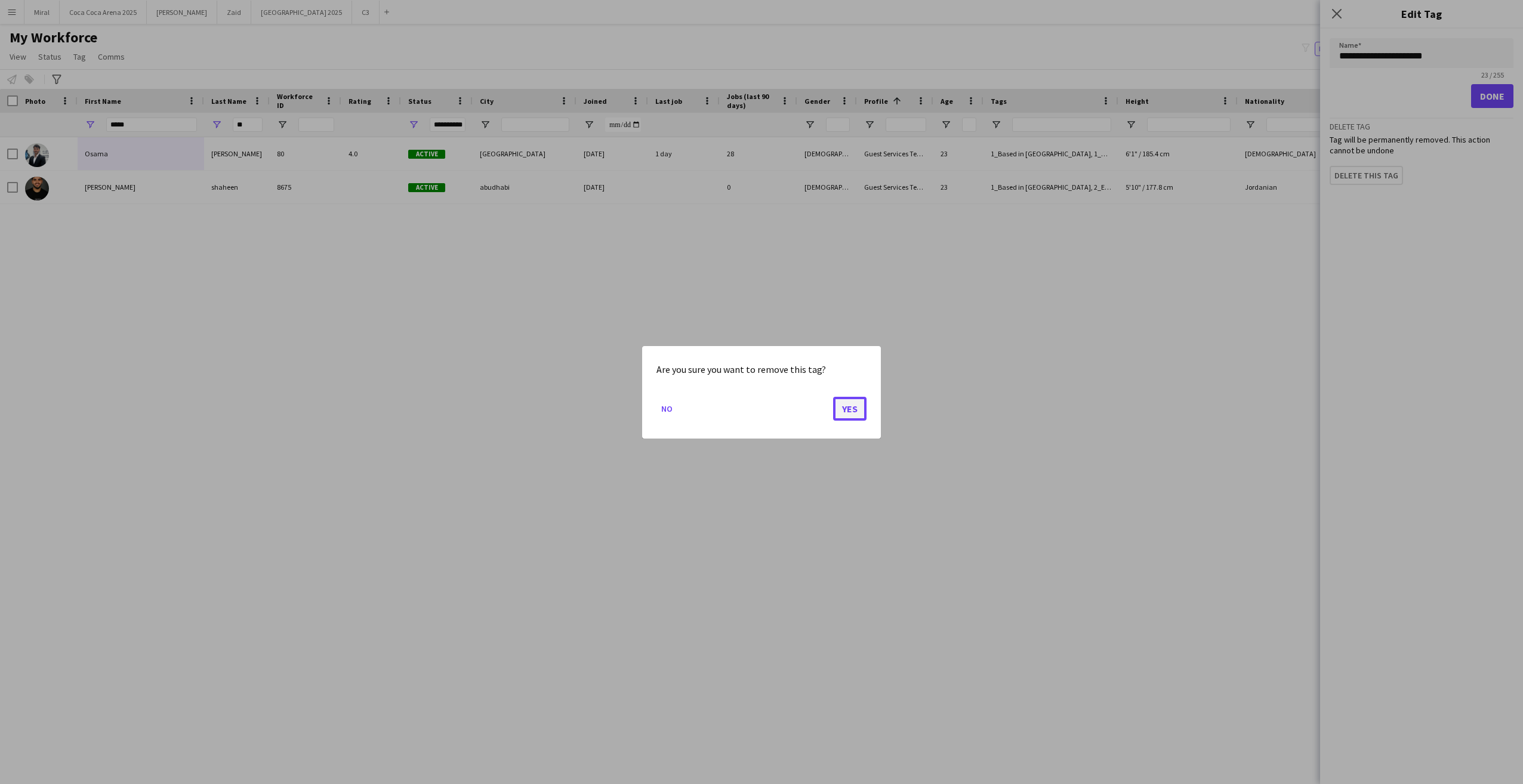
click at [851, 409] on button "Yes" at bounding box center [849, 408] width 33 height 24
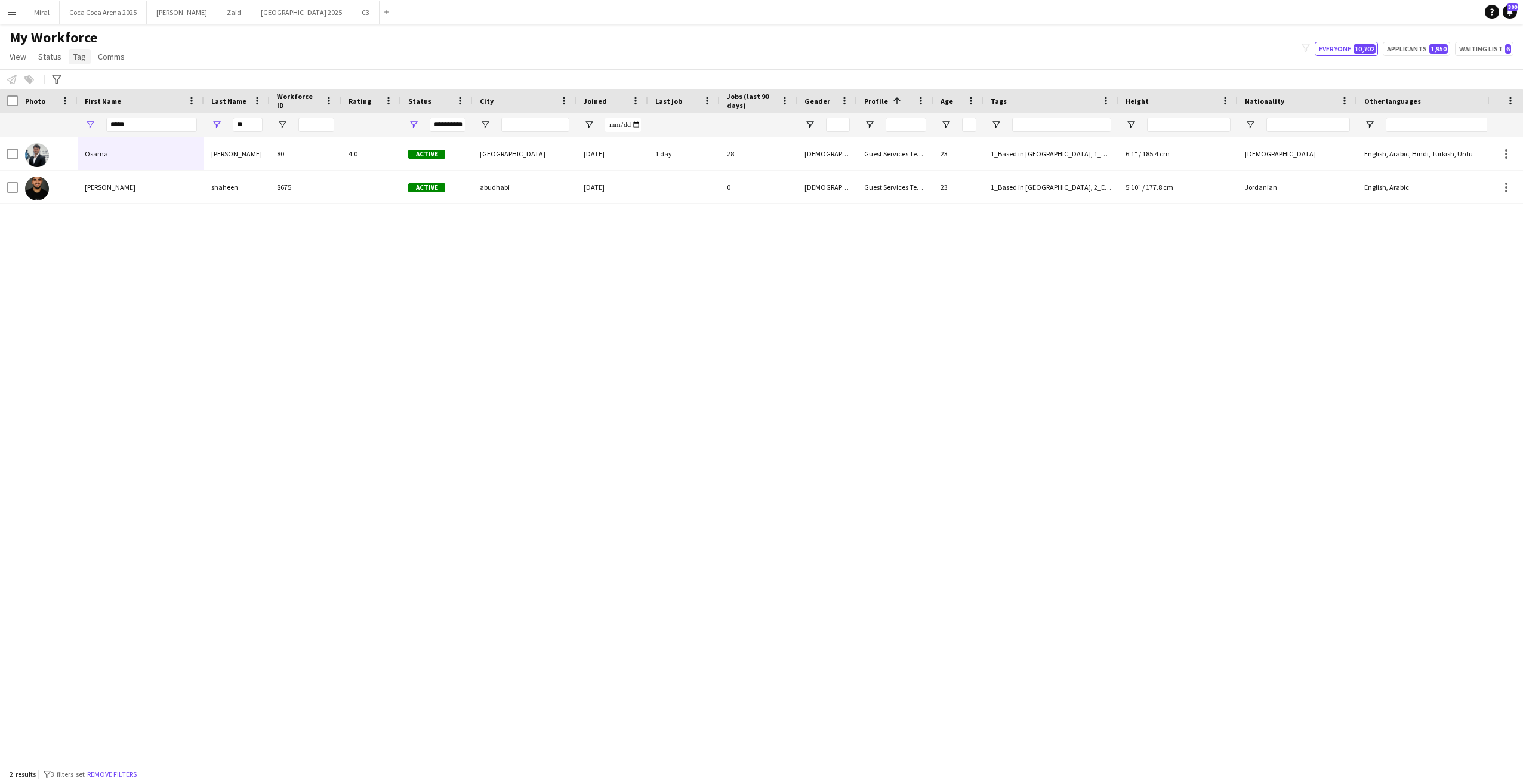
click at [78, 58] on span "Tag" at bounding box center [80, 56] width 13 height 11
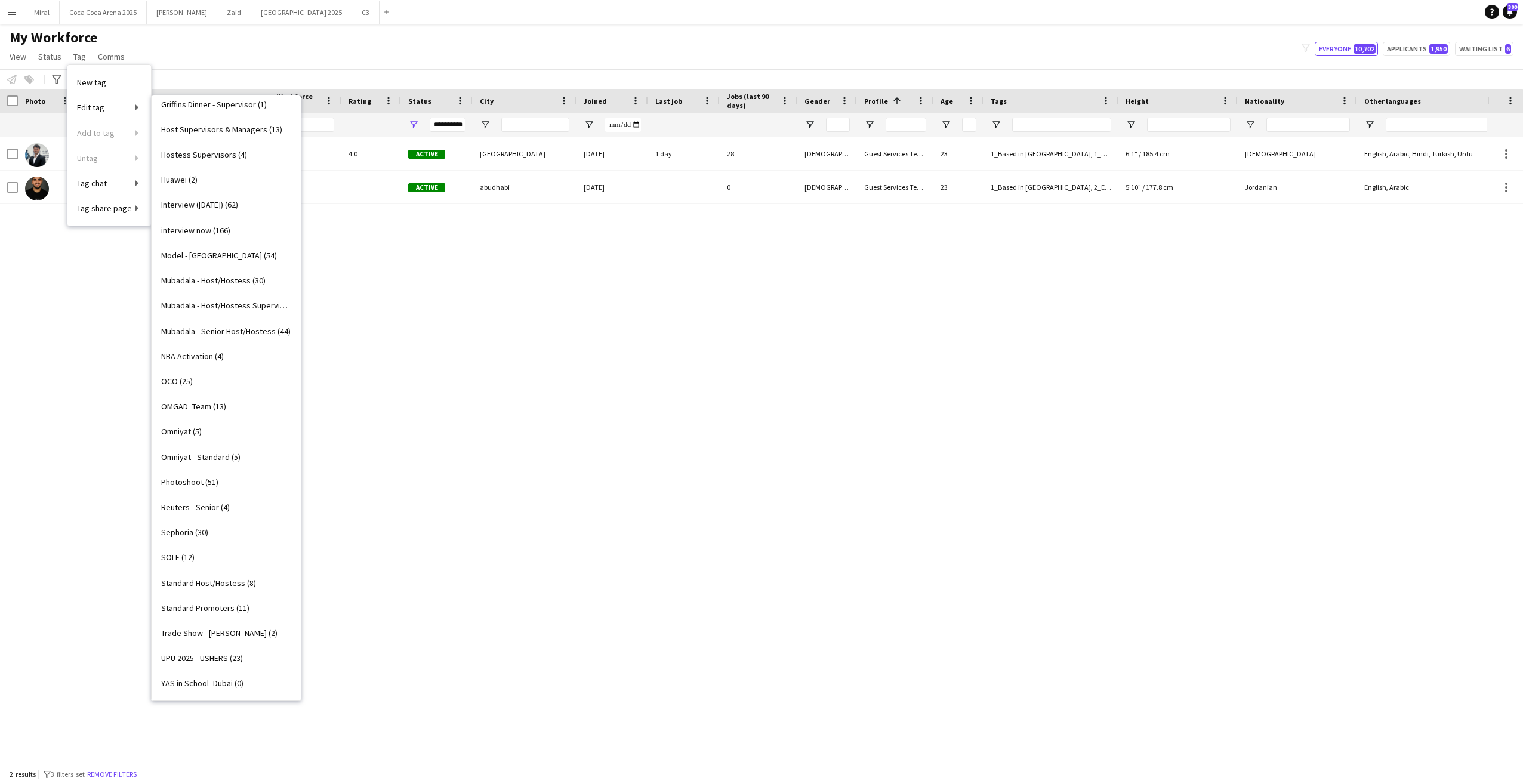
scroll to position [0, 0]
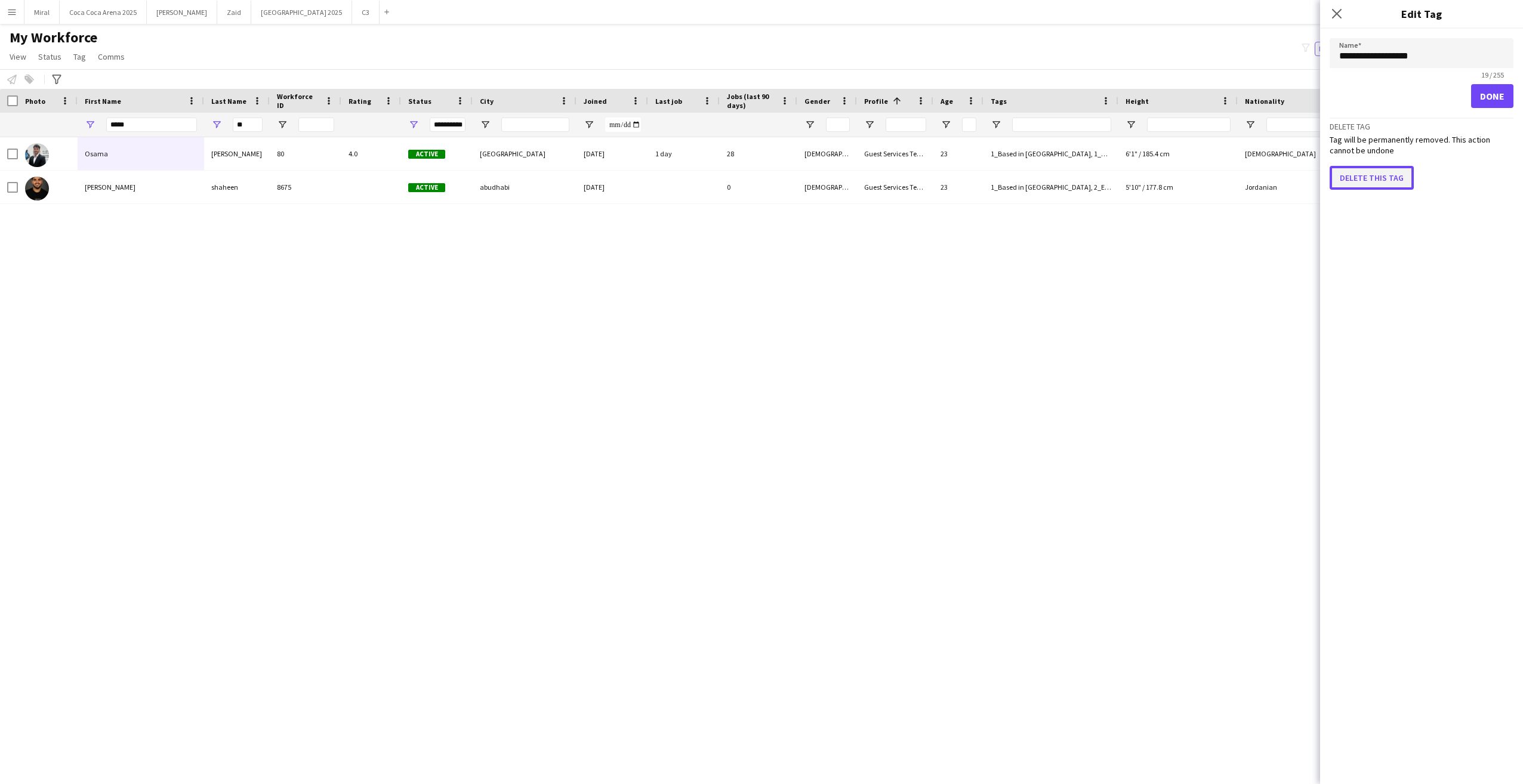
click at [1377, 173] on button "Delete this tag" at bounding box center [1371, 178] width 84 height 24
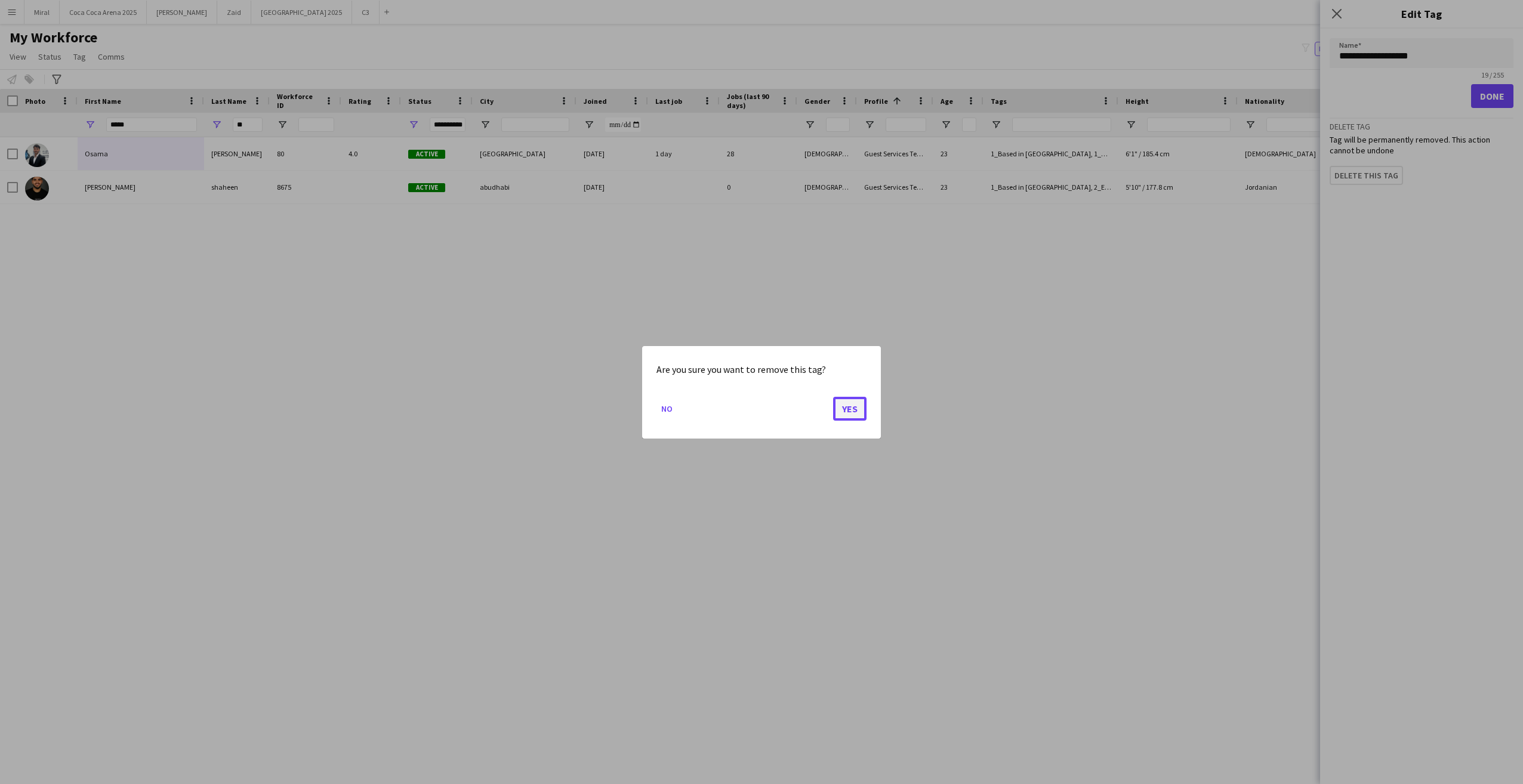
click at [848, 408] on button "Yes" at bounding box center [849, 408] width 33 height 24
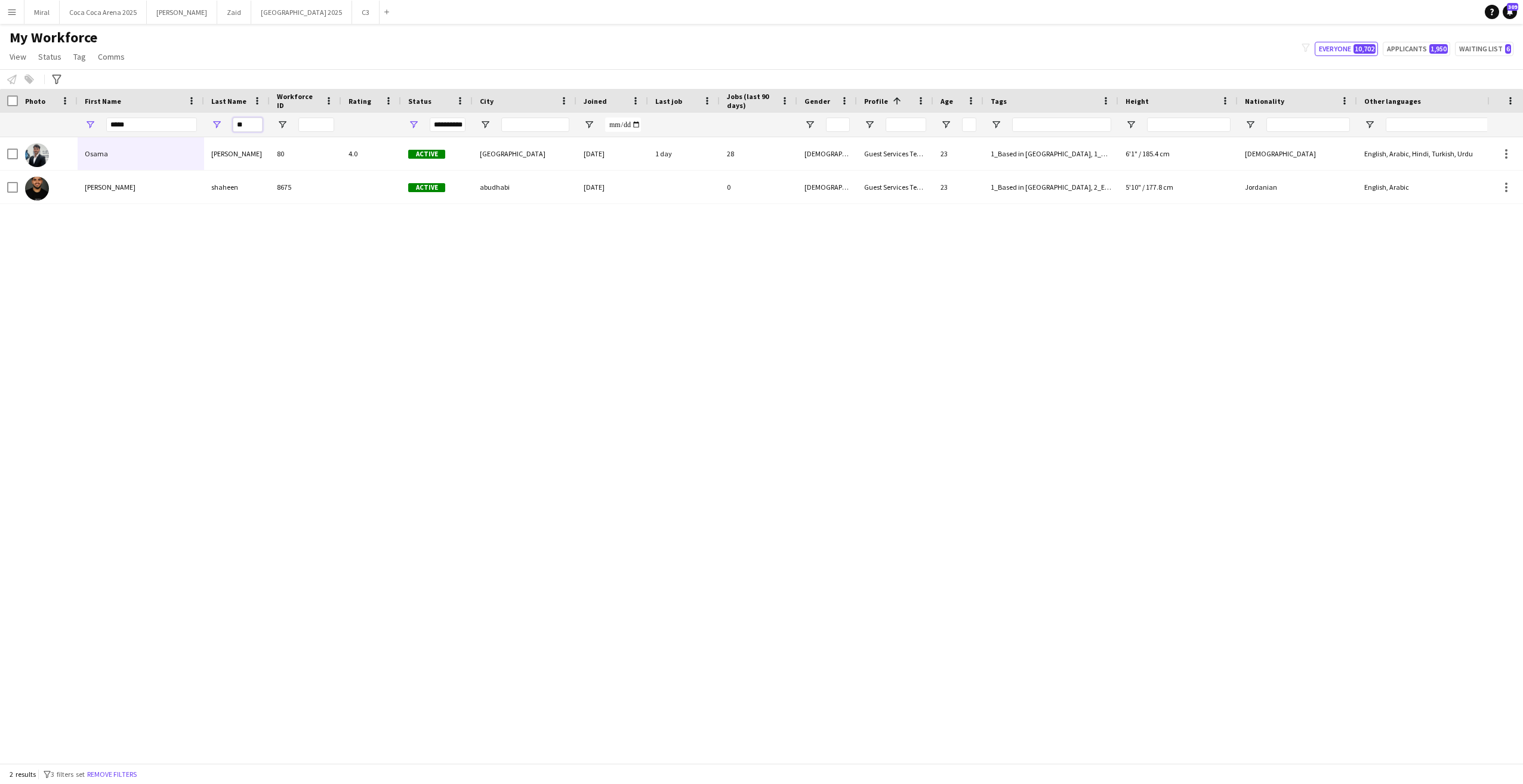
drag, startPoint x: 250, startPoint y: 127, endPoint x: 166, endPoint y: 125, distance: 84.0
click at [166, 125] on div "**********" at bounding box center [955, 125] width 1910 height 24
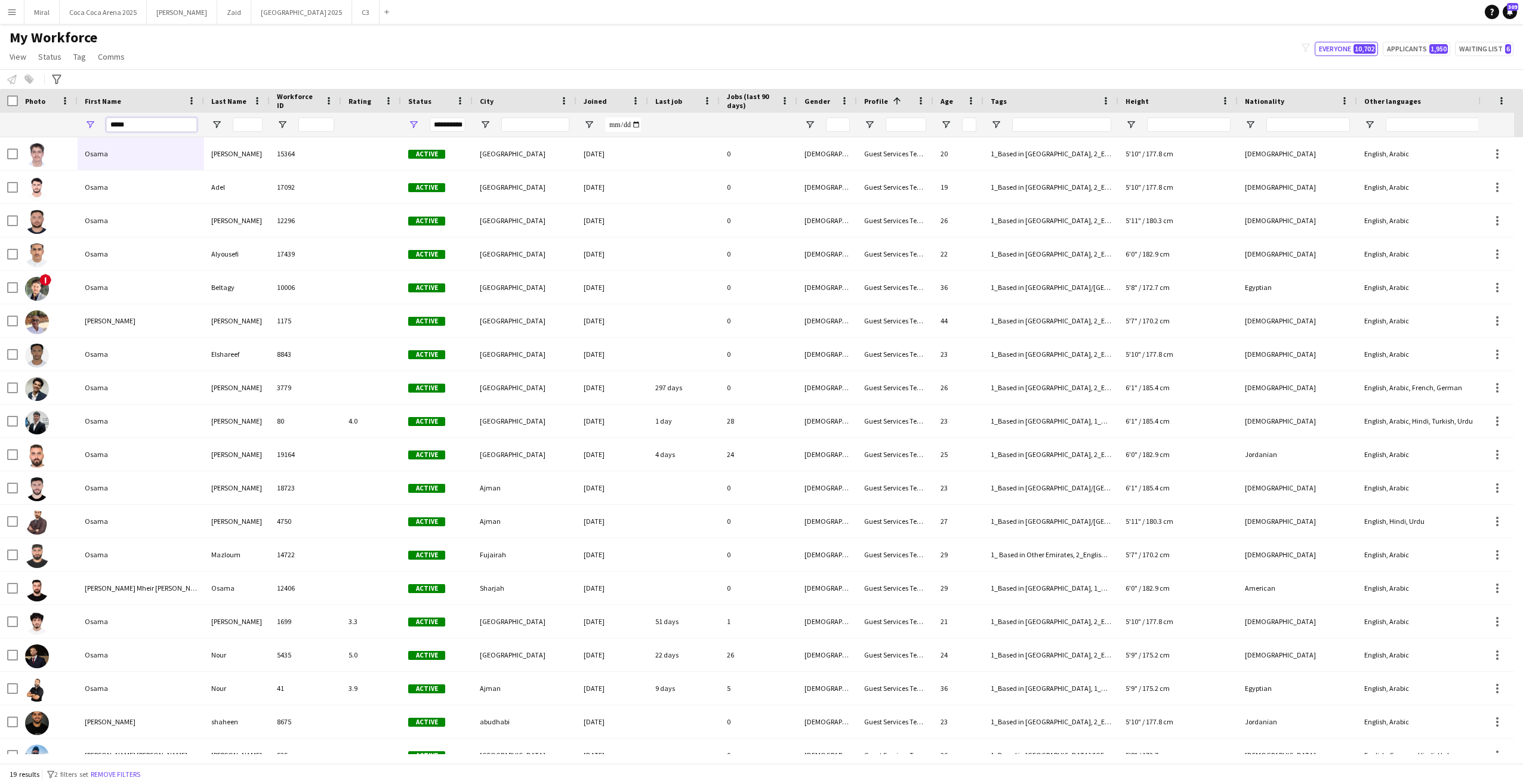
drag, startPoint x: 158, startPoint y: 124, endPoint x: 80, endPoint y: 123, distance: 78.0
click at [80, 123] on div "*****" at bounding box center [141, 125] width 127 height 24
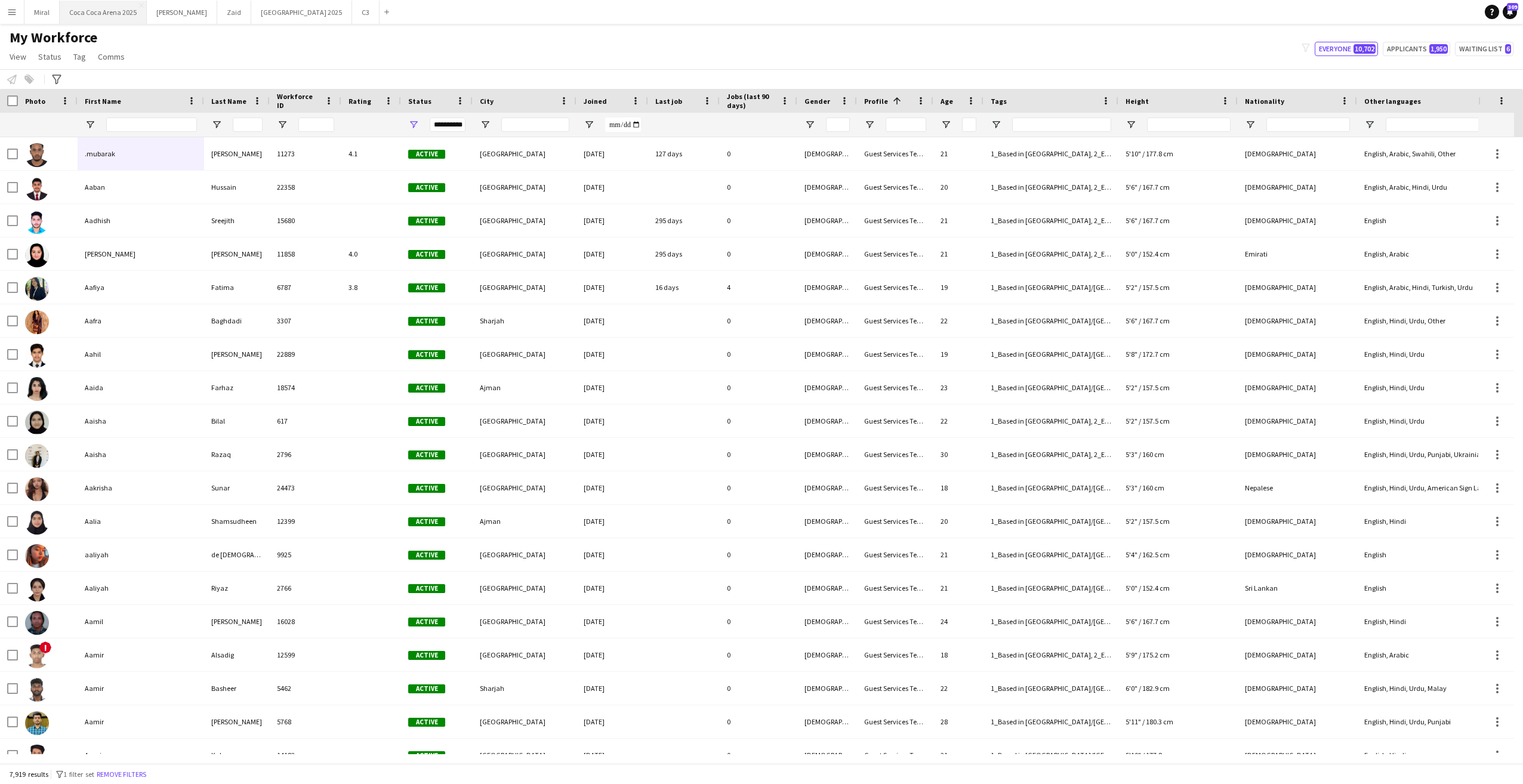
click at [110, 13] on button "Coca Coca Arena 2025 Close" at bounding box center [104, 12] width 87 height 23
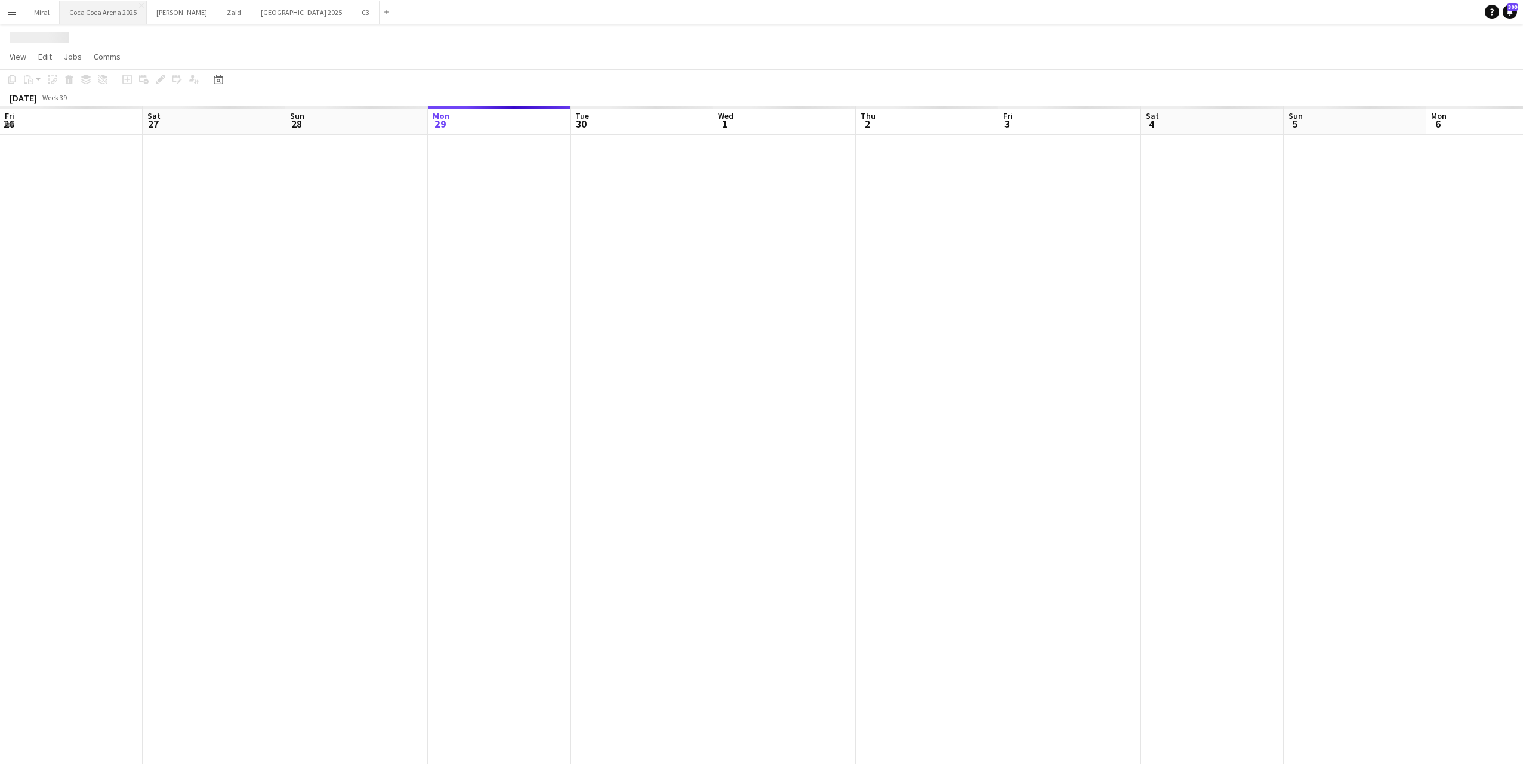
scroll to position [0, 285]
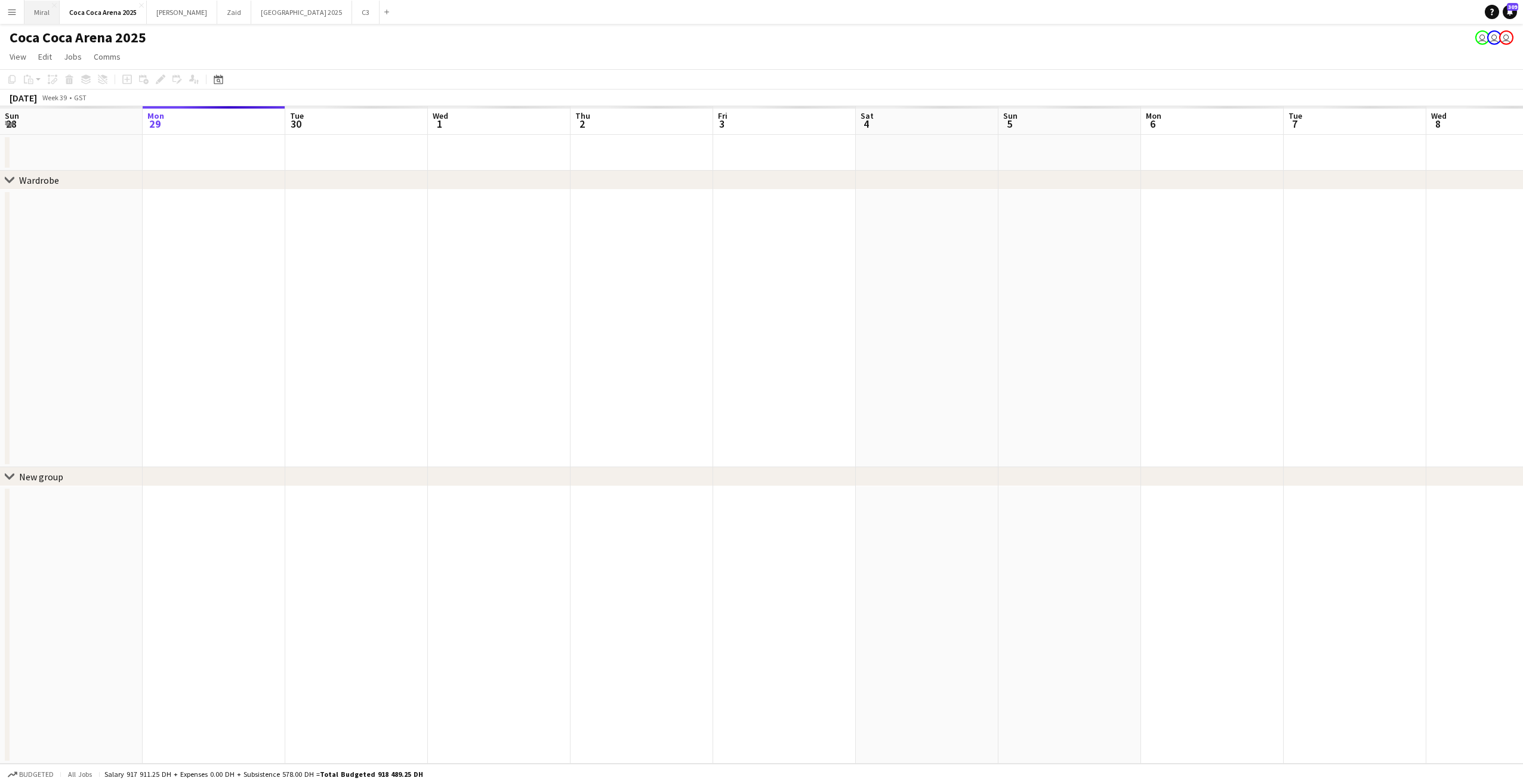
click at [32, 13] on button "Miral Close" at bounding box center [42, 12] width 35 height 23
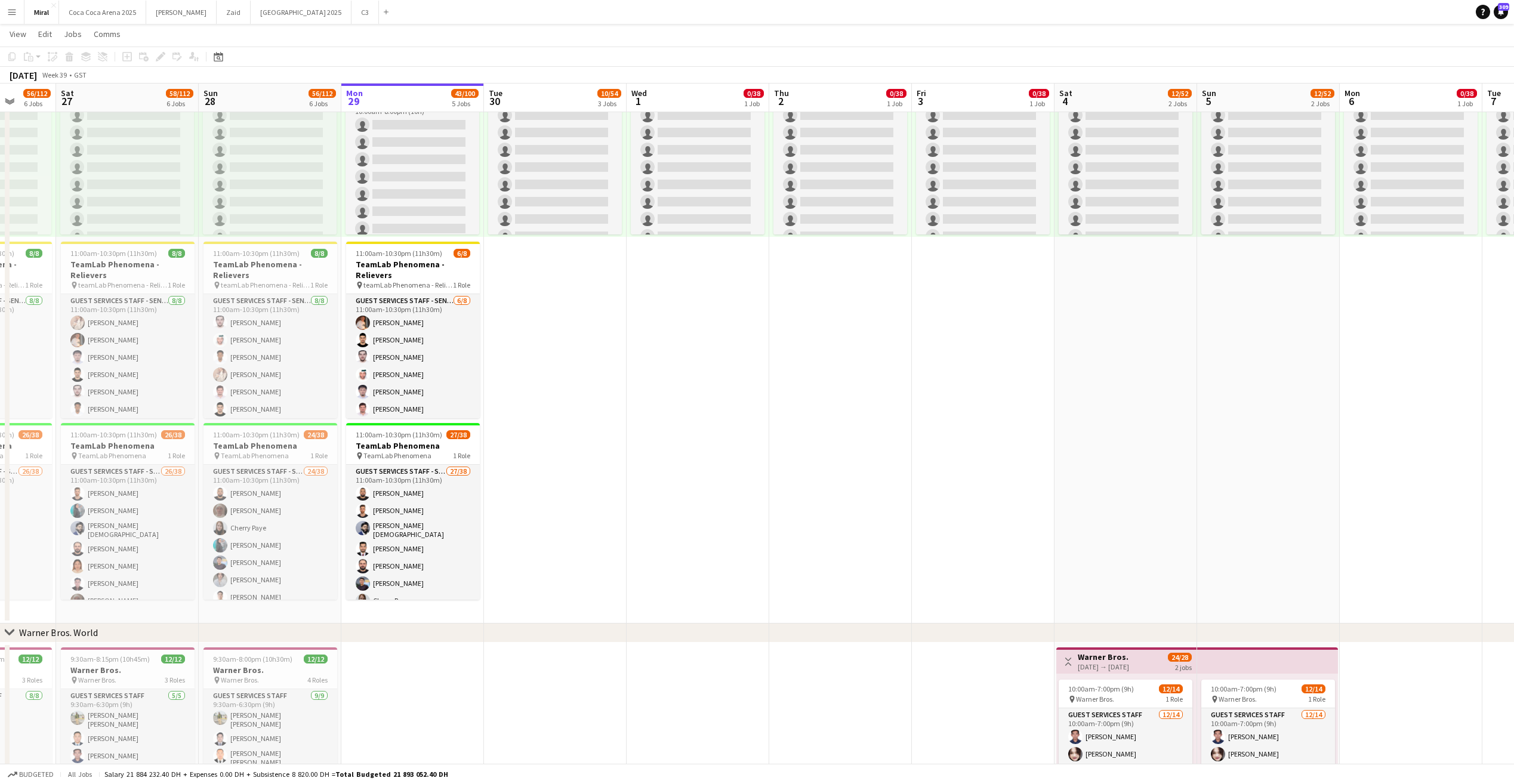
scroll to position [0, 253]
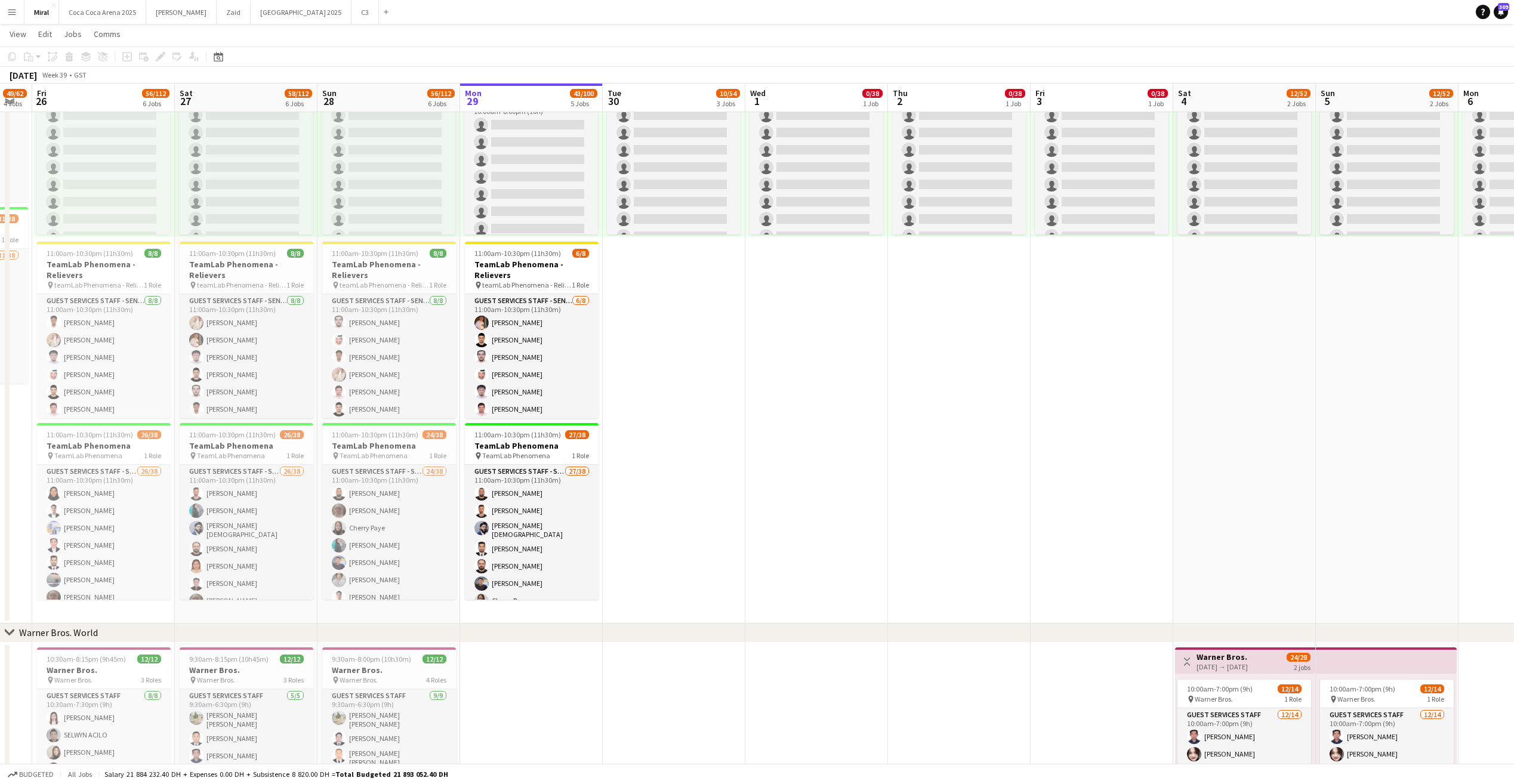
drag, startPoint x: 368, startPoint y: 321, endPoint x: 685, endPoint y: 343, distance: 317.8
click at [685, 343] on app-calendar-viewport "Wed 24 Thu 25 49/62 4 Jobs Fri 26 56/112 6 Jobs Sat 27 58/112 6 Jobs Sun 28 56/…" at bounding box center [757, 244] width 1514 height 1349
click at [522, 274] on h3 "TeamLab Phenomena - Relievers" at bounding box center [532, 270] width 134 height 21
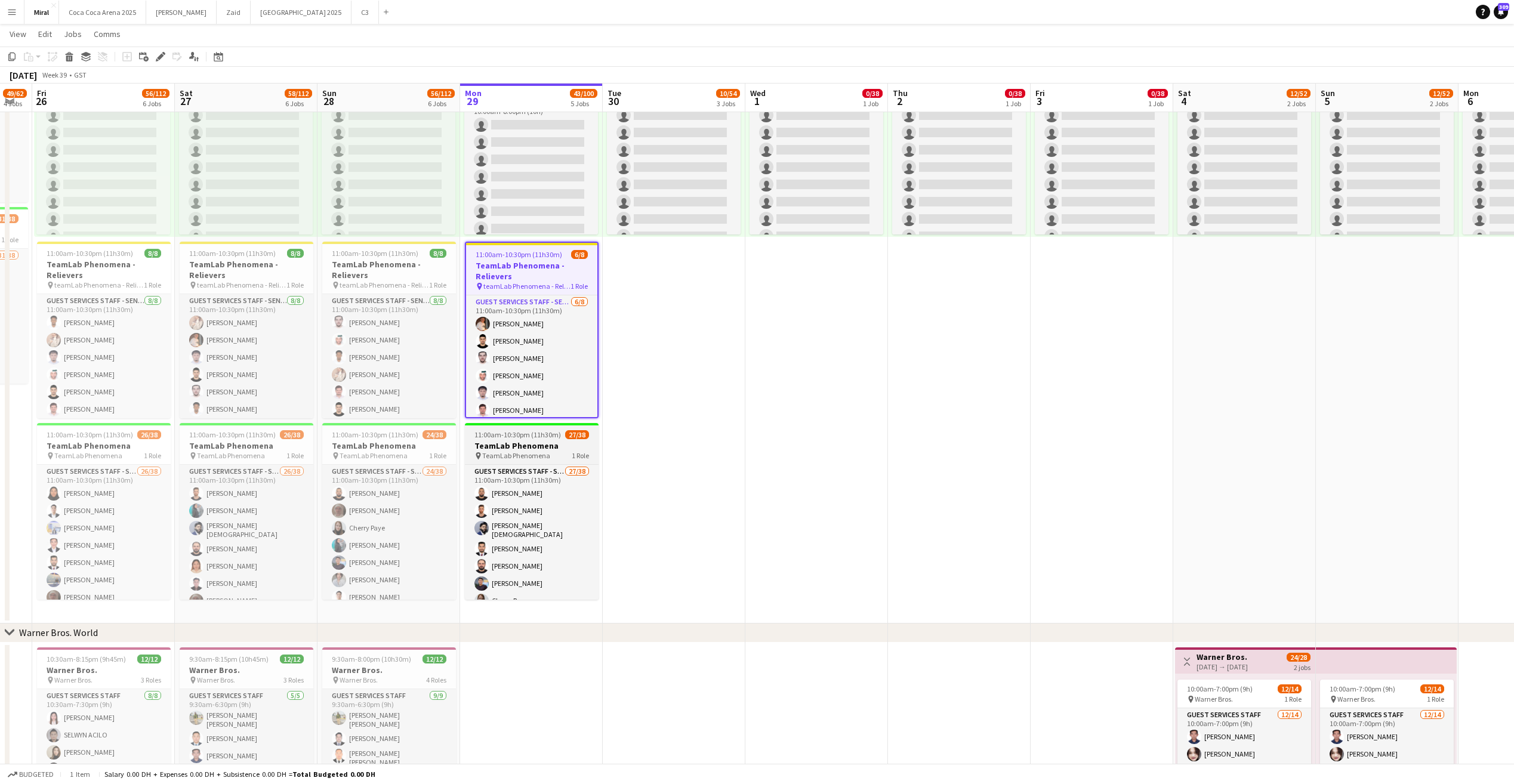
click at [538, 455] on span "TeamLab Phenomena" at bounding box center [516, 455] width 68 height 9
click at [13, 55] on icon "Copy" at bounding box center [12, 57] width 10 height 10
click at [700, 366] on app-date-cell "10:00am-8:00pm (10h) 0/38 pin TeamLab Phenomena 1 Role Guest Services Staff - S…" at bounding box center [674, 322] width 142 height 602
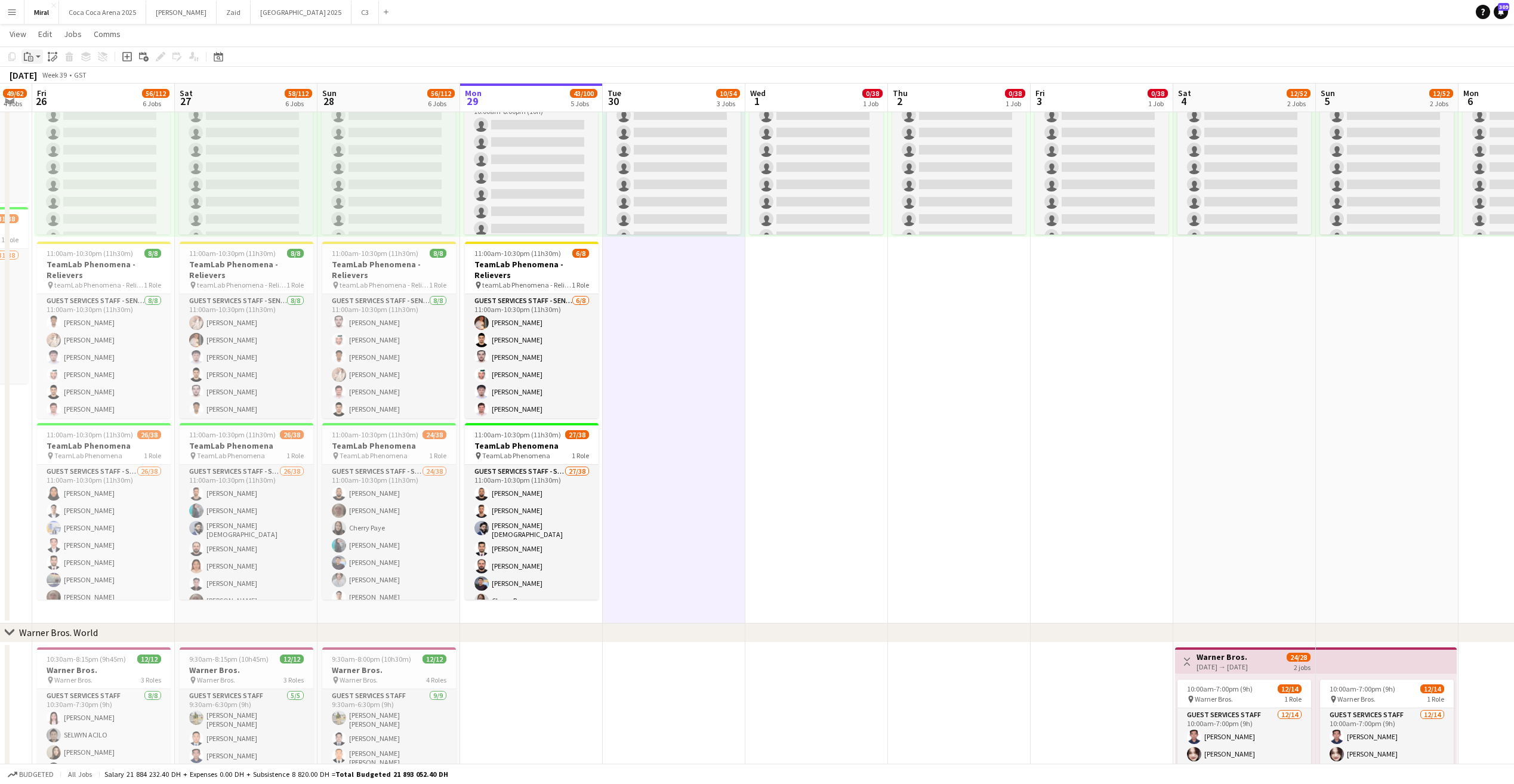
click at [37, 56] on app-action-btn "Paste" at bounding box center [32, 56] width 21 height 14
click at [39, 99] on link "Paste with crew Ctrl+Shift+V" at bounding box center [87, 99] width 112 height 11
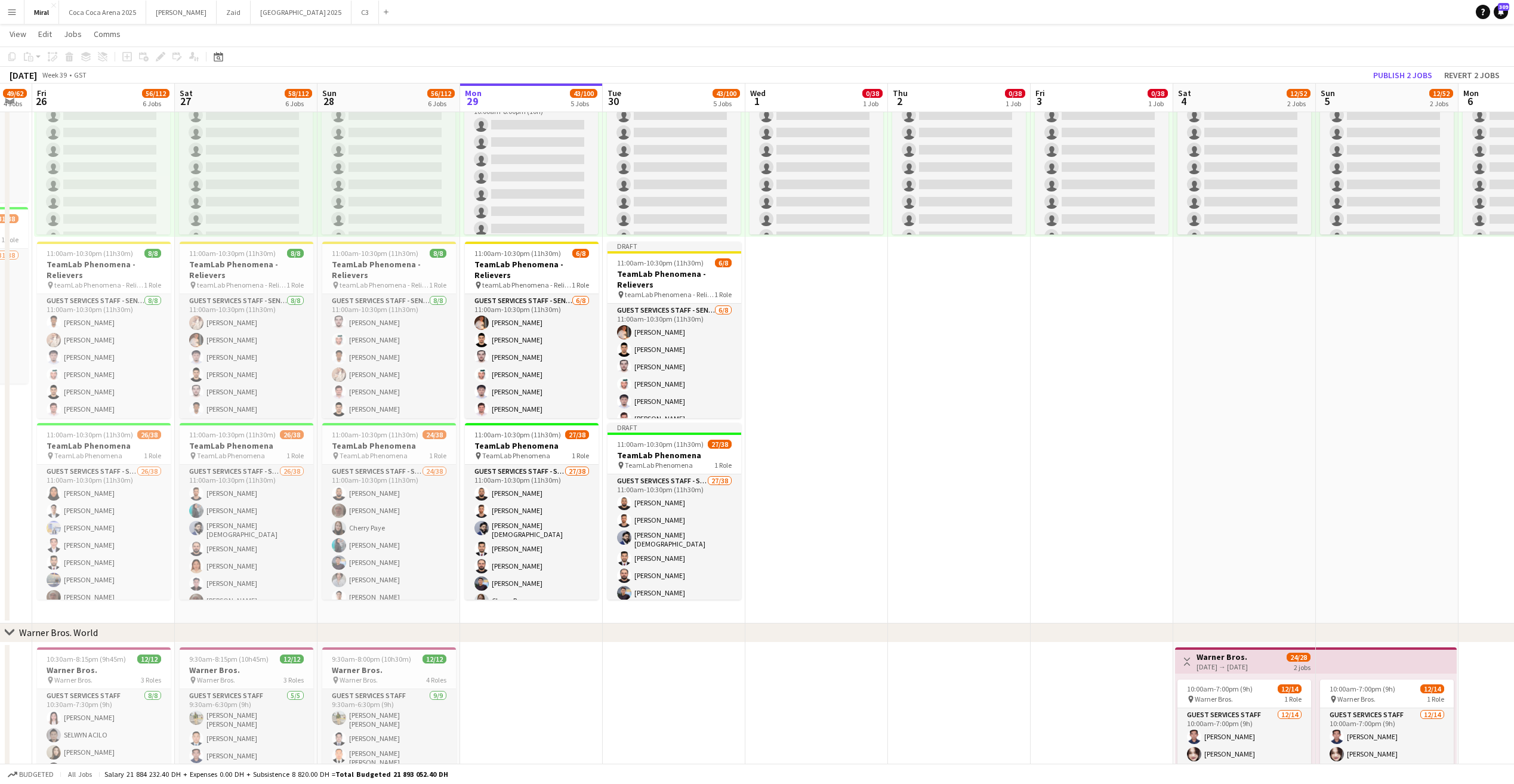
click at [816, 328] on app-date-cell "10:00am-8:00pm (10h) 0/38 pin TeamLab Phenomena 1 Role Guest Services Staff - S…" at bounding box center [817, 322] width 142 height 602
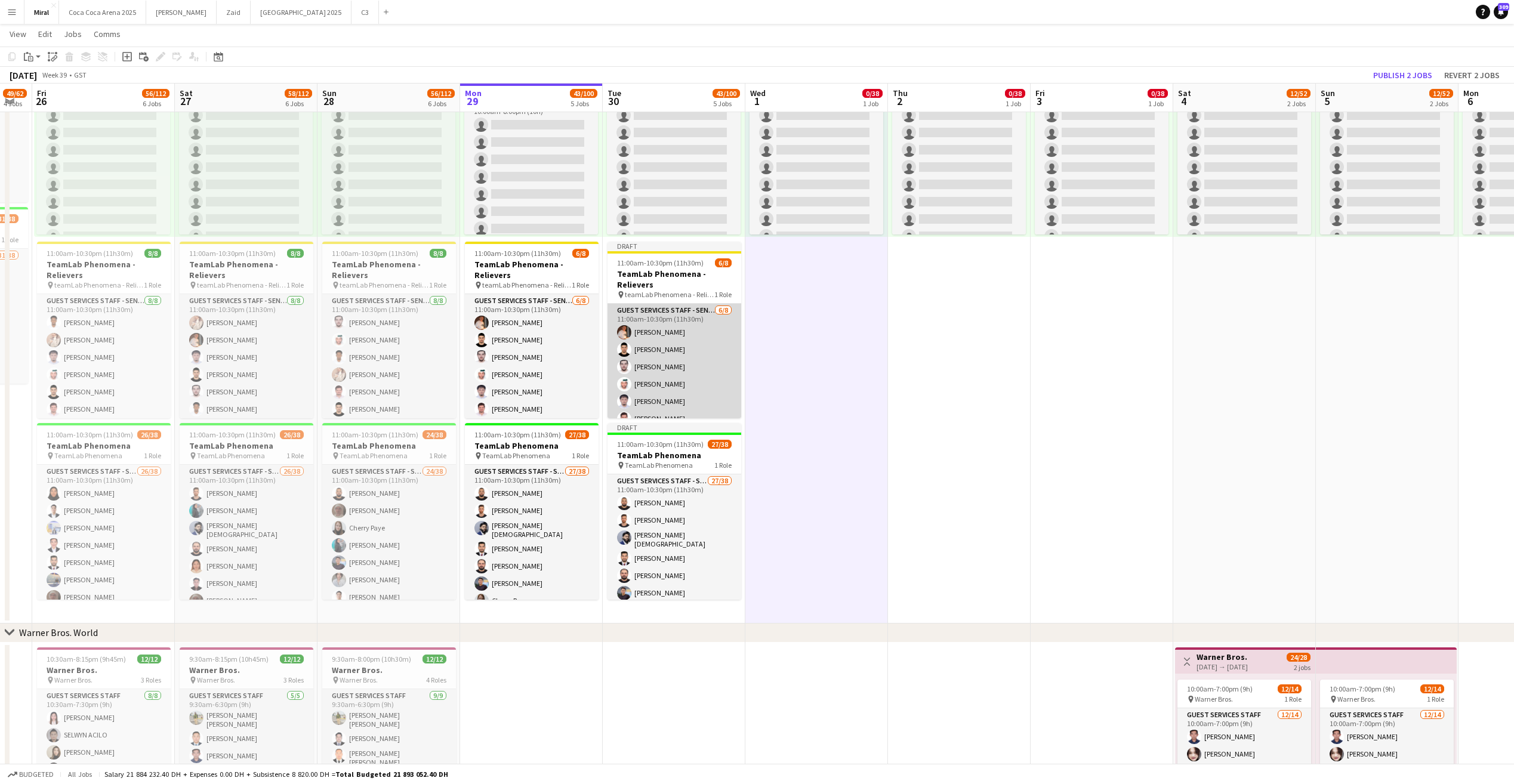
scroll to position [47, 0]
click at [688, 347] on app-card-role "Guest Services Staff - Senior 6/8 11:00am-10:30pm (11h30m) Raymart Feliciano Ha…" at bounding box center [674, 337] width 134 height 162
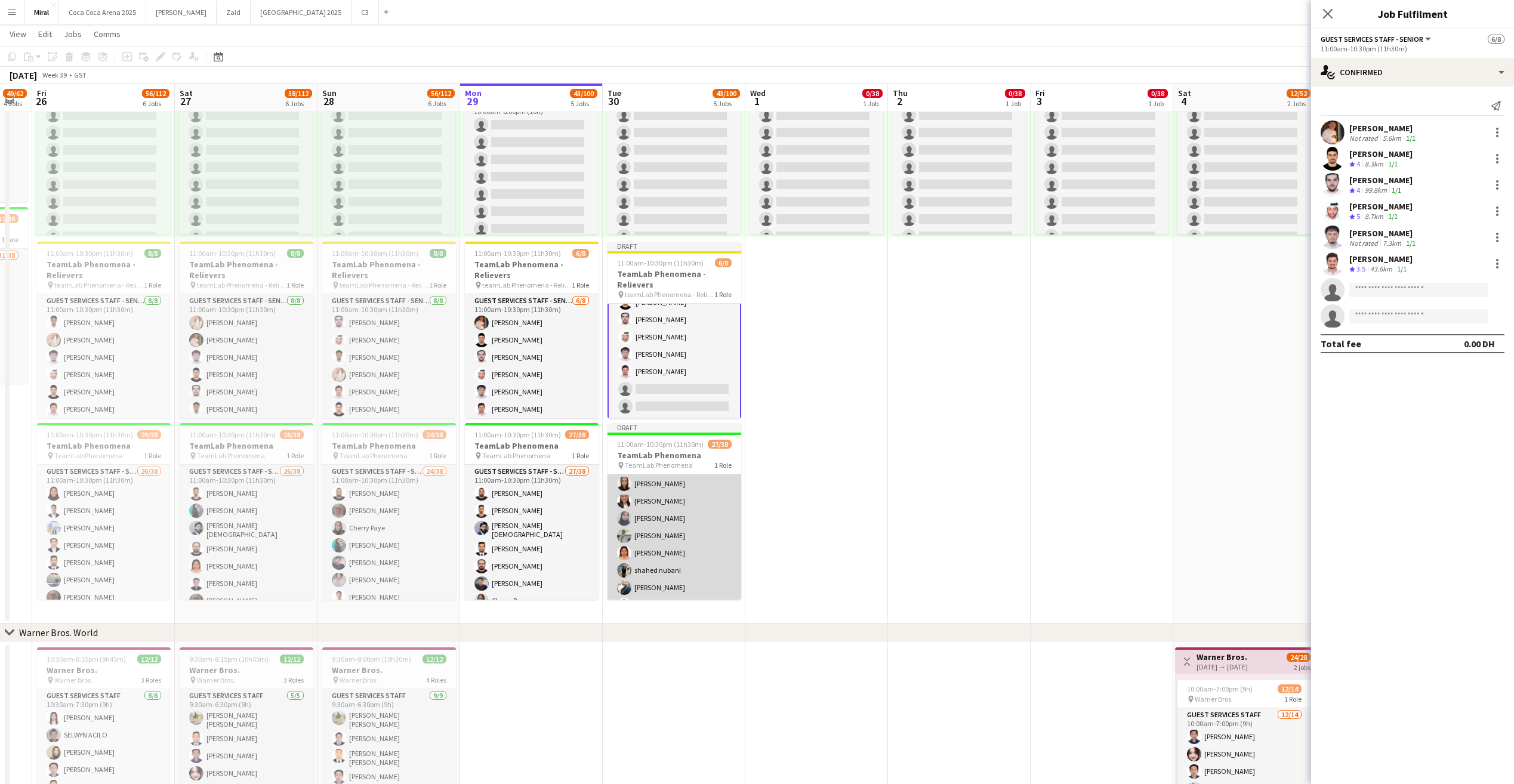
scroll to position [239, 0]
click at [688, 533] on app-card-role "Guest Services Staff - Senior 27/38 11:00am-10:30pm (11h30m) Mohmed ali Abuobai…" at bounding box center [674, 578] width 134 height 684
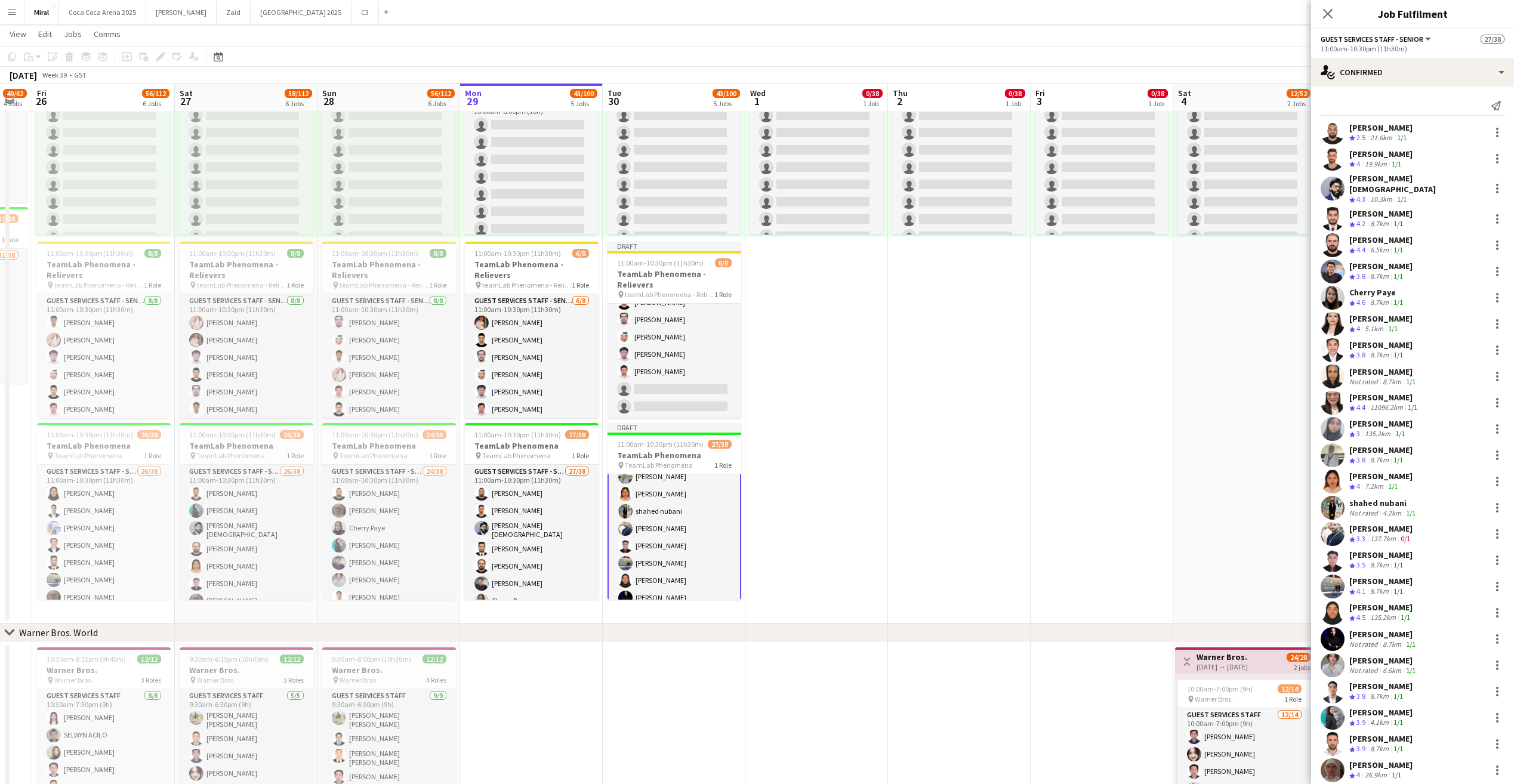
scroll to position [239, 0]
click at [1496, 533] on div at bounding box center [1496, 533] width 2 height 2
click at [1441, 665] on span "Remove" at bounding box center [1429, 662] width 36 height 10
click at [846, 412] on app-date-cell "10:00am-8:00pm (10h) 0/38 pin TeamLab Phenomena 1 Role Guest Services Staff - S…" at bounding box center [817, 322] width 142 height 602
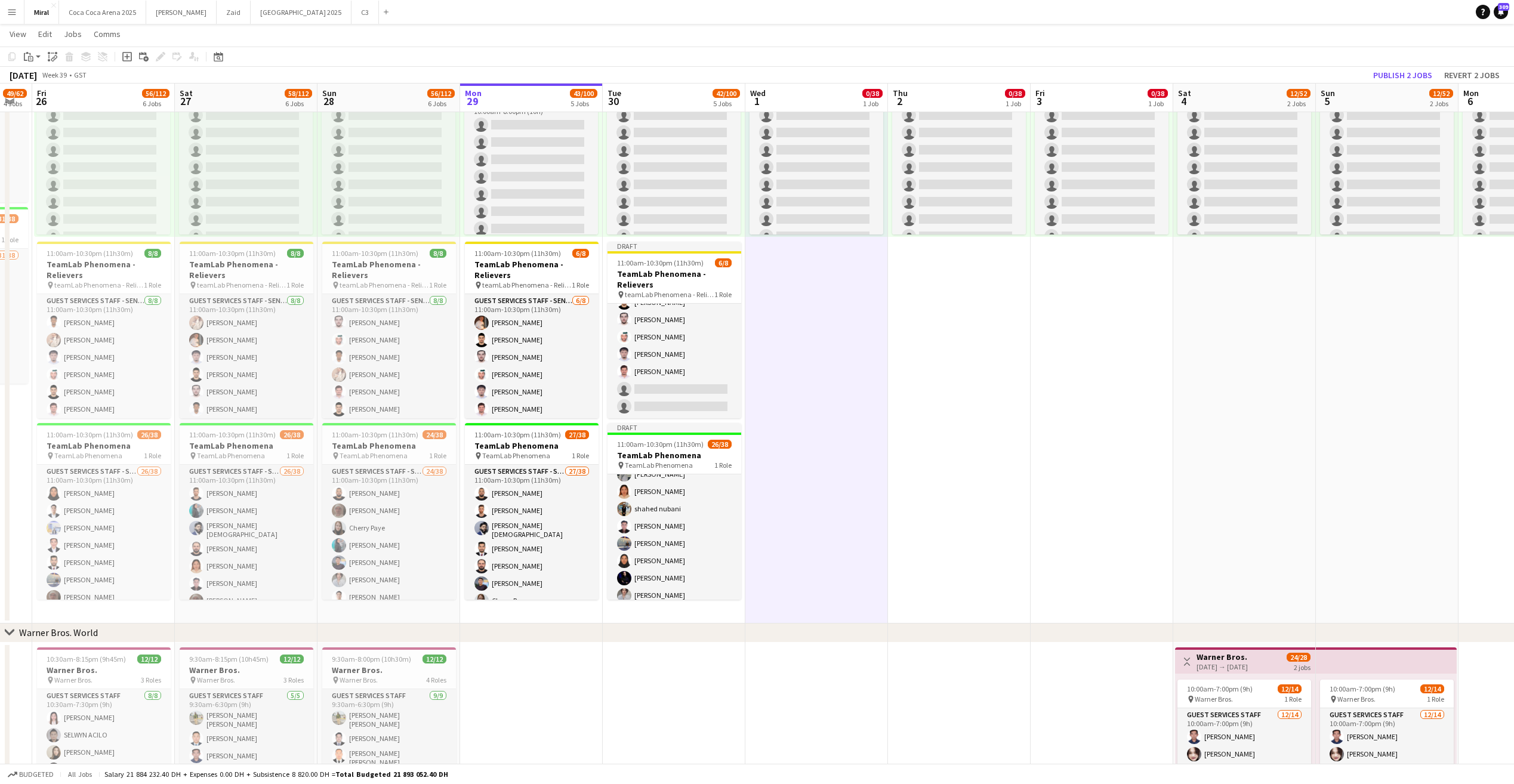
scroll to position [239, 0]
click at [680, 352] on app-card-role "Guest Services Staff - Senior 6/8 11:00am-10:30pm (11h30m) Raymart Feliciano Ha…" at bounding box center [674, 337] width 134 height 162
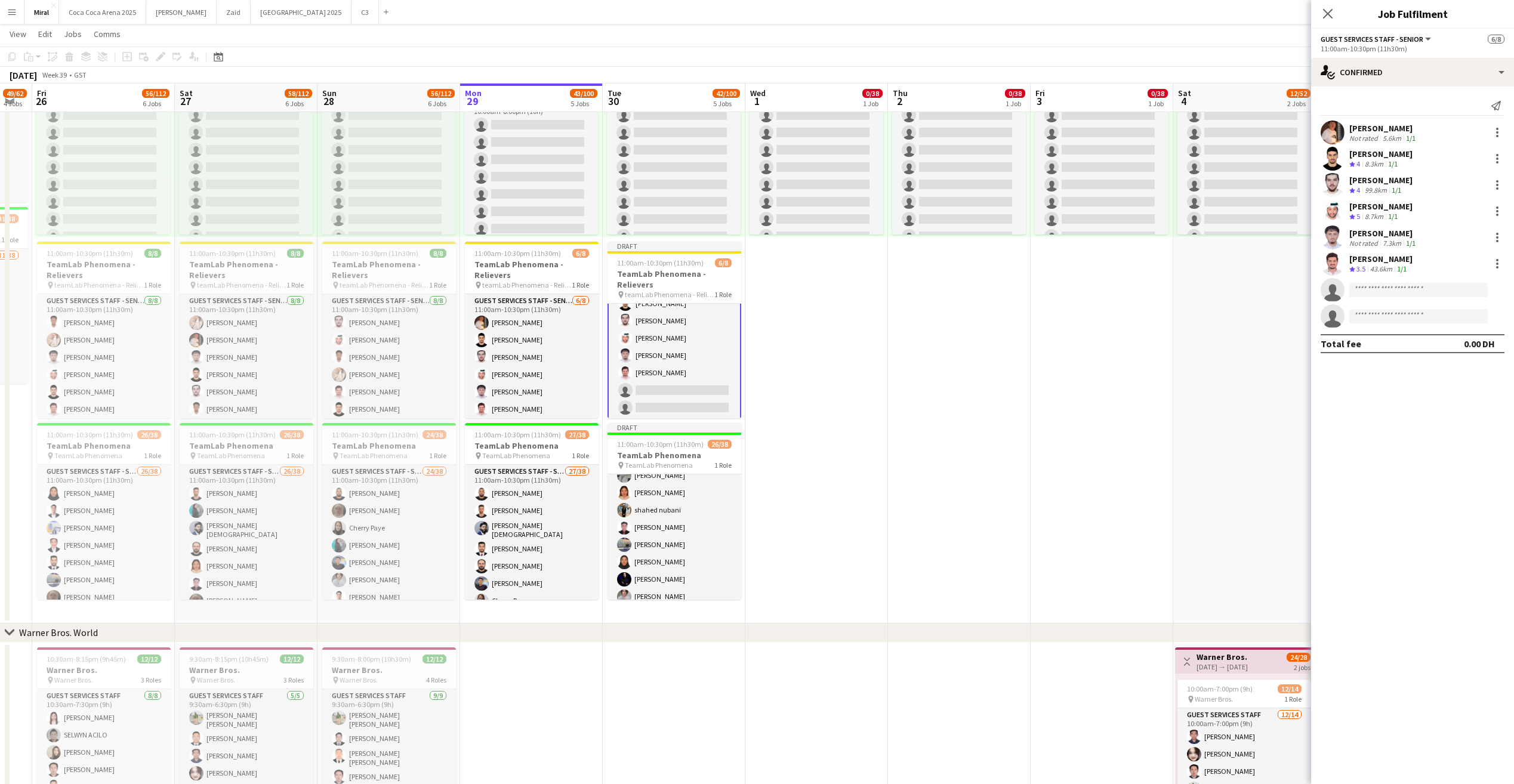
scroll to position [49, 0]
click at [1496, 263] on div at bounding box center [1496, 263] width 2 height 2
click at [1441, 401] on span "Remove" at bounding box center [1438, 400] width 36 height 10
click at [1101, 392] on app-date-cell "10:00am-8:00pm (10h) 0/38 pin TeamLab Phenomena 1 Role Guest Services Staff - S…" at bounding box center [1102, 322] width 142 height 602
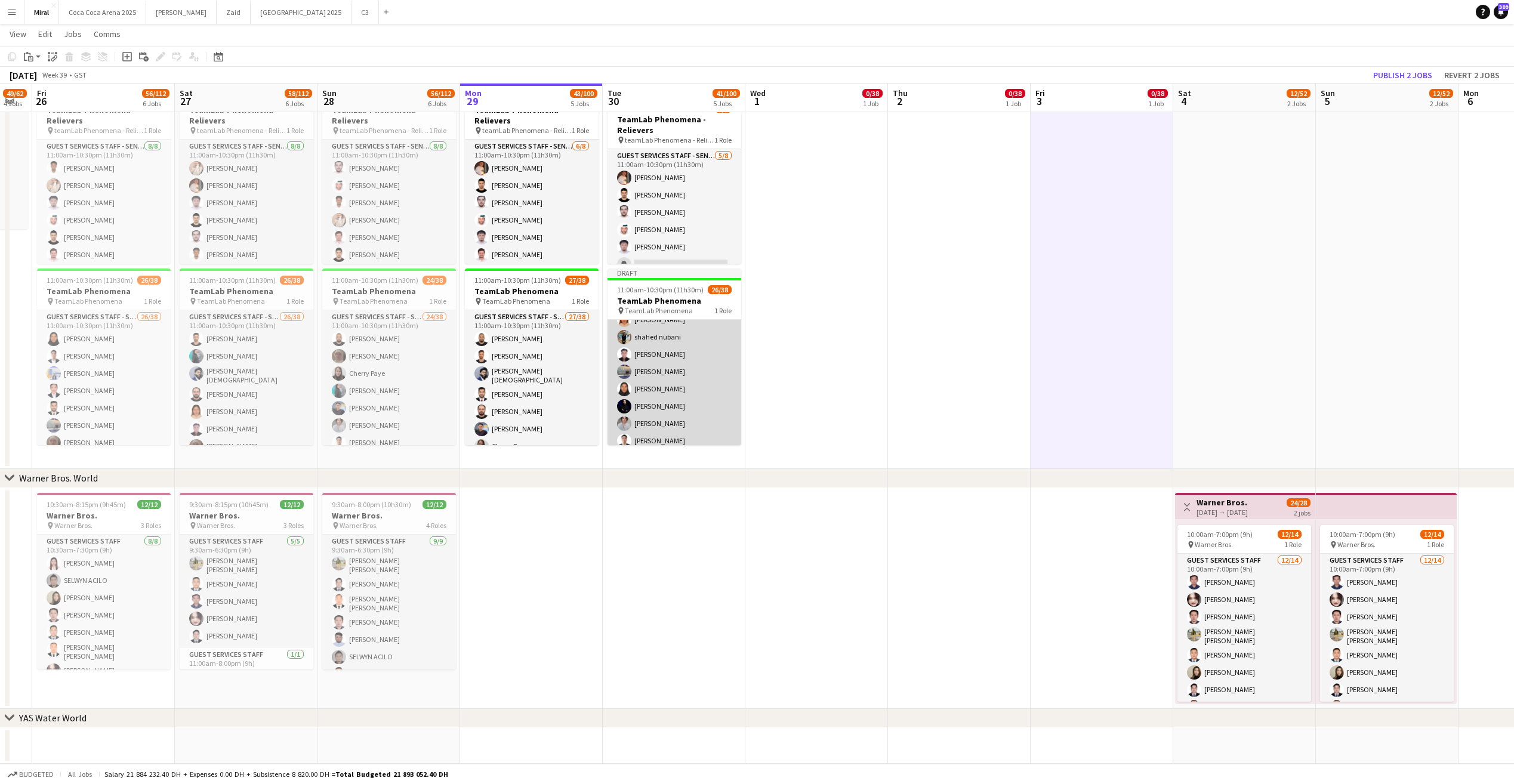
scroll to position [376, 0]
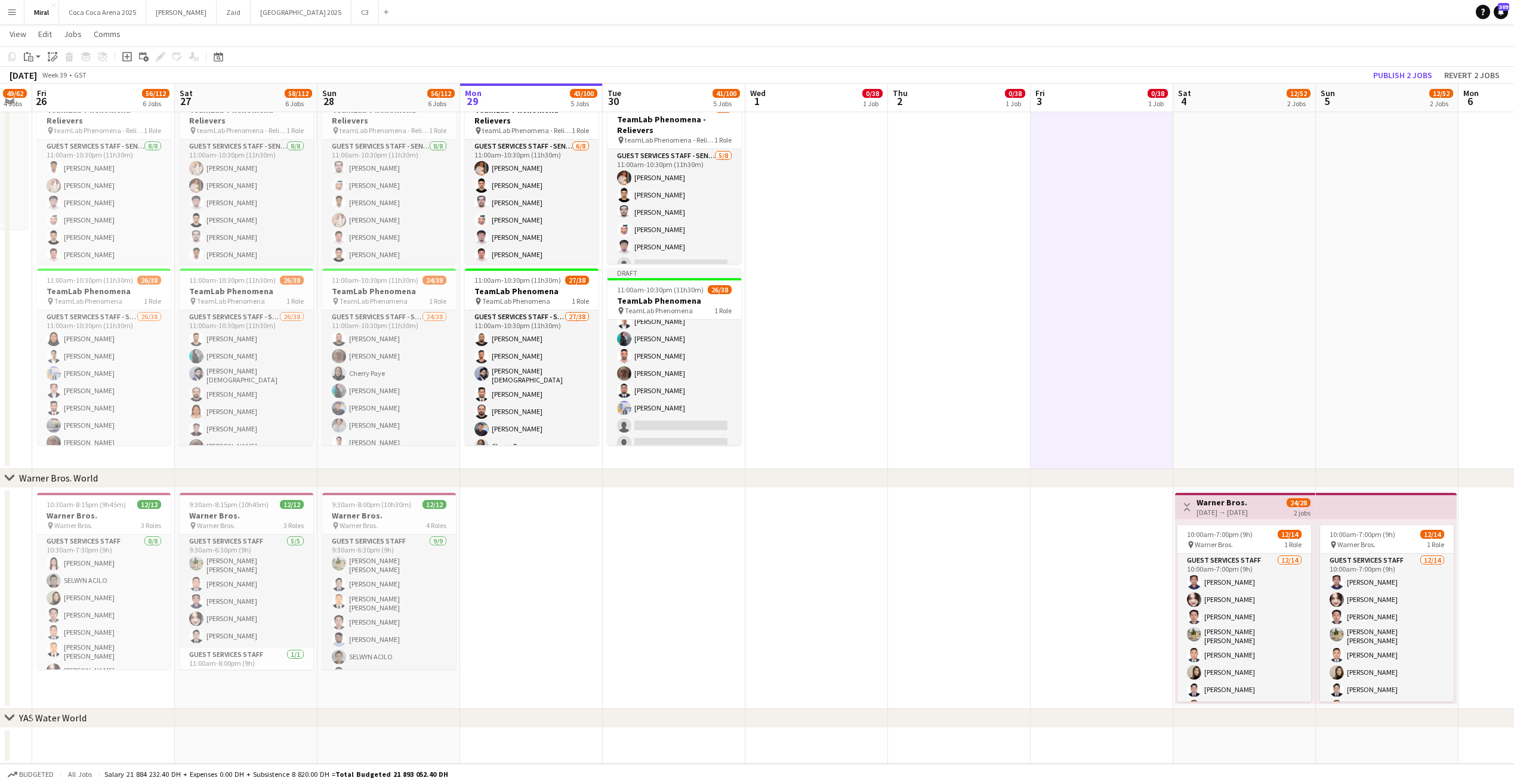
click at [807, 322] on app-date-cell "10:00am-8:00pm (10h) 0/38 pin TeamLab Phenomena 1 Role Guest Services Staff - S…" at bounding box center [817, 167] width 142 height 602
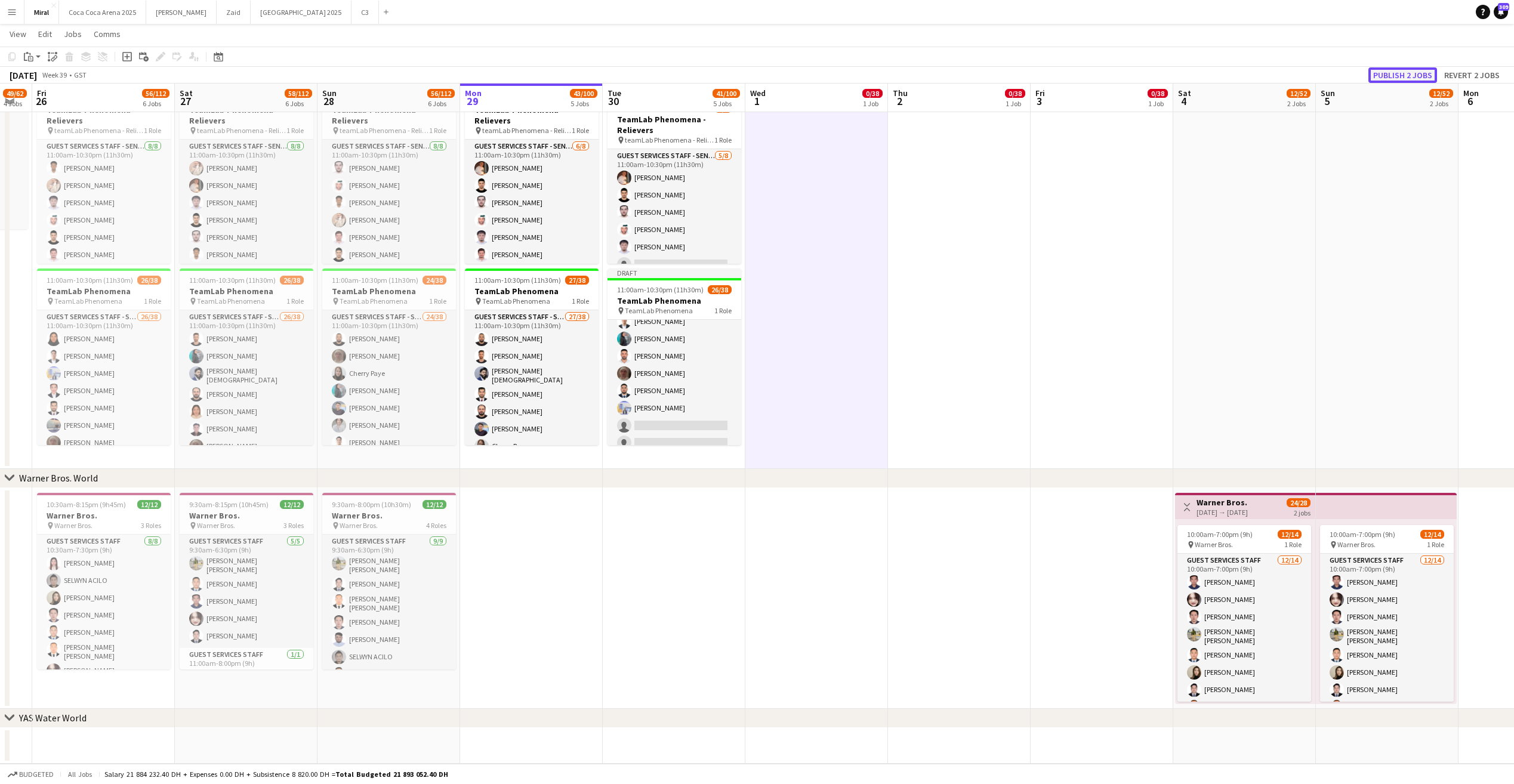
click at [1387, 77] on button "Publish 2 jobs" at bounding box center [1402, 75] width 68 height 15
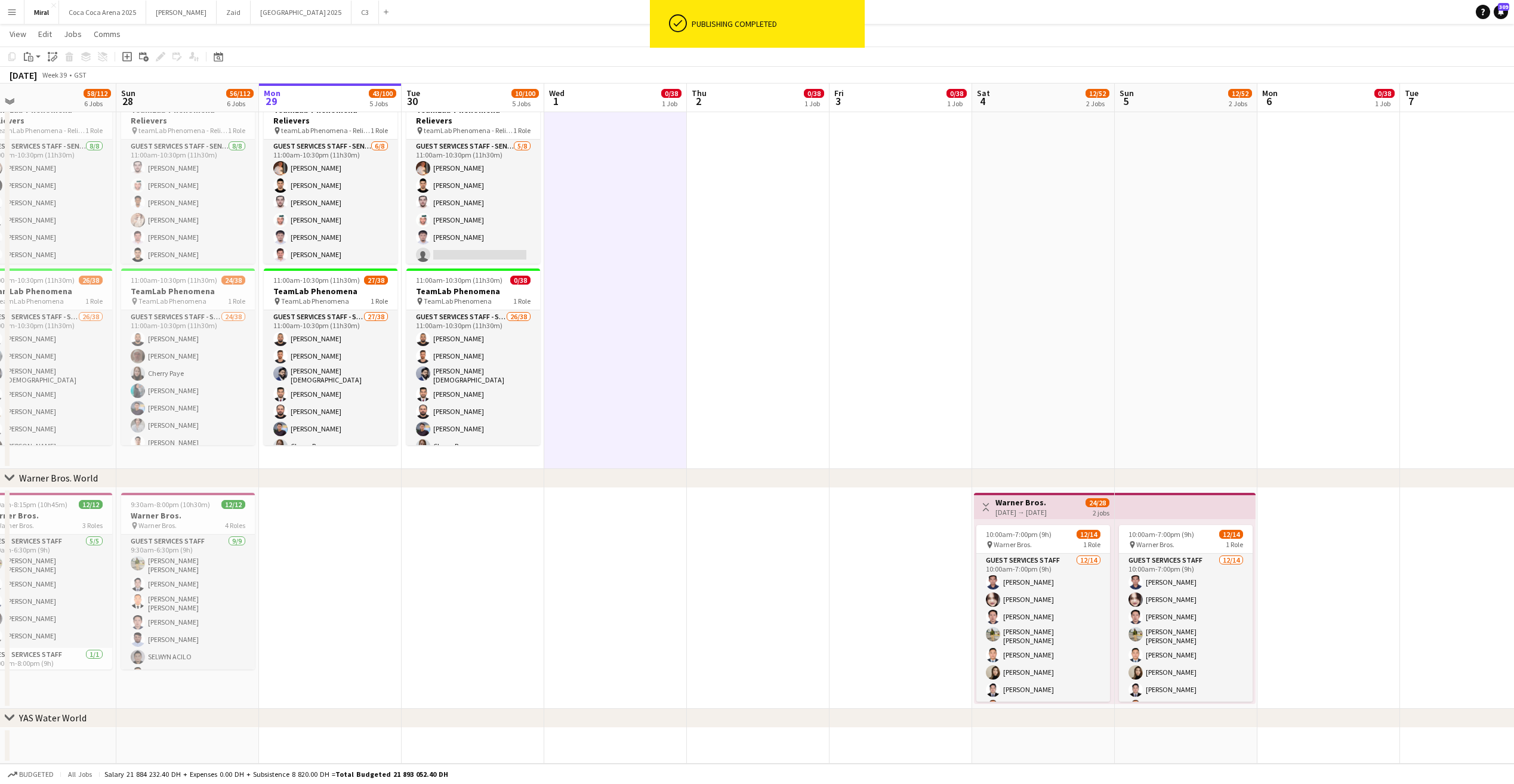
drag, startPoint x: 1057, startPoint y: 592, endPoint x: 838, endPoint y: 611, distance: 219.8
click at [838, 611] on app-calendar-viewport "Wed 24 48/62 4 Jobs Thu 25 49/62 4 Jobs Fri 26 56/112 6 Jobs Sat 27 58/112 6 Jo…" at bounding box center [757, 89] width 1514 height 1349
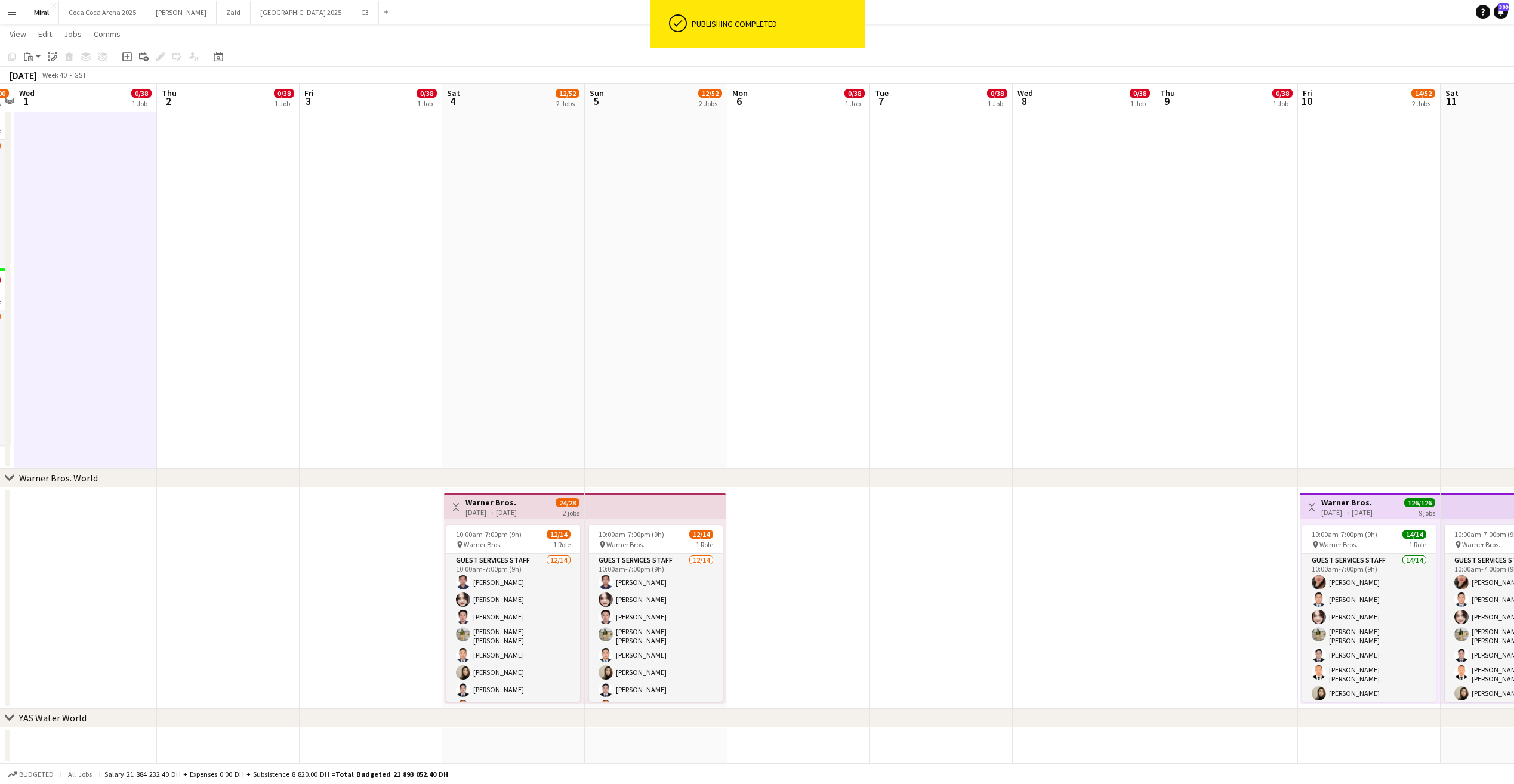
drag, startPoint x: 1323, startPoint y: 519, endPoint x: 856, endPoint y: 514, distance: 467.0
click at [808, 527] on app-calendar-viewport "Sun 28 56/112 6 Jobs Mon 29 43/100 5 Jobs Tue 30 10/100 5 Jobs Wed 1 0/38 1 Job…" at bounding box center [757, 89] width 1514 height 1349
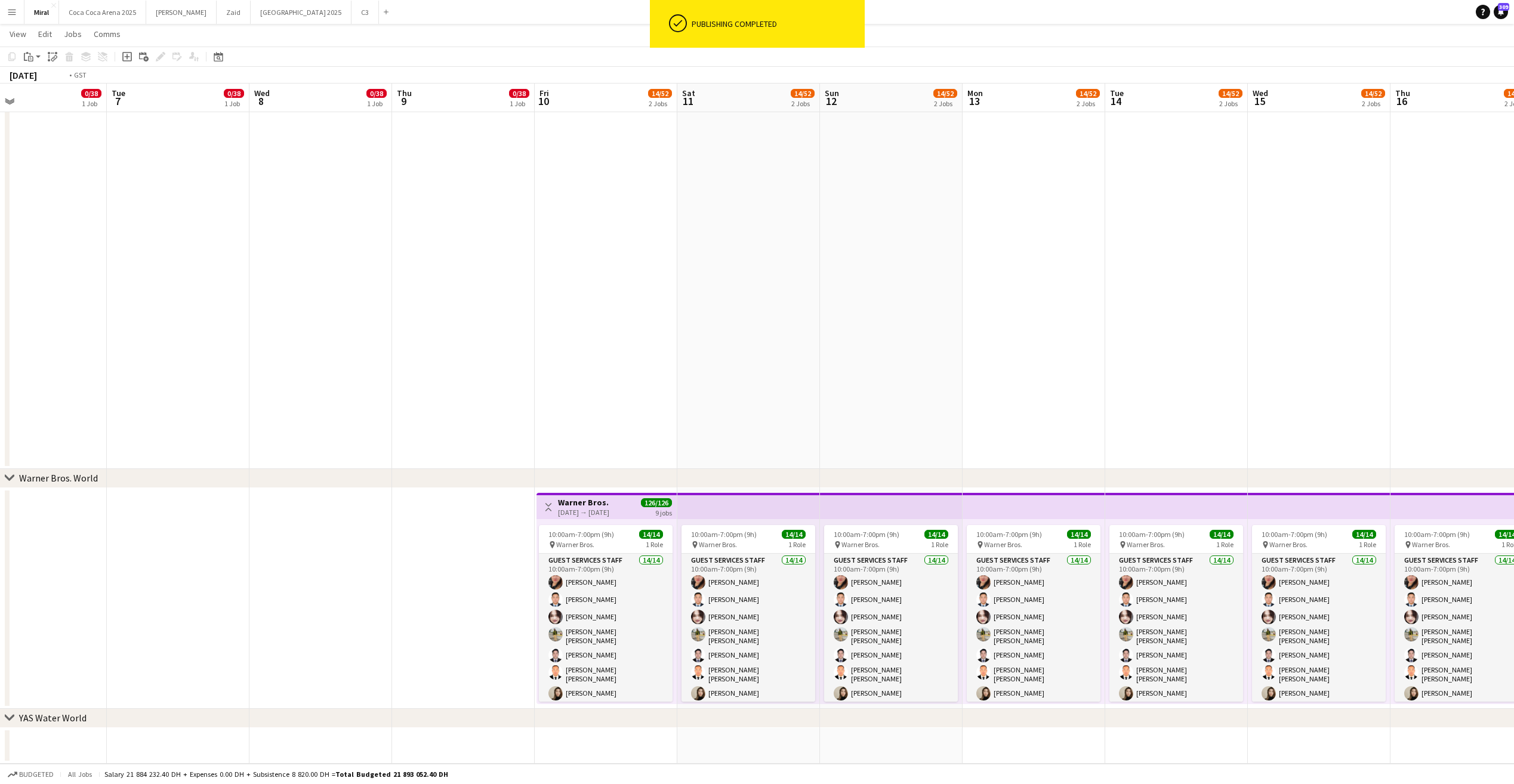
drag, startPoint x: 1291, startPoint y: 540, endPoint x: 836, endPoint y: 494, distance: 457.3
click at [602, 549] on app-calendar-viewport "Fri 3 0/38 1 Job Sat 4 12/52 2 Jobs Sun 5 12/52 2 Jobs Mon 6 0/38 1 Job Tue 7 0…" at bounding box center [757, 89] width 1514 height 1349
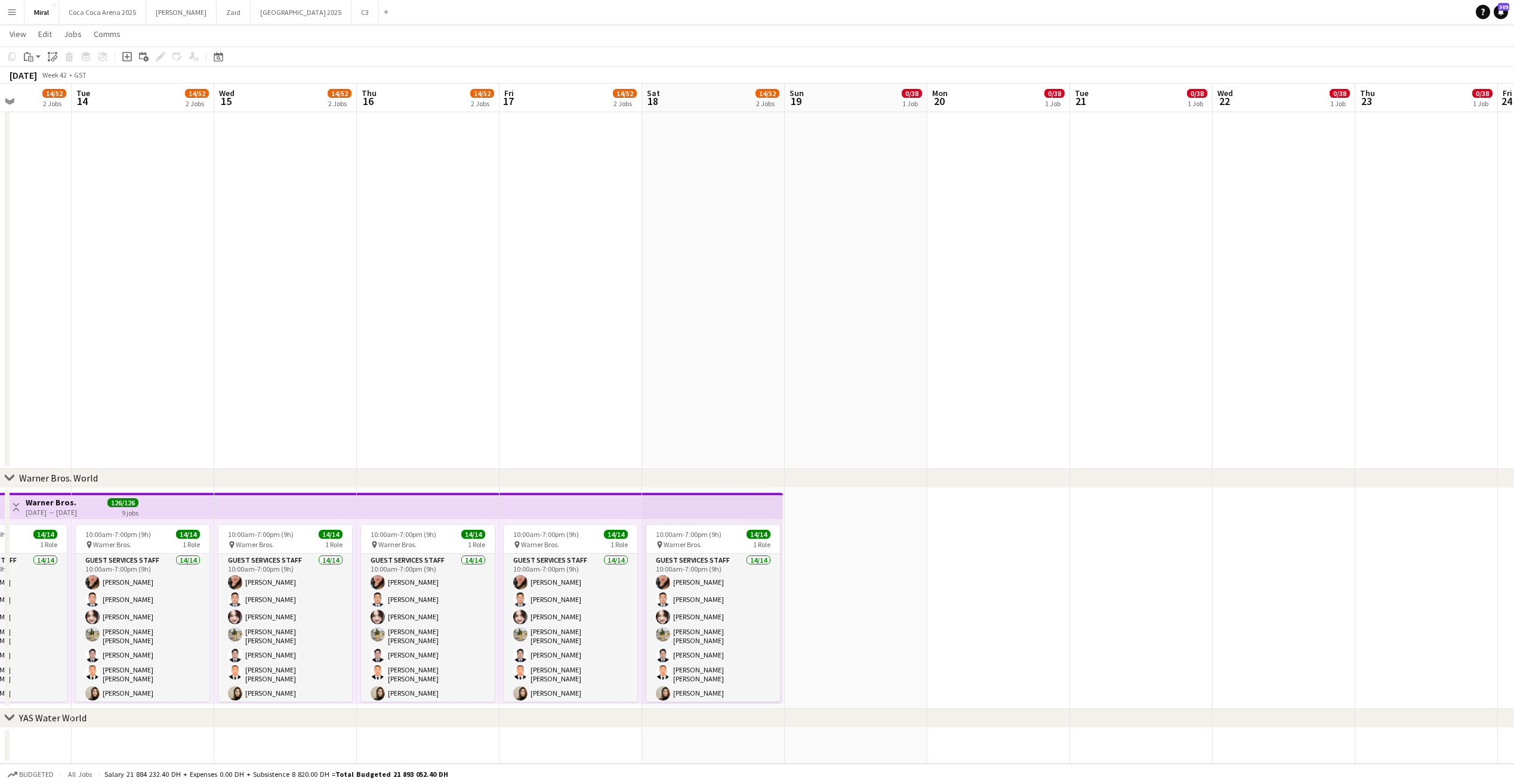
drag, startPoint x: 1300, startPoint y: 450, endPoint x: 466, endPoint y: 450, distance: 834.0
click at [264, 464] on app-calendar-viewport "Fri 10 14/52 2 Jobs Sat 11 14/52 2 Jobs Sun 12 14/52 2 Jobs Mon 13 14/52 2 Jobs…" at bounding box center [757, 89] width 1514 height 1349
drag, startPoint x: 857, startPoint y: 574, endPoint x: 1270, endPoint y: 576, distance: 413.0
click at [1268, 576] on app-calendar-viewport "Fri 10 14/52 2 Jobs Sat 11 14/52 2 Jobs Sun 12 14/52 2 Jobs Mon 13 14/52 2 Jobs…" at bounding box center [757, 89] width 1514 height 1349
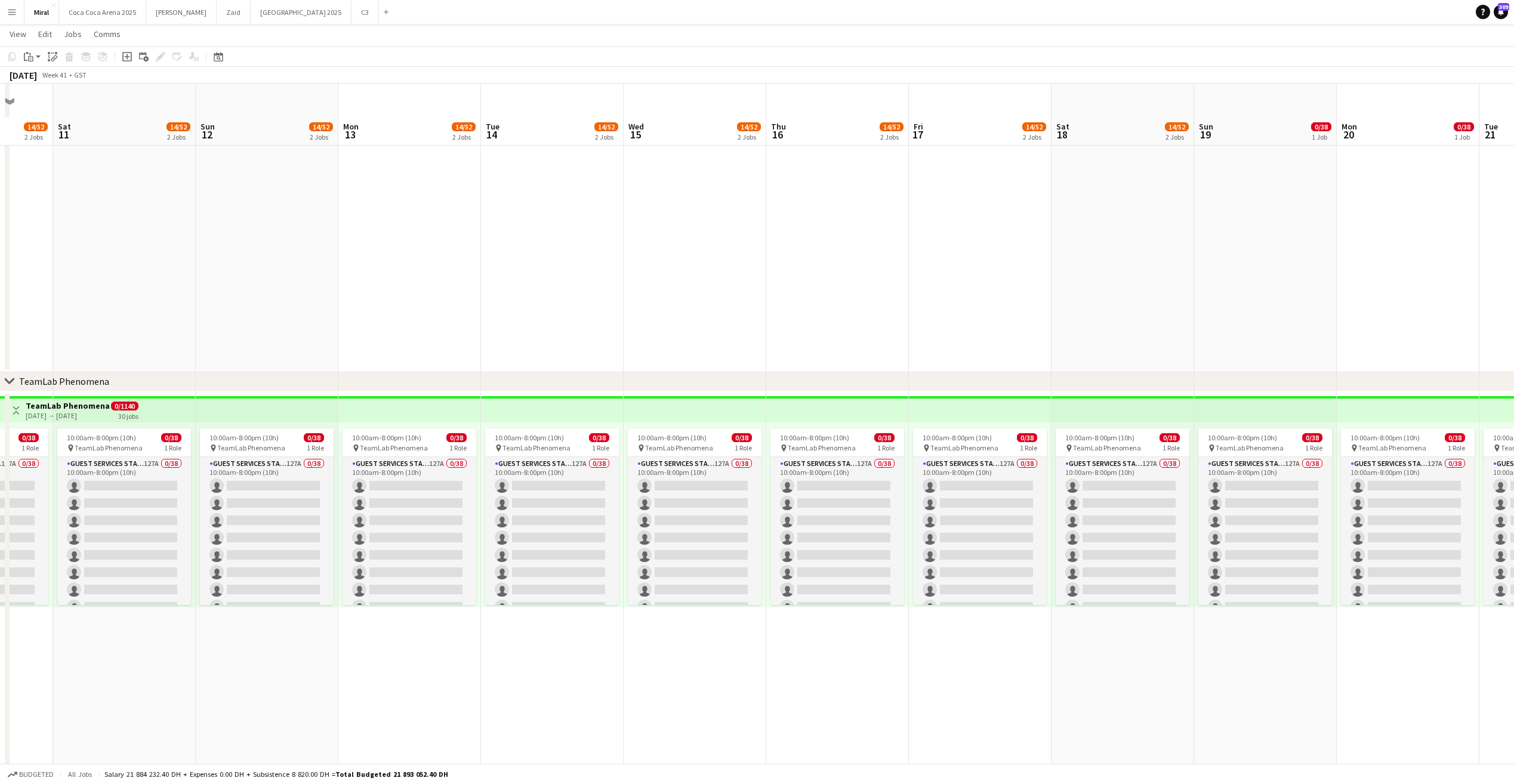
scroll to position [90, 0]
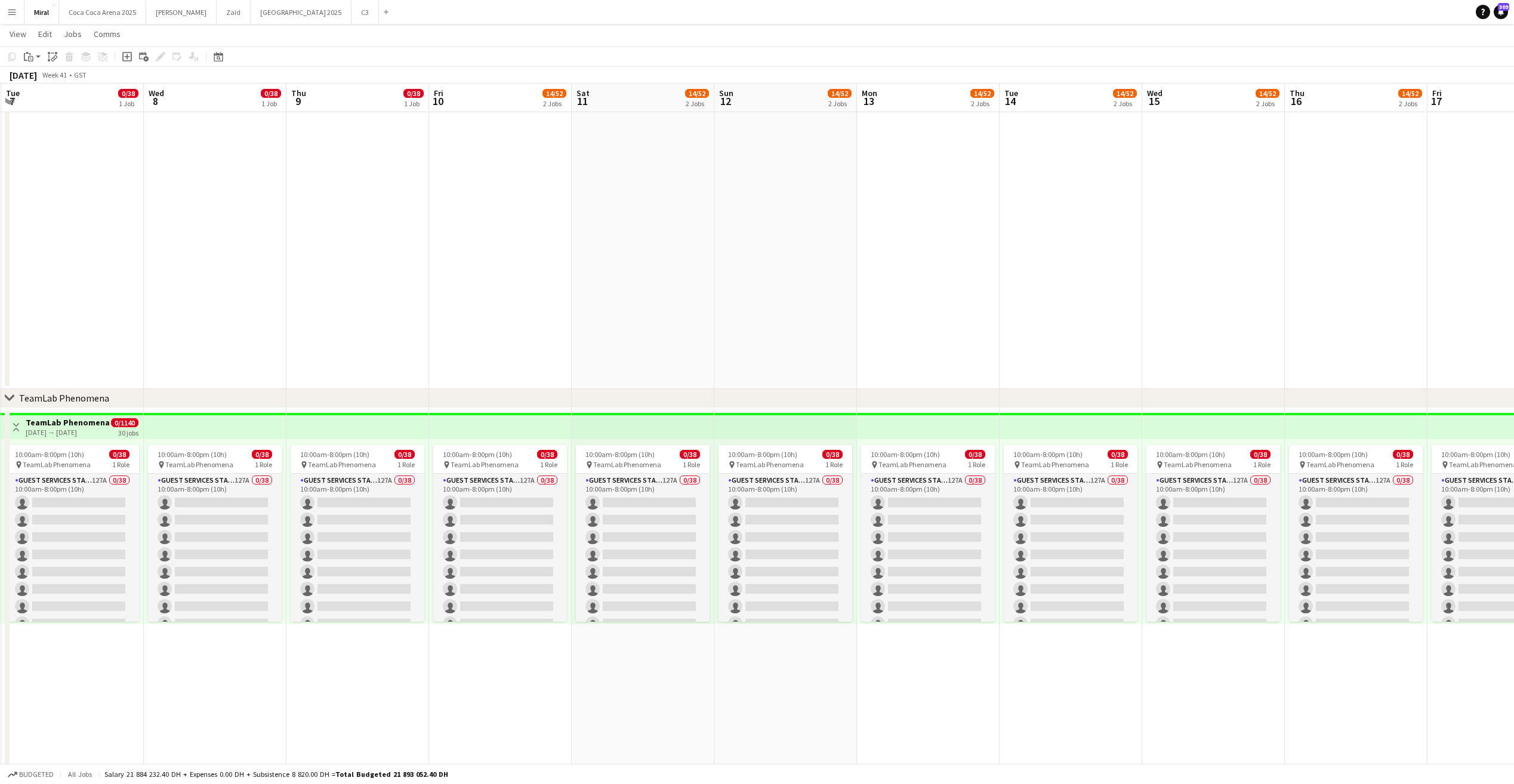
drag, startPoint x: 837, startPoint y: 224, endPoint x: 1373, endPoint y: 234, distance: 536.1
click at [1376, 232] on app-calendar-viewport "Sun 5 12/52 2 Jobs Mon 6 0/38 1 Job Tue 7 0/38 1 Job Wed 8 0/38 1 Job Thu 9 0/3…" at bounding box center [757, 630] width 1514 height 1349
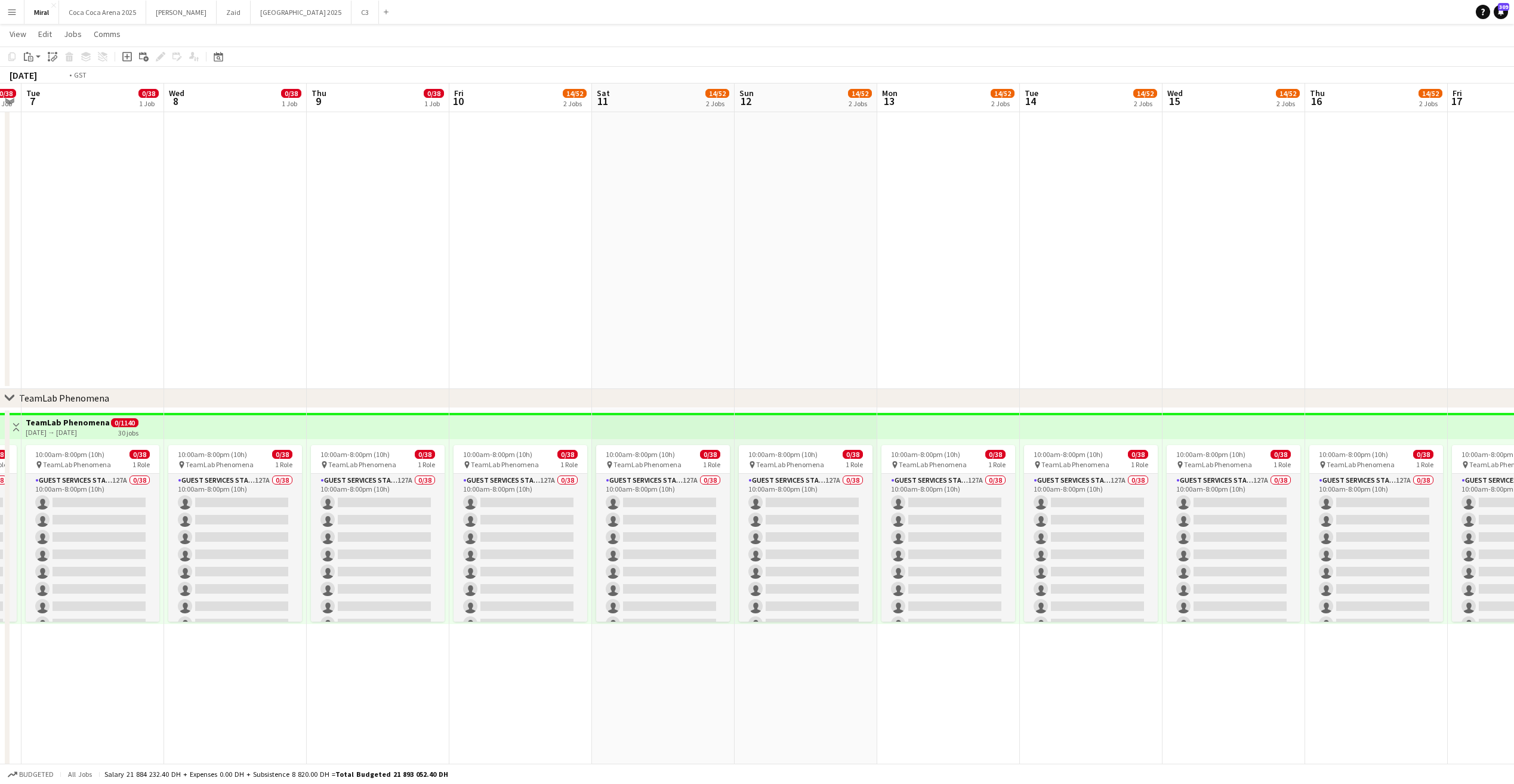
scroll to position [0, 0]
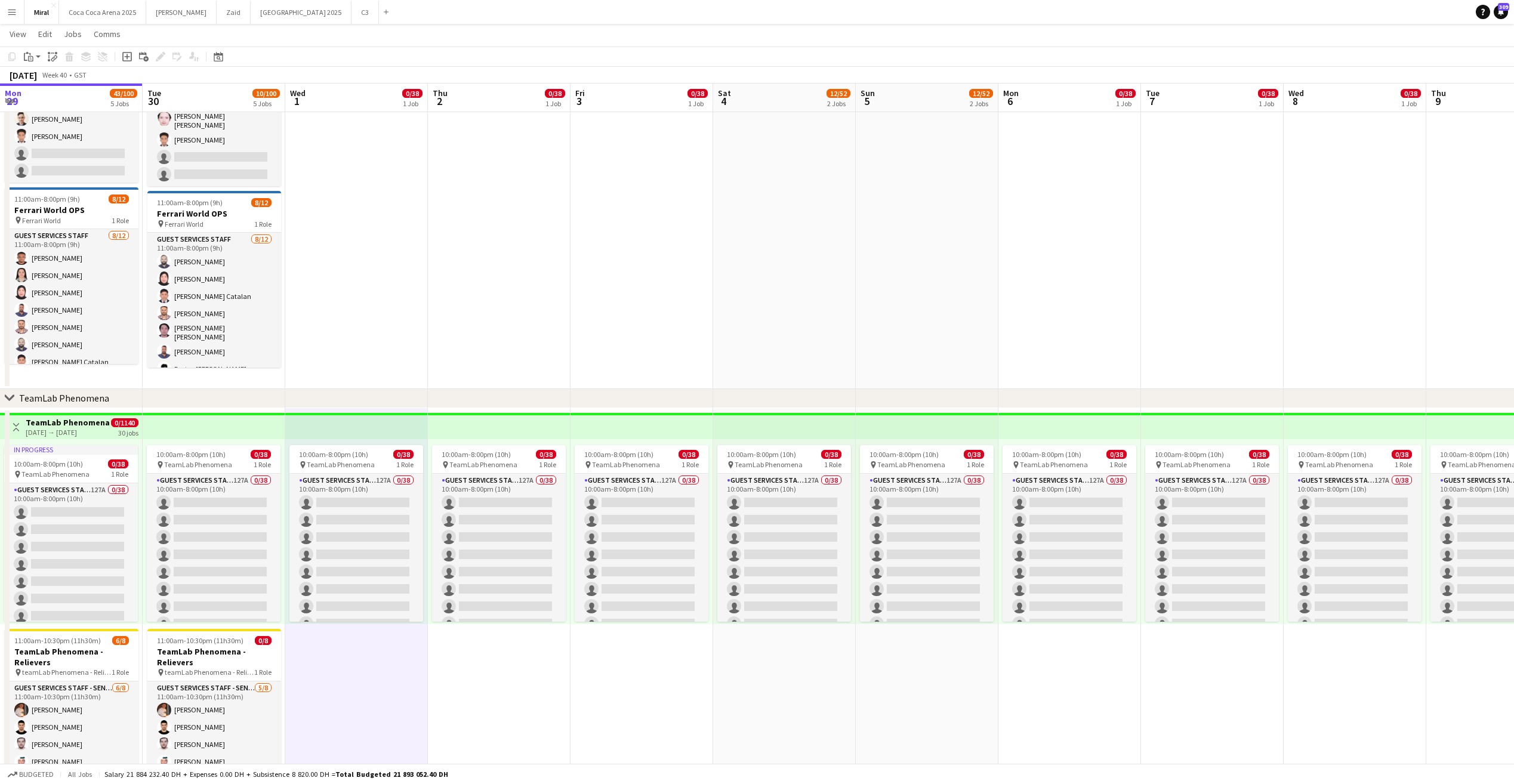
drag, startPoint x: 694, startPoint y: 278, endPoint x: 1377, endPoint y: 284, distance: 683.0
click at [1377, 284] on app-calendar-viewport "Mon 29 43/100 5 Jobs Tue 30 10/100 5 Jobs Wed 1 0/38 1 Job Thu 2 0/38 1 Job Fri…" at bounding box center [757, 630] width 1514 height 1349
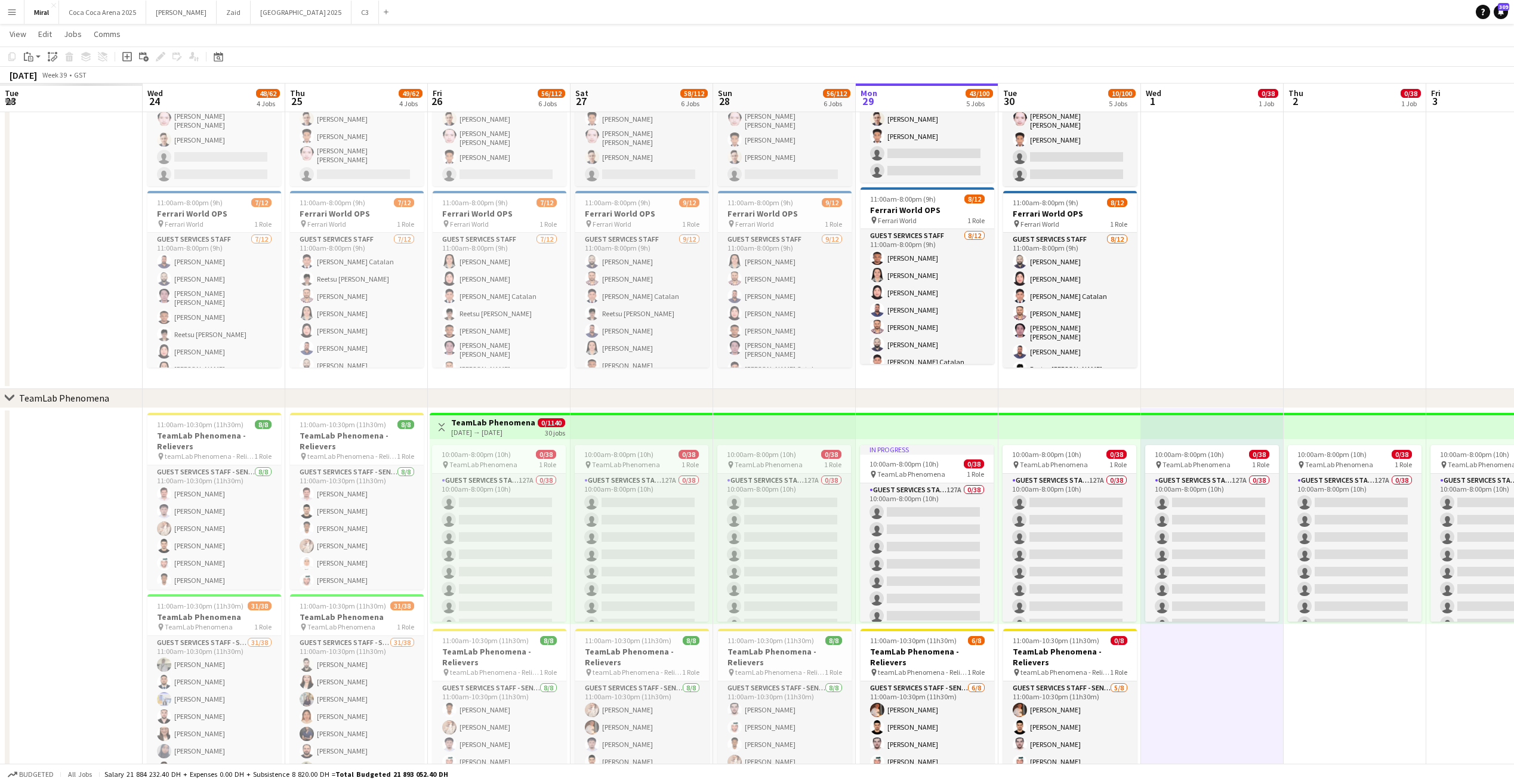
drag, startPoint x: 609, startPoint y: 294, endPoint x: 864, endPoint y: 316, distance: 255.9
click at [1179, 290] on app-calendar-viewport "Tue 23 Wed 24 48/62 4 Jobs Thu 25 49/62 4 Jobs Fri 26 56/112 6 Jobs Sat 27 58/1…" at bounding box center [757, 630] width 1514 height 1349
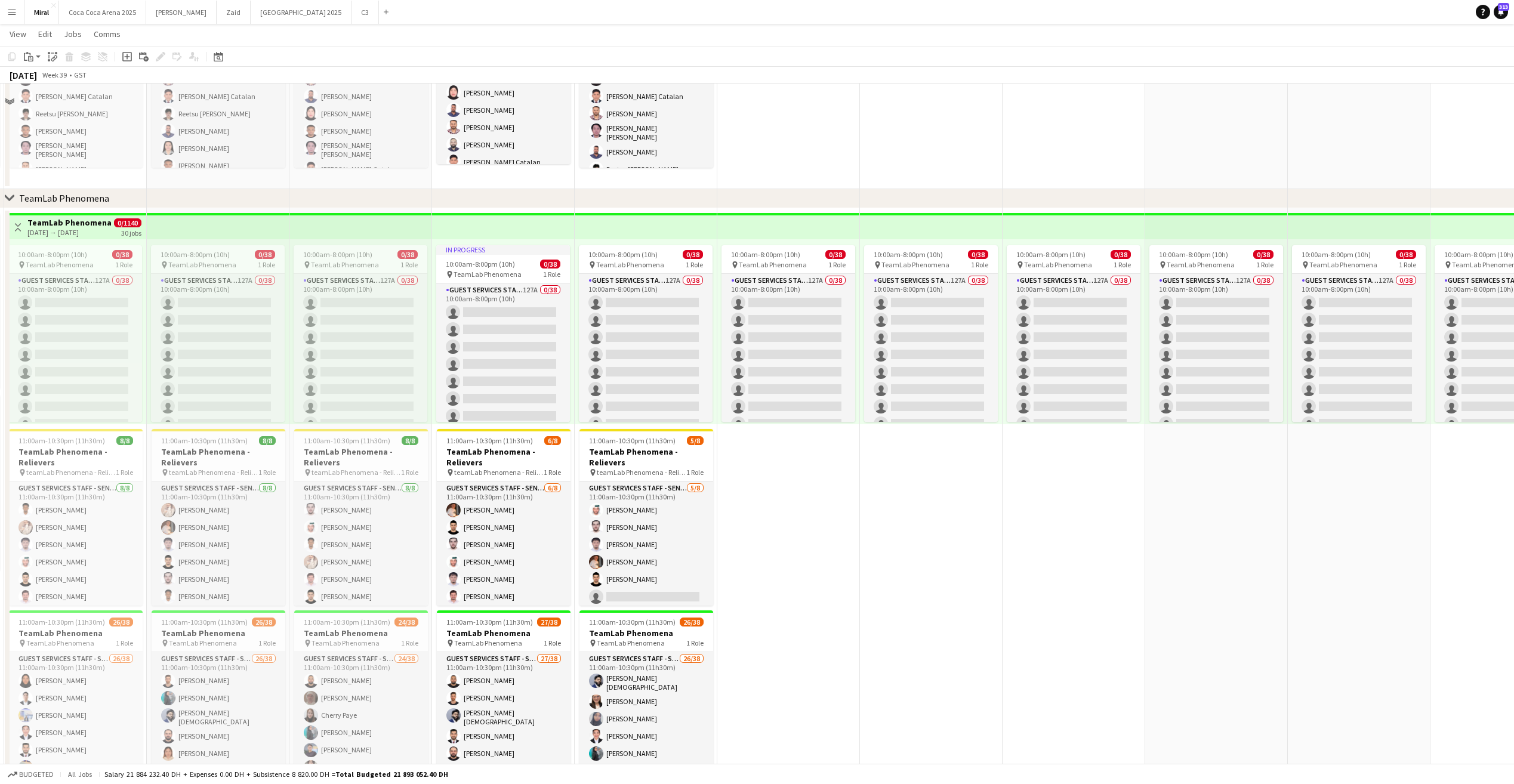
scroll to position [418, 0]
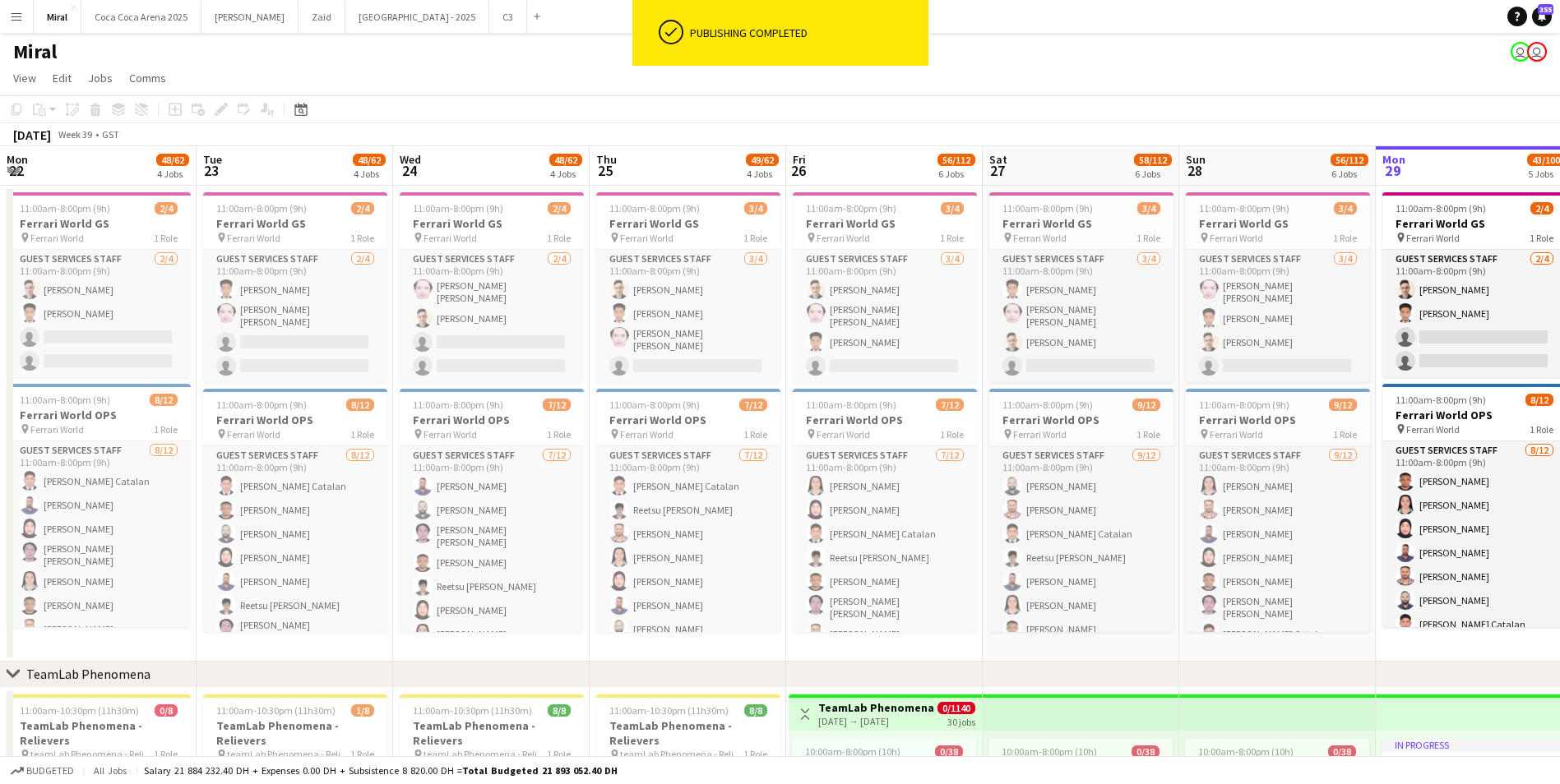
scroll to position [734, 0]
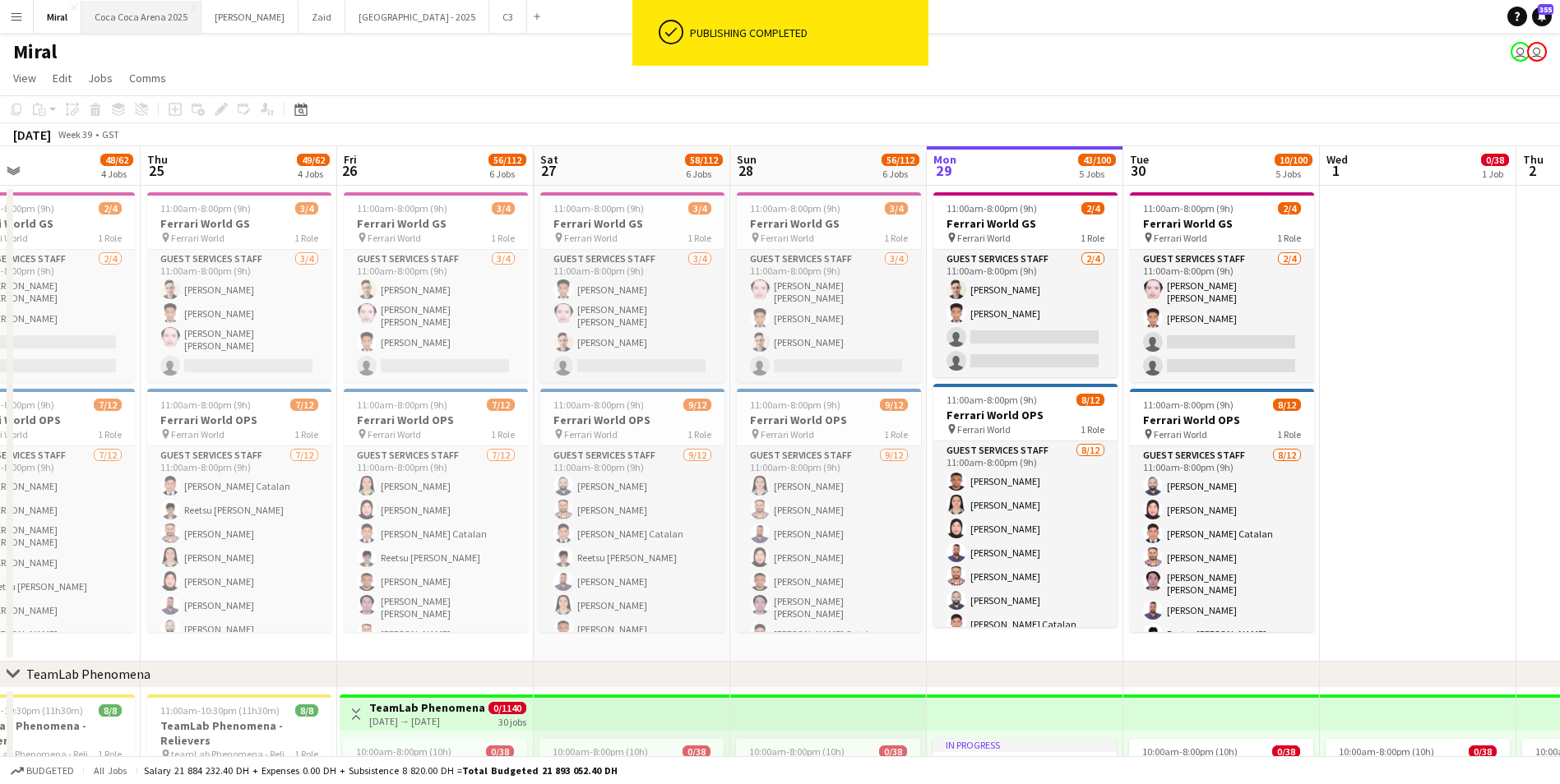
click at [158, 14] on button "[GEOGRAPHIC_DATA] 2025 Close" at bounding box center [142, 16] width 120 height 32
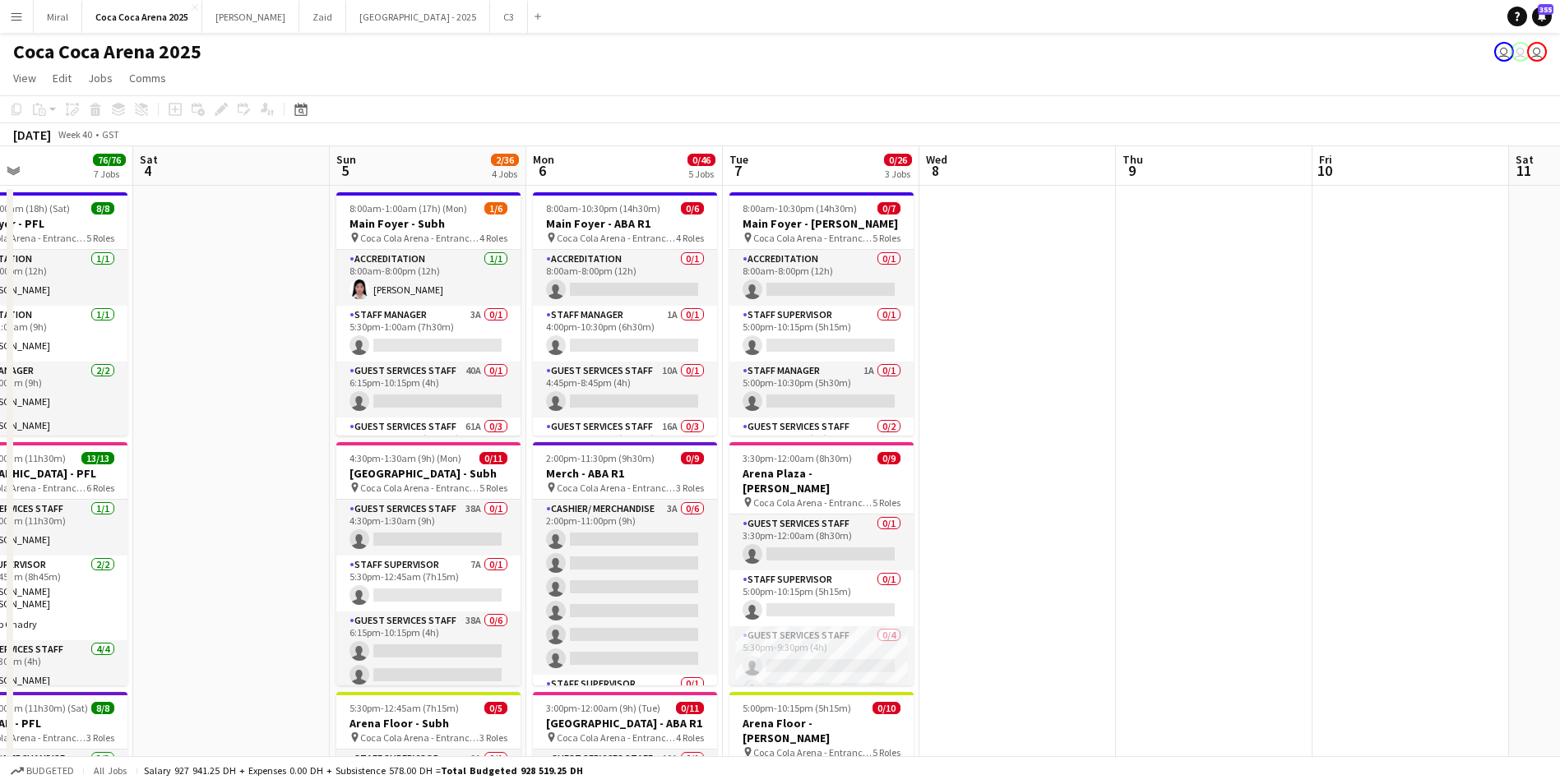
scroll to position [0, 531]
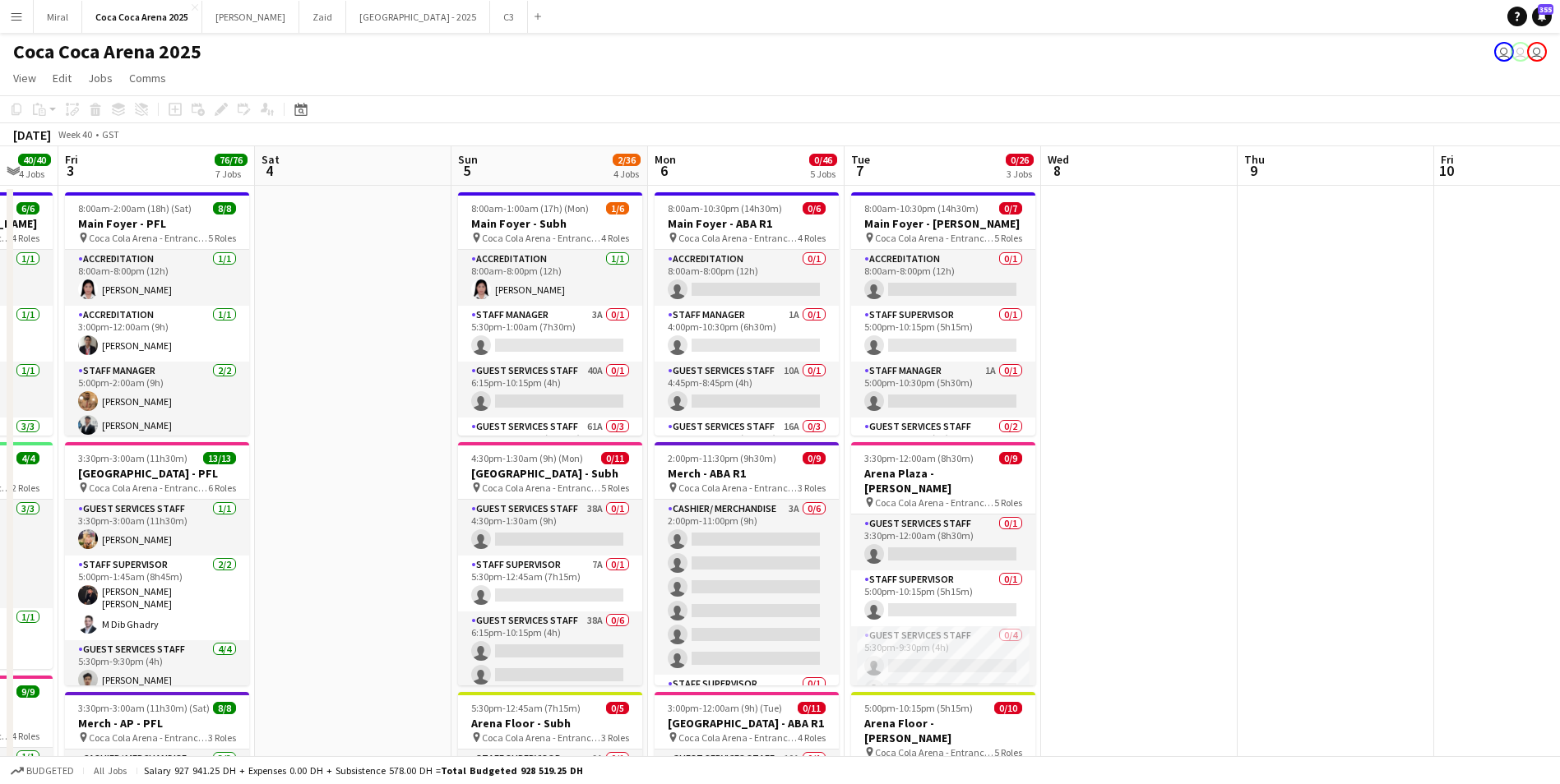
drag, startPoint x: 1297, startPoint y: 414, endPoint x: 373, endPoint y: 419, distance: 924.0
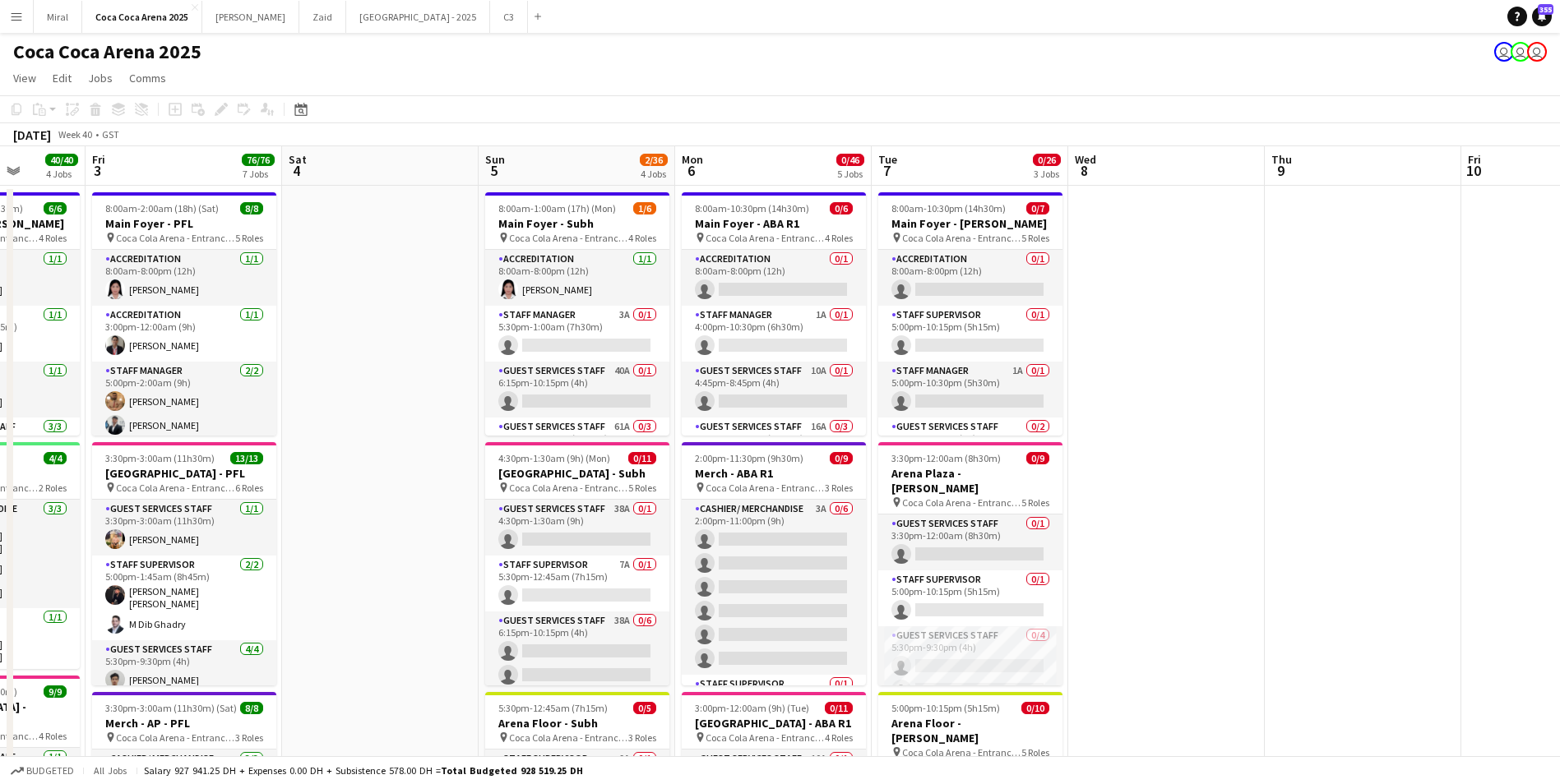
drag, startPoint x: 298, startPoint y: 373, endPoint x: 325, endPoint y: 401, distance: 38.9
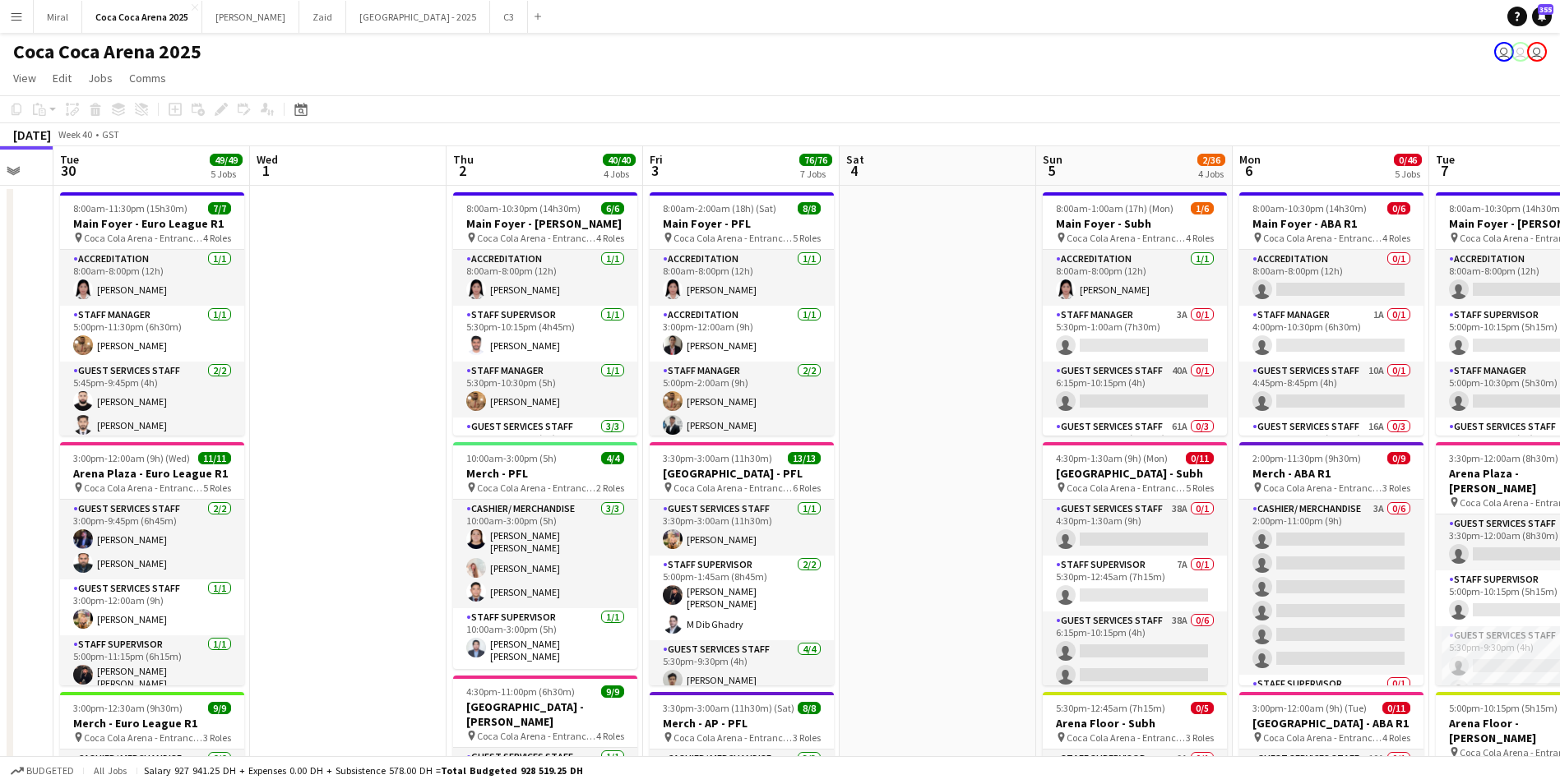
scroll to position [0, 331]
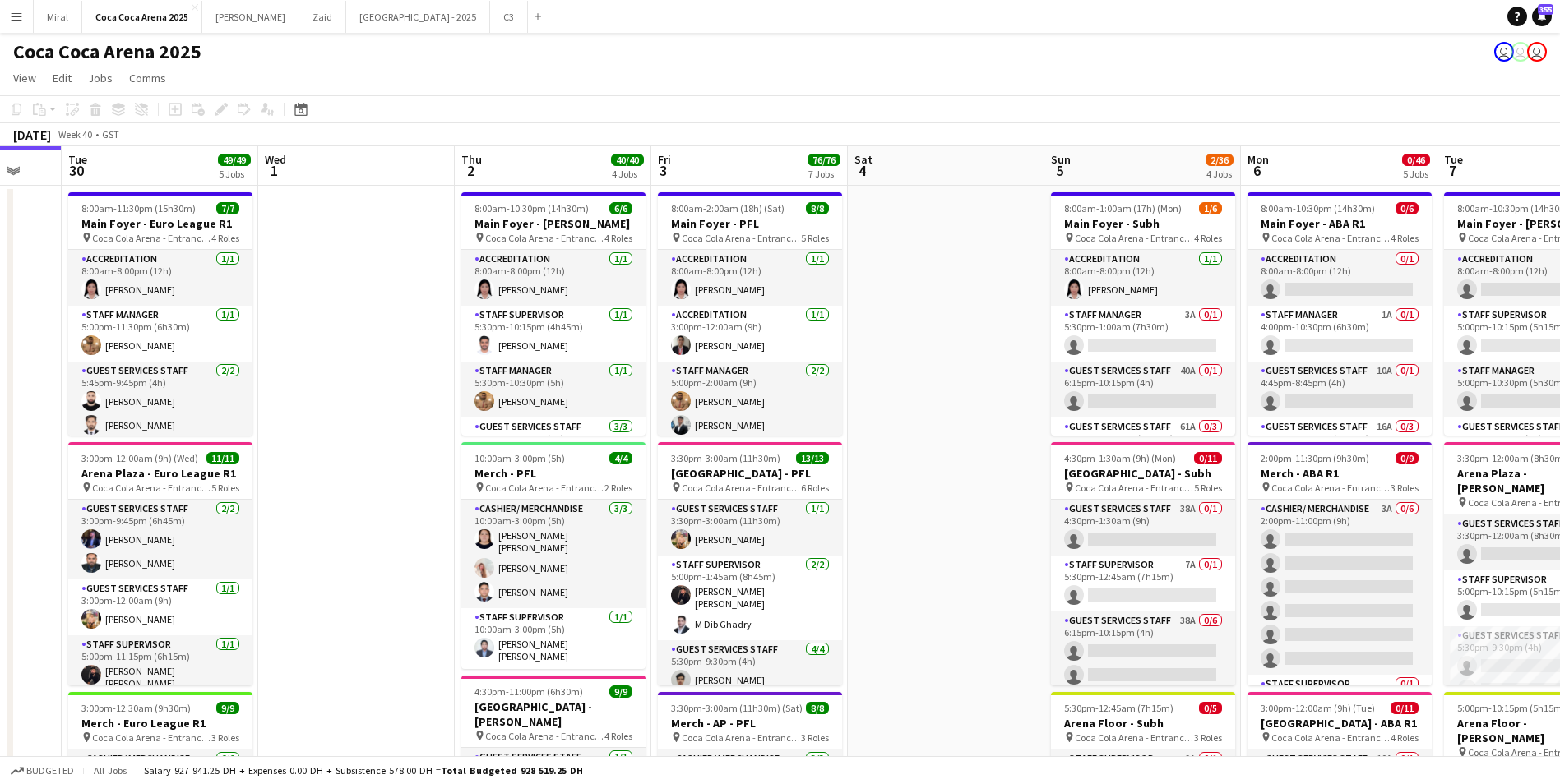
drag, startPoint x: 370, startPoint y: 406, endPoint x: 936, endPoint y: 385, distance: 566.4
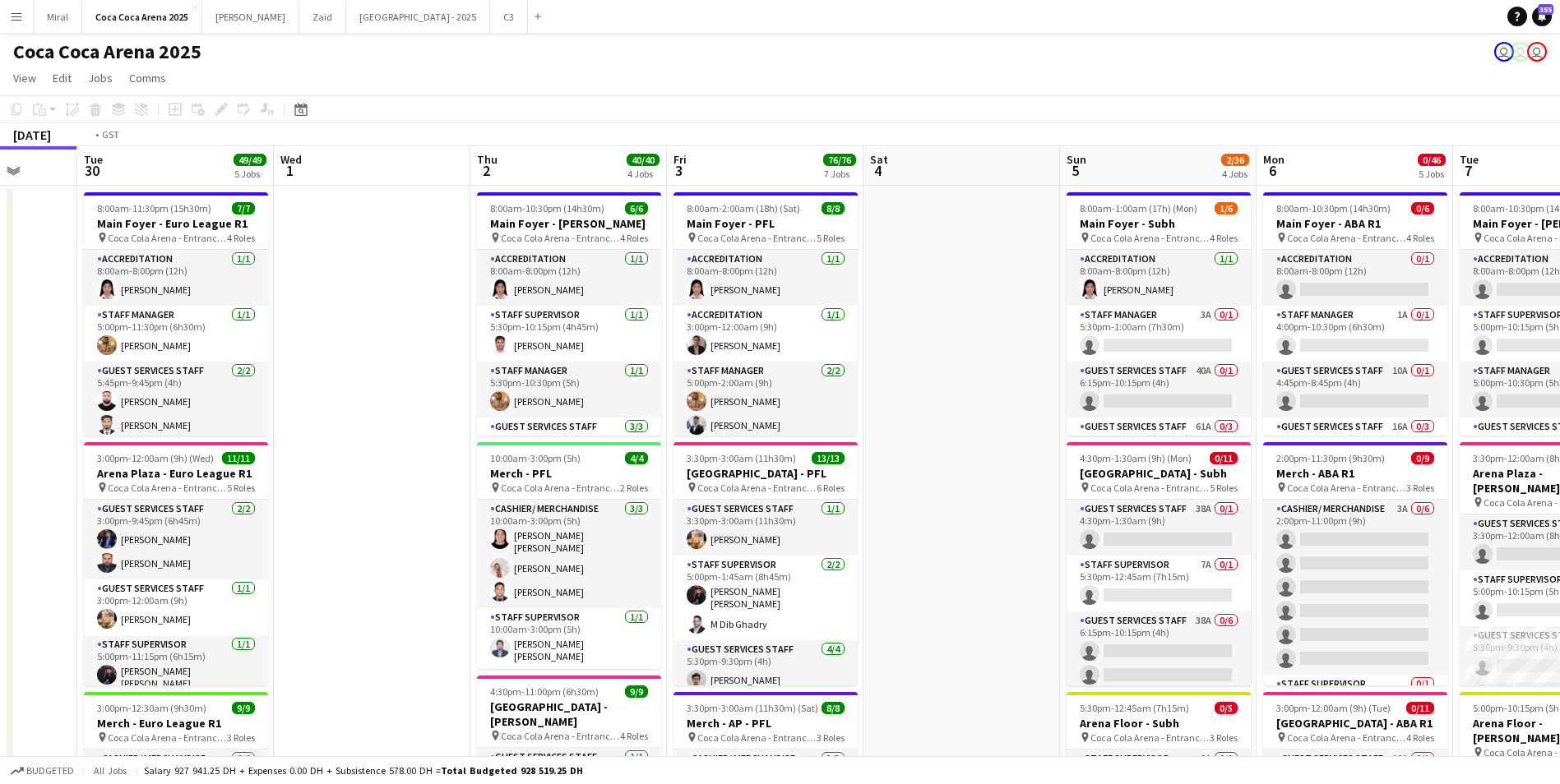
drag, startPoint x: 965, startPoint y: 389, endPoint x: 1178, endPoint y: 398, distance: 213.2
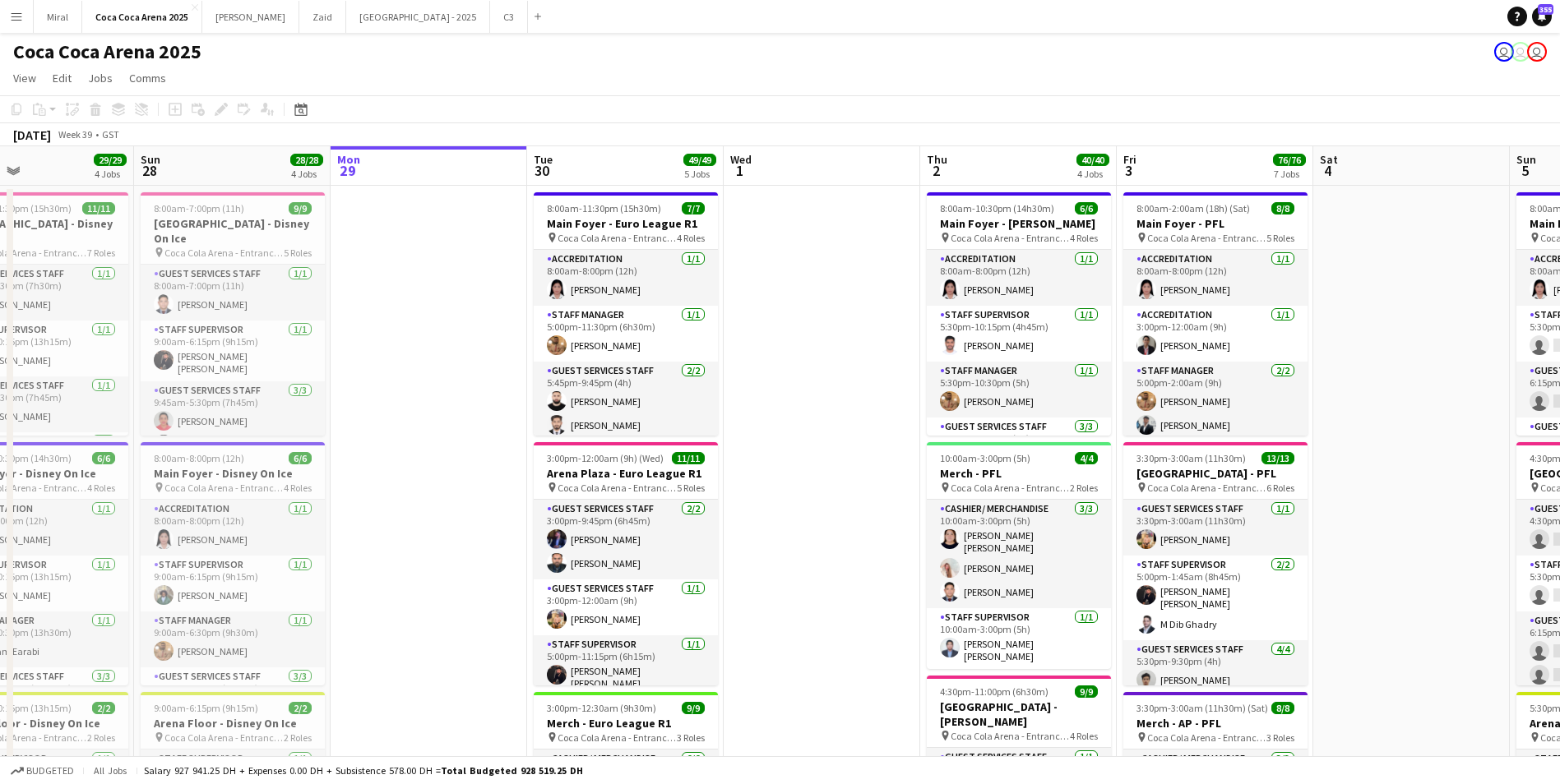
scroll to position [0, 436]
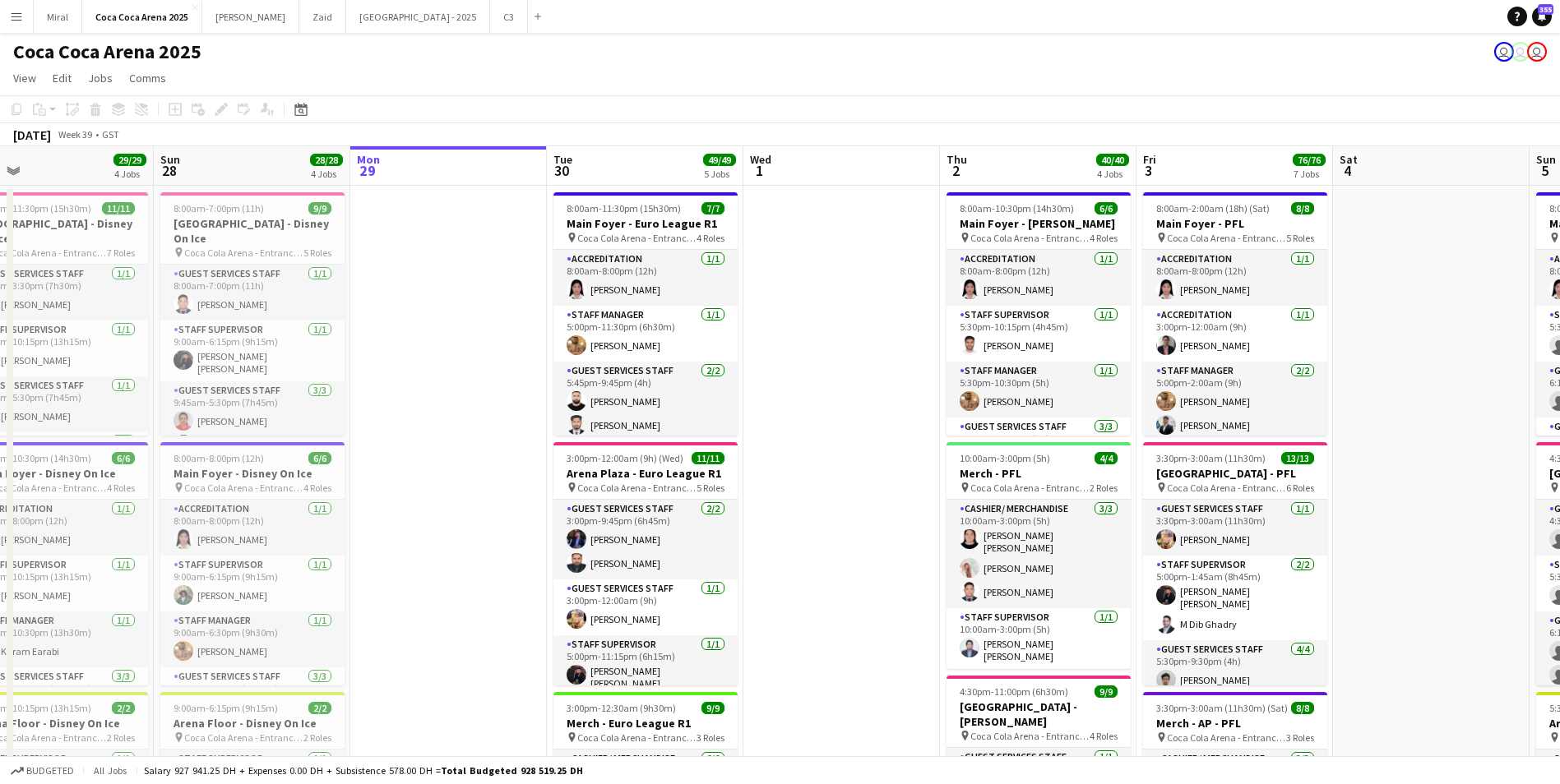
drag, startPoint x: 580, startPoint y: 389, endPoint x: 850, endPoint y: 382, distance: 270.1
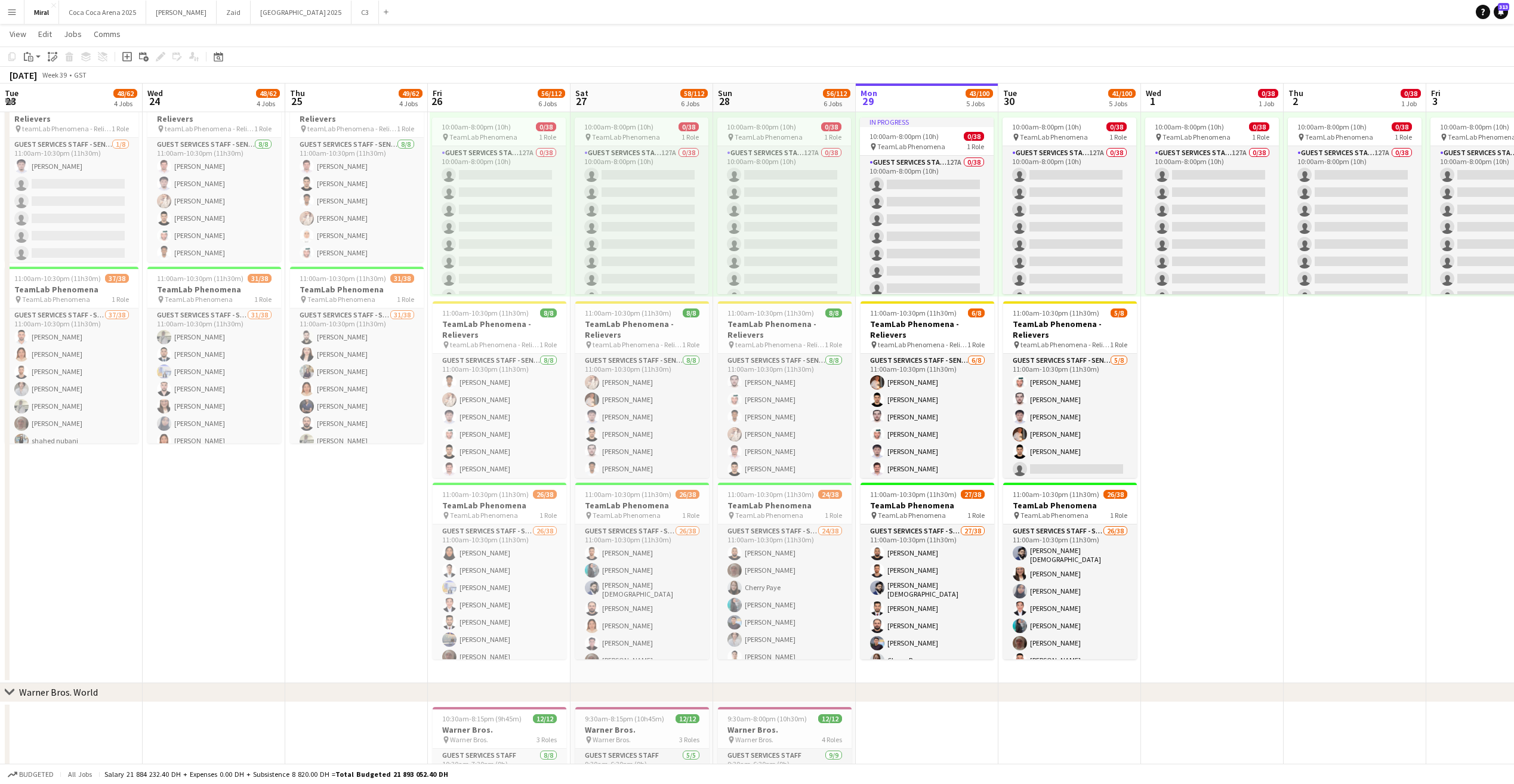
scroll to position [0, 423]
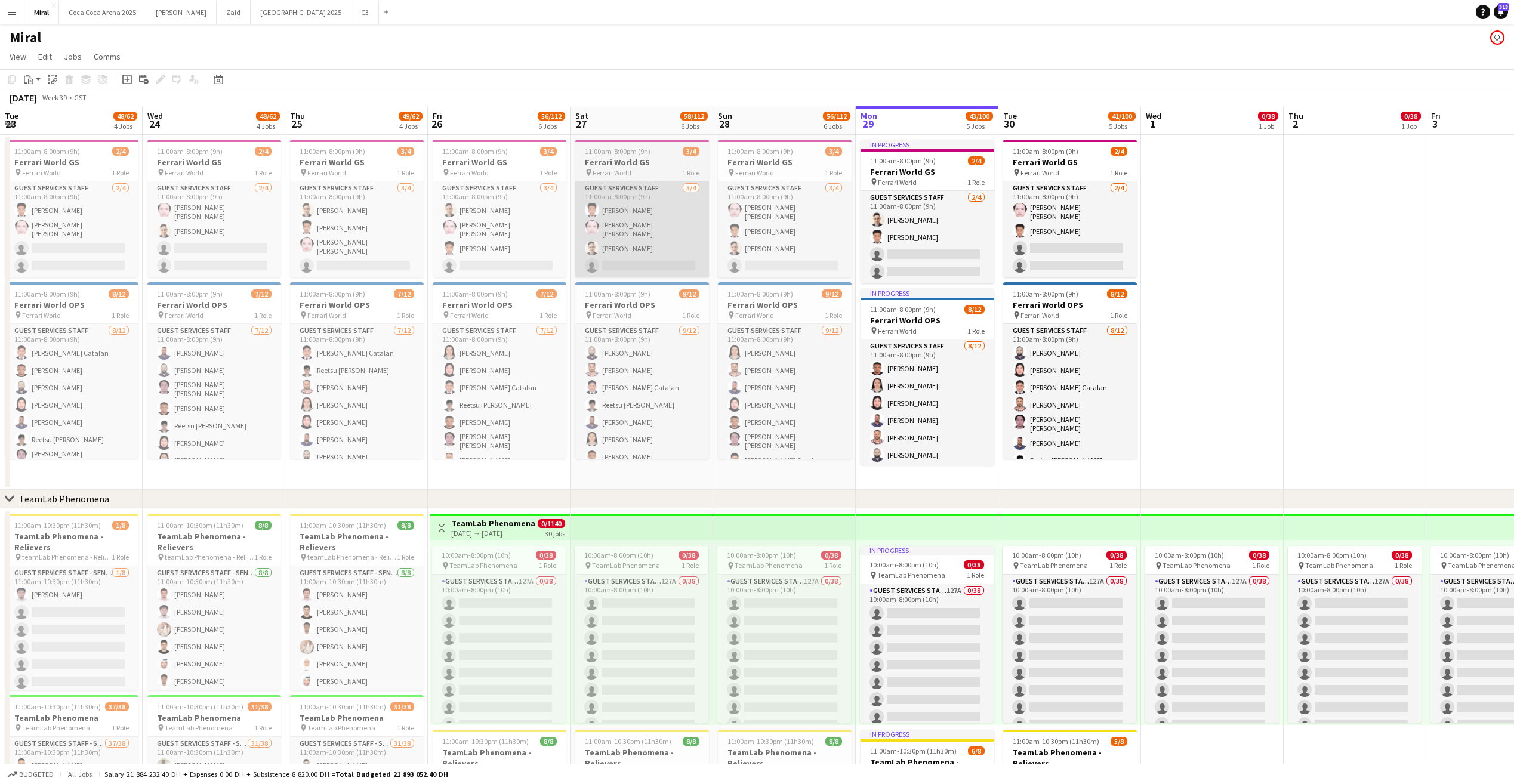
scroll to position [0, 423]
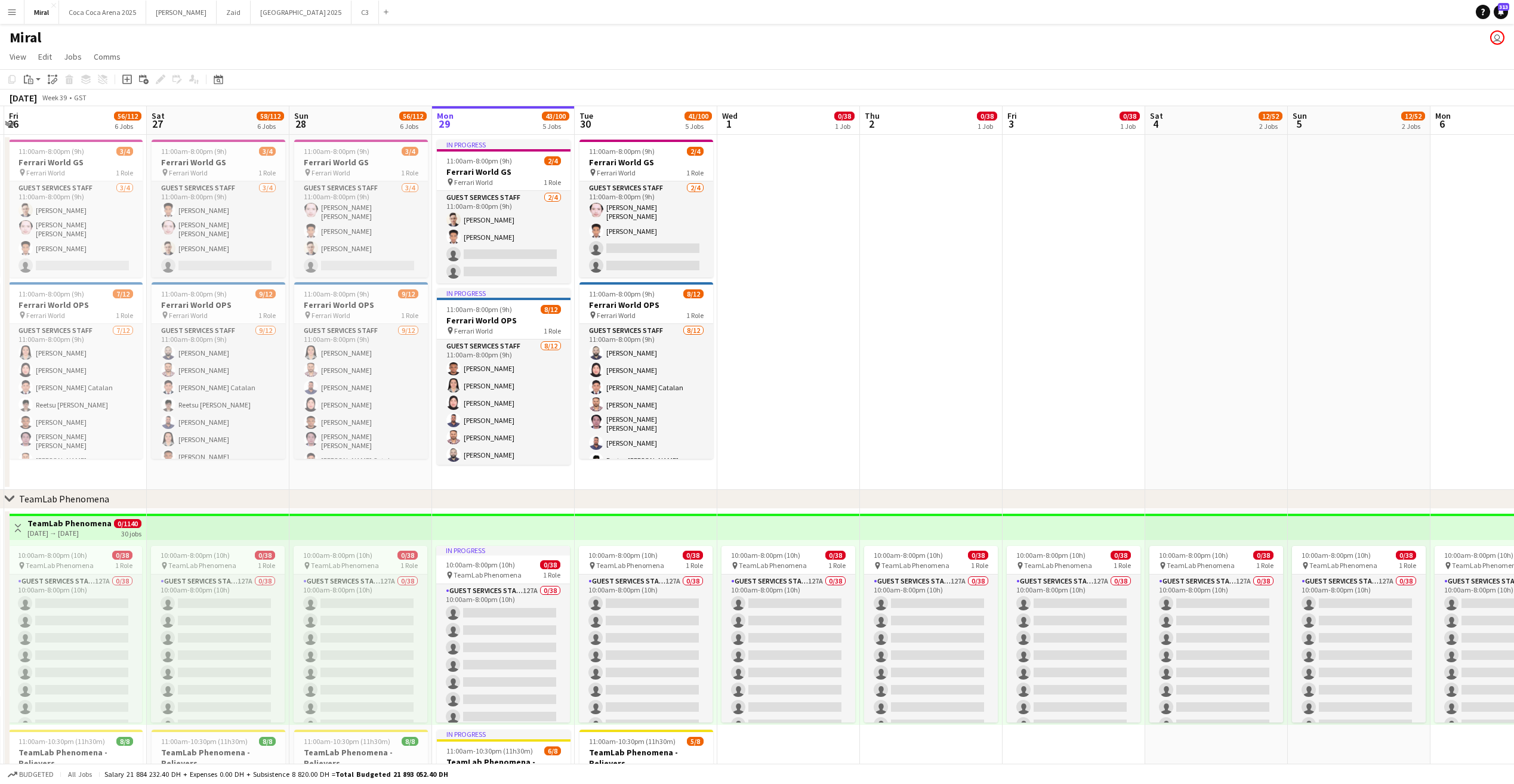
click at [513, 536] on app-top-bar at bounding box center [503, 526] width 142 height 26
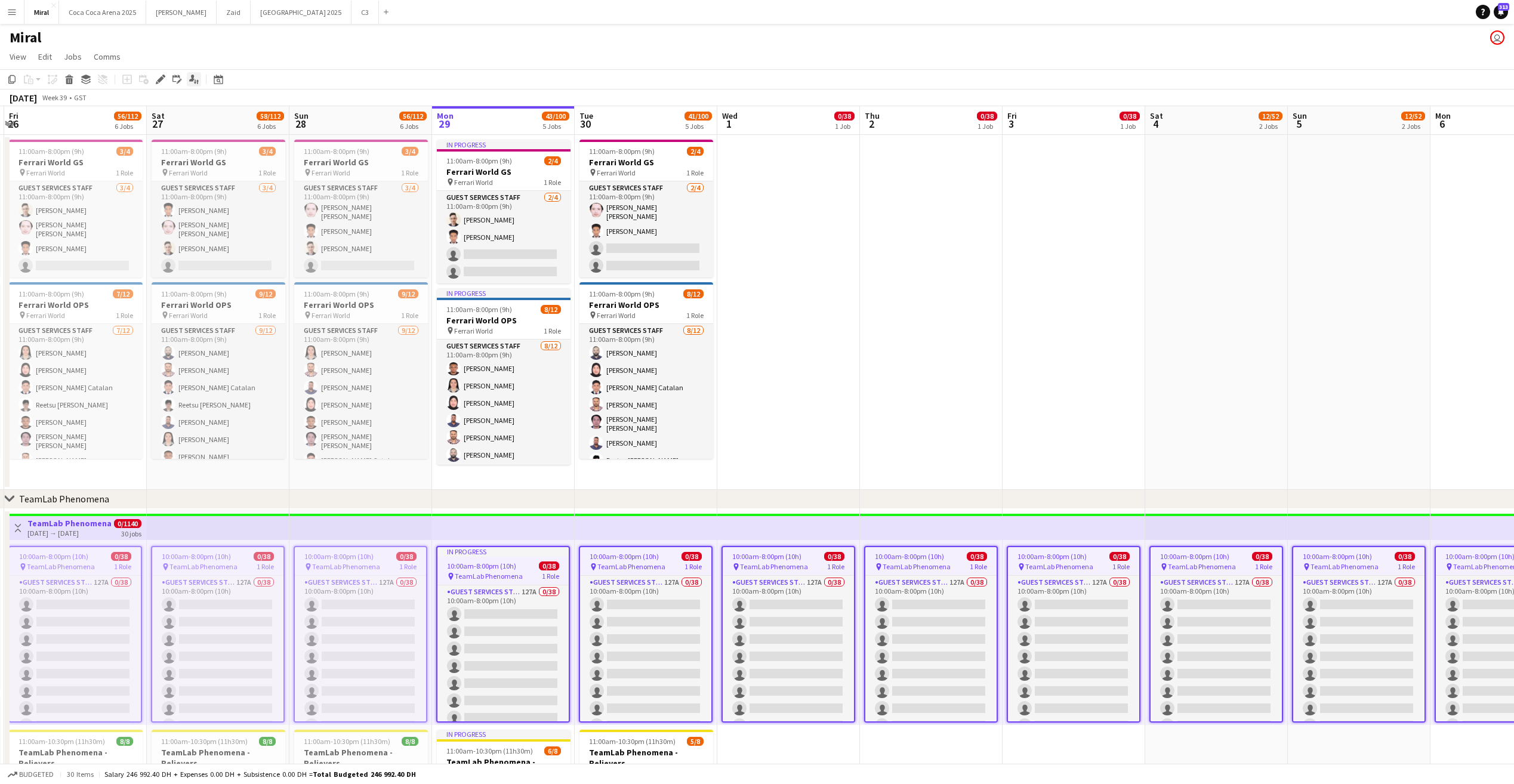
click at [196, 82] on icon "Applicants" at bounding box center [194, 80] width 10 height 10
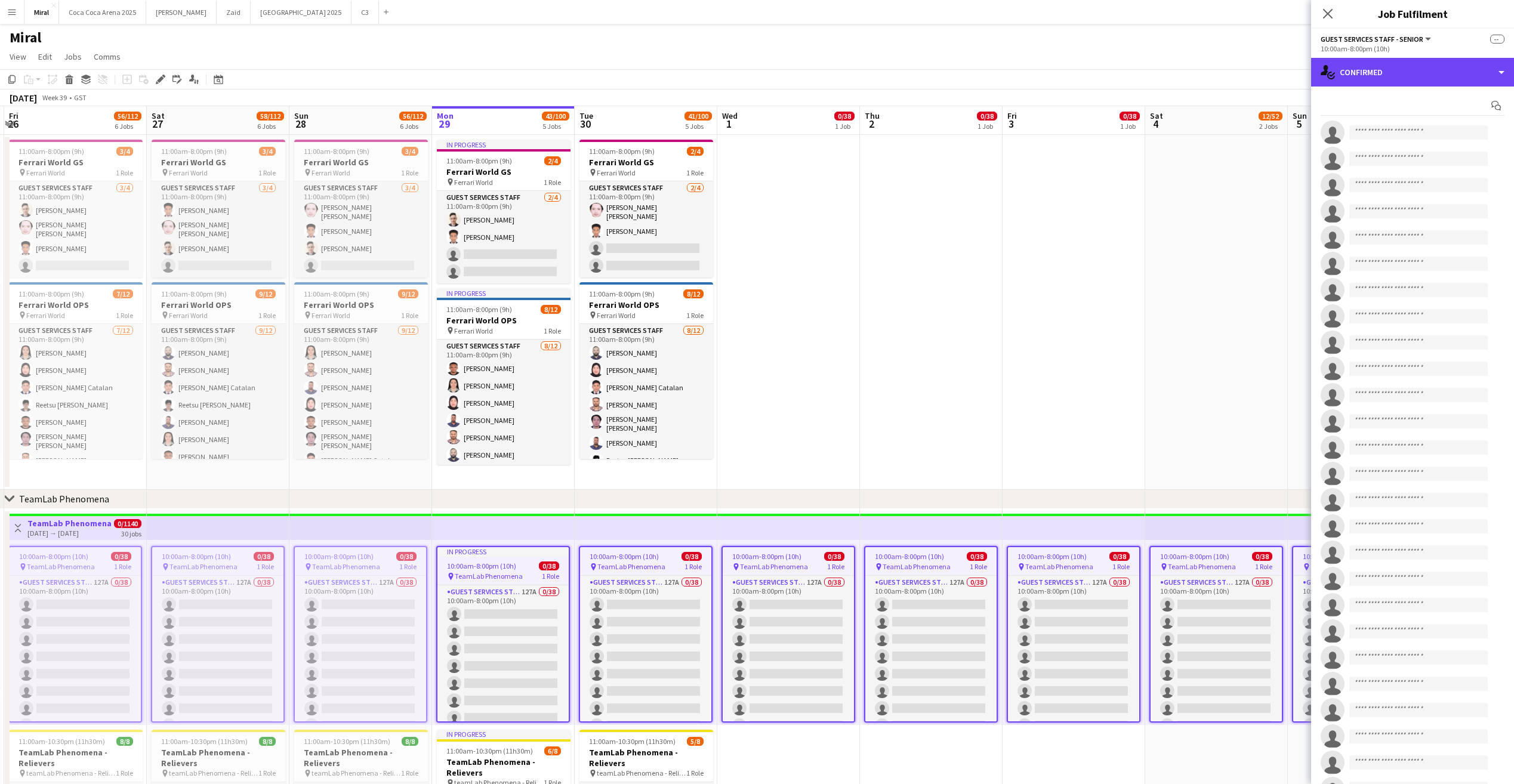
click at [1470, 62] on div "single-neutral-actions-check-2 Confirmed" at bounding box center [1413, 72] width 203 height 29
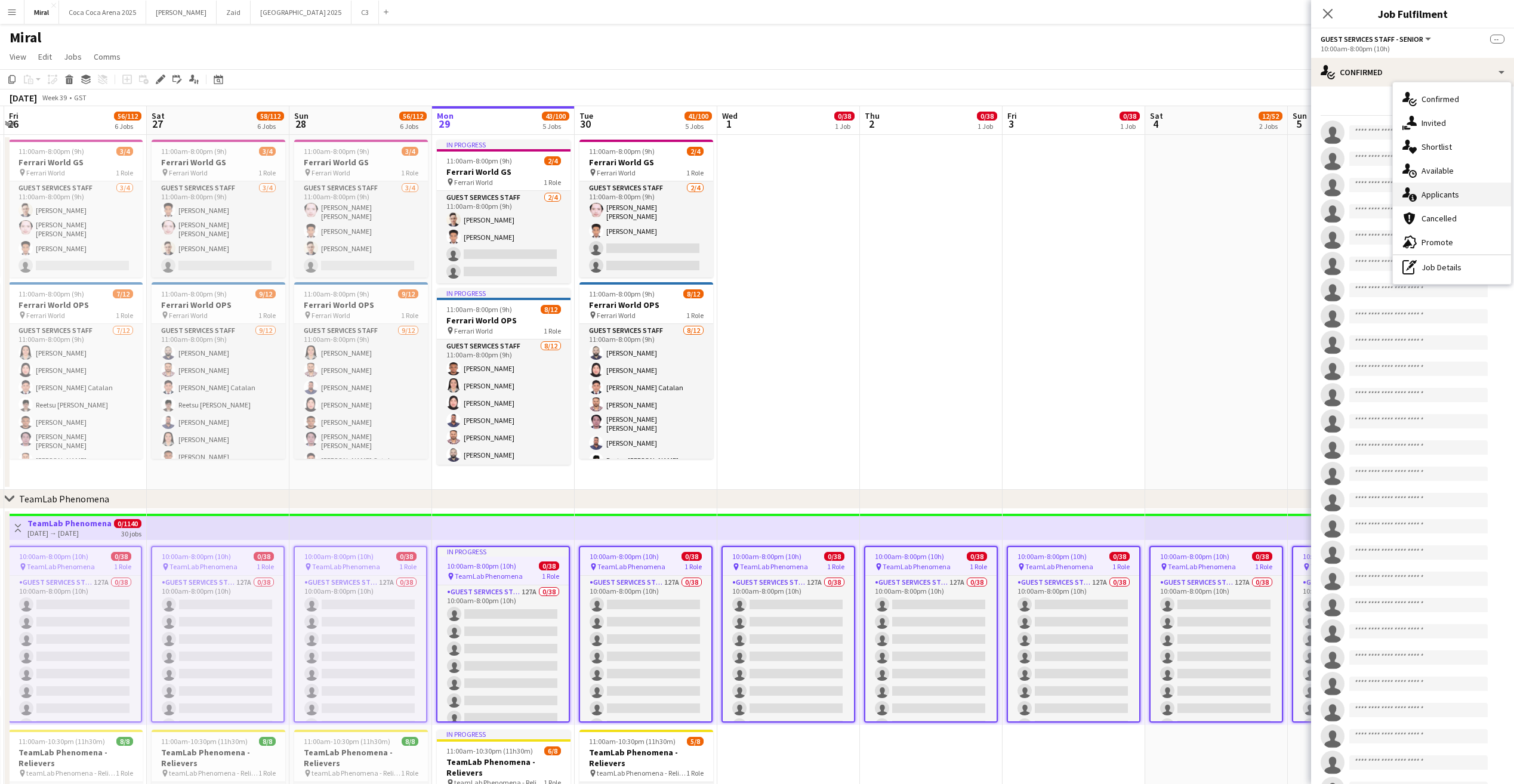
click at [1440, 197] on span "Applicants" at bounding box center [1439, 194] width 37 height 11
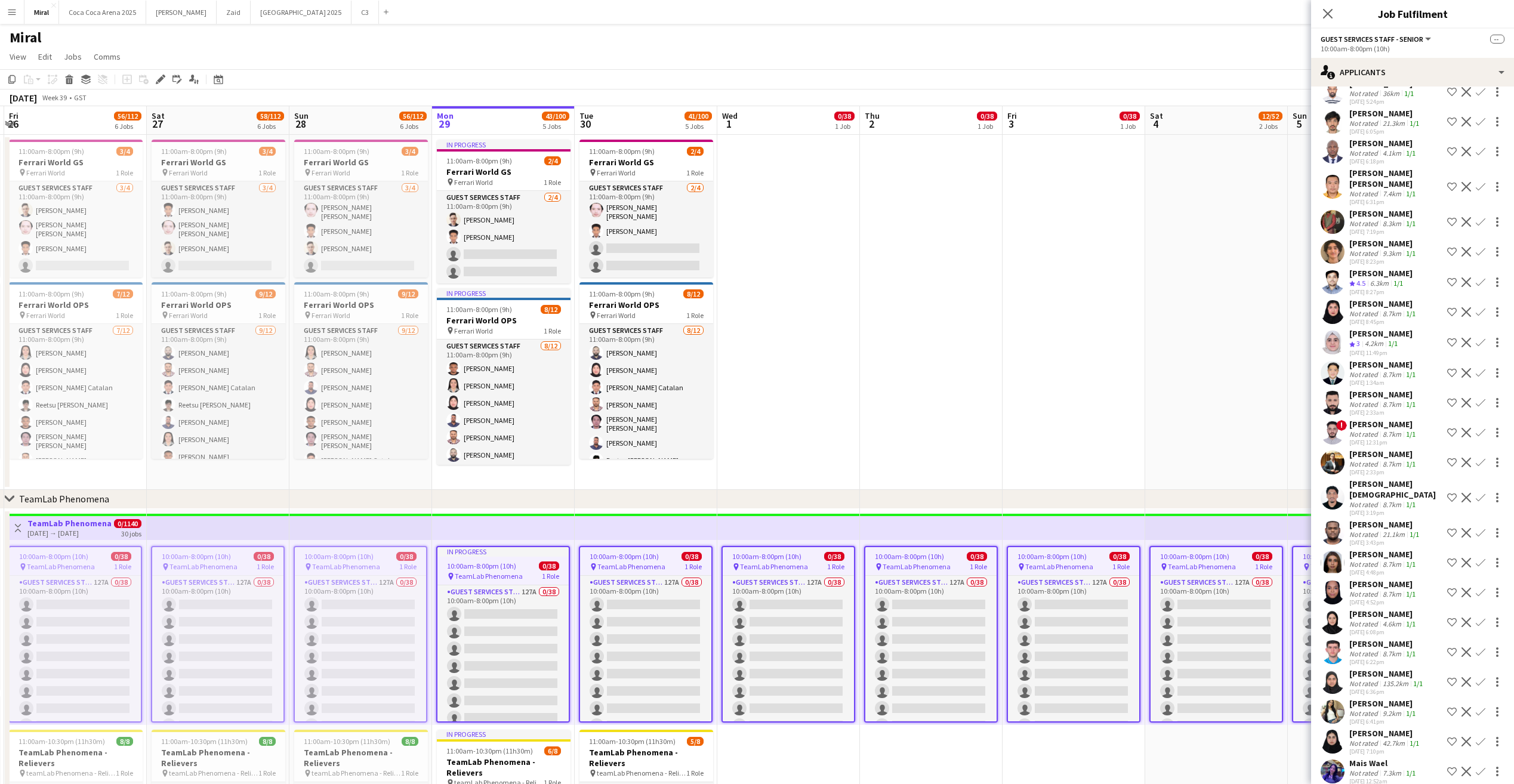
scroll to position [2842, 0]
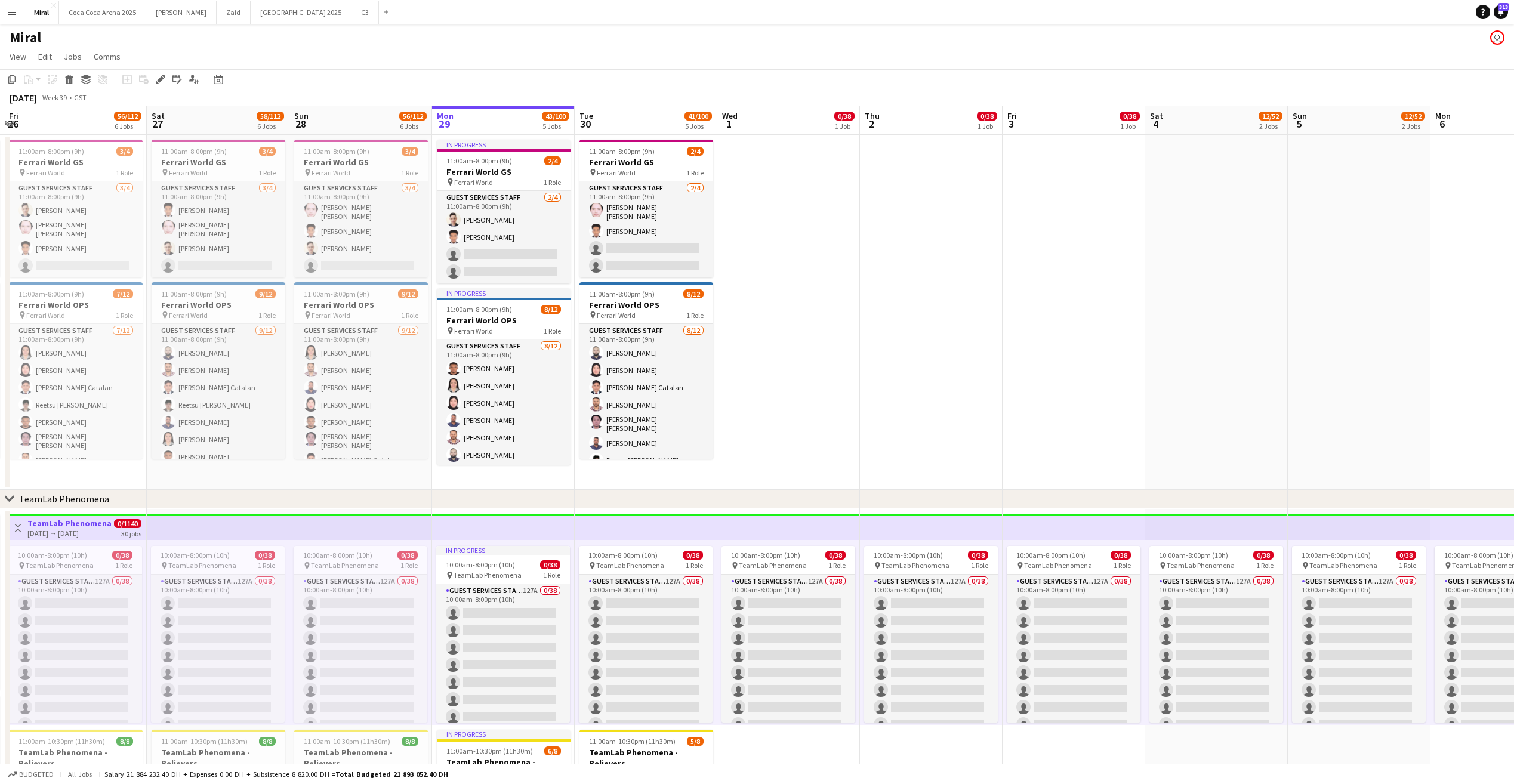
drag, startPoint x: 200, startPoint y: 529, endPoint x: 183, endPoint y: 527, distance: 17.1
click at [183, 527] on app-top-bar at bounding box center [218, 526] width 142 height 26
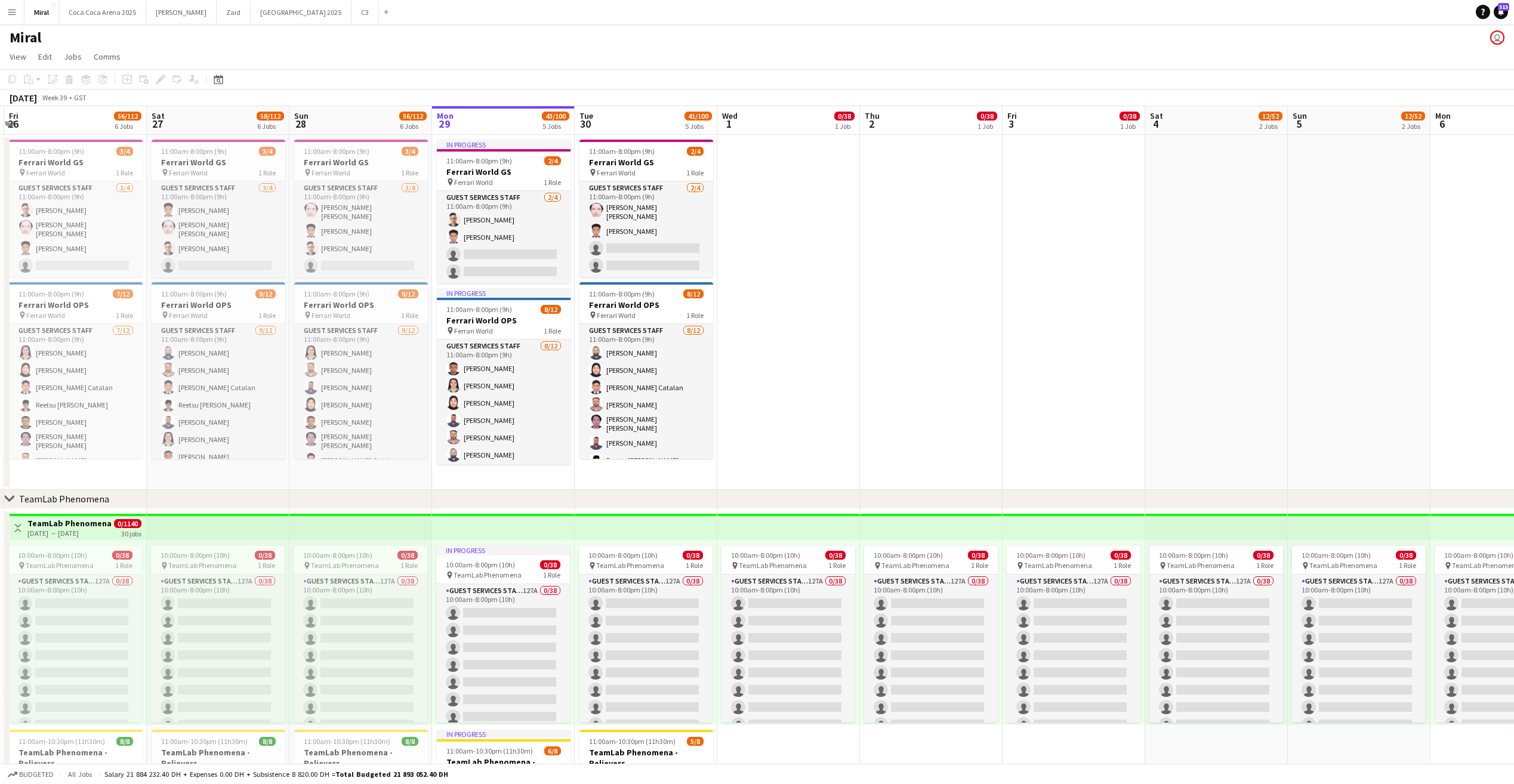
click at [167, 521] on app-top-bar at bounding box center [218, 526] width 142 height 26
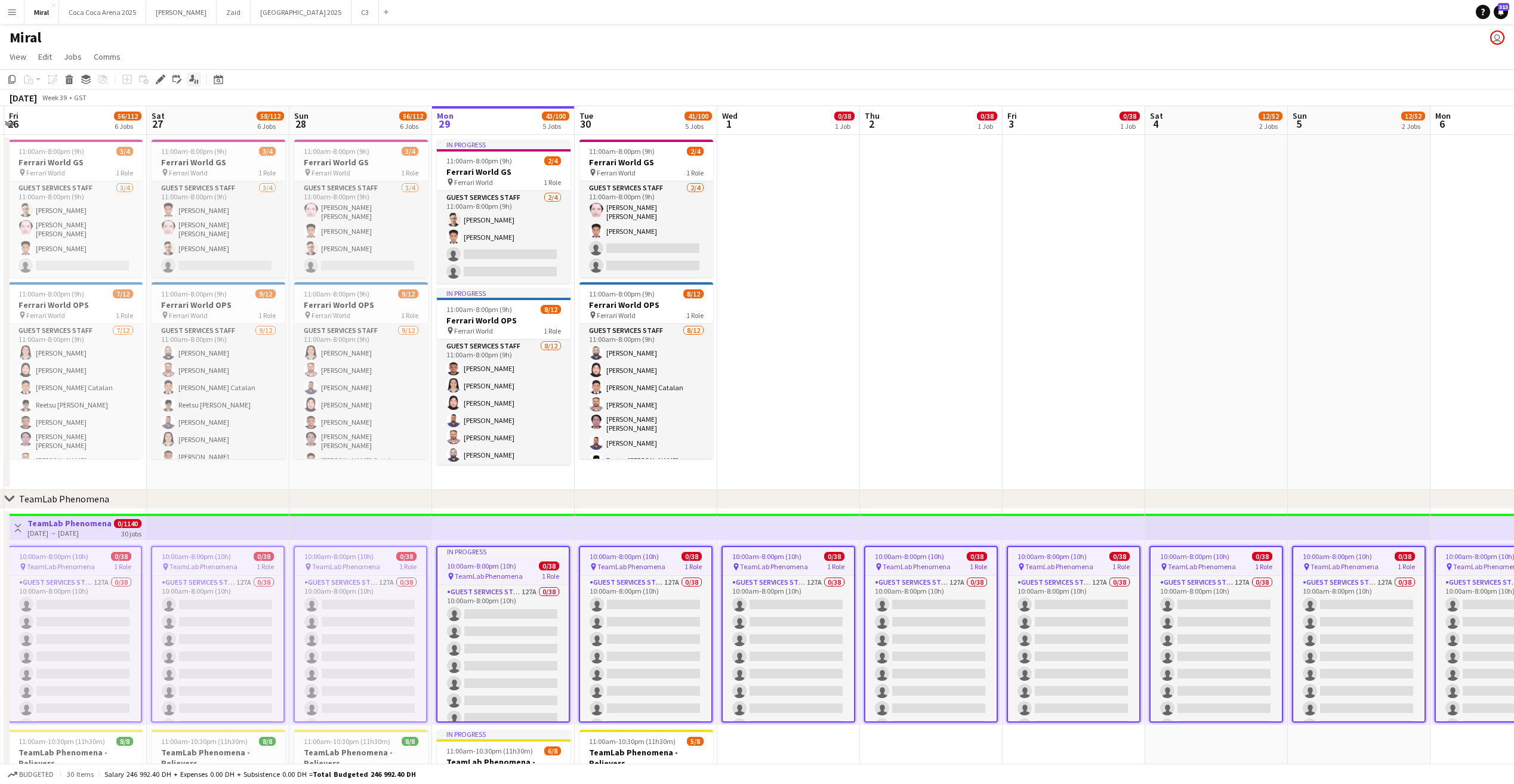
click at [192, 75] on icon at bounding box center [192, 77] width 6 height 6
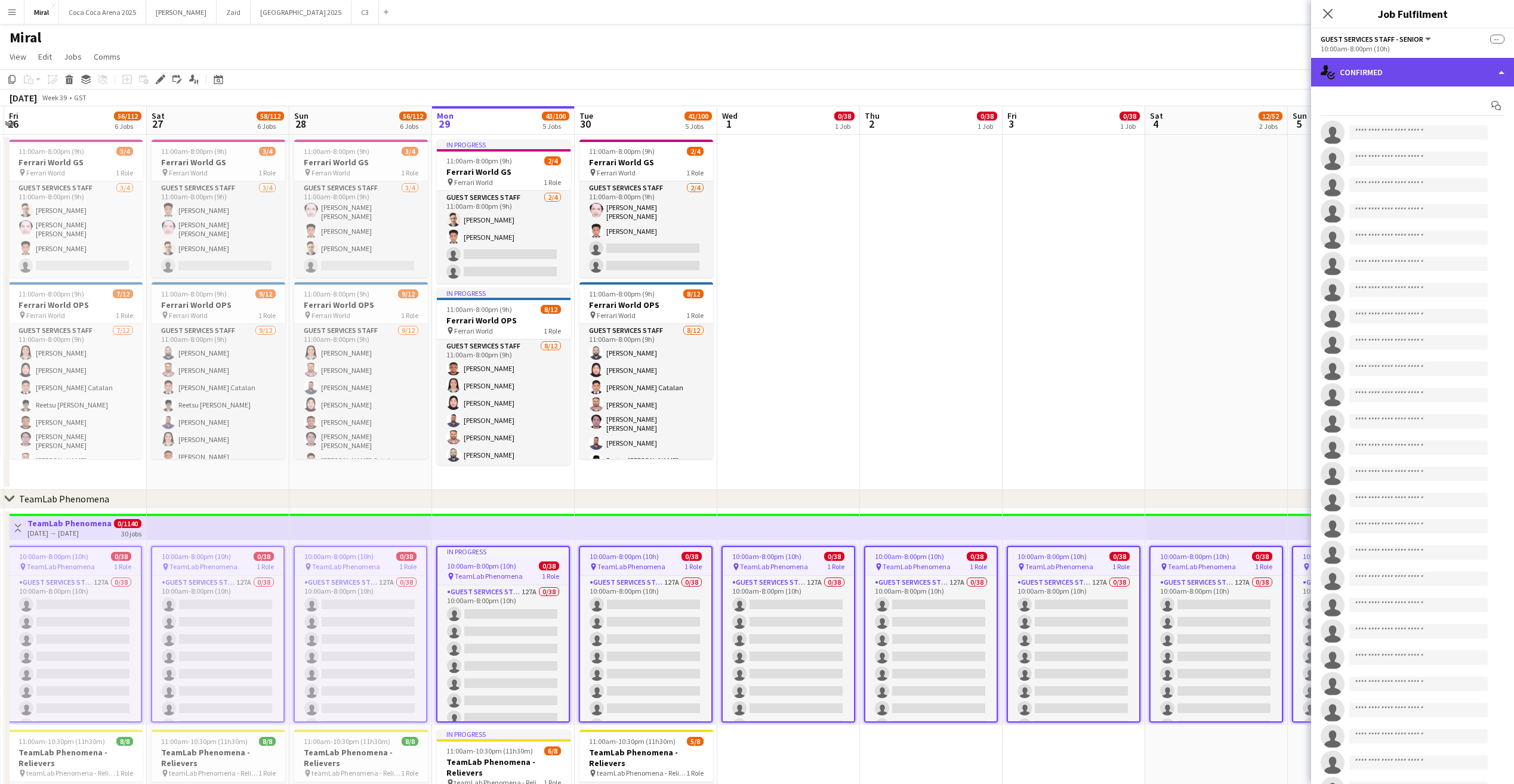
click at [1441, 63] on div "single-neutral-actions-check-2 Confirmed" at bounding box center [1413, 72] width 203 height 29
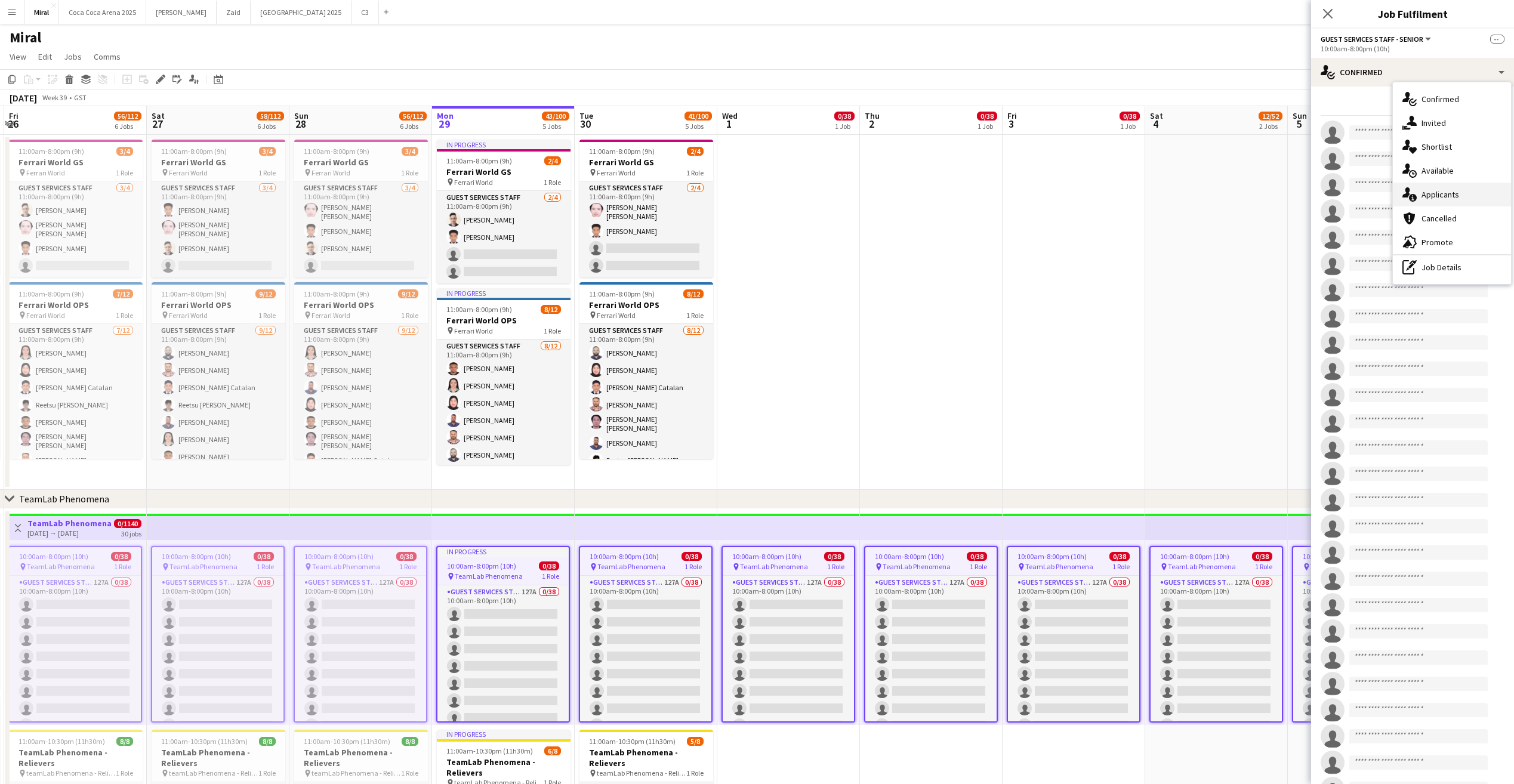
click at [1448, 199] on span "Applicants" at bounding box center [1439, 194] width 37 height 11
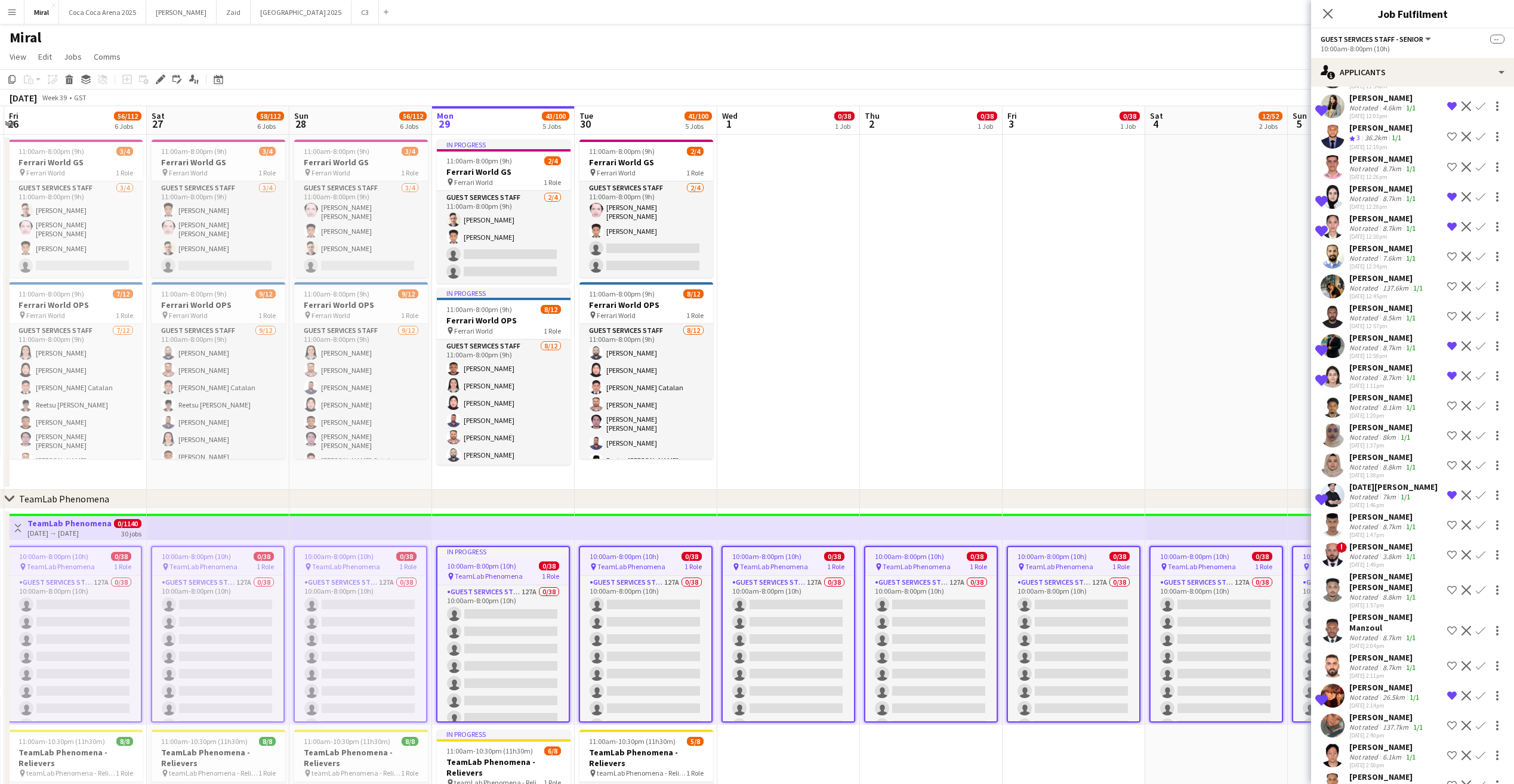
scroll to position [1858, 0]
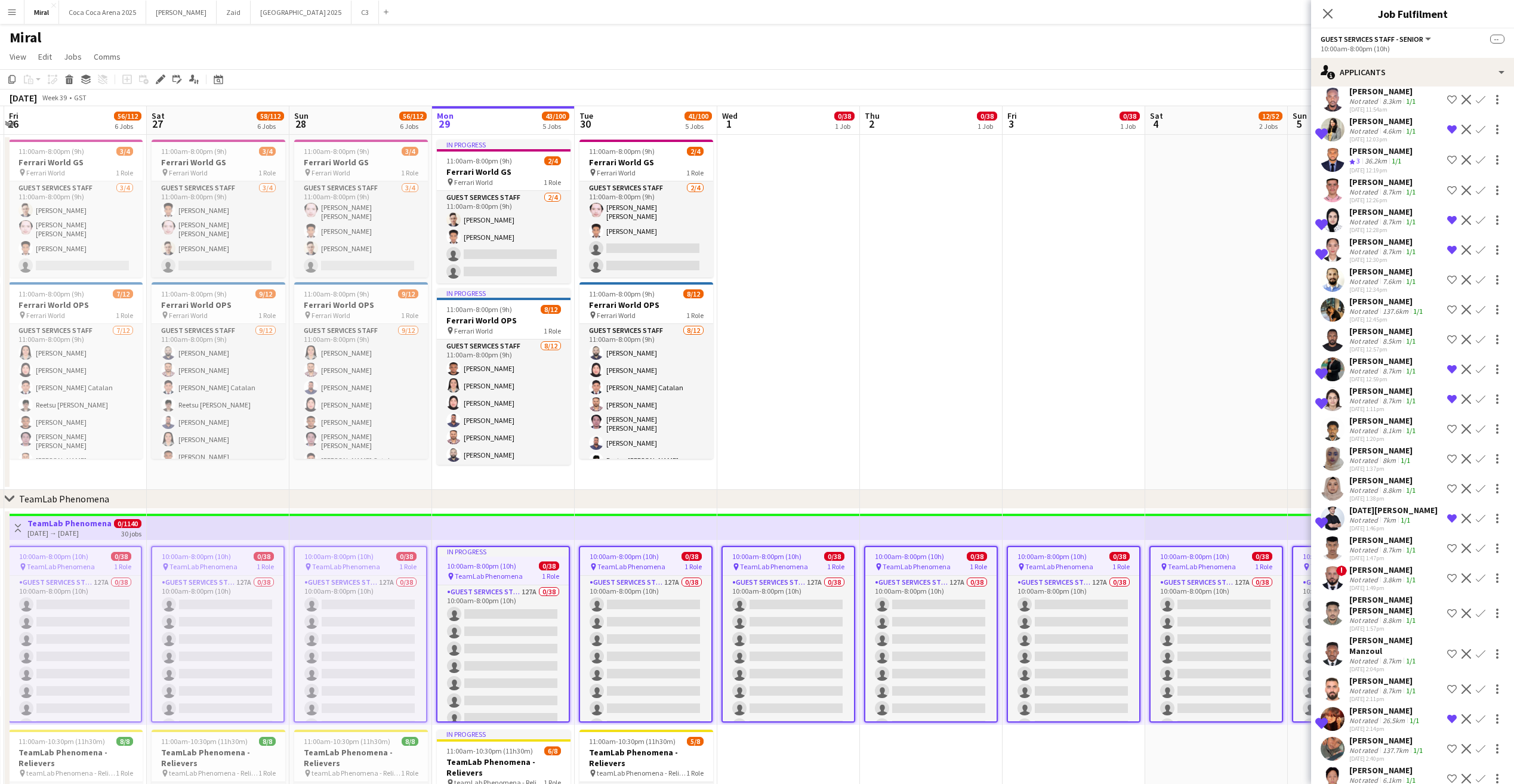
click at [1363, 206] on div "Lama Ahmad" at bounding box center [1383, 211] width 68 height 11
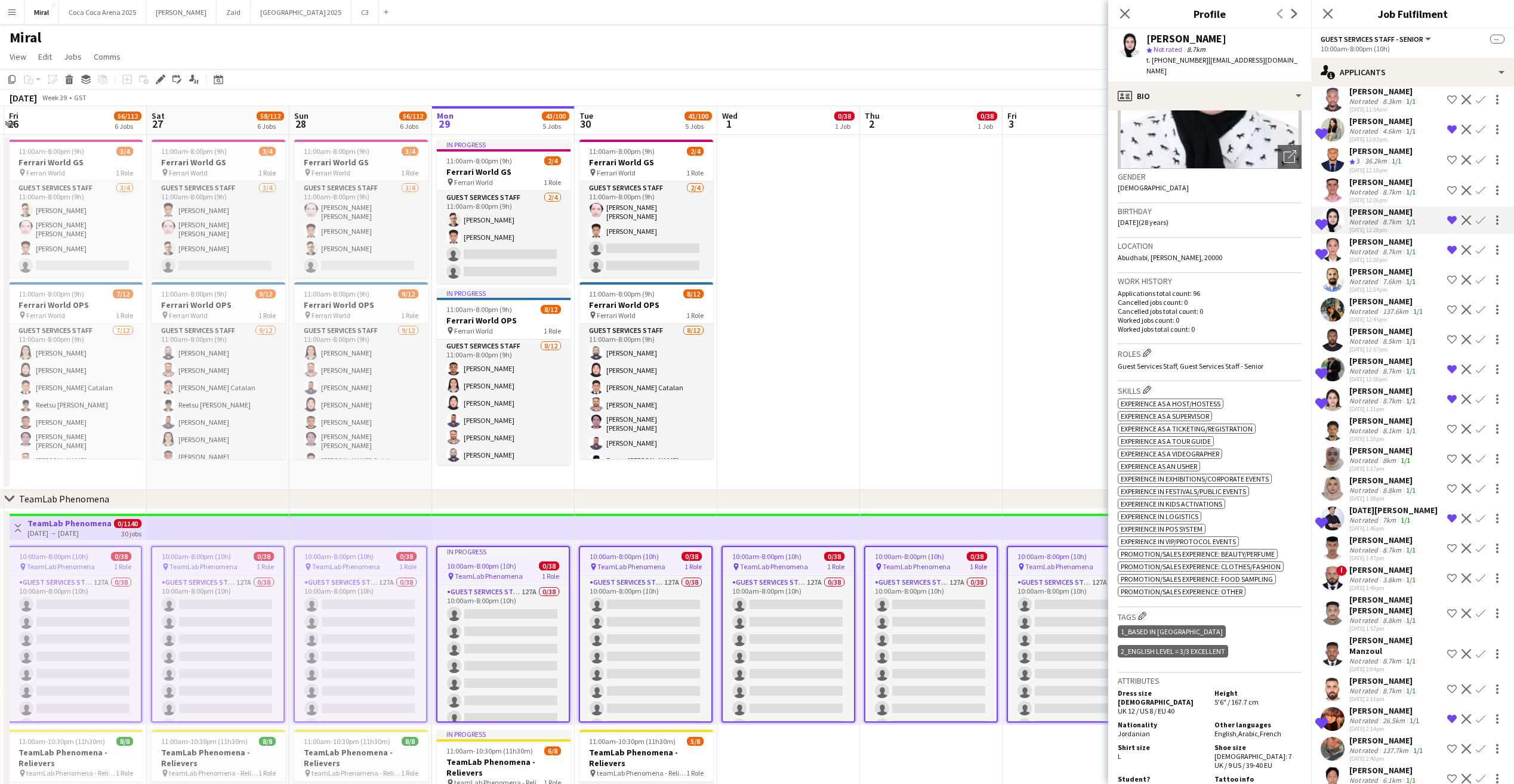
scroll to position [239, 0]
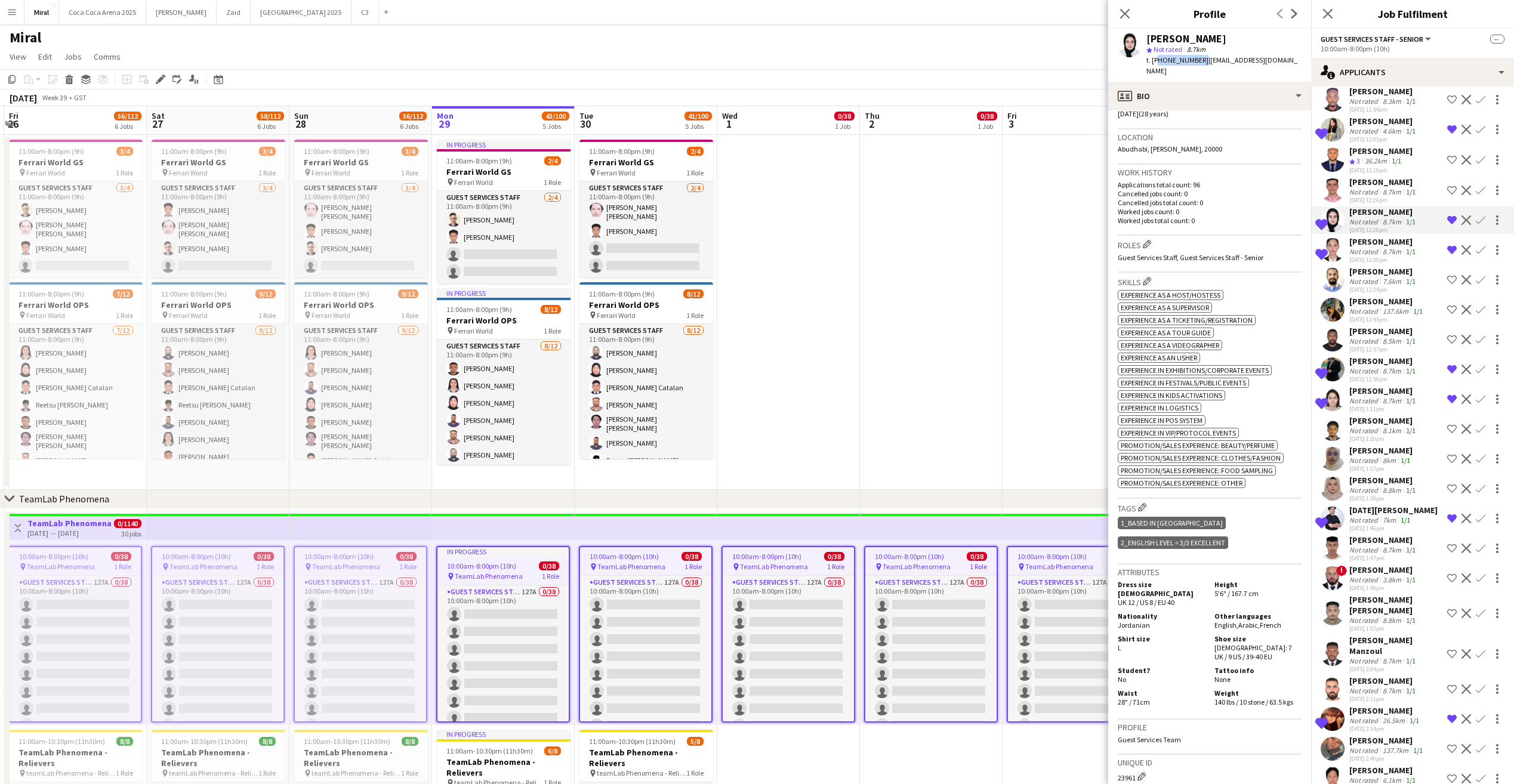
drag, startPoint x: 1155, startPoint y: 61, endPoint x: 1197, endPoint y: 58, distance: 42.1
click at [1197, 58] on span "t. +971505169006" at bounding box center [1177, 60] width 62 height 9
copy span "971505169006"
drag, startPoint x: 1203, startPoint y: 61, endPoint x: 1284, endPoint y: 61, distance: 81.0
click at [1284, 61] on div "Lama Ahmad star Not rated 8.7km t. +971505169006 | lamaghassan2@gmail.com" at bounding box center [1210, 55] width 203 height 53
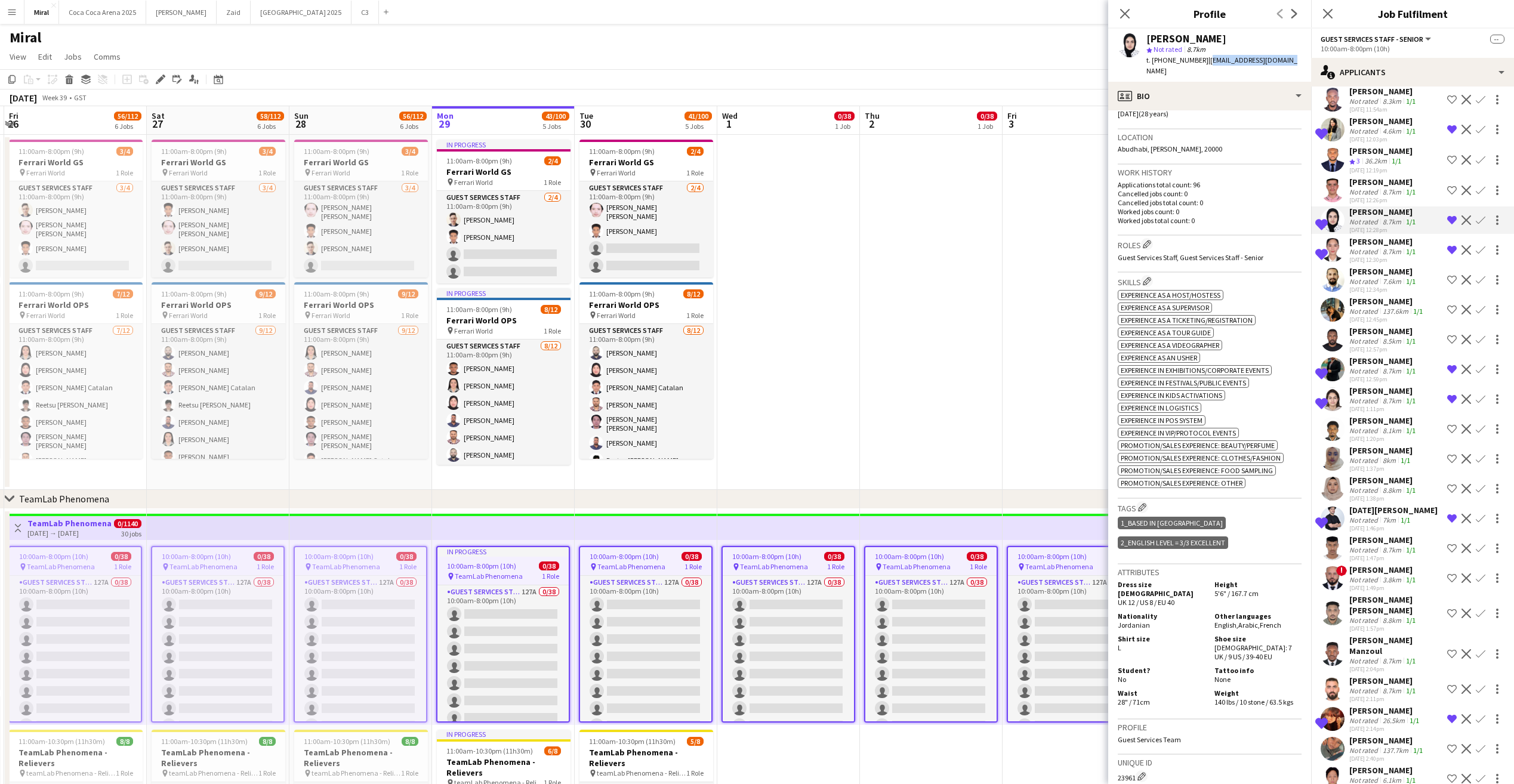
copy span "lamaghassan2@gmail.com"
click at [1251, 88] on div "profile Bio" at bounding box center [1210, 96] width 203 height 29
click at [1245, 165] on span "About you" at bounding box center [1233, 170] width 37 height 11
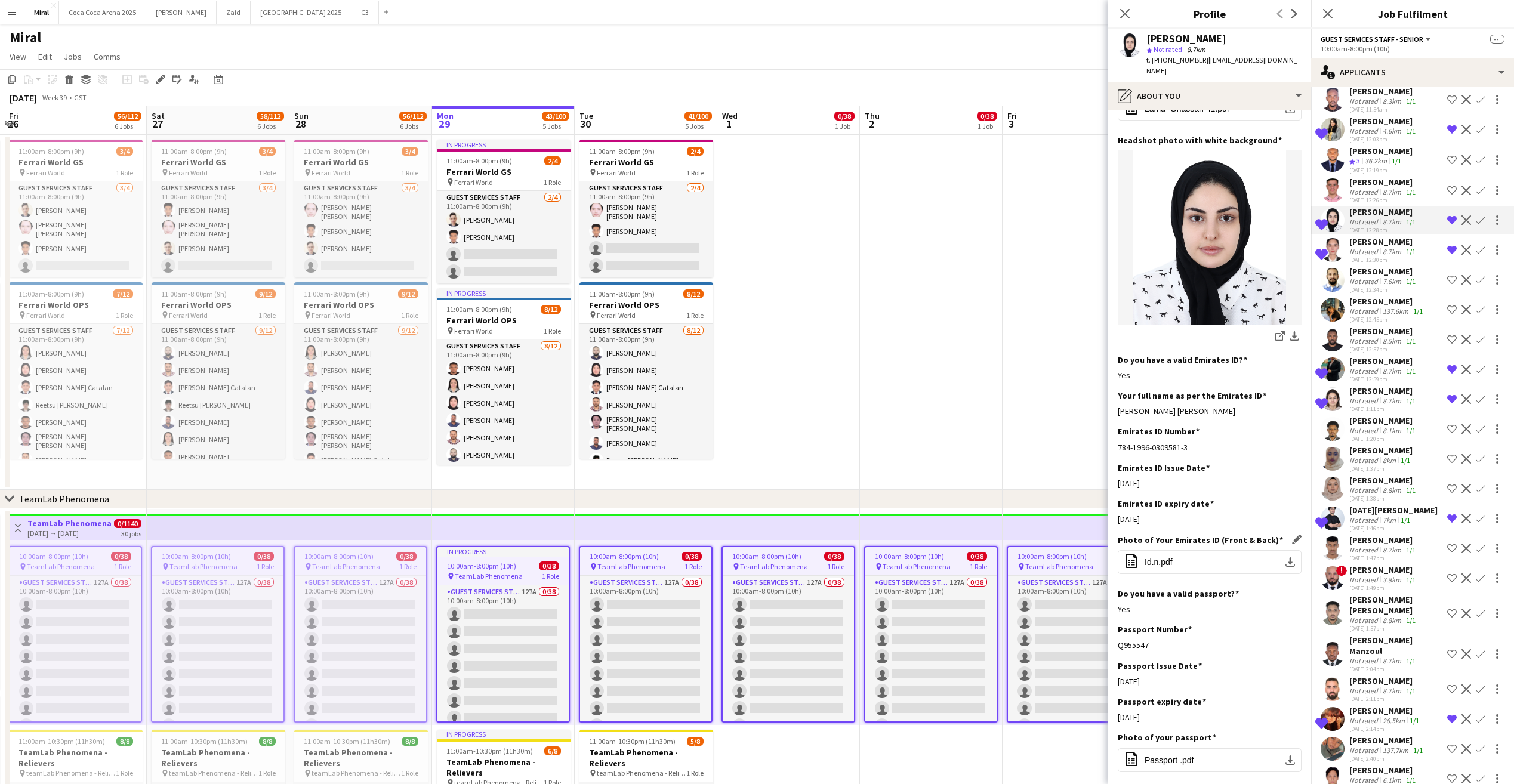
scroll to position [0, 0]
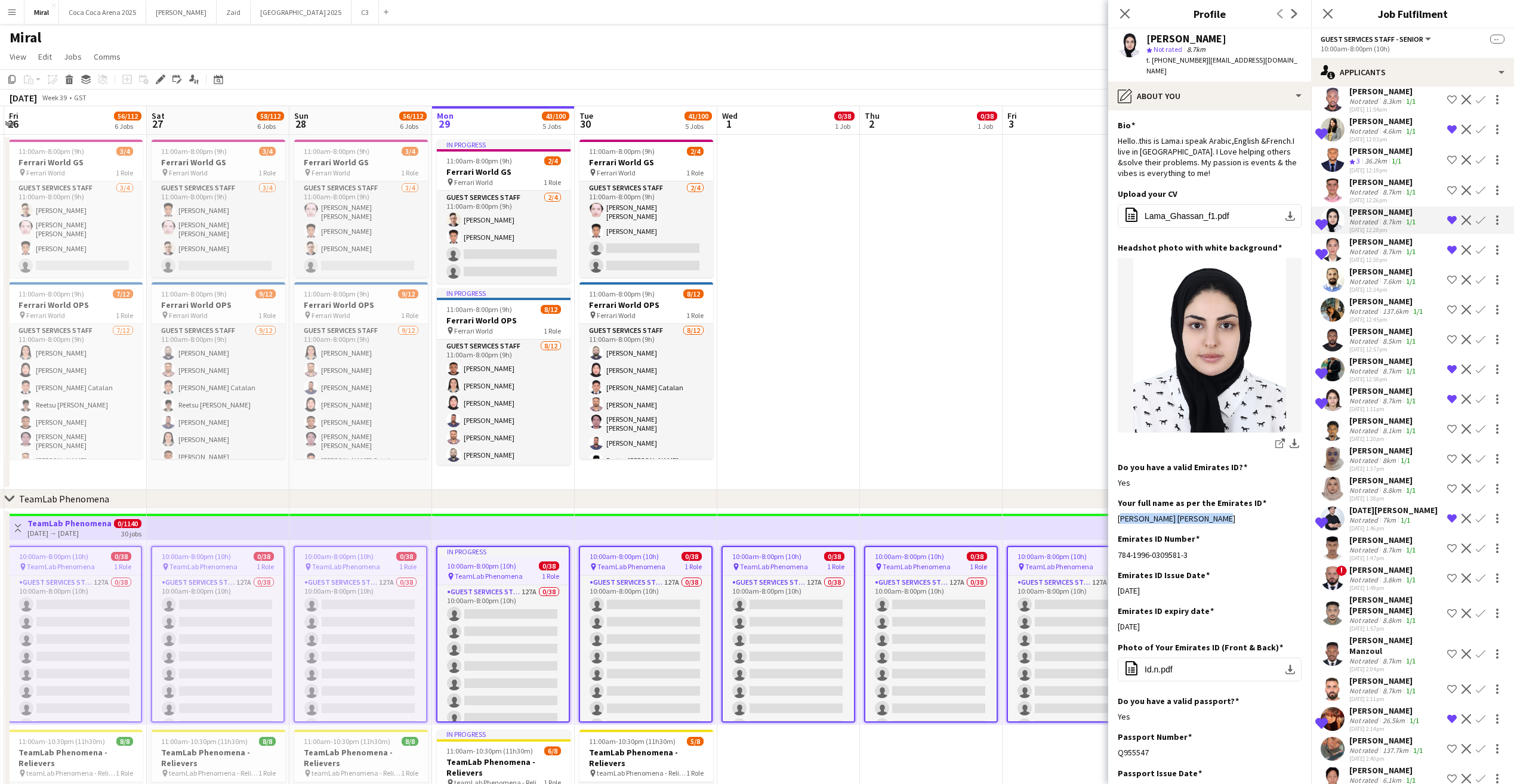
drag, startPoint x: 1237, startPoint y: 504, endPoint x: 1112, endPoint y: 507, distance: 125.0
click at [1112, 507] on app-section-data-types "Bio Edit this field Hello..this is Lama.i speak Arabic,English &French.I live i…" at bounding box center [1210, 447] width 203 height 673
copy div "Lama Ghassan Masoud Ahmad"
click at [1124, 10] on icon "Close pop-in" at bounding box center [1124, 13] width 11 height 11
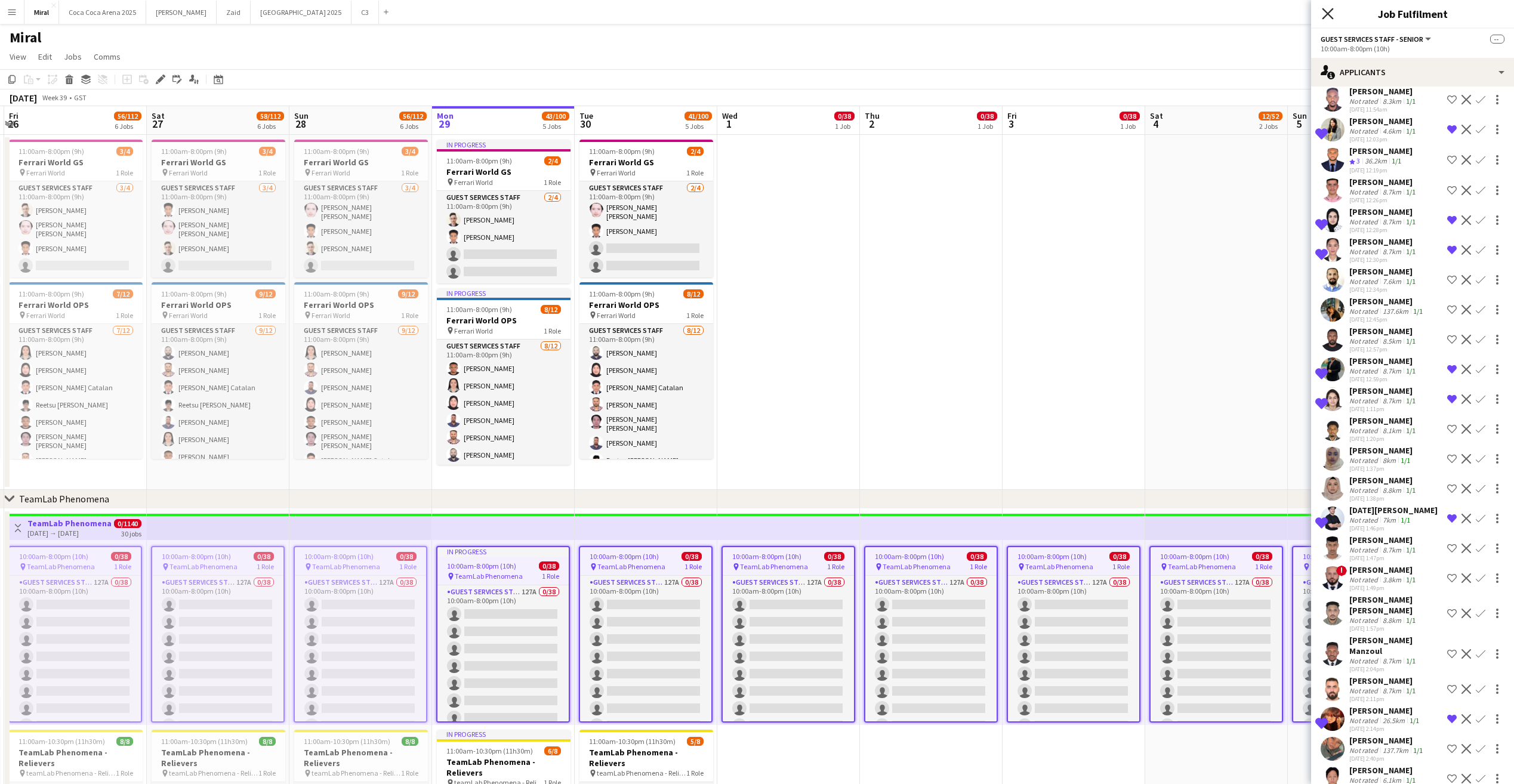
click at [1322, 14] on icon "Close pop-in" at bounding box center [1327, 13] width 11 height 11
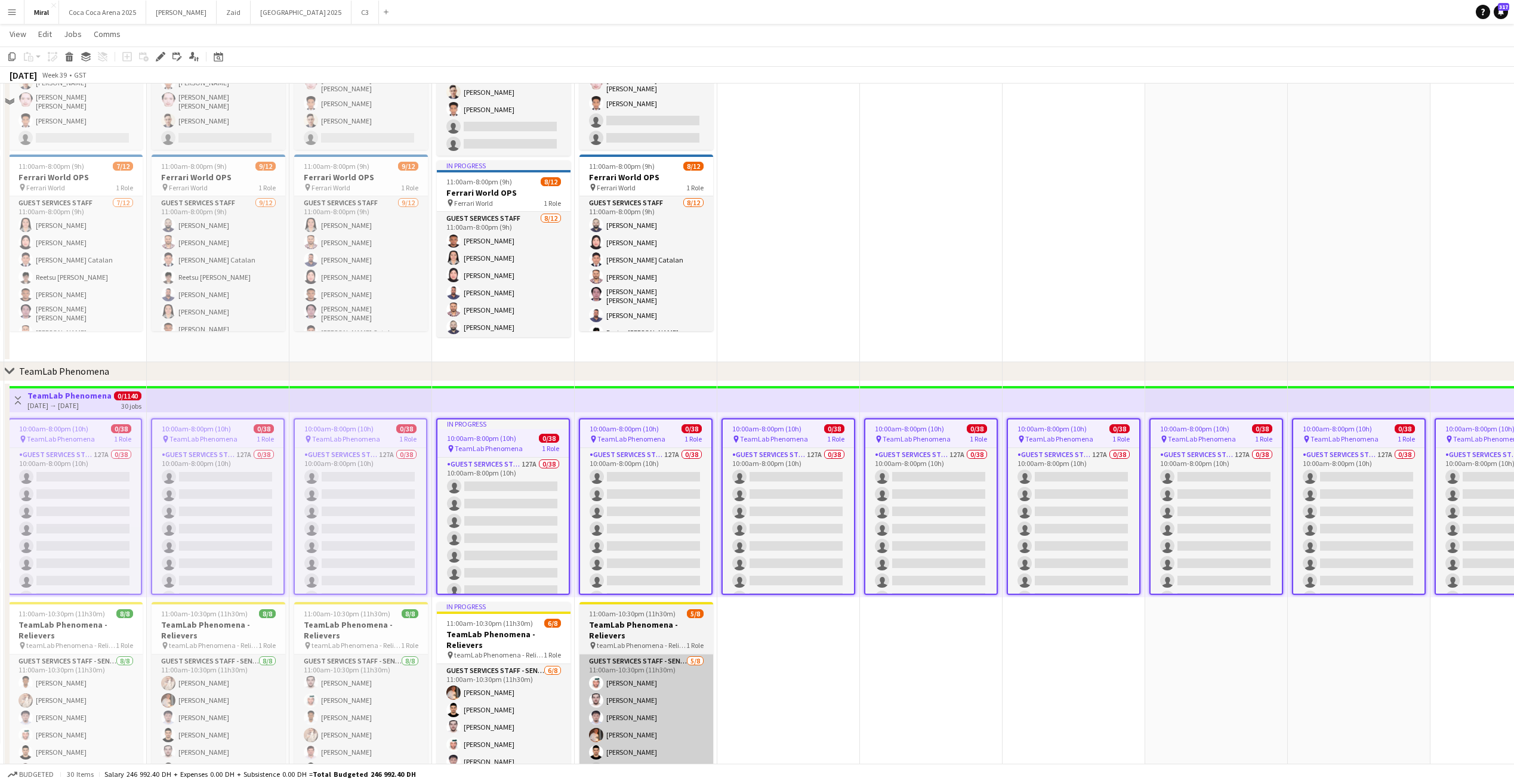
scroll to position [179, 0]
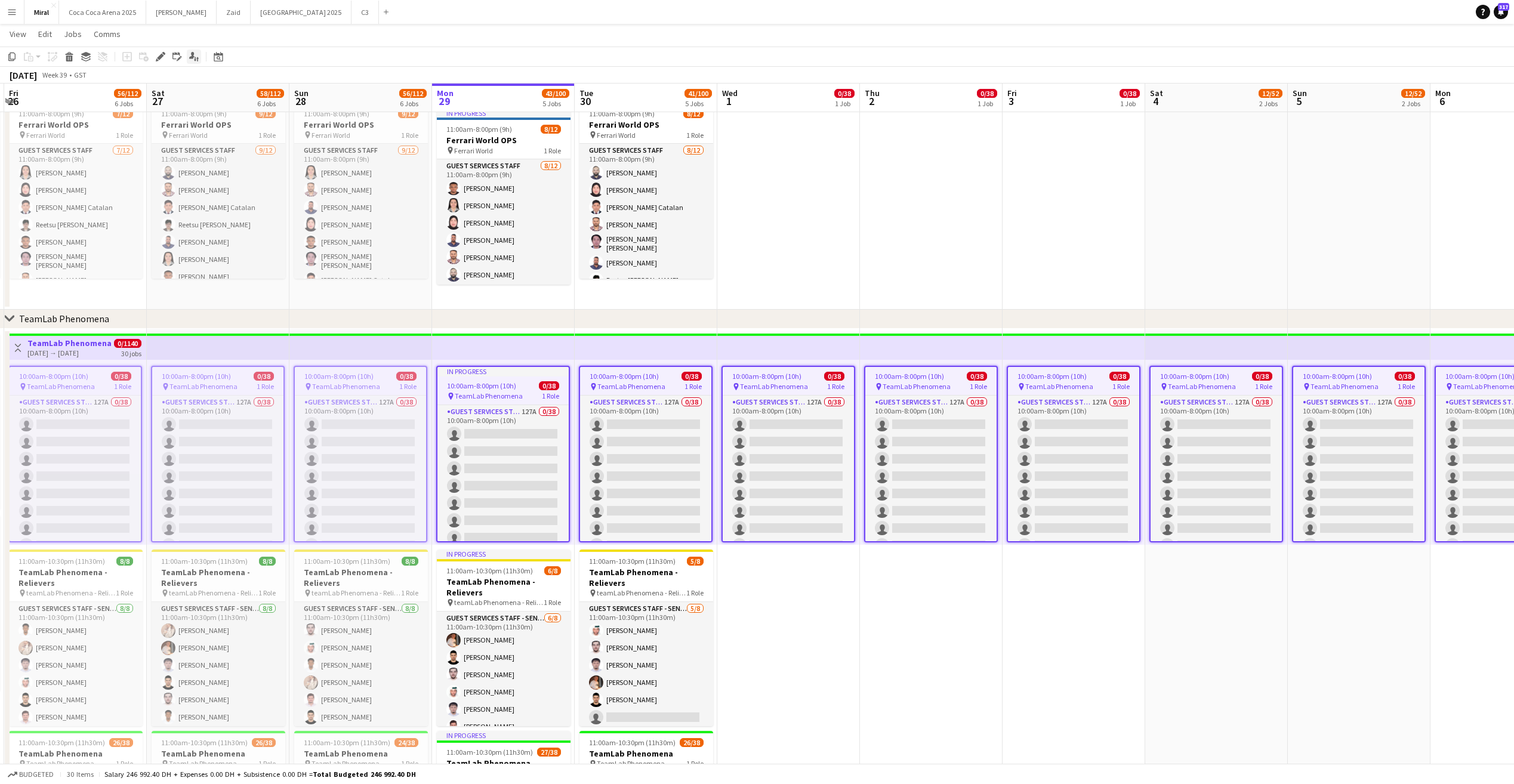
click at [197, 58] on icon at bounding box center [197, 58] width 2 height 4
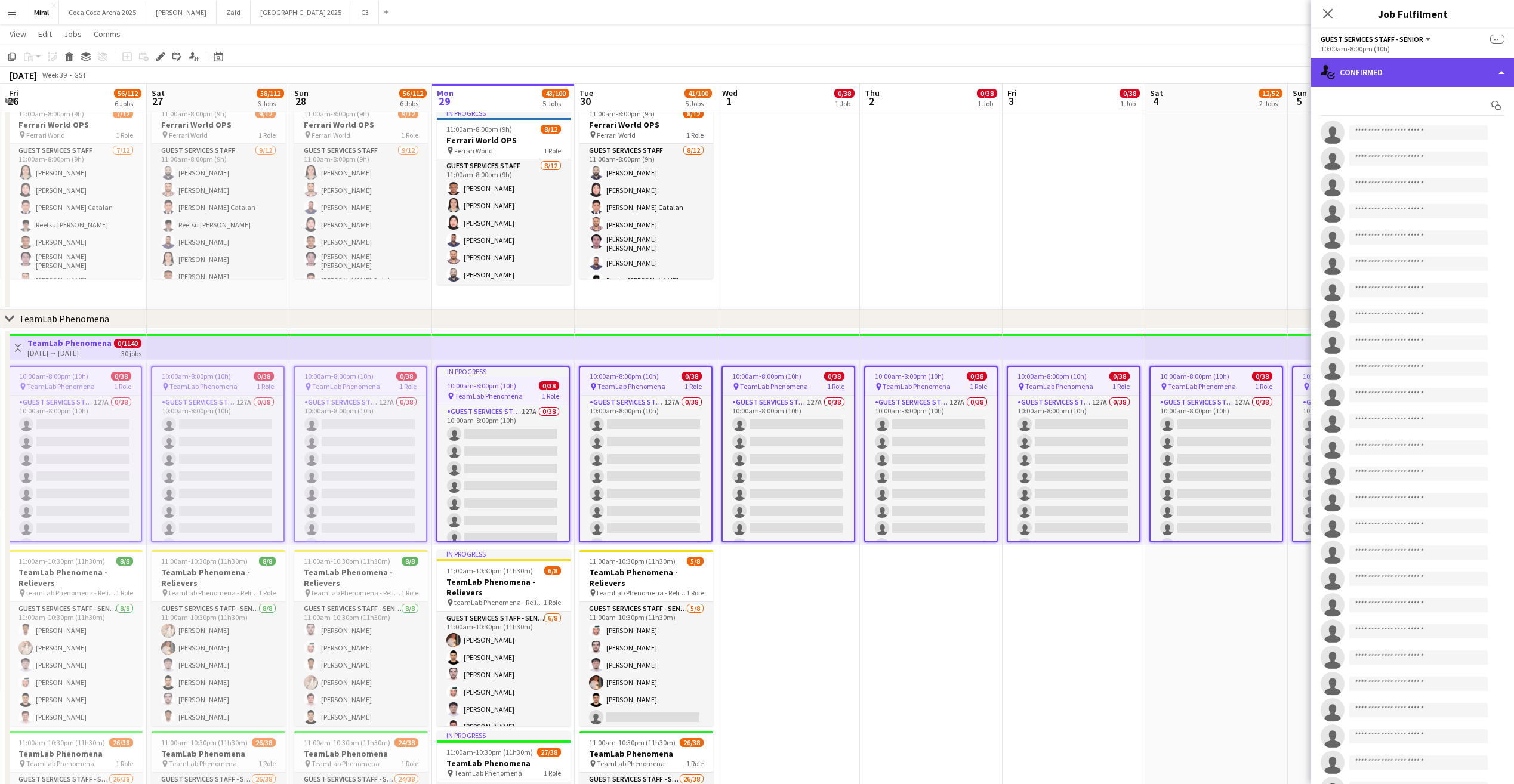
click at [1405, 76] on div "single-neutral-actions-check-2 Confirmed" at bounding box center [1413, 72] width 203 height 29
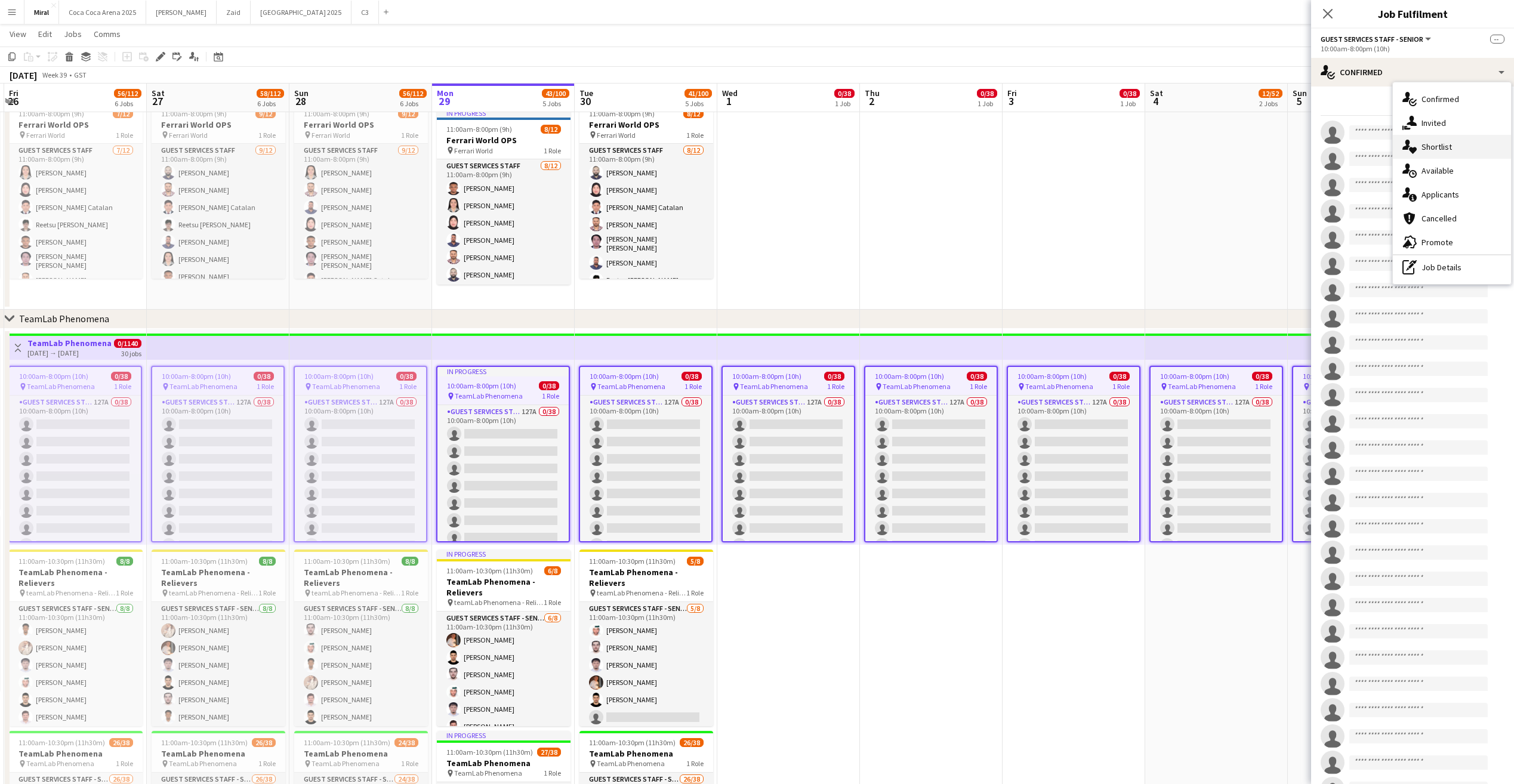
click at [1447, 147] on span "Shortlist" at bounding box center [1436, 147] width 30 height 11
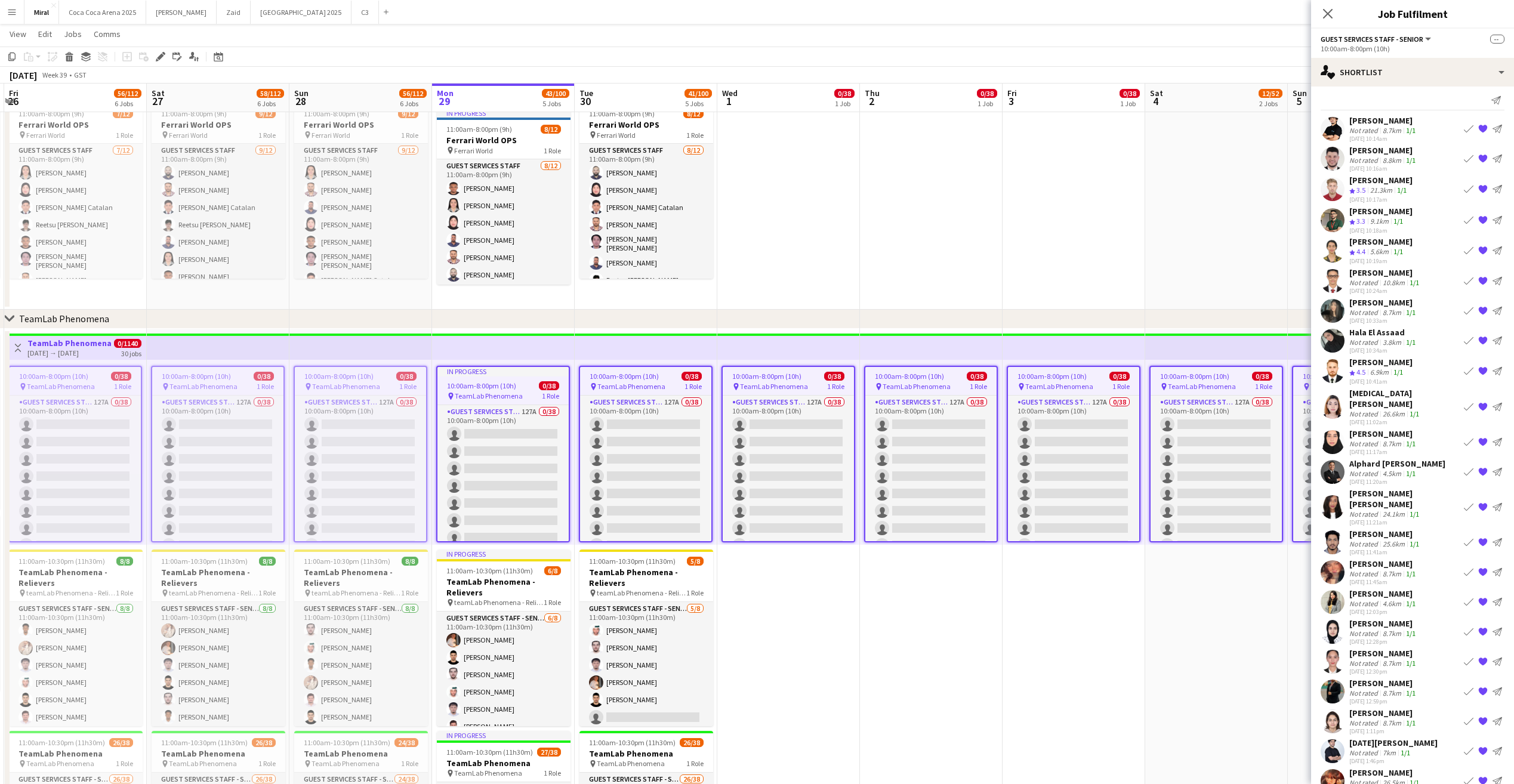
scroll to position [6, 0]
click at [1438, 76] on div "single-neutral-actions-heart Shortlist" at bounding box center [1413, 72] width 203 height 29
click at [1439, 194] on span "Applicants" at bounding box center [1439, 194] width 37 height 11
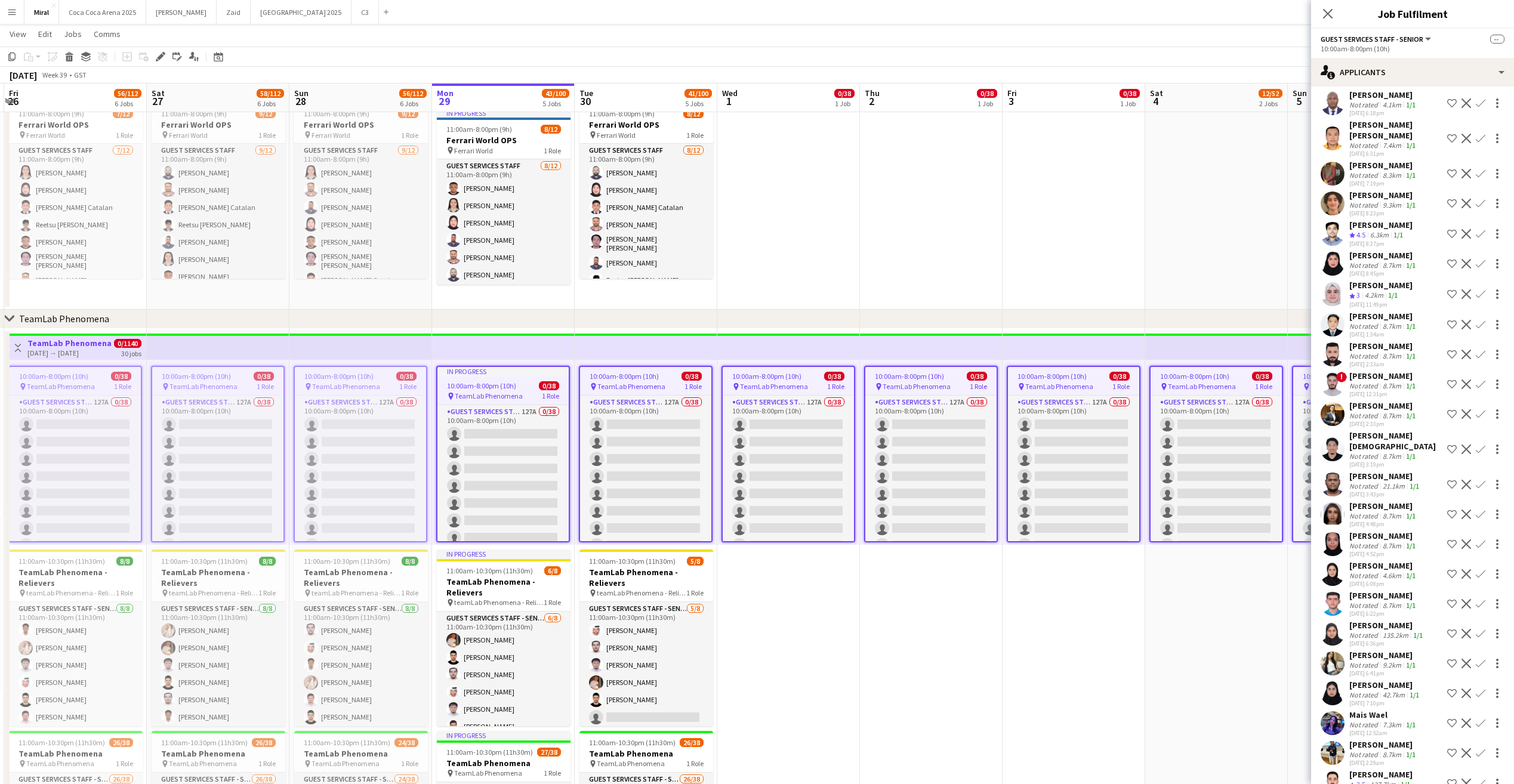
scroll to position [2951, 0]
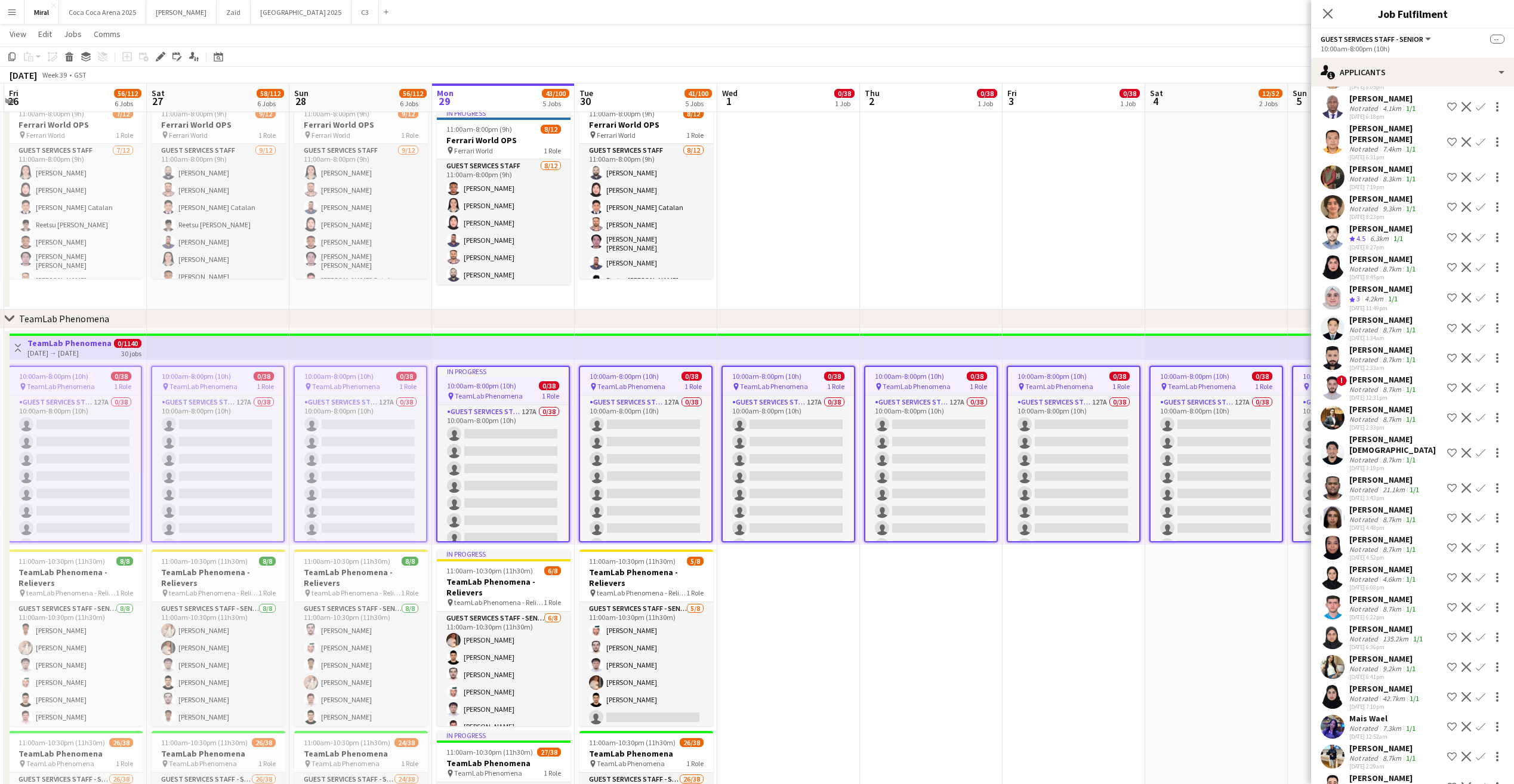
click at [1336, 216] on app-user-avatar at bounding box center [1332, 207] width 24 height 24
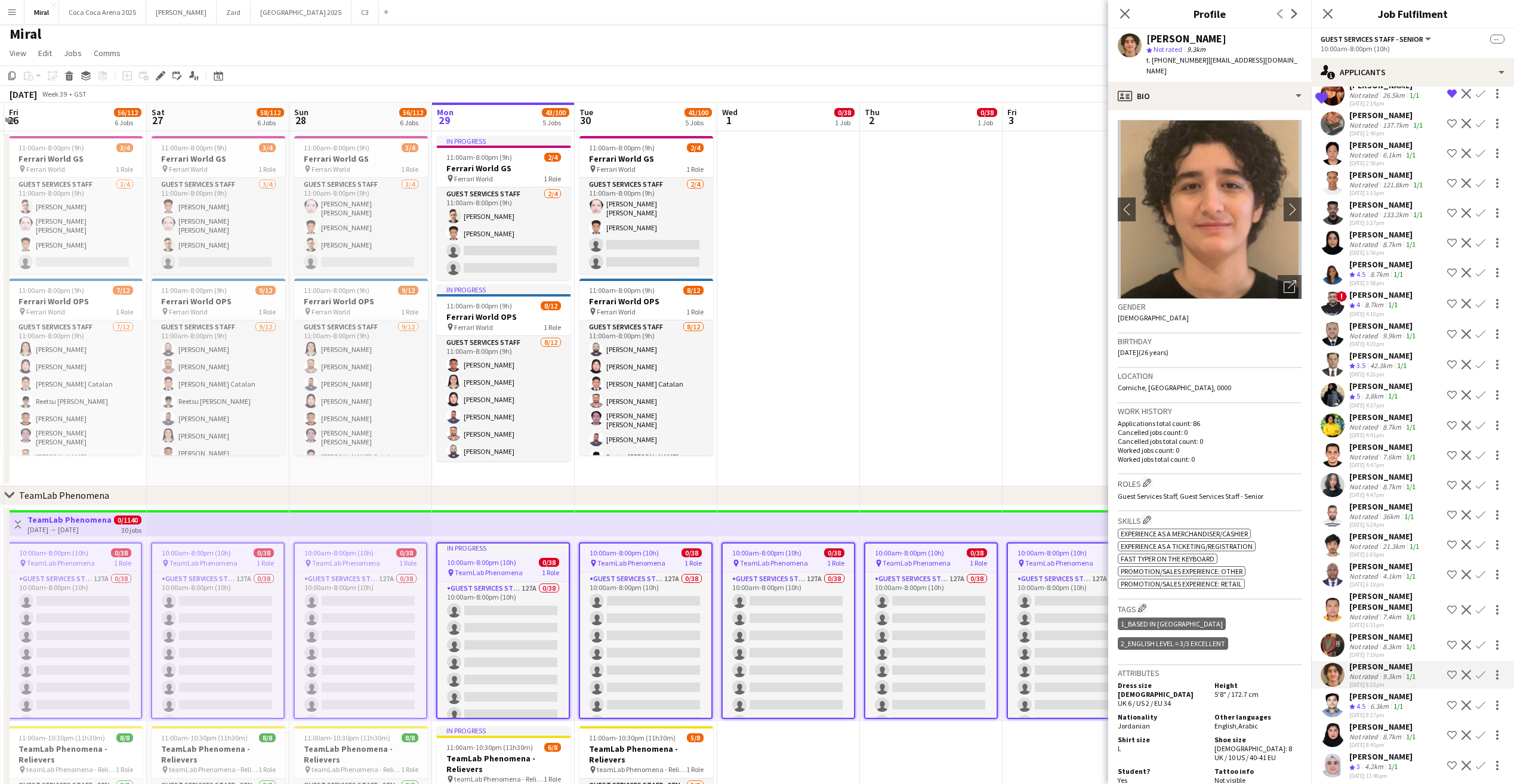
scroll to position [0, 0]
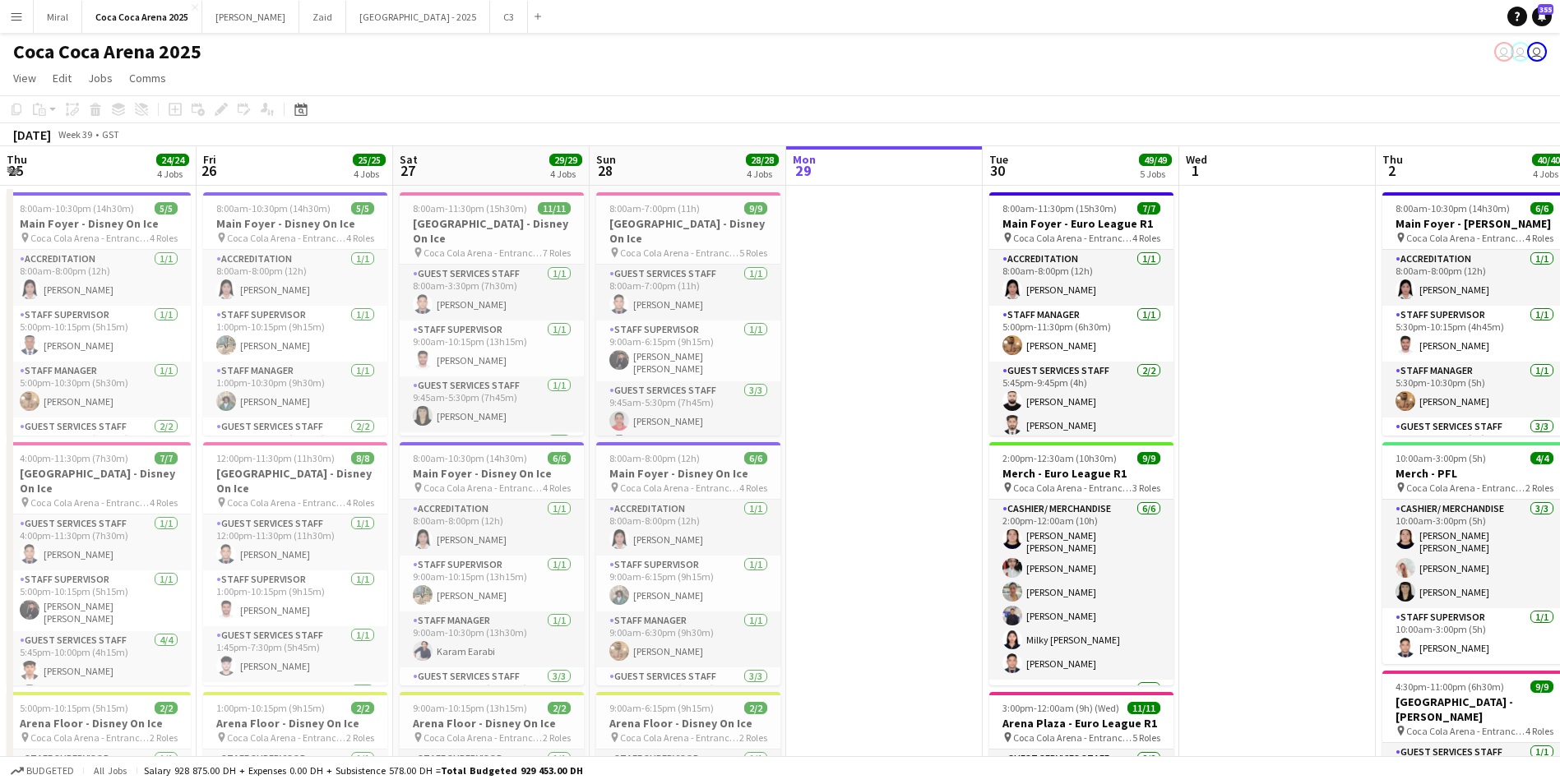
scroll to position [0, 436]
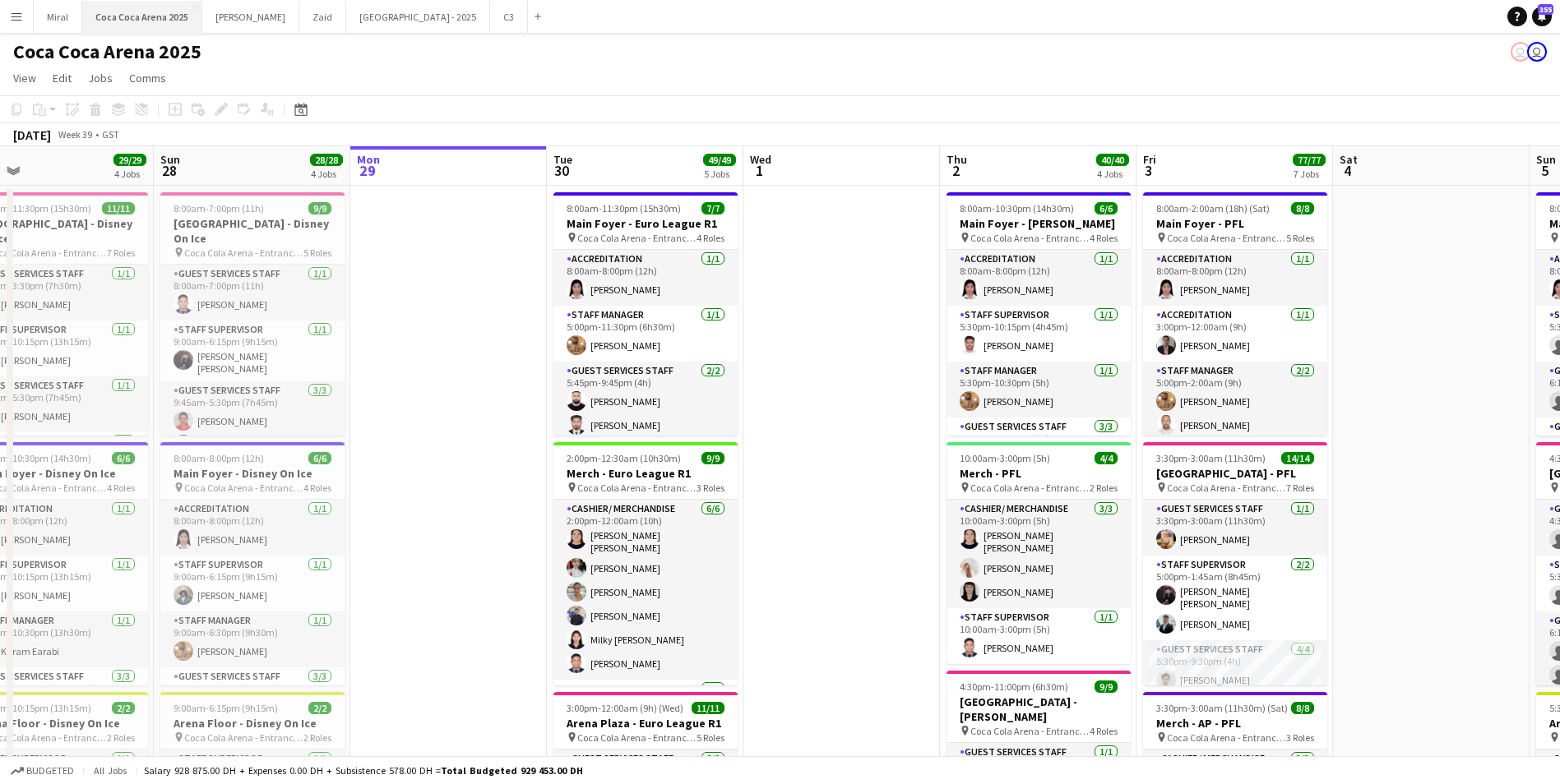
click at [158, 18] on button "[GEOGRAPHIC_DATA] 2025 Close" at bounding box center [143, 16] width 120 height 32
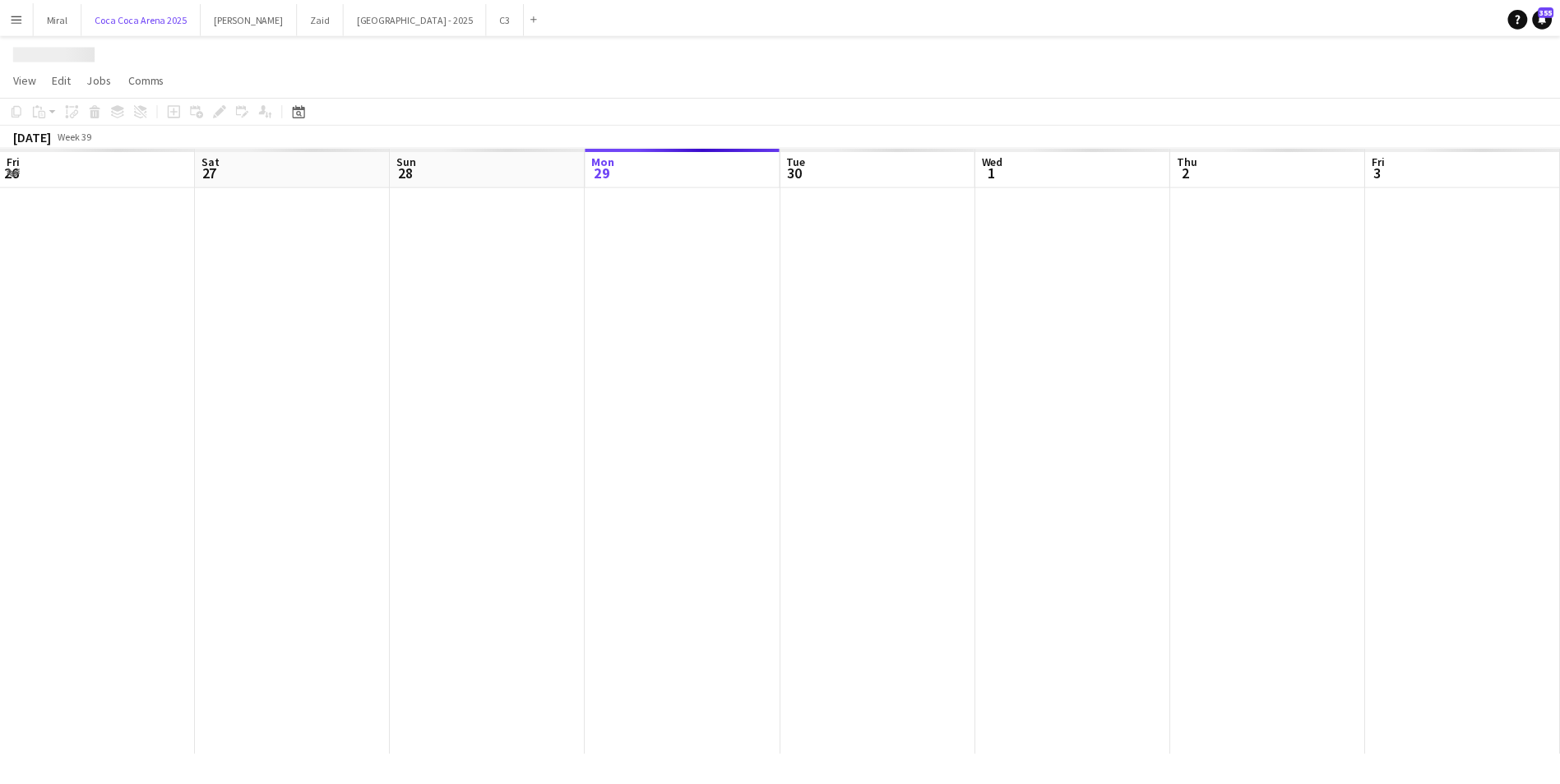
scroll to position [0, 393]
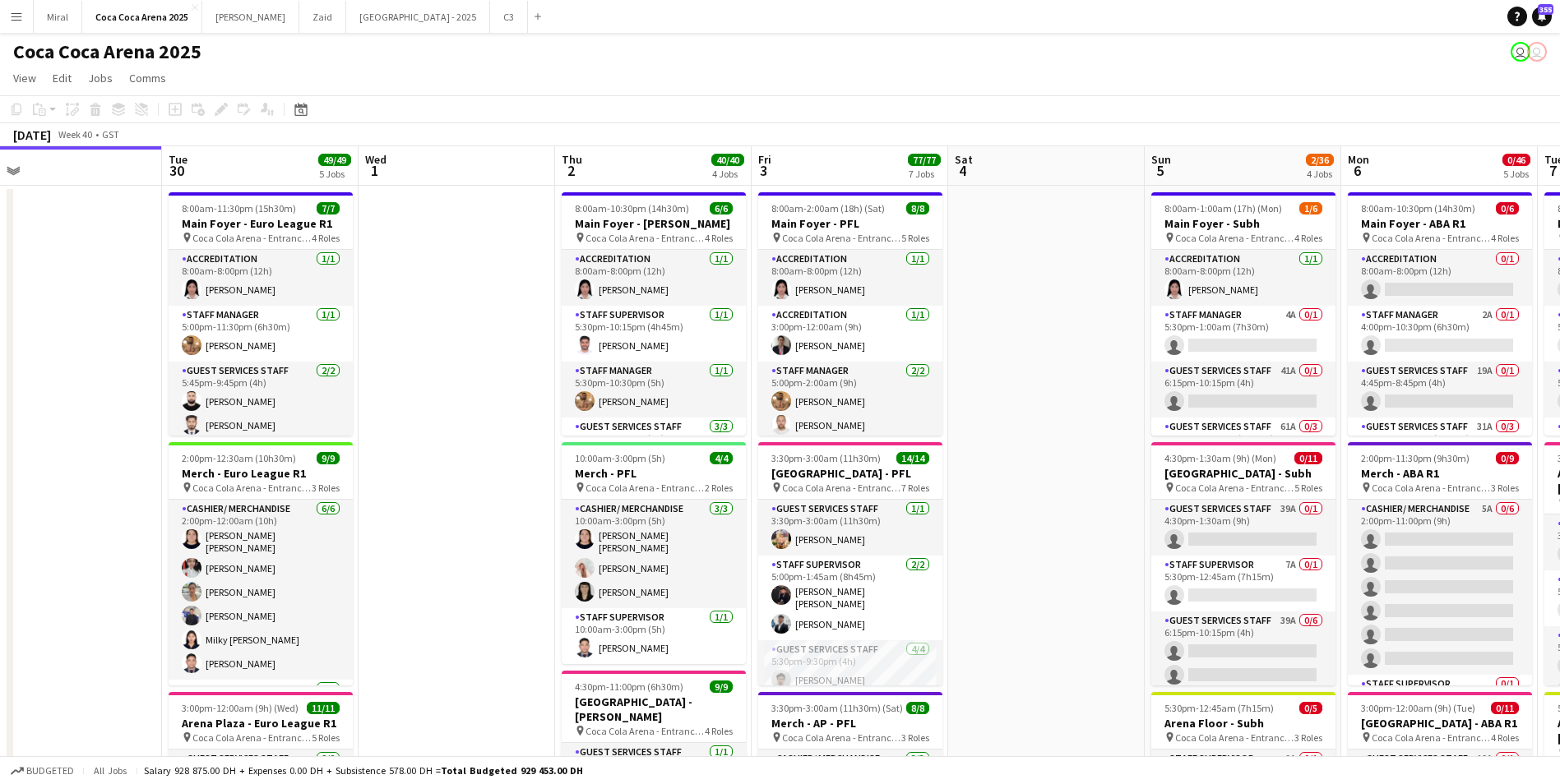
drag, startPoint x: 694, startPoint y: 432, endPoint x: 448, endPoint y: 435, distance: 246.0
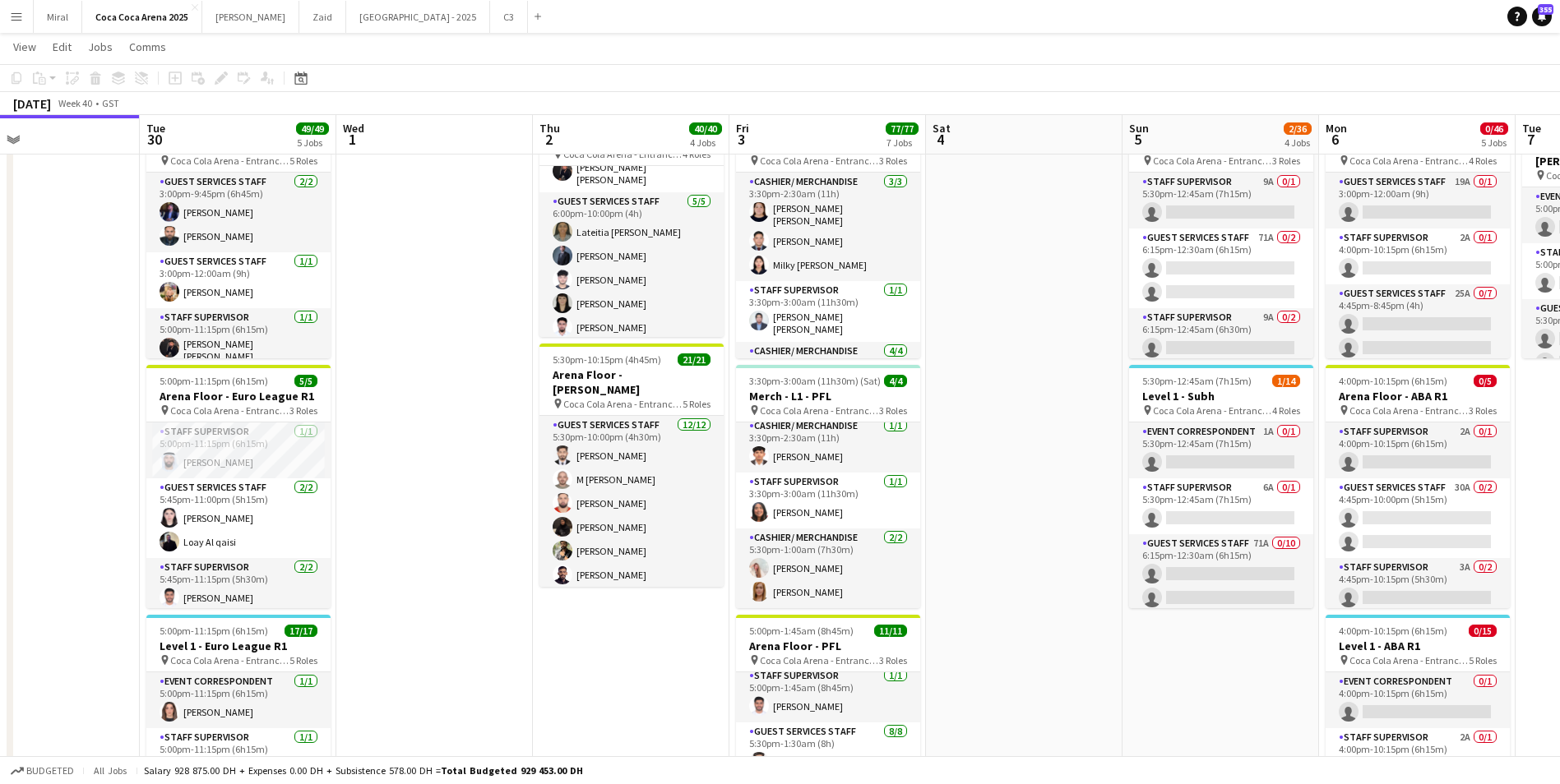
scroll to position [0, 647]
drag, startPoint x: 731, startPoint y: 441, endPoint x: 722, endPoint y: 464, distance: 24.7
click at [722, 464] on app-calendar-viewport "Fri 26 25/25 4 Jobs Sat 27 29/29 4 Jobs Sun 28 28/28 4 Jobs Mon 29 Tue 30 49/49…" at bounding box center [780, 514] width 1560 height 2052
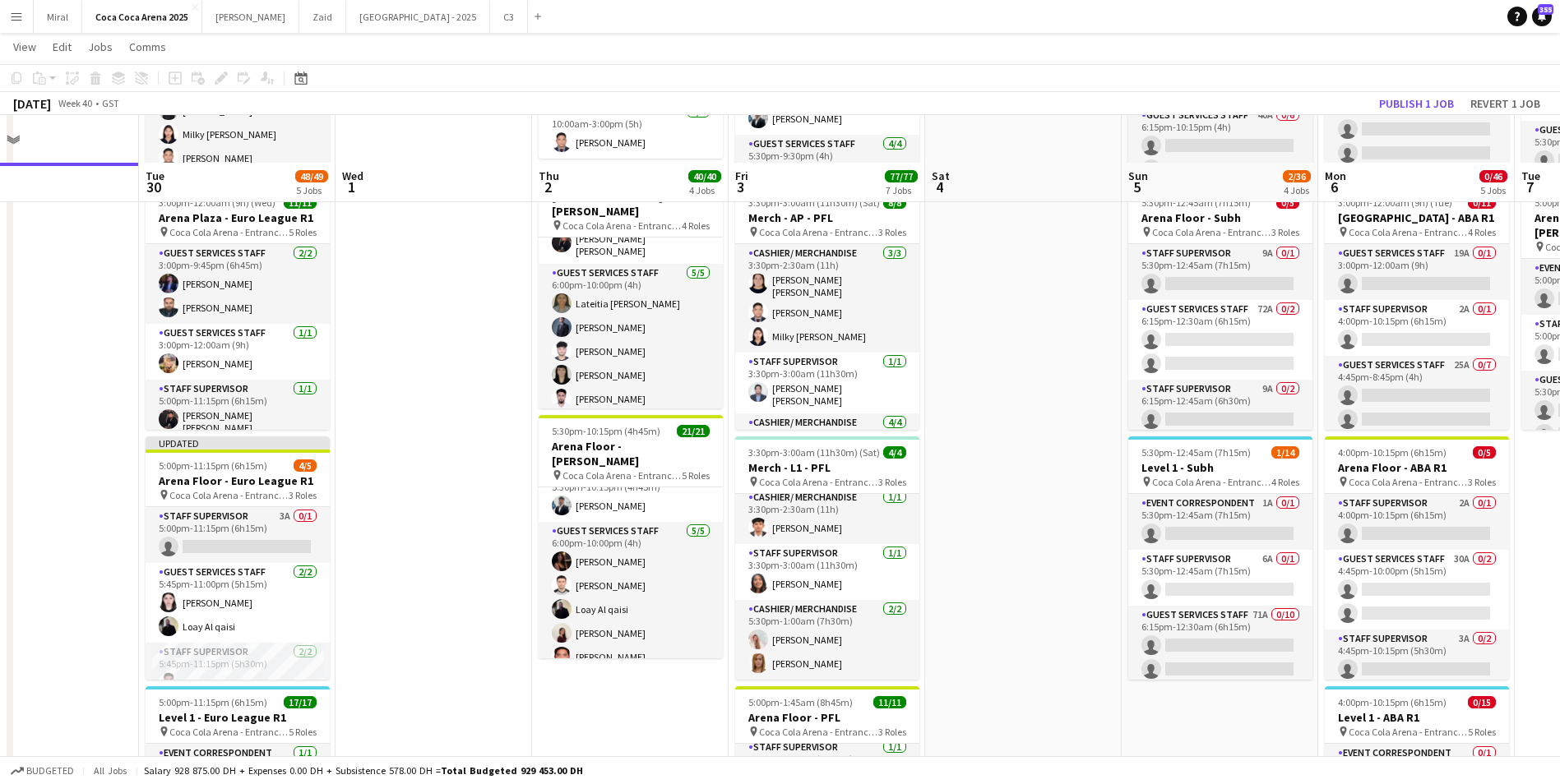
scroll to position [493, 0]
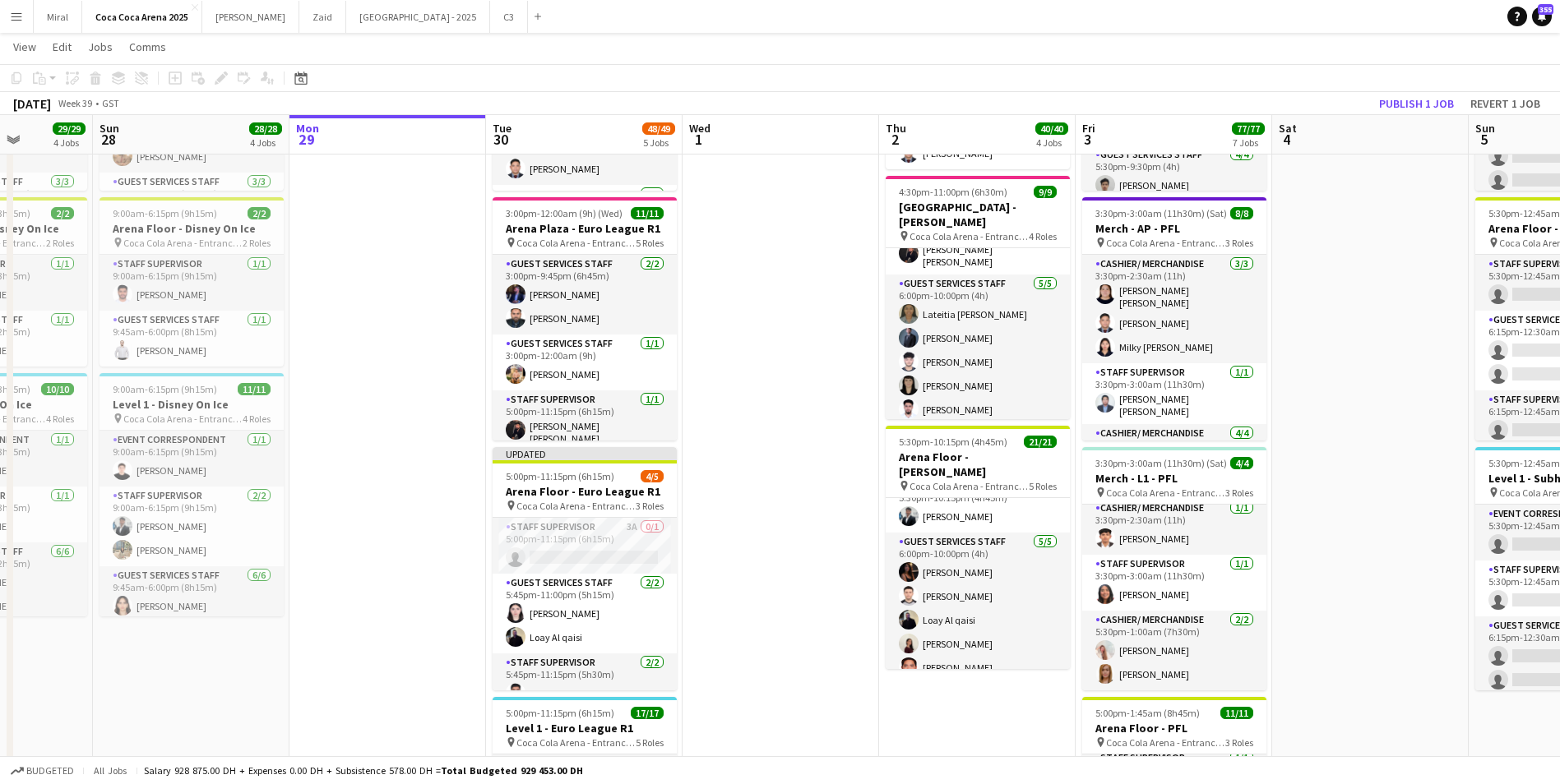
drag, startPoint x: 455, startPoint y: 456, endPoint x: 1009, endPoint y: 466, distance: 554.1
click at [1009, 466] on app-calendar-viewport "Thu 25 Fri 26 25/25 4 Jobs Sat 27 29/29 4 Jobs Sun 28 28/28 4 Jobs Mon 29 Tue 3…" at bounding box center [780, 597] width 1560 height 2052
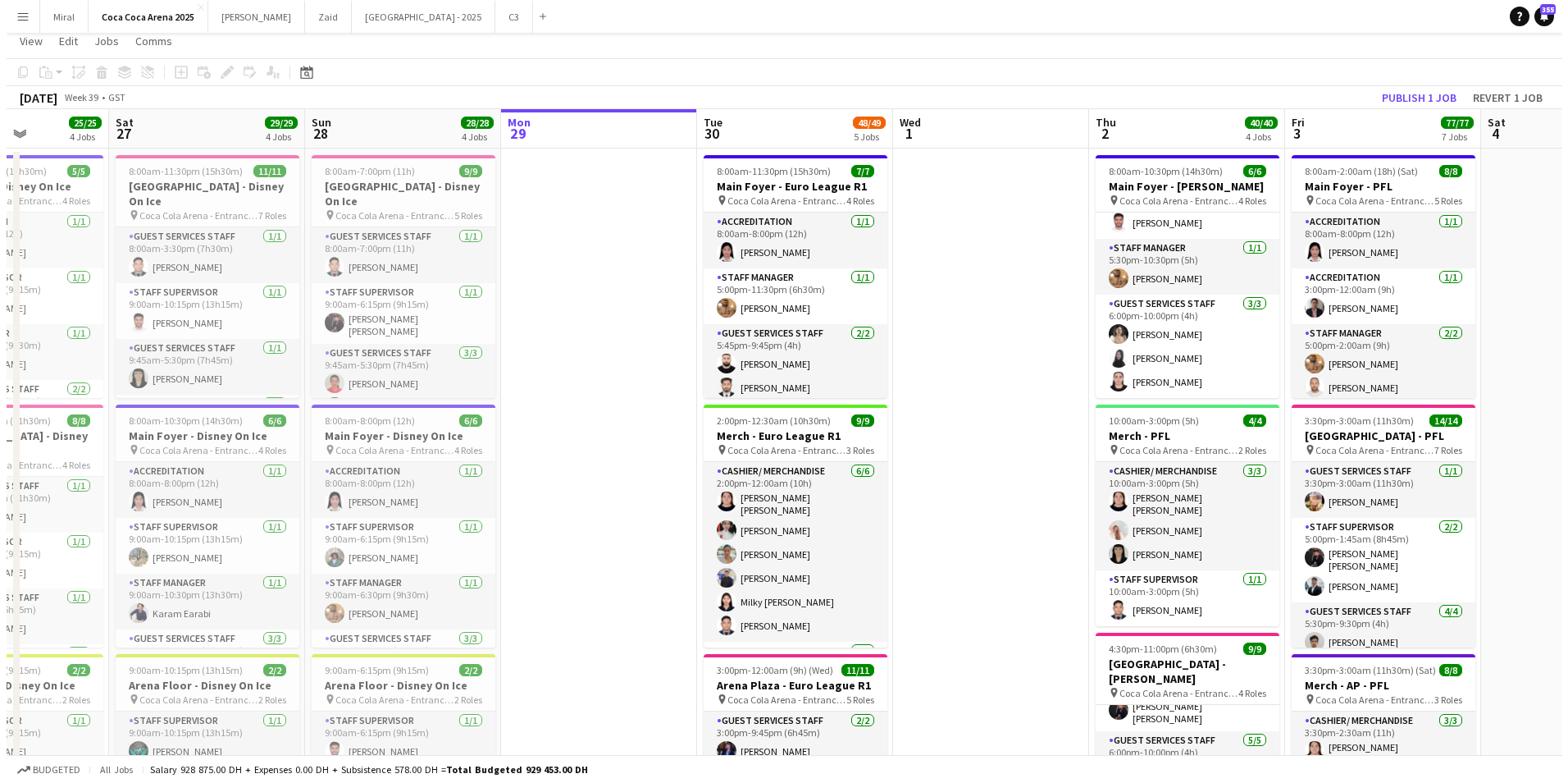
scroll to position [0, 0]
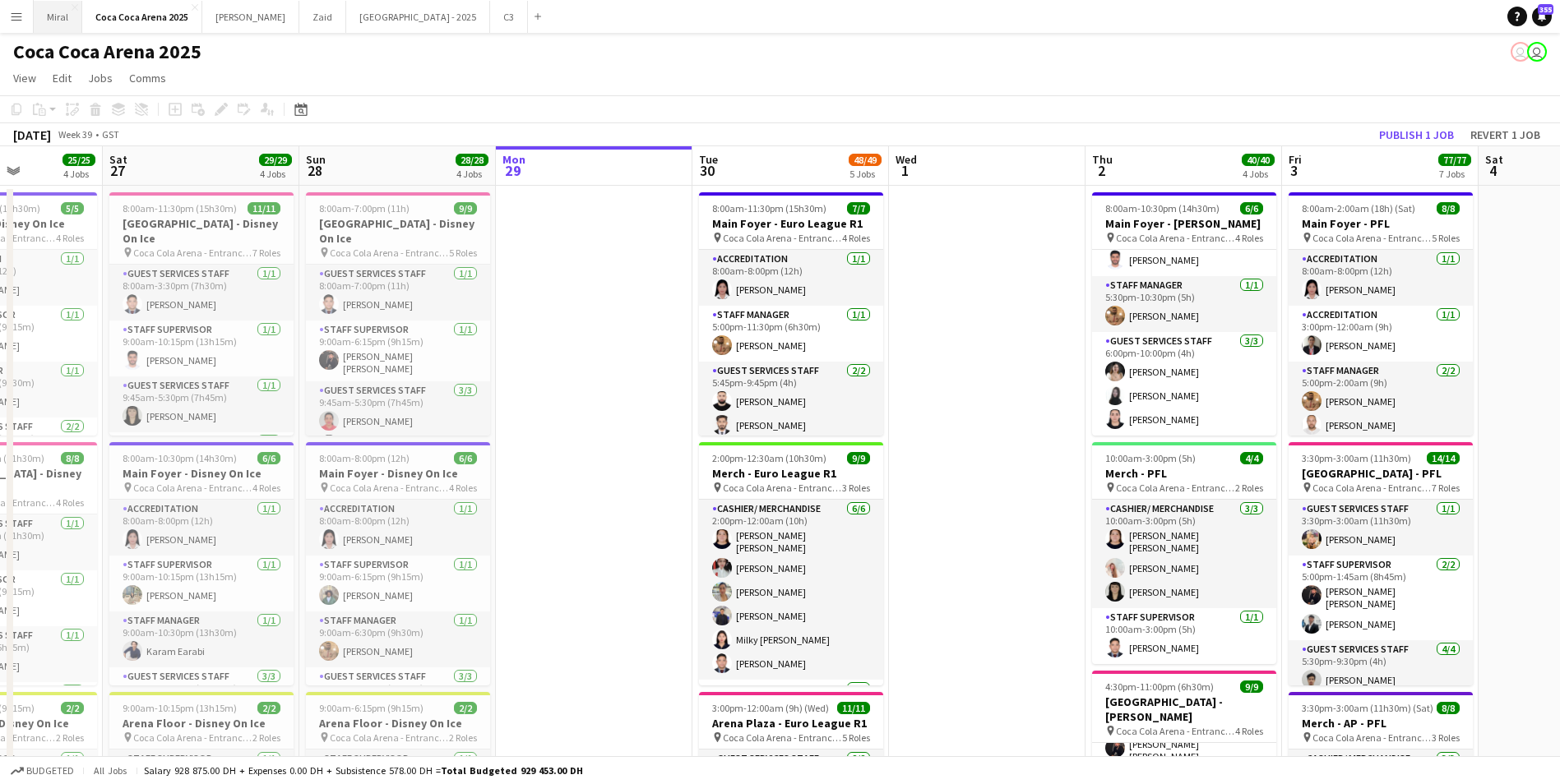
click at [58, 26] on button "Miral Close" at bounding box center [58, 16] width 49 height 32
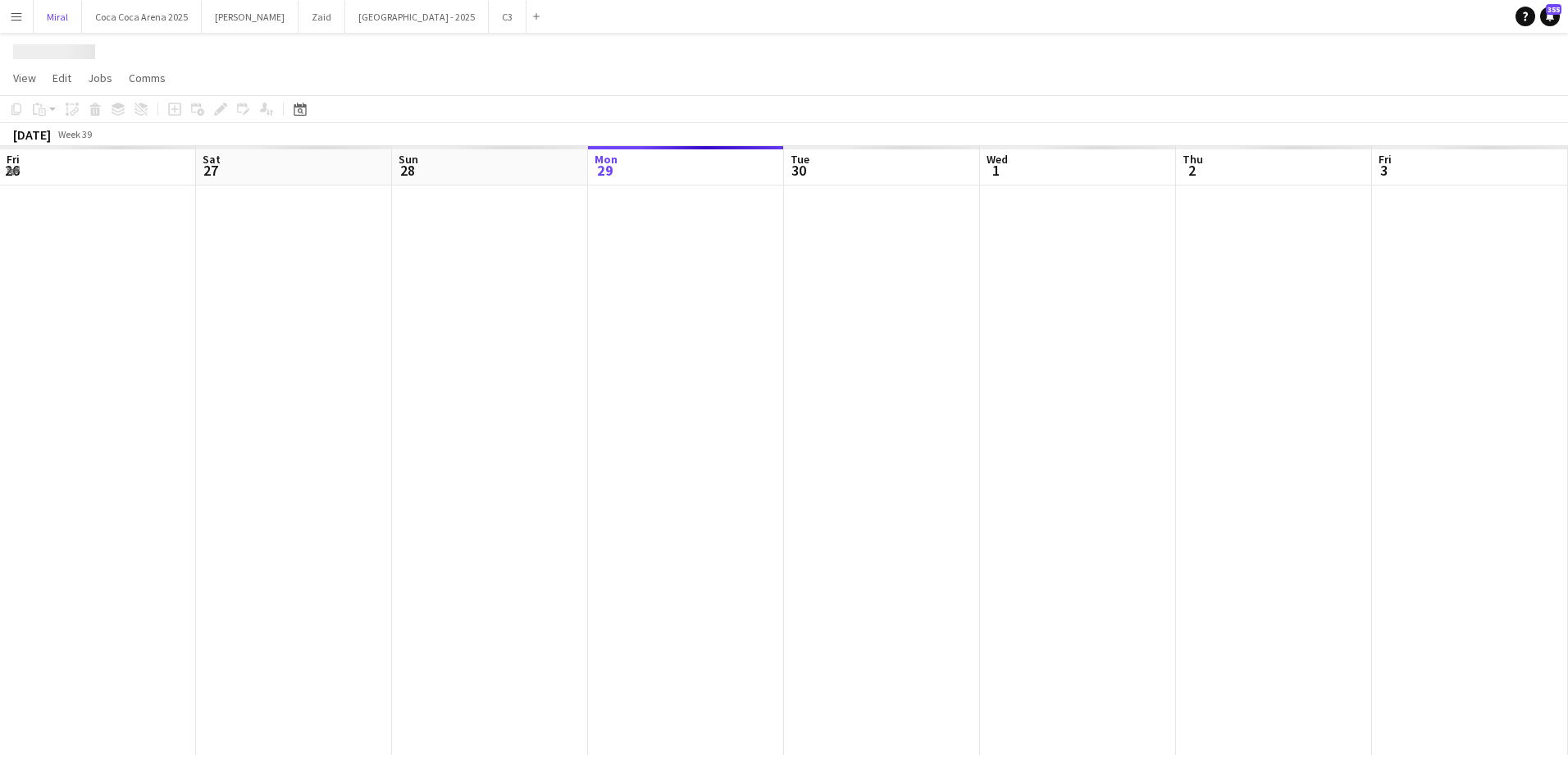
scroll to position [0, 392]
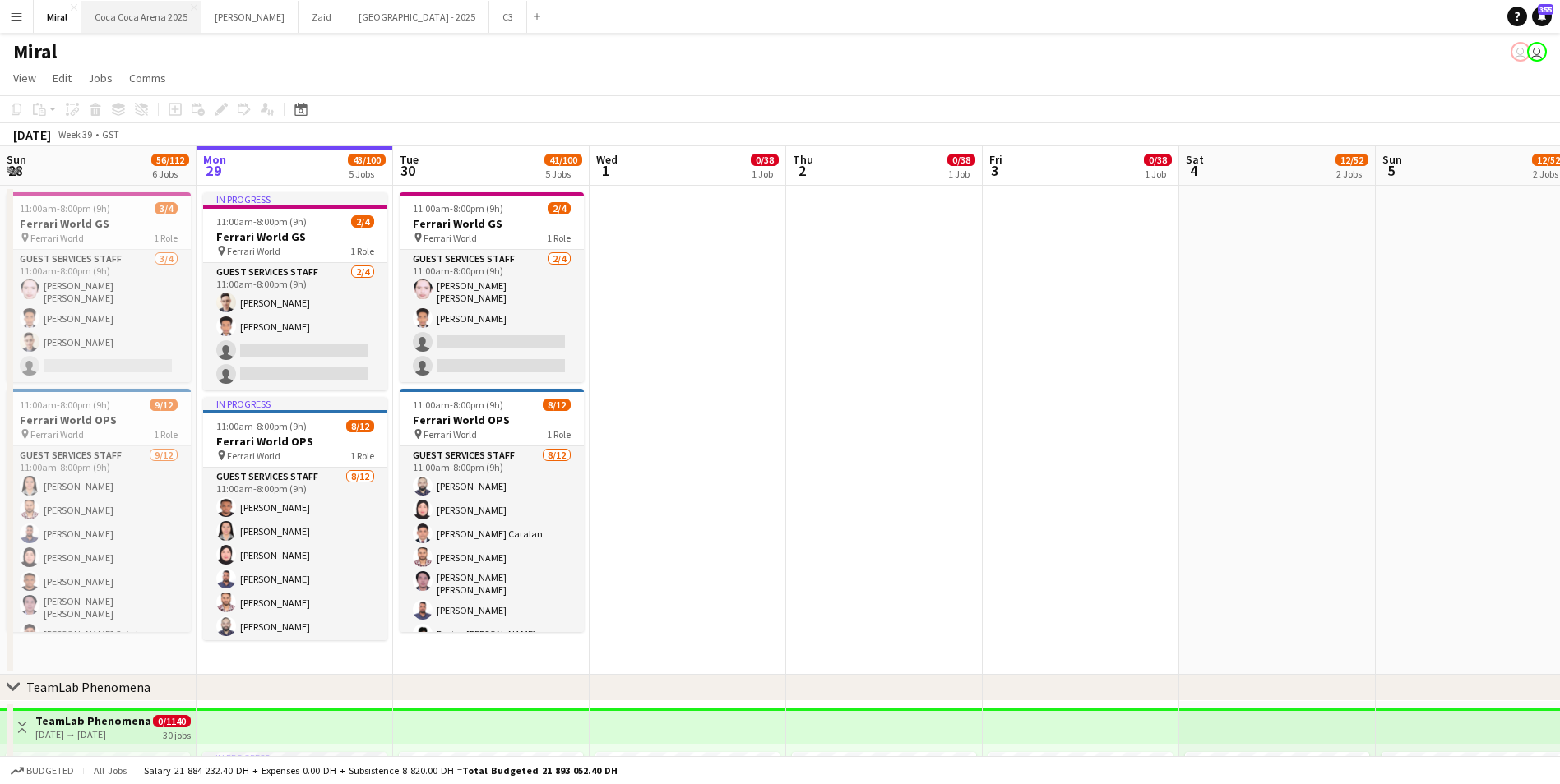
click at [126, 15] on button "Coca Coca Arena 2025 Close" at bounding box center [142, 16] width 120 height 32
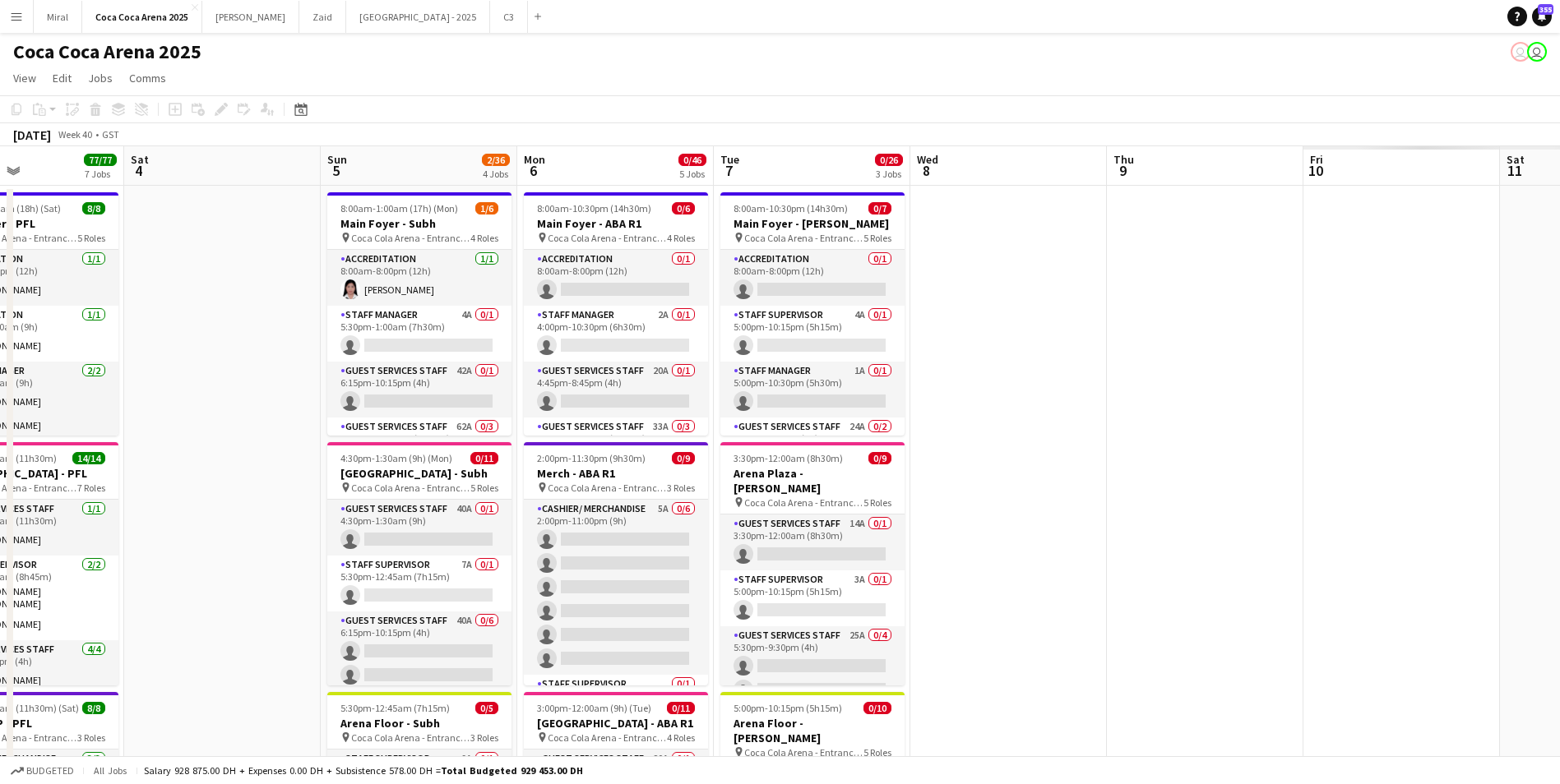
scroll to position [0, 571]
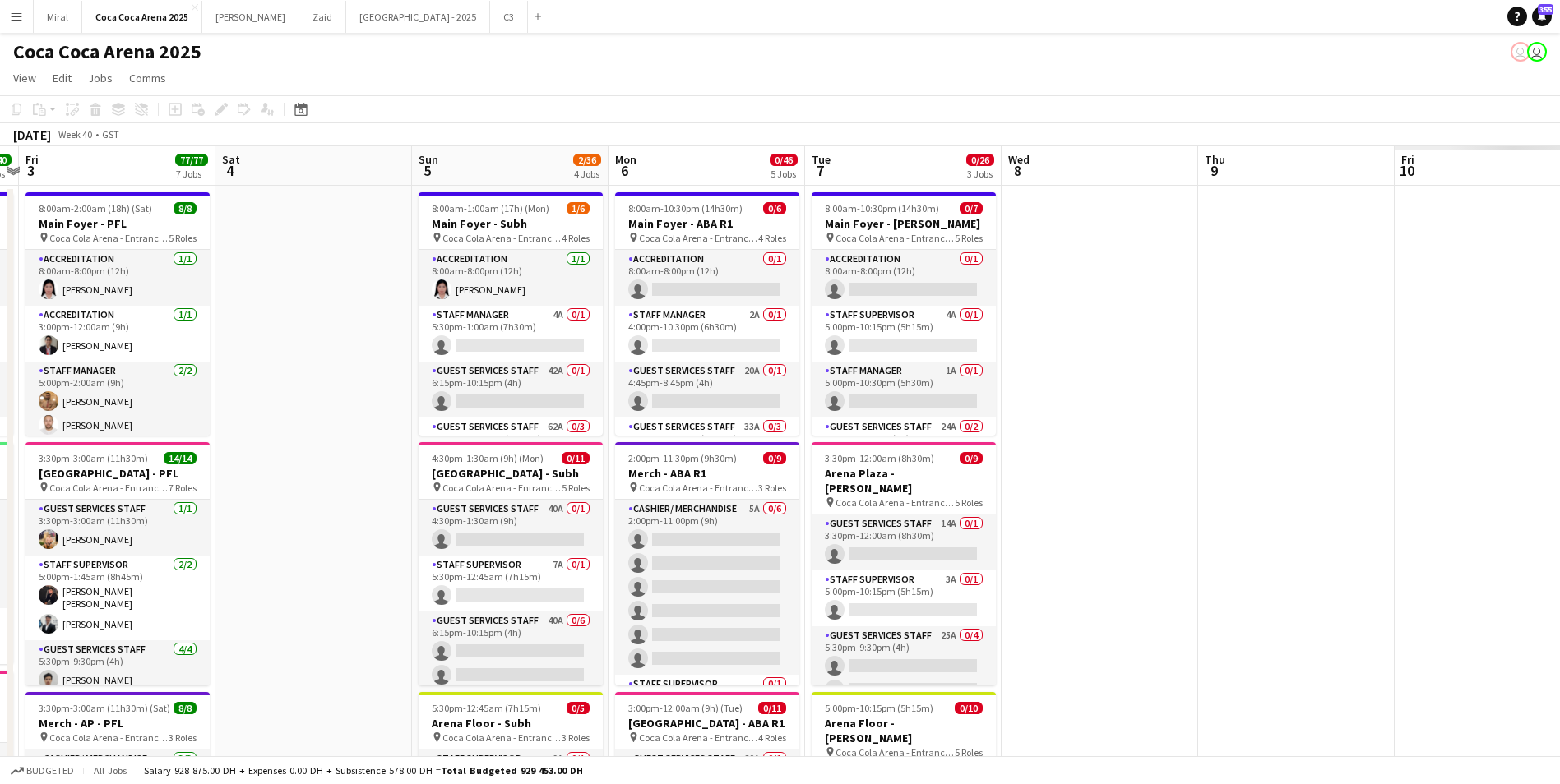
drag, startPoint x: 1241, startPoint y: 587, endPoint x: 277, endPoint y: 625, distance: 964.7
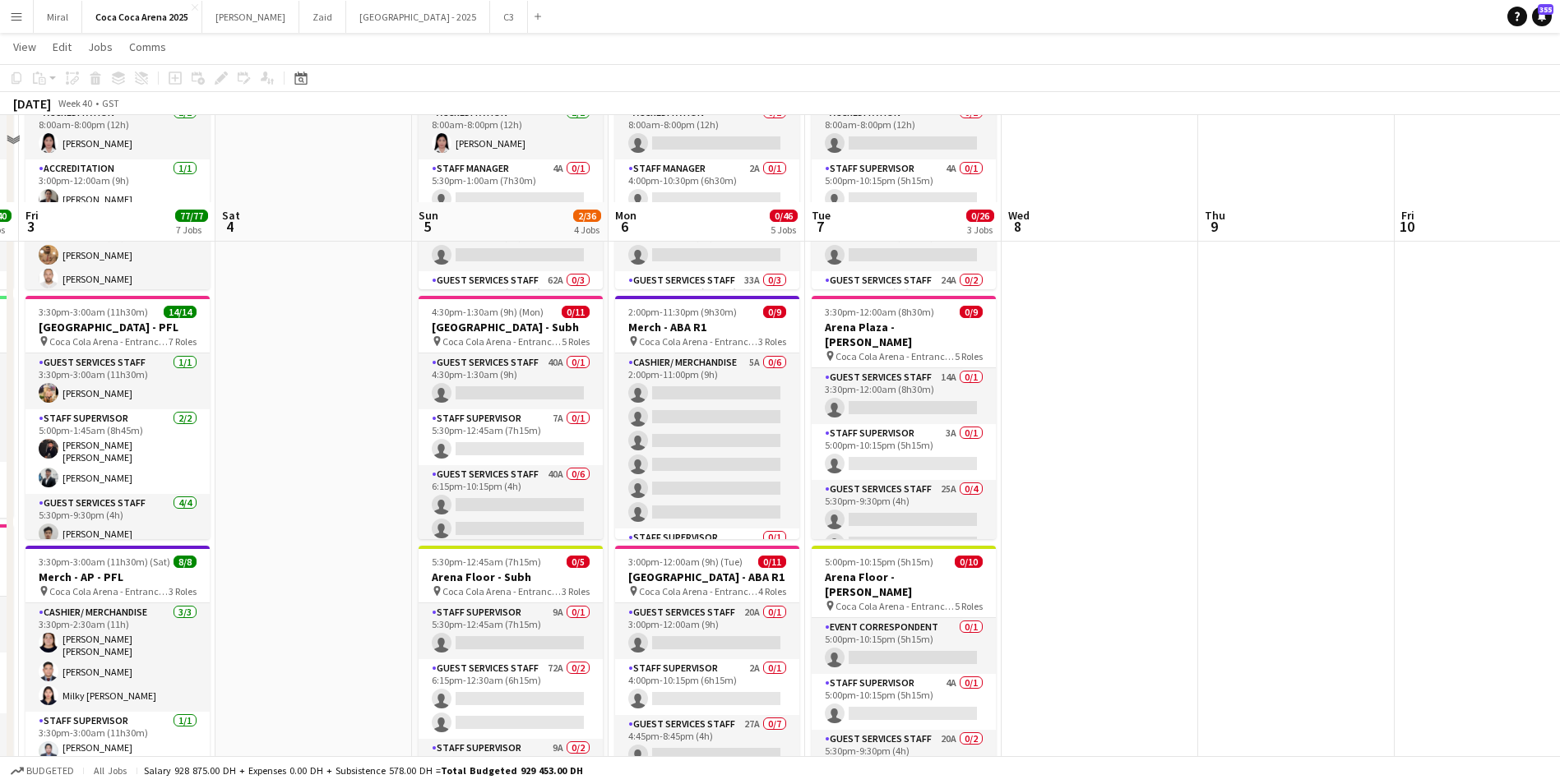
scroll to position [246, 0]
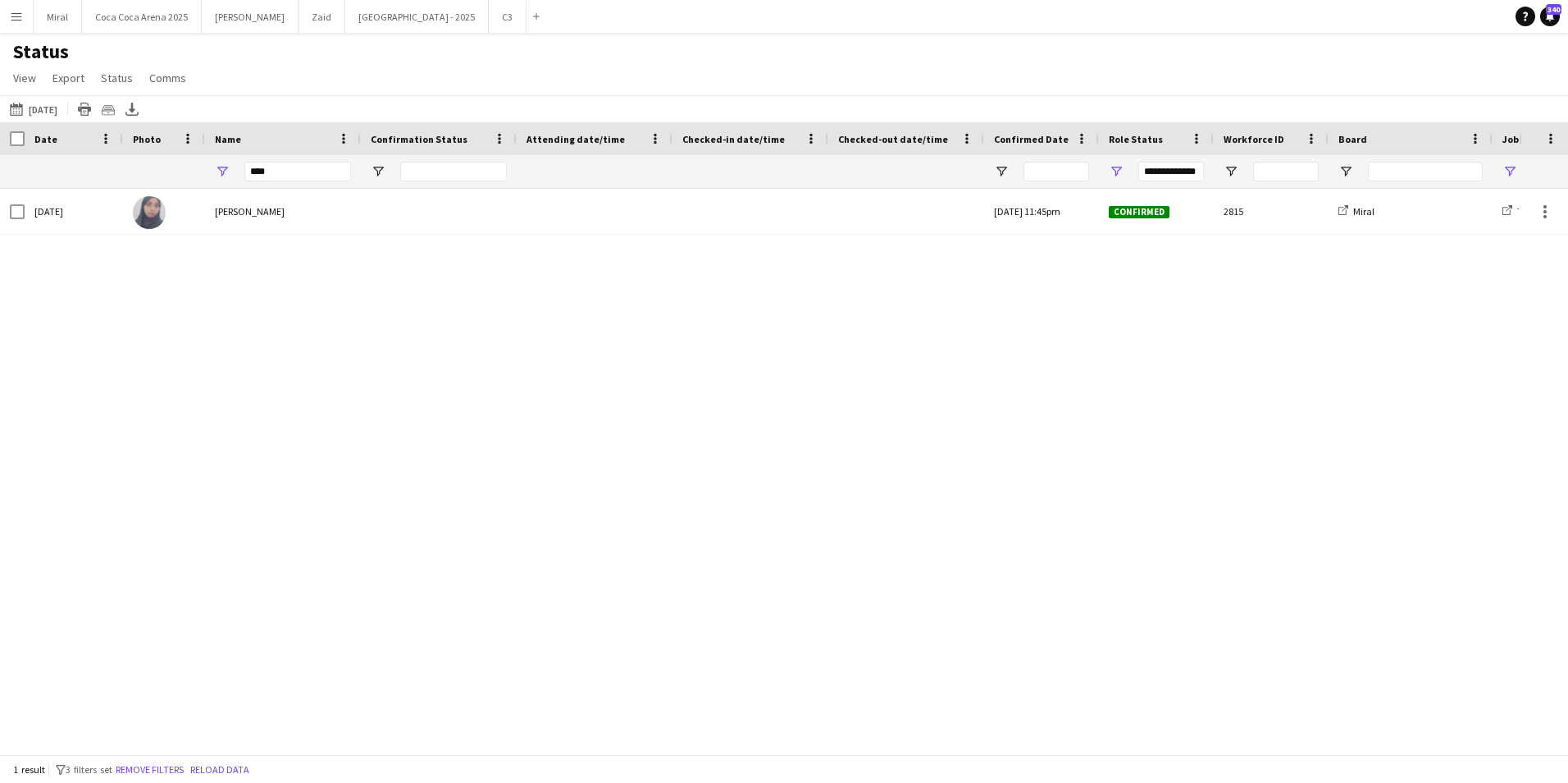
drag, startPoint x: 284, startPoint y: 171, endPoint x: 123, endPoint y: 169, distance: 161.0
type input "**********"
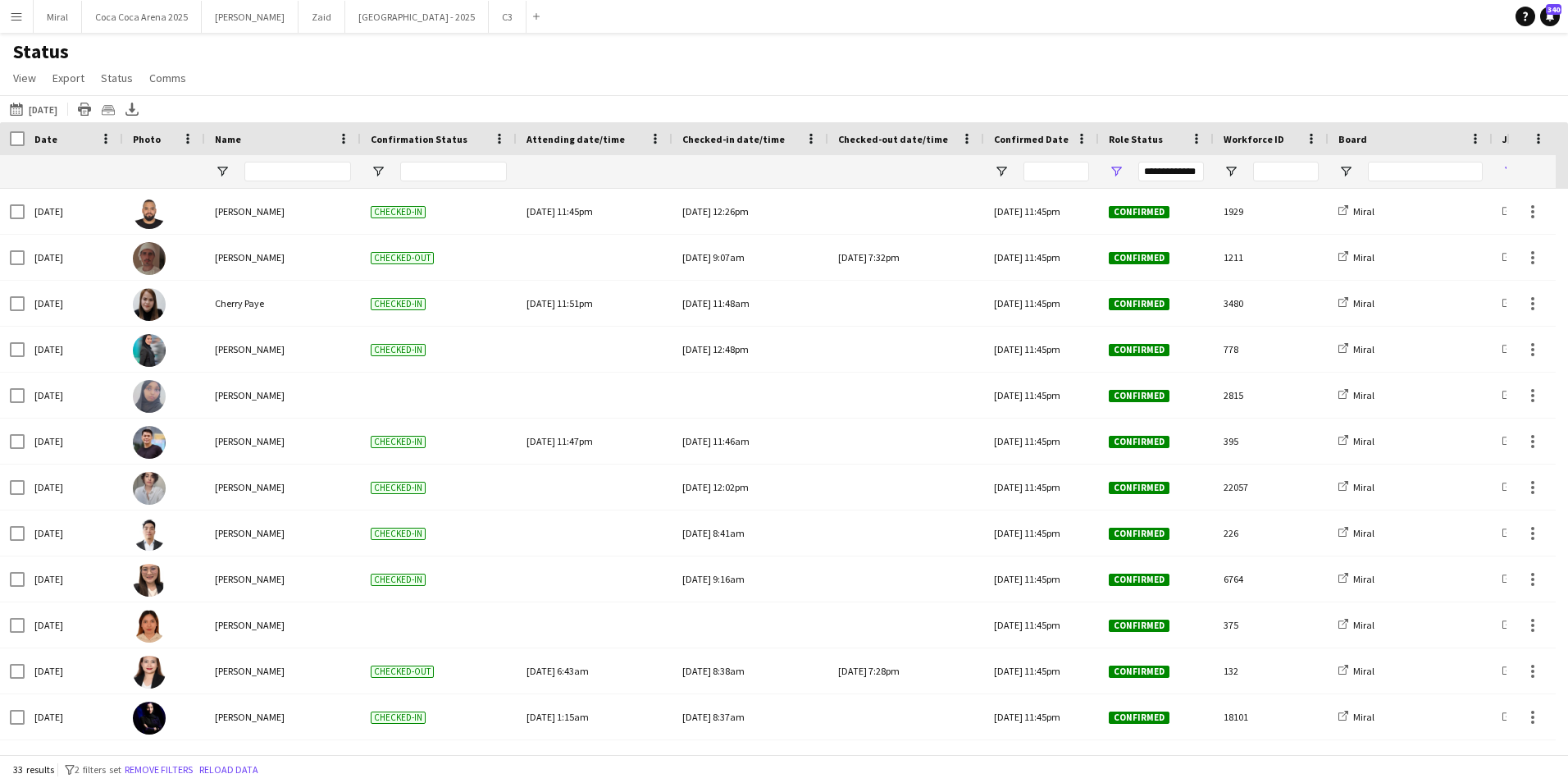
click at [14, 8] on button "Menu" at bounding box center [16, 16] width 33 height 33
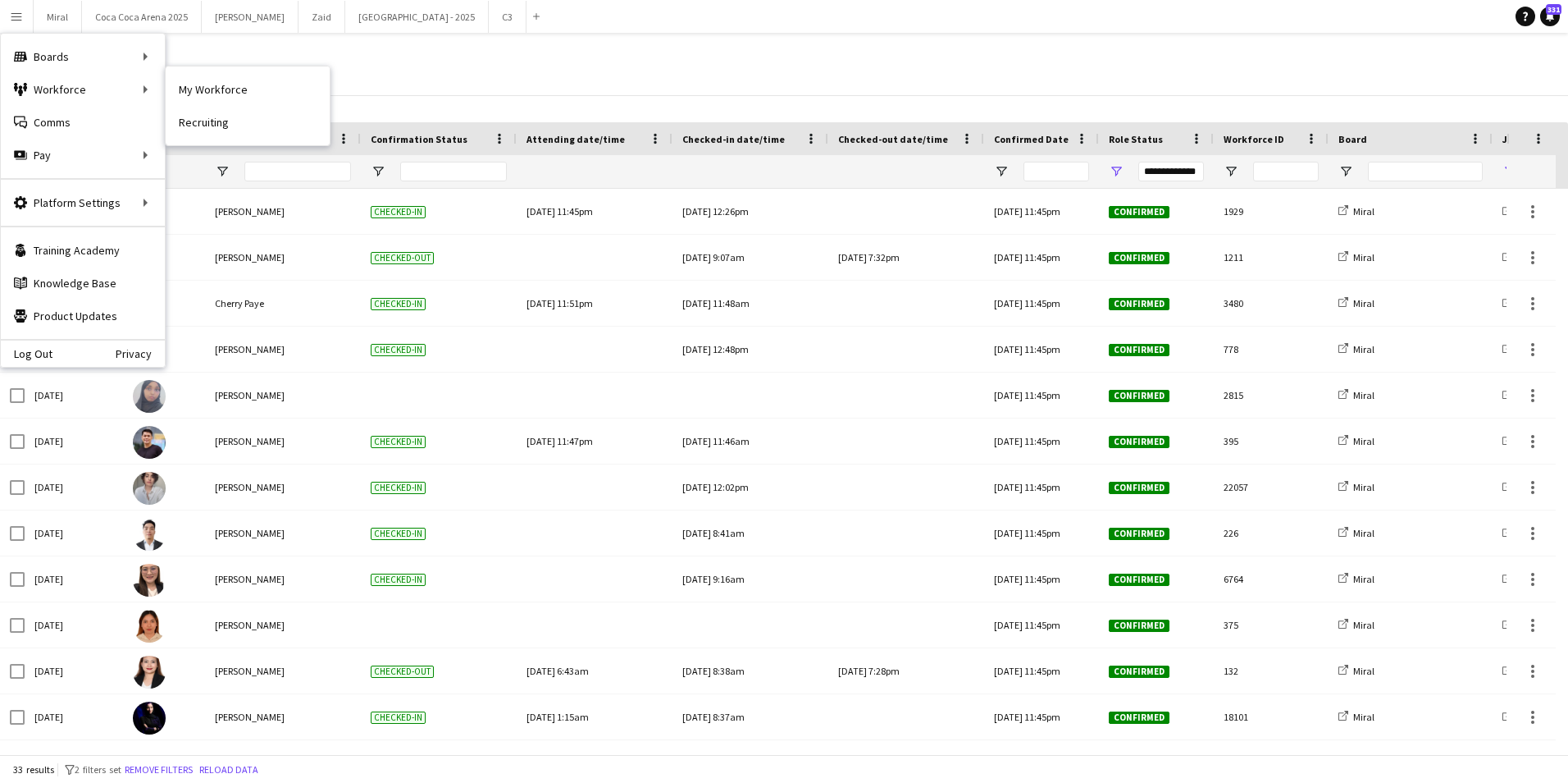
drag, startPoint x: 208, startPoint y: 83, endPoint x: 546, endPoint y: 172, distance: 349.5
click at [208, 83] on link "My Workforce" at bounding box center [247, 89] width 164 height 33
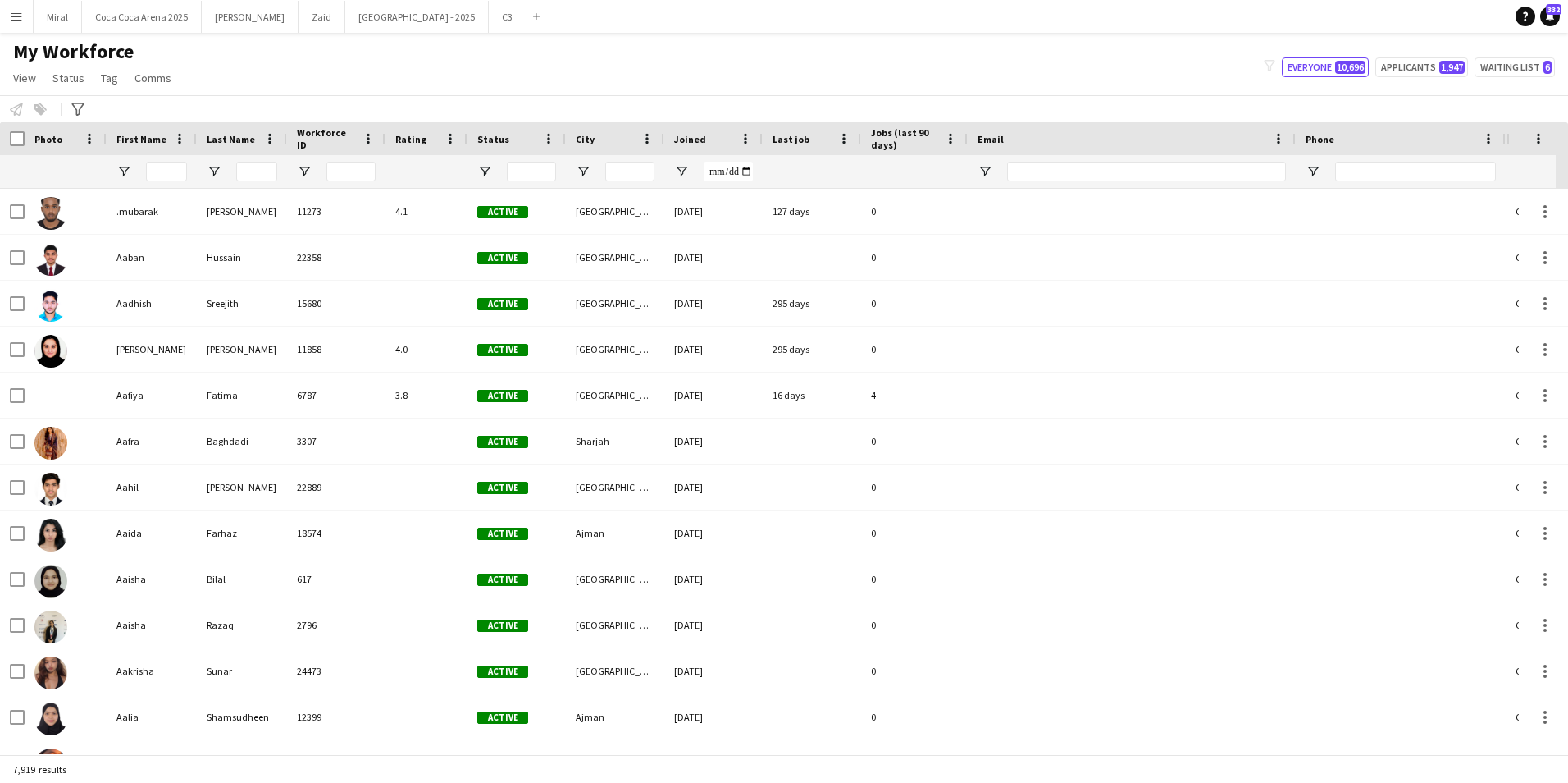
type input "**********"
click at [177, 165] on input "First Name Filter Input" at bounding box center [167, 172] width 41 height 19
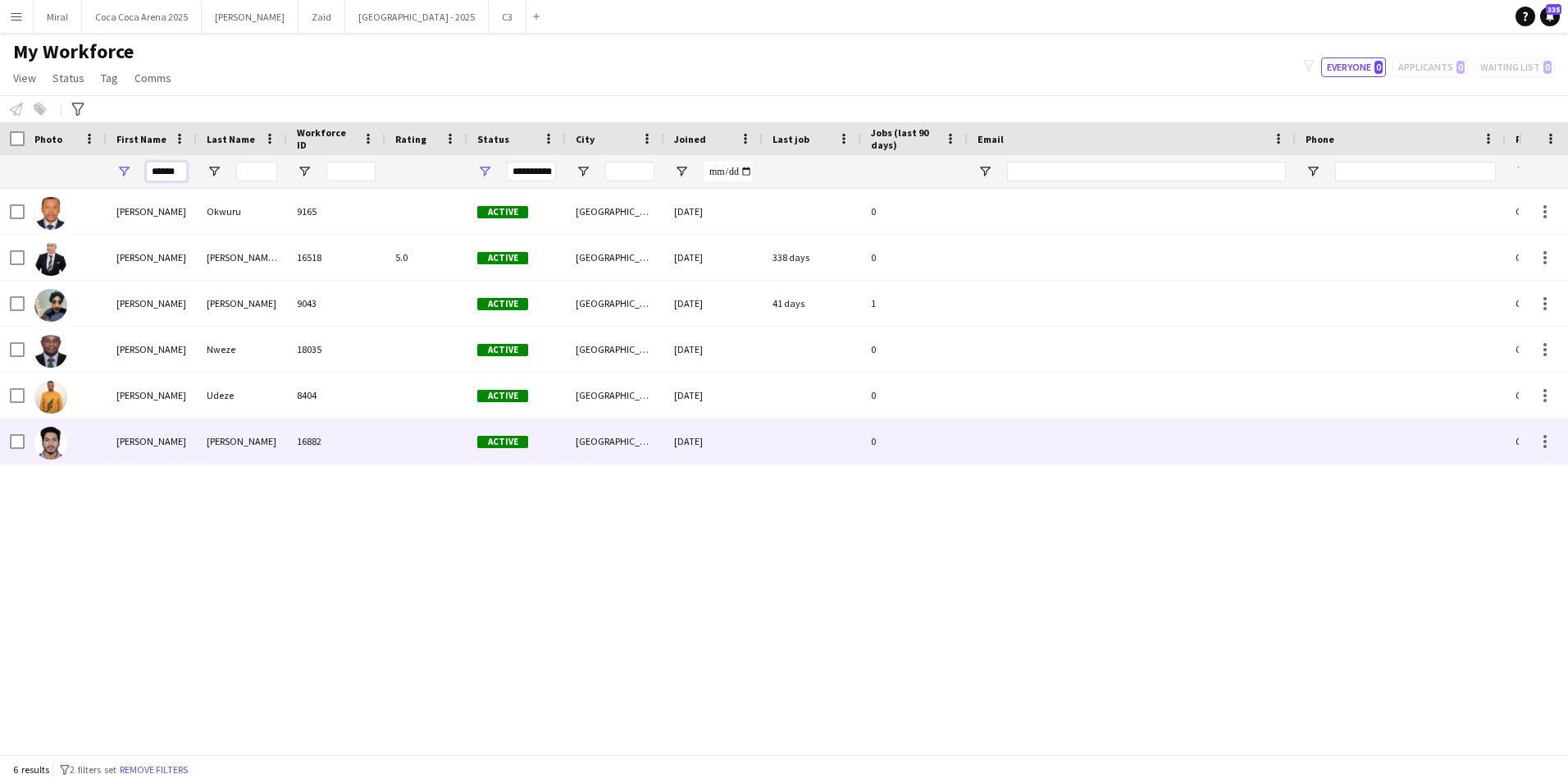
type input "******"
click at [196, 444] on div "[PERSON_NAME]" at bounding box center [151, 441] width 90 height 46
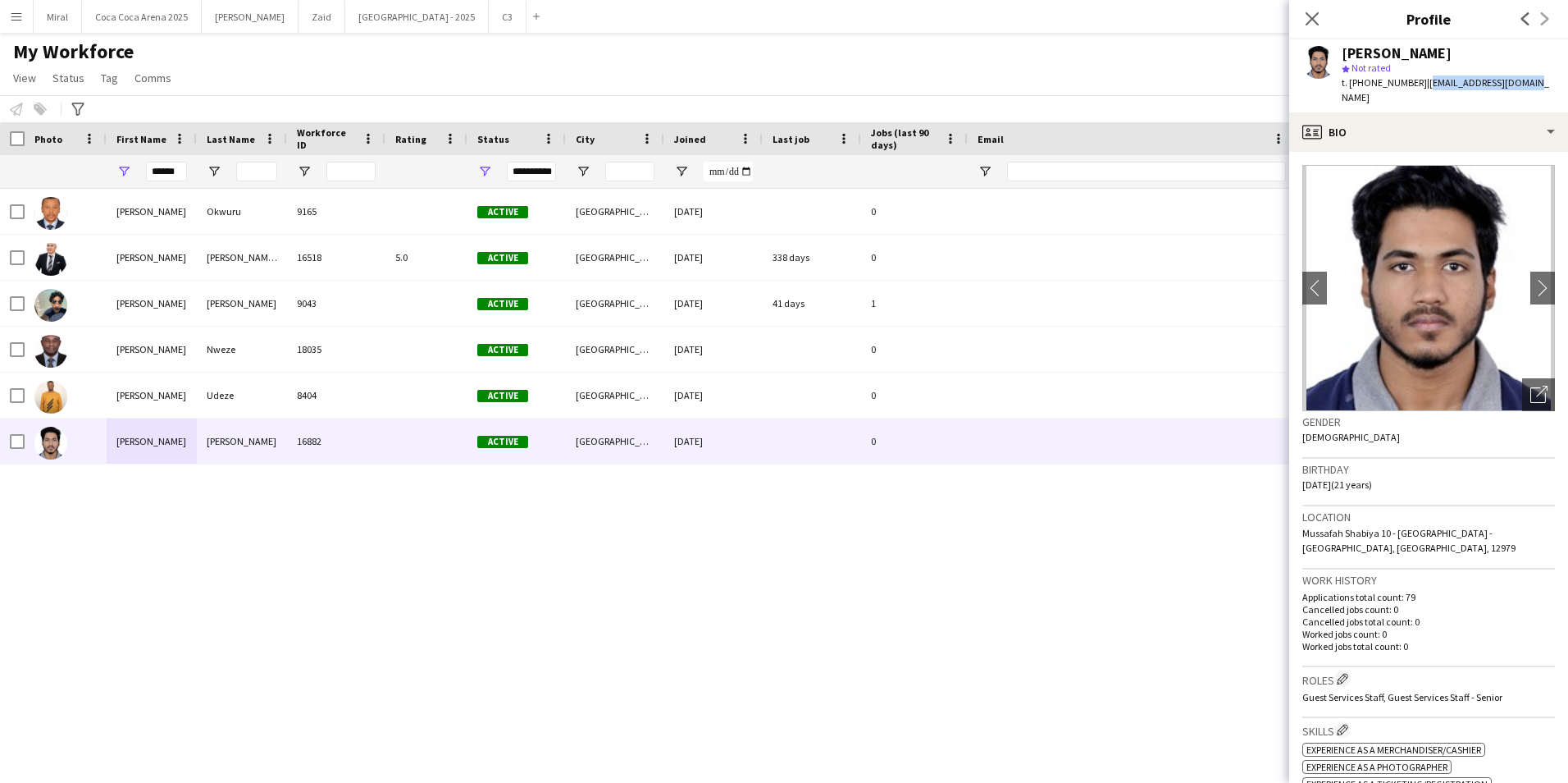
drag, startPoint x: 1421, startPoint y: 83, endPoint x: 1526, endPoint y: 85, distance: 105.0
click at [1526, 85] on div "[PERSON_NAME] star Not rated t. [PHONE_NUMBER] | [EMAIL_ADDRESS][DOMAIN_NAME]" at bounding box center [1429, 76] width 279 height 73
copy span "[EMAIL_ADDRESS][DOMAIN_NAME]"
click at [1313, 20] on icon at bounding box center [1312, 18] width 15 height 16
